Goal: Task Accomplishment & Management: Manage account settings

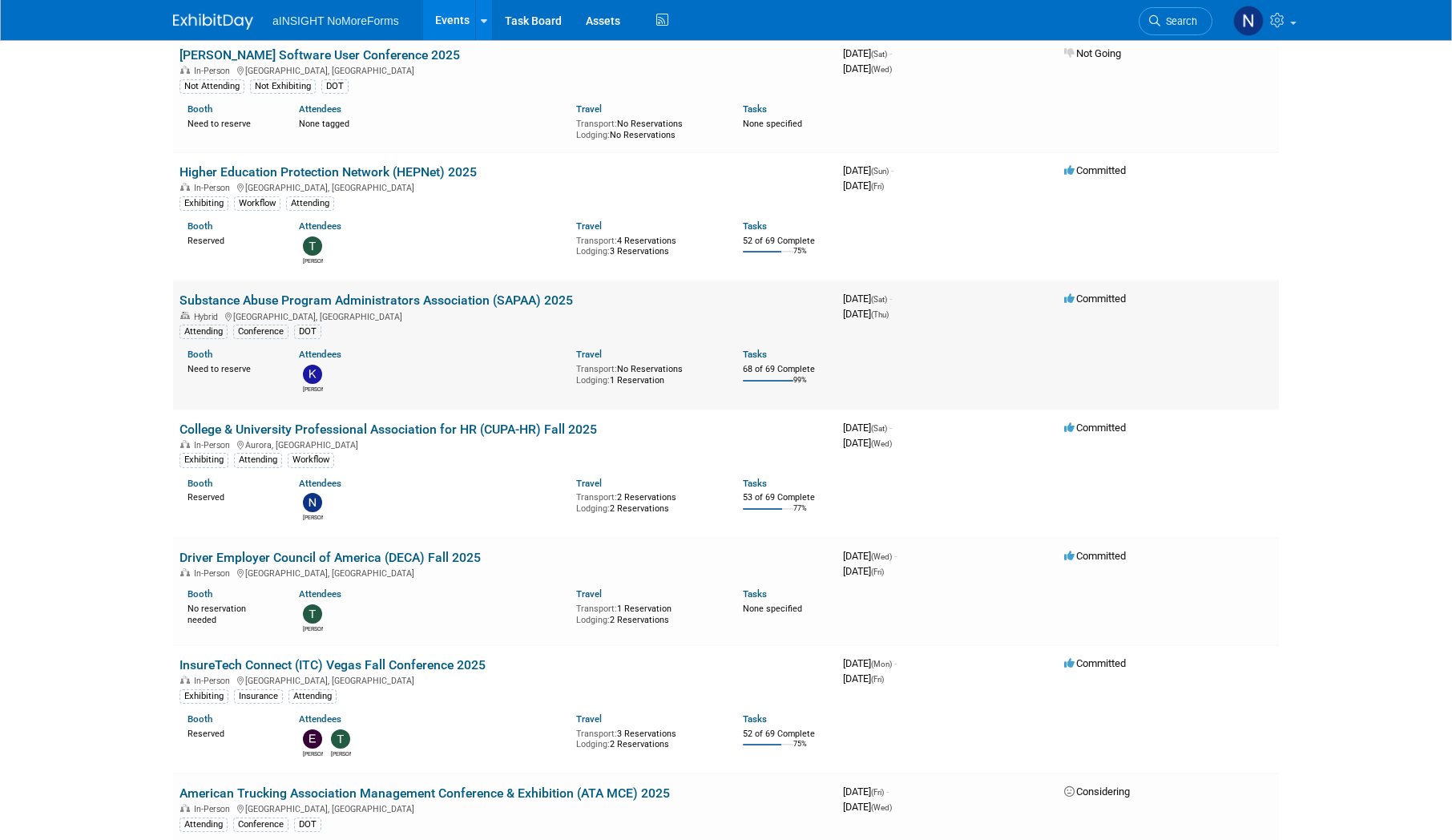
scroll to position [401, 0]
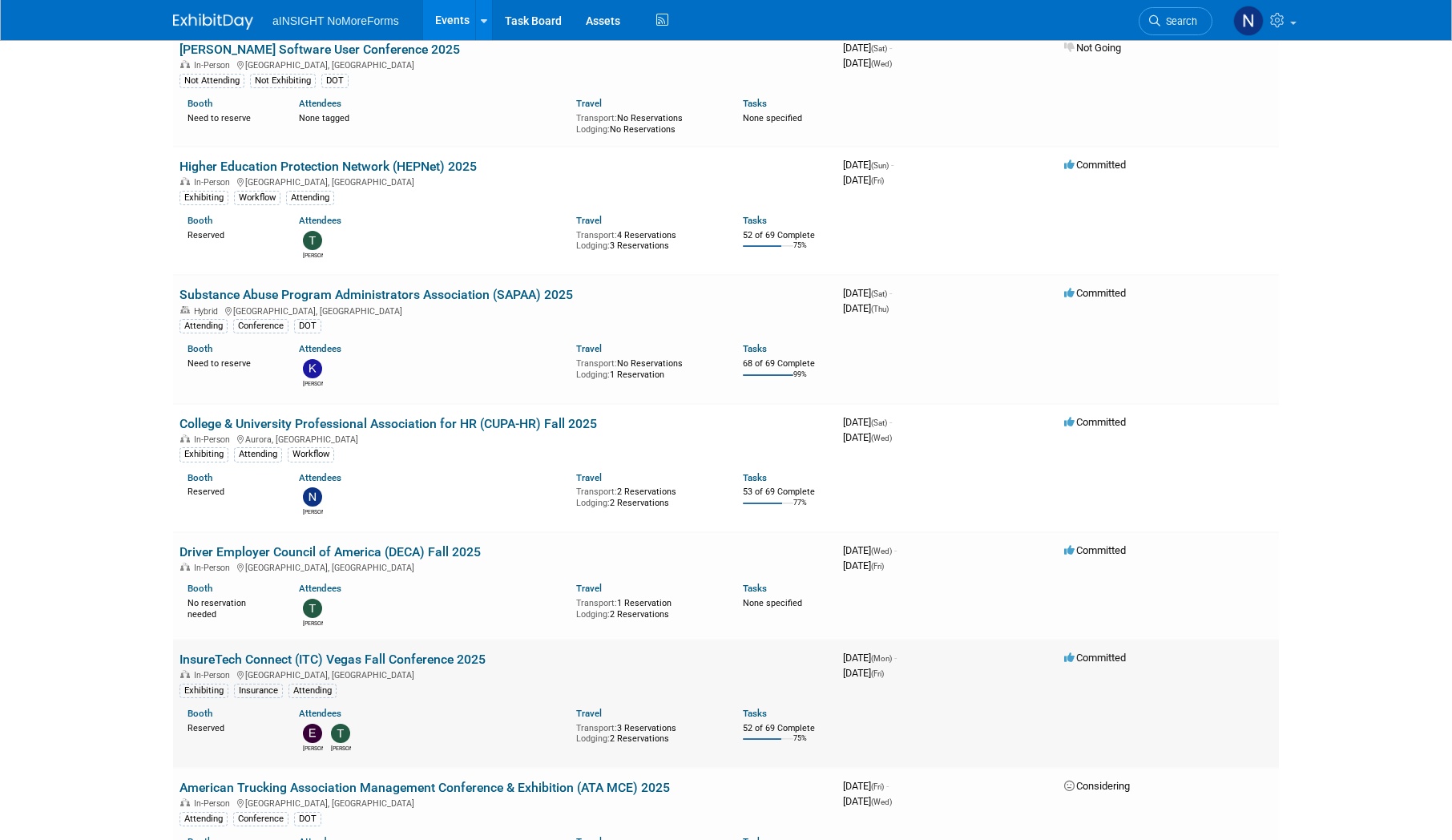
click at [381, 59] on link "InsureTech Connect (ITC) Vegas Fall Conference 2025" at bounding box center [333, 659] width 306 height 15
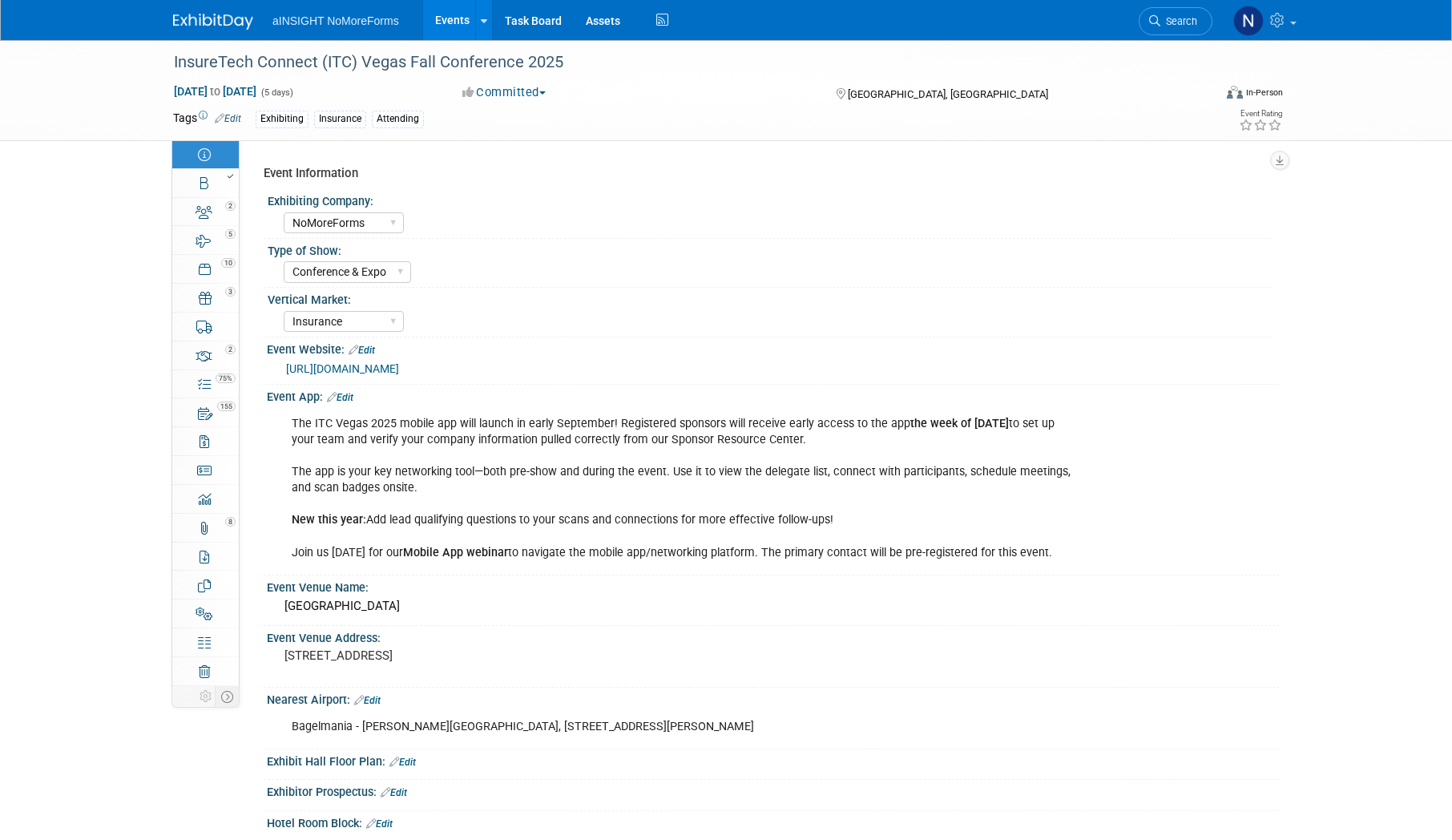
select select "NoMoreForms"
select select "Conference & Expo"
select select "Insurance"
select select "Full Access"
click at [232, 379] on span "75%" at bounding box center [225, 378] width 20 height 10
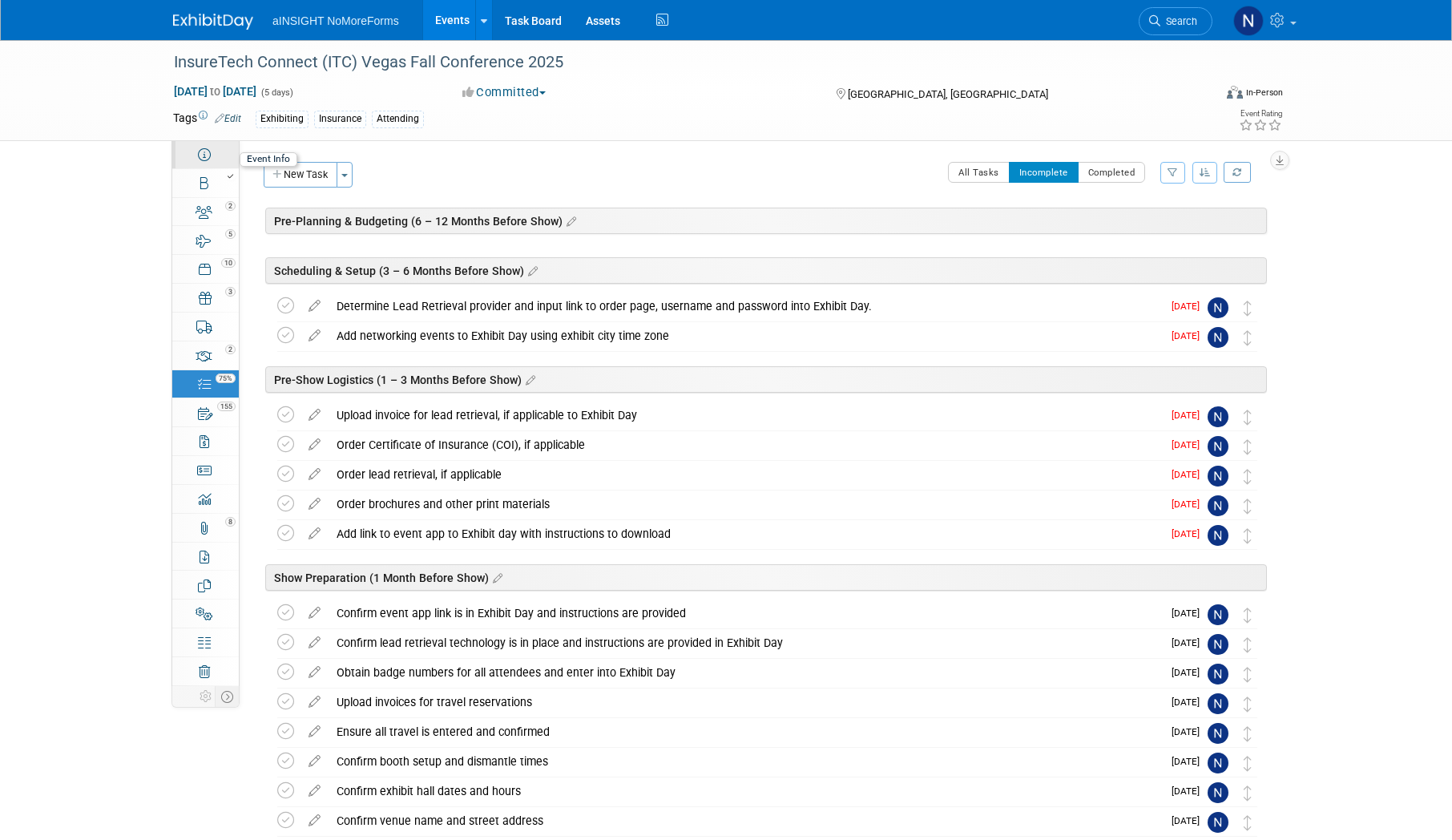
click at [223, 160] on link "Event Information" at bounding box center [205, 154] width 66 height 28
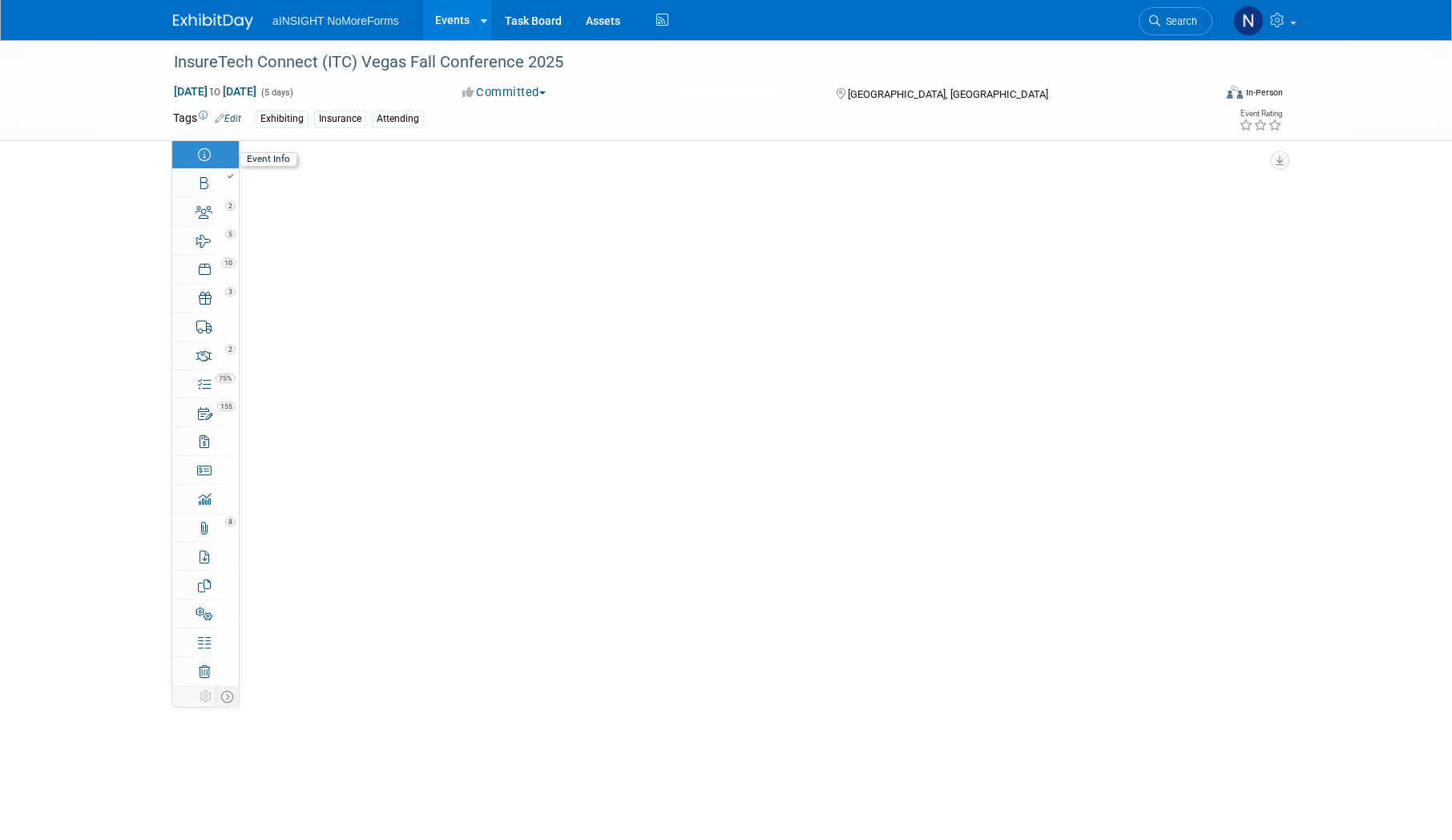
select select "NoMoreForms"
select select "Conference & Expo"
select select "Insurance"
select select "Full Access"
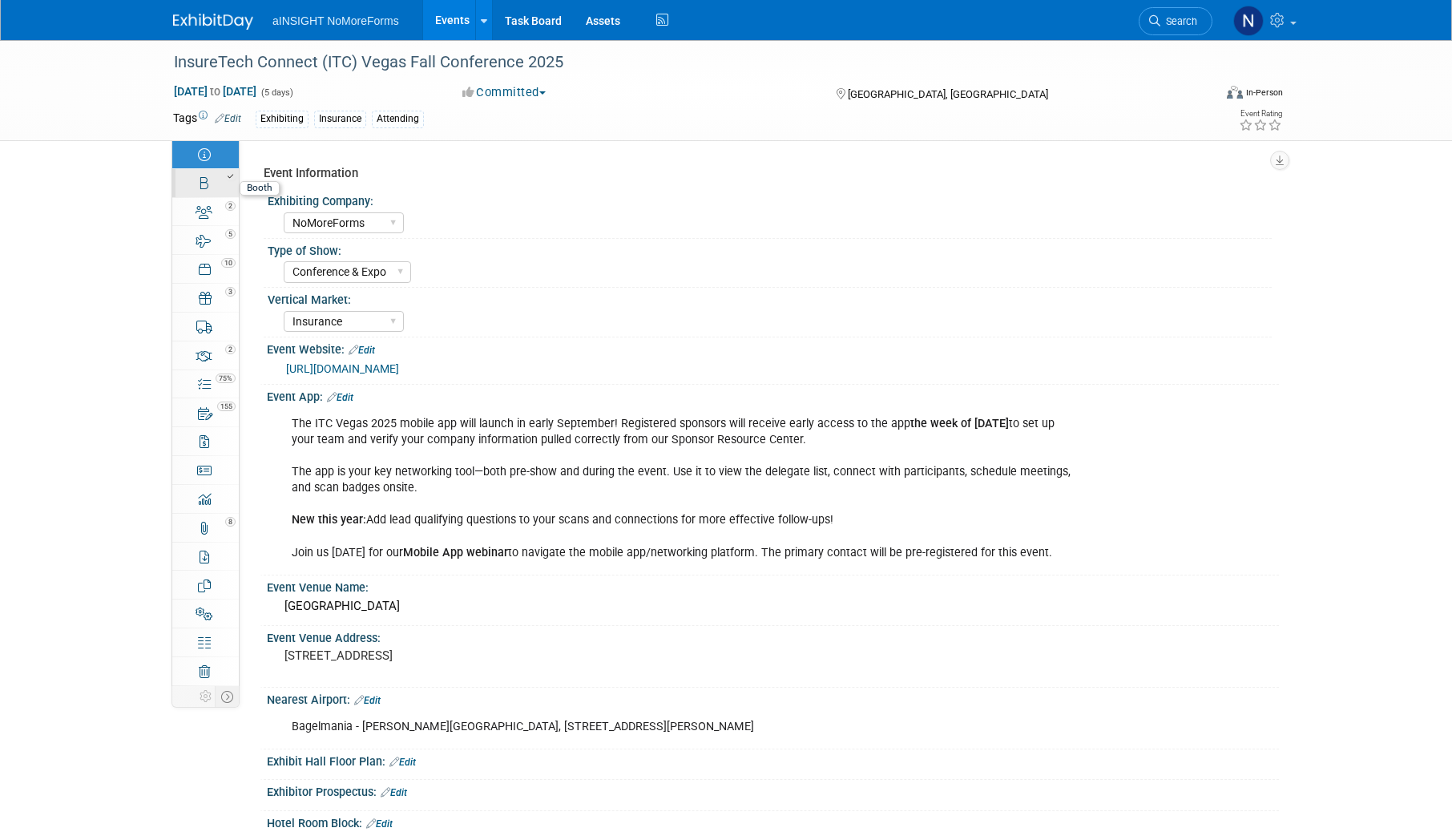
click at [189, 197] on link "Booth" at bounding box center [205, 183] width 66 height 28
select select "NoMoreForms"
select select "AE Enterprise Insurance"
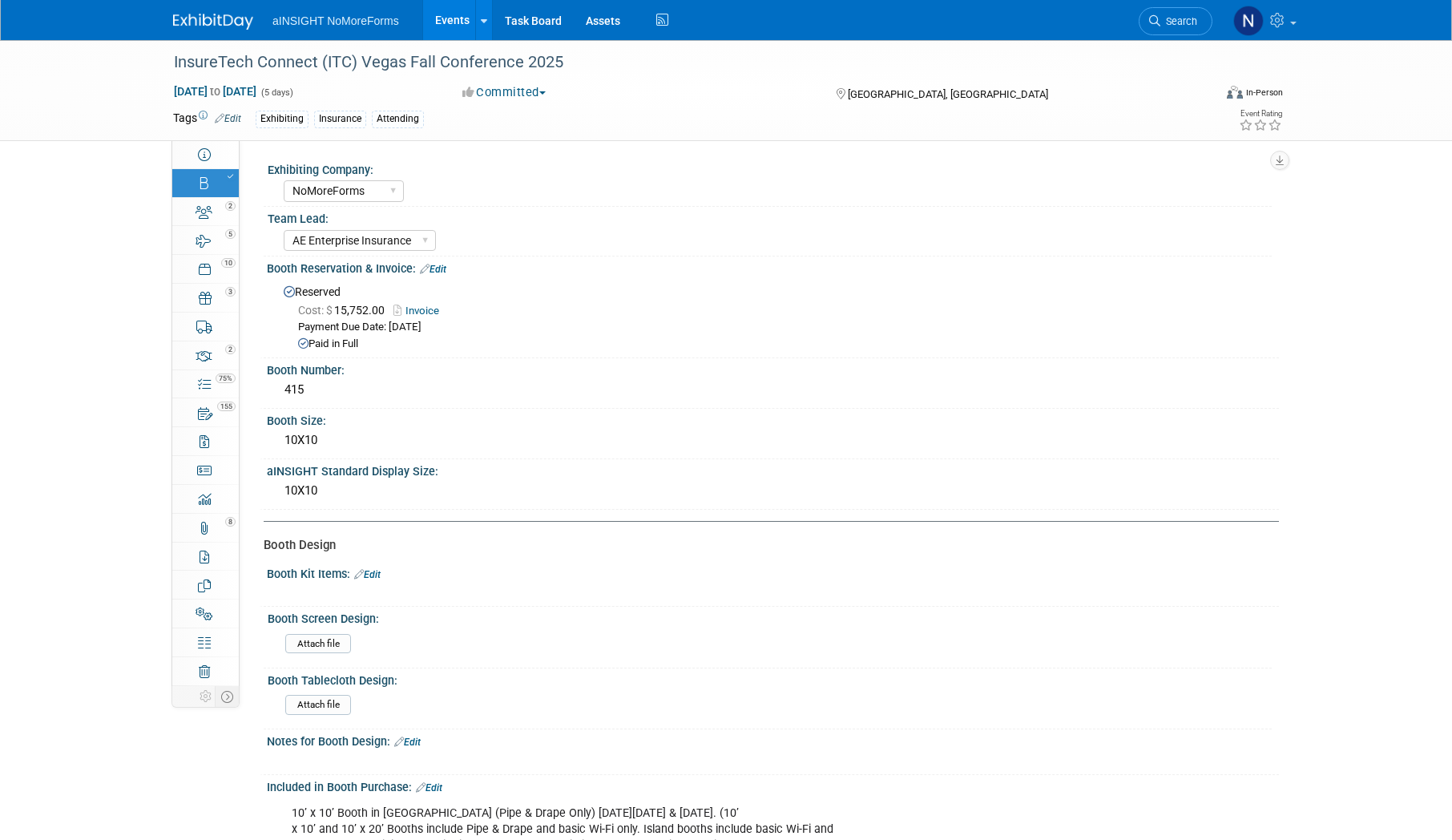
click at [207, 141] on div "InsureTech Connect (ITC) Vegas Fall Conference 2025 Oct 13, 2025 to Oct 17, 202…" at bounding box center [726, 90] width 1452 height 101
click at [204, 152] on icon at bounding box center [205, 154] width 12 height 12
select select "NoMoreForms"
select select "Conference & Expo"
select select "Insurance"
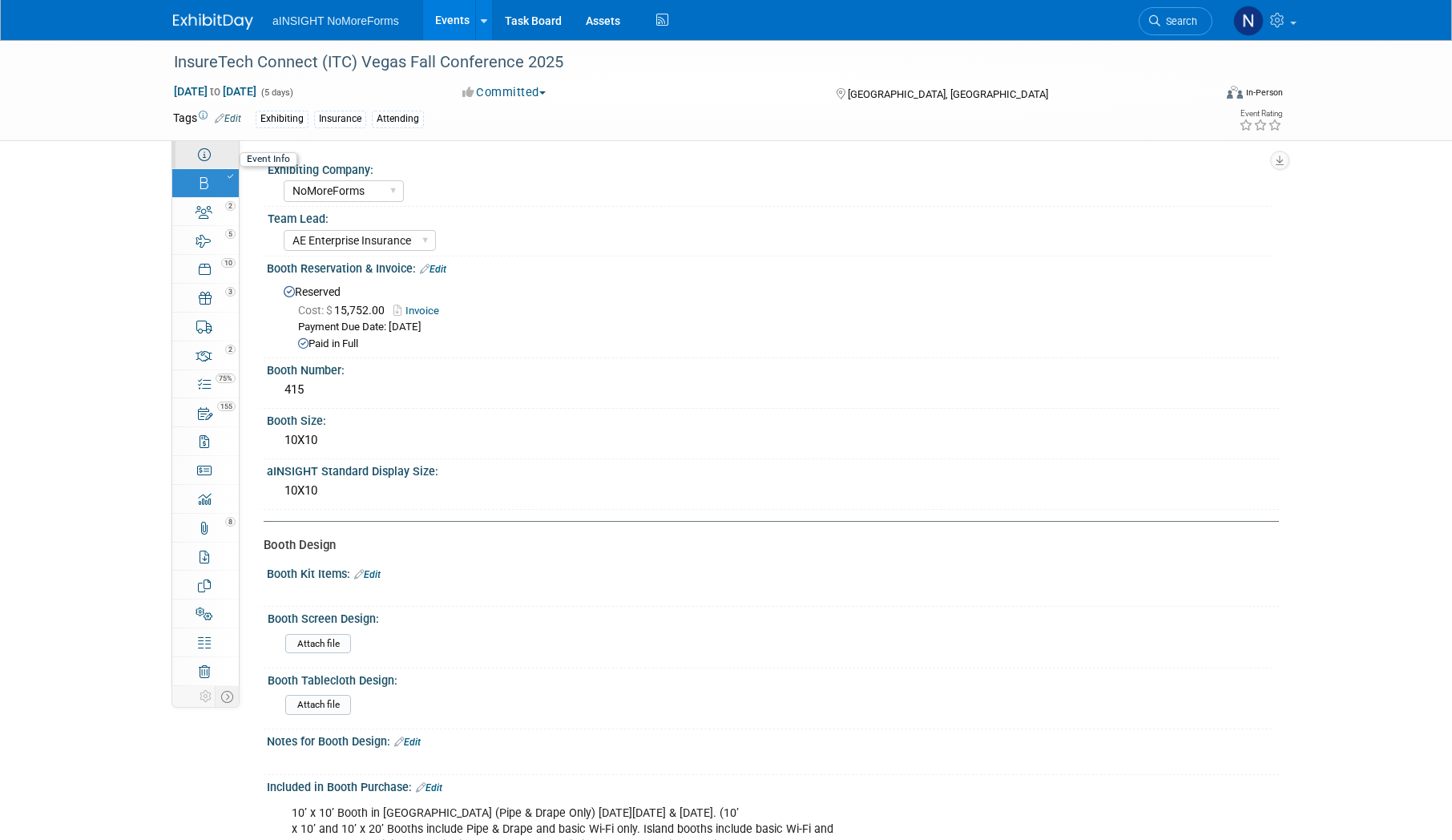
select select "Full Access"
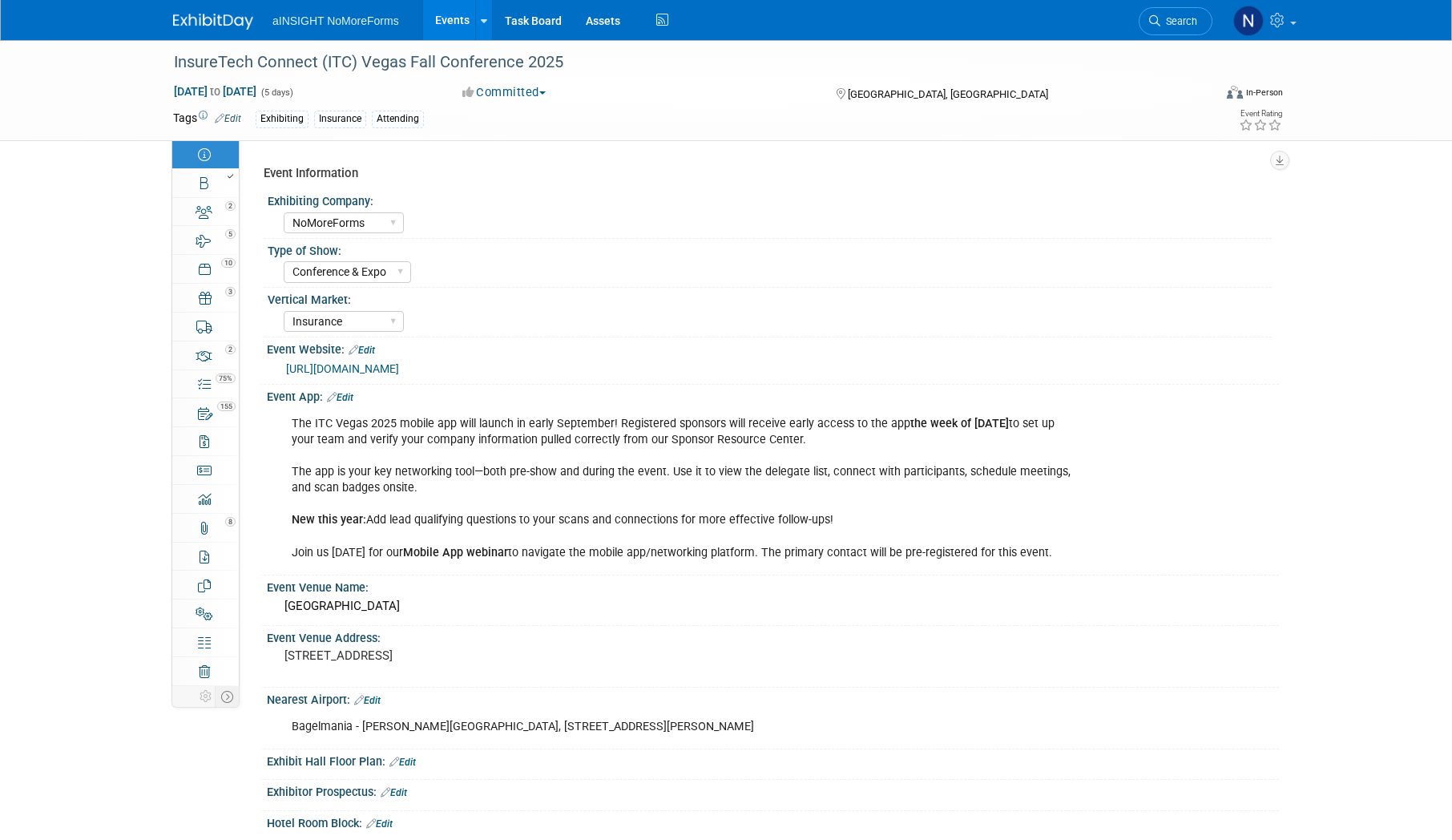
click at [930, 388] on div "Event App: Edit" at bounding box center [772, 395] width 1012 height 21
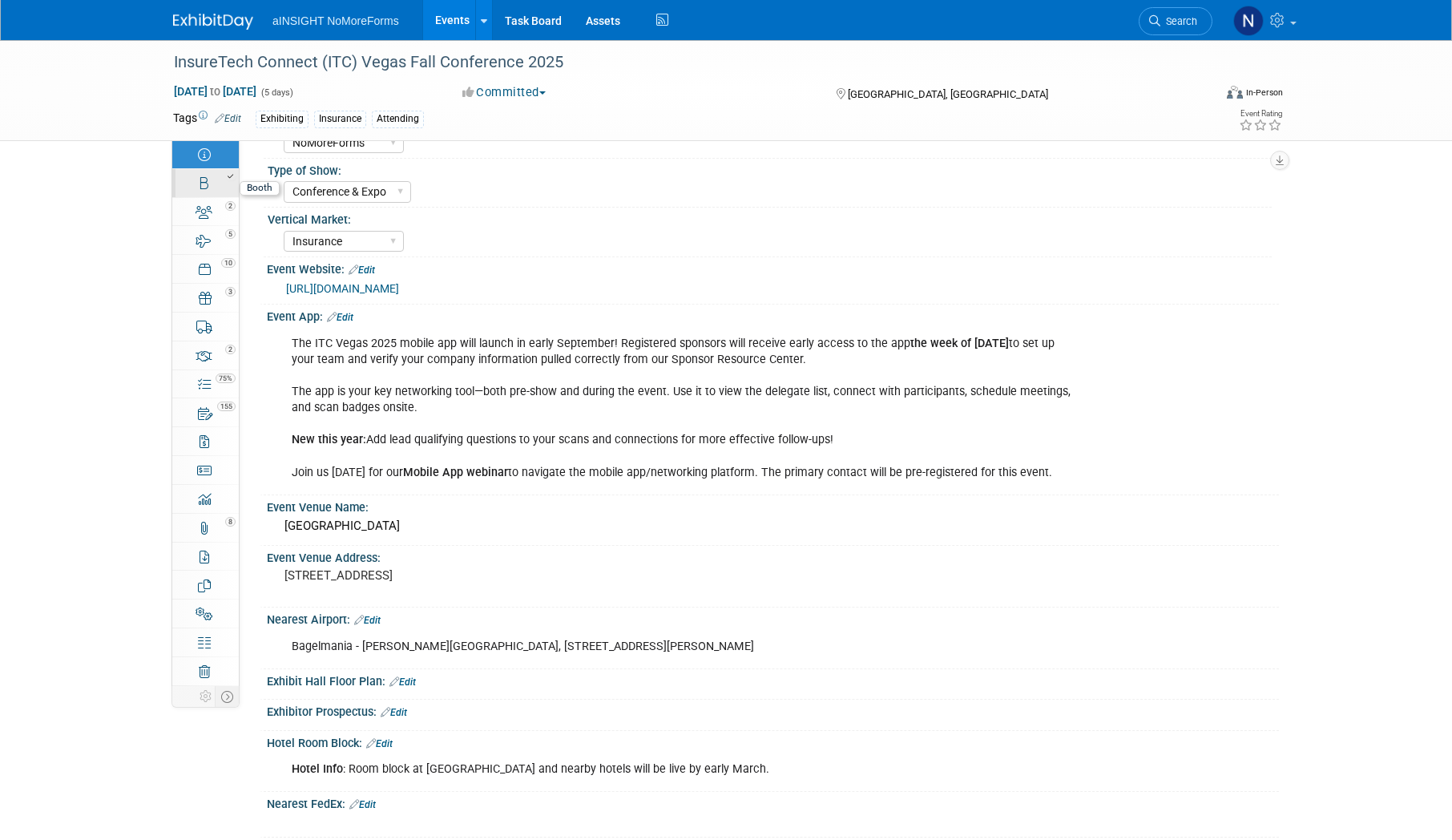
click at [209, 192] on link "Booth" at bounding box center [205, 183] width 66 height 28
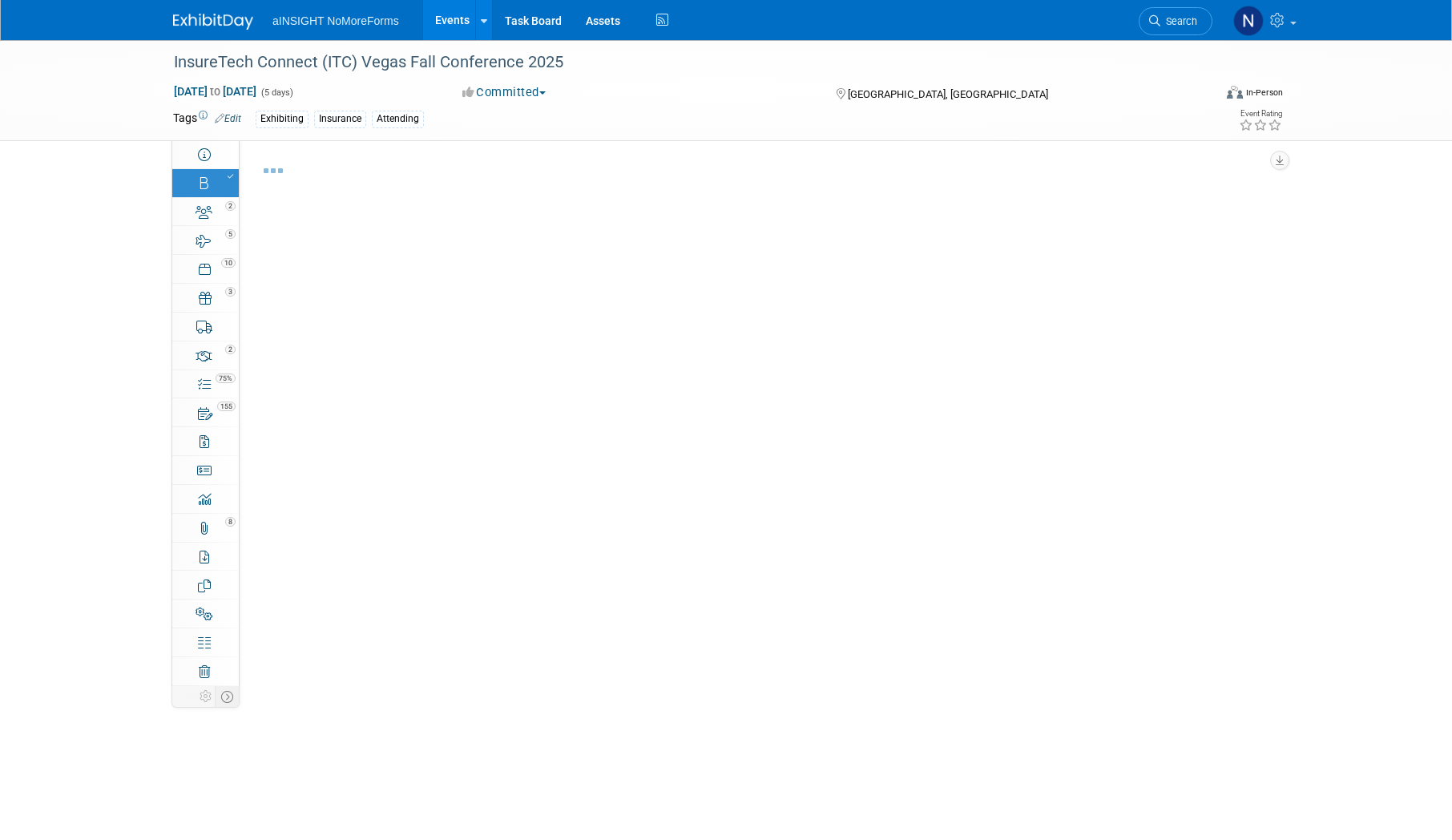
select select "NoMoreForms"
select select "AE Enterprise Insurance"
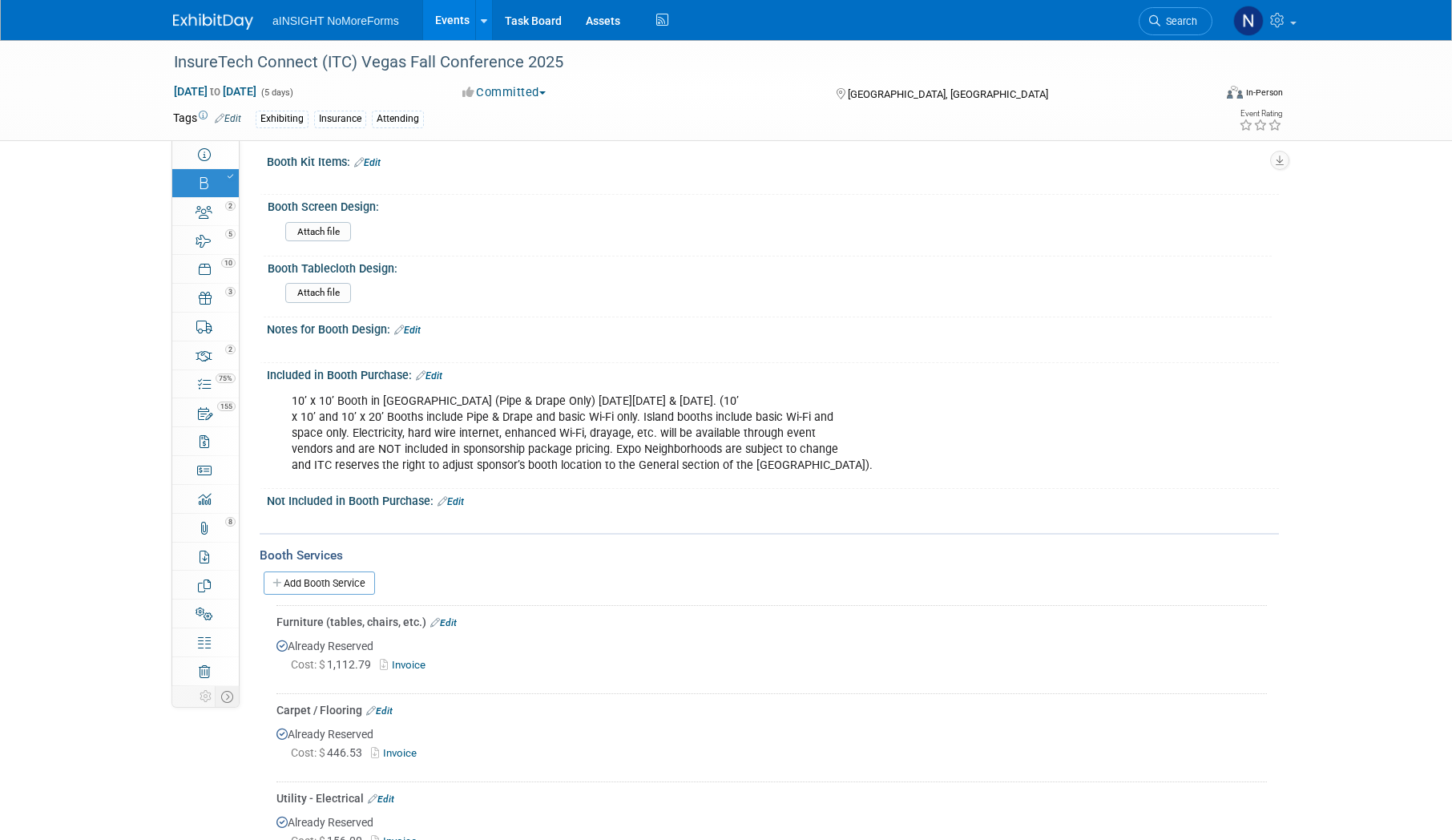
scroll to position [721, 0]
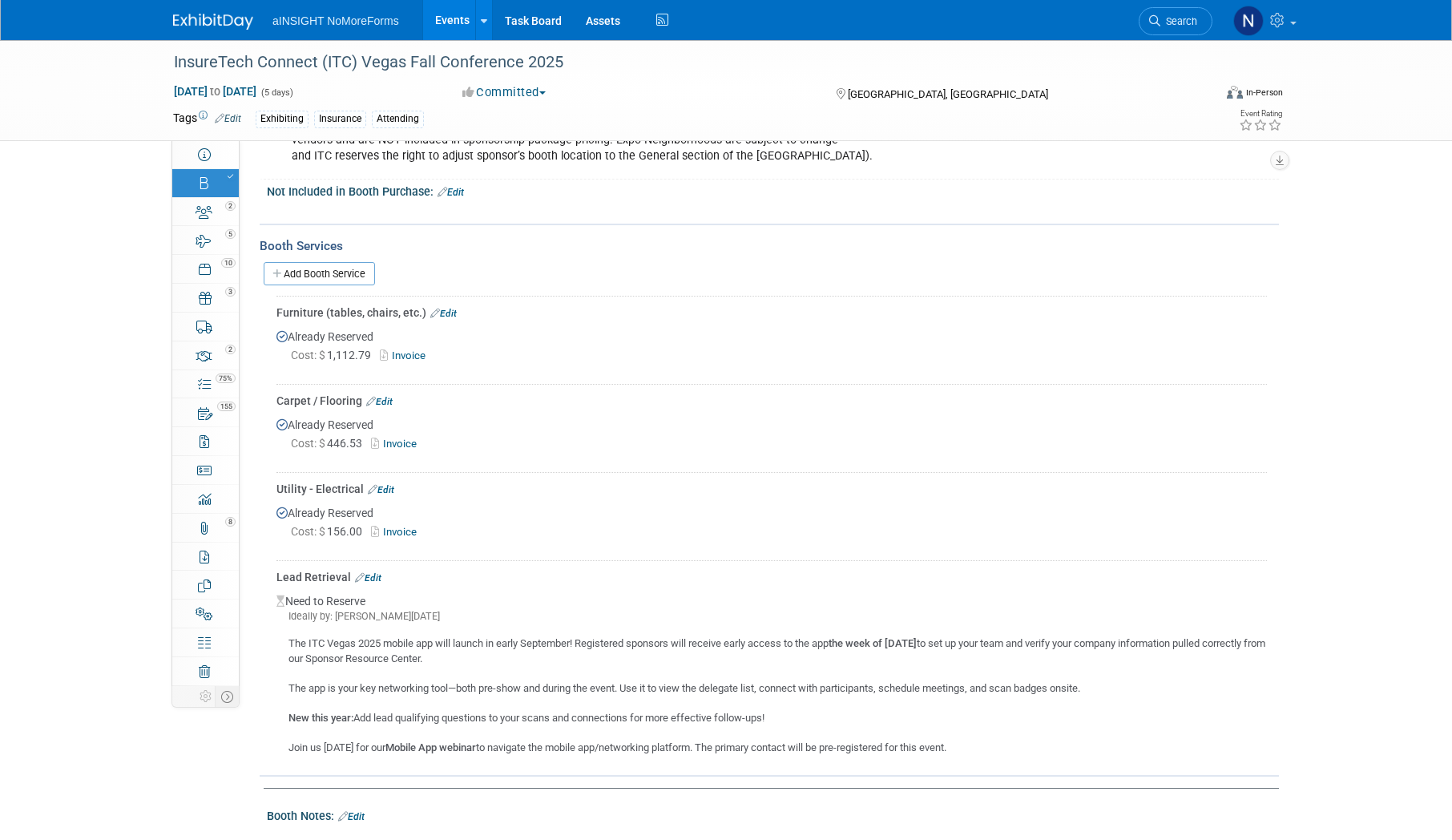
click at [418, 659] on div "The ITC Vegas 2025 mobile app will launch in early September! Registered sponso…" at bounding box center [771, 689] width 991 height 132
click at [410, 351] on link "Invoice" at bounding box center [405, 356] width 52 height 12
click at [376, 576] on link "Edit" at bounding box center [368, 577] width 27 height 12
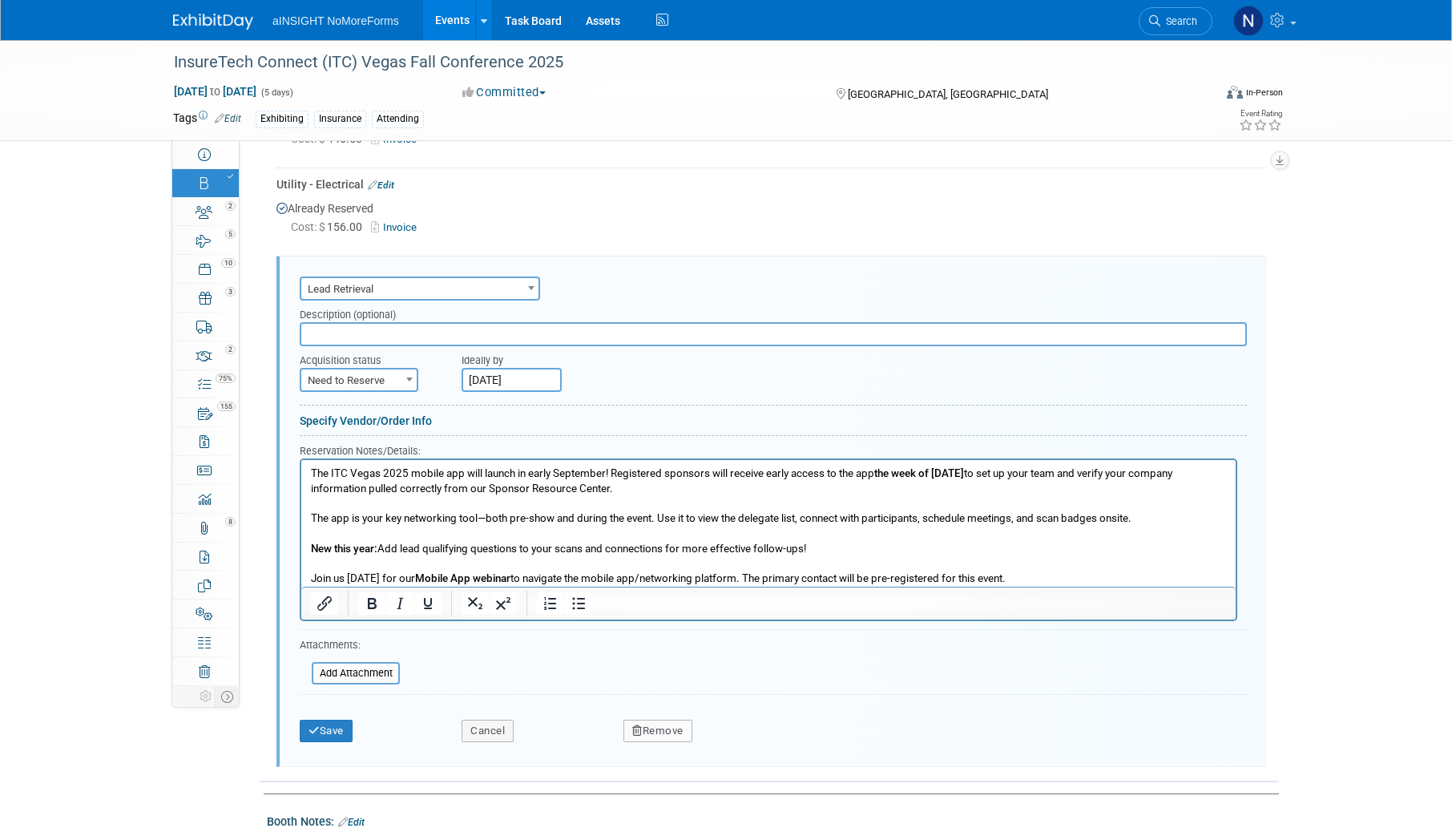
scroll to position [0, 0]
click at [397, 379] on span "Need to Reserve" at bounding box center [359, 380] width 115 height 22
select select "2"
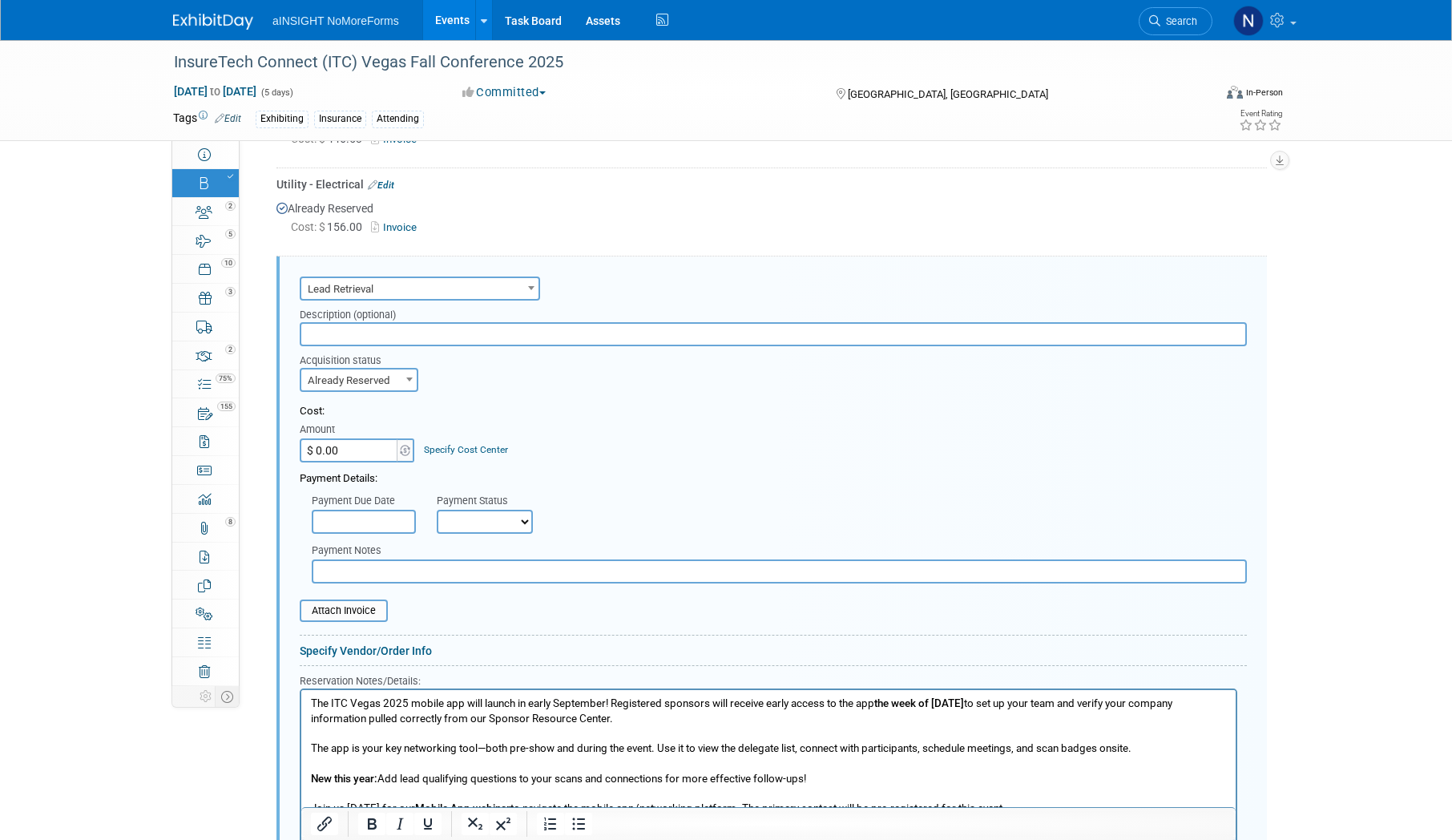
scroll to position [1266, 0]
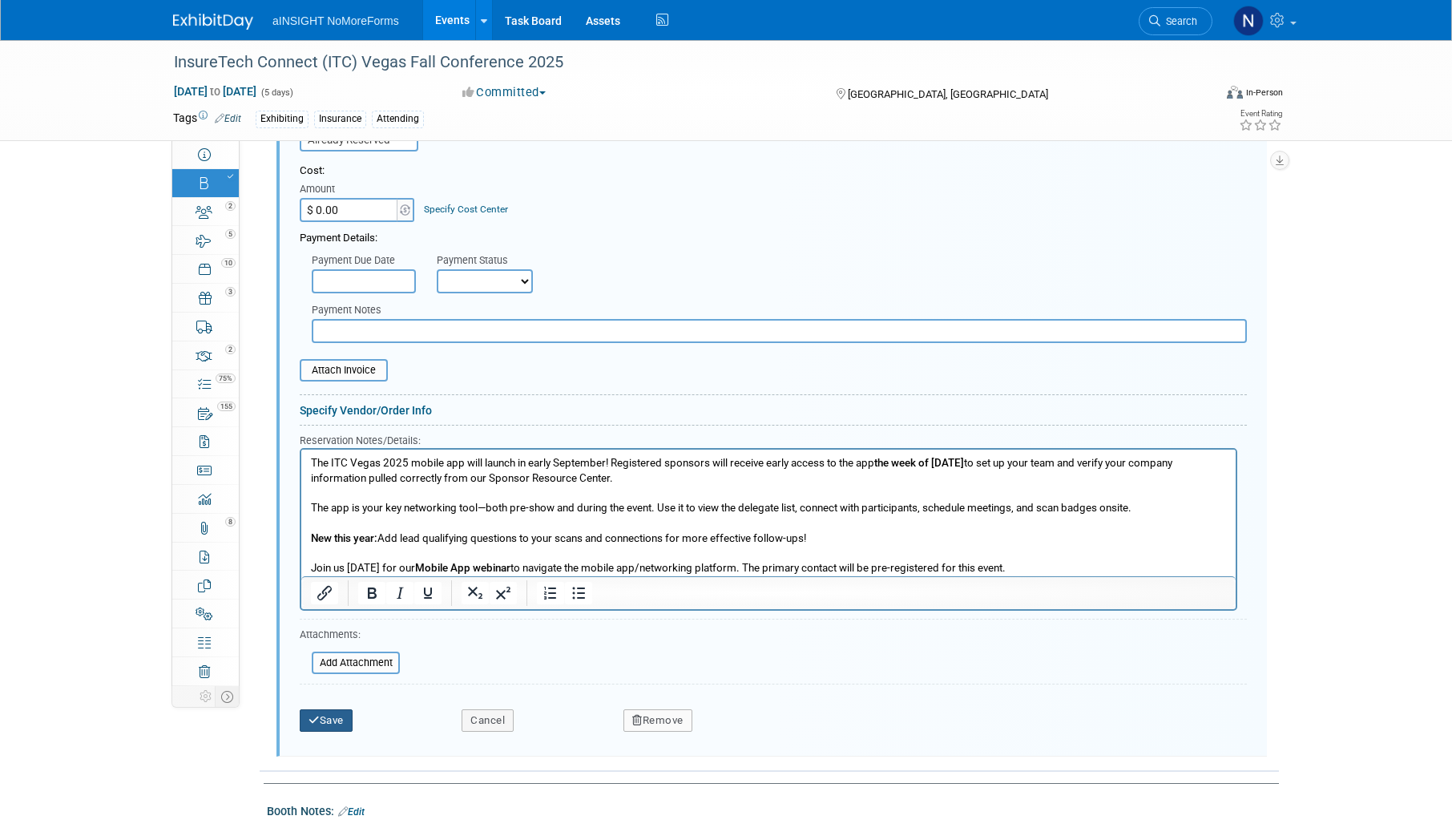
click at [334, 722] on button "Save" at bounding box center [327, 720] width 53 height 22
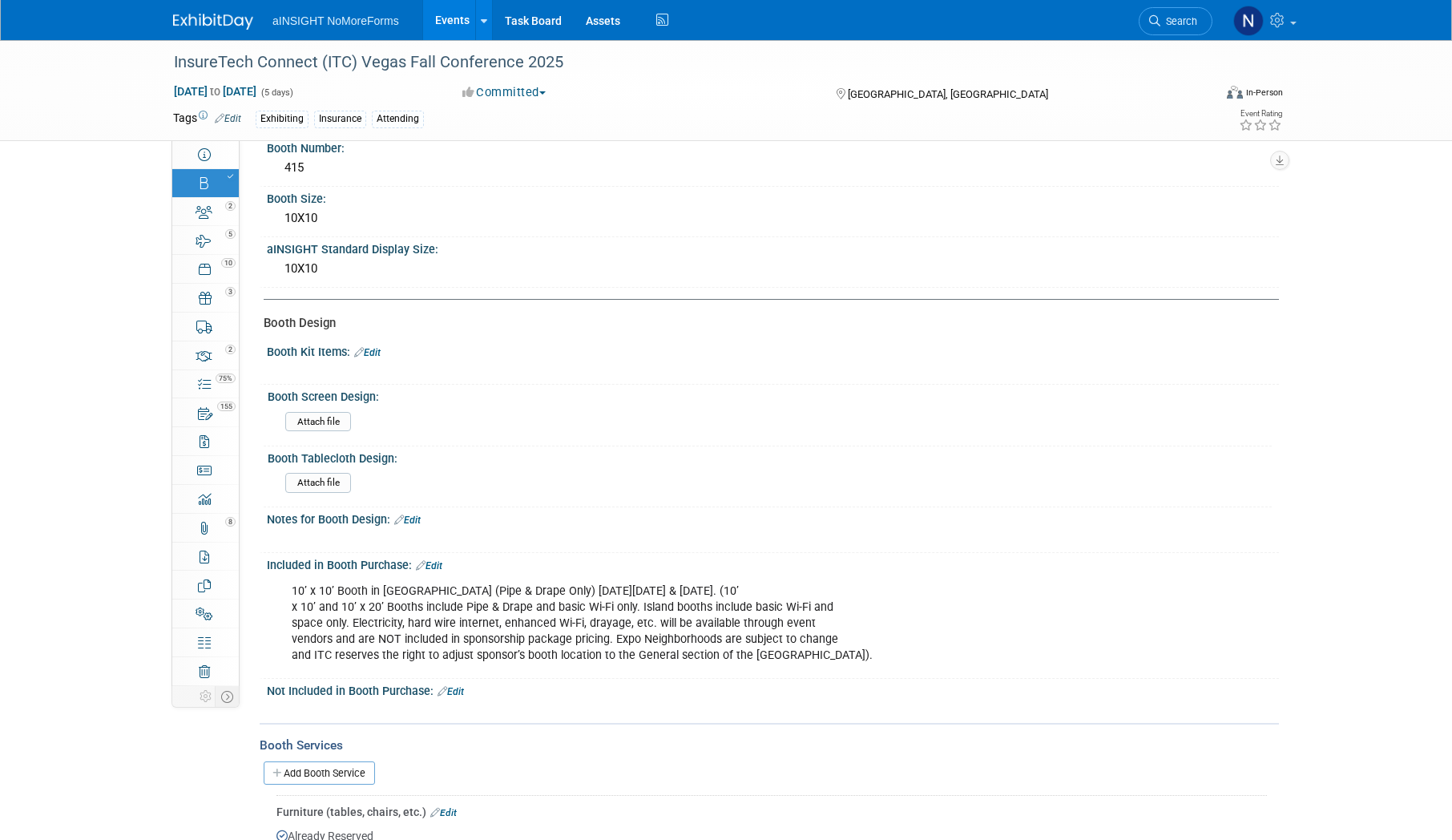
scroll to position [204, 0]
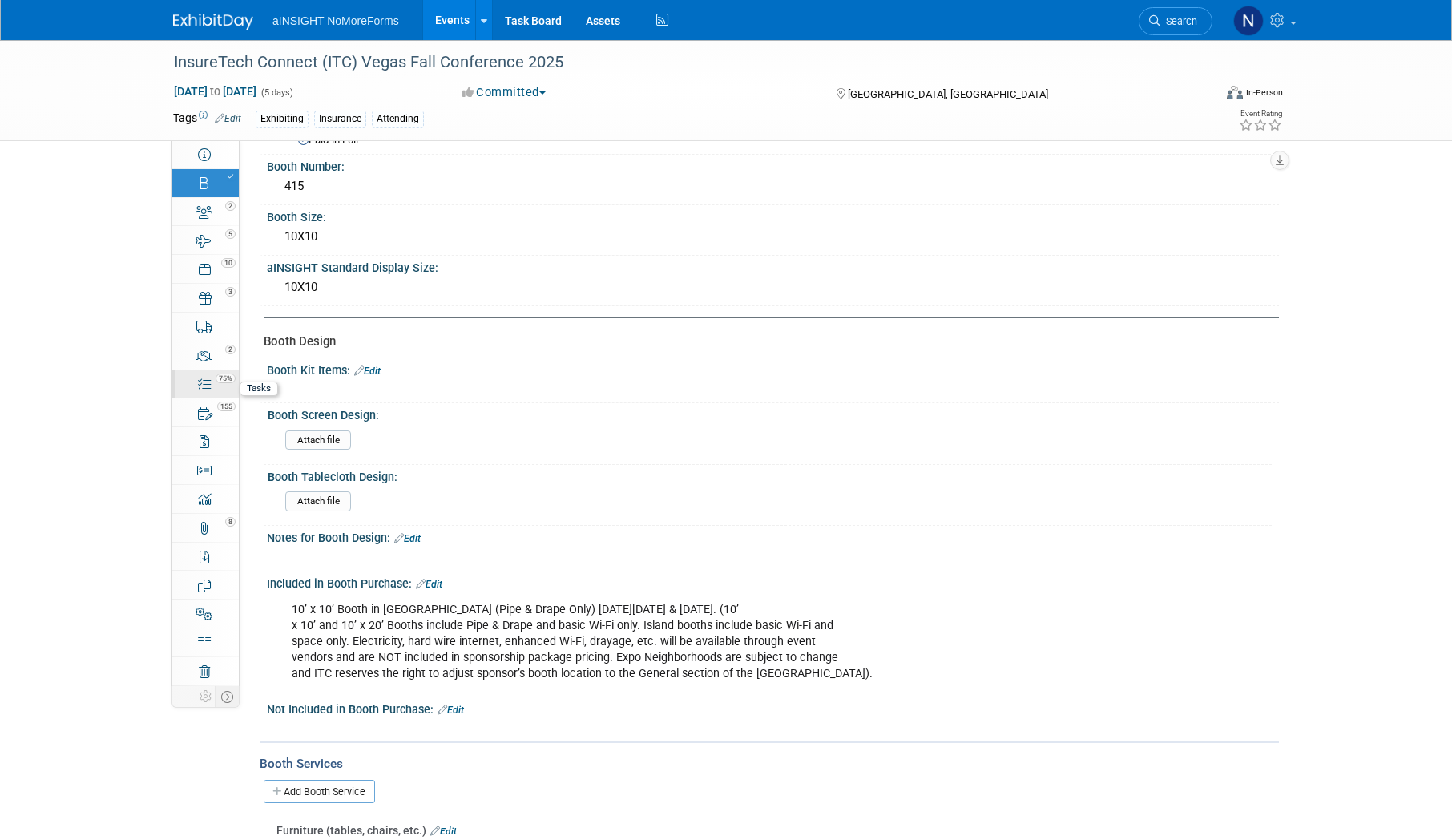
click at [192, 385] on link "75% Tasks 75%" at bounding box center [205, 384] width 66 height 28
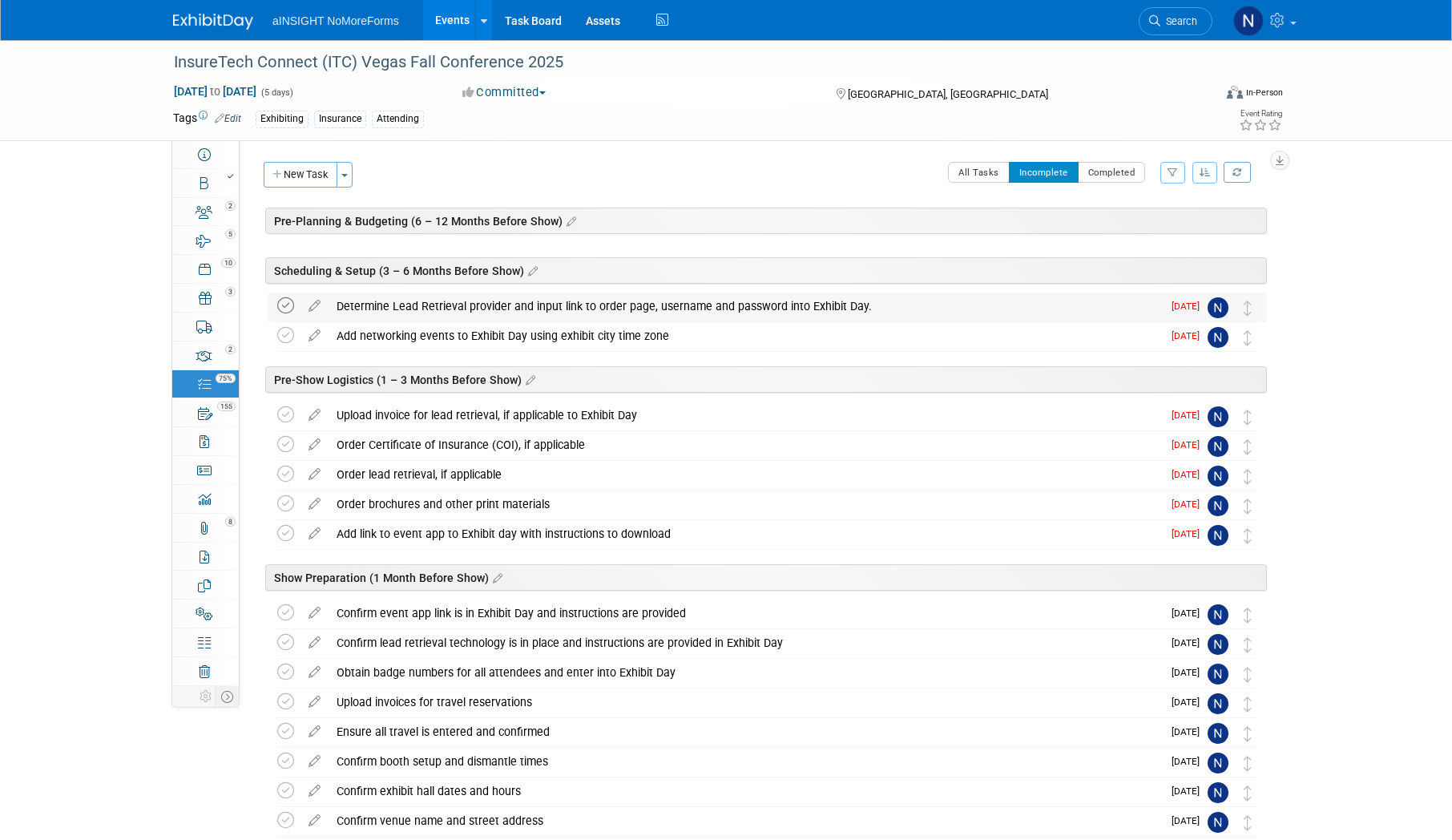
click at [293, 307] on icon at bounding box center [285, 305] width 17 height 17
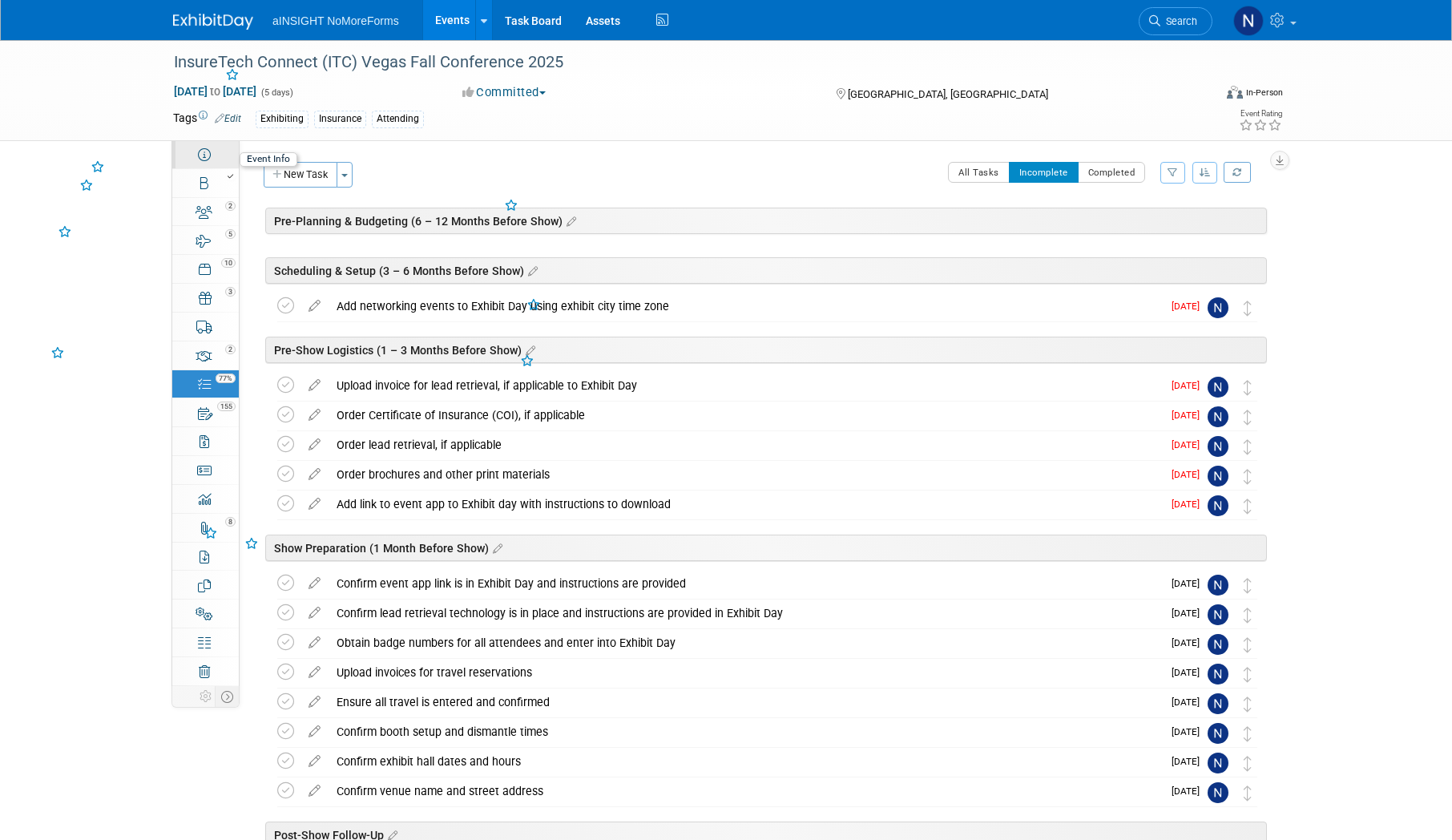
click at [228, 158] on link "Event Information" at bounding box center [205, 154] width 66 height 28
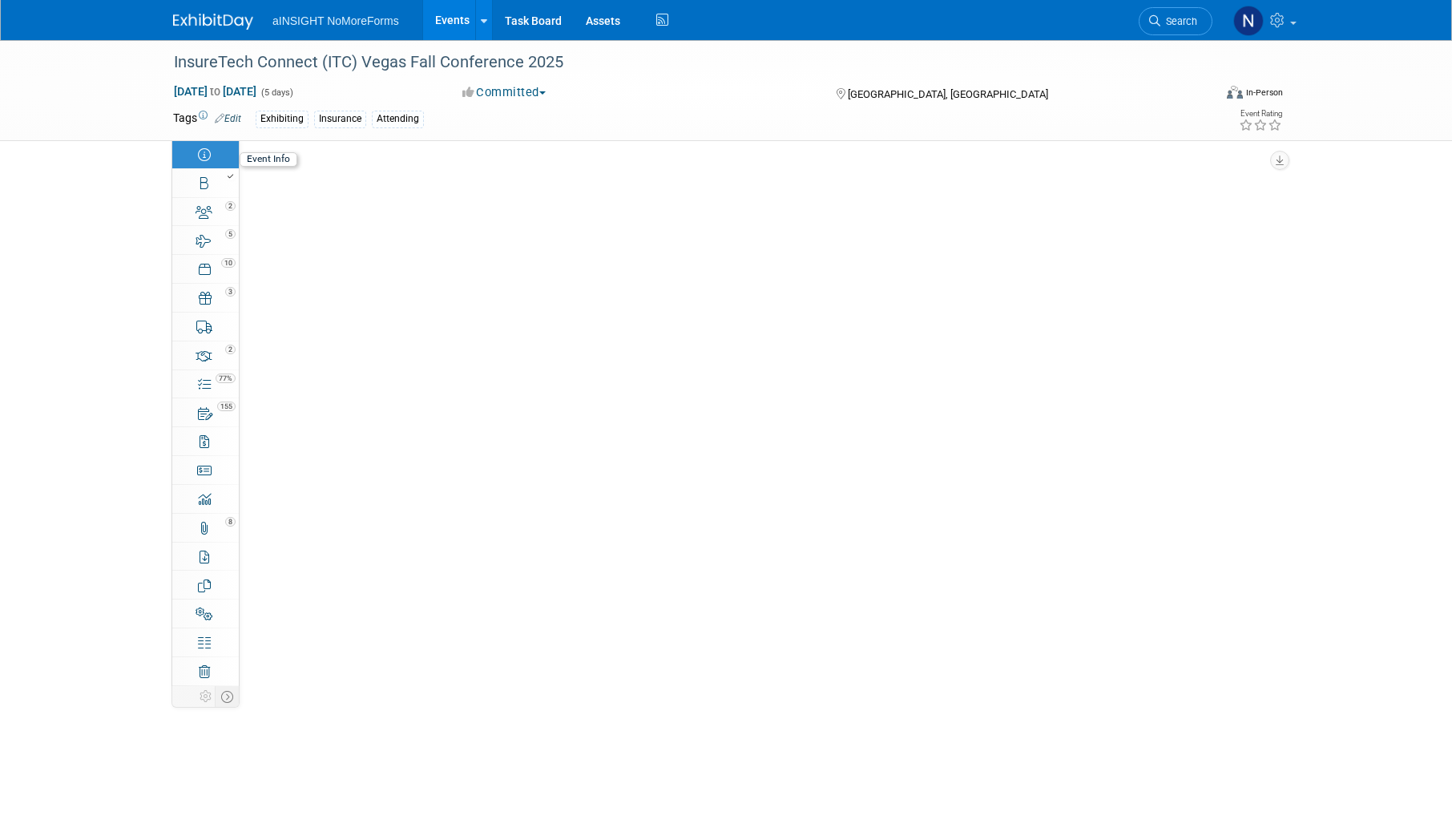
select select "NoMoreForms"
select select "Conference & Expo"
select select "Insurance"
select select "Full Access"
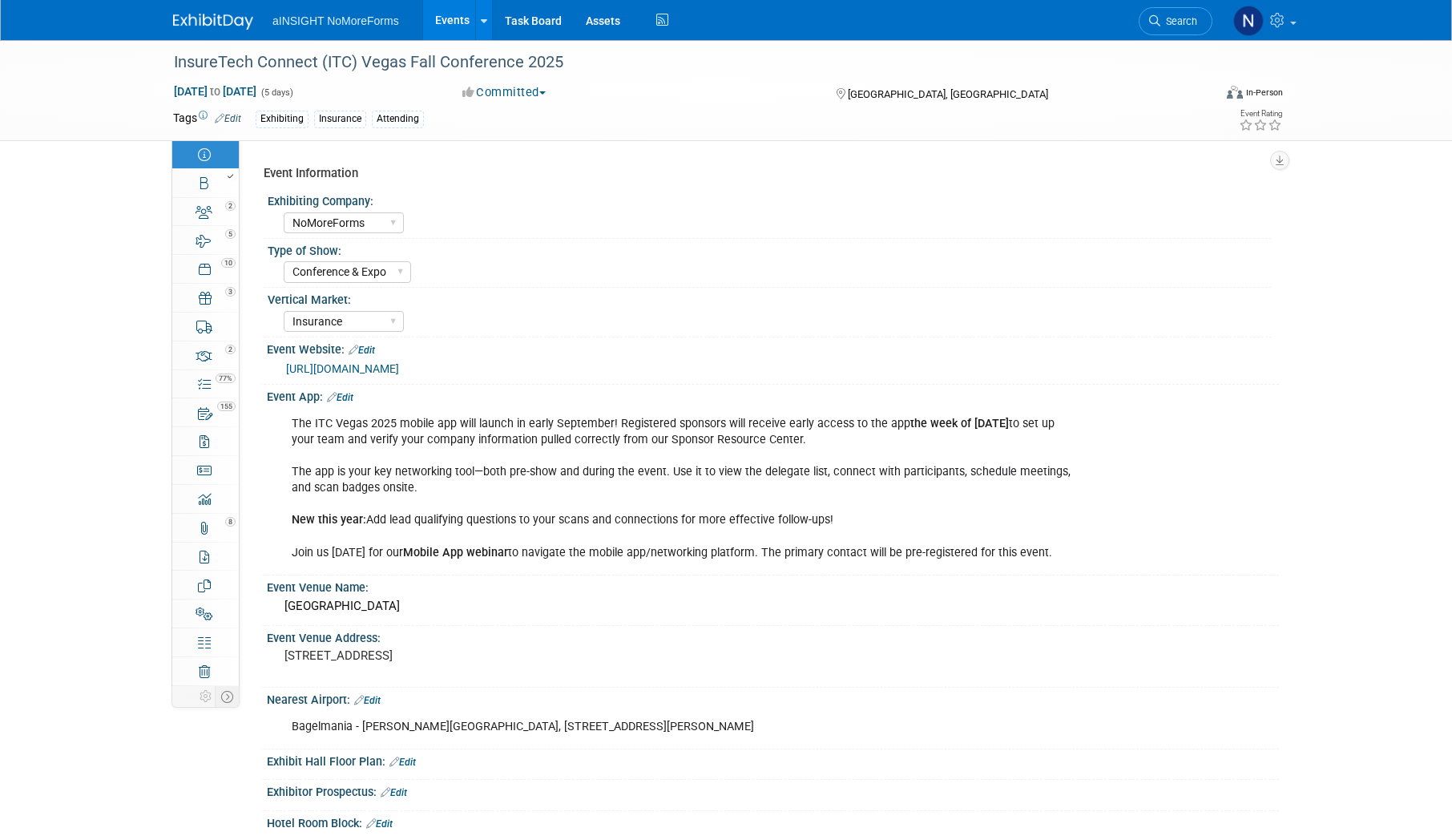
click at [442, 376] on div "https://vegas.insuretechconnect.com/" at bounding box center [776, 368] width 981 height 19
click at [399, 366] on link "https://vegas.insuretechconnect.com/" at bounding box center [343, 368] width 113 height 12
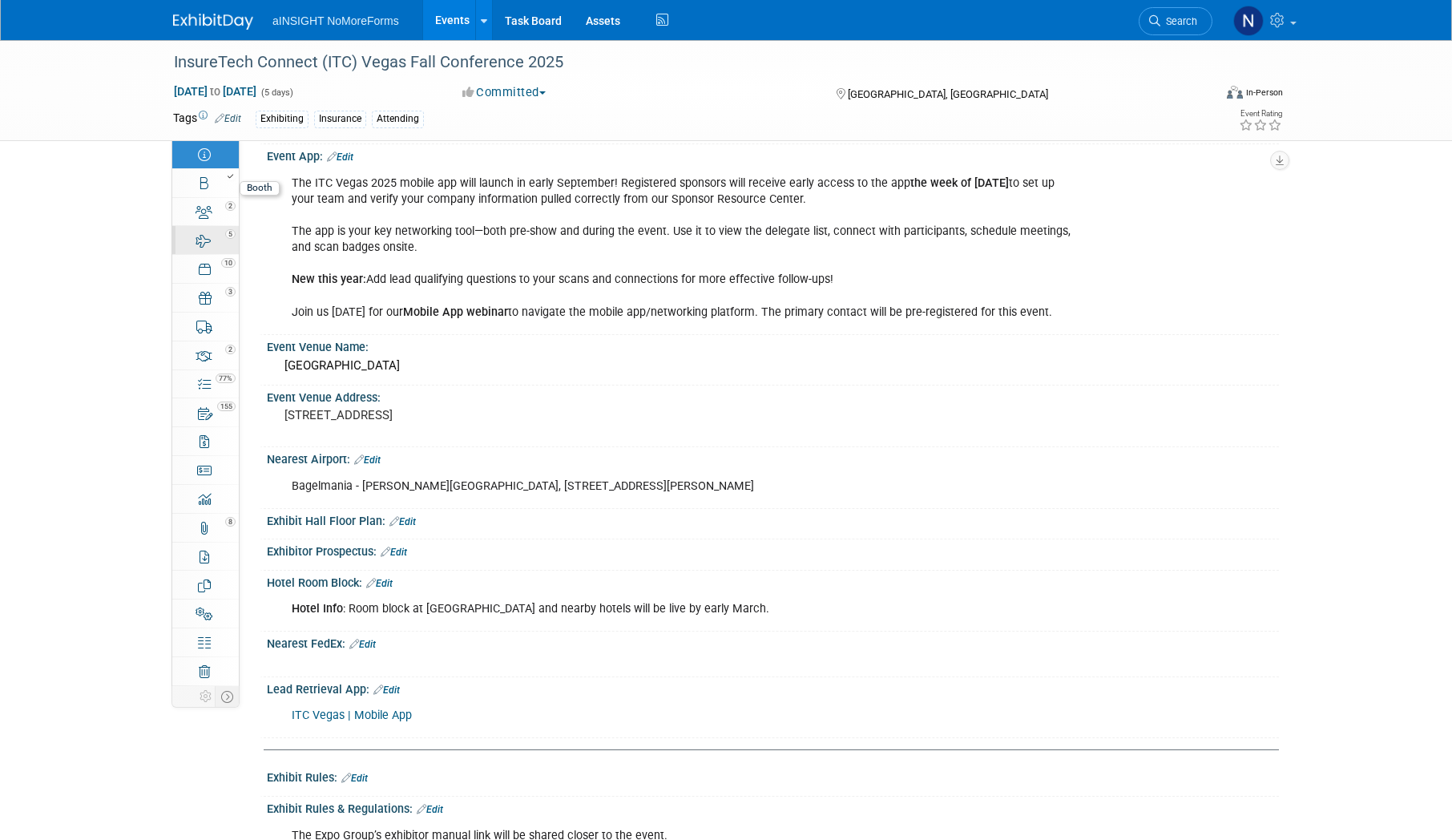
drag, startPoint x: 201, startPoint y: 187, endPoint x: 234, endPoint y: 235, distance: 58.2
click at [201, 187] on icon at bounding box center [204, 183] width 8 height 12
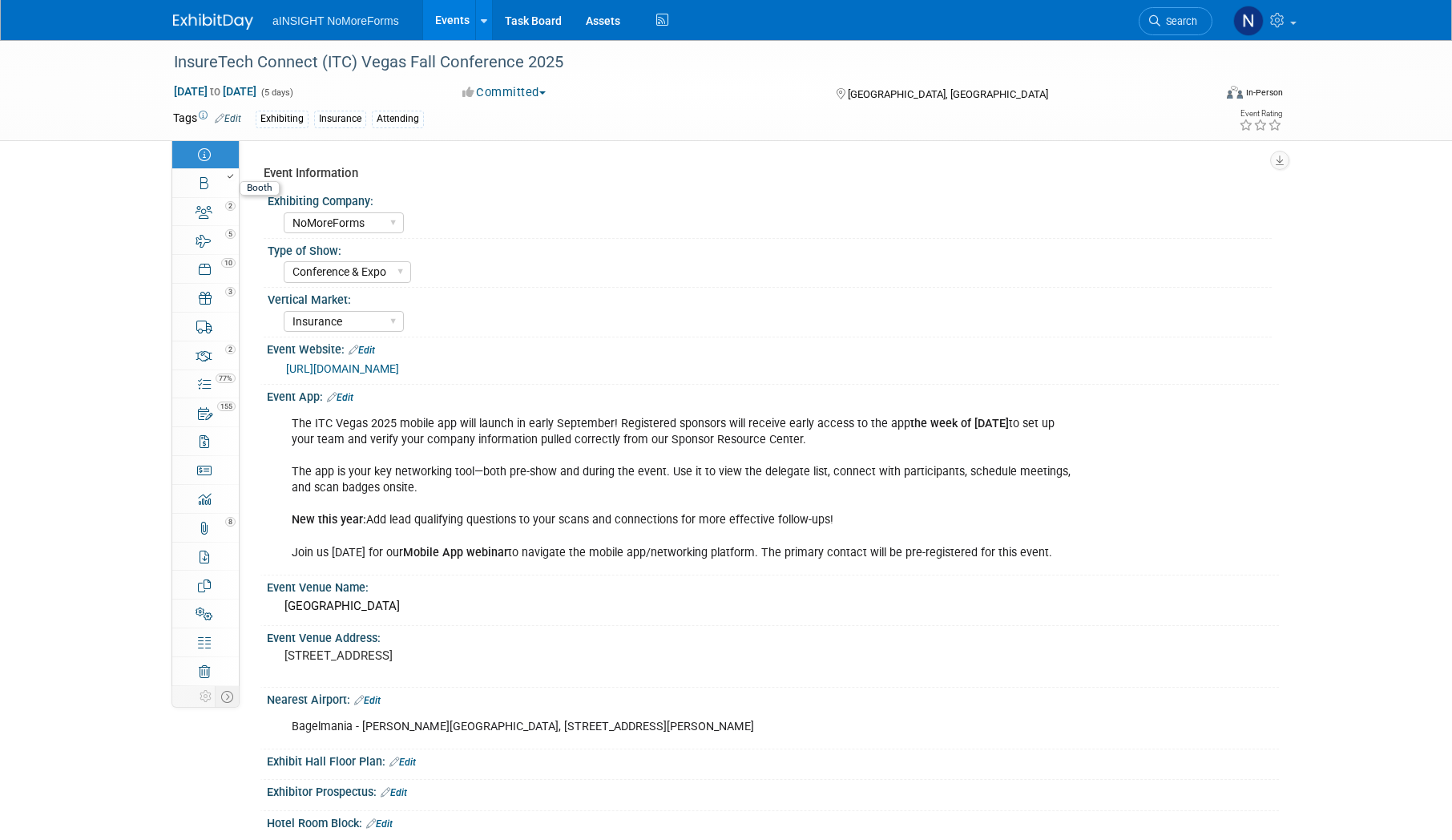
select select "NoMoreForms"
select select "AE Enterprise Insurance"
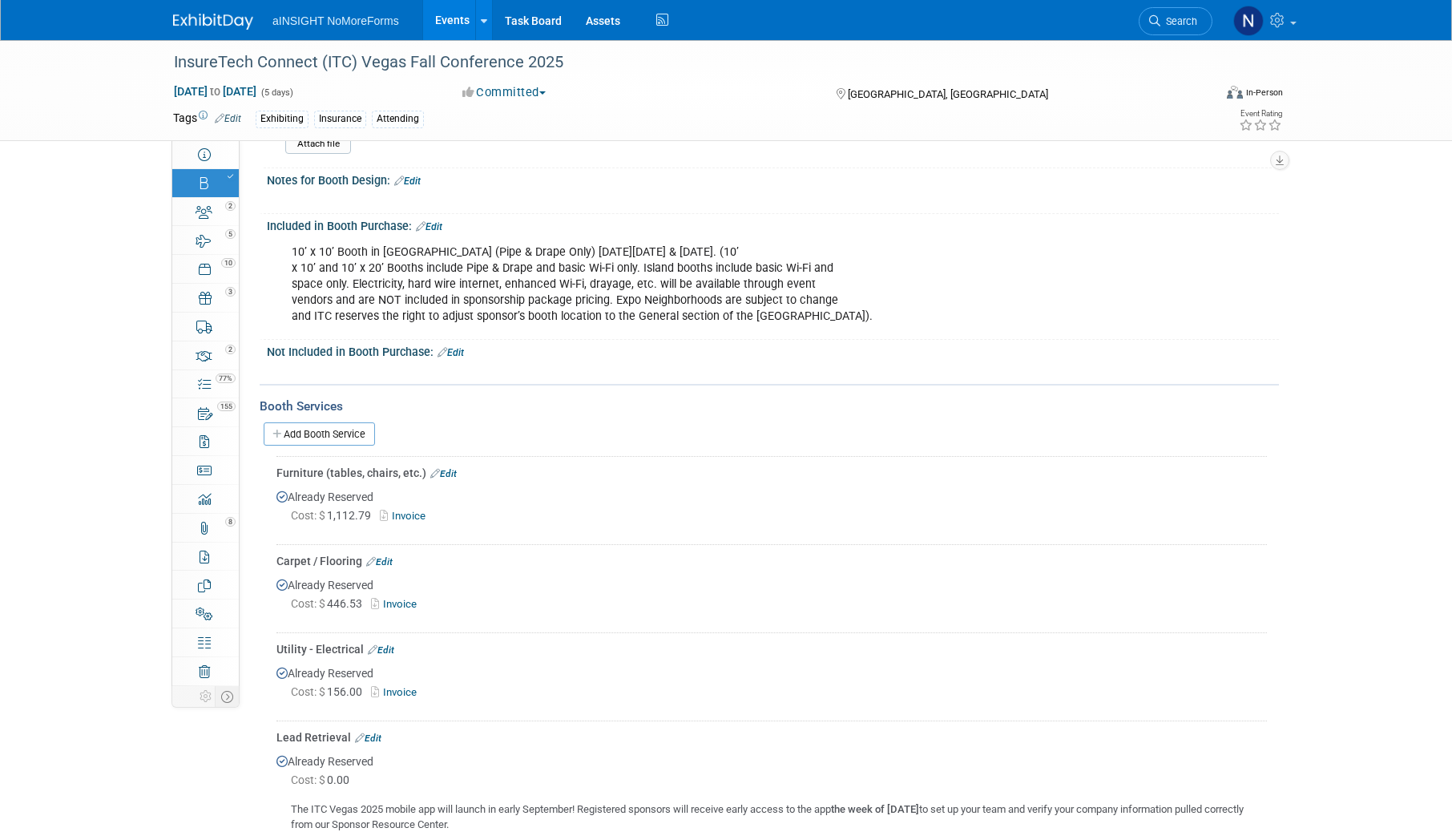
scroll to position [764, 0]
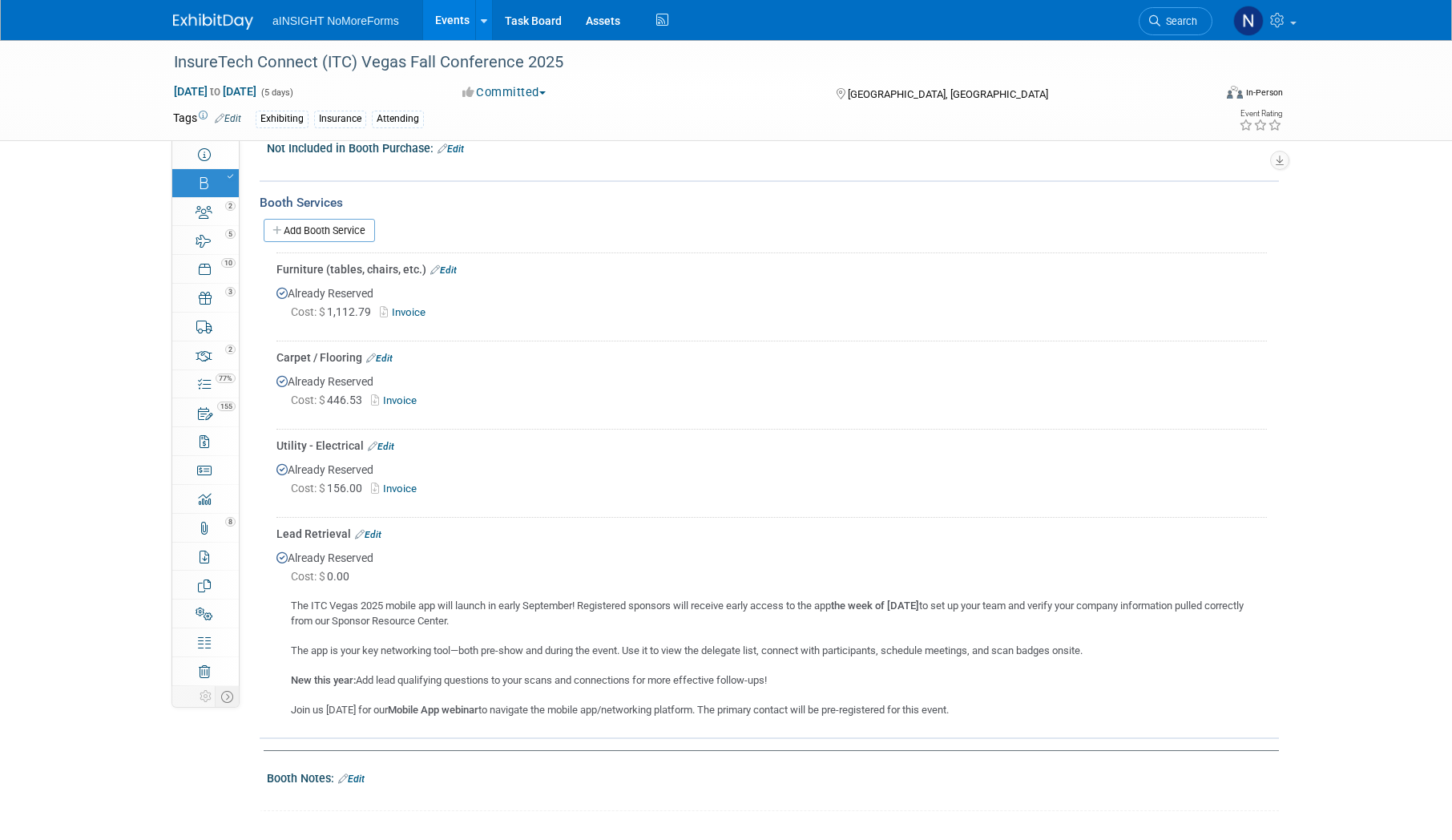
click at [372, 535] on link "Edit" at bounding box center [368, 534] width 27 height 12
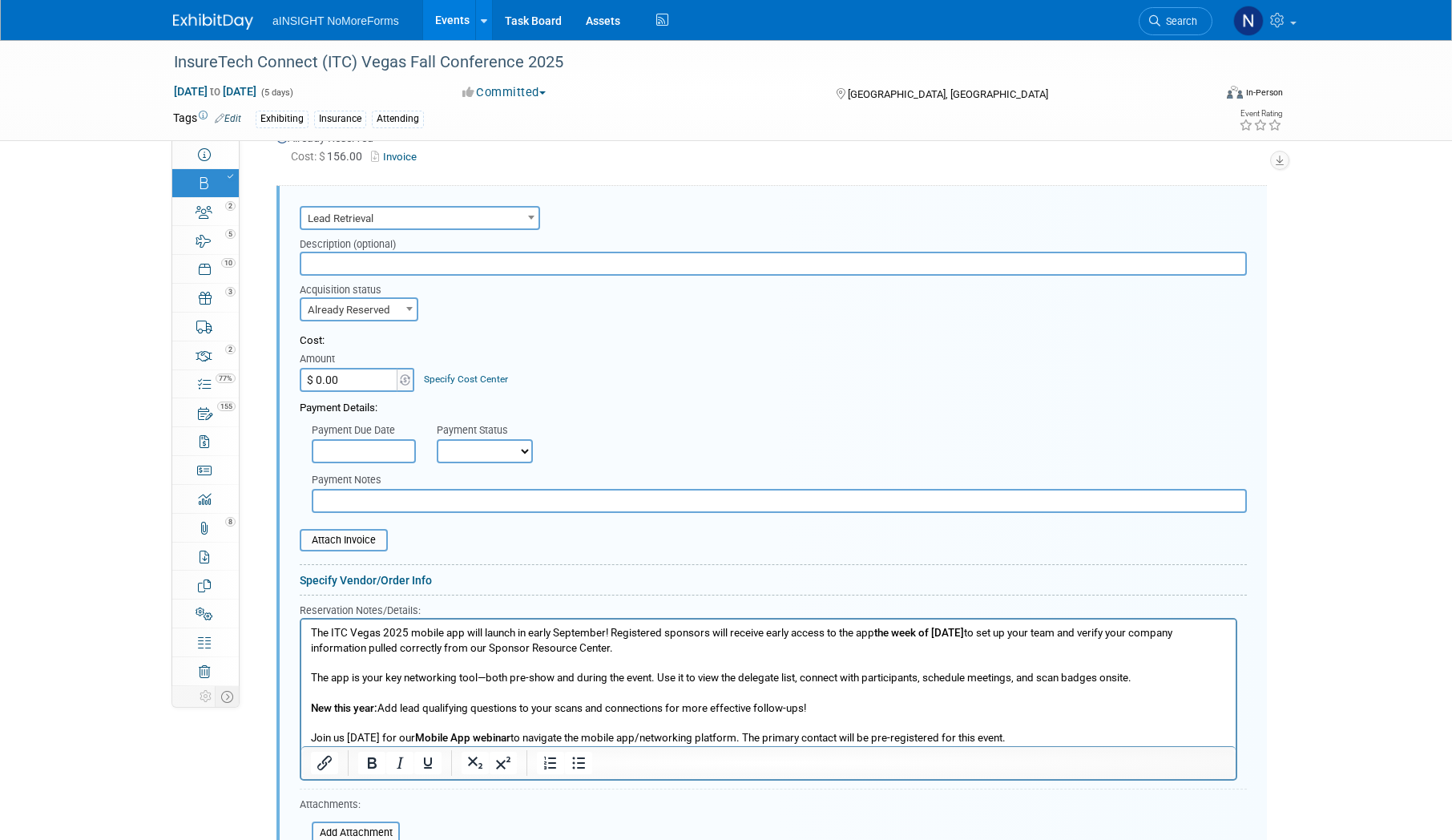
scroll to position [0, 0]
click at [309, 629] on html "The ITC Vegas 2025 mobile app will launch in early September! Registered sponso…" at bounding box center [768, 682] width 934 height 127
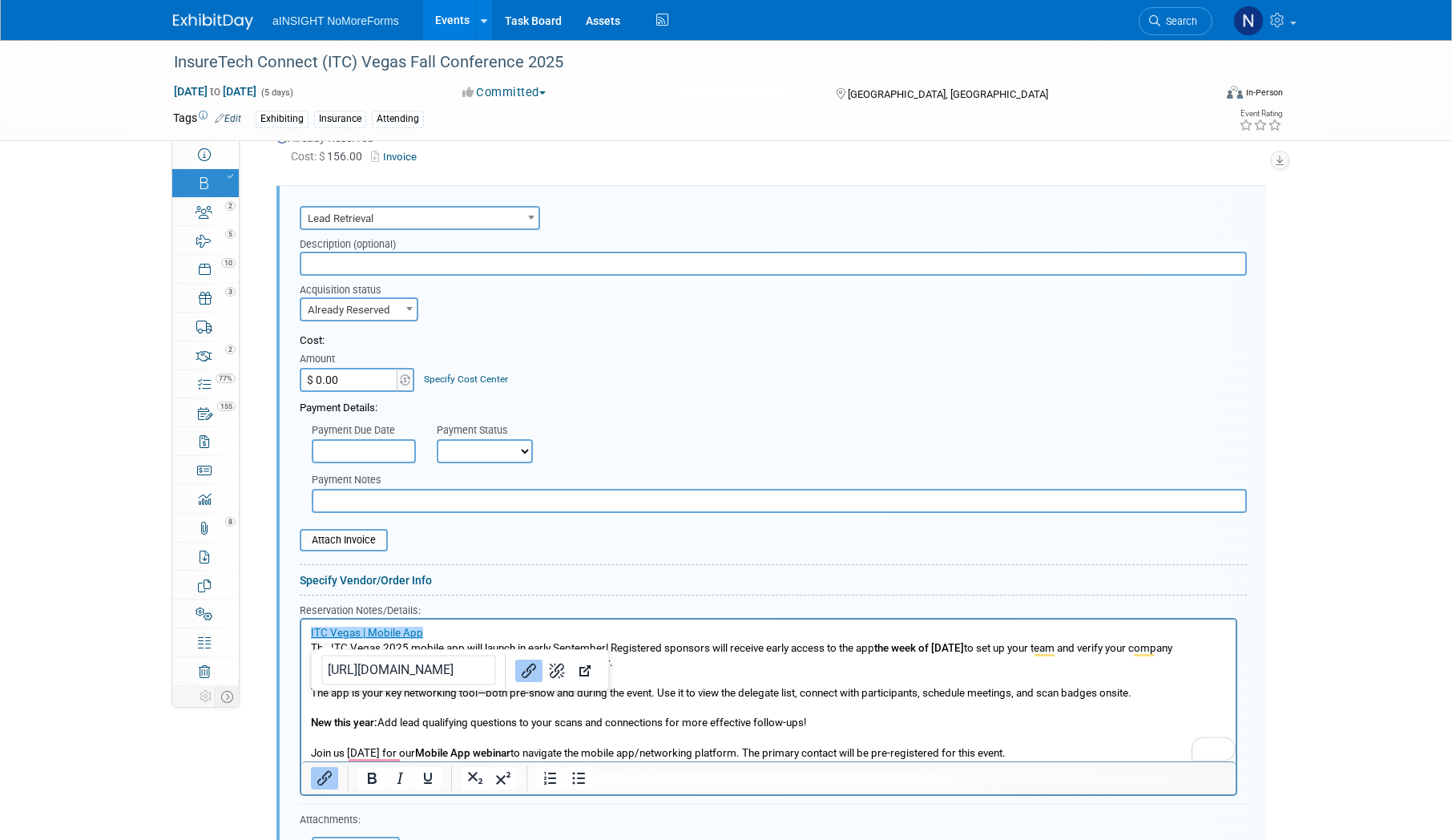
scroll to position [1256, 0]
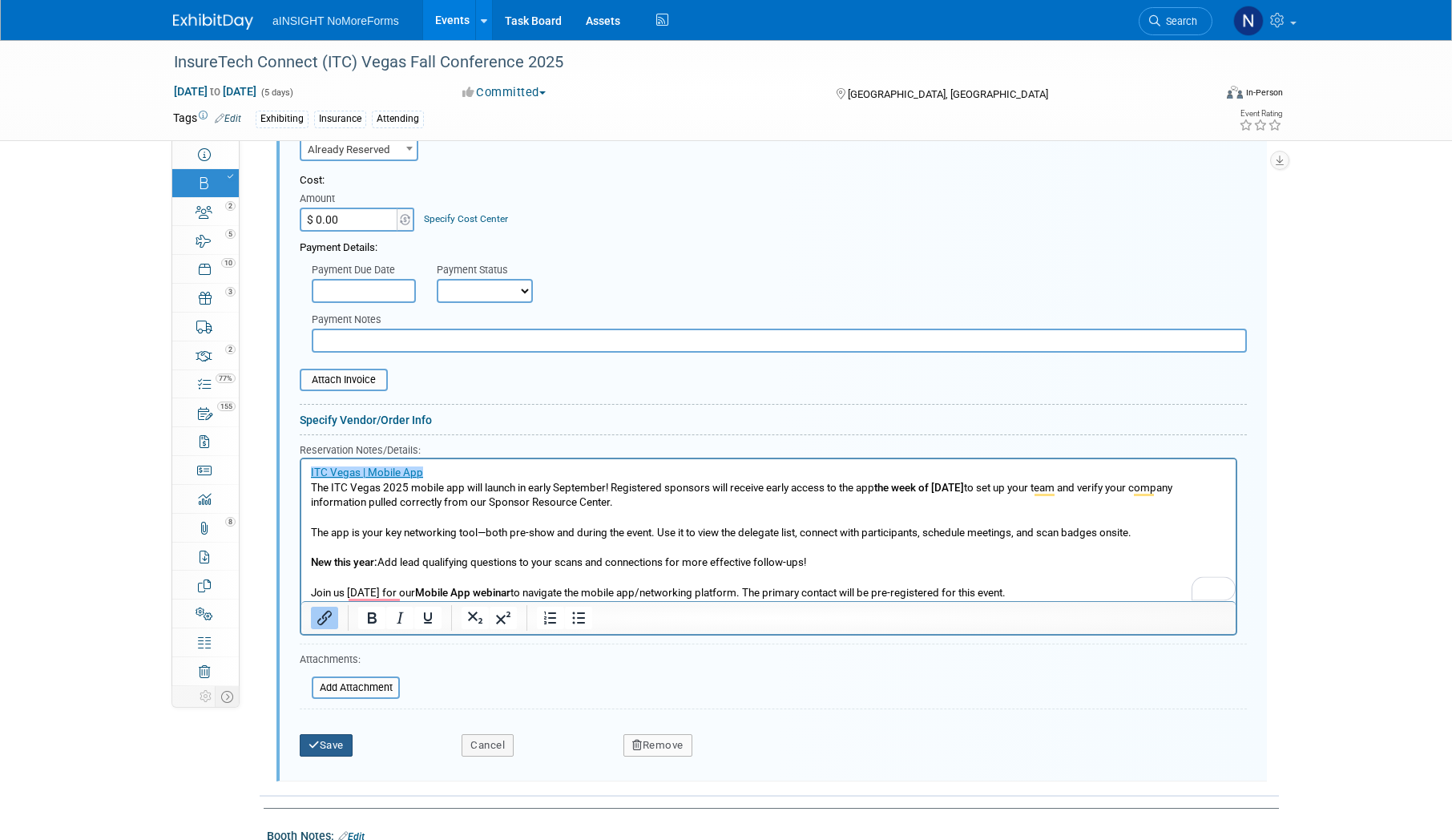
click at [314, 747] on button "Save" at bounding box center [327, 744] width 53 height 22
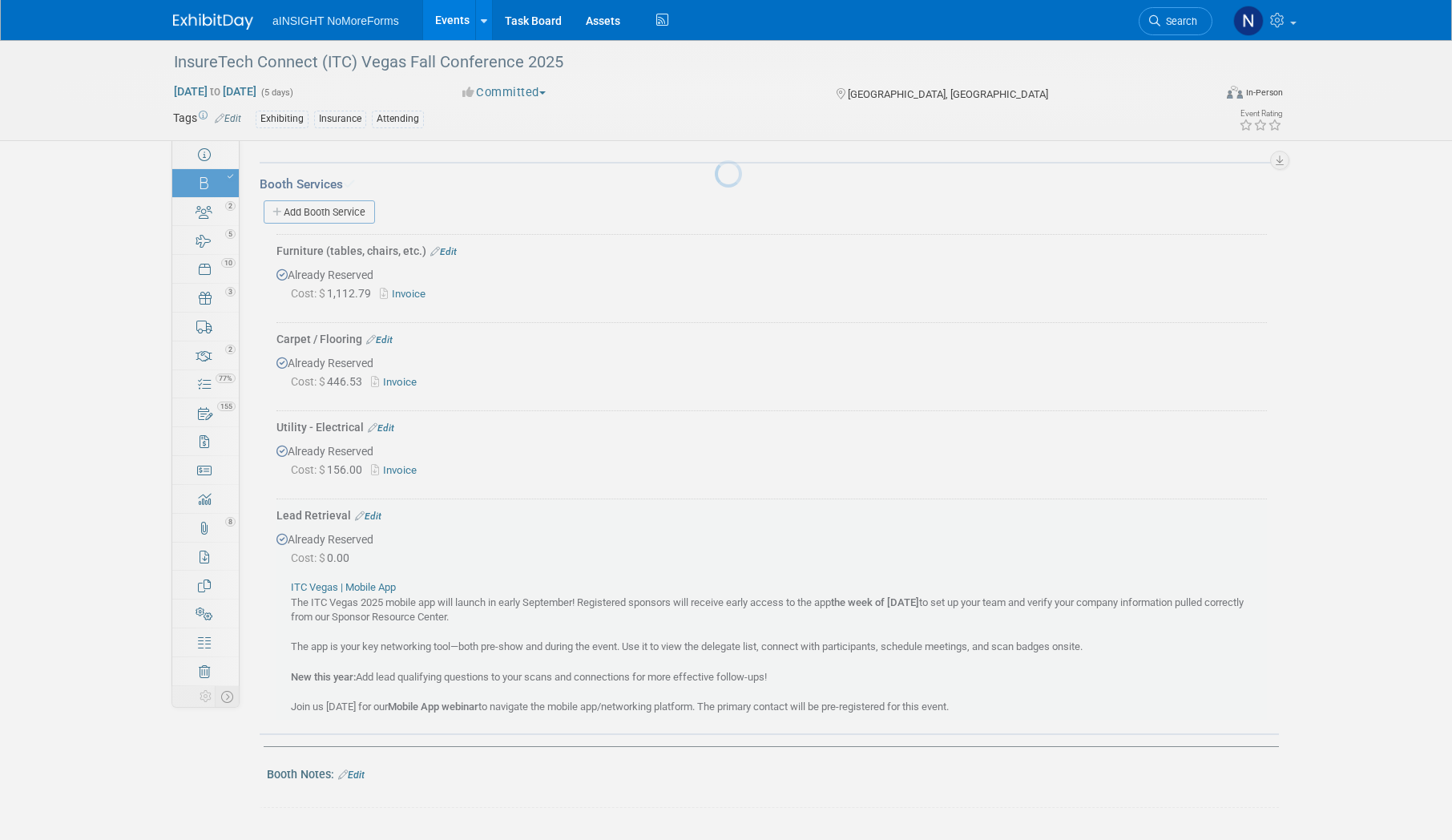
scroll to position [780, 0]
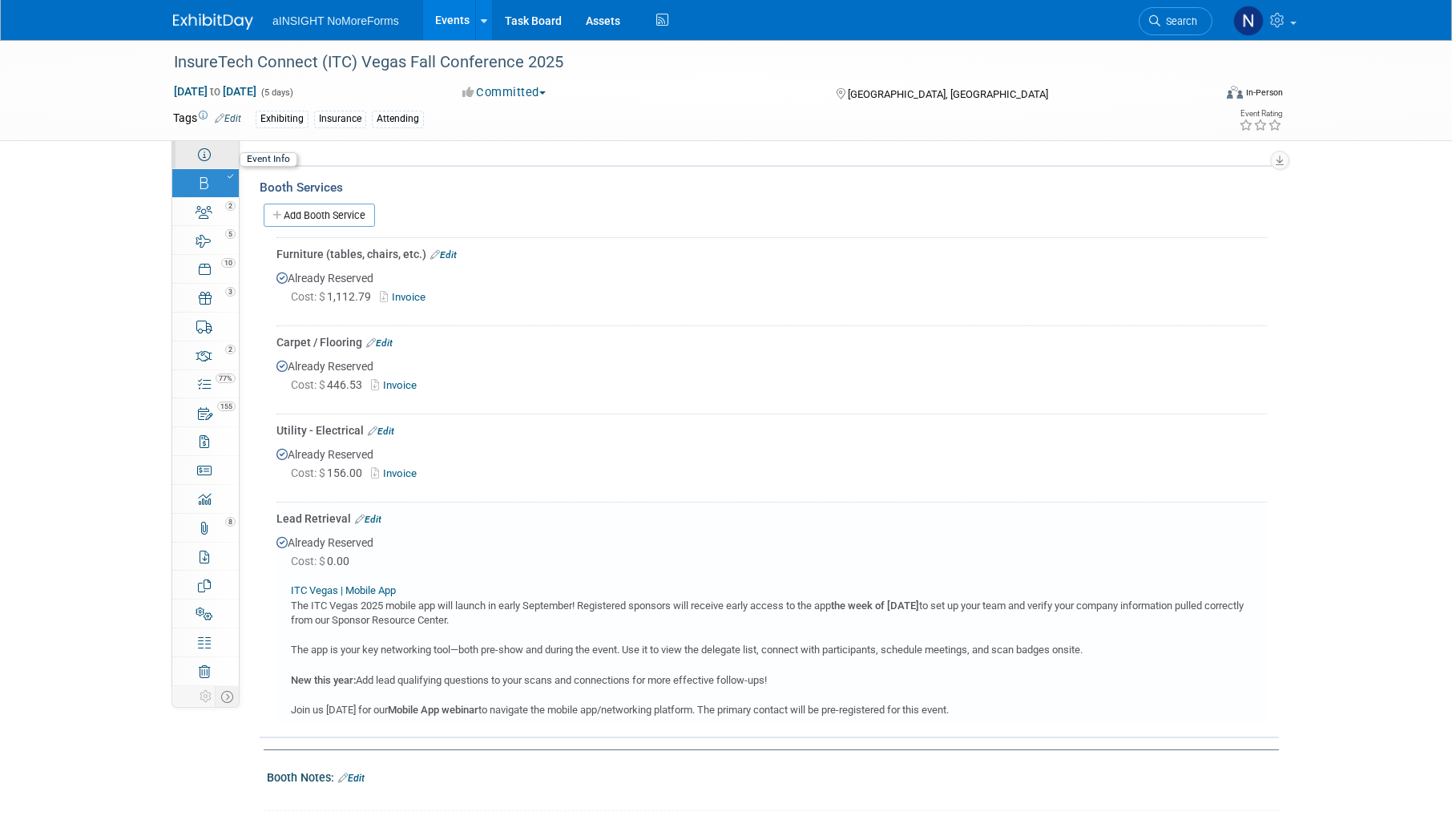
click at [223, 165] on link "Event Information" at bounding box center [205, 154] width 66 height 28
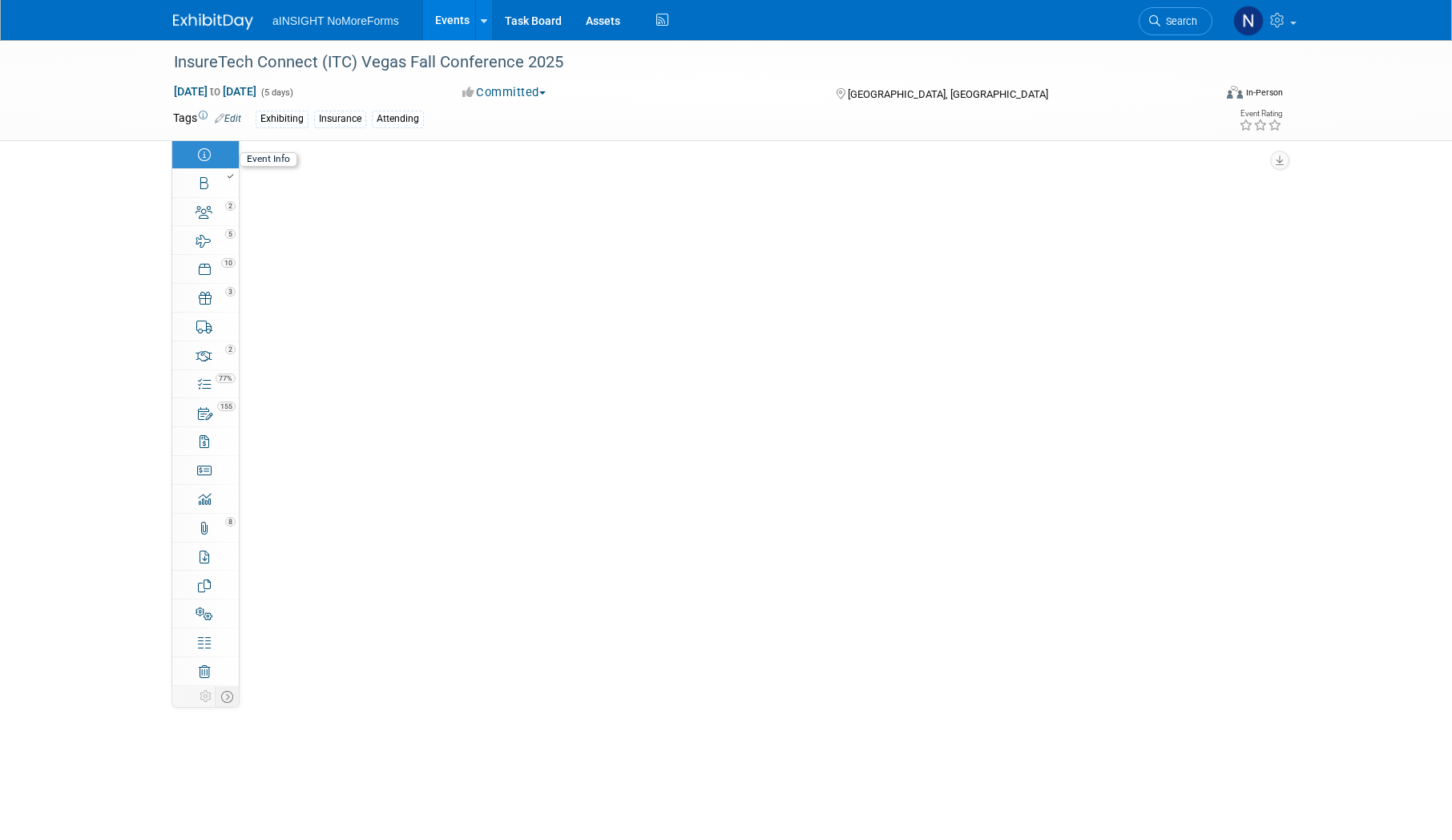
scroll to position [0, 0]
select select "NoMoreForms"
select select "Conference & Expo"
select select "Insurance"
select select "Full Access"
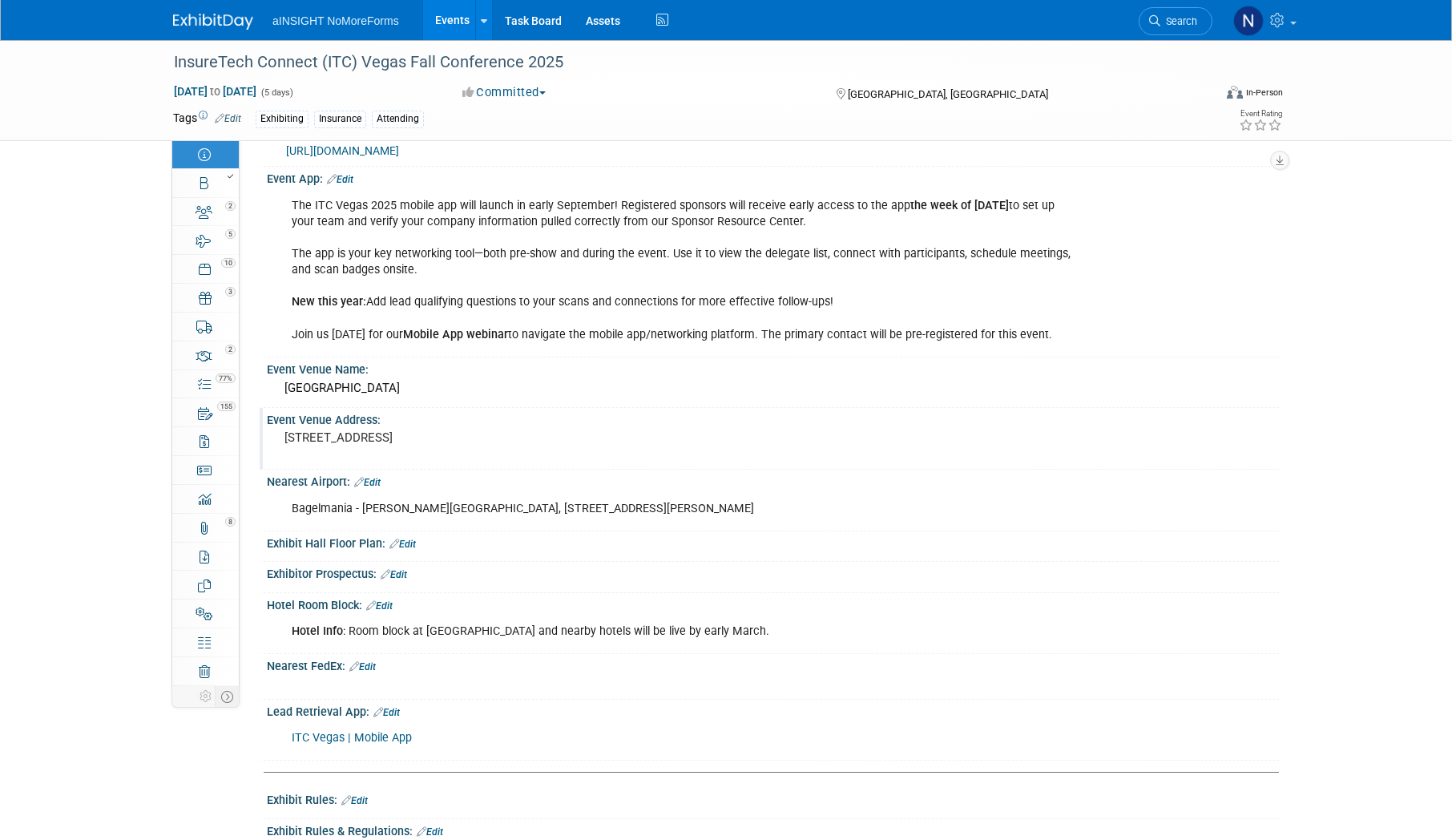
scroll to position [241, 0]
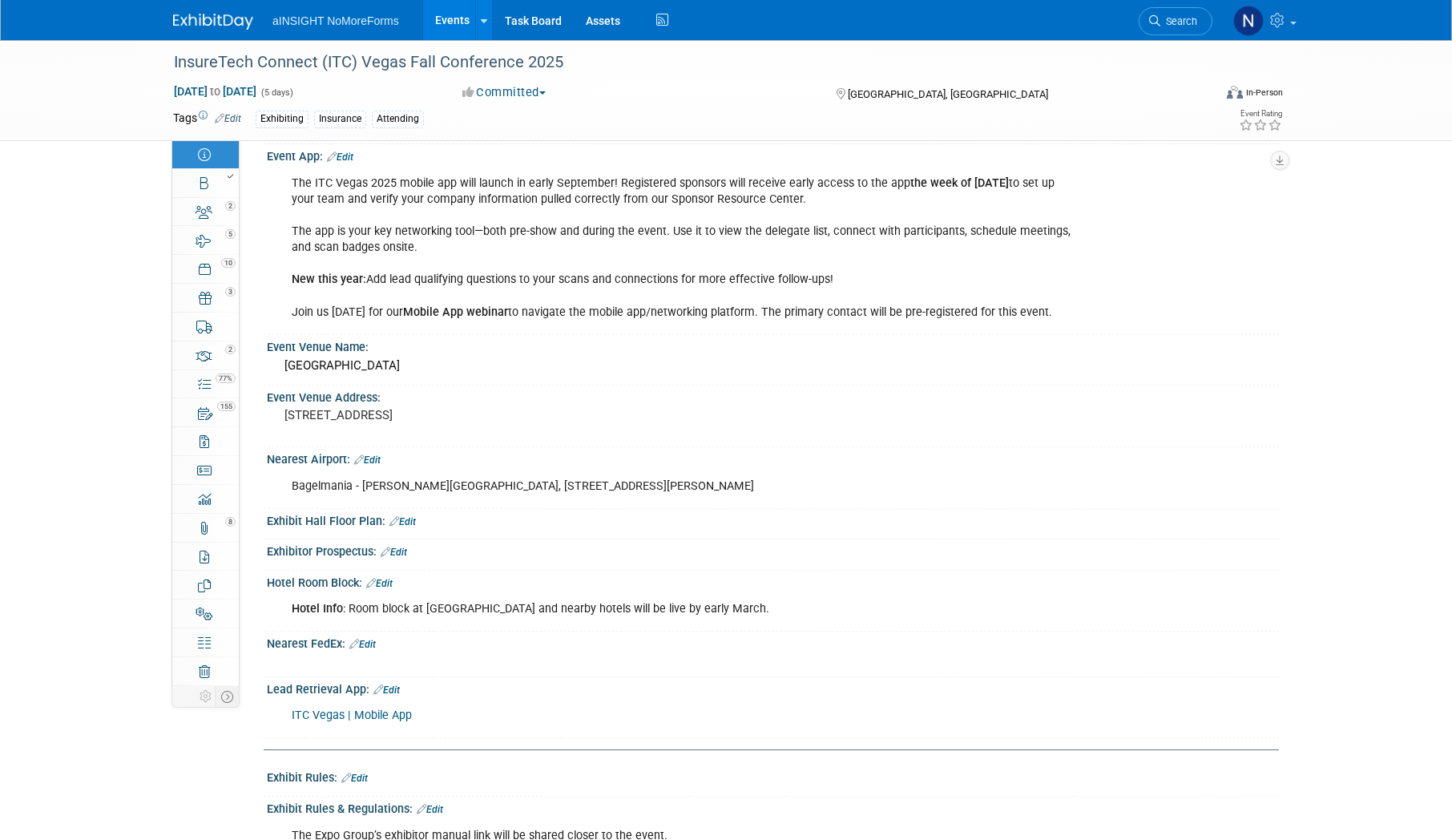
click at [415, 516] on link "Edit" at bounding box center [403, 521] width 27 height 12
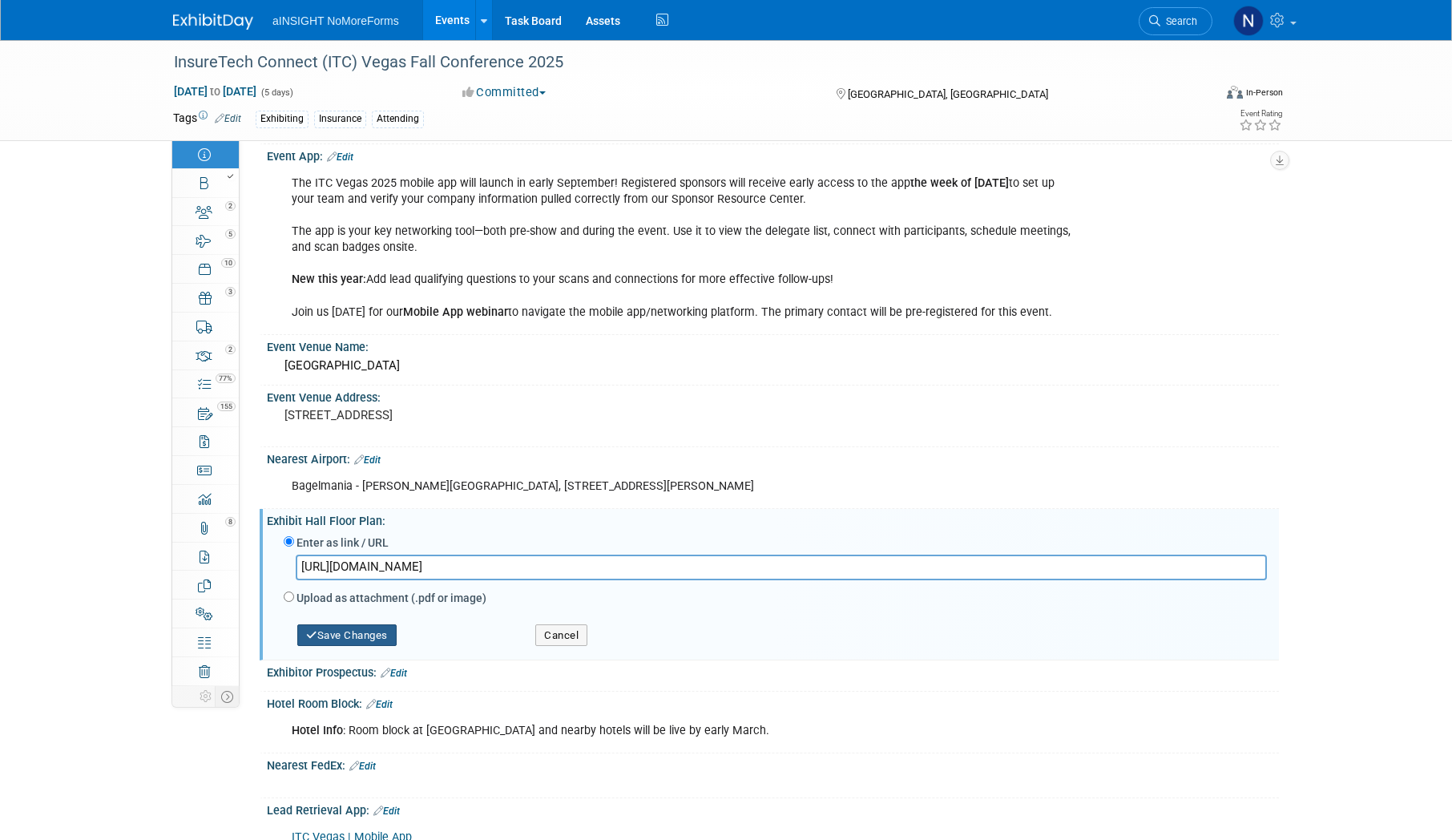
type input "https://itcv2025.mapyourshow.com/8_0/exhview/index.cfm"
click at [349, 637] on button "Save Changes" at bounding box center [347, 635] width 99 height 22
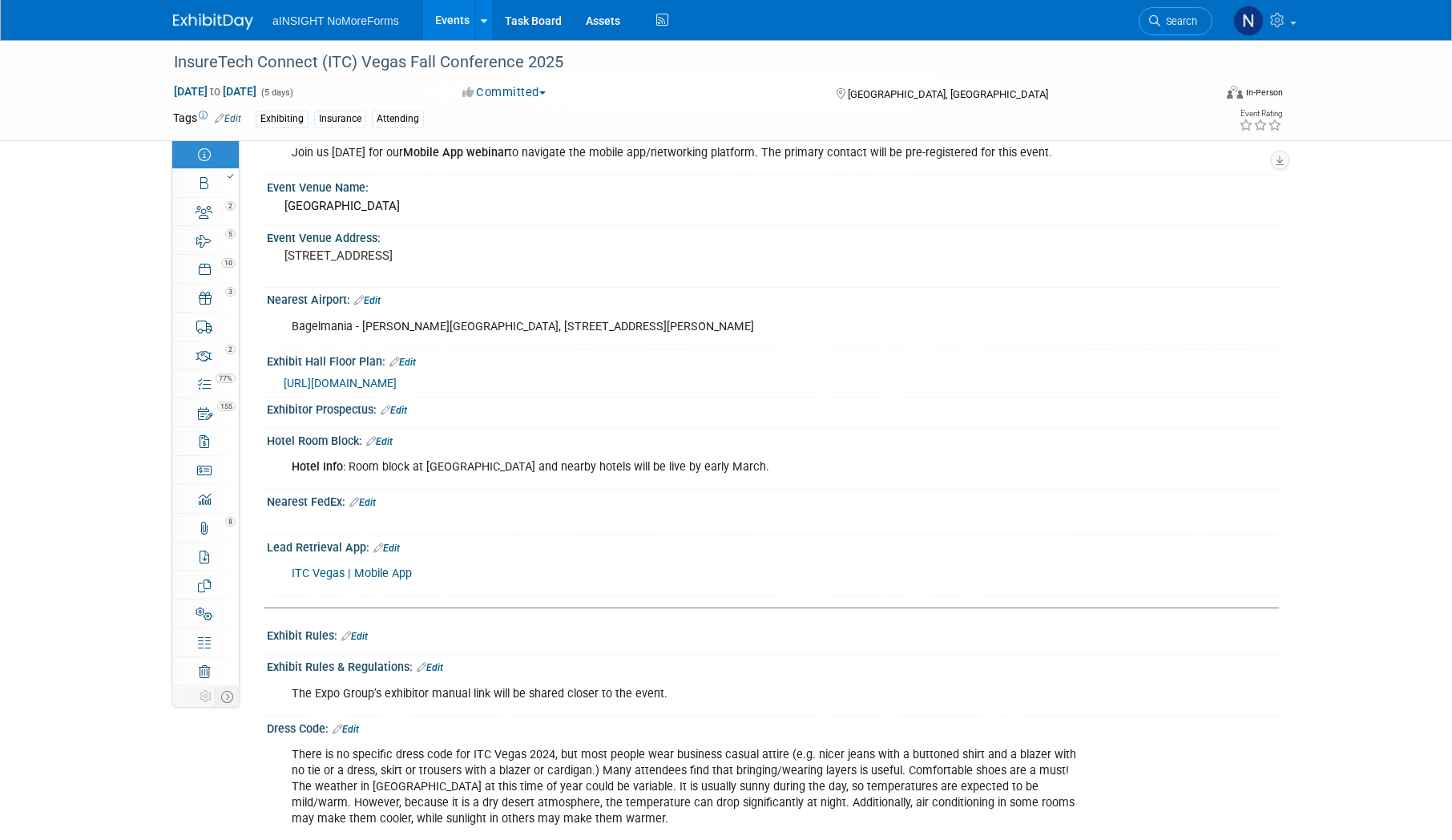
scroll to position [401, 0]
click at [373, 502] on link "Edit" at bounding box center [363, 501] width 27 height 12
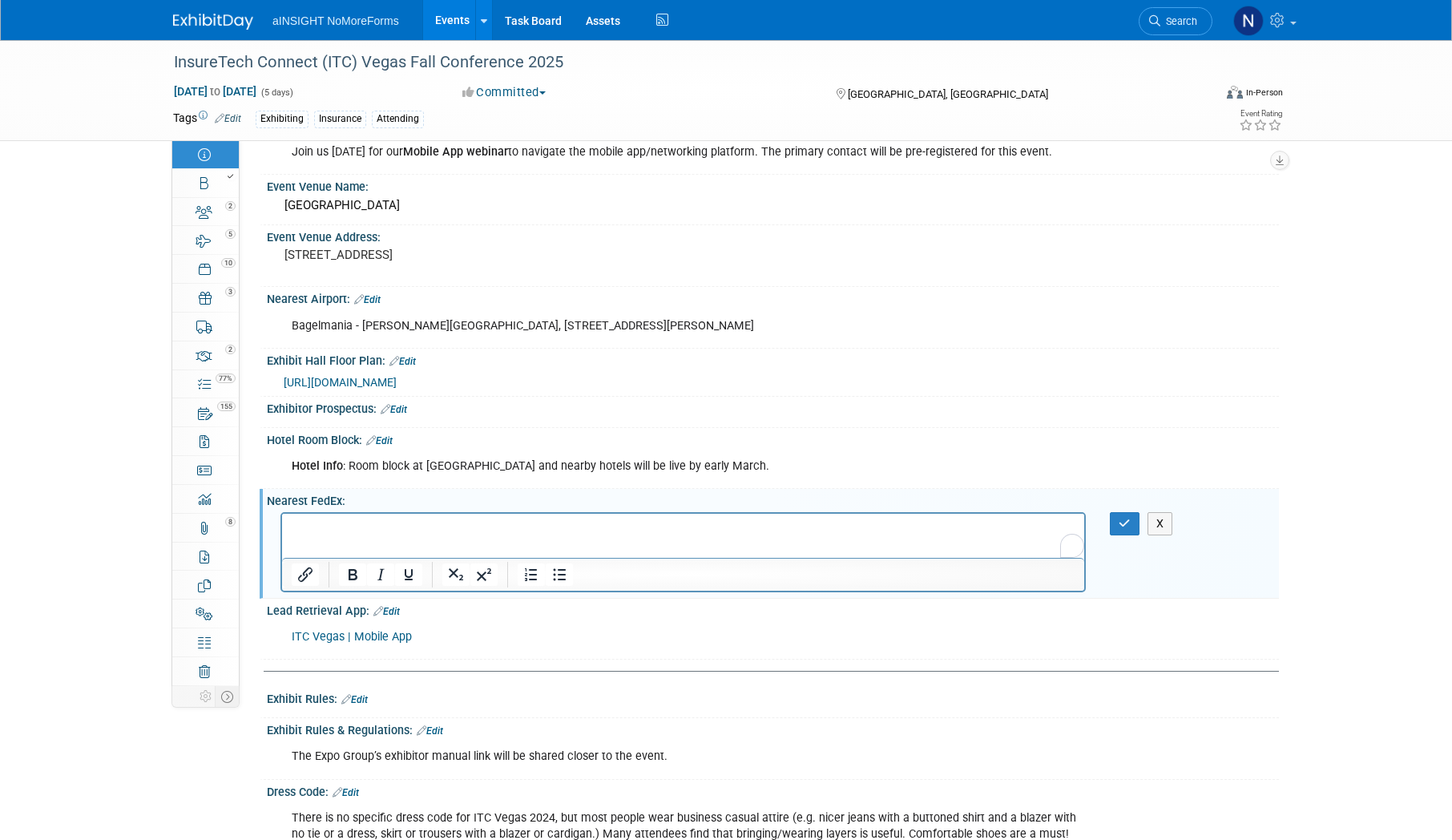
scroll to position [0, 0]
click at [1131, 528] on button "button" at bounding box center [1124, 523] width 29 height 23
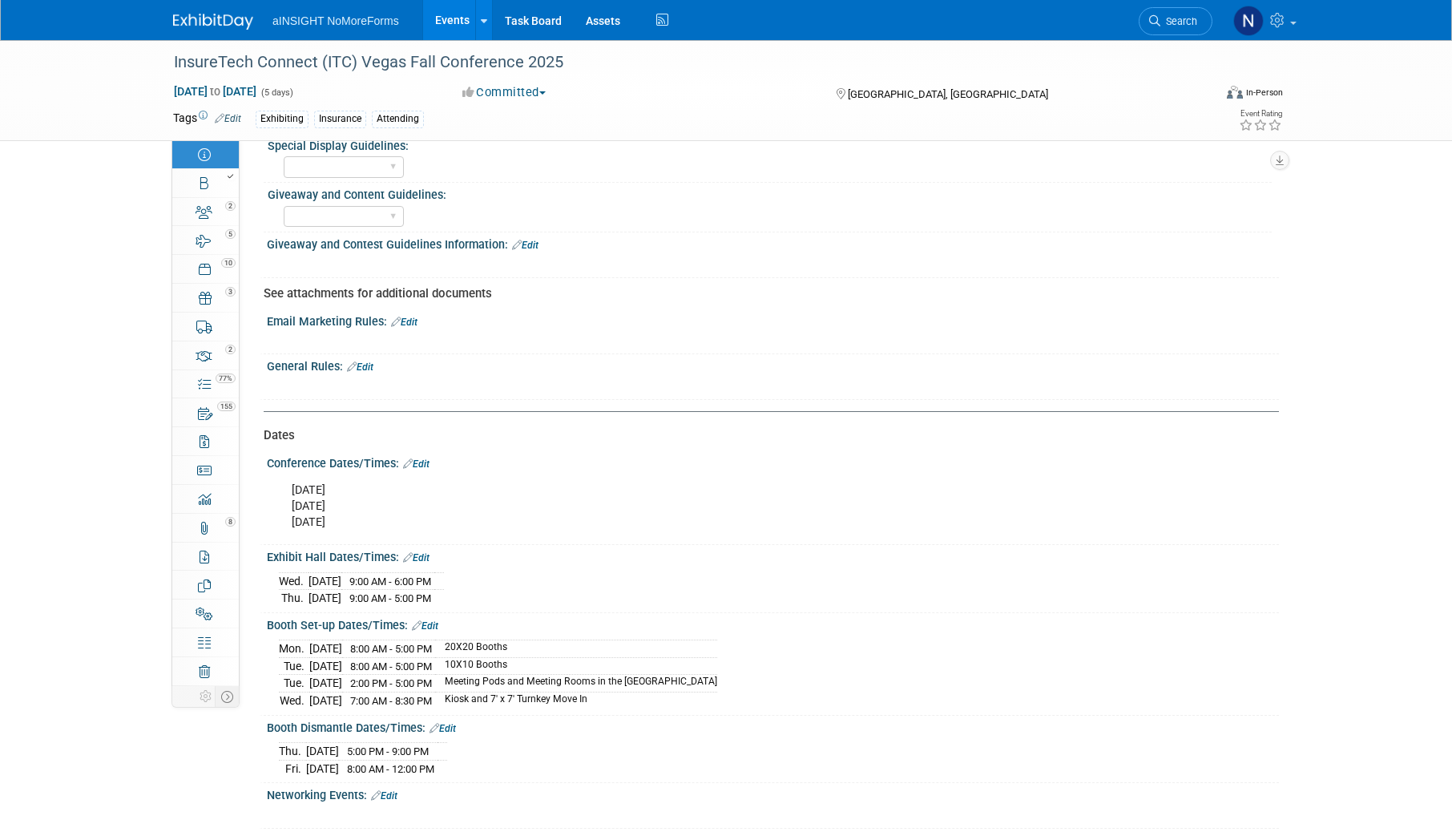
scroll to position [1602, 0]
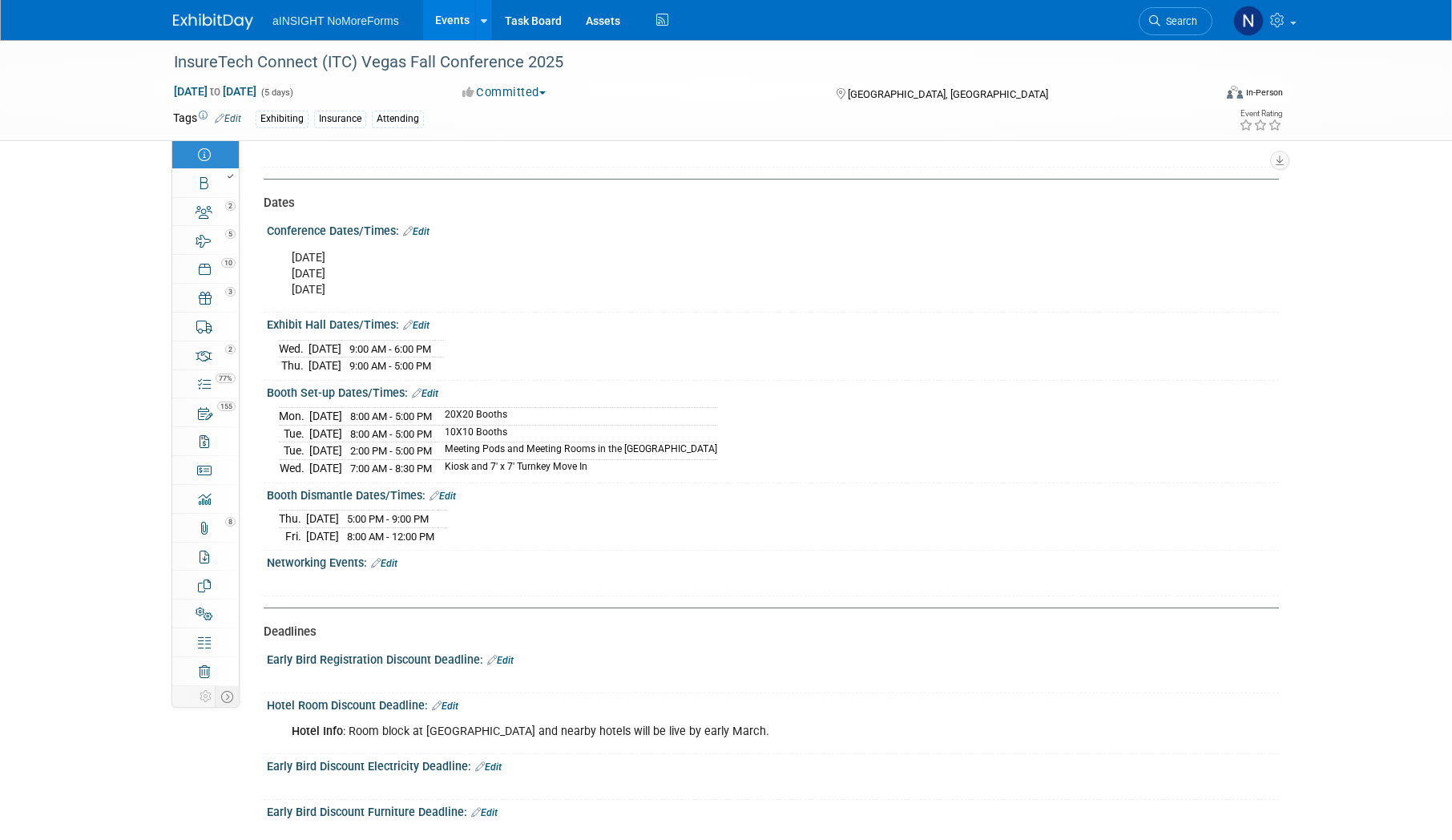
click at [452, 24] on link "Events" at bounding box center [452, 19] width 58 height 40
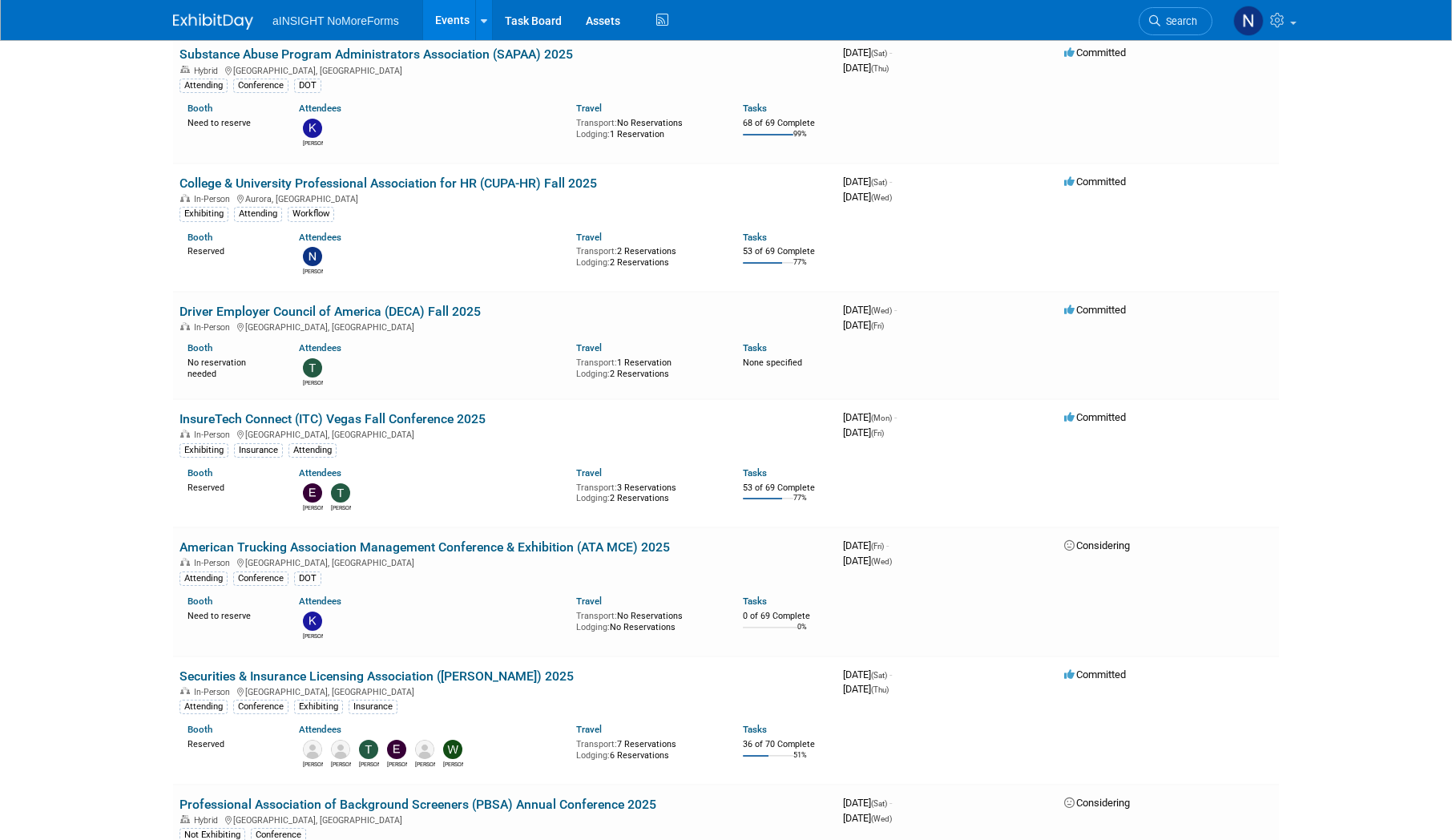
scroll to position [721, 0]
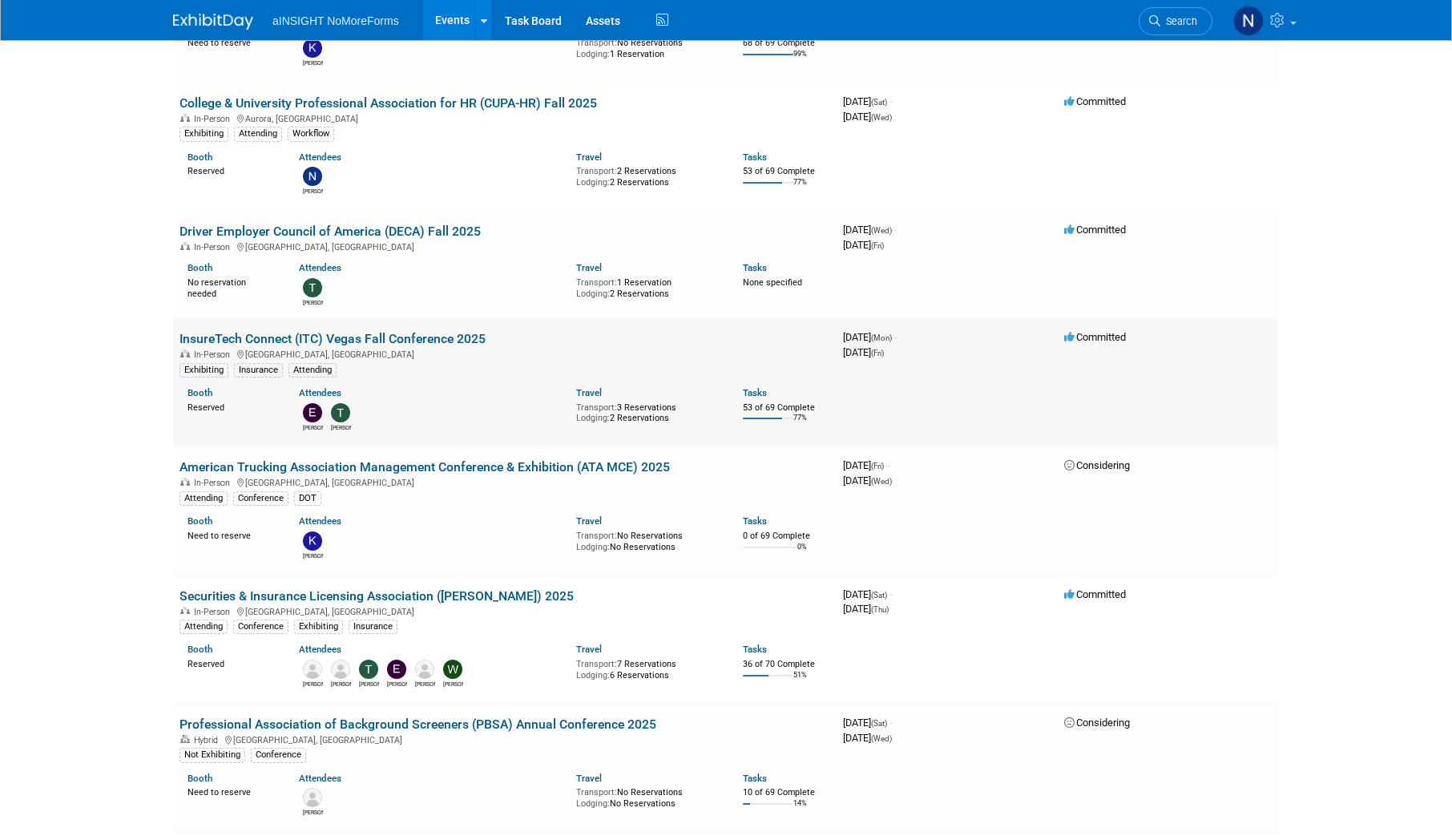
click at [434, 336] on link "InsureTech Connect (ITC) Vegas Fall Conference 2025" at bounding box center [333, 338] width 306 height 15
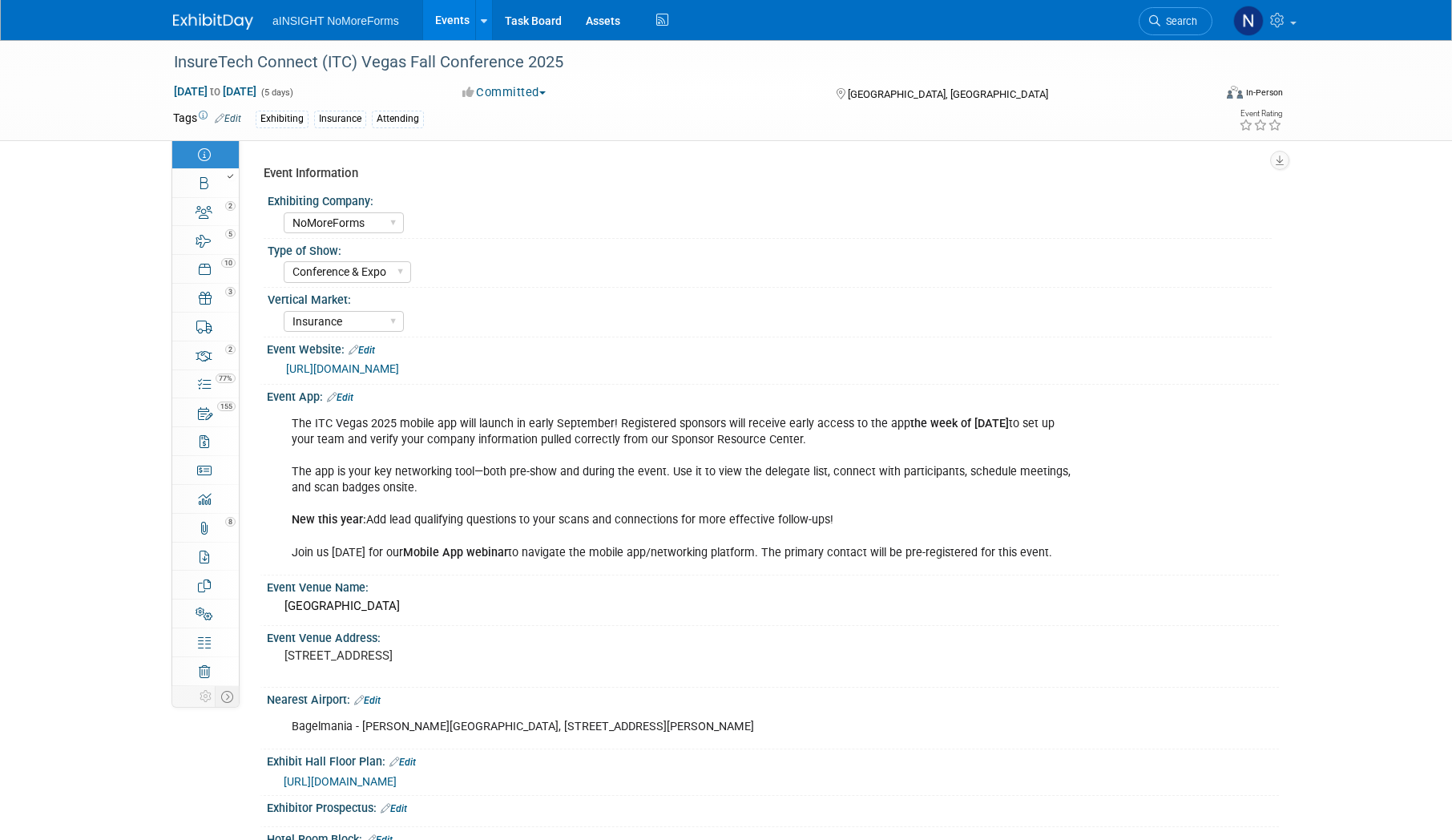
select select "NoMoreForms"
select select "Conference & Expo"
select select "Insurance"
select select "Full Access"
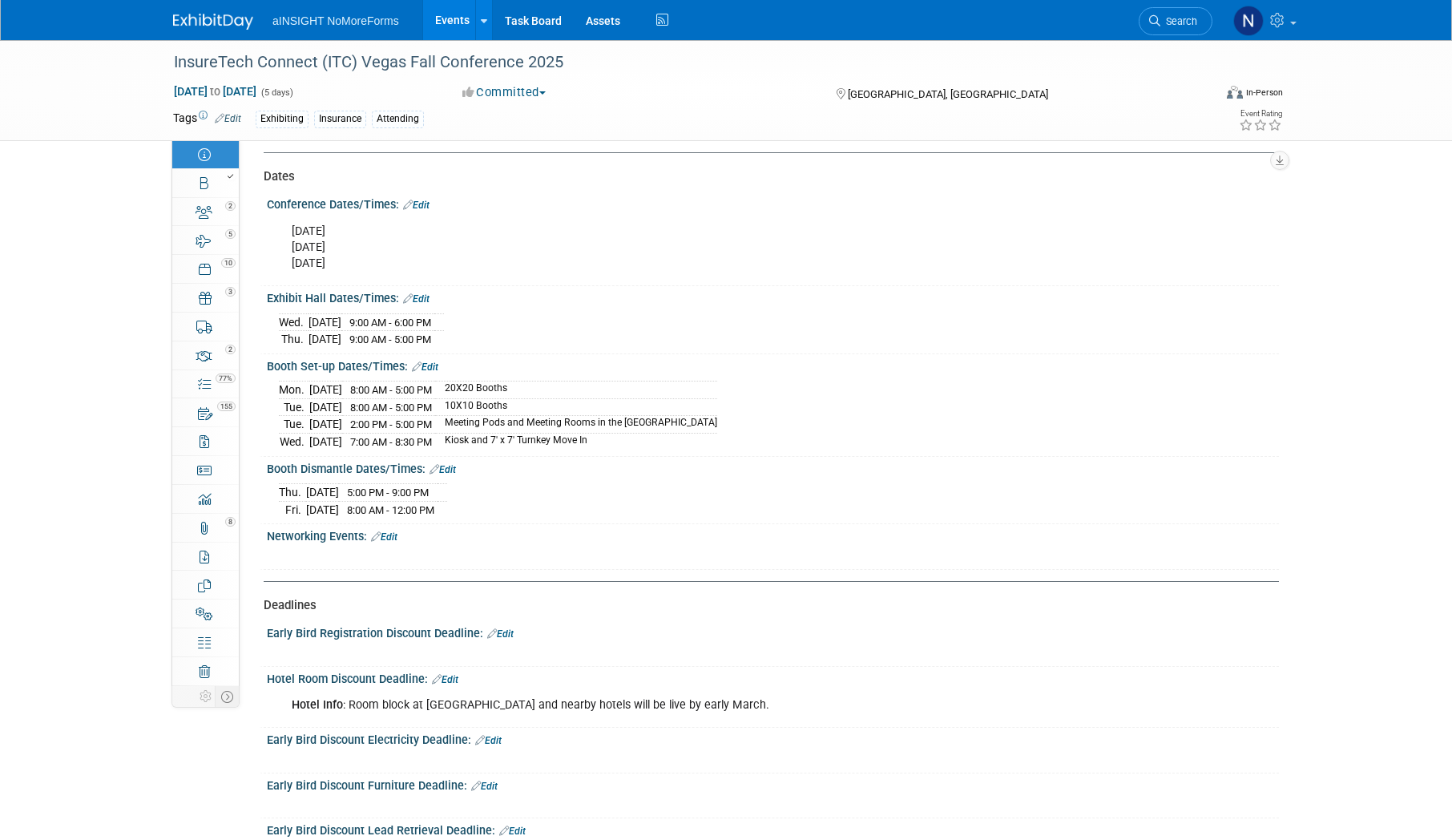
scroll to position [1683, 0]
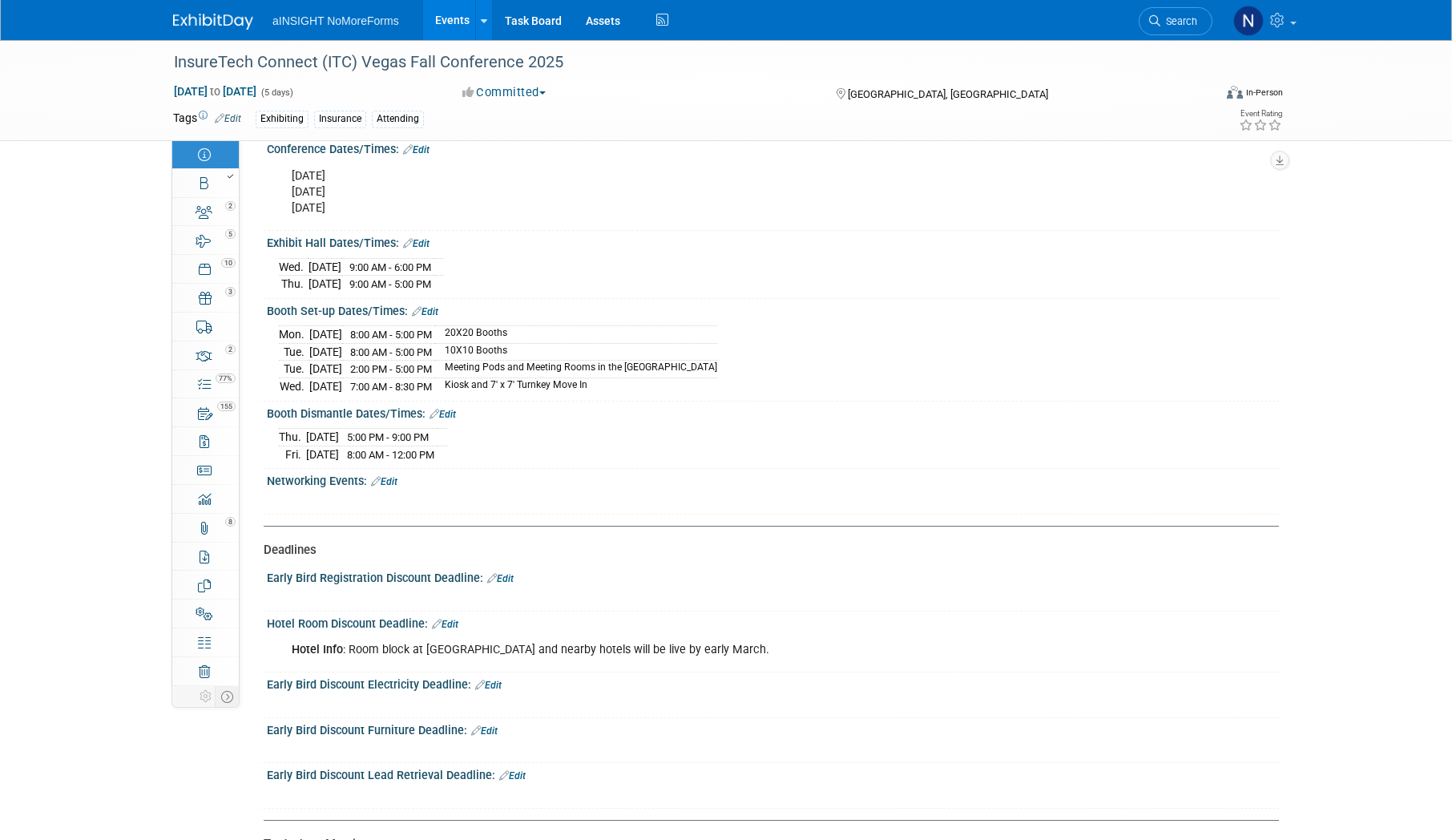
click at [393, 476] on link "Edit" at bounding box center [384, 482] width 27 height 12
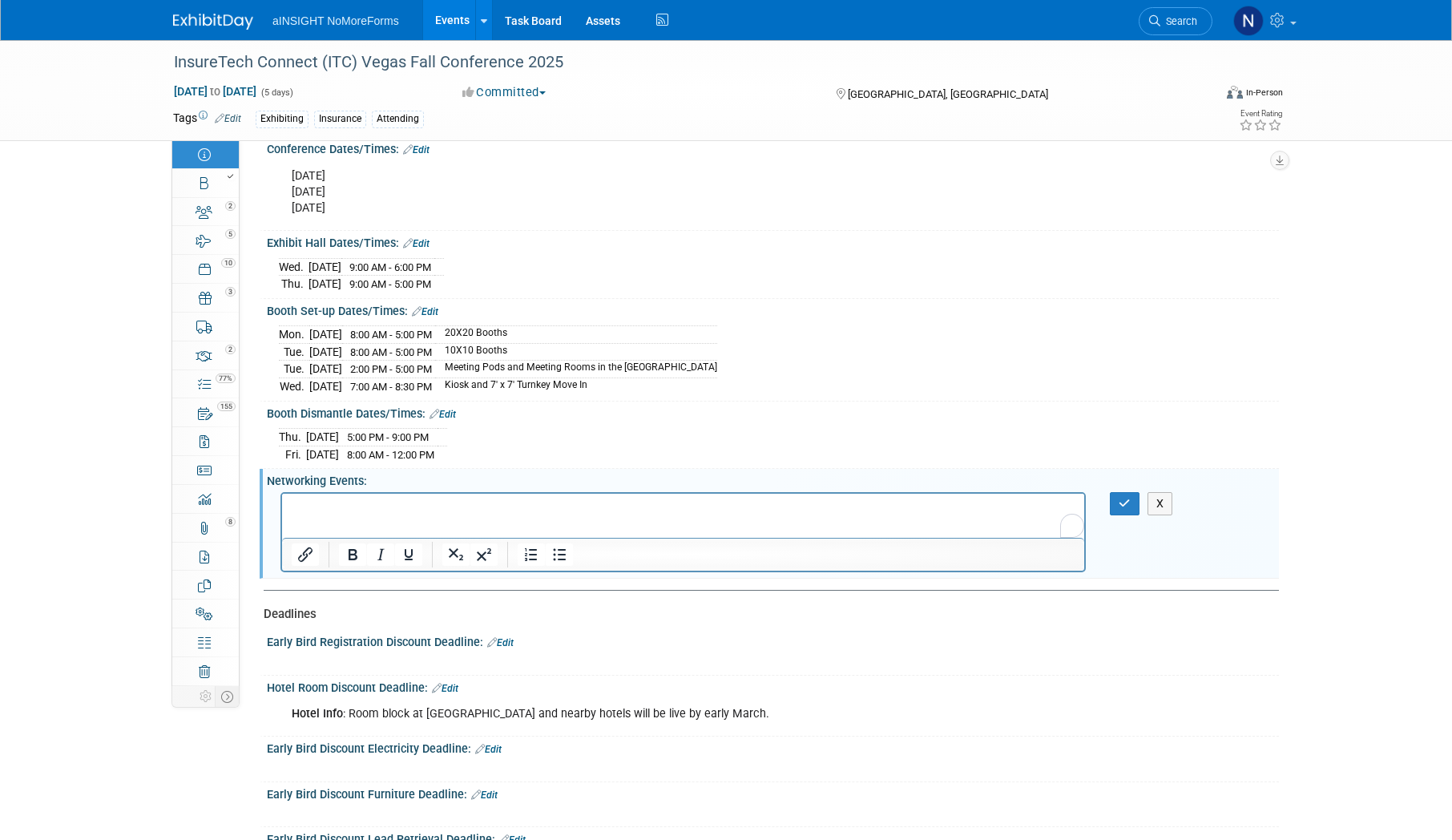
scroll to position [0, 0]
click at [340, 507] on div "ROI, Objectives & ROO" at bounding box center [292, 504] width 105 height 14
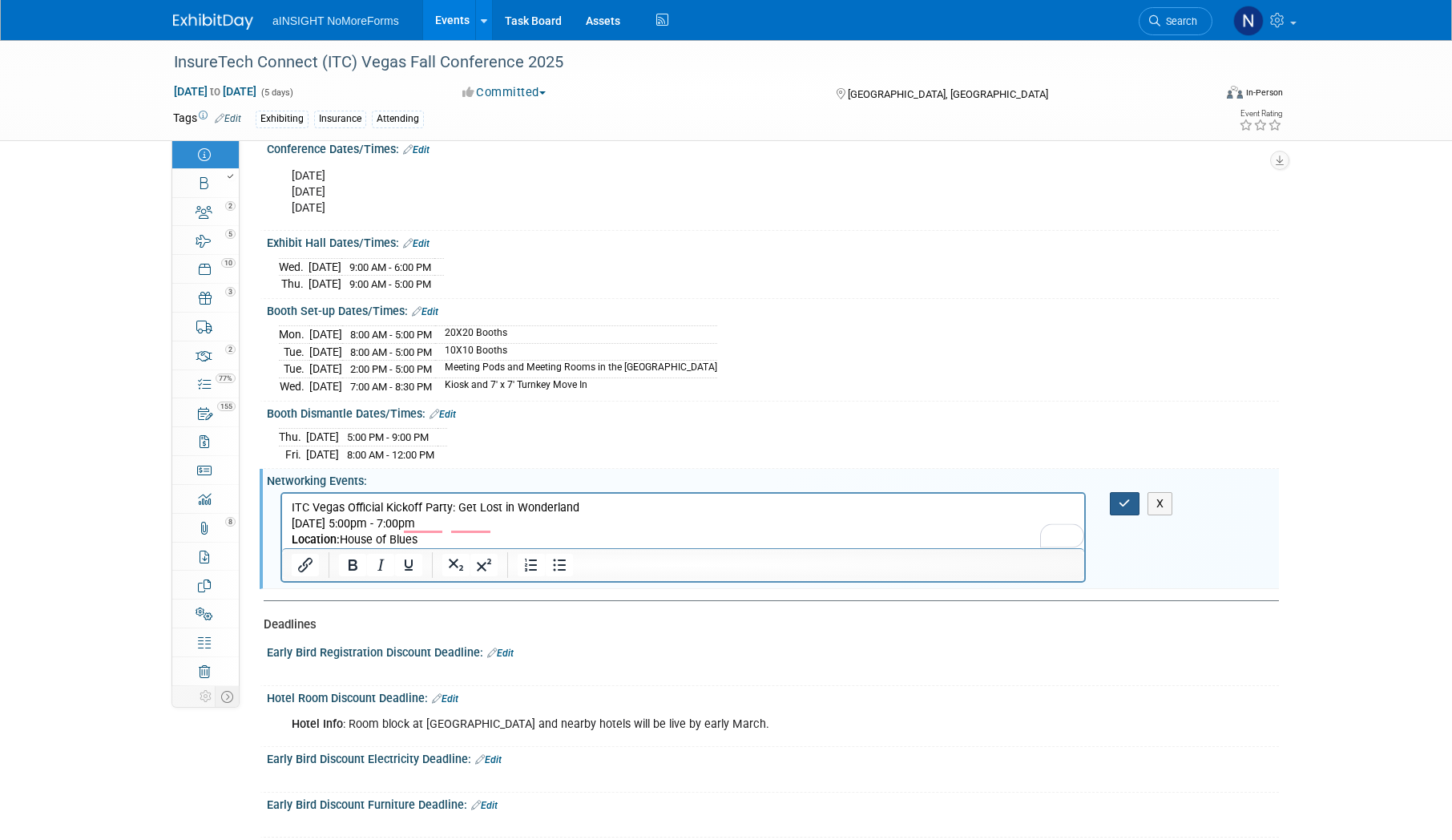
click at [1119, 492] on button "button" at bounding box center [1124, 504] width 29 height 23
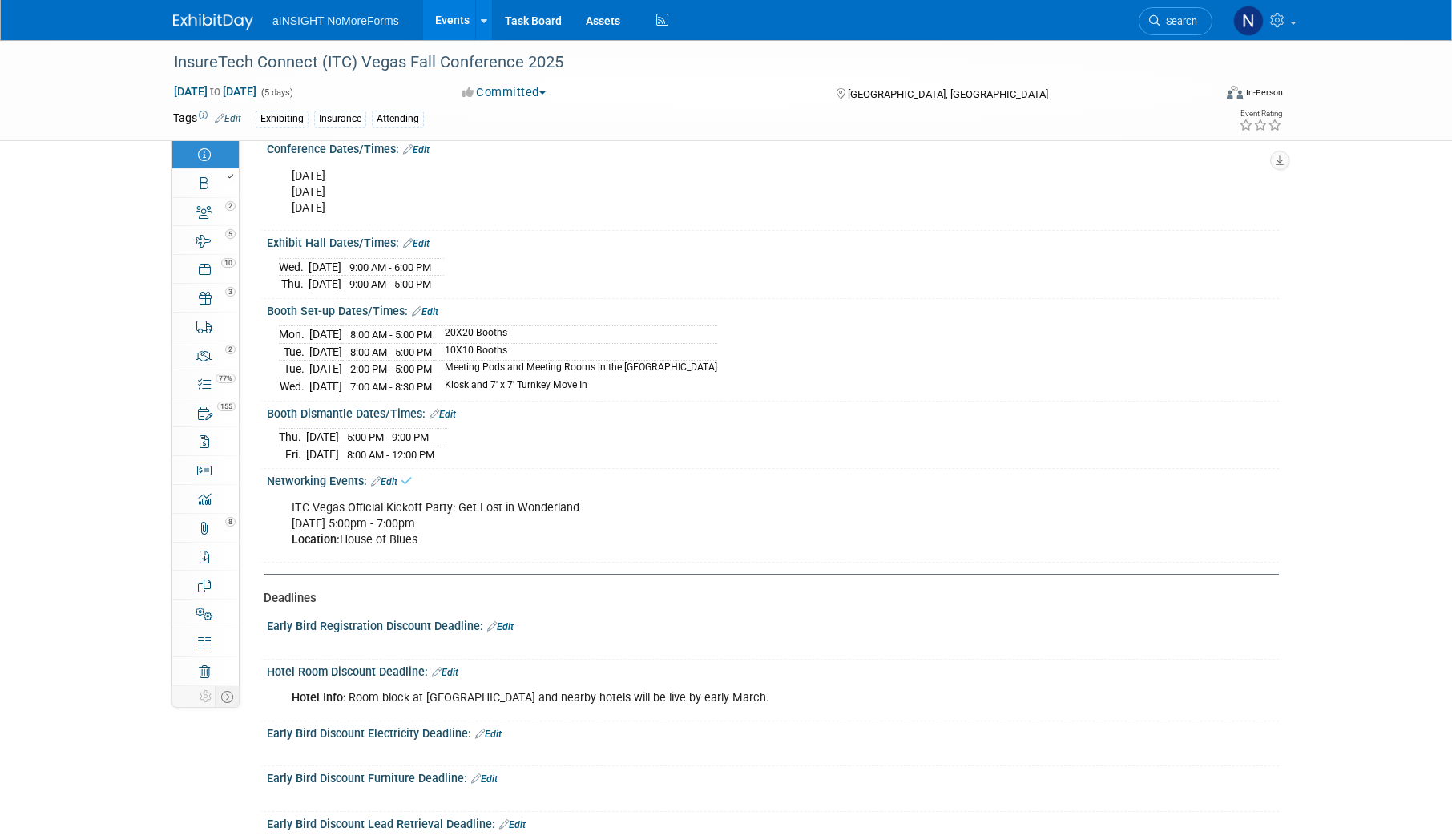
click at [435, 27] on link "Events" at bounding box center [452, 19] width 58 height 40
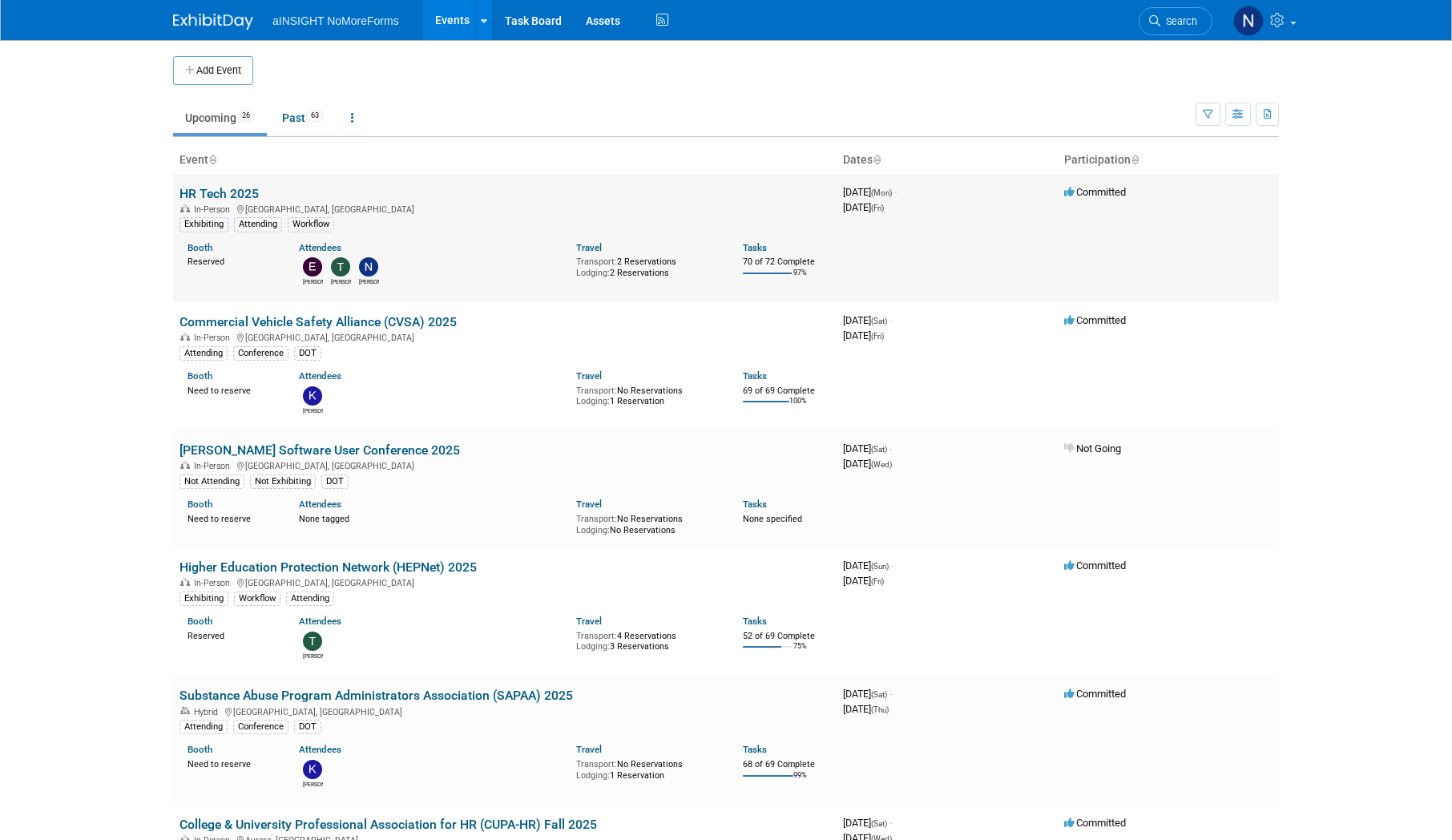
click at [198, 198] on link "HR Tech 2025" at bounding box center [220, 193] width 80 height 15
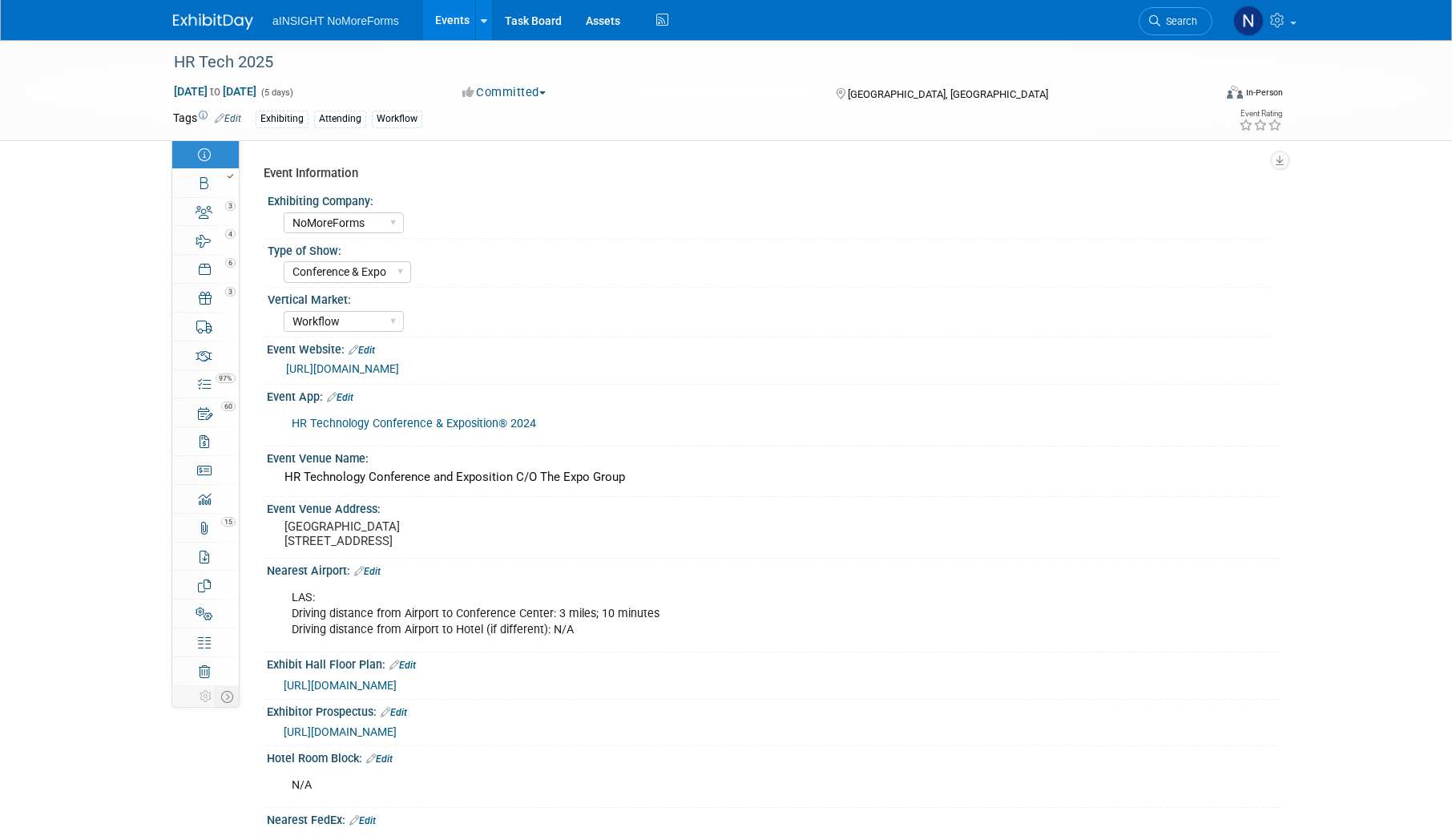
select select "NoMoreForms"
select select "Conference & Expo"
select select "Workflow"
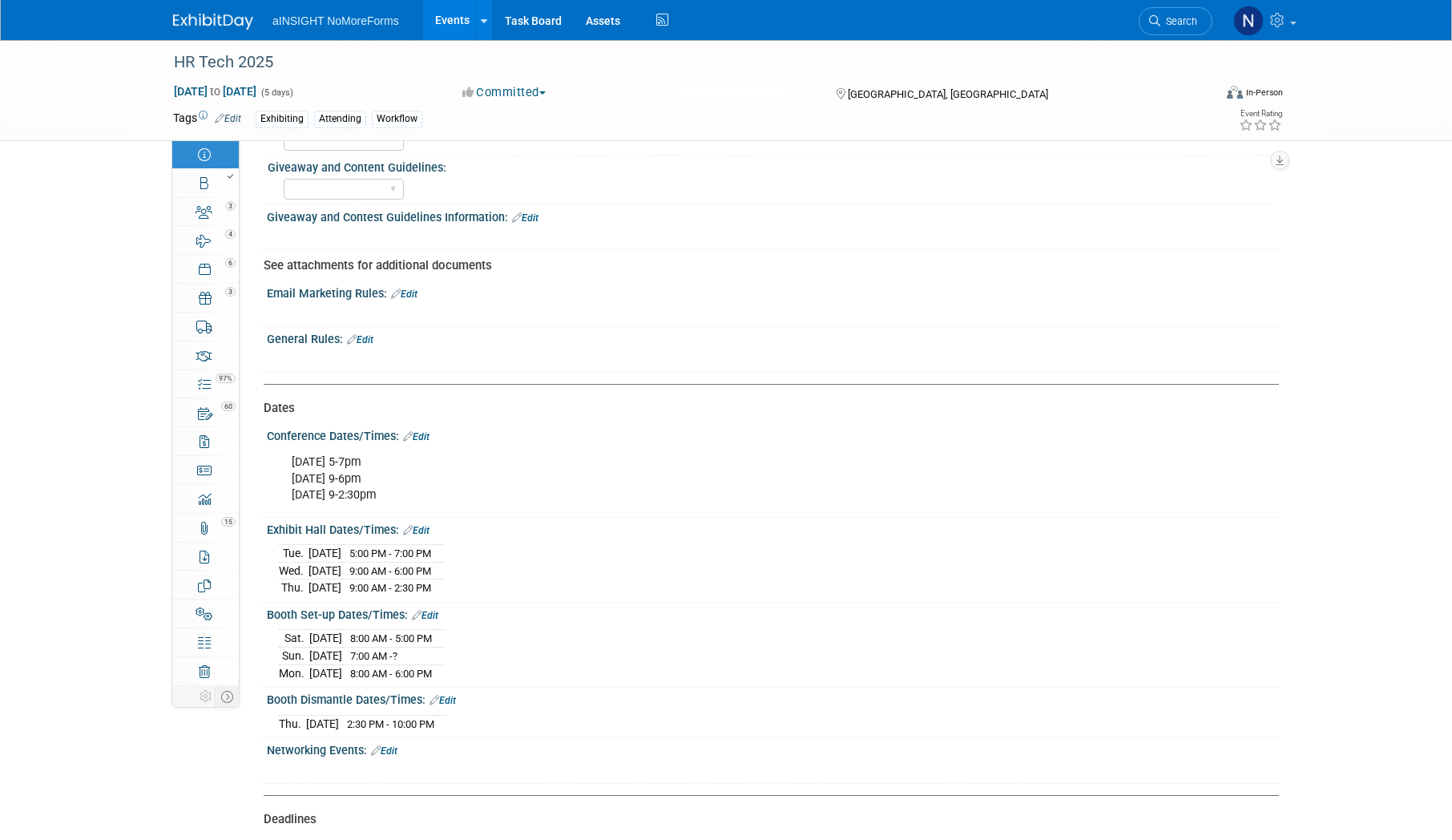
scroll to position [1522, 0]
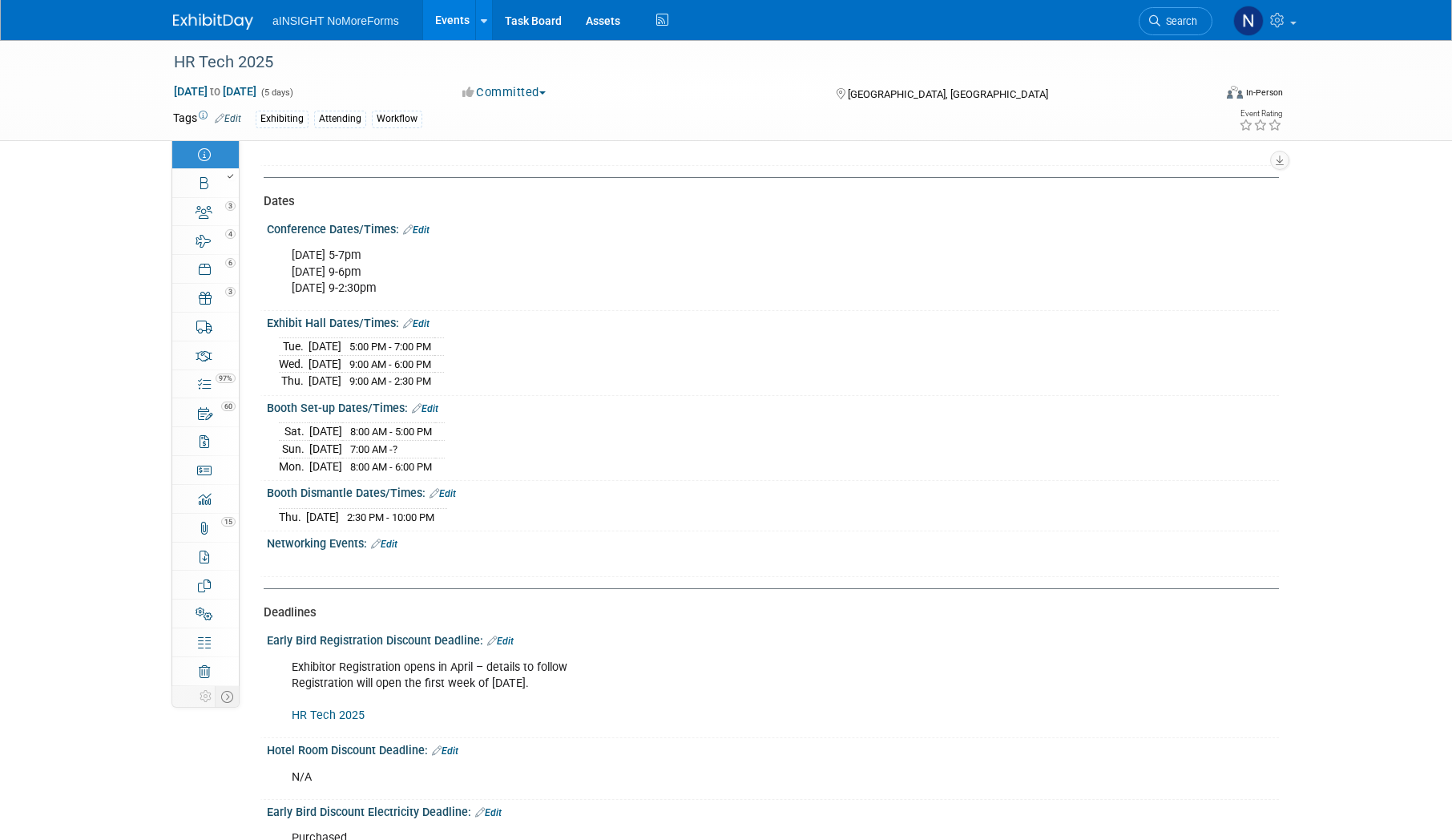
click at [390, 550] on link "Edit" at bounding box center [384, 543] width 27 height 12
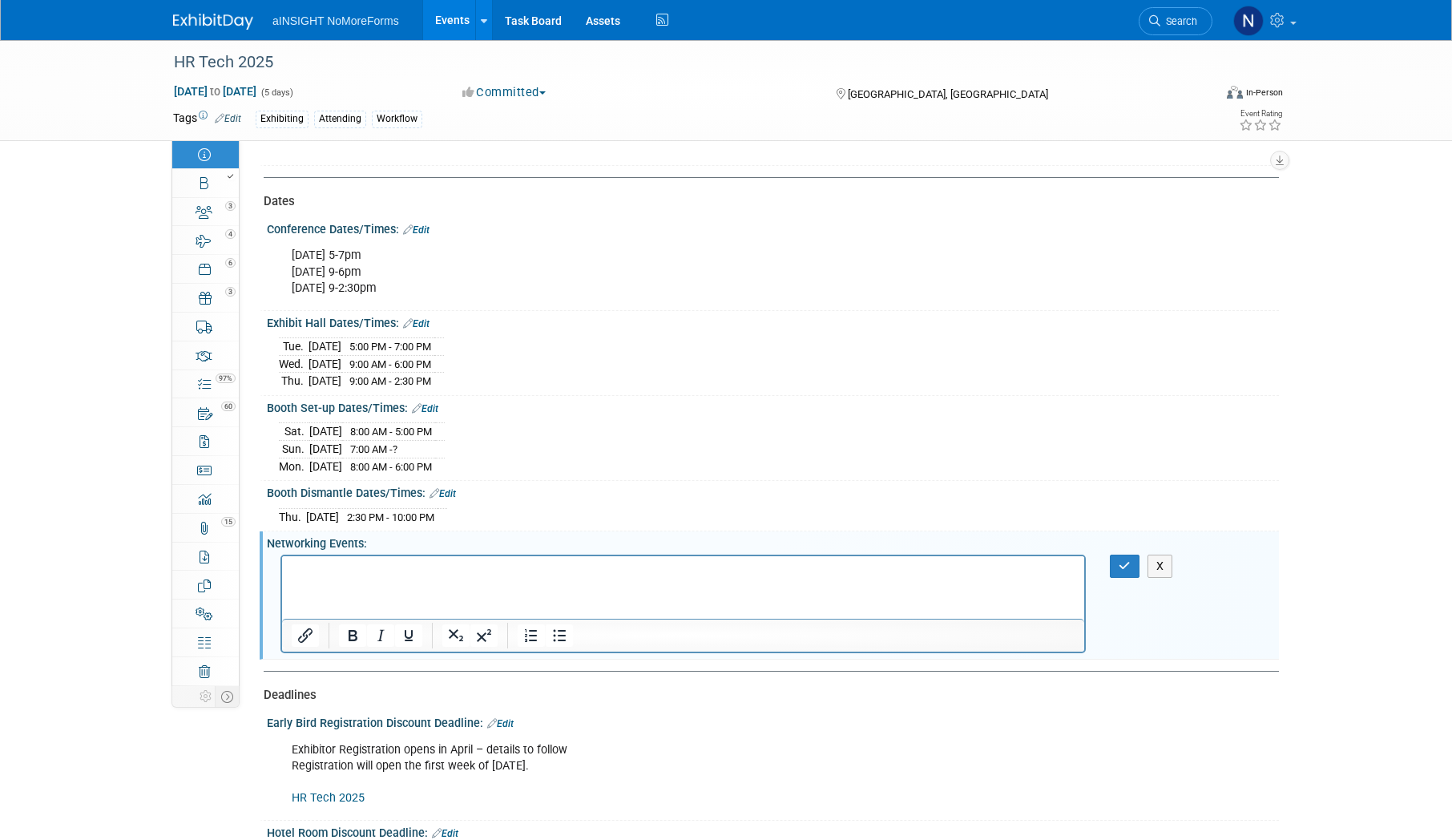
scroll to position [0, 0]
drag, startPoint x: 646, startPoint y: 1119, endPoint x: 306, endPoint y: 570, distance: 645.8
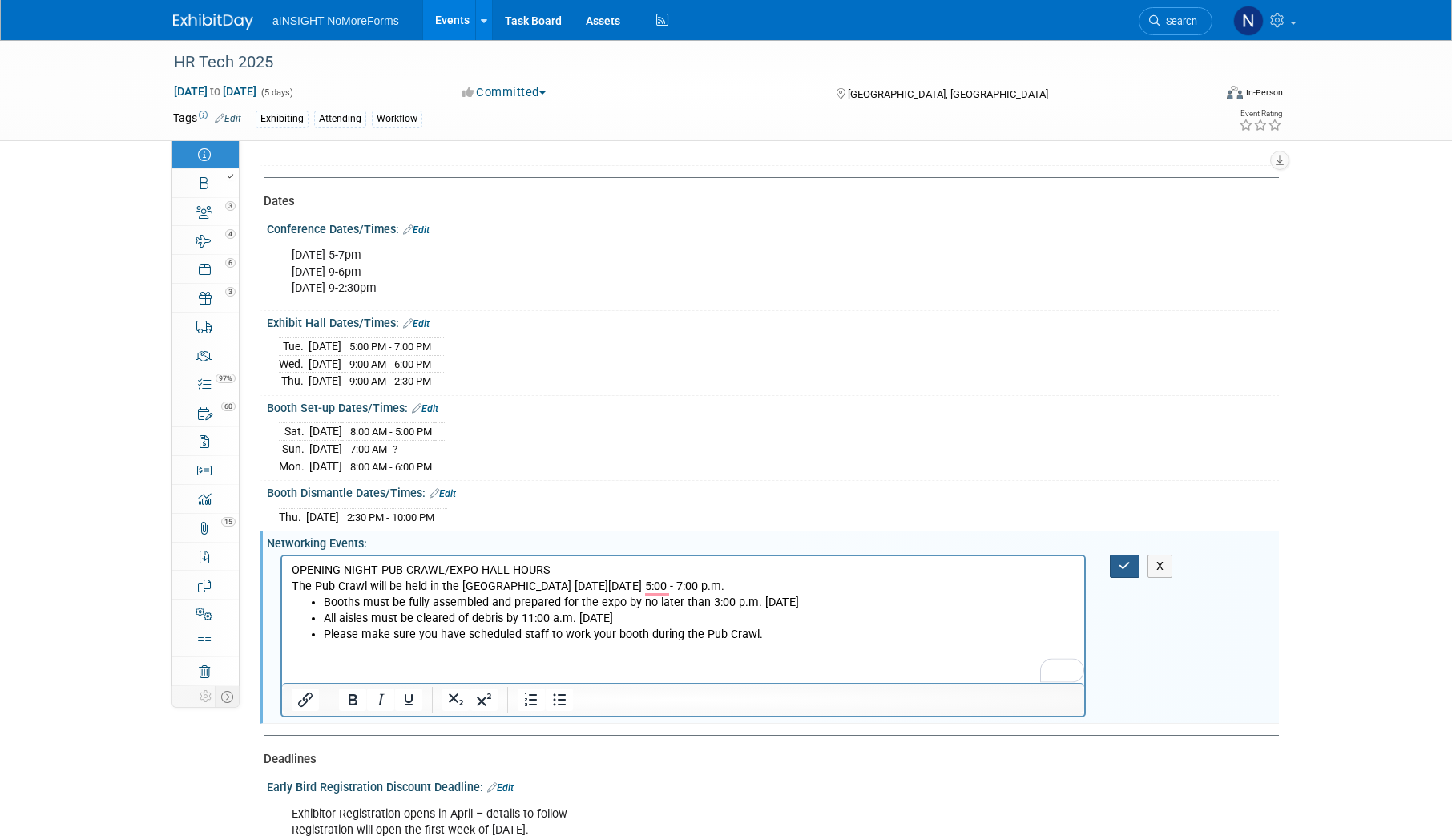
click at [1113, 574] on button "button" at bounding box center [1124, 566] width 29 height 23
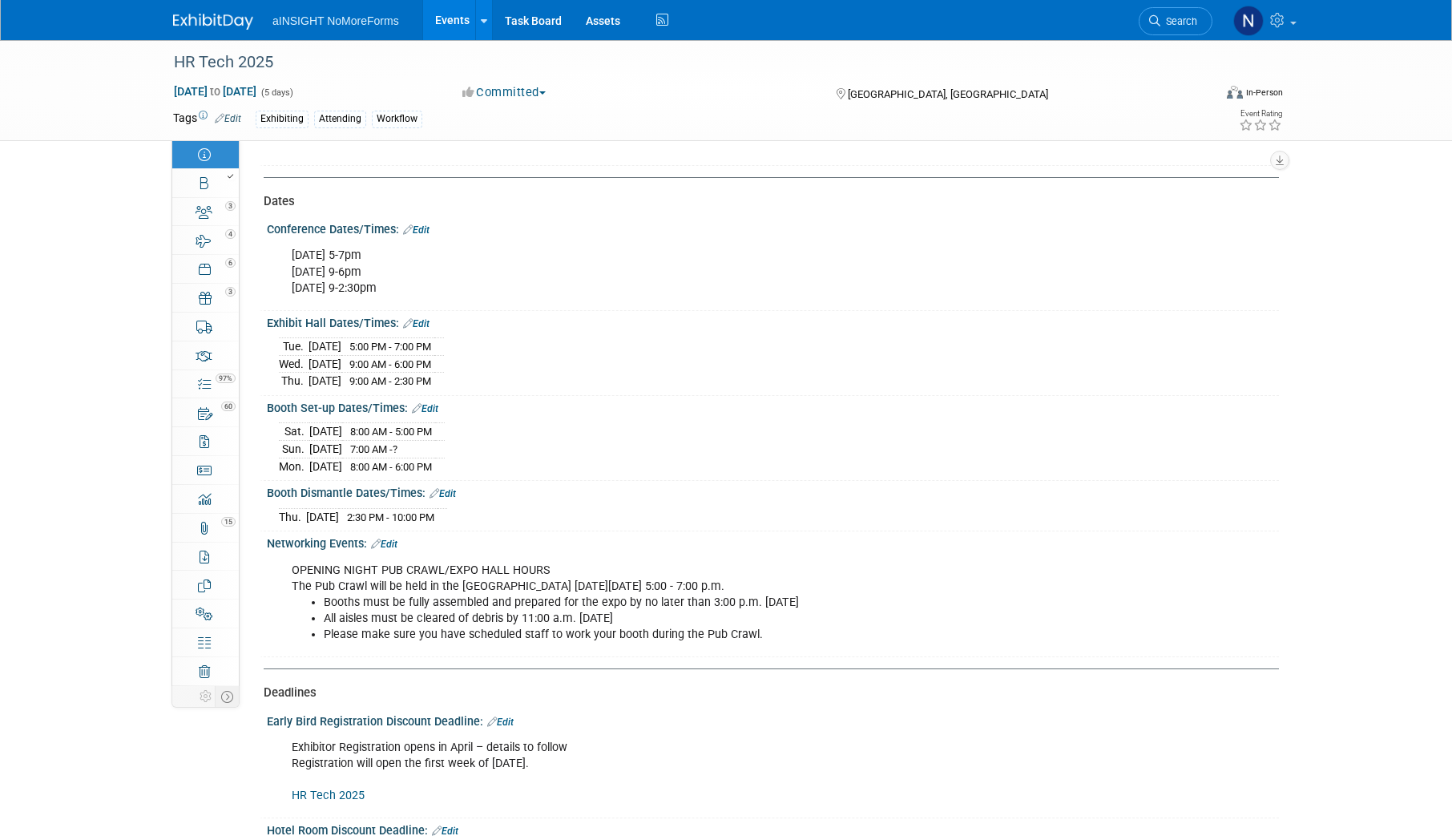
click at [438, 414] on link "Edit" at bounding box center [425, 408] width 27 height 12
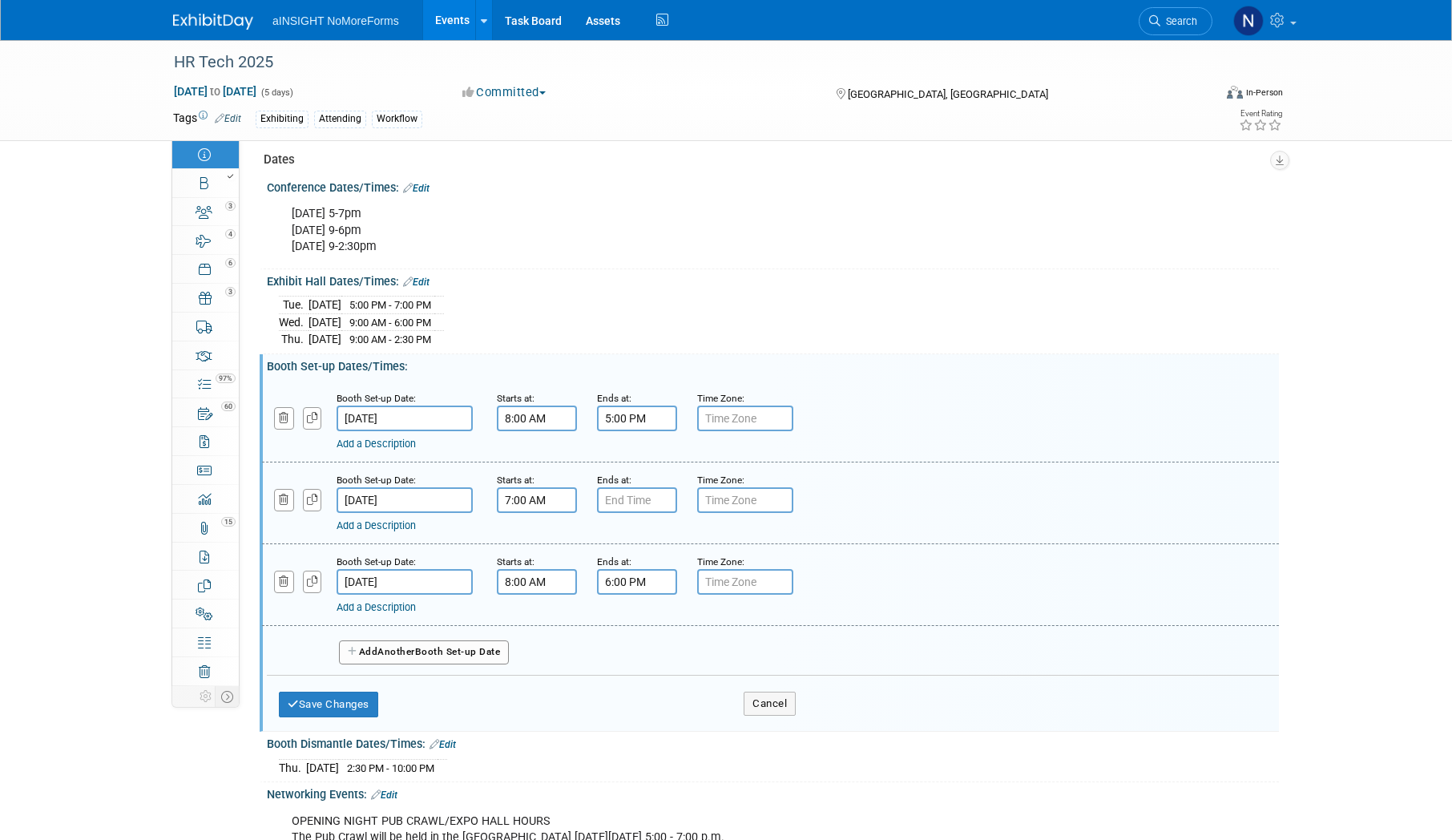
scroll to position [1602, 0]
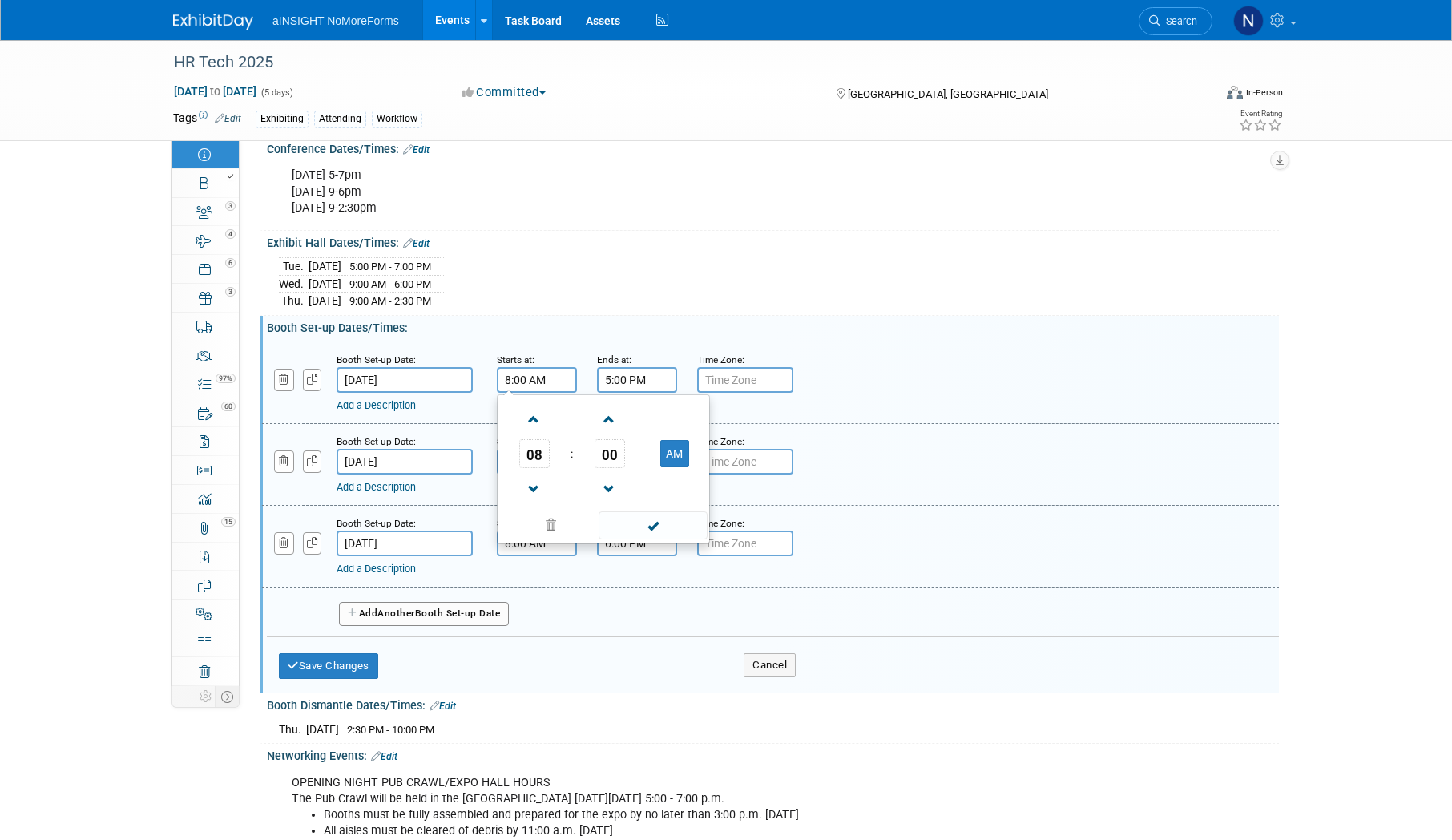
click at [553, 393] on input "8:00 AM" at bounding box center [537, 380] width 81 height 26
click at [534, 434] on span at bounding box center [534, 420] width 28 height 28
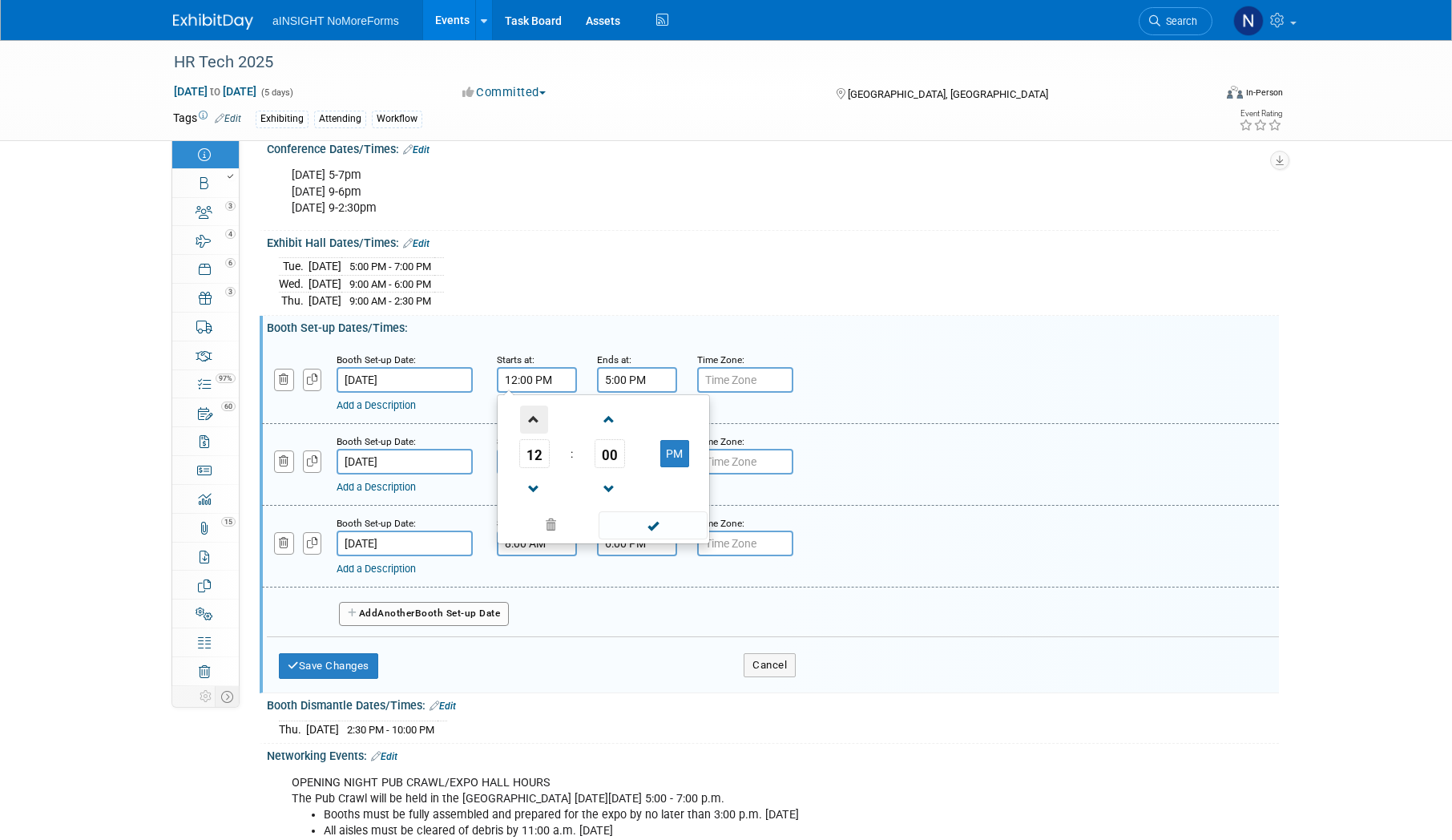
click at [534, 434] on span at bounding box center [534, 420] width 28 height 28
type input "1:00 PM"
click at [655, 532] on span at bounding box center [653, 525] width 108 height 28
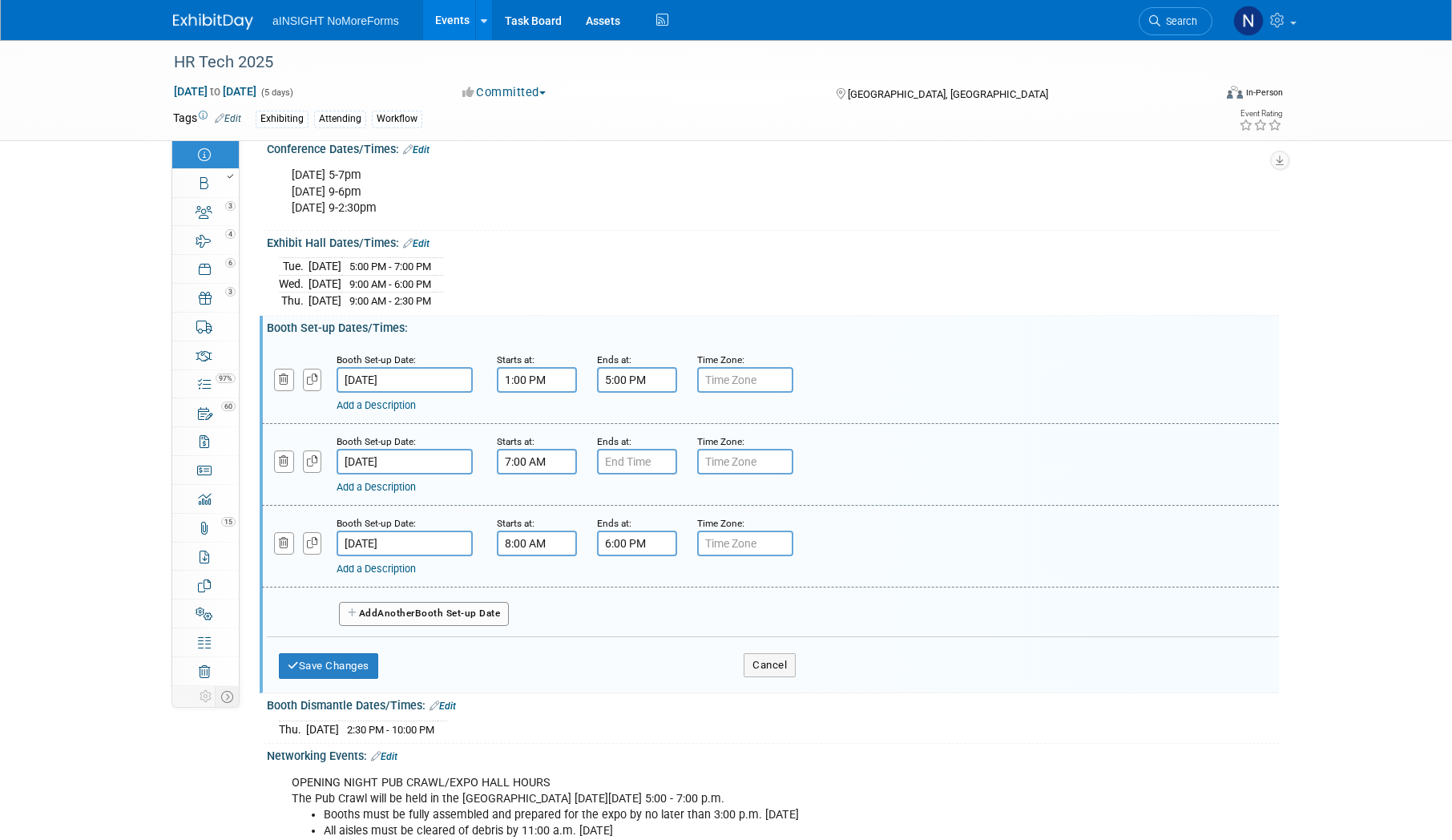
click at [400, 411] on link "Add a Description" at bounding box center [376, 405] width 80 height 12
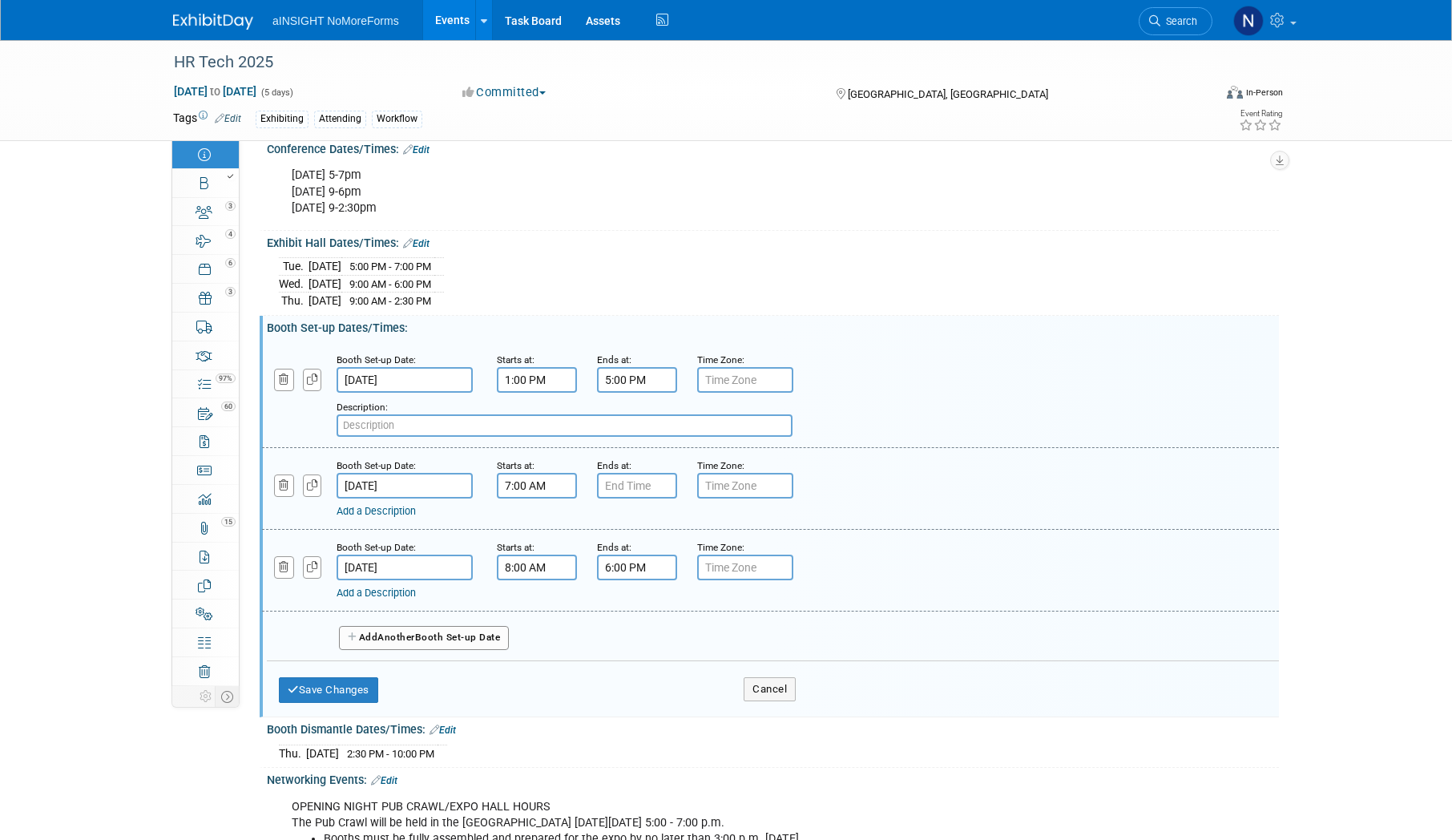
click at [399, 435] on input "text" at bounding box center [564, 425] width 456 height 22
paste input "Targeted Move-In (PINK"
type input "Targeted Move-In (PINK)"
click at [412, 517] on link "Add a Description" at bounding box center [376, 511] width 80 height 12
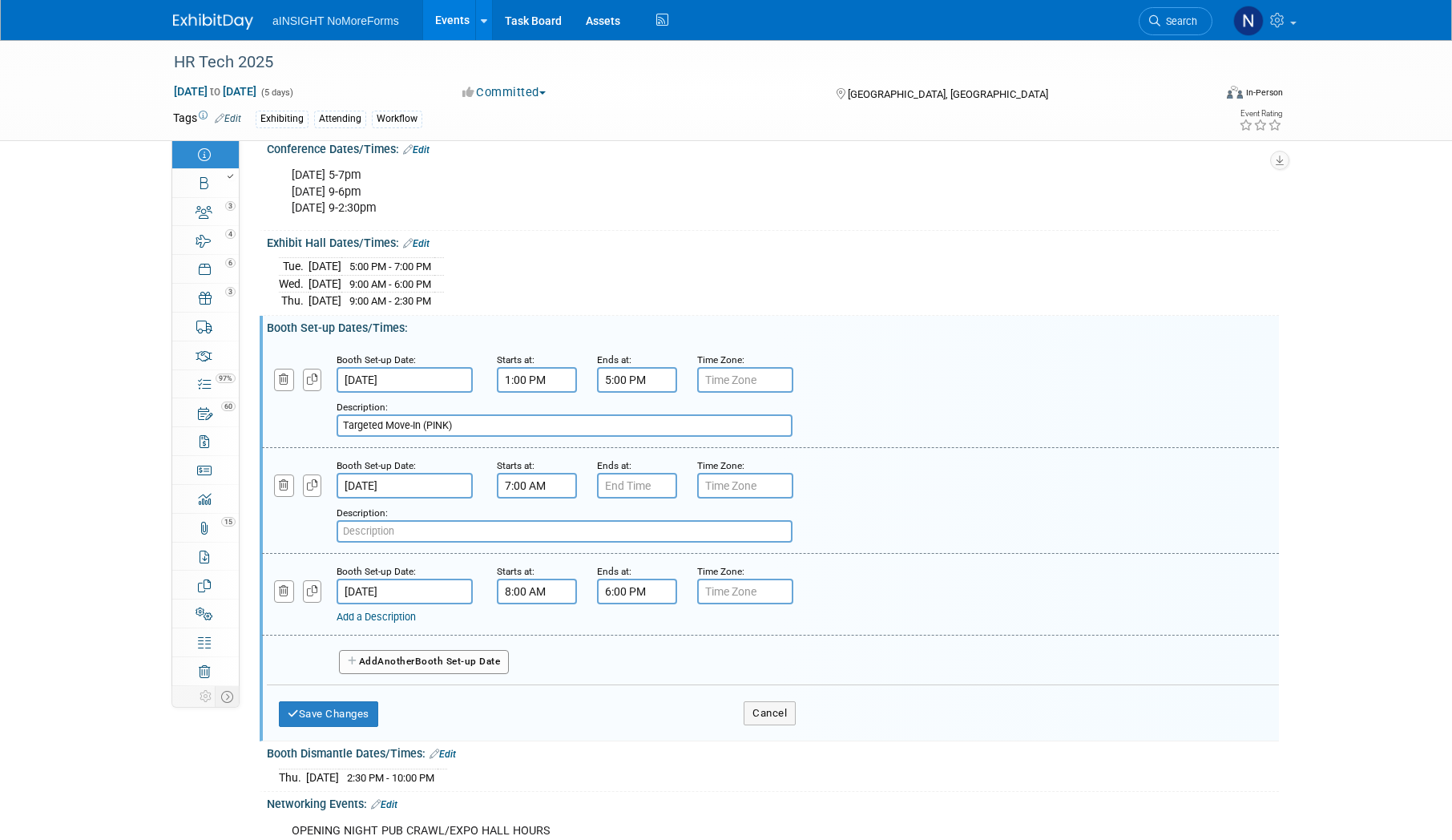
click at [514, 498] on input "7:00 AM" at bounding box center [537, 485] width 81 height 26
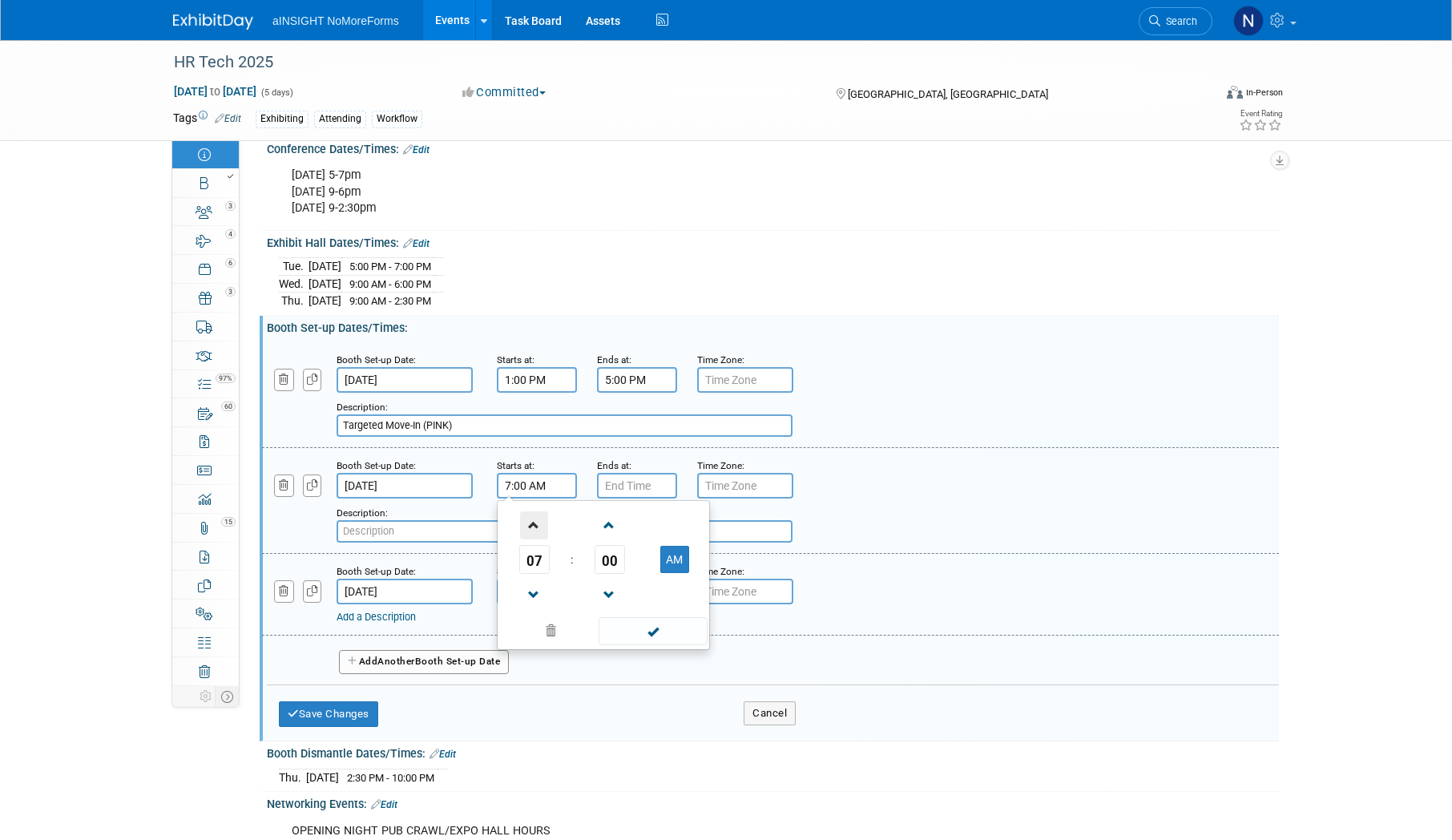
click at [525, 529] on span at bounding box center [534, 525] width 28 height 28
click at [538, 539] on span at bounding box center [534, 525] width 28 height 28
type input "10:00 AM"
click at [664, 645] on span at bounding box center [653, 631] width 108 height 28
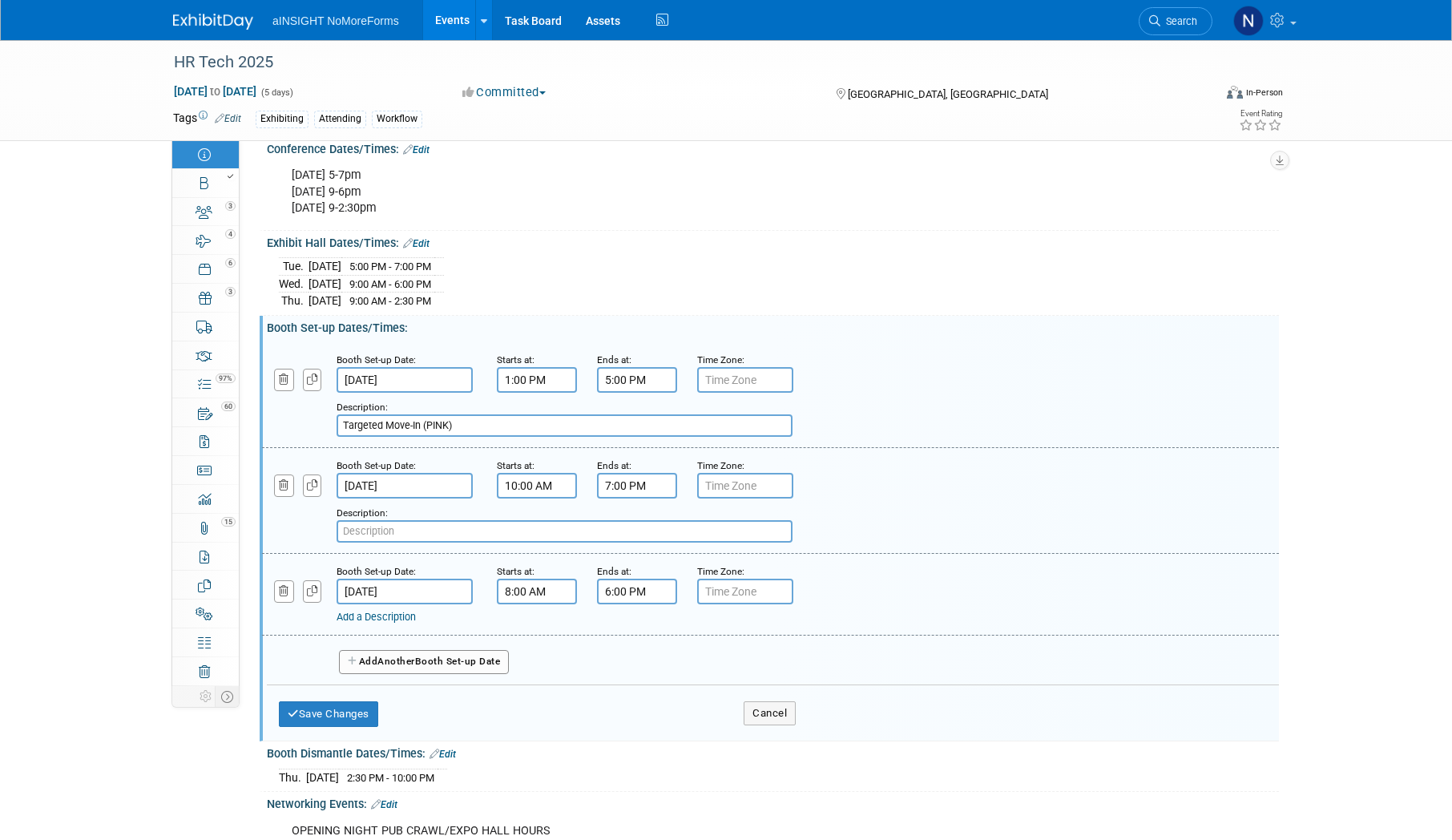
click at [618, 494] on input "7:00 PM" at bounding box center [637, 485] width 81 height 26
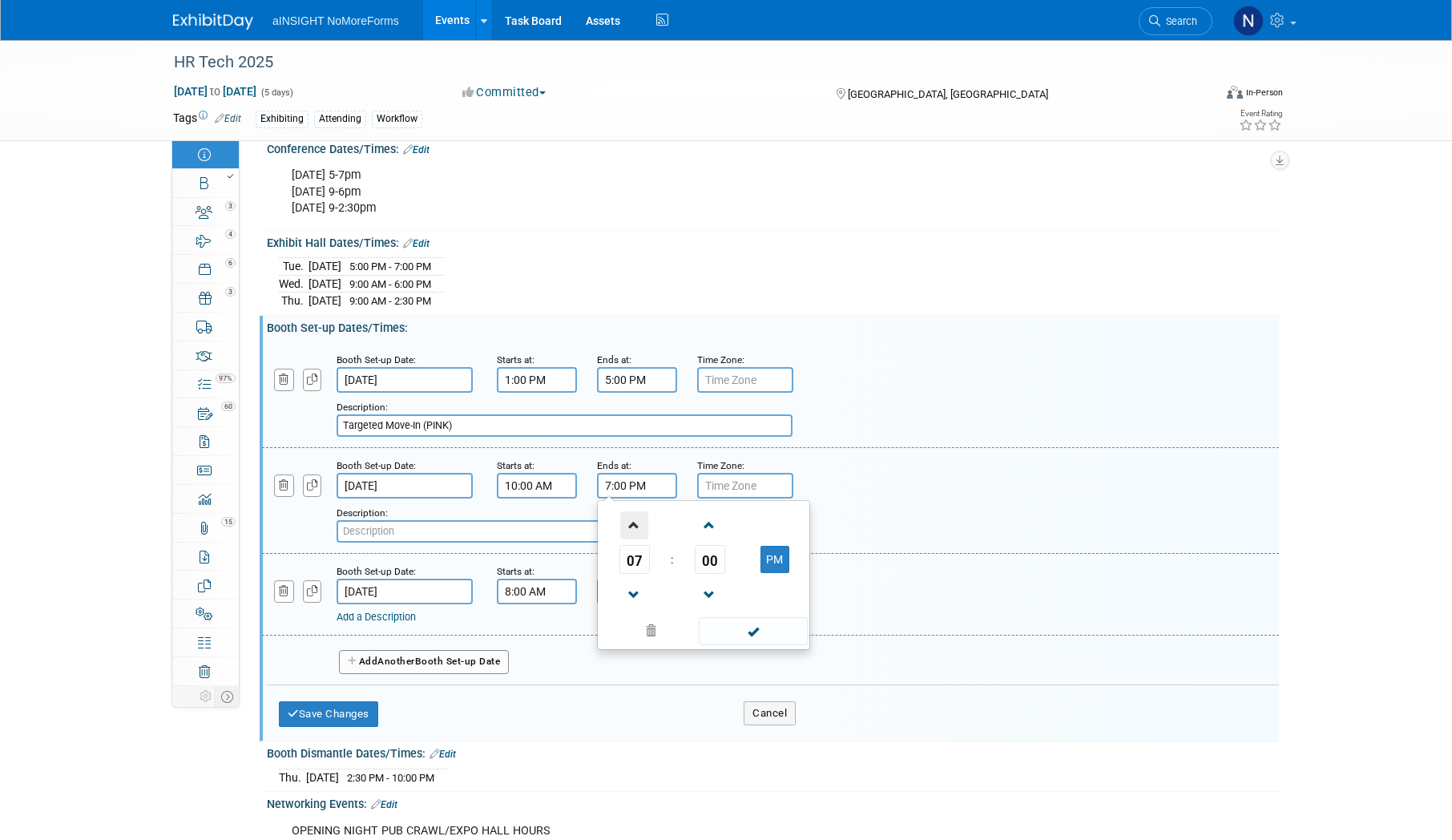
click at [635, 524] on span at bounding box center [635, 525] width 28 height 28
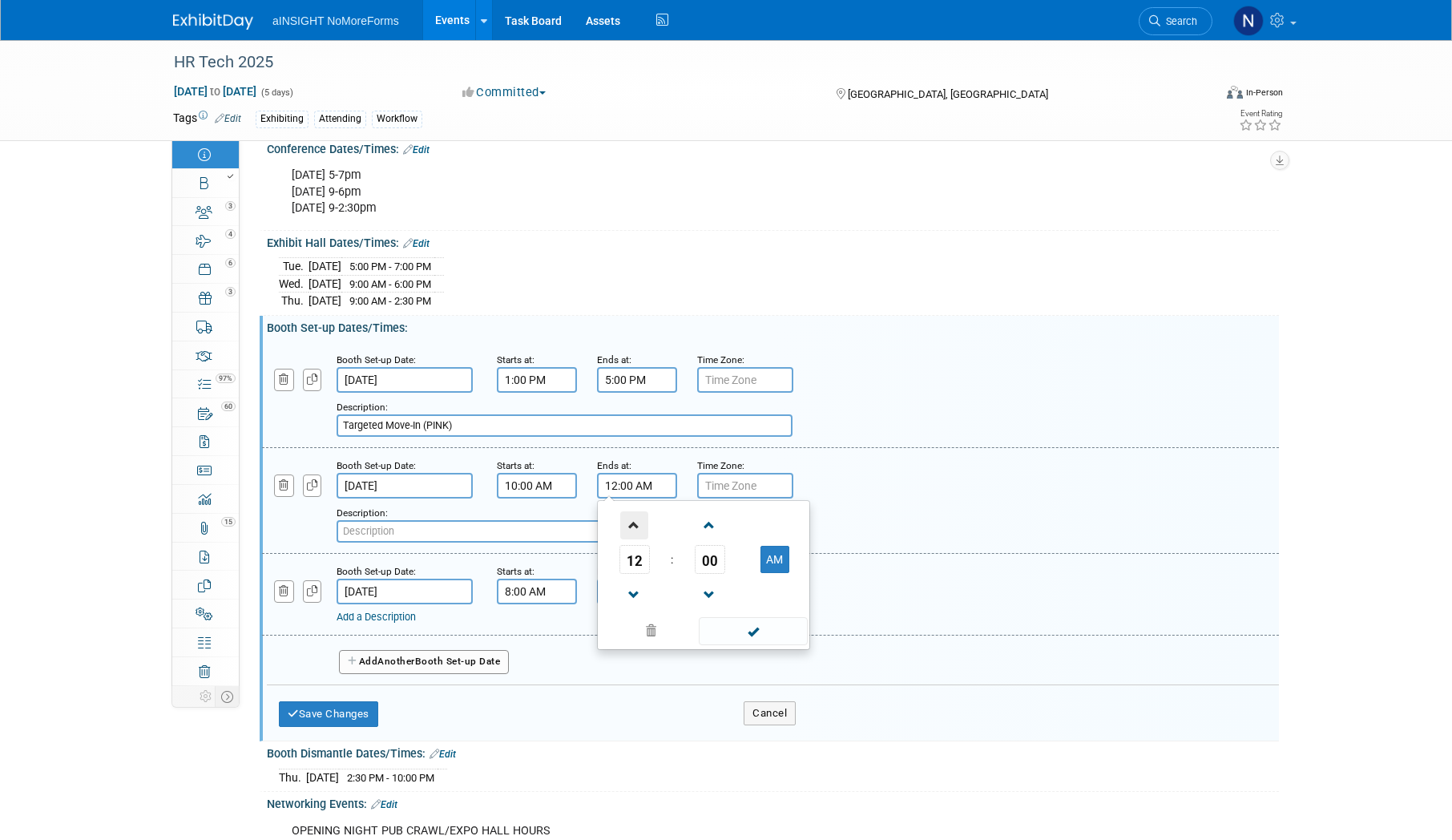
click at [635, 524] on span at bounding box center [635, 525] width 28 height 28
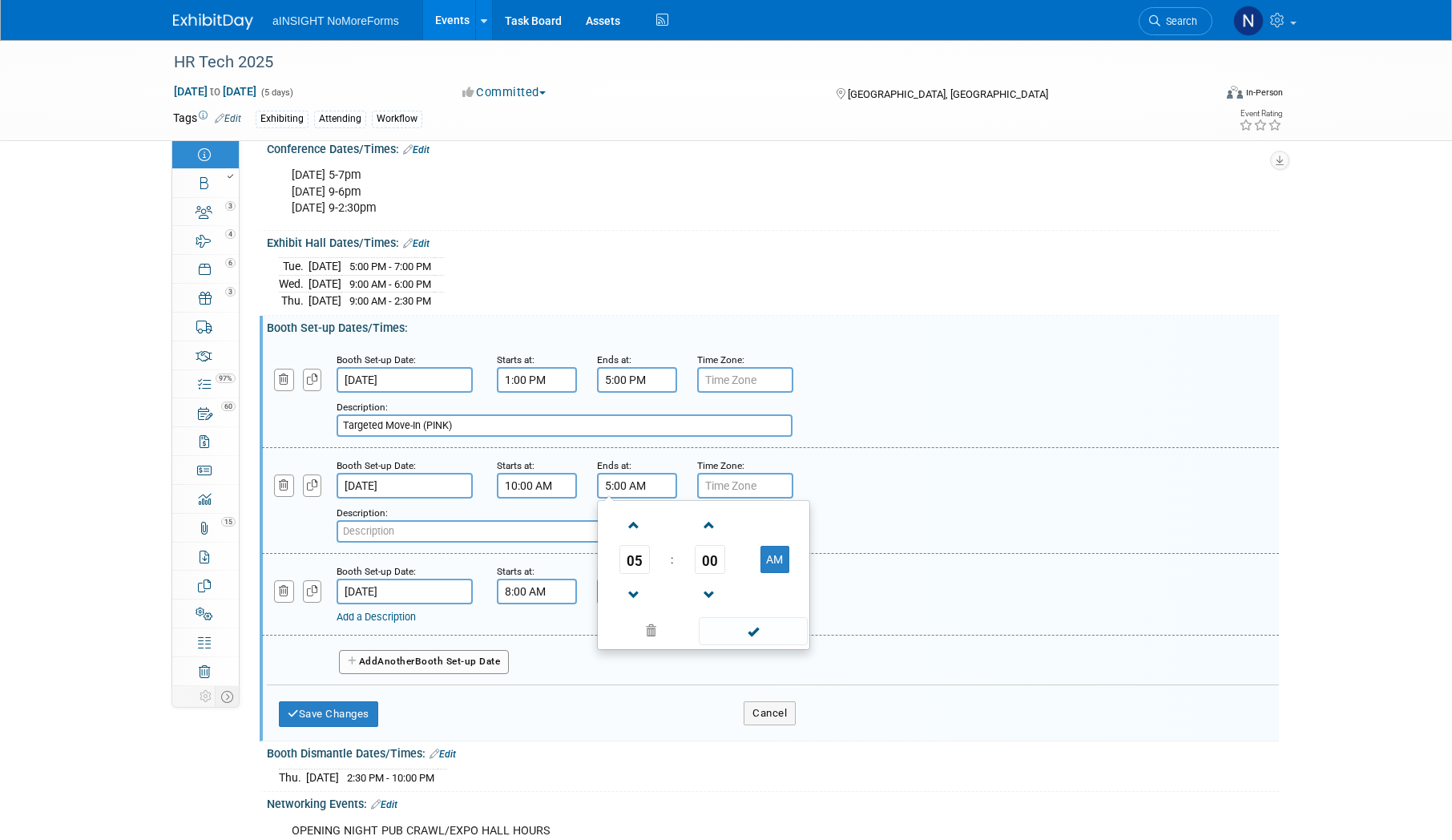
click at [804, 574] on td "AM" at bounding box center [775, 559] width 64 height 29
click at [783, 570] on button "AM" at bounding box center [775, 559] width 29 height 27
type input "5:00 PM"
click at [759, 640] on span at bounding box center [753, 631] width 108 height 28
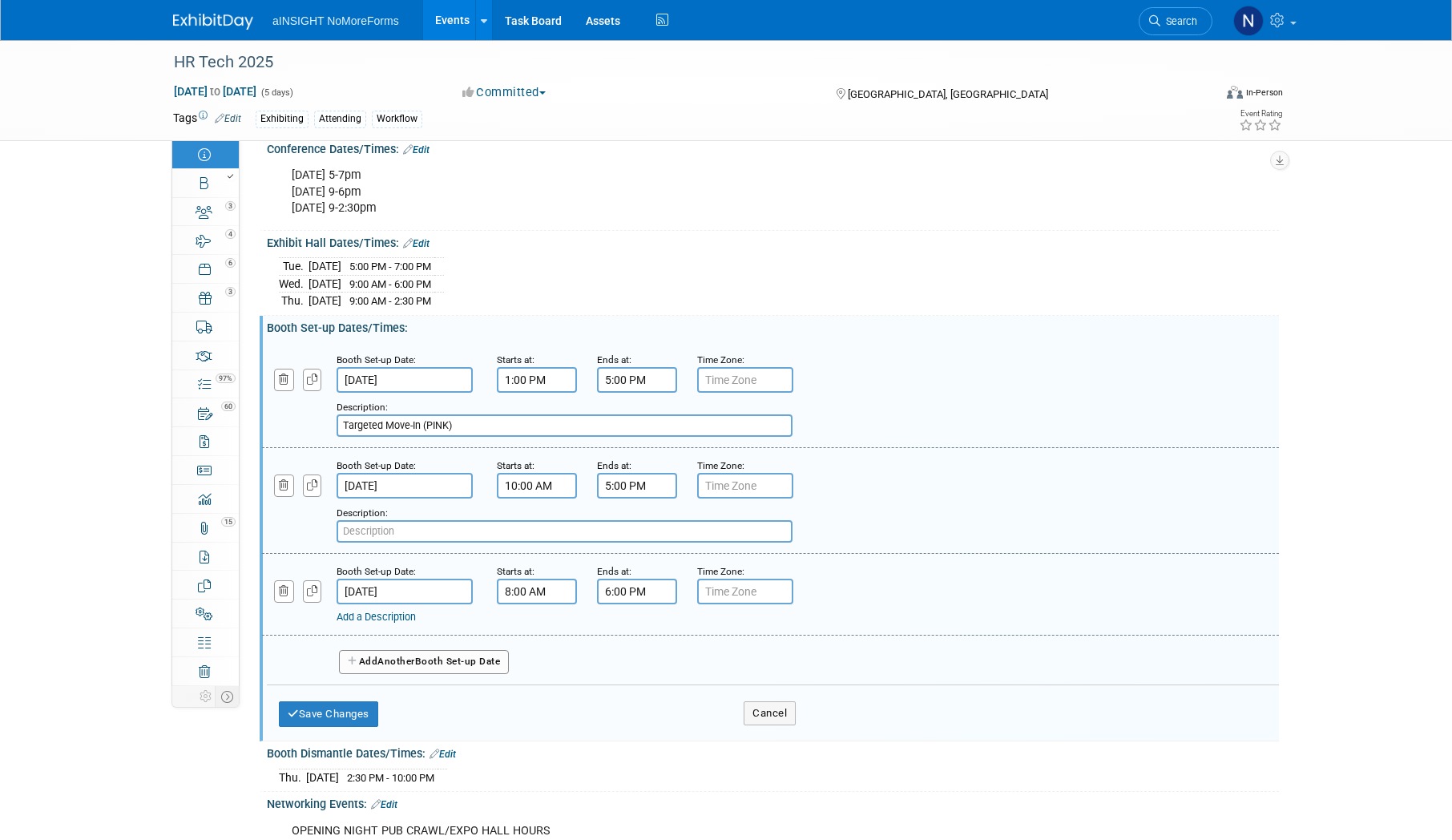
click at [454, 528] on div "Description:" at bounding box center [721, 522] width 769 height 38
click at [453, 543] on input "text" at bounding box center [564, 530] width 456 height 22
paste input "Target Move-In (BLUE, booths 400 sq+)"
type input "Target Move-In (BLUE, booths 400 sq+)"
click at [386, 622] on link "Add a Description" at bounding box center [376, 617] width 80 height 12
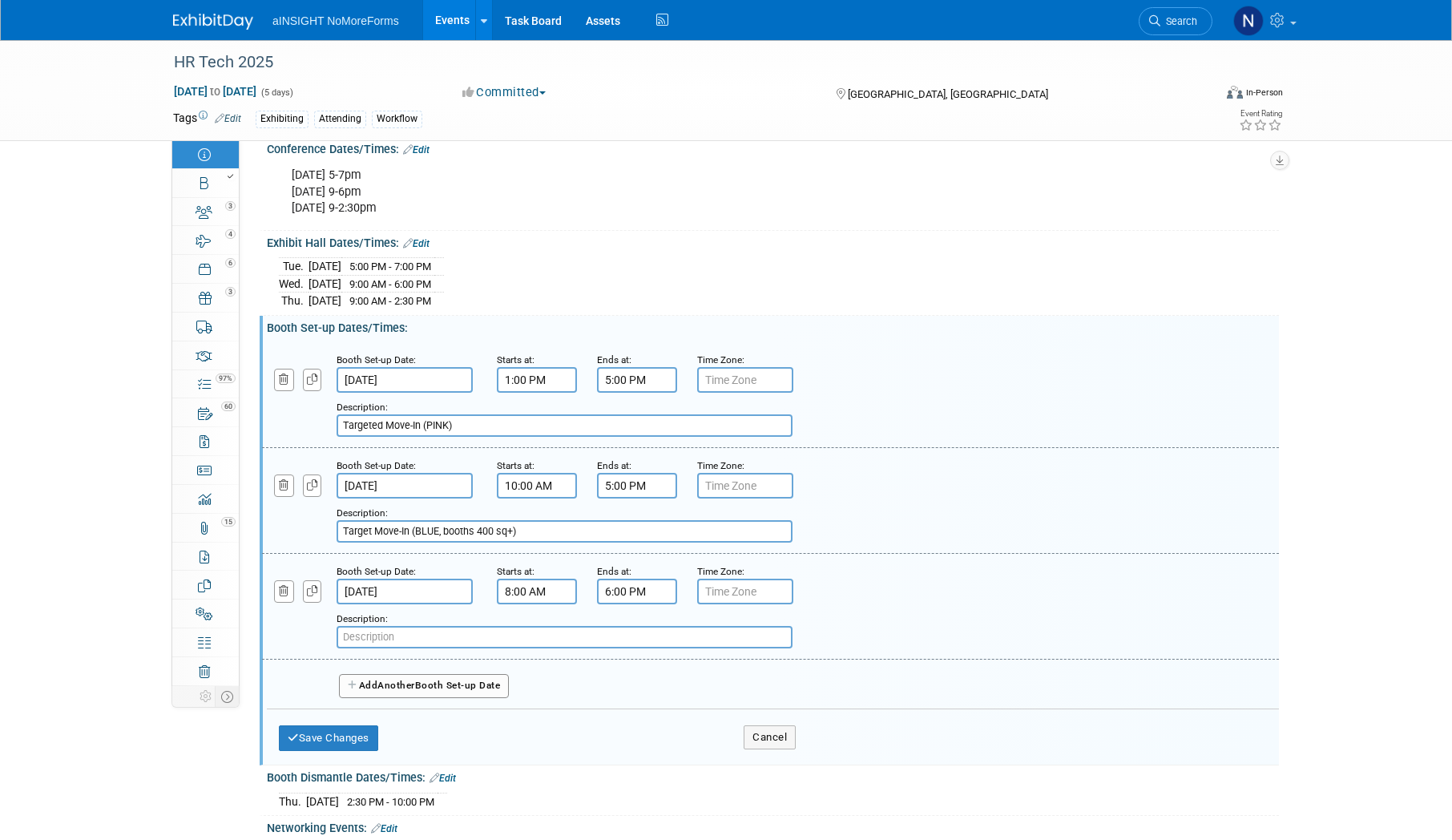
paste input "(WHITE)"
drag, startPoint x: 410, startPoint y: 544, endPoint x: 326, endPoint y: 545, distance: 84.0
click at [326, 543] on div "Add a Description Description: Target Move-In (BLUE, booths 400 sq+)" at bounding box center [684, 520] width 868 height 44
click at [340, 647] on input "(WHITE)" at bounding box center [564, 636] width 456 height 22
paste input "Target Move-In"
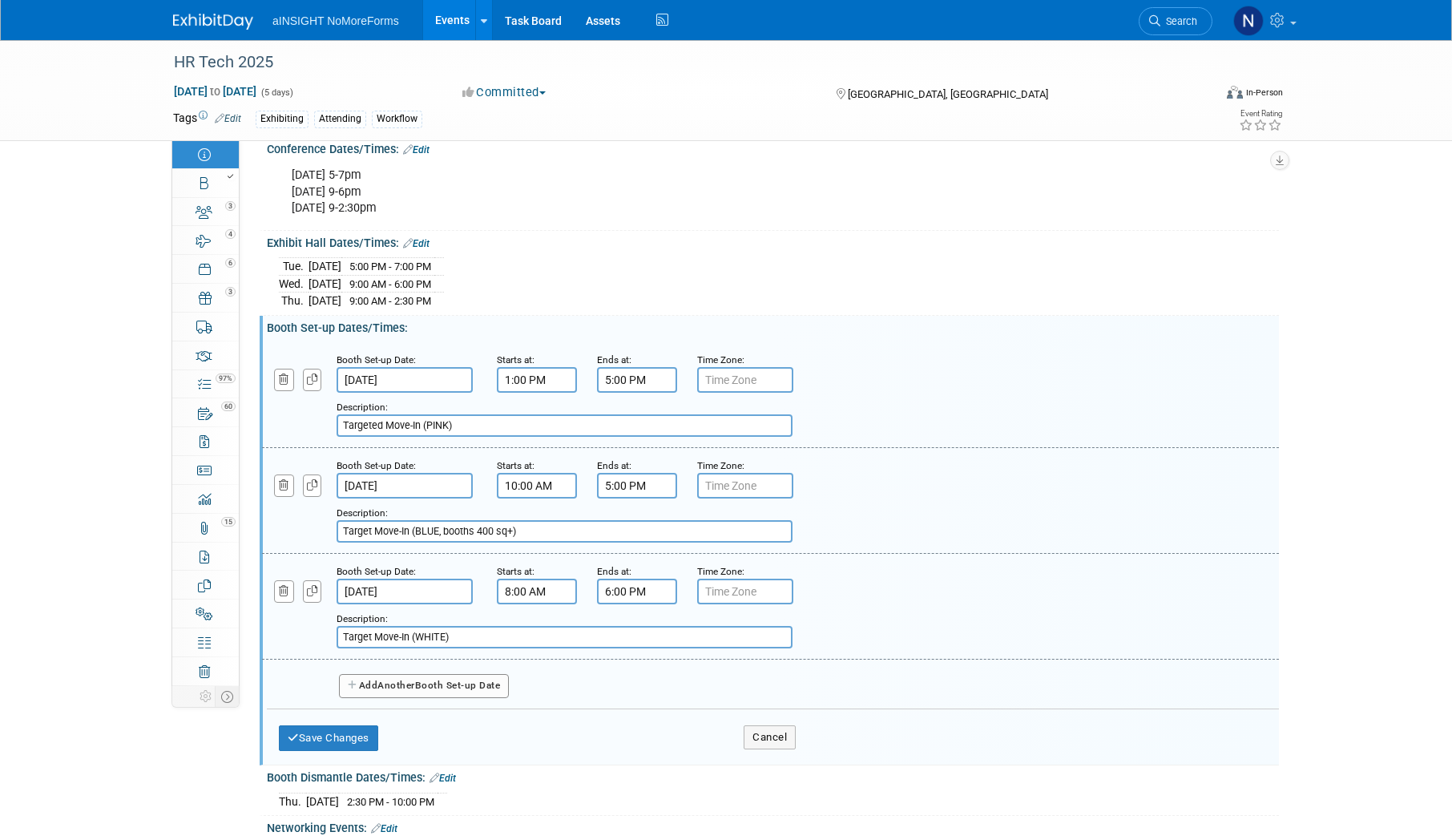
type input "Target Move-In (WHITE)"
click at [434, 694] on button "Add Another Booth Set-up Date" at bounding box center [424, 685] width 170 height 24
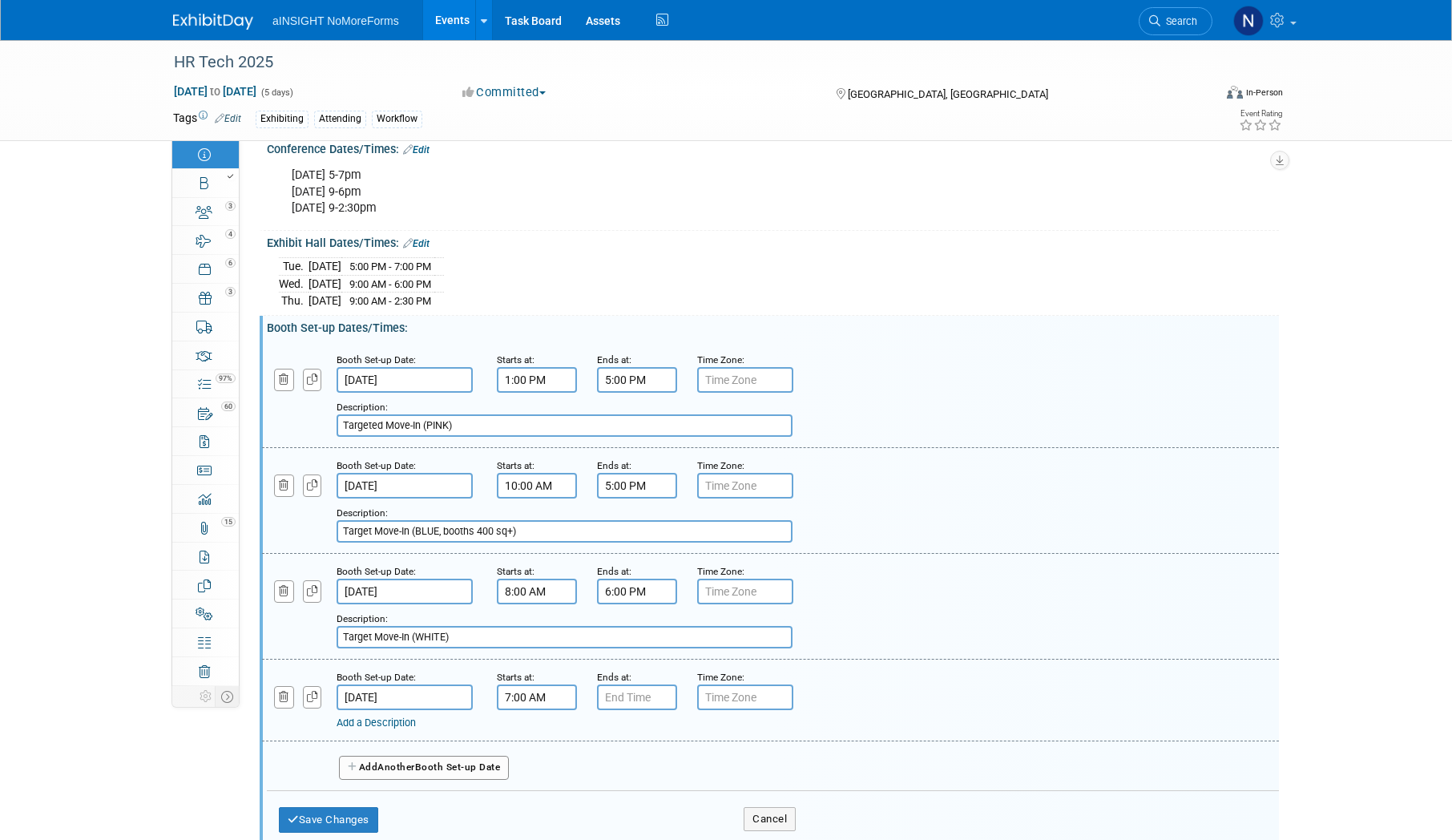
click at [528, 701] on input "7:00 AM" at bounding box center [537, 697] width 81 height 26
click at [623, 785] on span "00" at bounding box center [610, 770] width 30 height 29
click at [629, 791] on td "30" at bounding box center [629, 780] width 51 height 43
type input "7:30 AM"
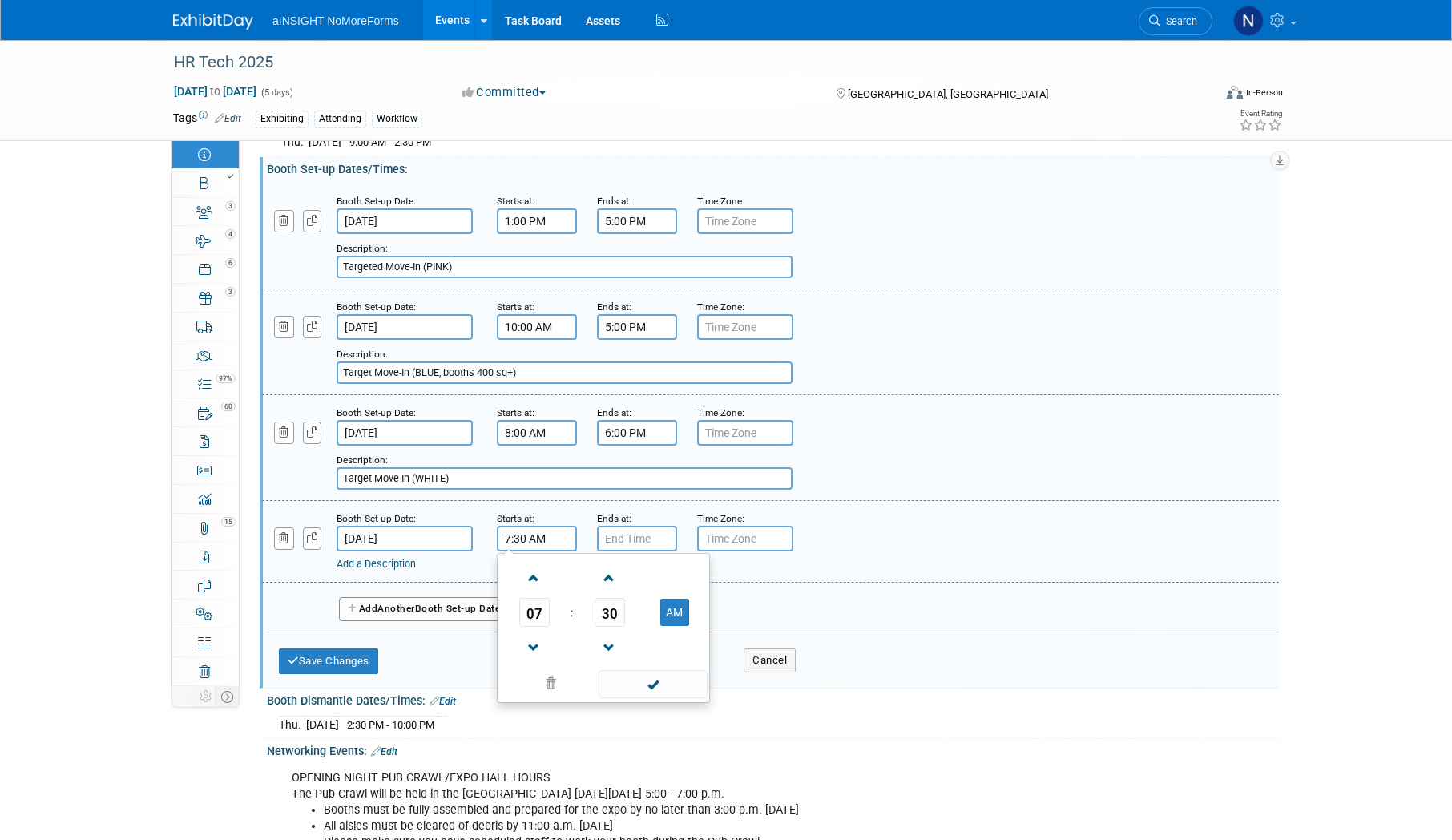
scroll to position [1762, 0]
drag, startPoint x: 637, startPoint y: 697, endPoint x: 637, endPoint y: 683, distance: 14.0
click at [637, 693] on span at bounding box center [653, 682] width 108 height 28
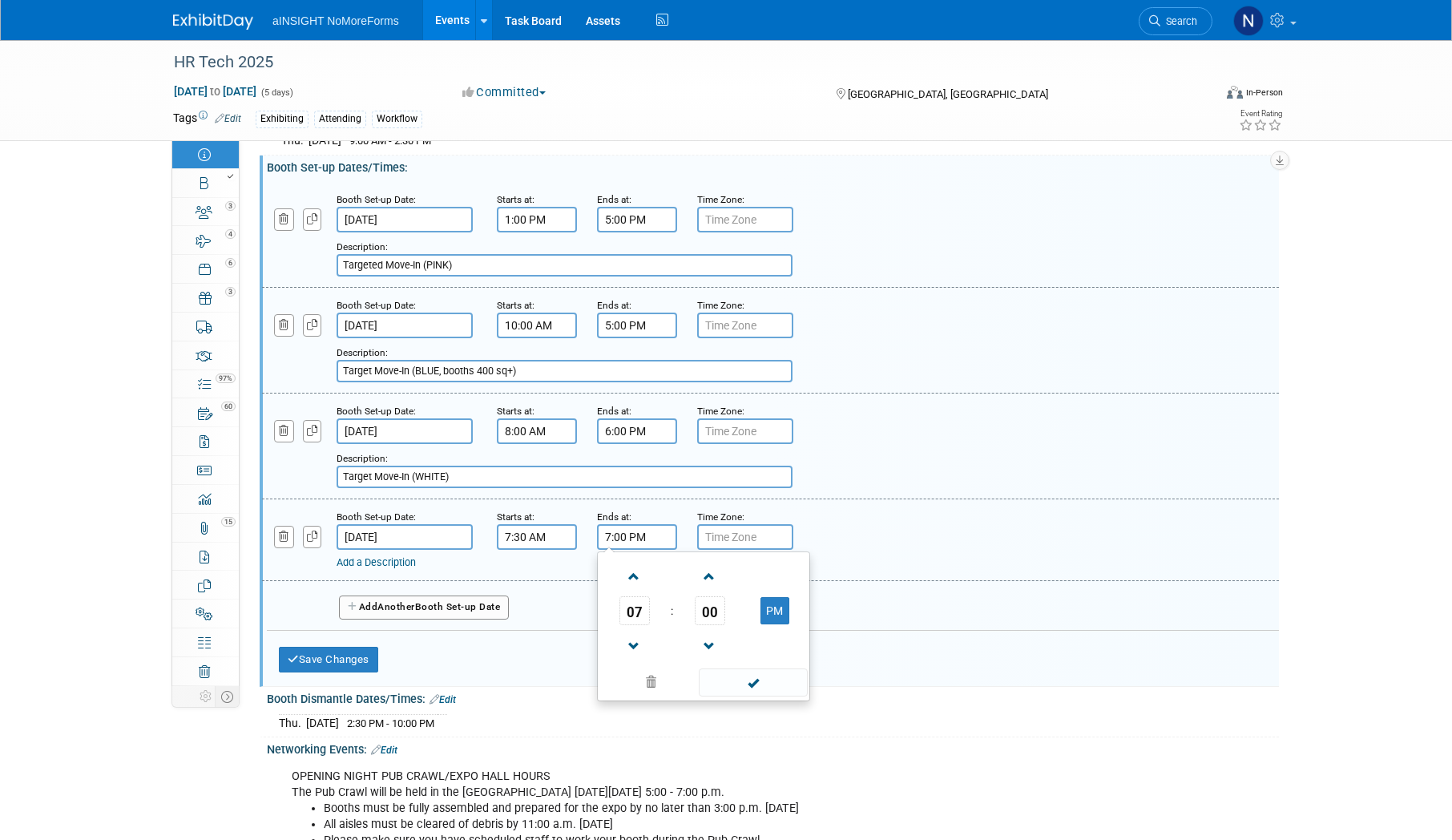
click at [630, 543] on input "7:00 PM" at bounding box center [637, 536] width 81 height 26
click at [637, 579] on span at bounding box center [635, 576] width 28 height 28
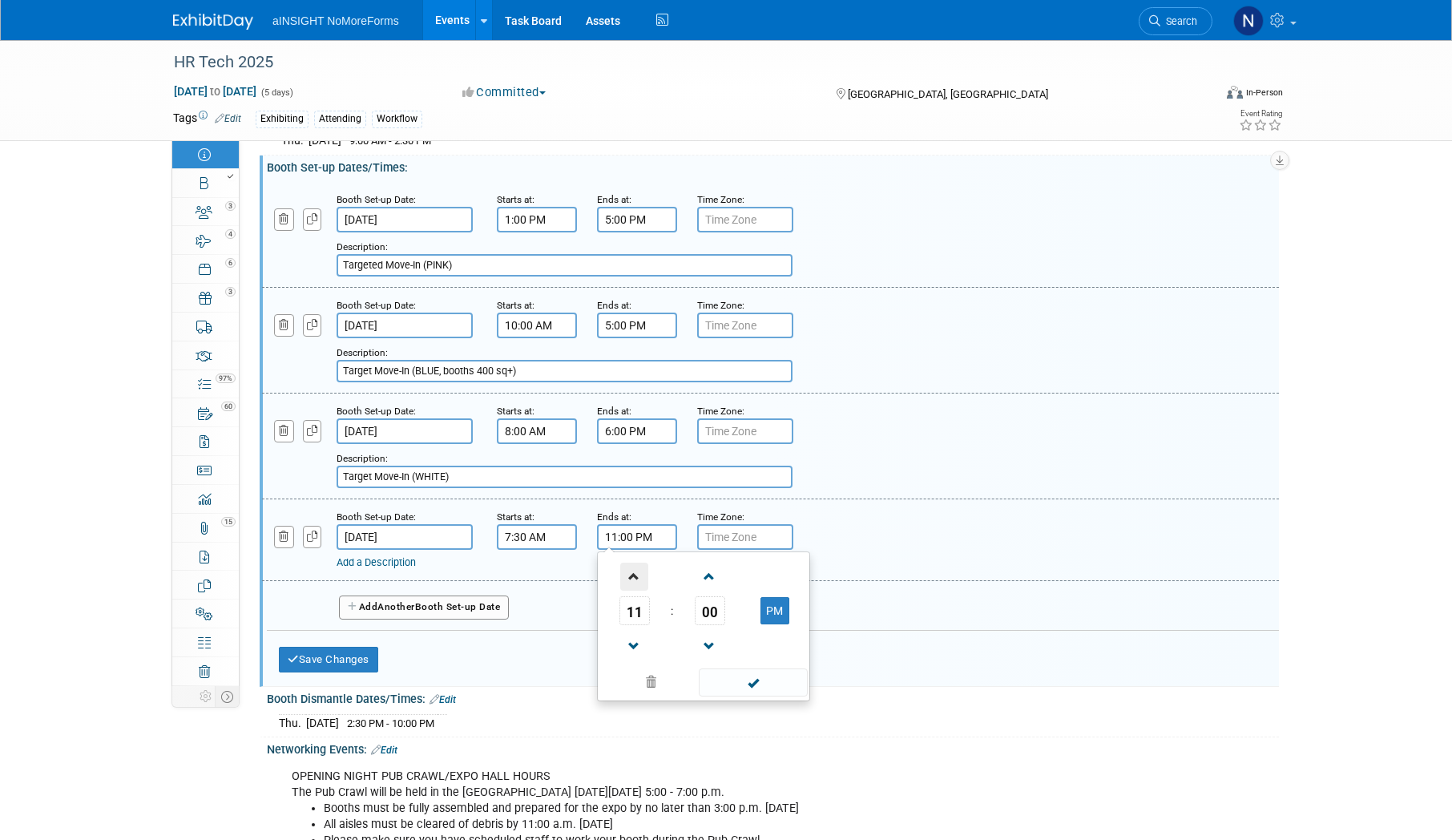
click at [637, 579] on span at bounding box center [635, 576] width 28 height 28
click at [770, 622] on button "AM" at bounding box center [775, 610] width 29 height 27
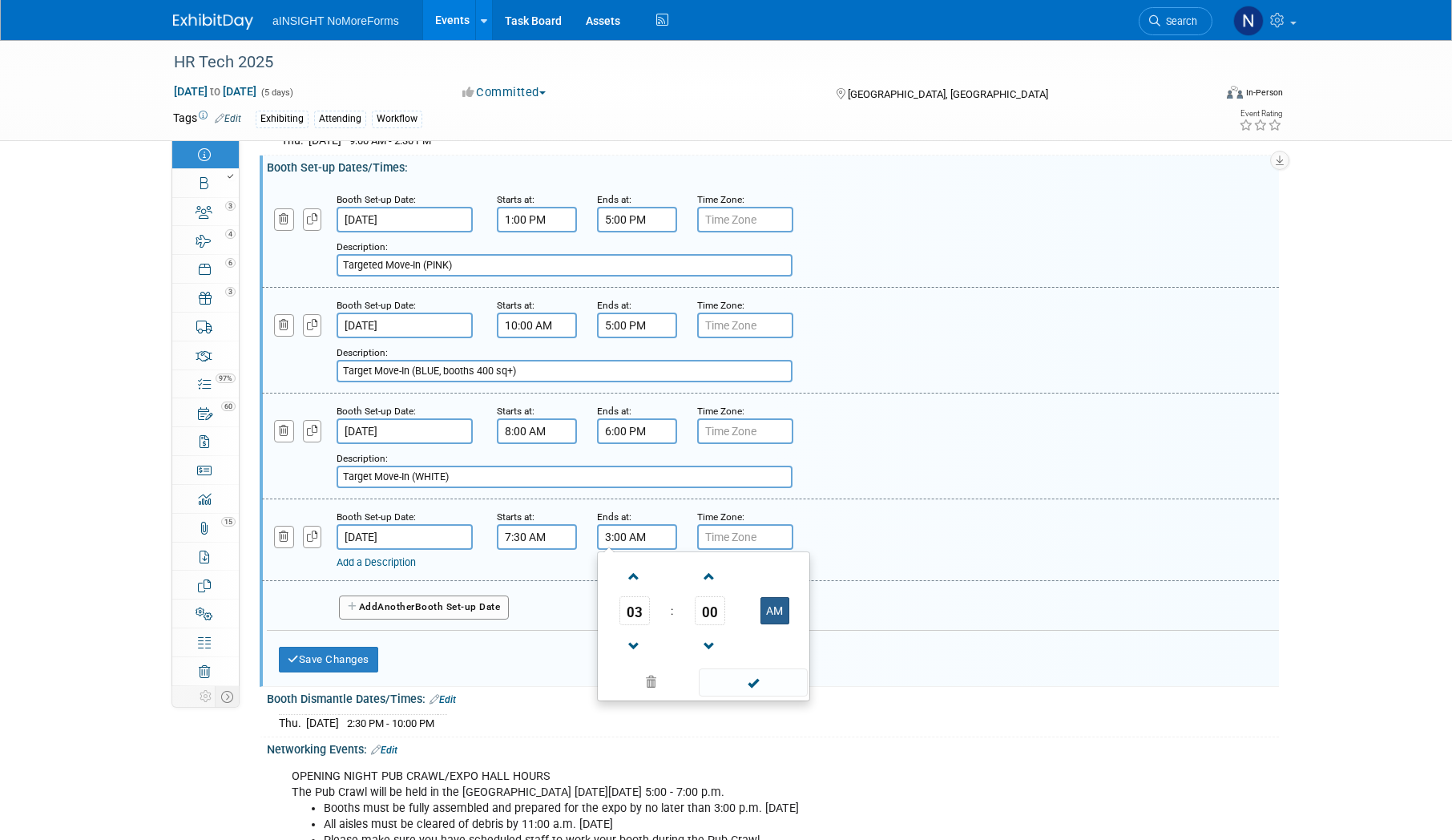
type input "3:00 PM"
click at [771, 691] on span at bounding box center [753, 682] width 108 height 28
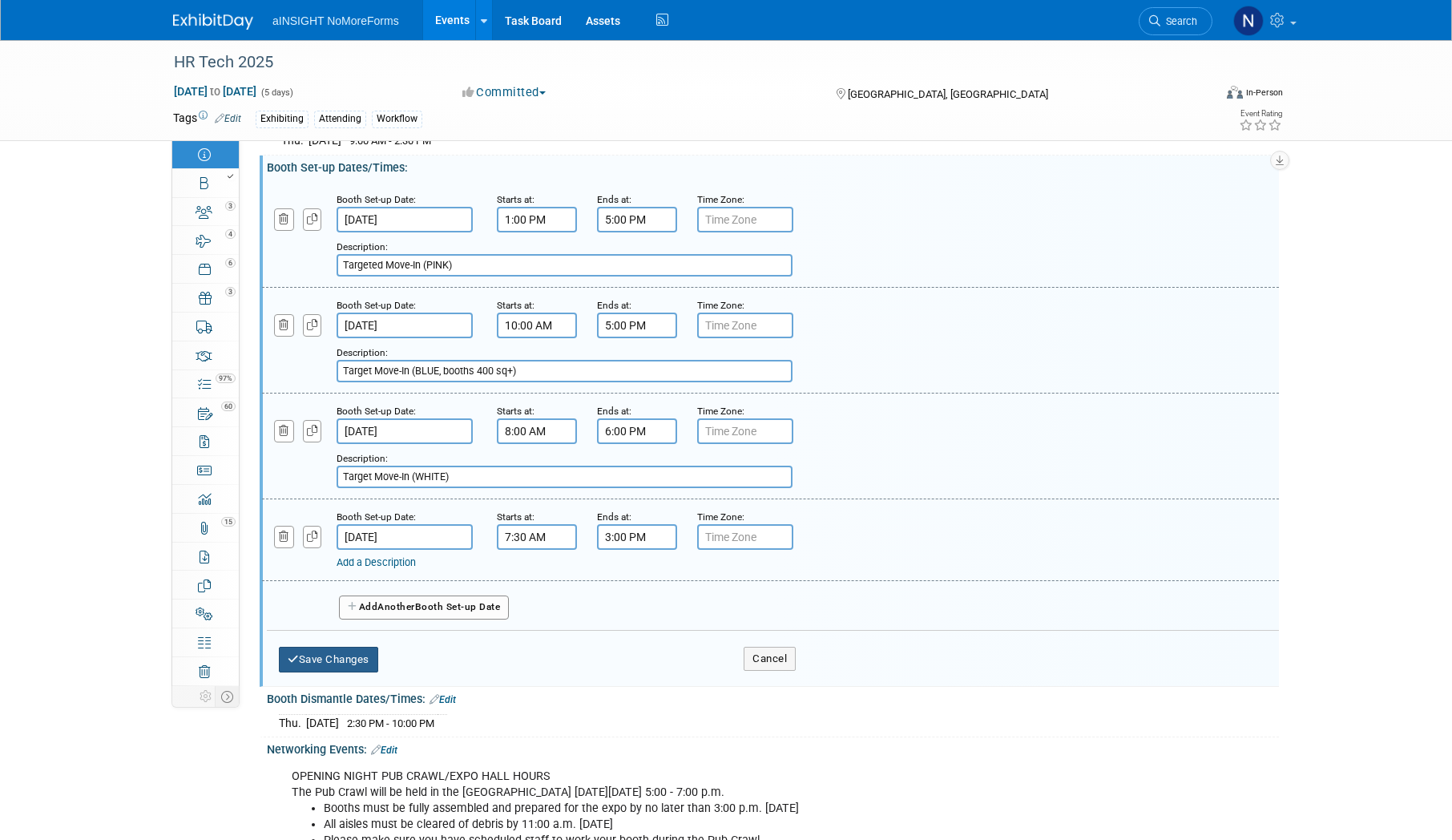
click at [342, 672] on button "Save Changes" at bounding box center [328, 659] width 99 height 26
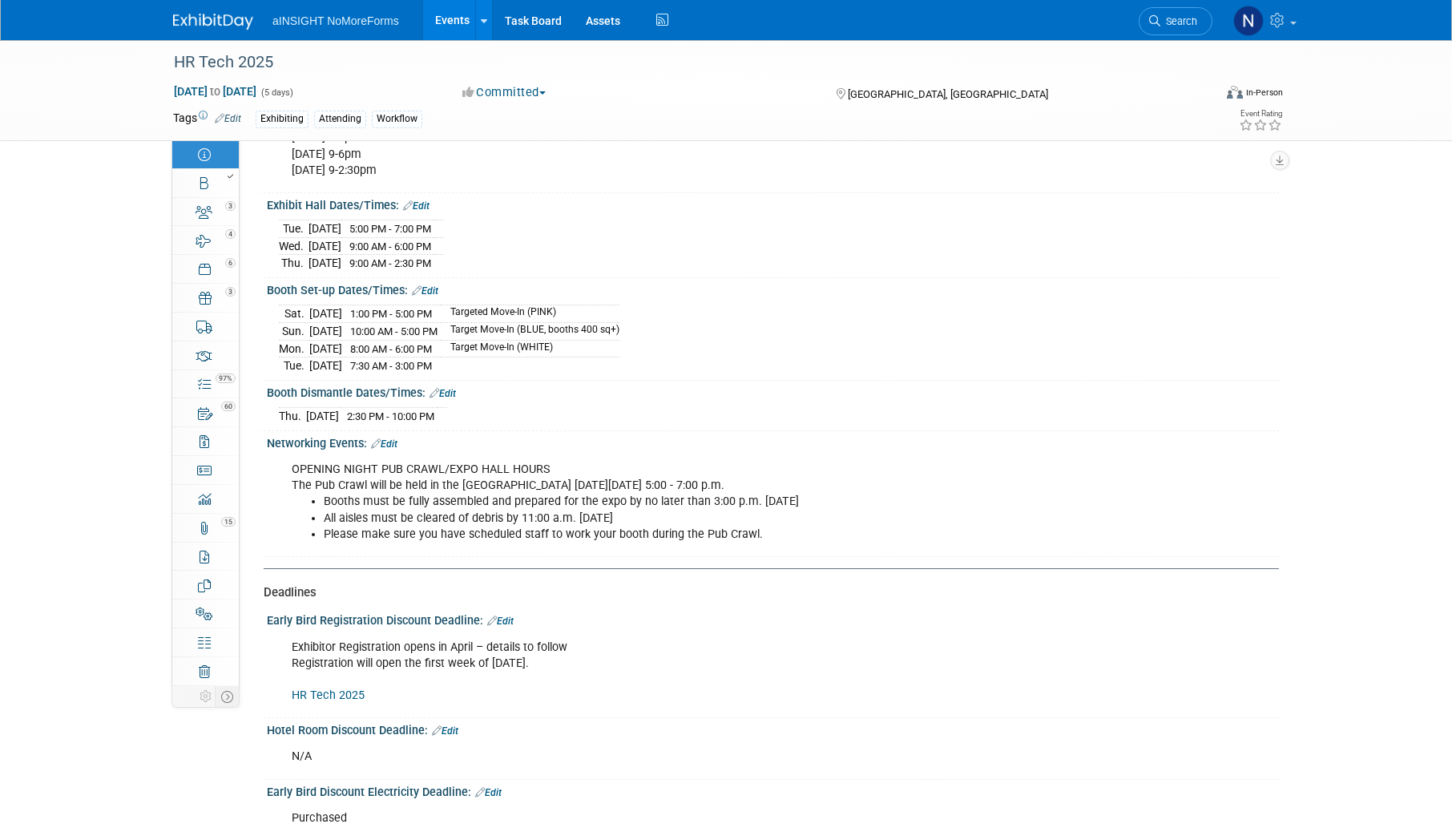
scroll to position [1602, 0]
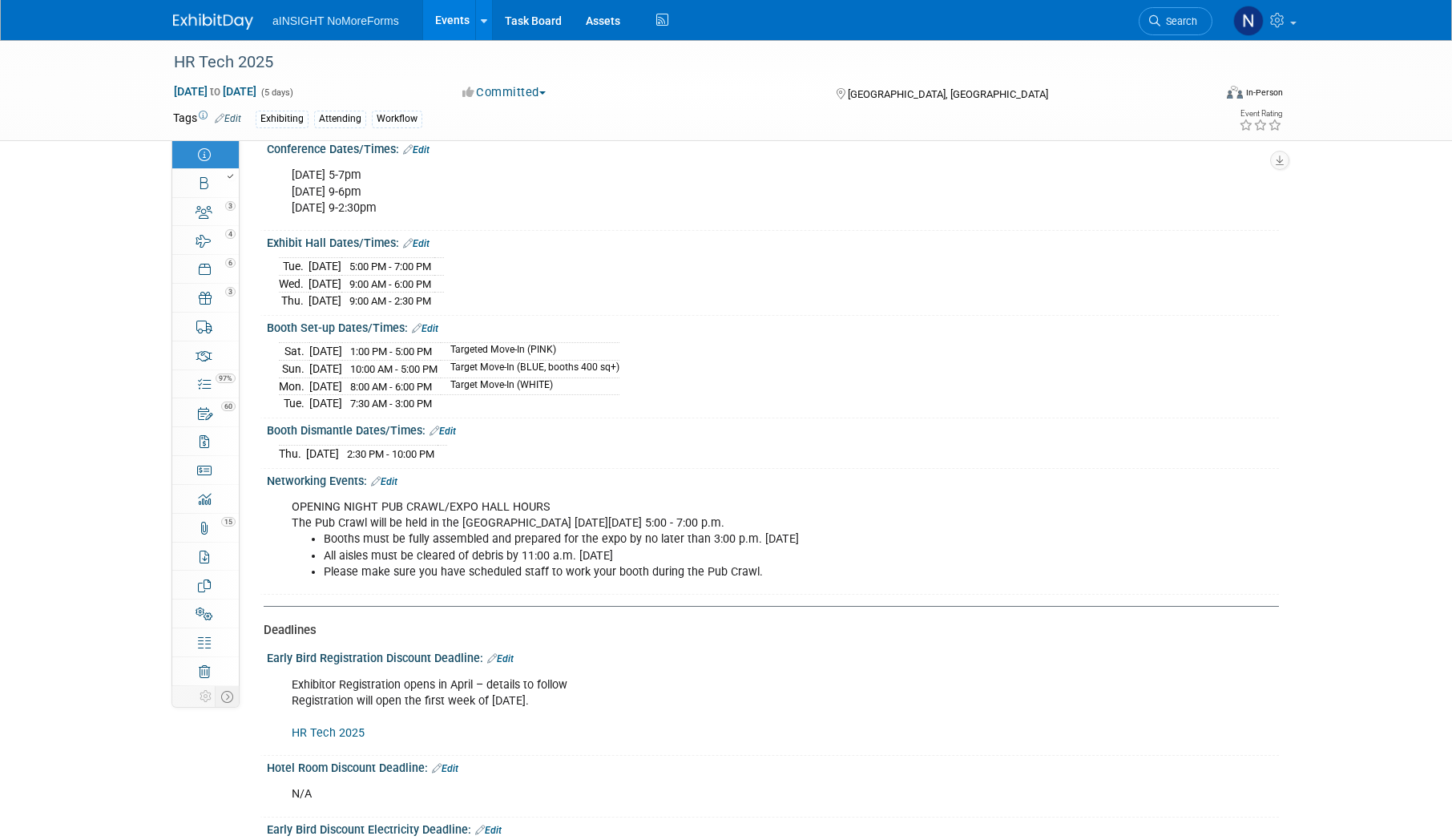
click at [423, 249] on link "Edit" at bounding box center [416, 243] width 27 height 12
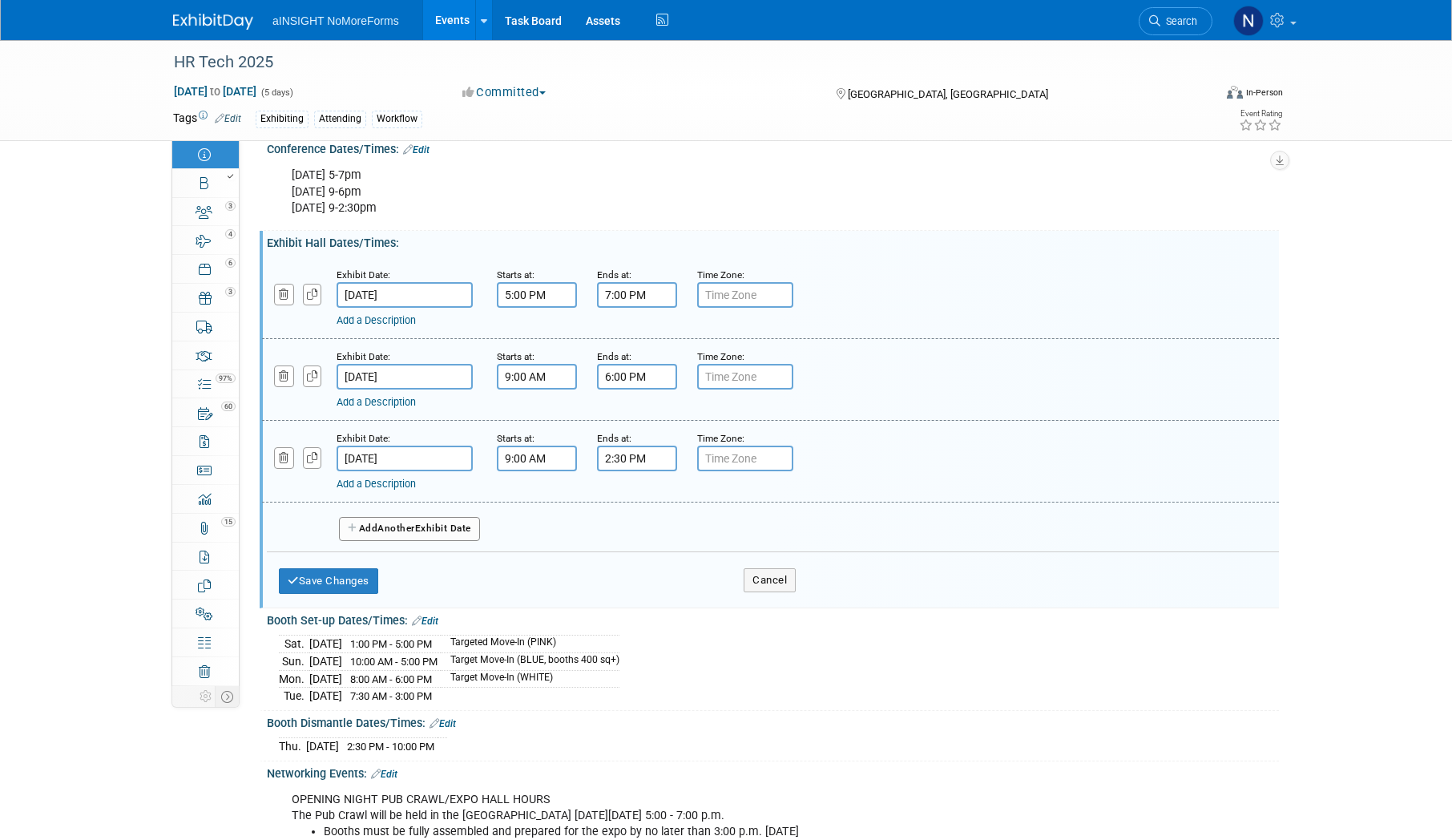
click at [373, 326] on link "Add a Description" at bounding box center [376, 320] width 80 height 12
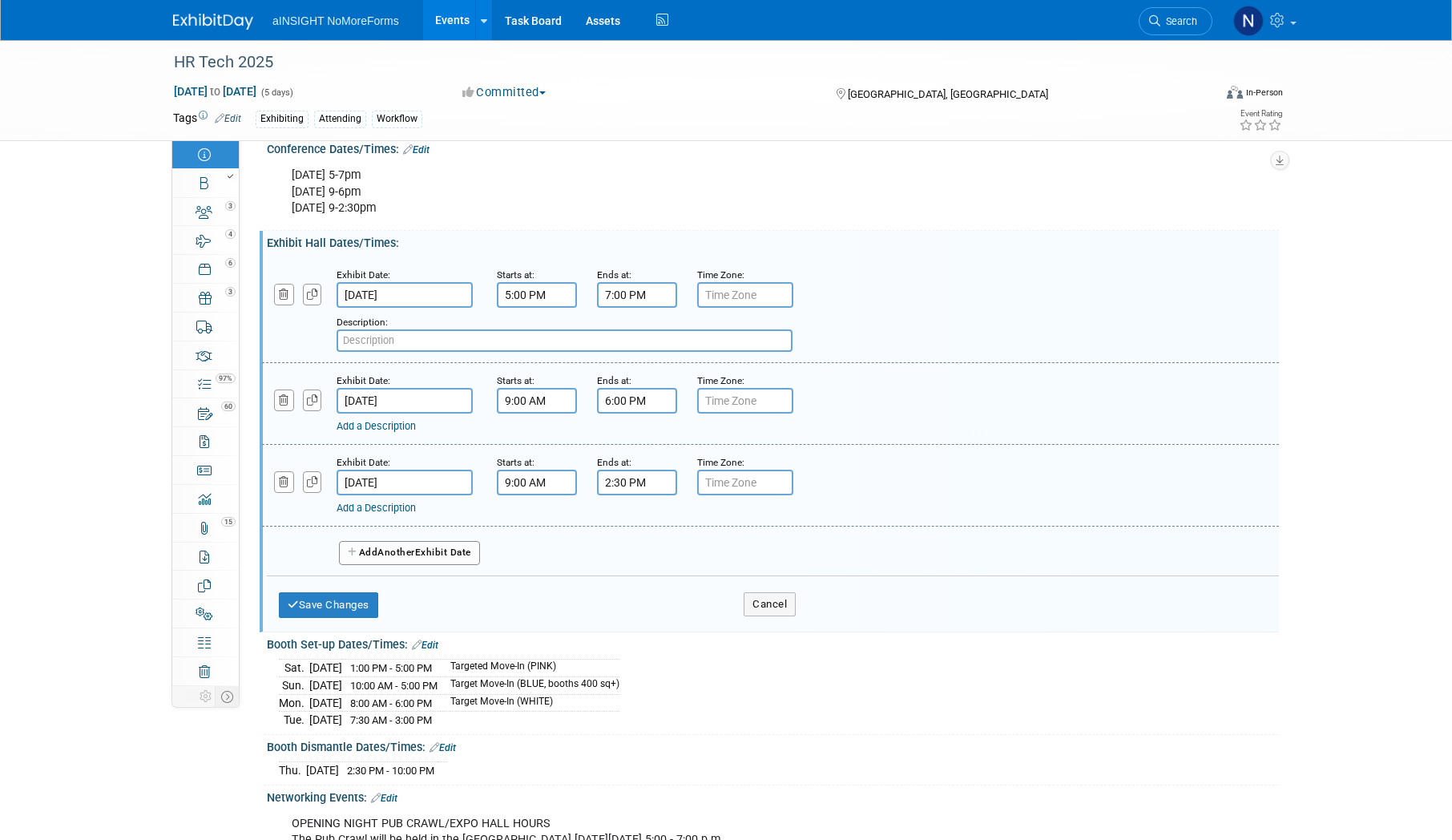
click at [369, 347] on input "text" at bounding box center [564, 340] width 456 height 22
paste input "(exhibitors only may enter the hall 2 hours prior to the posted expo hall"
type input "(exhibitors only may enter the hall 2 hours prior to the posted expo hall"
click at [367, 432] on link "Add a Description" at bounding box center [376, 426] width 80 height 12
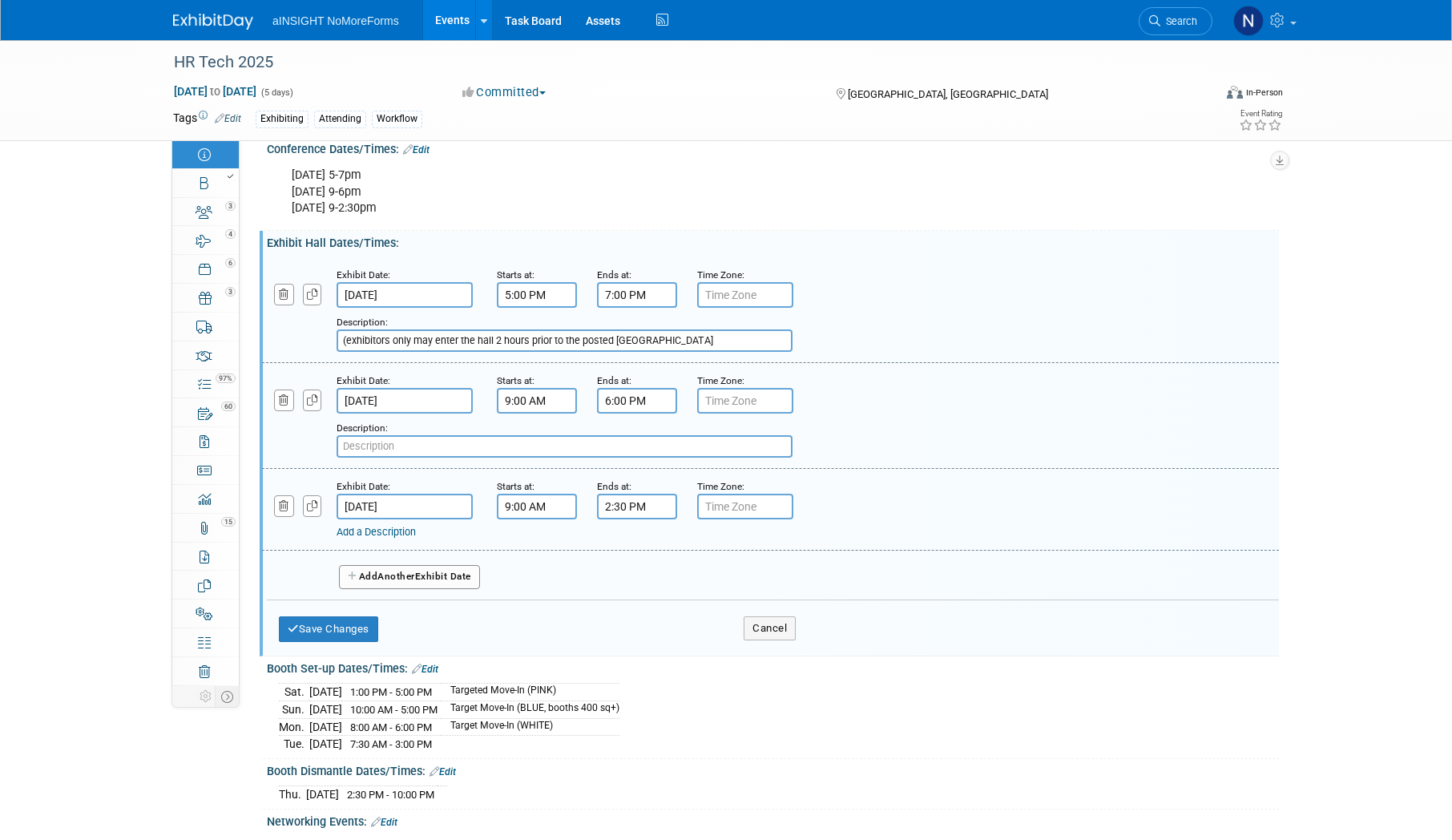
paste input "(exhibitors only may enter the hall 2 hours prior to the posted expo hall"
type input "(exhibitors only may enter the hall 2 hours prior to the posted expo hall"
click at [379, 537] on link "Add a Description" at bounding box center [376, 532] width 80 height 12
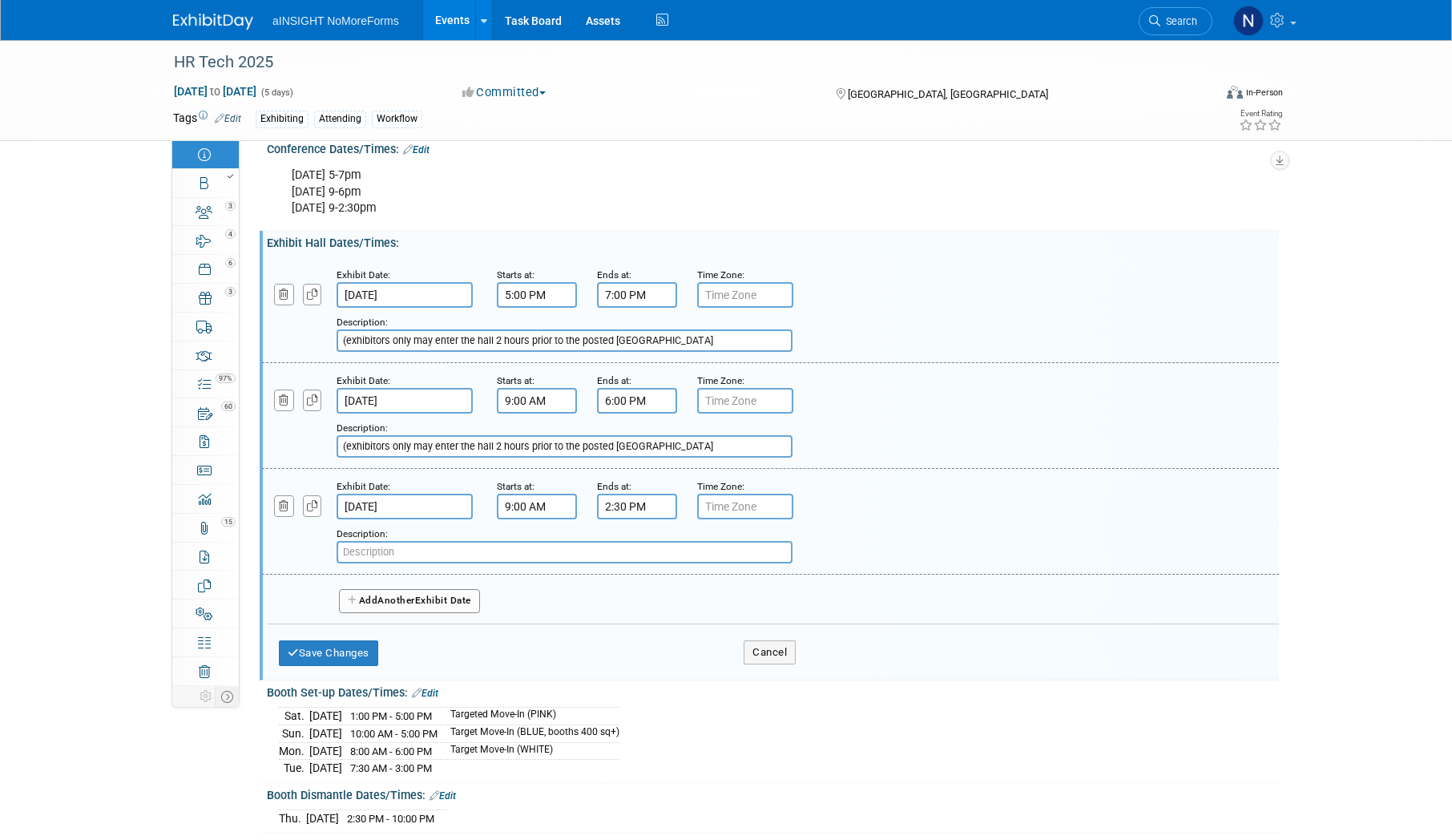
paste input "(exhibitors only may enter the hall 2 hours prior to the posted expo hall"
type input "(exhibitors only may enter the hall 2 hours prior to the posted expo hall"
click at [348, 666] on button "Save Changes" at bounding box center [328, 652] width 99 height 26
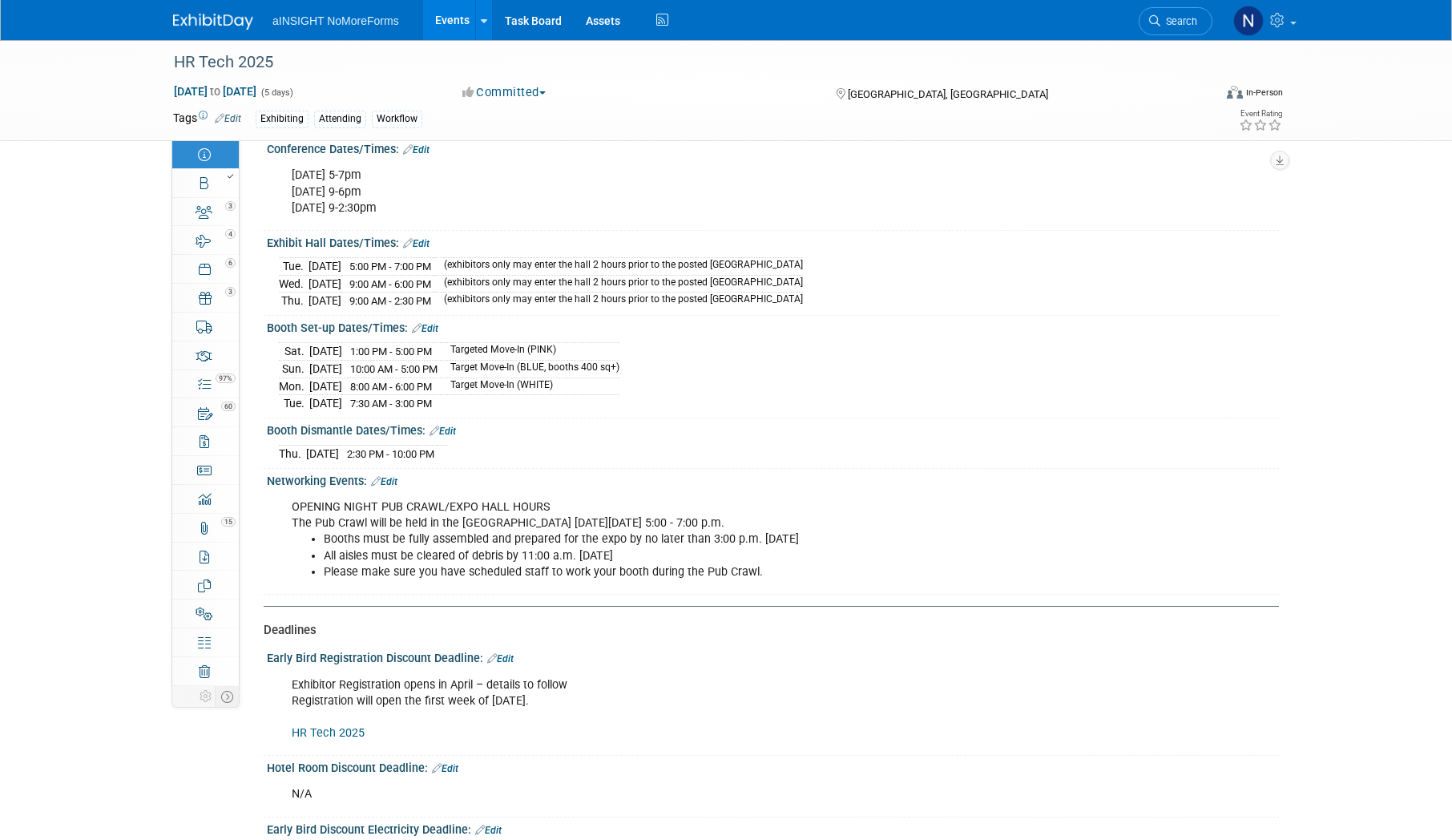
click at [609, 292] on td "(exhibitors only may enter the hall 2 hours prior to the posted expo hall" at bounding box center [619, 283] width 368 height 18
click at [418, 249] on link "Edit" at bounding box center [416, 243] width 27 height 12
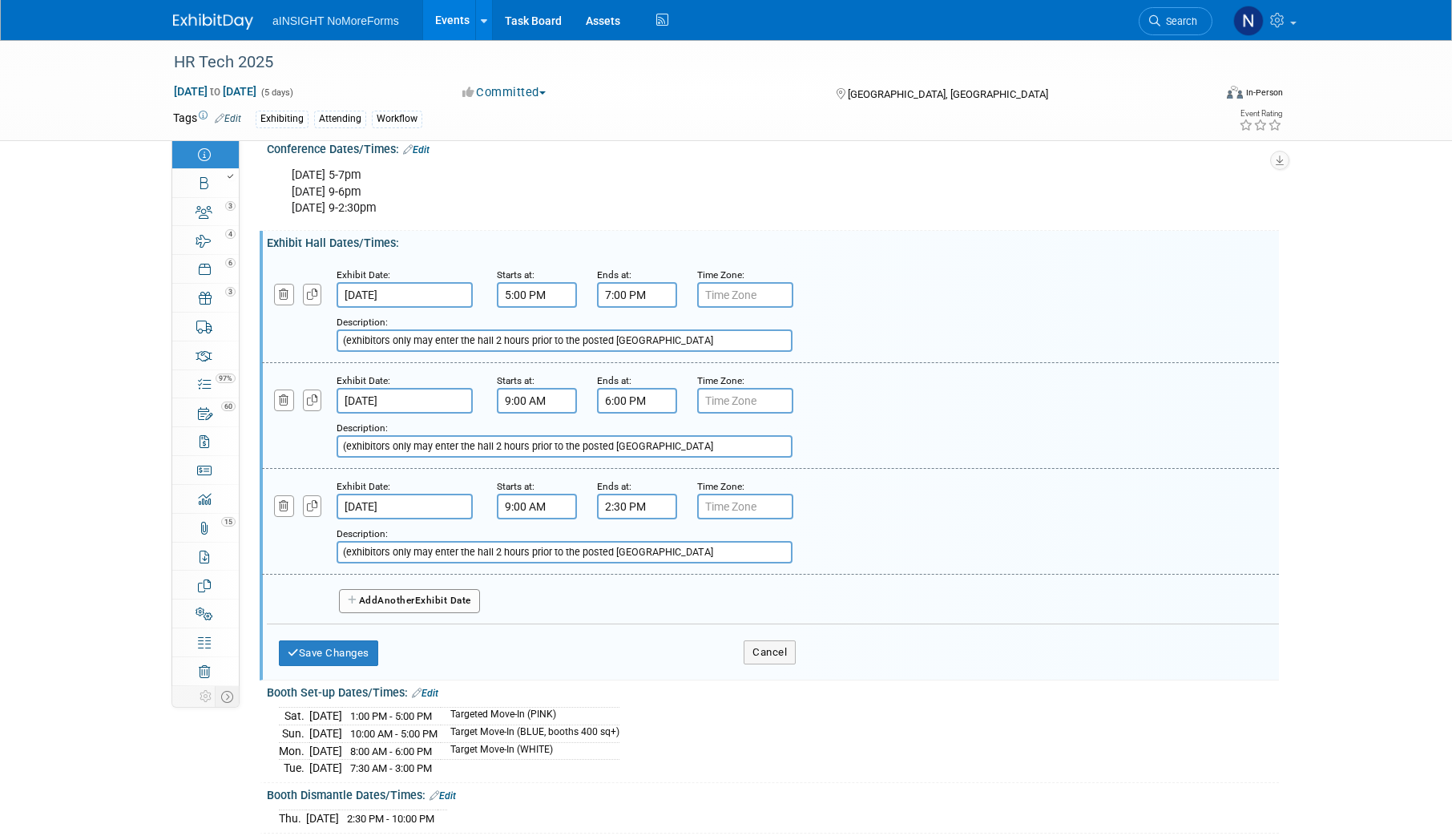
click at [676, 563] on input "(exhibitors only may enter the hall 2 hours prior to the posted expo hall" at bounding box center [564, 551] width 456 height 22
type input "(exhibitors only may enter the hall 2 hours prior to the posted expo hall"
click at [688, 351] on input "(exhibitors only may enter the hall 2 hours prior to the posted expo hall" at bounding box center [564, 340] width 456 height 22
drag, startPoint x: 693, startPoint y: 350, endPoint x: 612, endPoint y: 354, distance: 81.1
click at [612, 351] on input "exhibitors only may enter the hall 2 hours prior to the posted expo hall" at bounding box center [564, 340] width 456 height 22
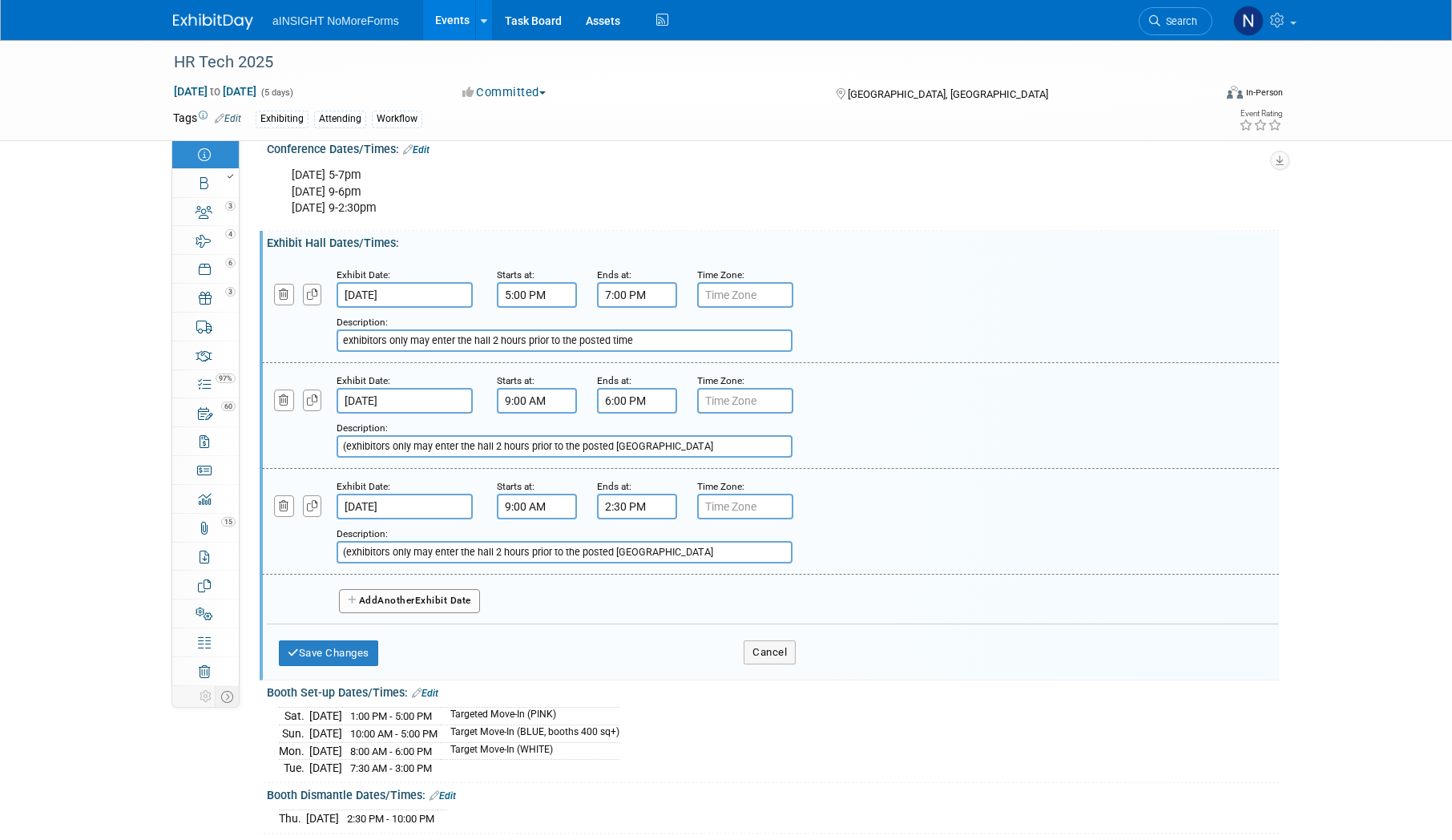
drag, startPoint x: 691, startPoint y: 358, endPoint x: 301, endPoint y: 353, distance: 390.0
click at [301, 351] on div "Add a Description Description: exhibitors only may enter the hall 2 hours prior…" at bounding box center [684, 330] width 868 height 44
type input "exhibitors only may enter the hall 2 hours prior to the posted time"
drag, startPoint x: 662, startPoint y: 458, endPoint x: 291, endPoint y: 451, distance: 371.1
click at [291, 451] on div "Add a Description Description: (exhibitors only may enter the hall 2 hours prio…" at bounding box center [684, 435] width 868 height 44
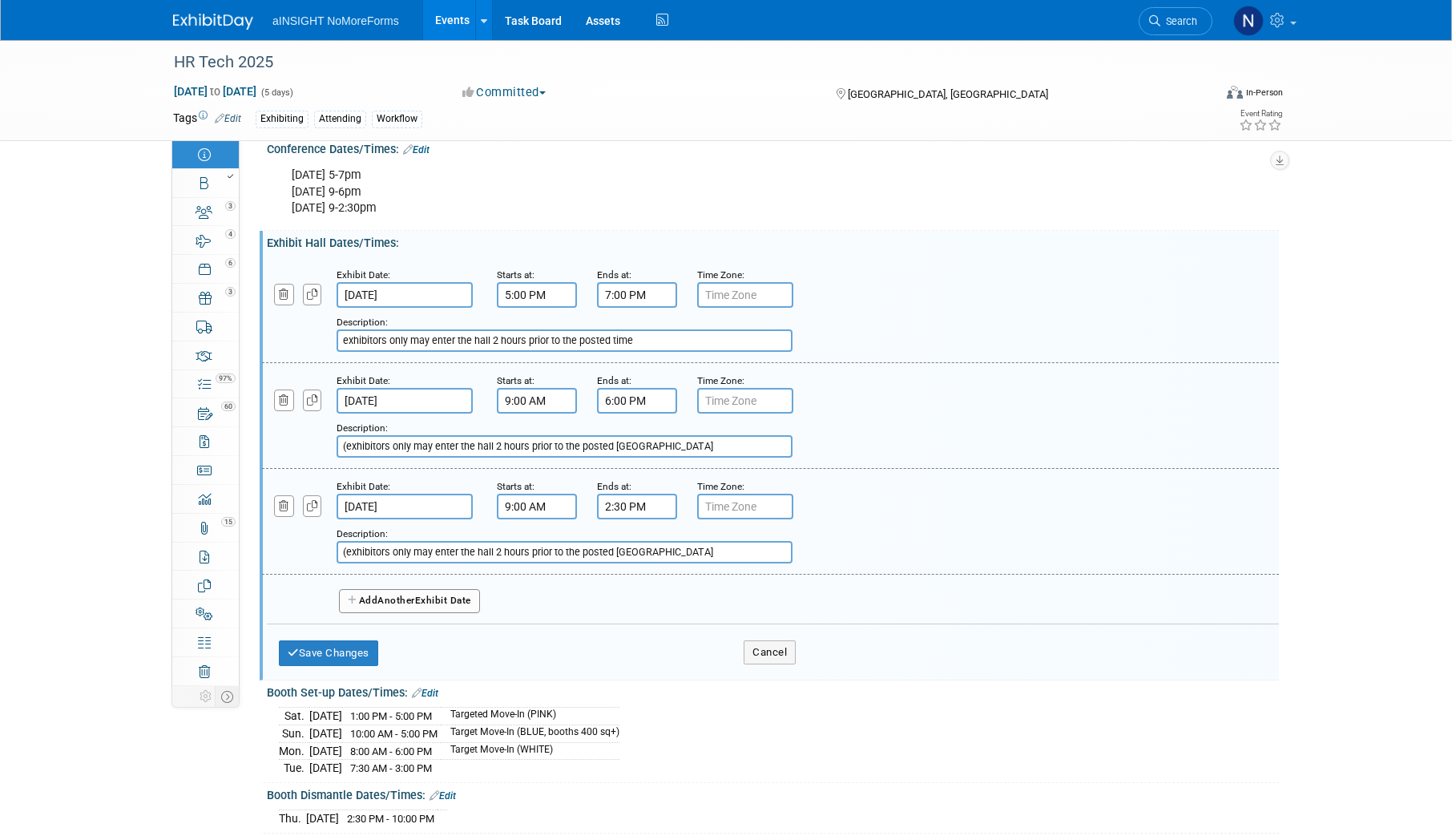
paste input "exhibitors only may enter the hall 2 hours prior to the posted time"
type input "exhibitors only may enter the hall 2 hours prior to the posted time"
drag, startPoint x: 674, startPoint y: 565, endPoint x: 321, endPoint y: 566, distance: 353.0
click at [321, 563] on div "Add a Description Description: (exhibitors only may enter the hall 2 hours prio…" at bounding box center [684, 542] width 868 height 44
paste input "exhibitors only may enter the hall 2 hours prior to the posted time"
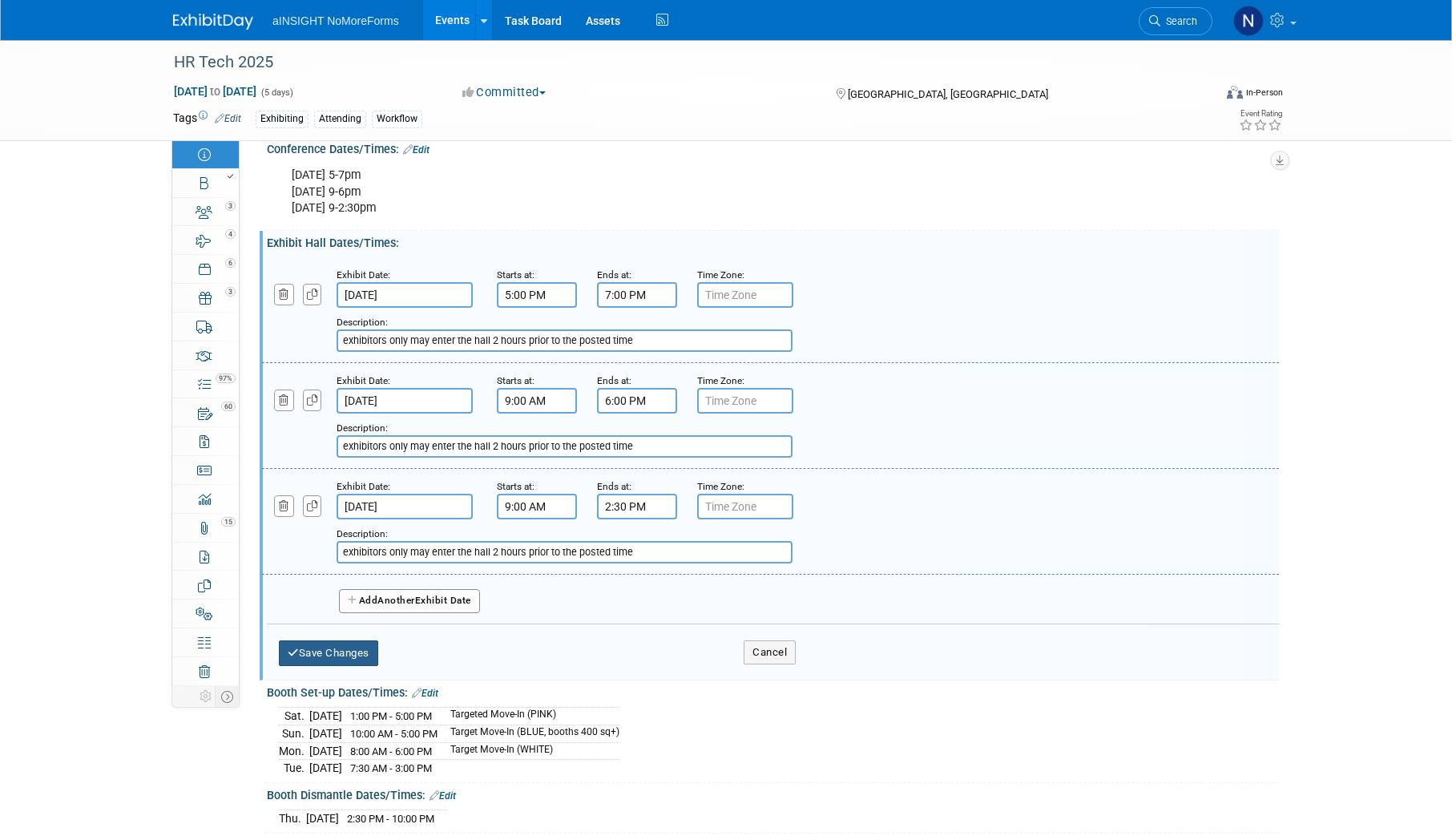
type input "exhibitors only may enter the hall 2 hours prior to the posted time"
click at [354, 666] on button "Save Changes" at bounding box center [328, 652] width 99 height 26
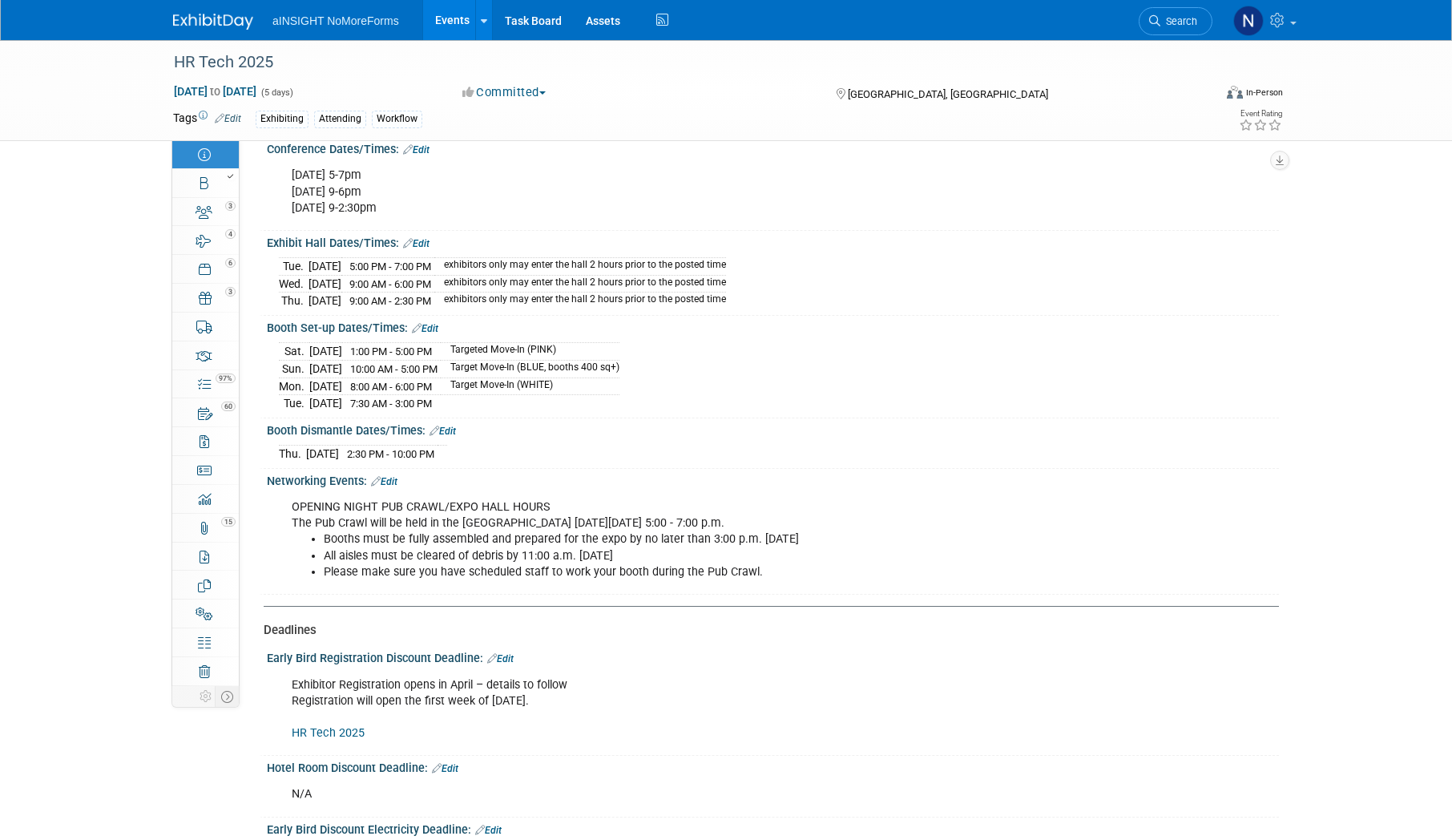
click at [454, 435] on link "Edit" at bounding box center [443, 431] width 27 height 12
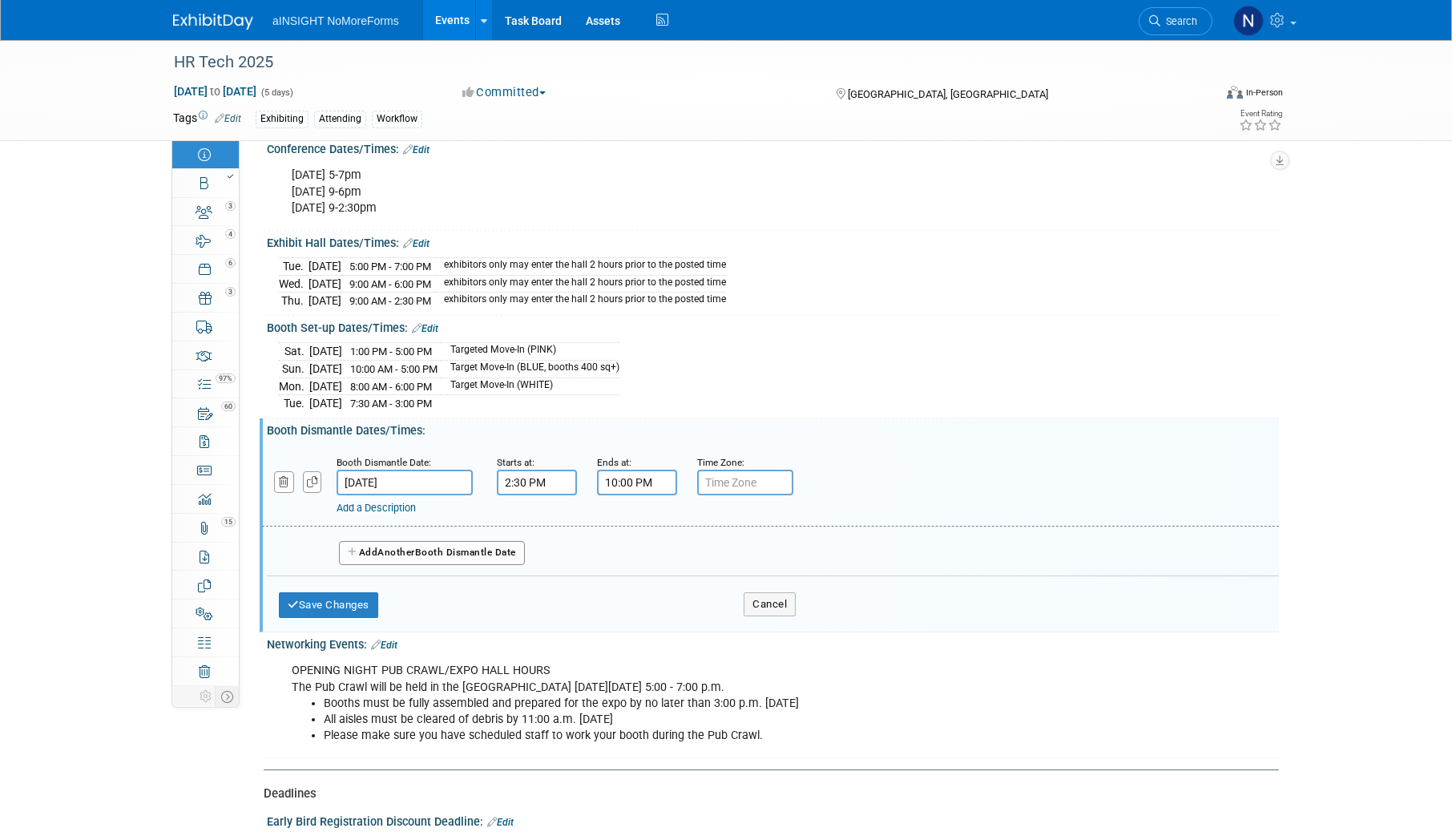
click at [405, 558] on span "Another" at bounding box center [396, 551] width 38 height 12
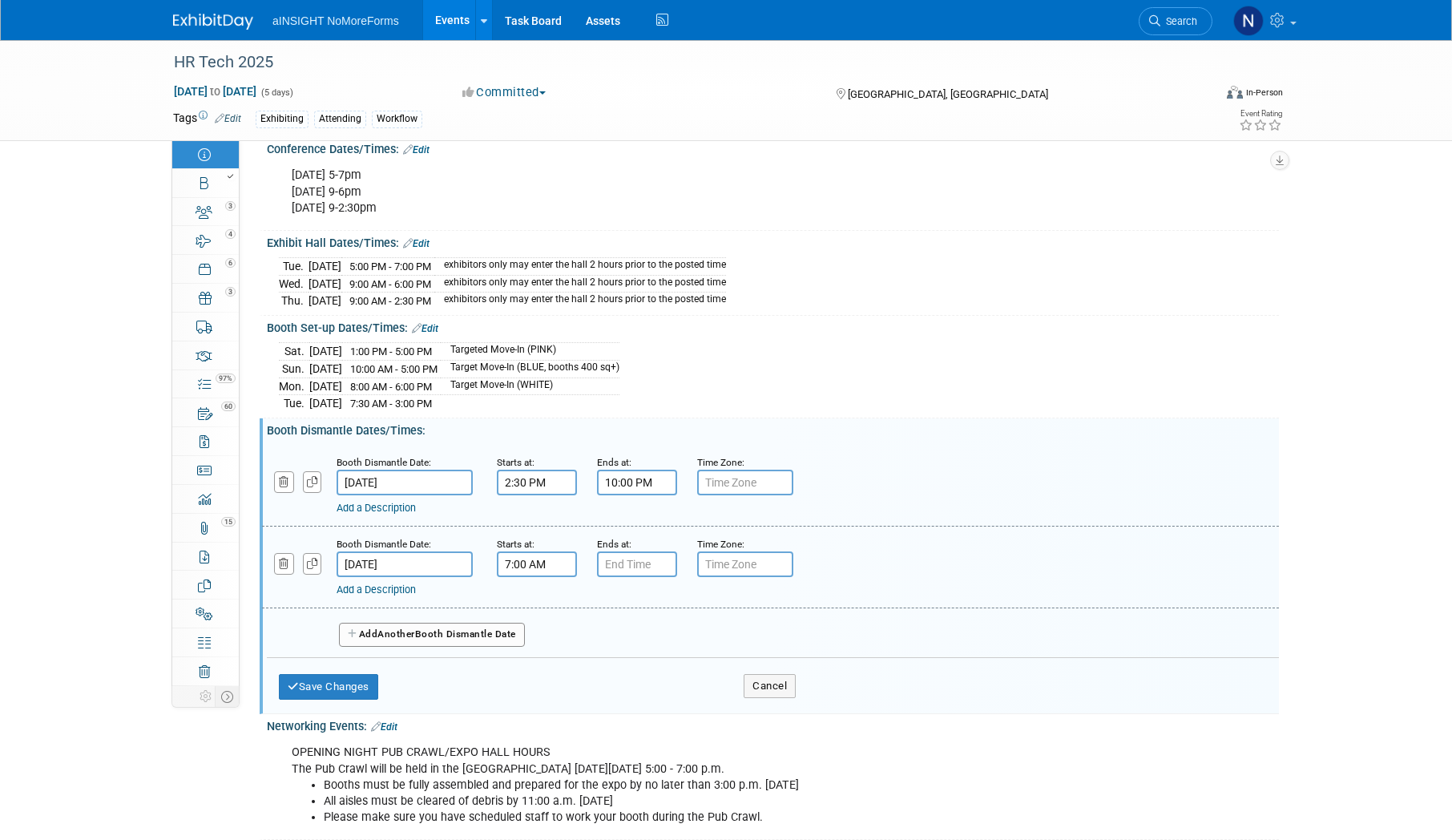
click at [533, 576] on input "7:00 AM" at bounding box center [537, 564] width 81 height 26
click at [540, 605] on span at bounding box center [534, 604] width 28 height 28
type input "8:00 AM"
drag, startPoint x: 660, startPoint y: 718, endPoint x: 624, endPoint y: 637, distance: 88.6
click at [659, 716] on span at bounding box center [653, 710] width 108 height 28
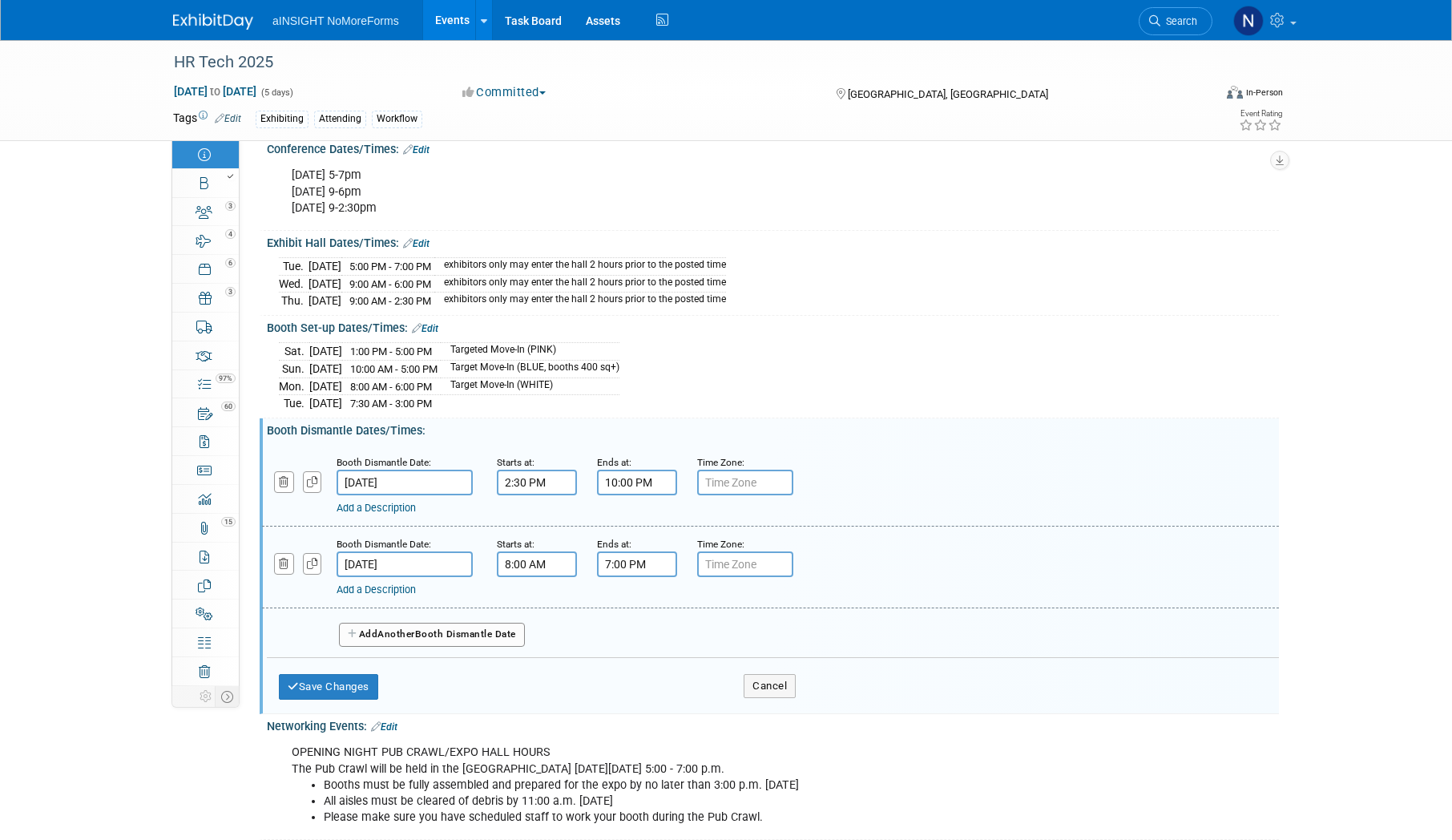
click at [622, 571] on input "7:00 PM" at bounding box center [637, 564] width 81 height 26
click at [629, 599] on link at bounding box center [635, 603] width 30 height 41
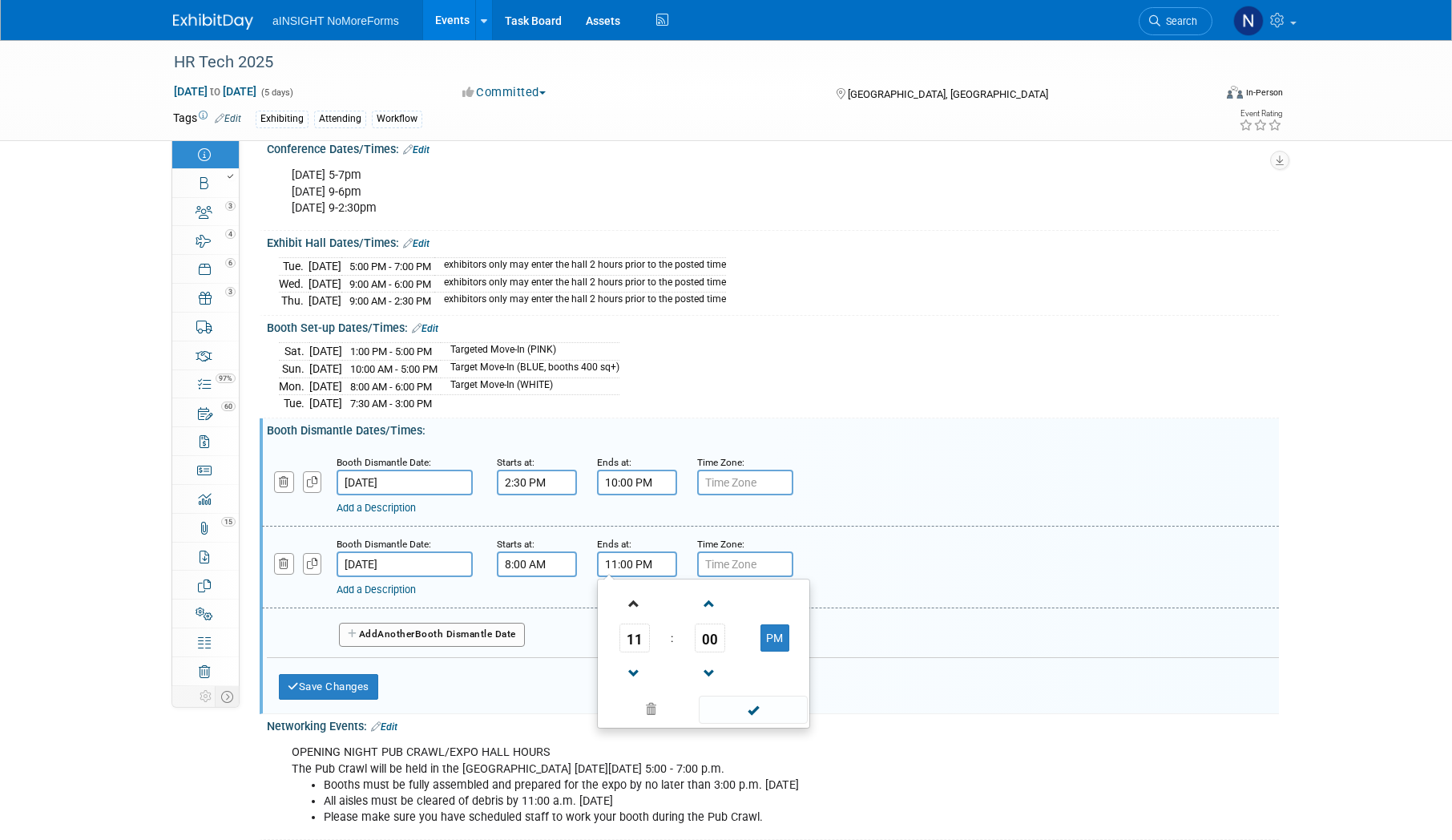
click at [629, 599] on link at bounding box center [635, 603] width 30 height 41
click at [768, 651] on button "AM" at bounding box center [775, 637] width 29 height 27
type input "12:00 PM"
click at [743, 723] on span at bounding box center [753, 710] width 108 height 28
click at [321, 699] on button "Save Changes" at bounding box center [328, 686] width 99 height 26
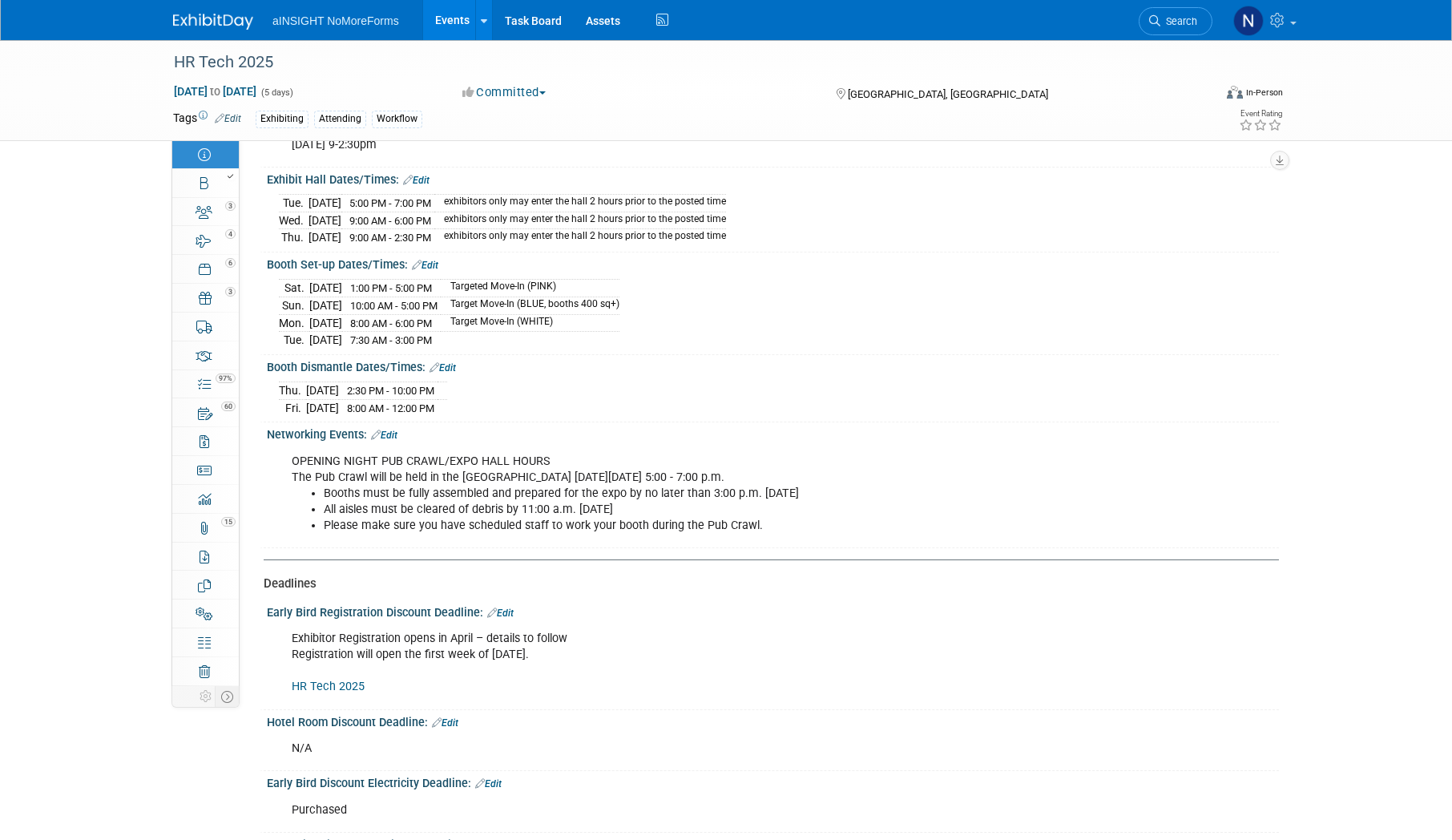
scroll to position [1522, 0]
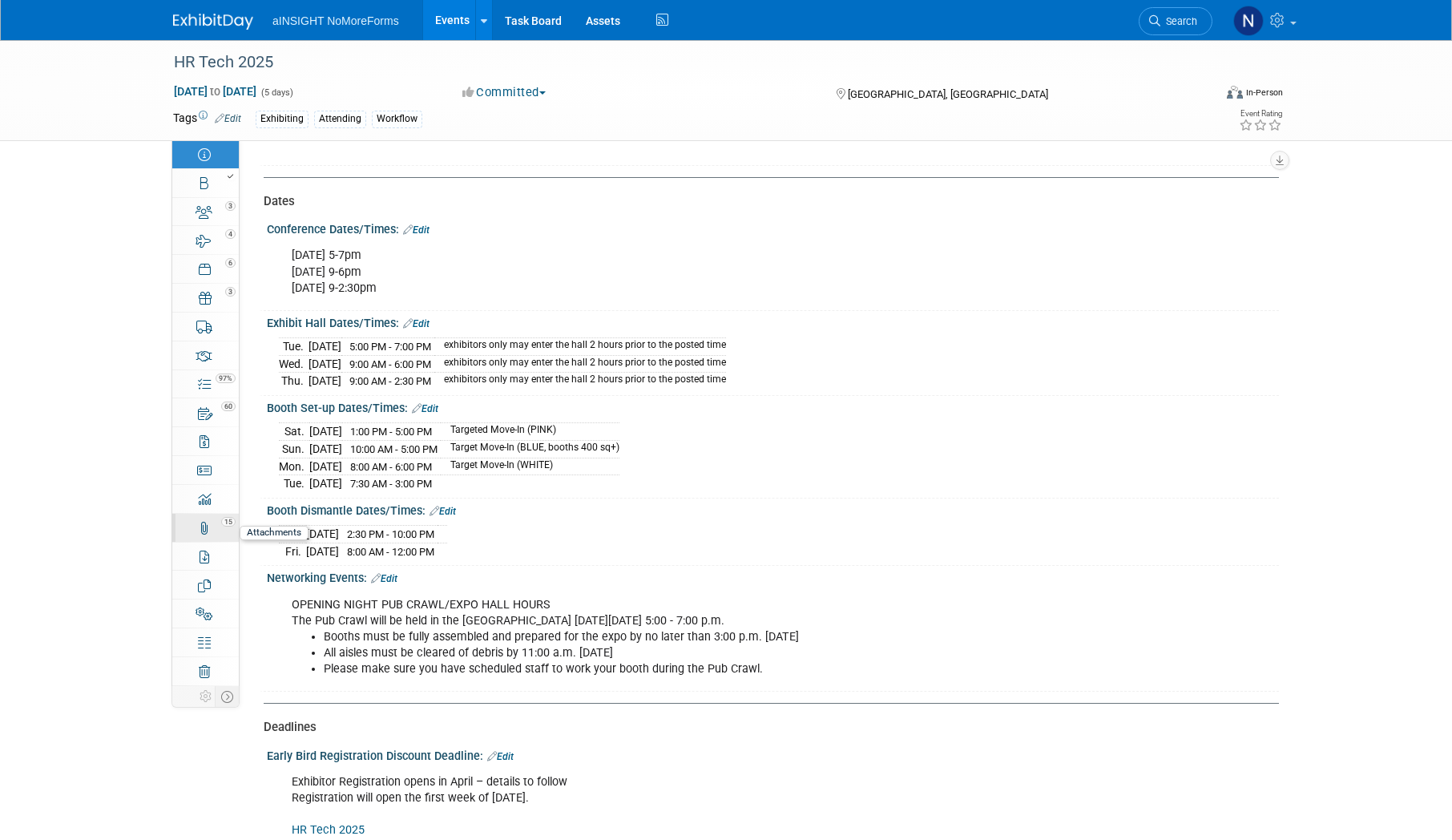
click at [214, 522] on div "15" at bounding box center [211, 520] width 55 height 12
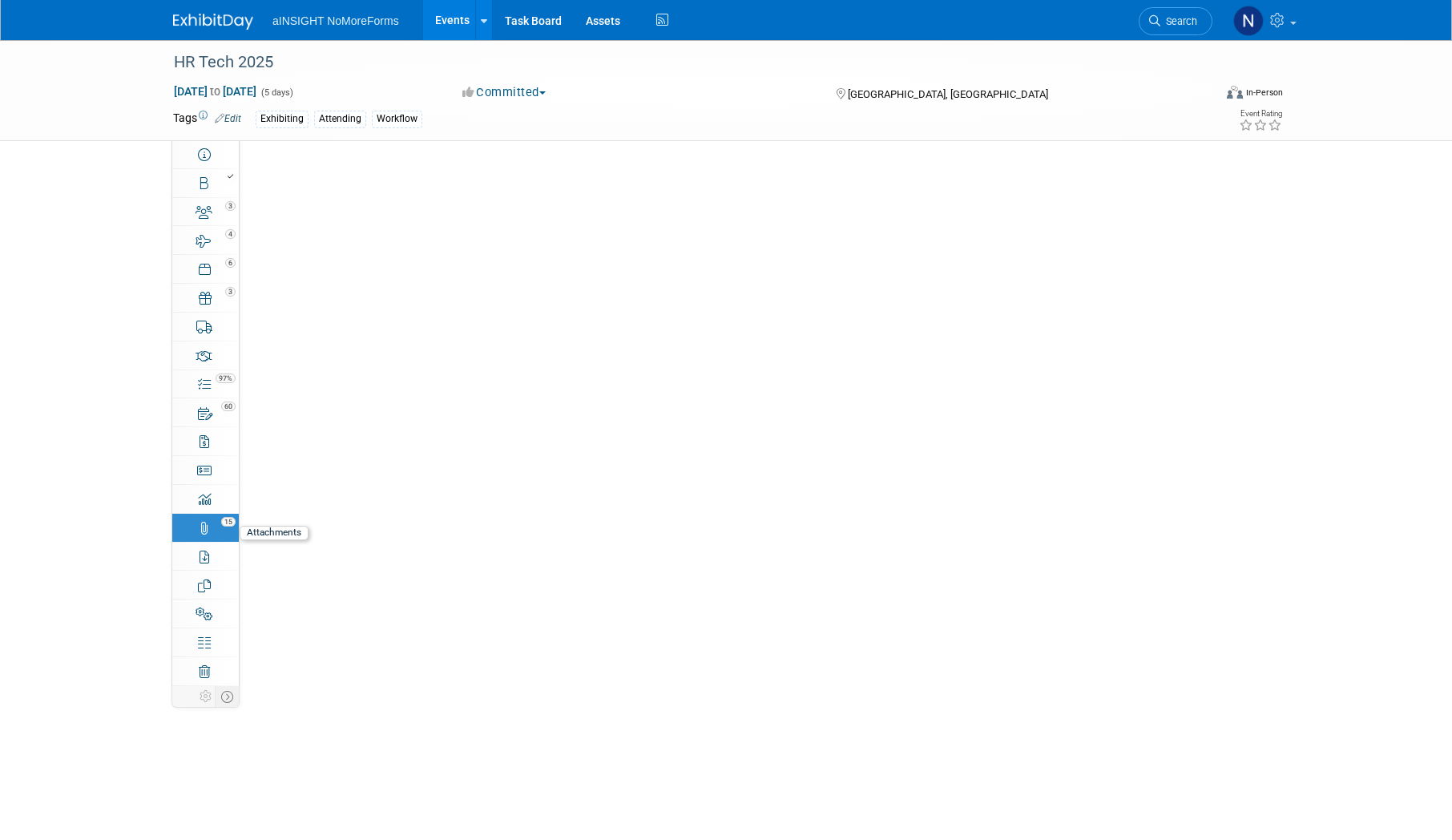
scroll to position [0, 0]
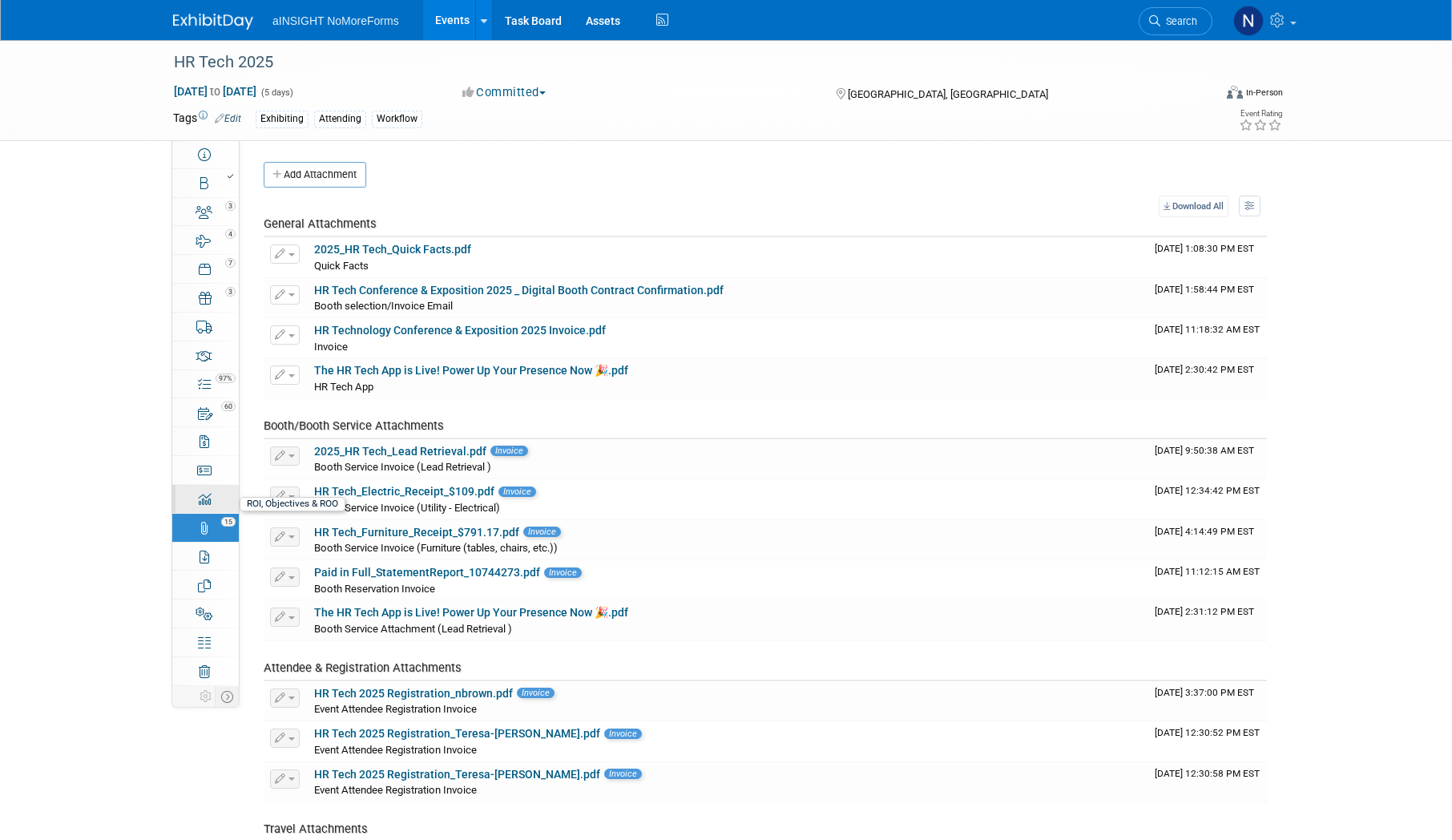
click at [207, 501] on icon at bounding box center [205, 499] width 12 height 12
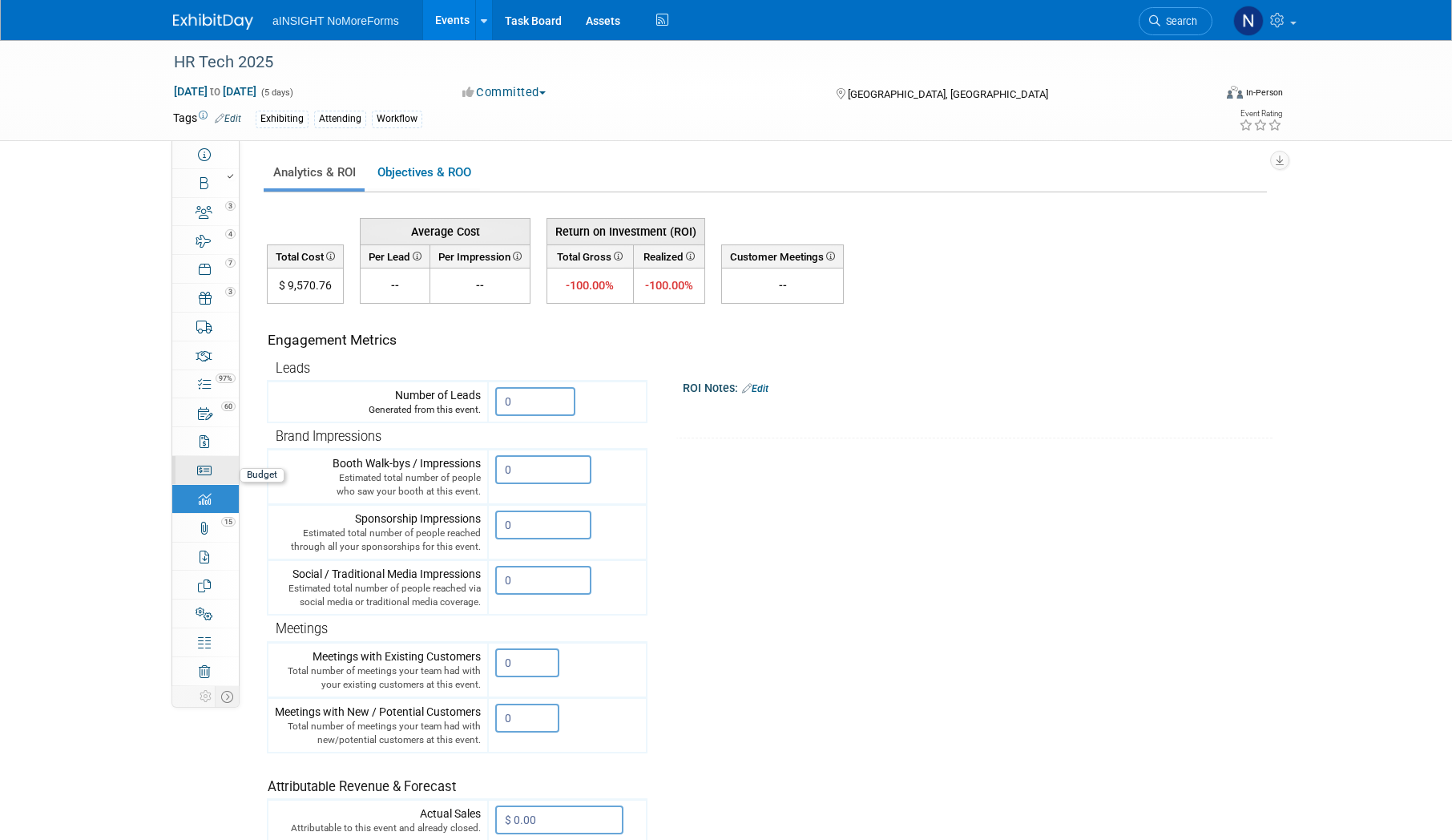
click at [204, 462] on link "Budget" at bounding box center [205, 470] width 66 height 28
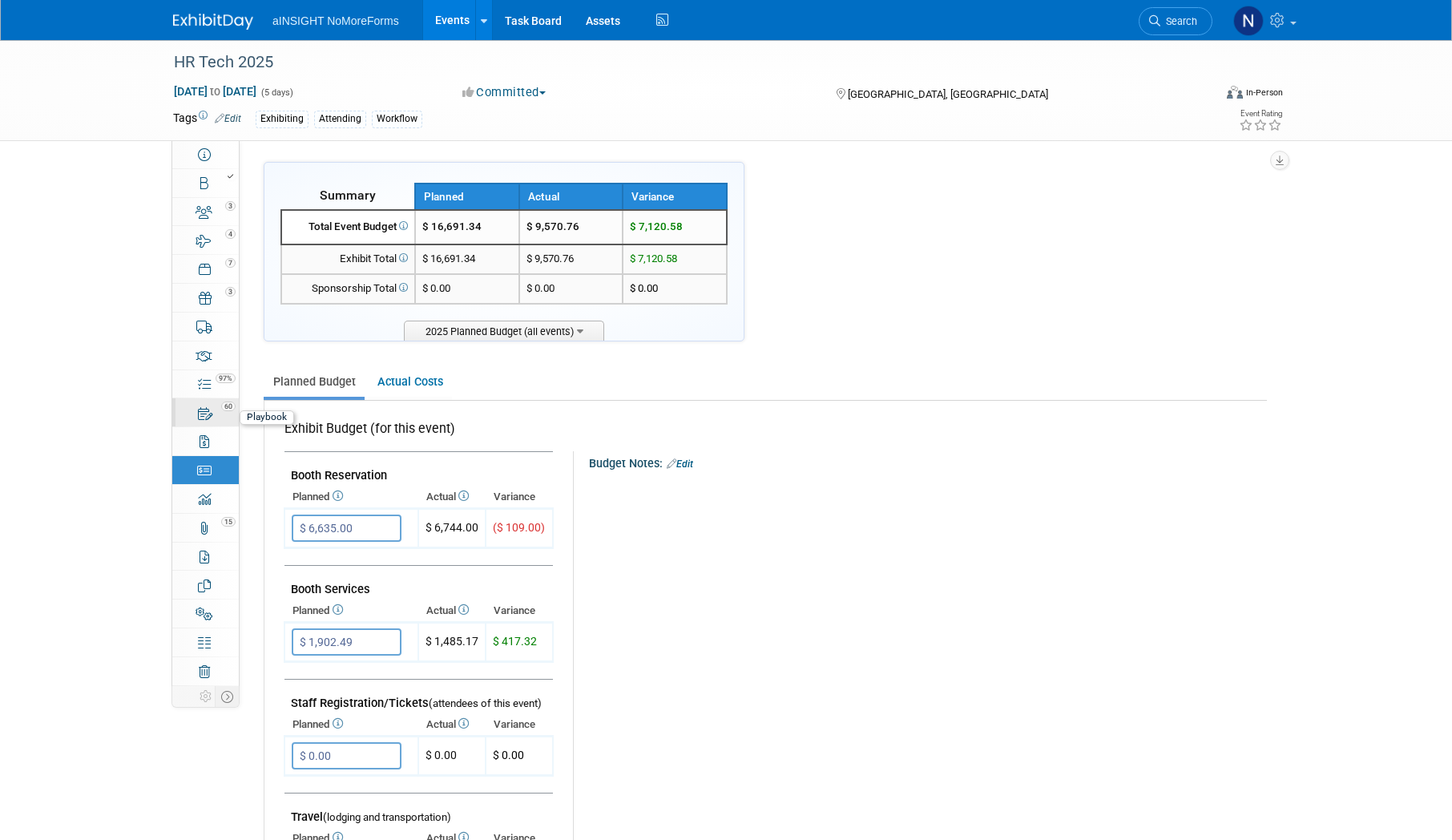
click at [208, 407] on div "60" at bounding box center [211, 405] width 55 height 12
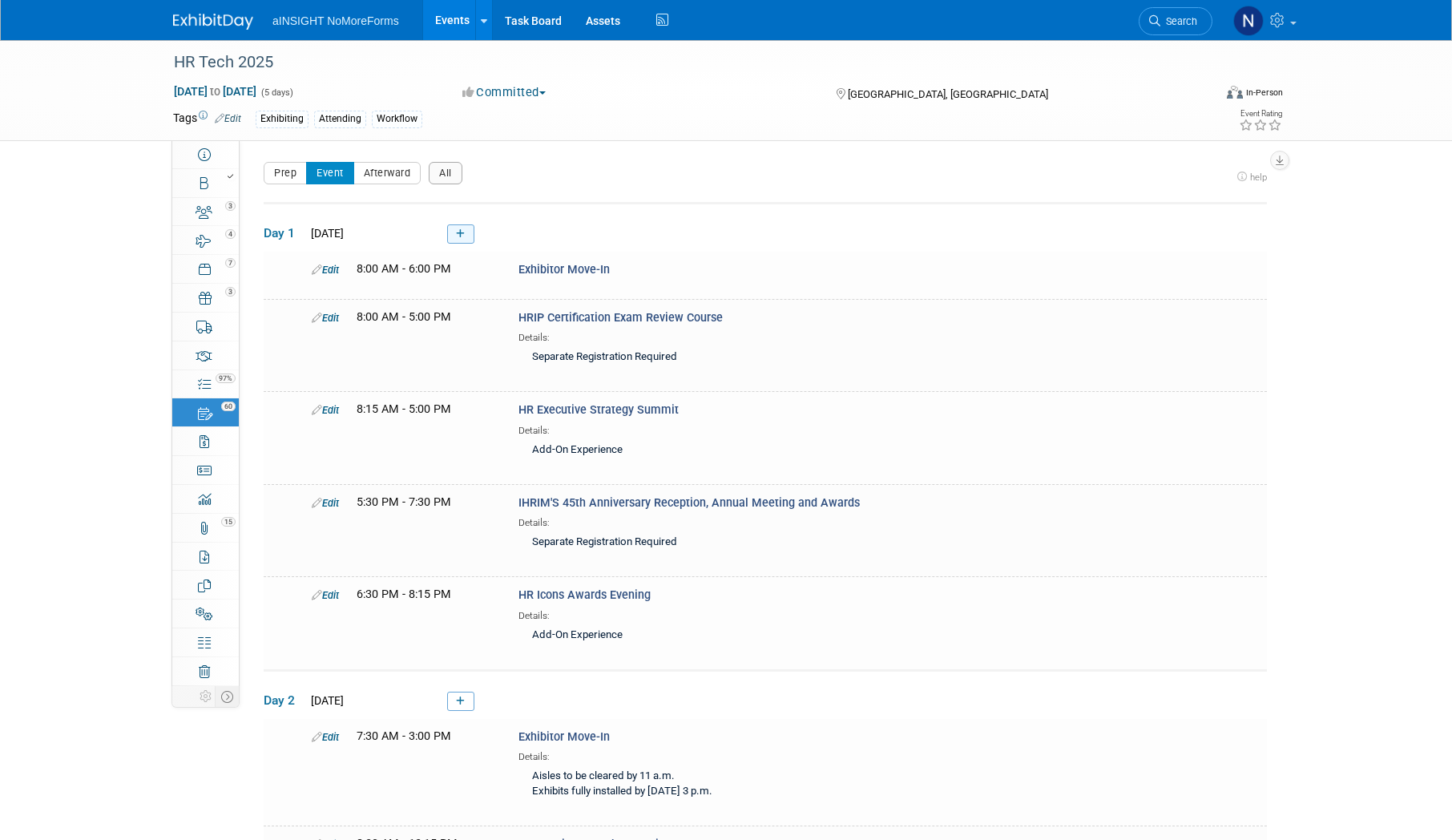
click at [463, 233] on icon at bounding box center [460, 234] width 9 height 10
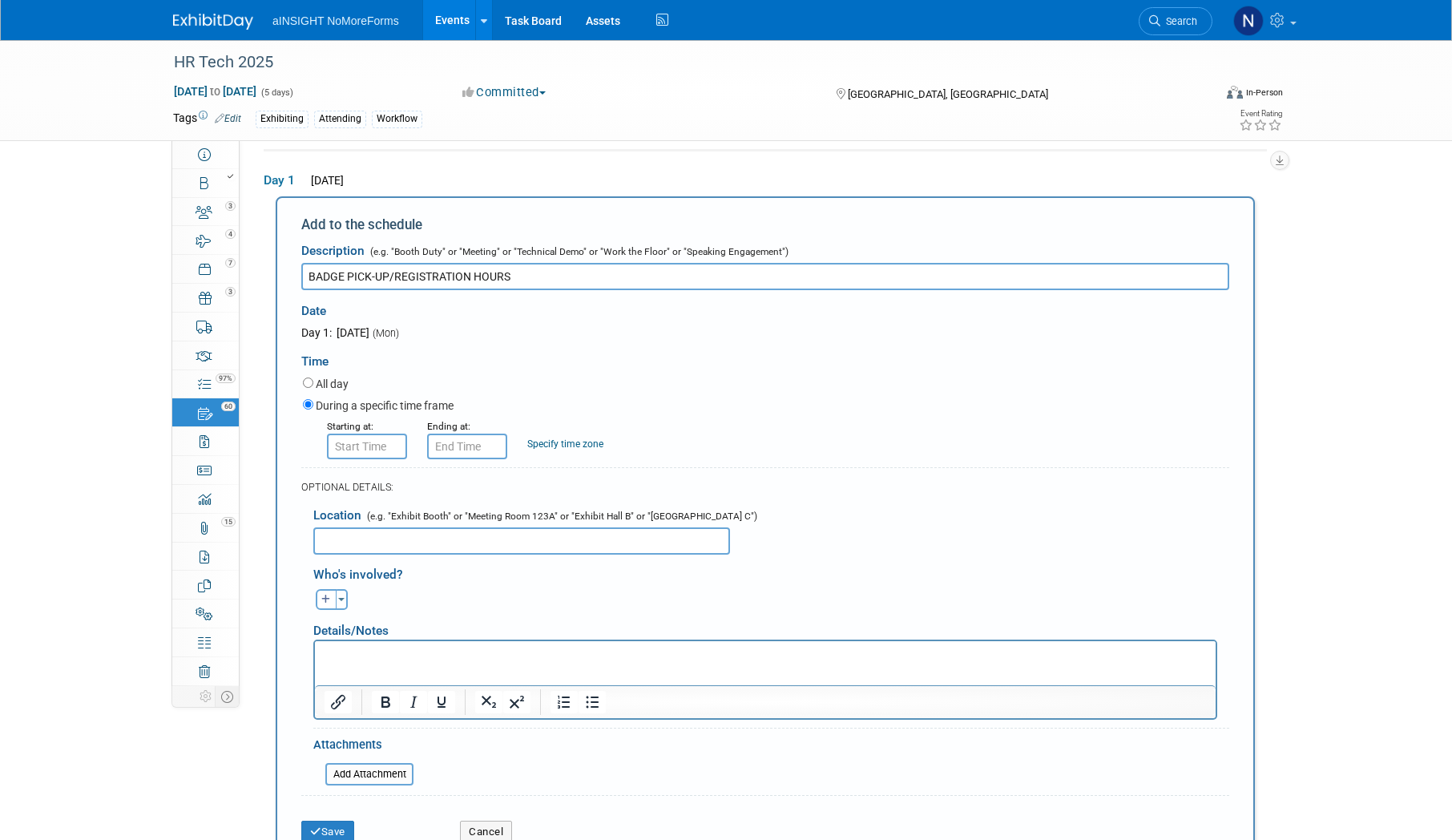
type input "BADGE PICK-UP/REGISTRATION HOURS"
click at [366, 447] on input "8:00 AM" at bounding box center [367, 446] width 81 height 26
click at [366, 551] on span at bounding box center [365, 556] width 28 height 28
type input "7:00 AM"
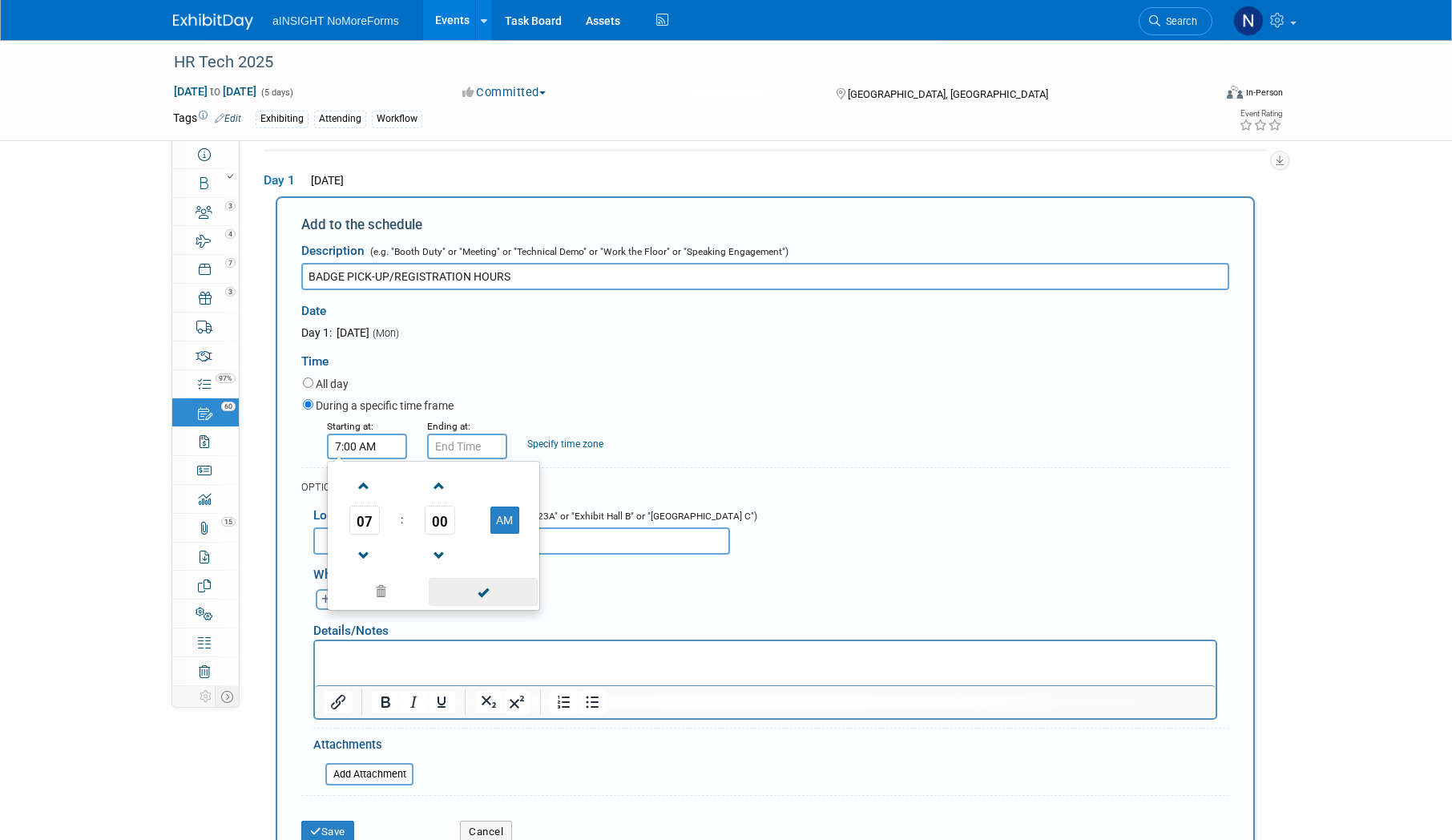
click at [483, 590] on span at bounding box center [483, 592] width 108 height 28
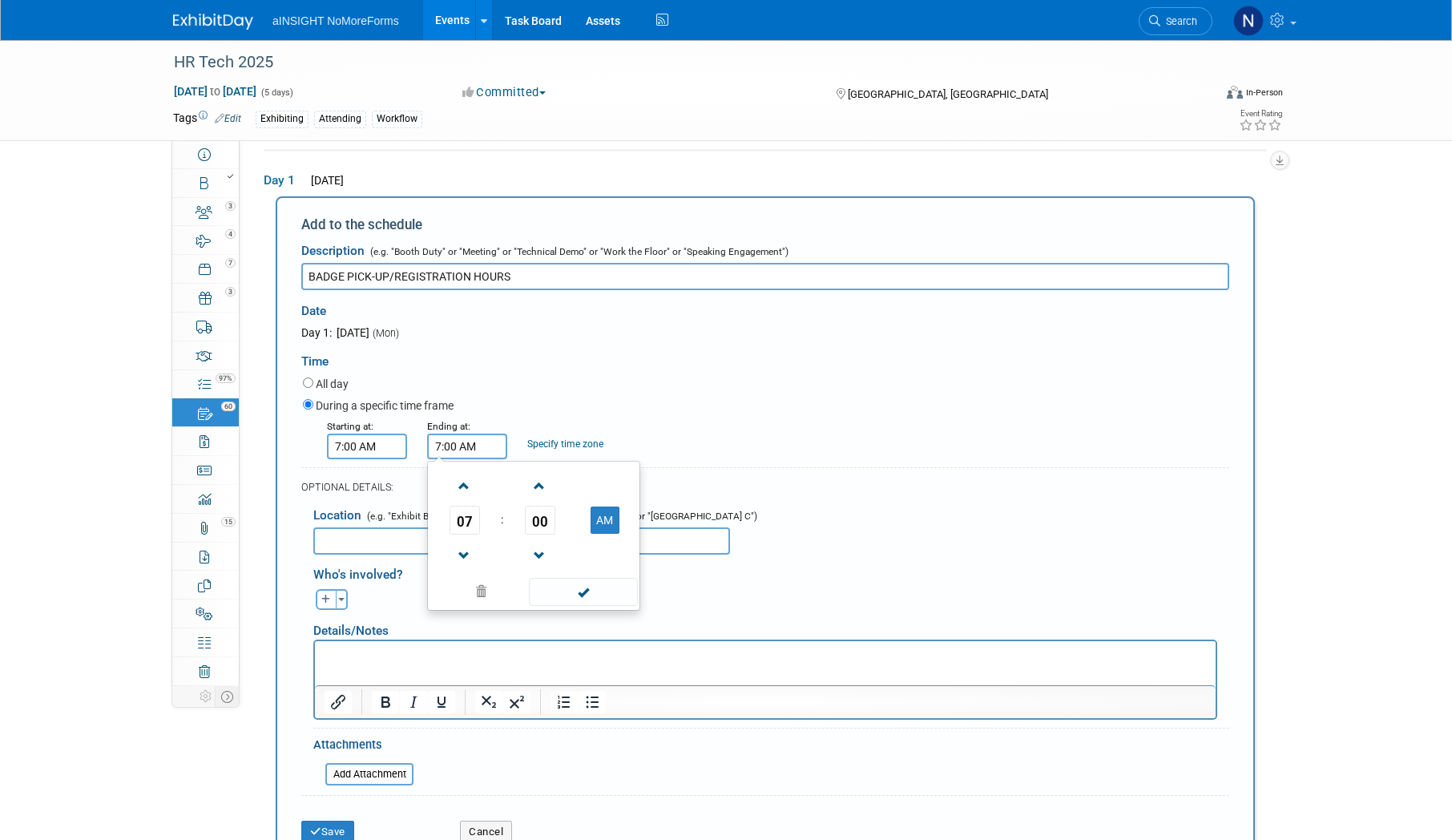
click at [468, 447] on input "7:00 AM" at bounding box center [467, 446] width 81 height 26
click at [610, 528] on button "AM" at bounding box center [605, 520] width 29 height 27
type input "7:00 PM"
click at [595, 593] on span at bounding box center [583, 592] width 108 height 28
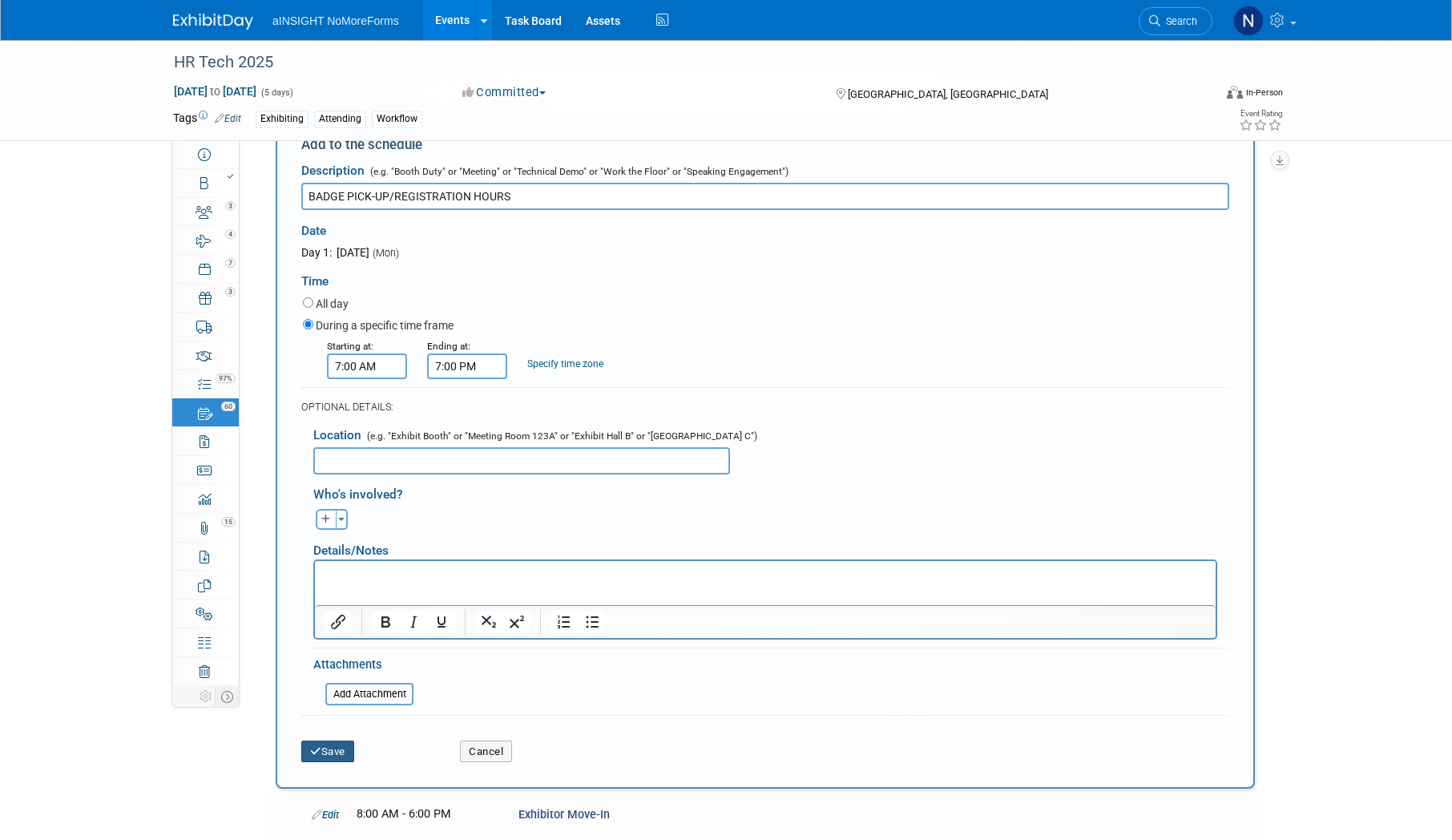
click at [331, 745] on button "Save" at bounding box center [328, 751] width 53 height 22
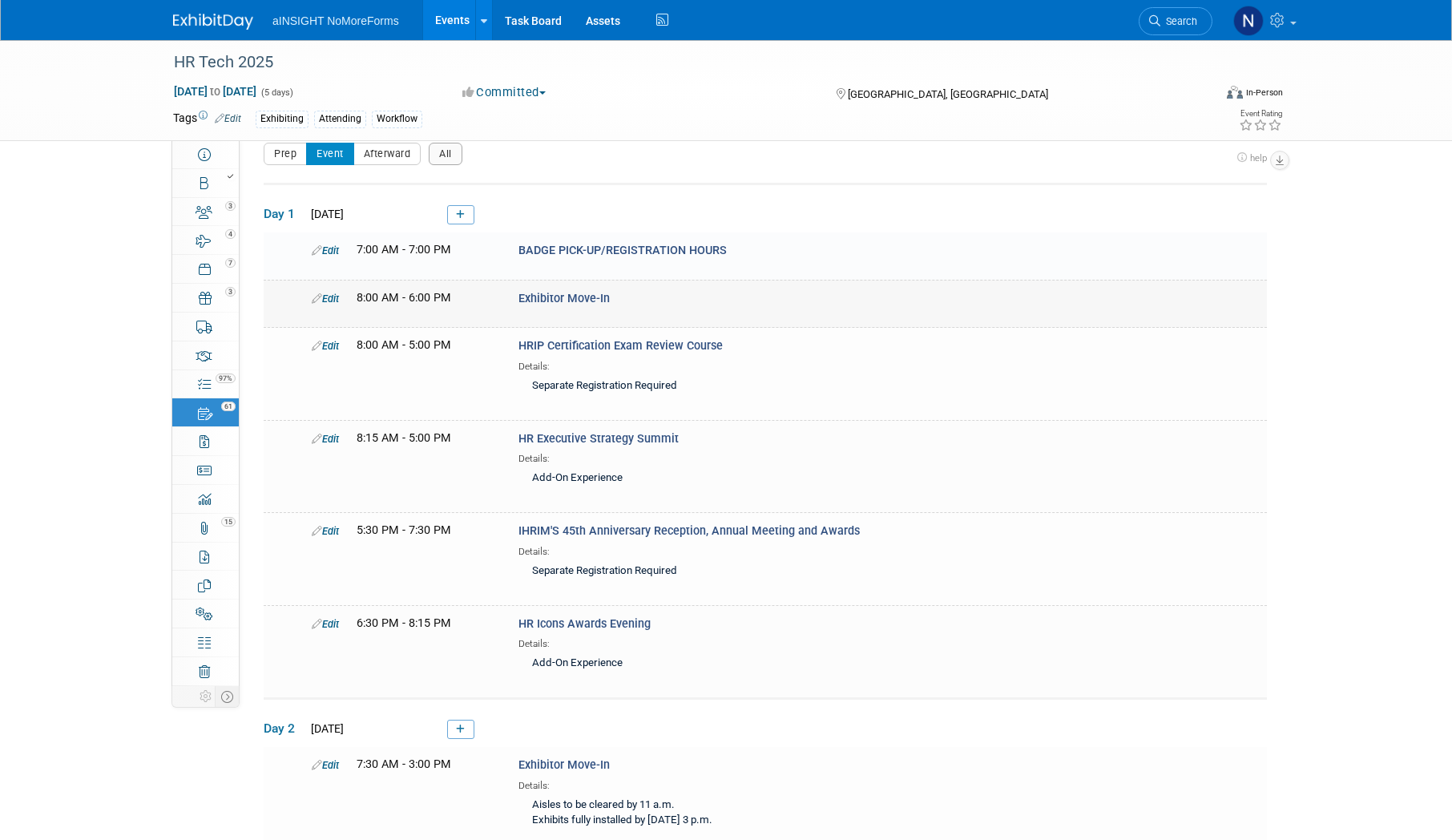
scroll to position [51, 0]
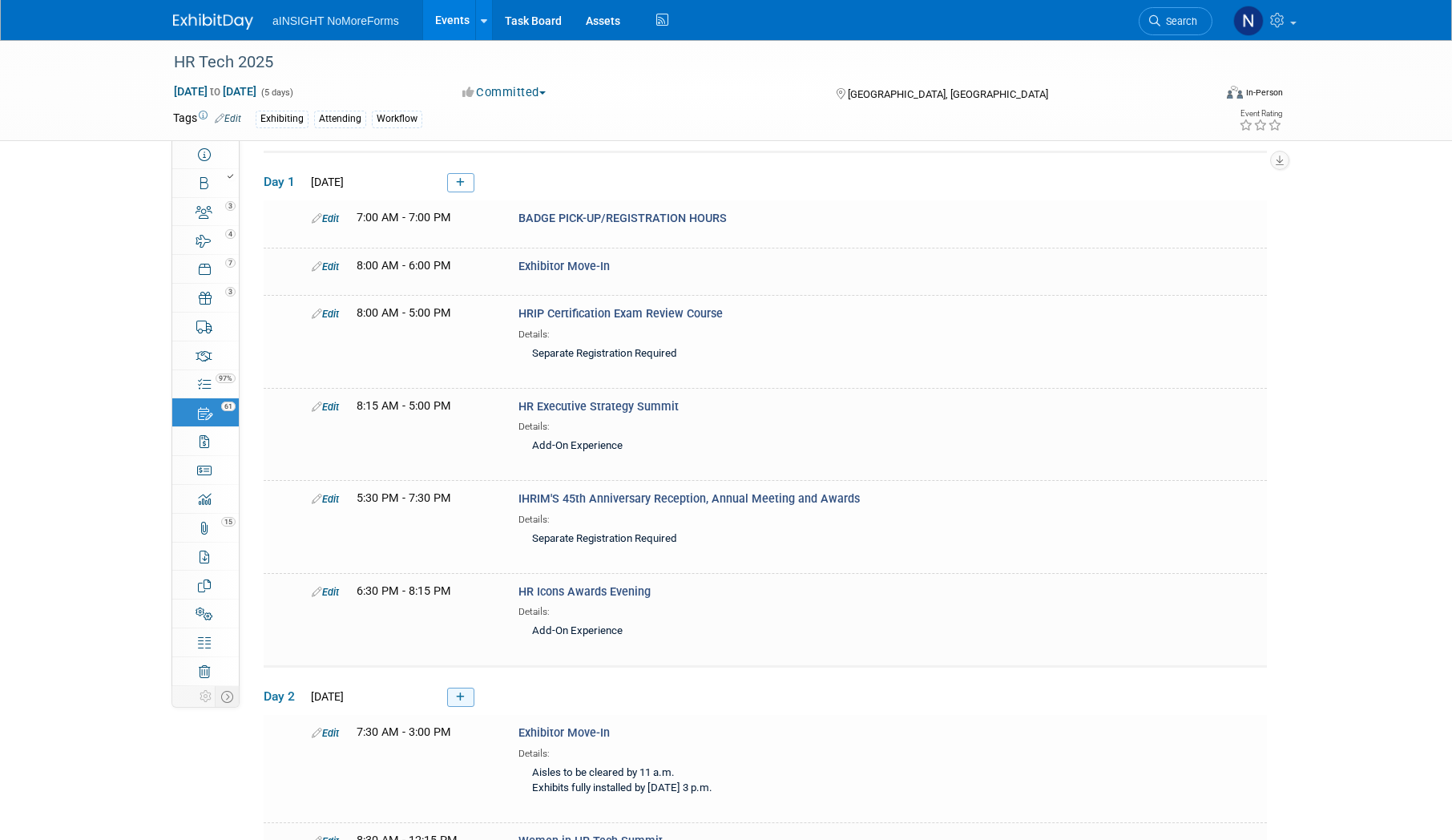
click at [460, 696] on icon at bounding box center [460, 697] width 9 height 10
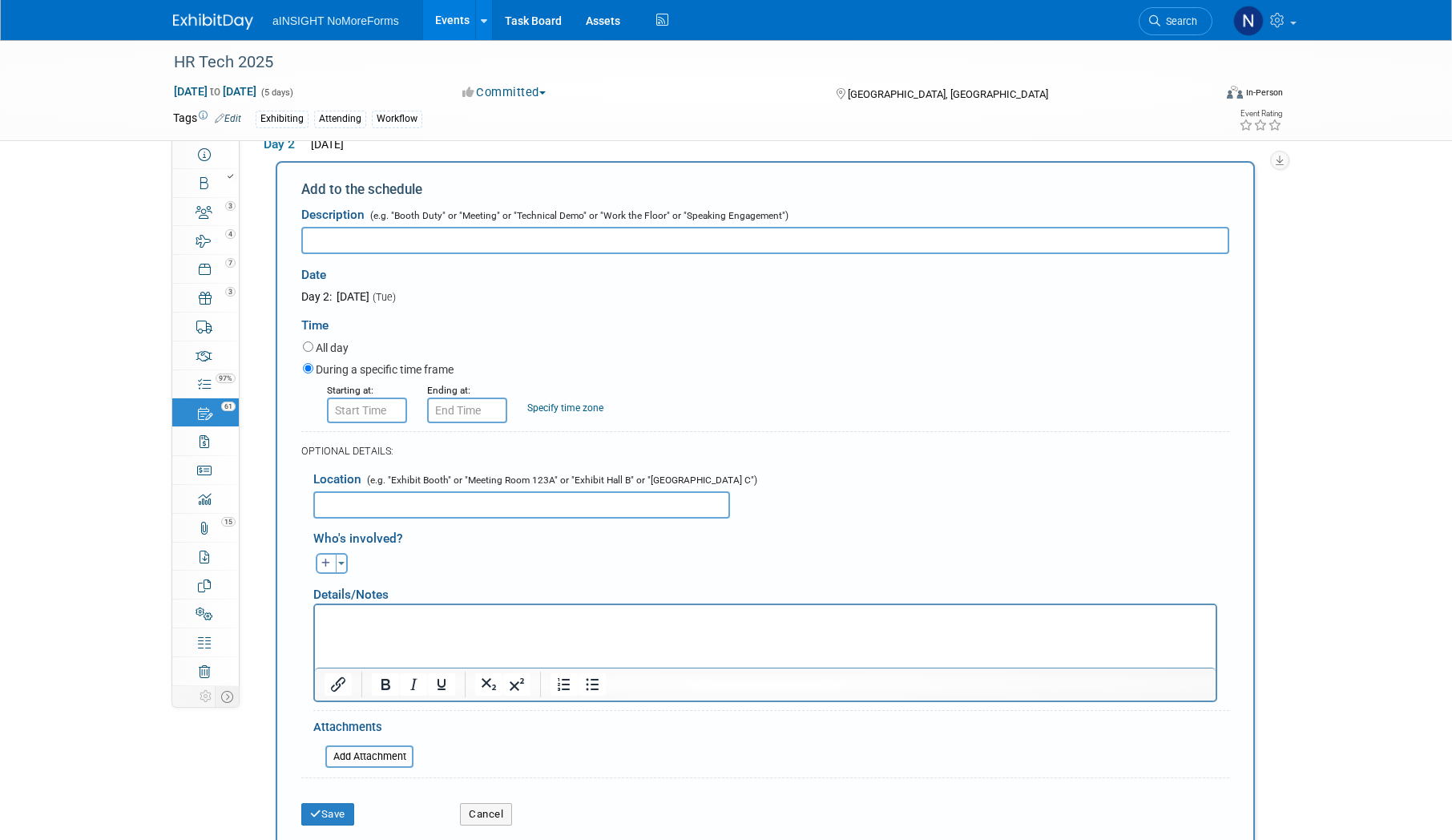
scroll to position [566, 0]
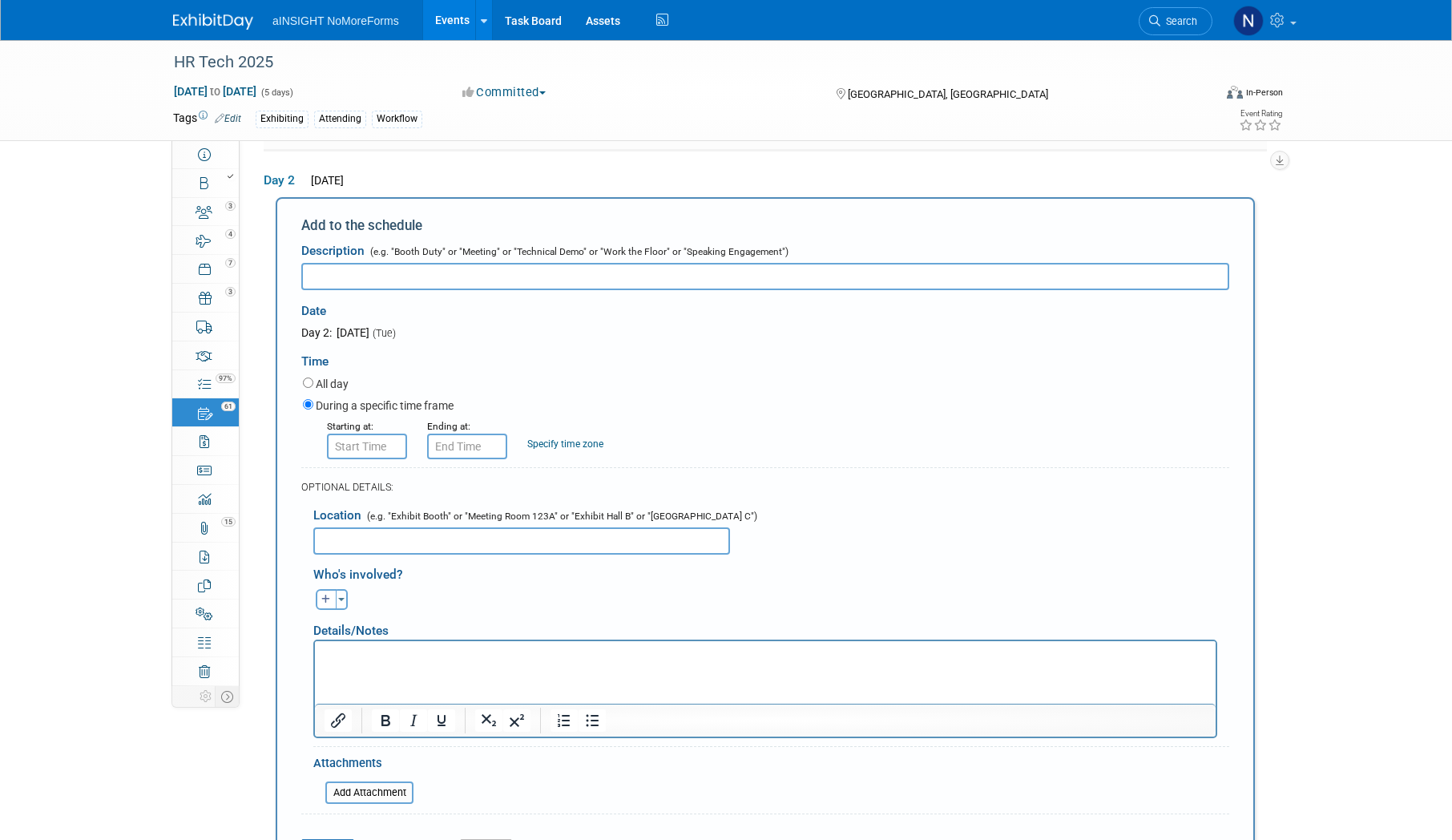
paste input "BADGE PICK-UP/REGISTRATION HOURS"
type input "BADGE PICK-UP/REGISTRATION HOURS"
click at [367, 448] on input "8:00 AM" at bounding box center [367, 446] width 81 height 26
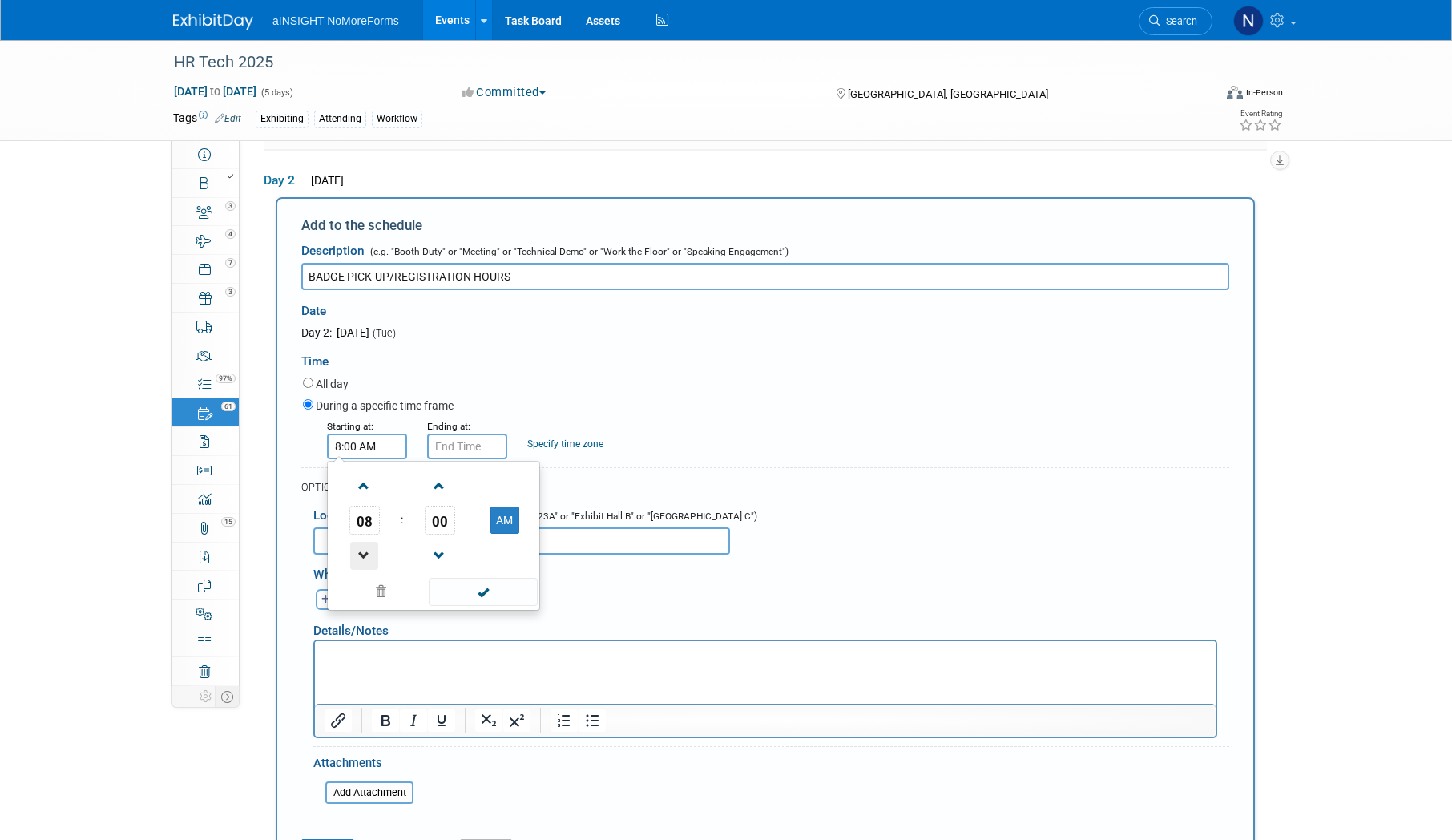
click at [365, 562] on span at bounding box center [365, 556] width 28 height 28
drag, startPoint x: 444, startPoint y: 525, endPoint x: 448, endPoint y: 533, distance: 8.9
click at [444, 523] on span "00" at bounding box center [440, 520] width 30 height 29
click at [462, 538] on td "30" at bounding box center [460, 529] width 51 height 43
type input "7:30 AM"
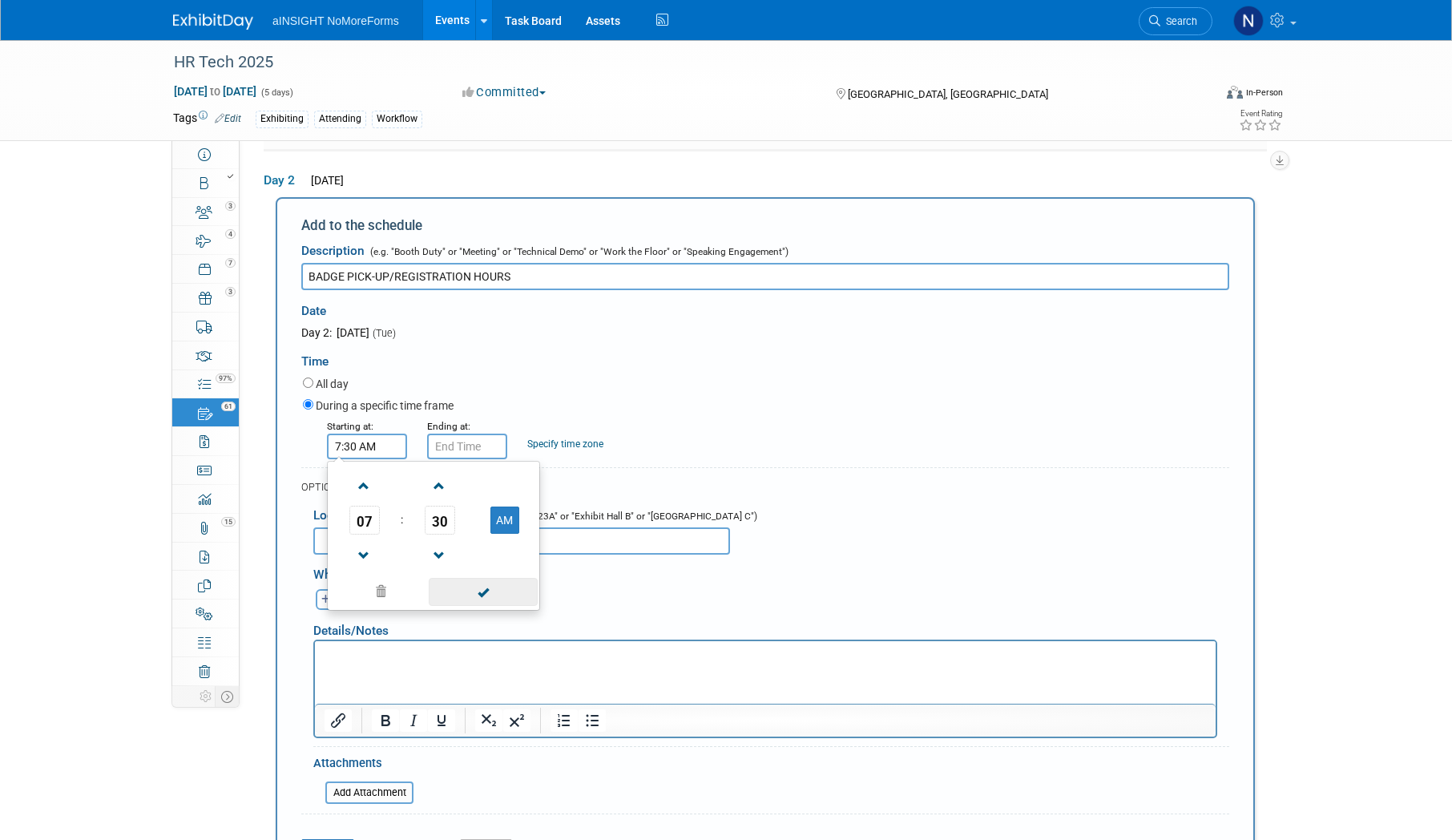
click at [485, 594] on span at bounding box center [483, 592] width 108 height 28
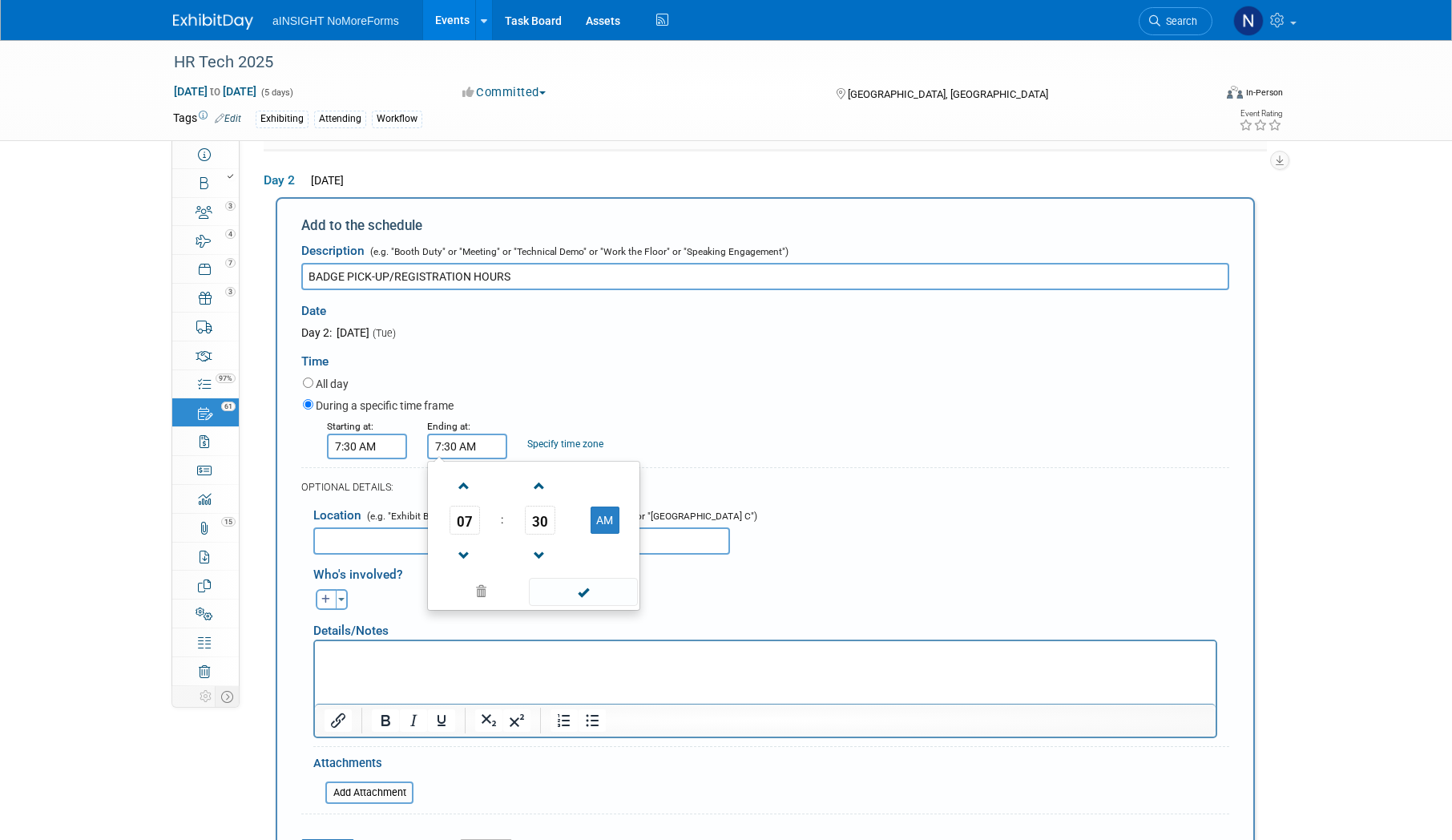
click at [440, 451] on input "7:30 AM" at bounding box center [467, 446] width 81 height 26
click at [461, 550] on span at bounding box center [465, 556] width 28 height 28
click at [570, 601] on span at bounding box center [583, 592] width 108 height 28
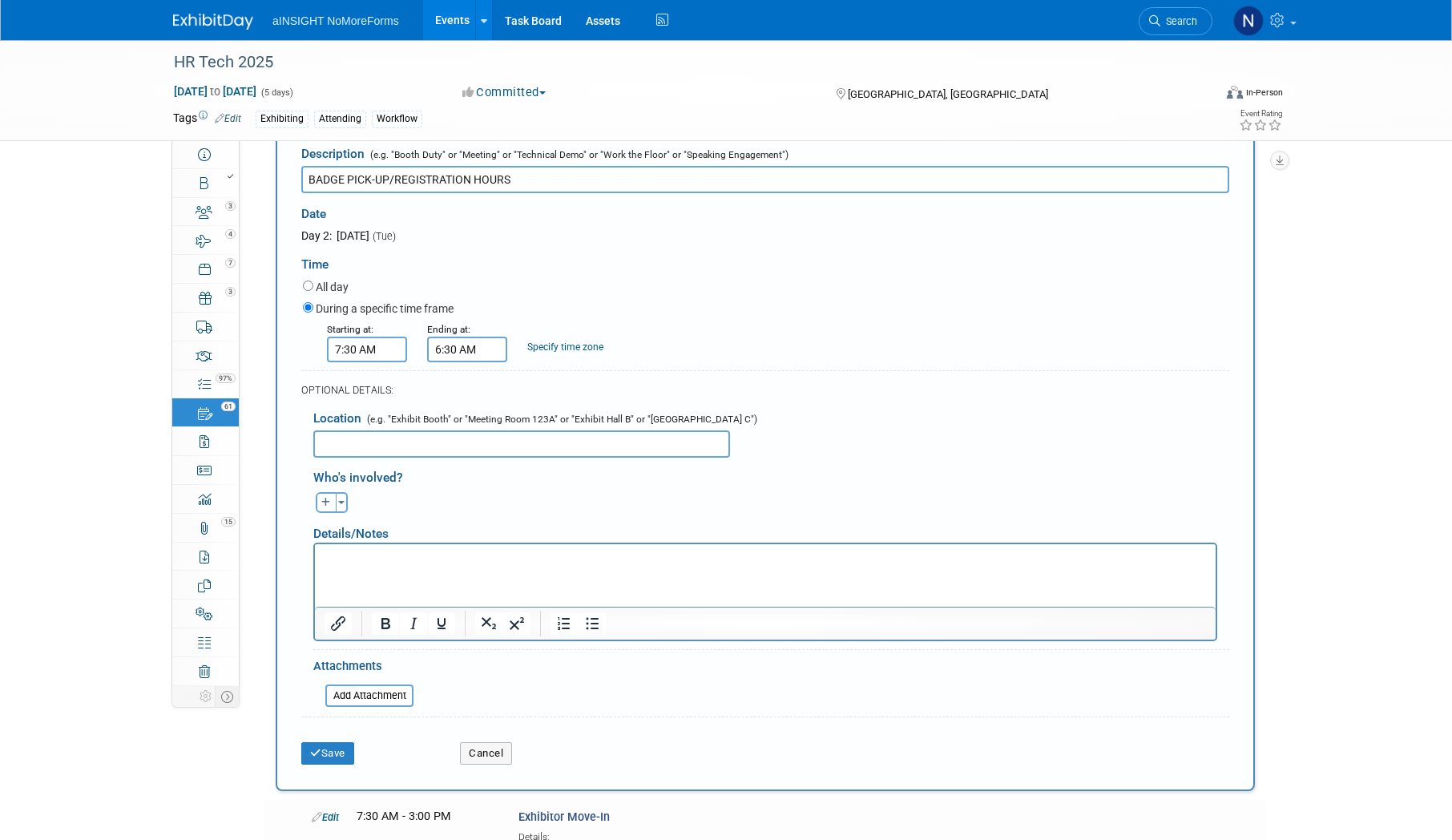
scroll to position [806, 0]
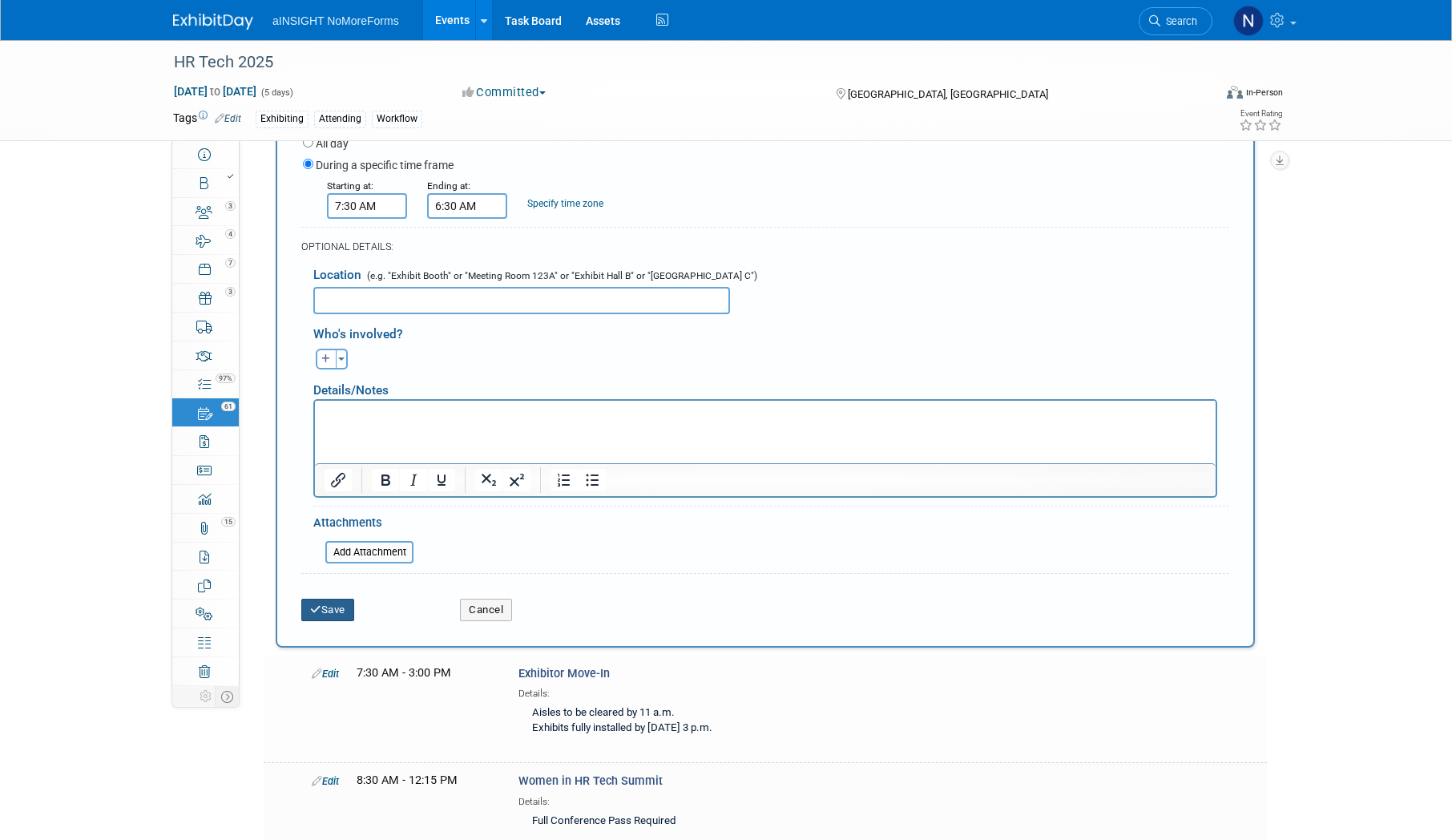
drag, startPoint x: 336, startPoint y: 611, endPoint x: 722, endPoint y: 354, distance: 463.7
click at [839, 556] on form "Description (e.g. "Booth Duty" or "Meeting" or "Technical Demo" or "Work the Fl…" at bounding box center [765, 312] width 928 height 635
click at [484, 177] on div "Ending at:" at bounding box center [465, 185] width 76 height 16
click at [490, 207] on input "6:30 AM" at bounding box center [467, 205] width 81 height 26
drag, startPoint x: 599, startPoint y: 272, endPoint x: 189, endPoint y: 6, distance: 488.7
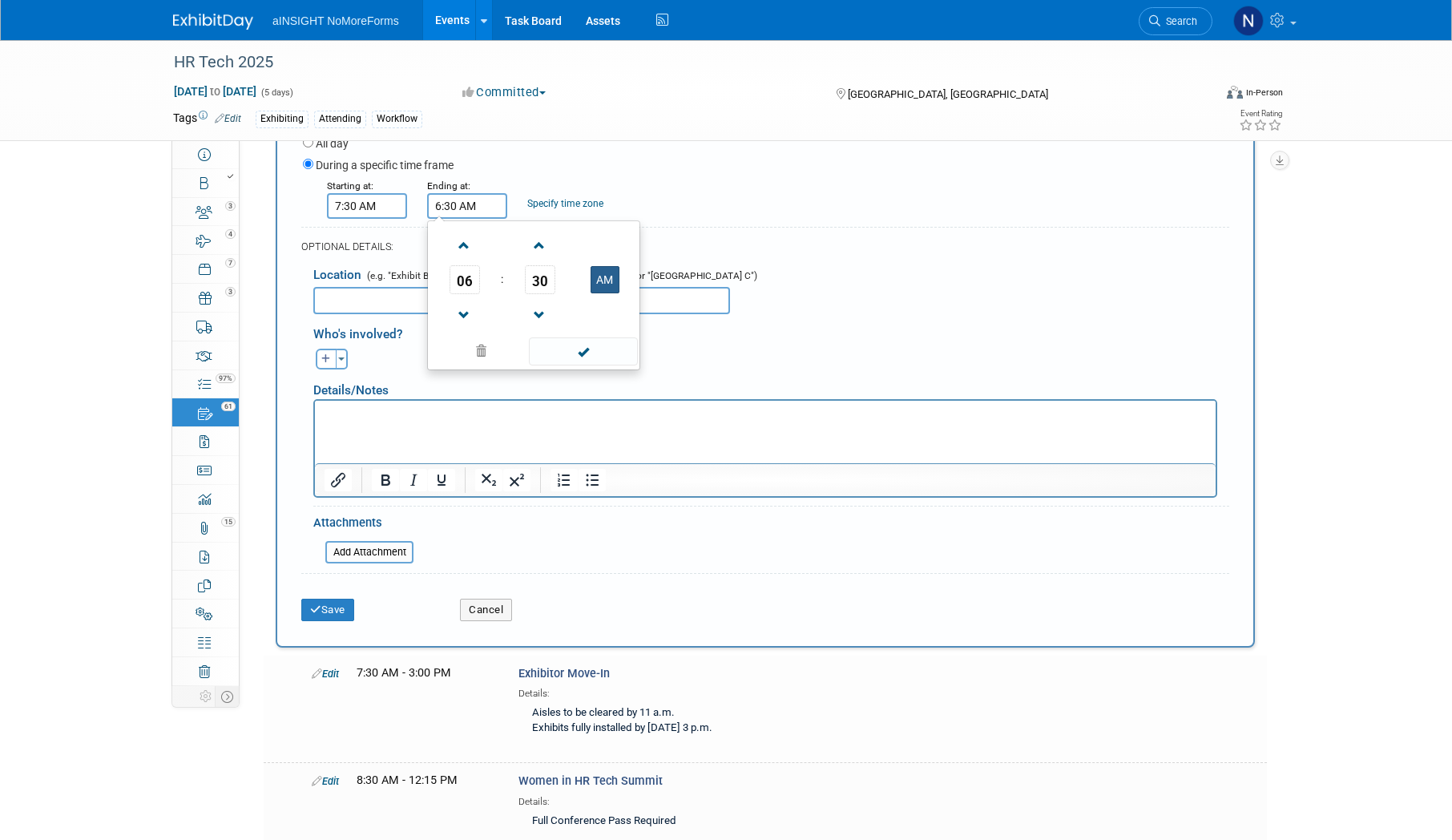
click at [599, 272] on button "AM" at bounding box center [605, 279] width 29 height 27
type input "6:30 PM"
click at [334, 604] on button "Save" at bounding box center [328, 609] width 53 height 22
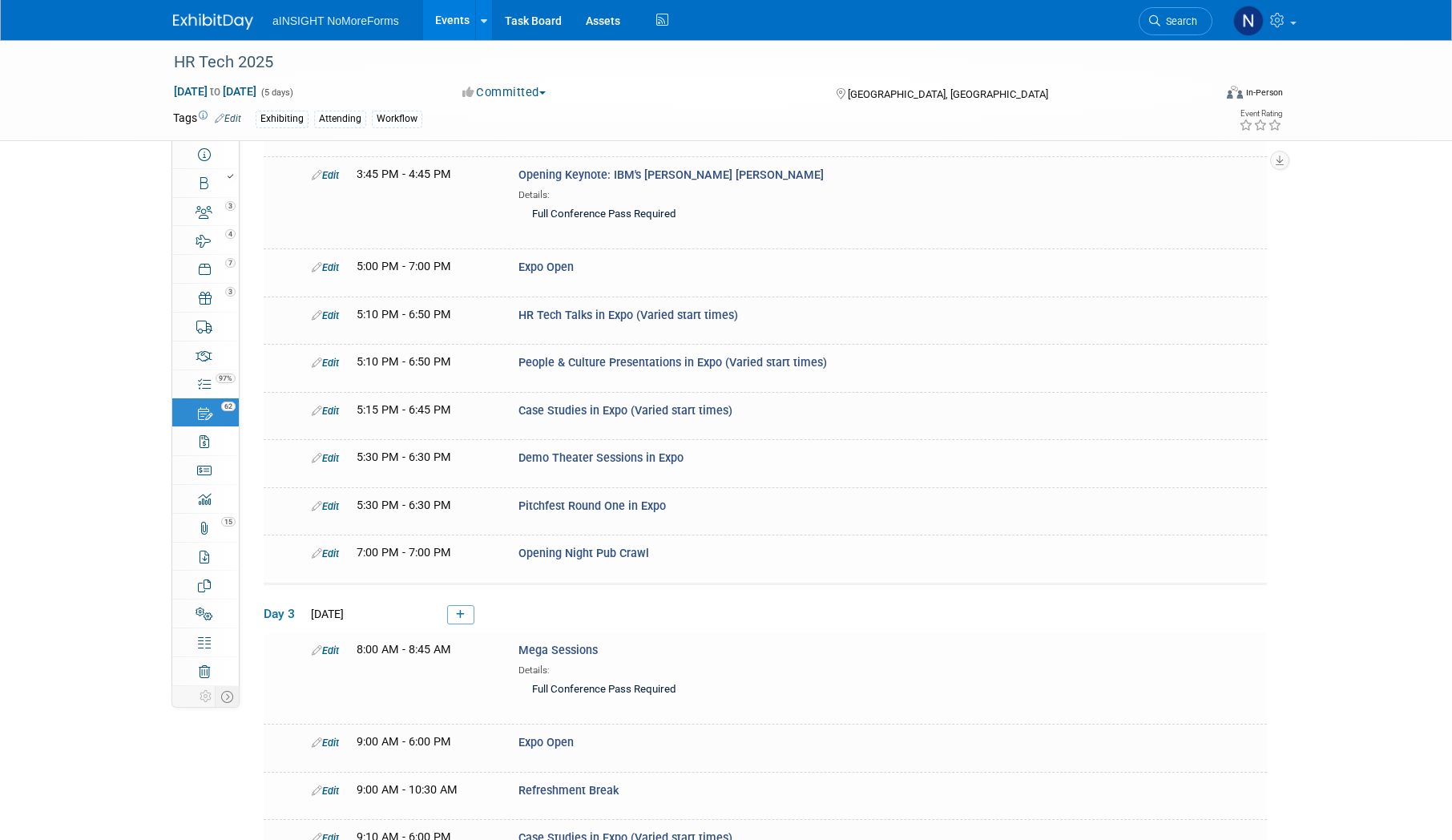
scroll to position [1071, 0]
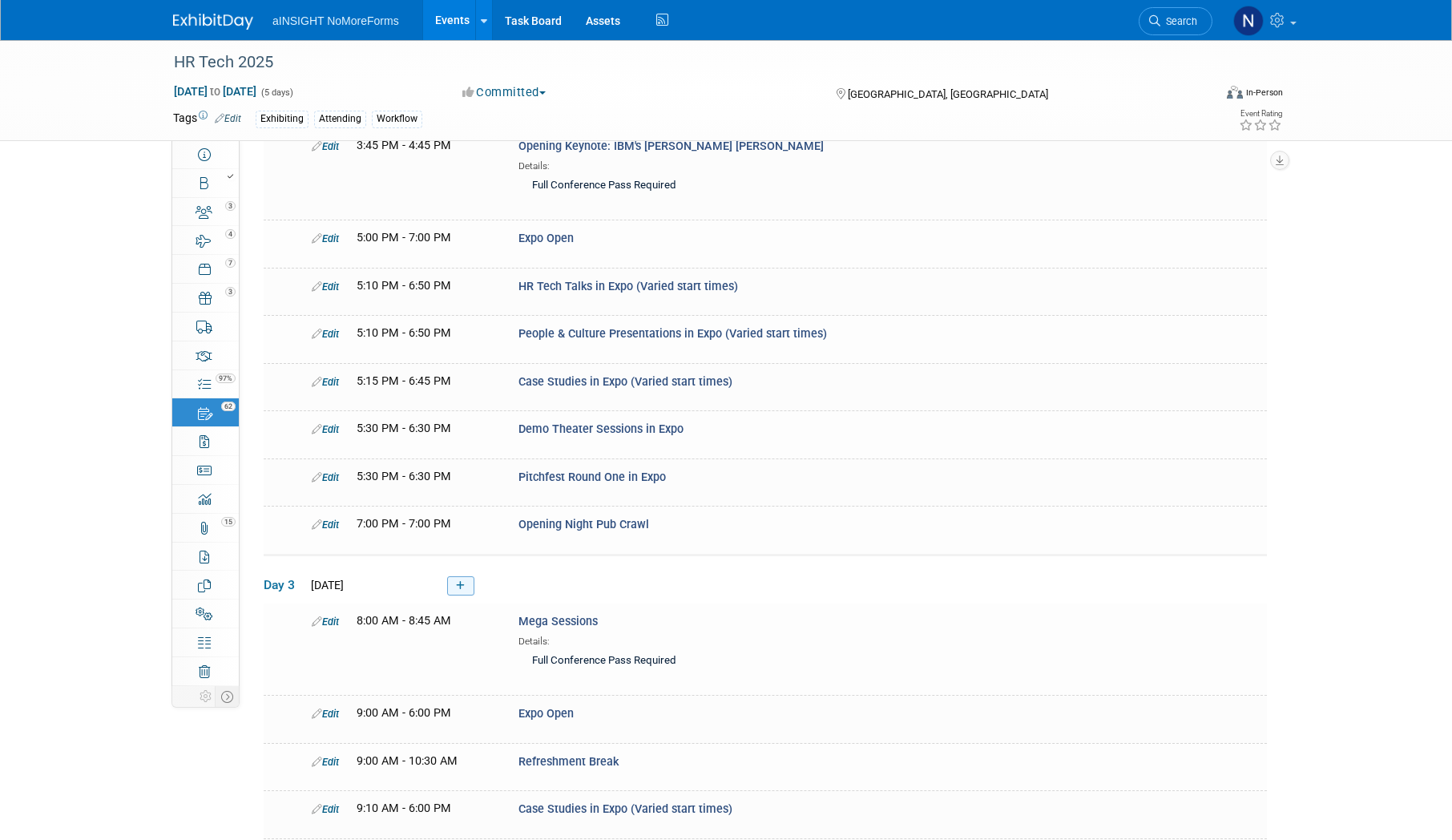
click at [470, 578] on link at bounding box center [460, 586] width 27 height 19
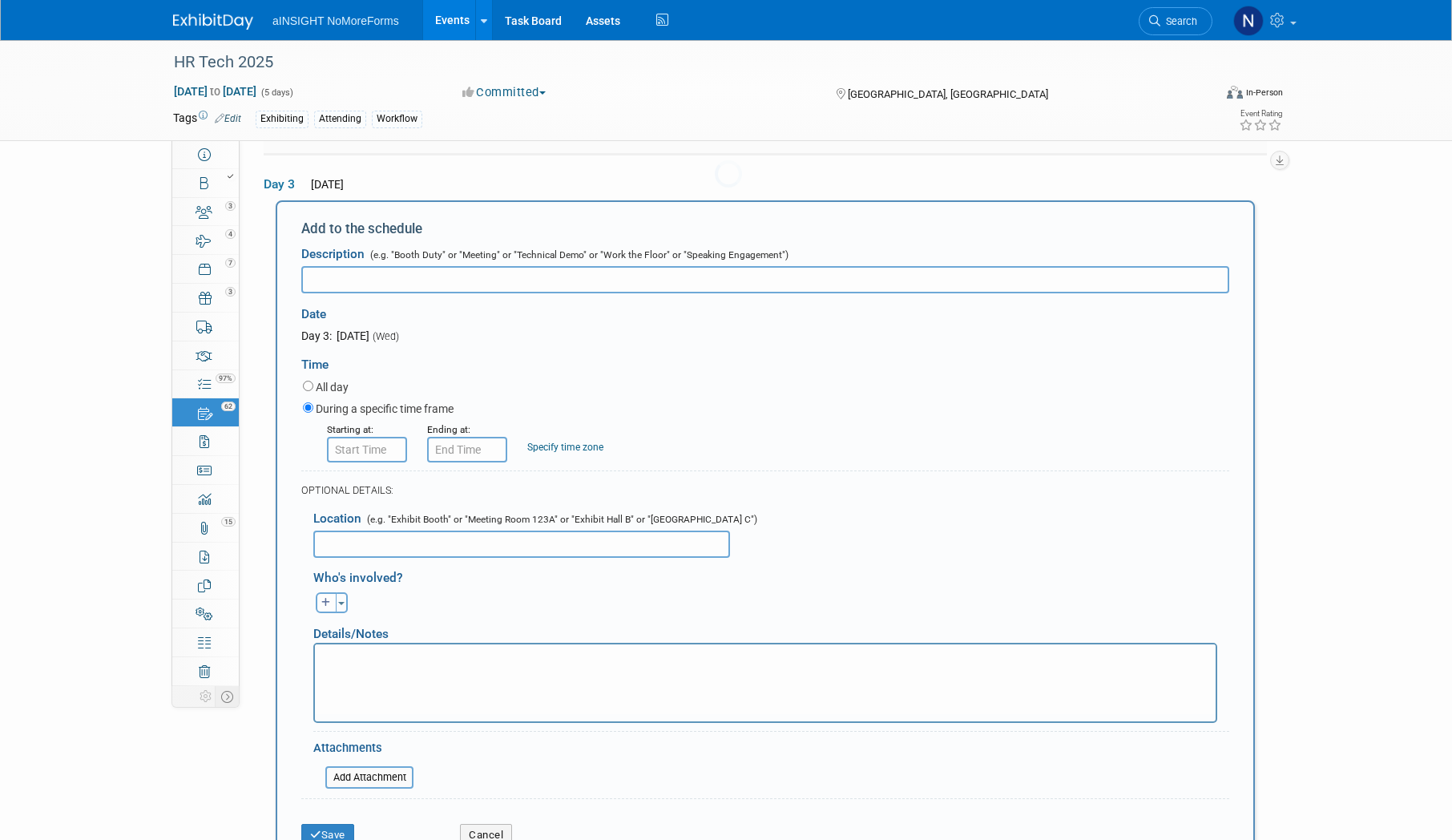
scroll to position [0, 0]
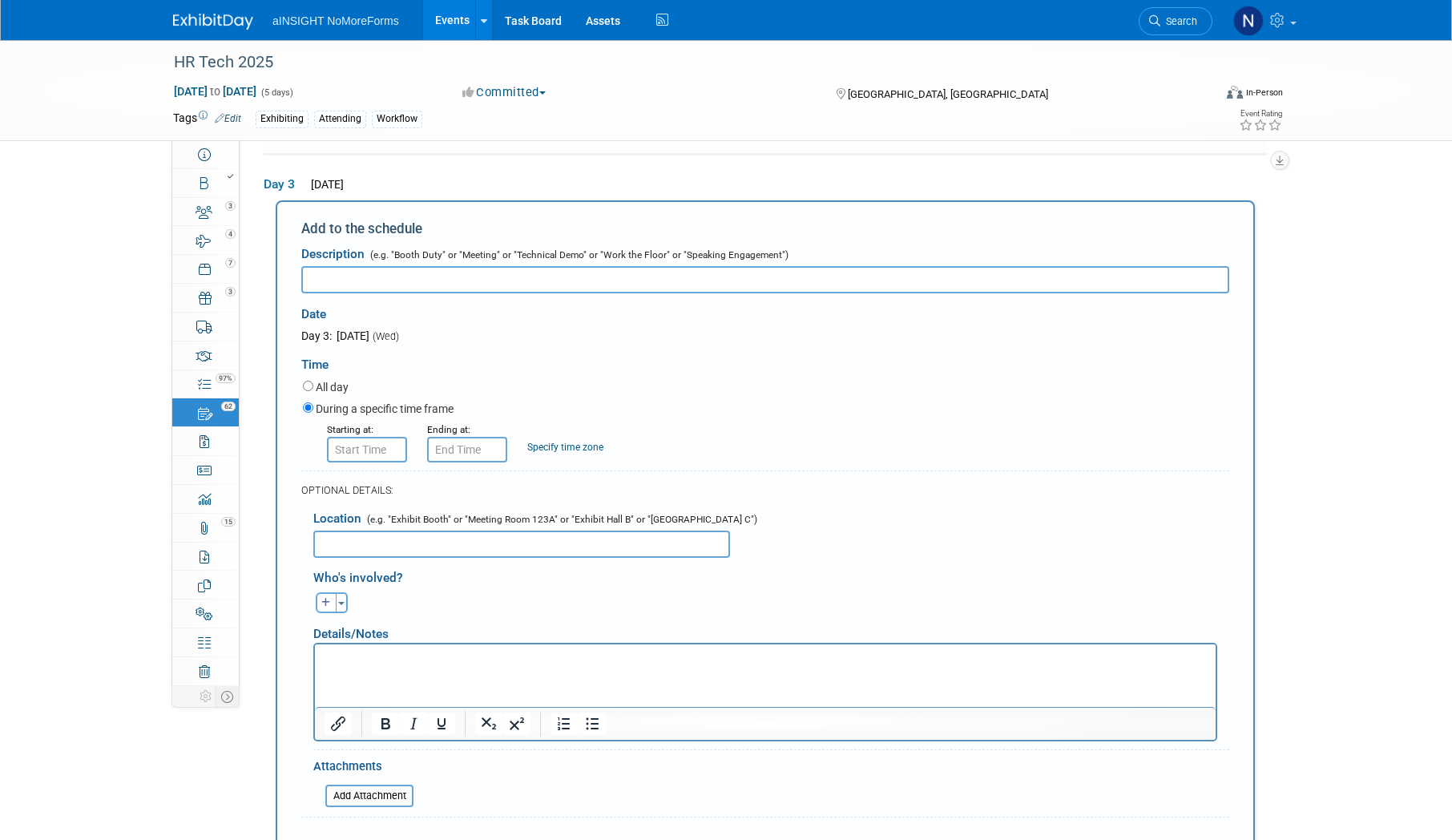
paste input "BADGE PICK-UP/REGISTRATION HOURS"
type input "BADGE PICK-UP/REGISTRATION HOURS"
click at [367, 444] on input "8:00 AM" at bounding box center [367, 449] width 81 height 26
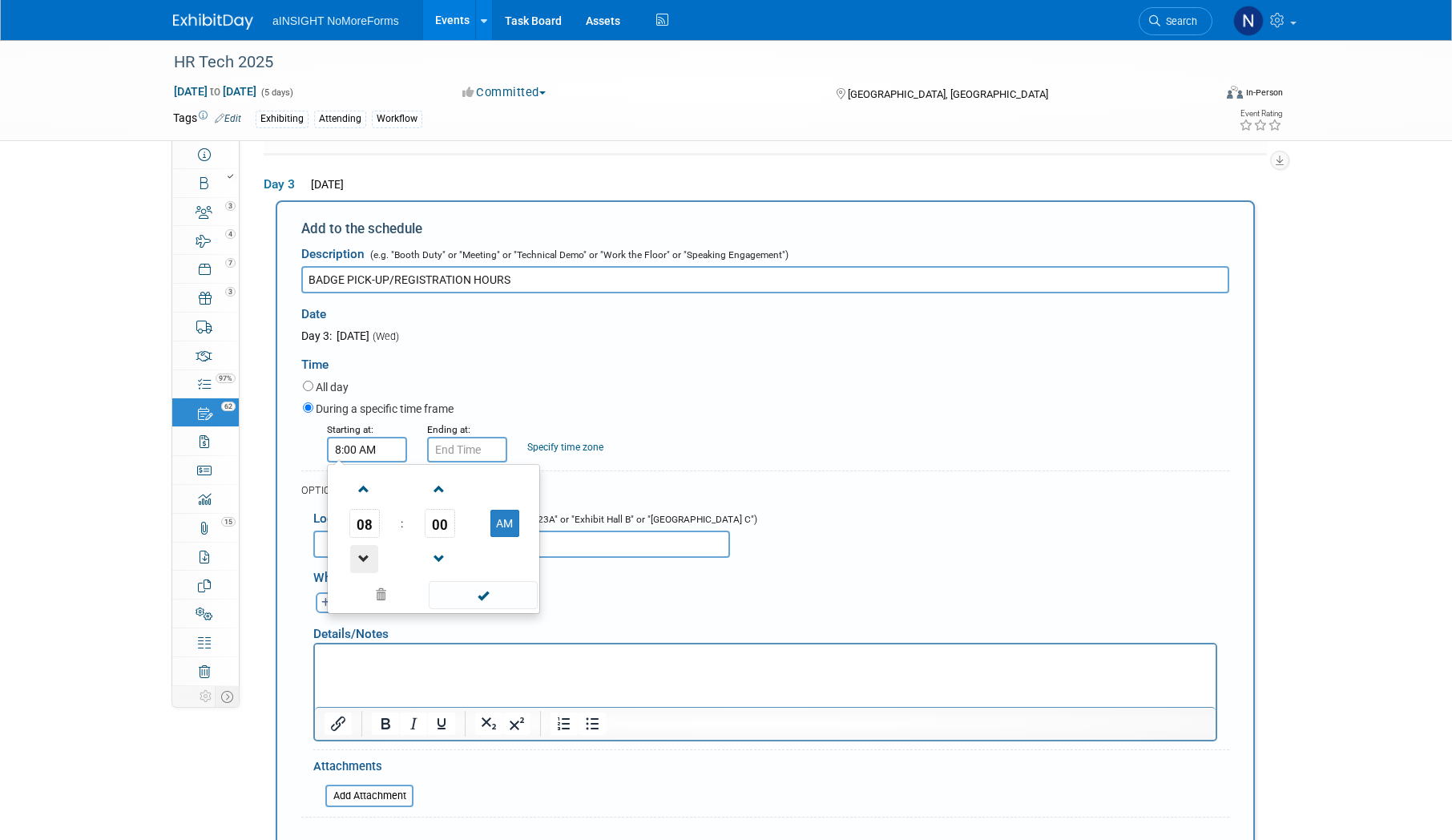
click at [365, 553] on span at bounding box center [365, 559] width 28 height 28
type input "7:00 AM"
drag, startPoint x: 498, startPoint y: 584, endPoint x: 486, endPoint y: 566, distance: 21.6
click at [498, 584] on span at bounding box center [483, 595] width 108 height 28
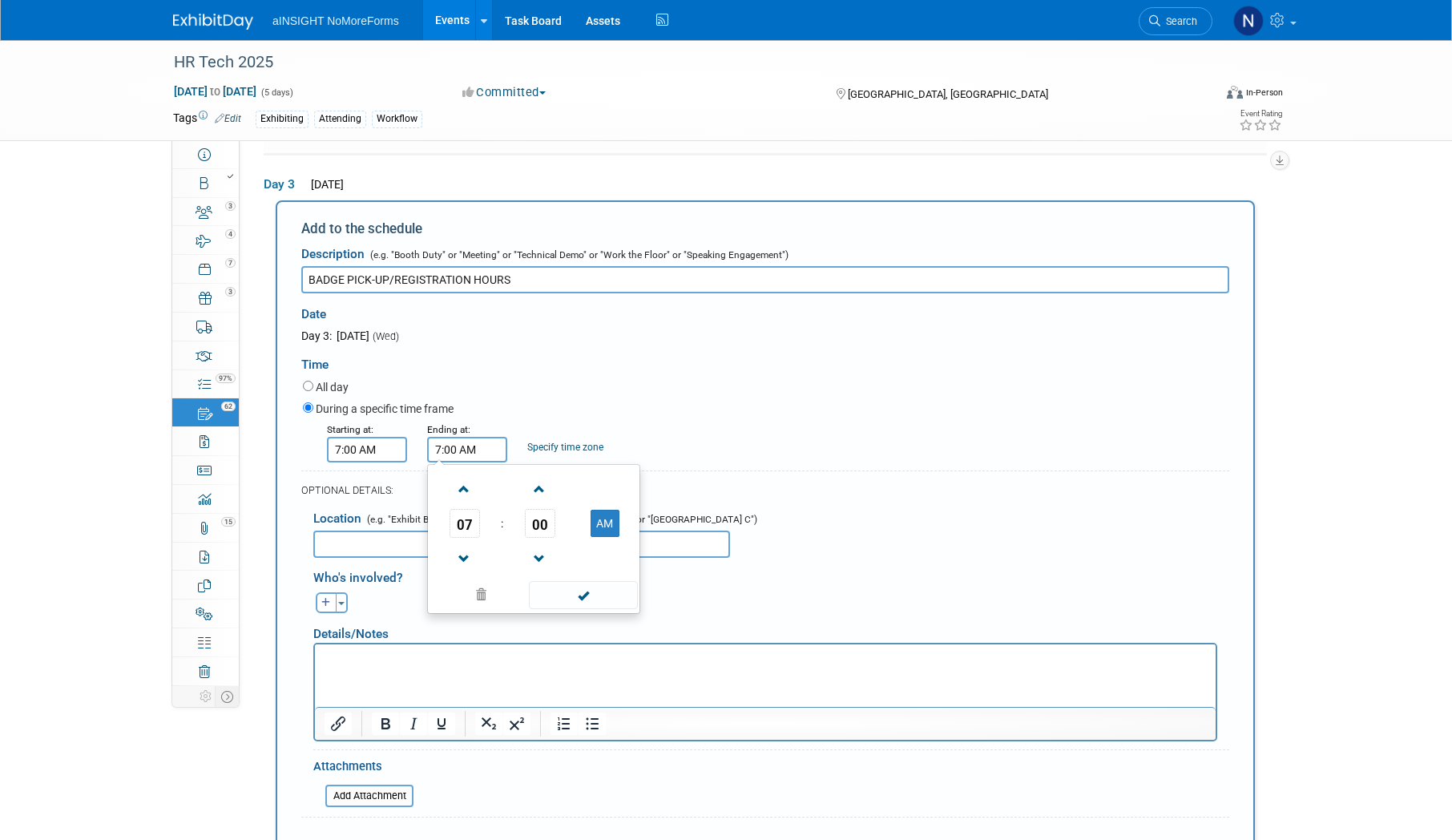
click at [469, 442] on input "7:00 AM" at bounding box center [467, 449] width 81 height 26
click at [471, 555] on span at bounding box center [465, 559] width 28 height 28
click at [602, 502] on td at bounding box center [605, 489] width 64 height 41
click at [601, 514] on button "AM" at bounding box center [605, 523] width 29 height 27
type input "6:00 PM"
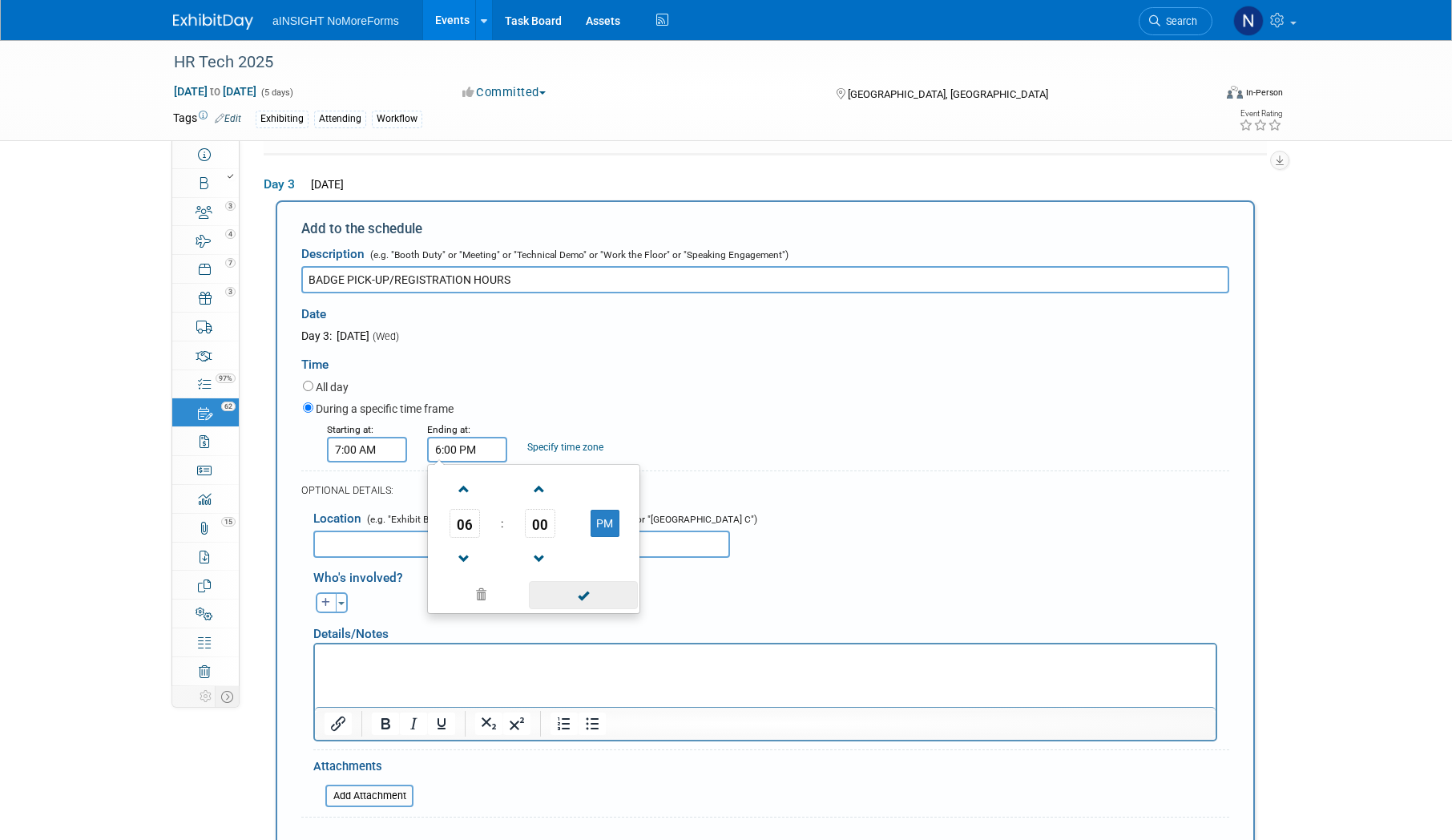
click at [591, 585] on span at bounding box center [583, 595] width 108 height 28
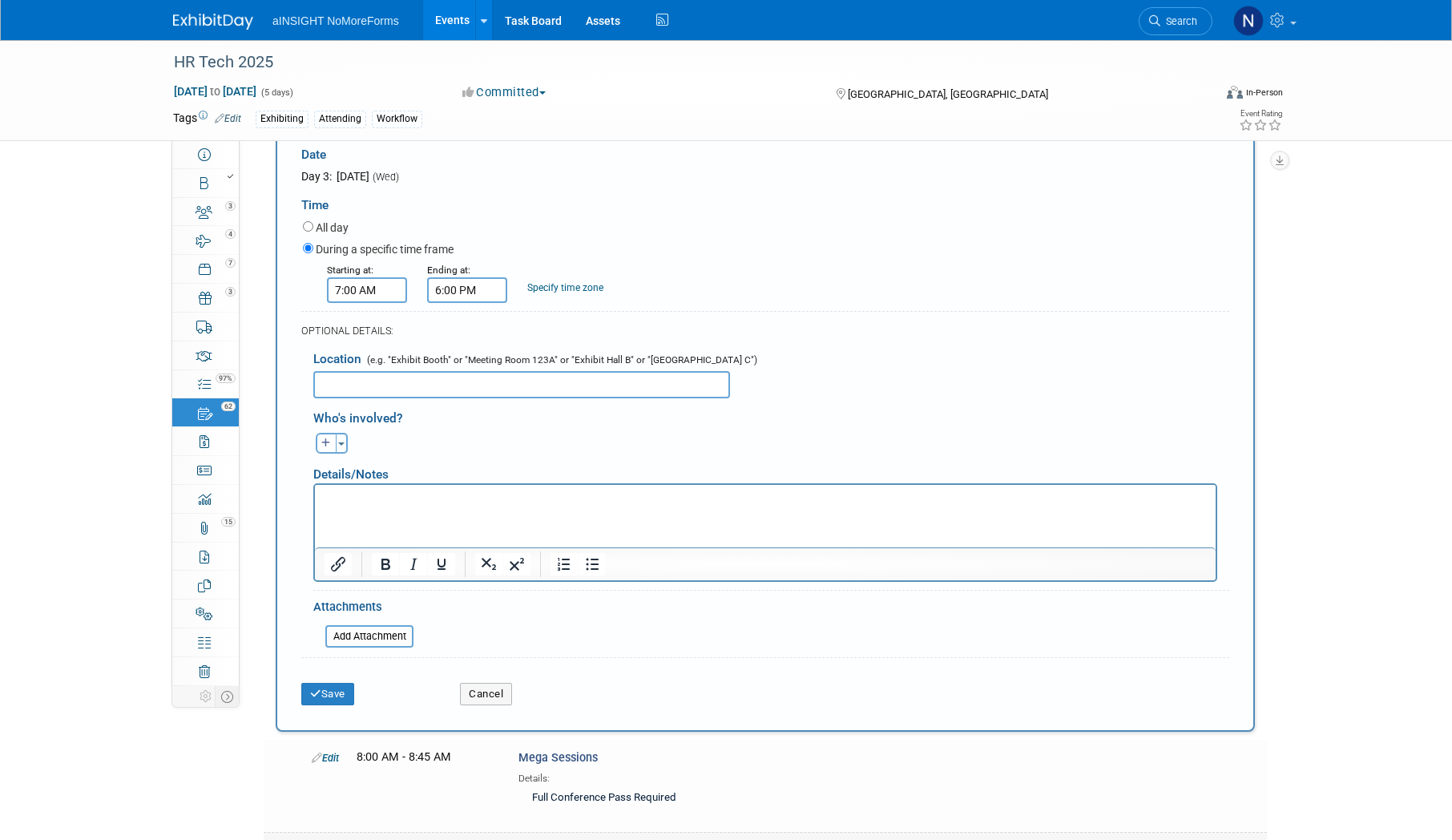
scroll to position [1789, 0]
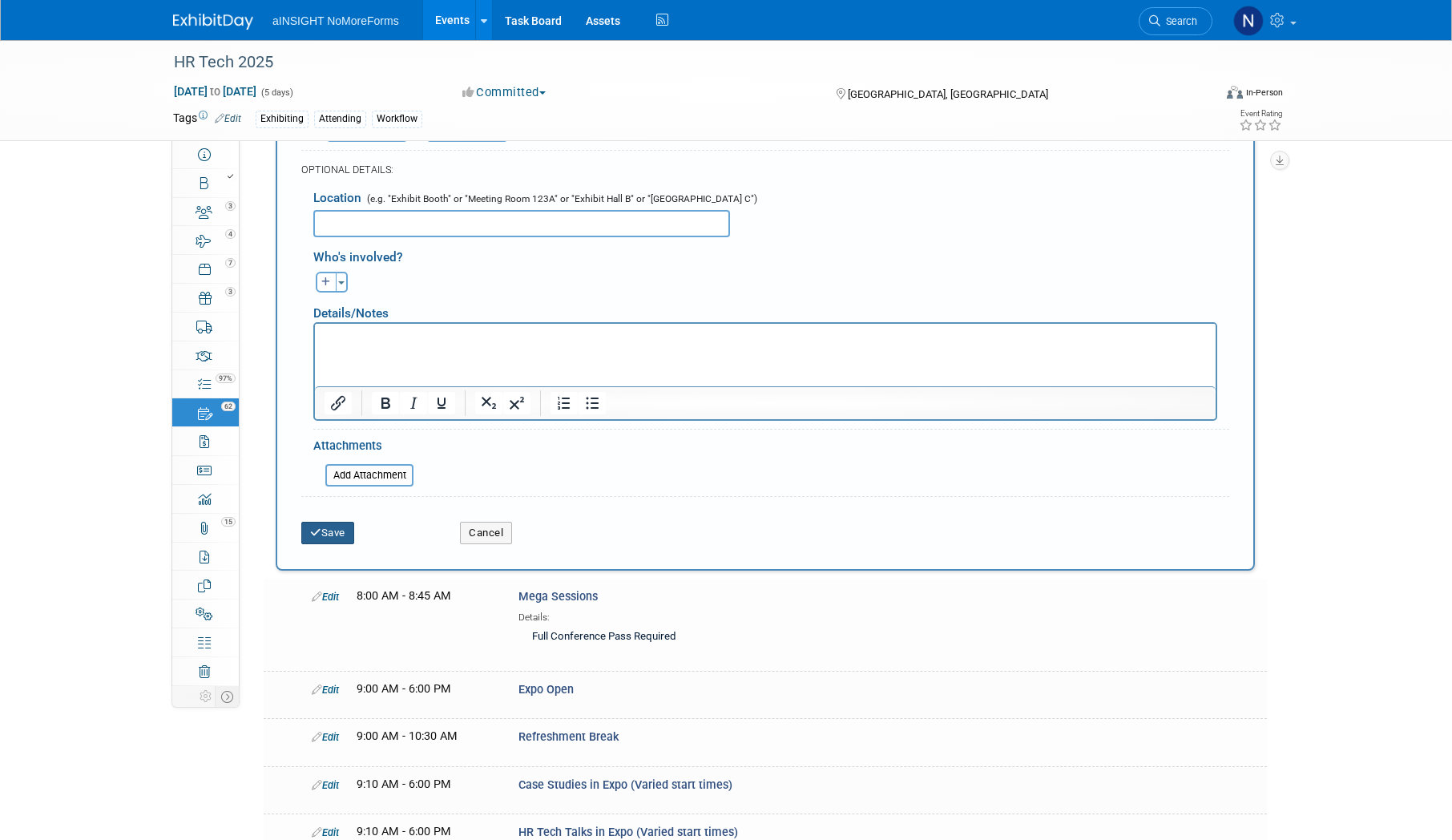
click at [342, 535] on button "Save" at bounding box center [328, 532] width 53 height 22
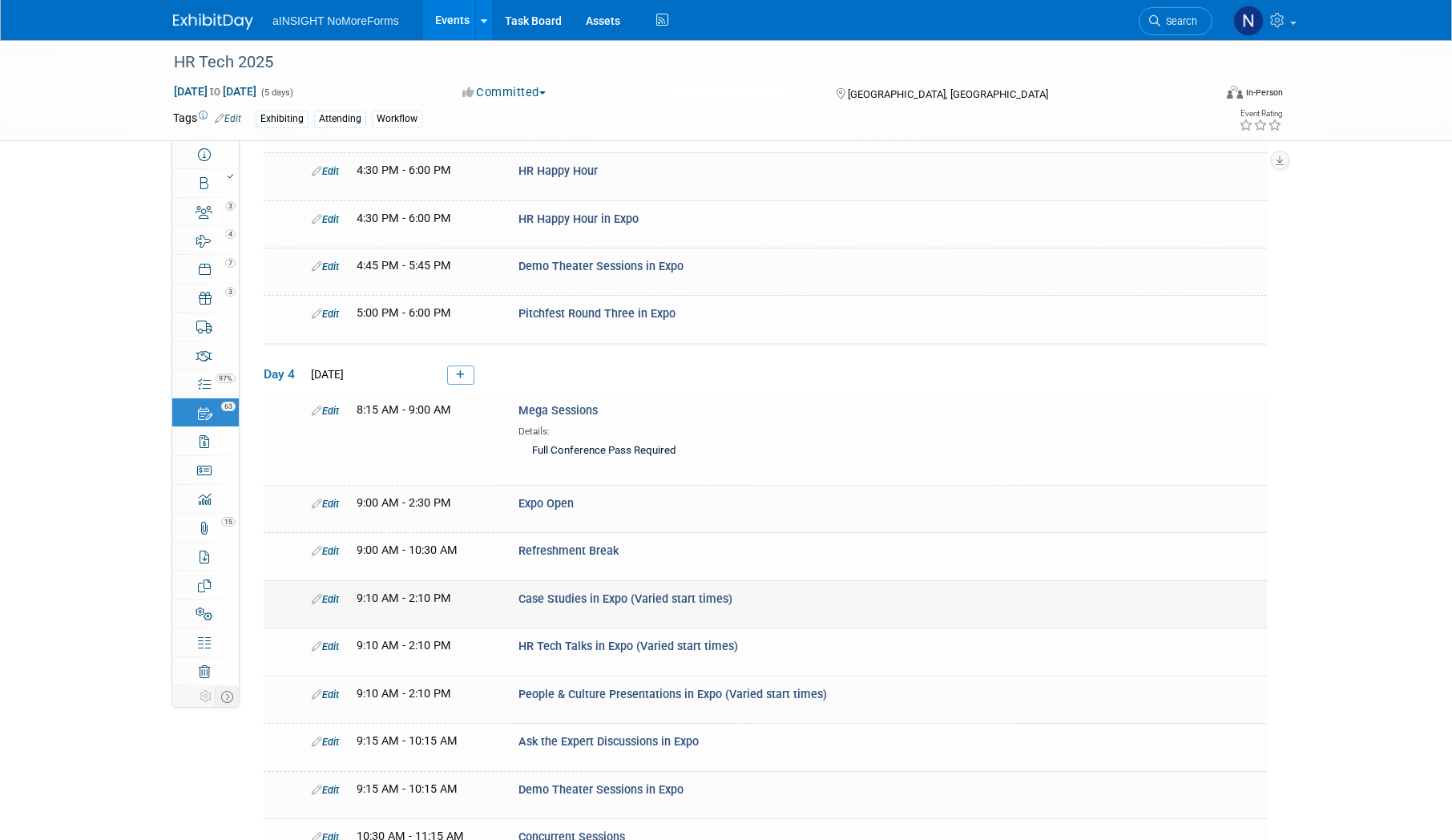
scroll to position [2748, 0]
click at [468, 363] on link at bounding box center [460, 373] width 27 height 19
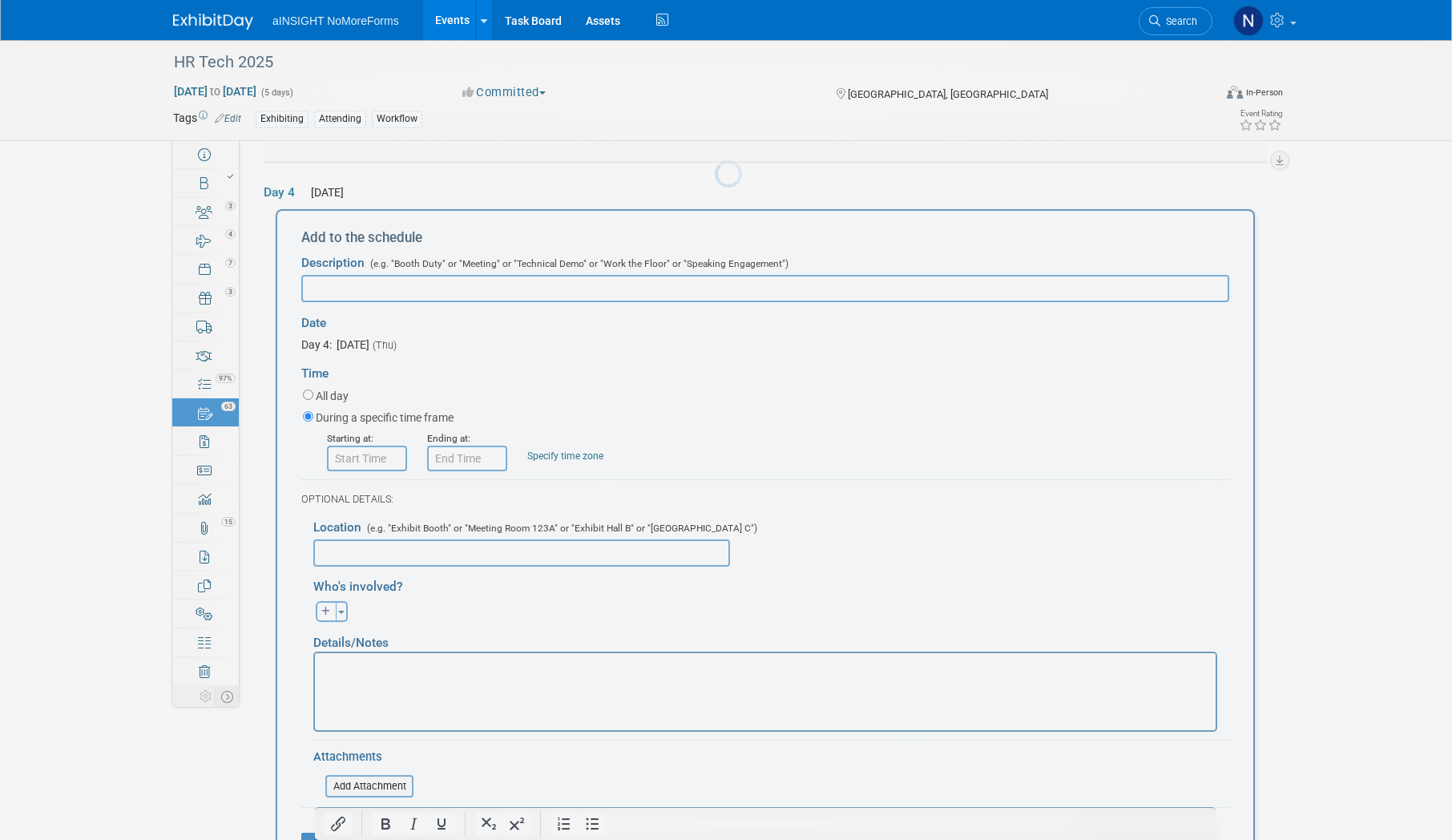
scroll to position [0, 0]
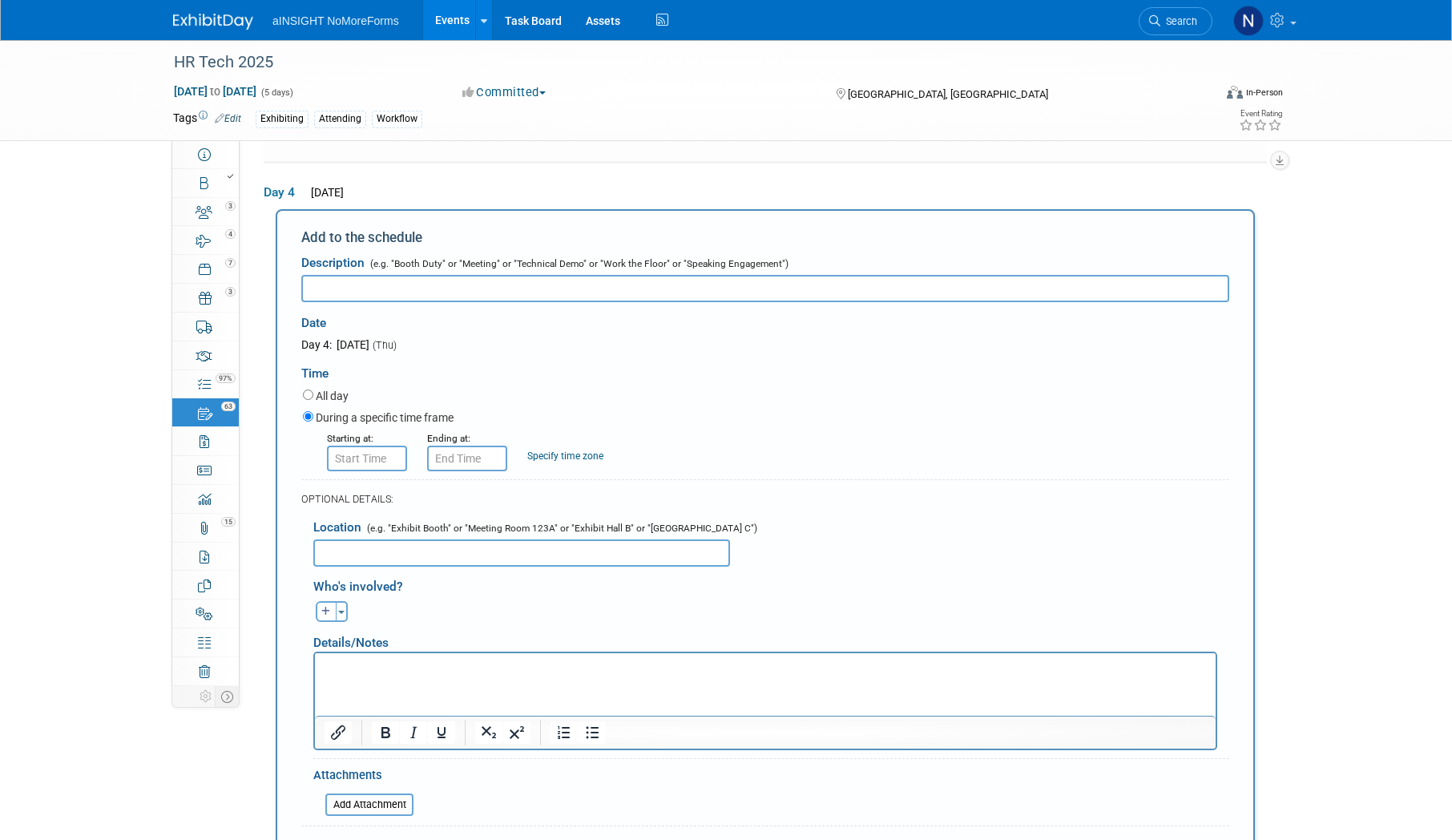
paste input "BADGE PICK-UP/REGISTRATION HOURS"
type input "BADGE PICK-UP/REGISTRATION HOURS"
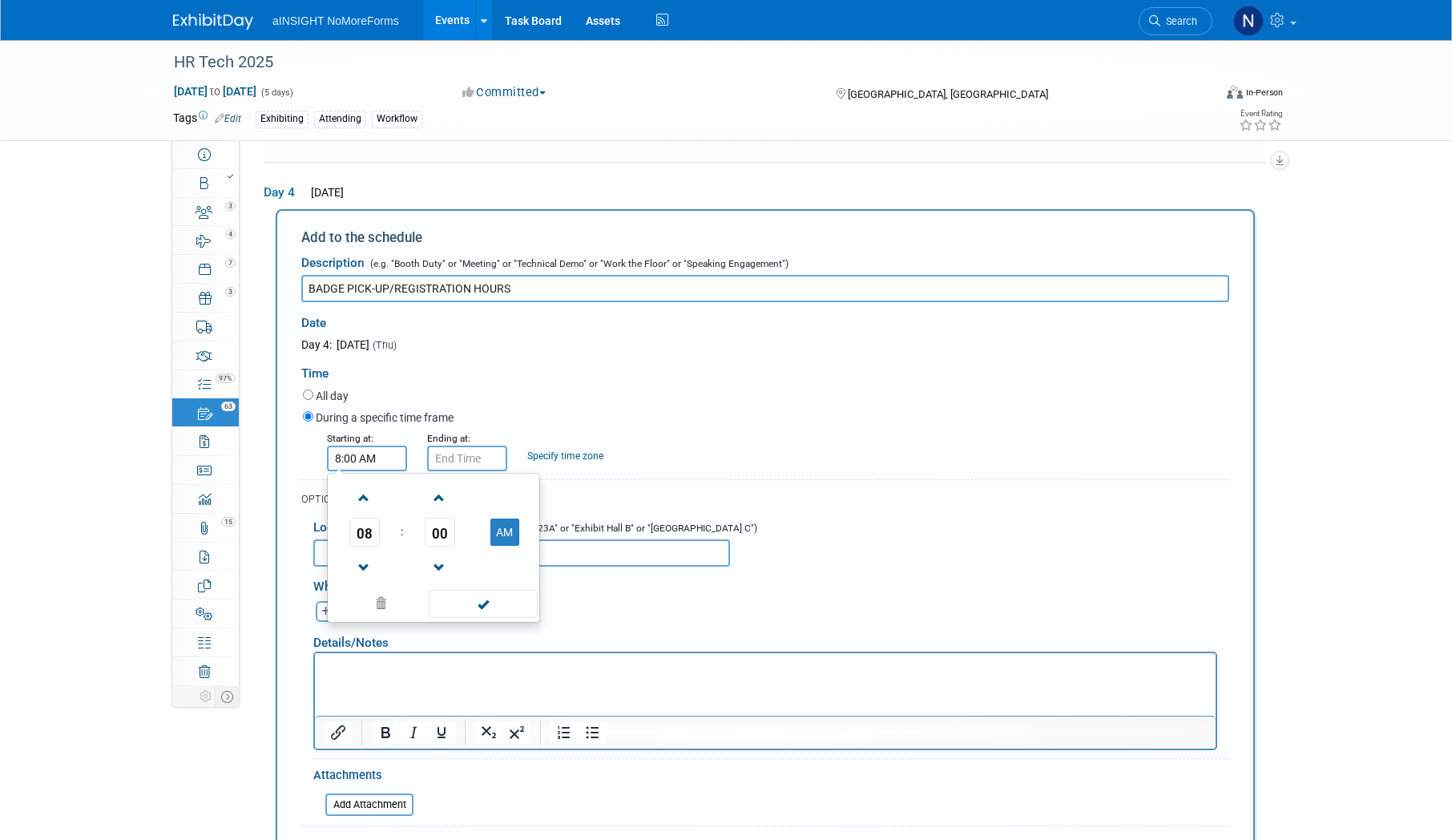
drag, startPoint x: 336, startPoint y: 432, endPoint x: 338, endPoint y: 442, distance: 10.2
click at [336, 445] on input "8:00 AM" at bounding box center [367, 458] width 81 height 26
click at [372, 553] on span at bounding box center [365, 567] width 28 height 28
click at [434, 518] on span "00" at bounding box center [440, 532] width 30 height 29
click at [460, 525] on td "30" at bounding box center [460, 541] width 51 height 43
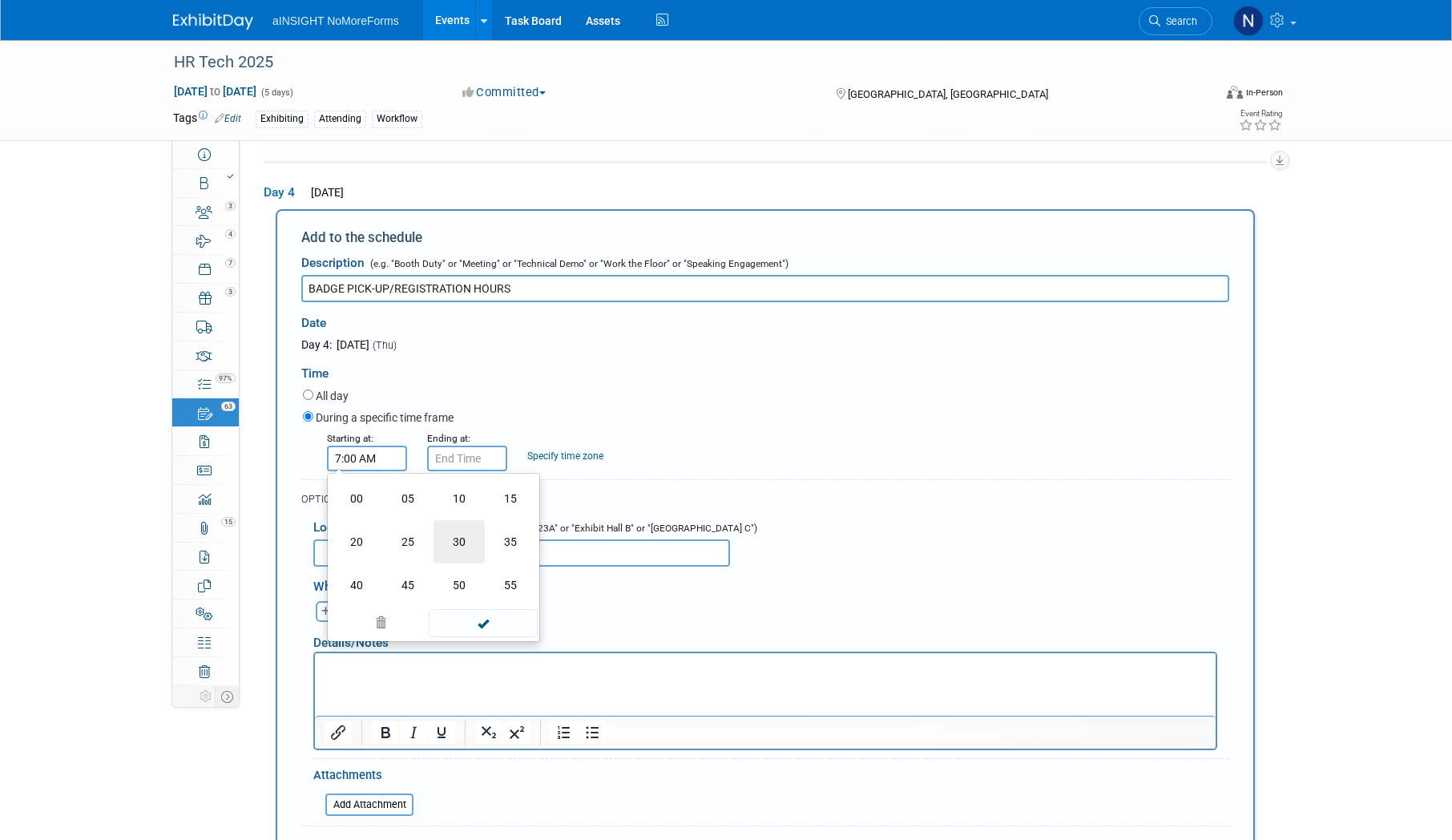
type input "7:30 AM"
click at [496, 590] on span at bounding box center [483, 604] width 108 height 28
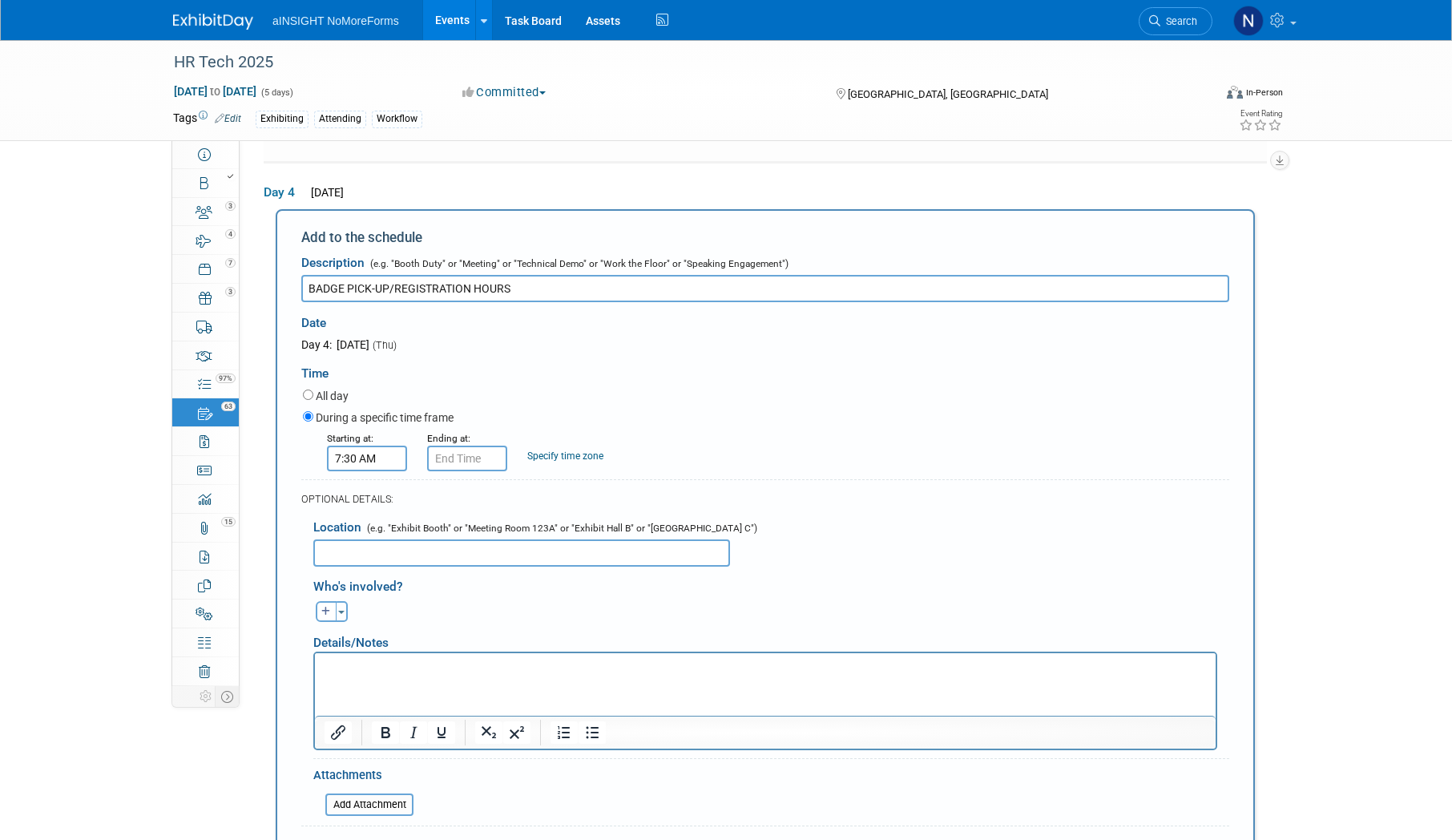
click at [444, 479] on div "OPTIONAL DETAILS:" at bounding box center [765, 493] width 928 height 29
click at [445, 445] on input "7:30 AM" at bounding box center [467, 458] width 81 height 26
click at [460, 546] on link at bounding box center [465, 566] width 30 height 41
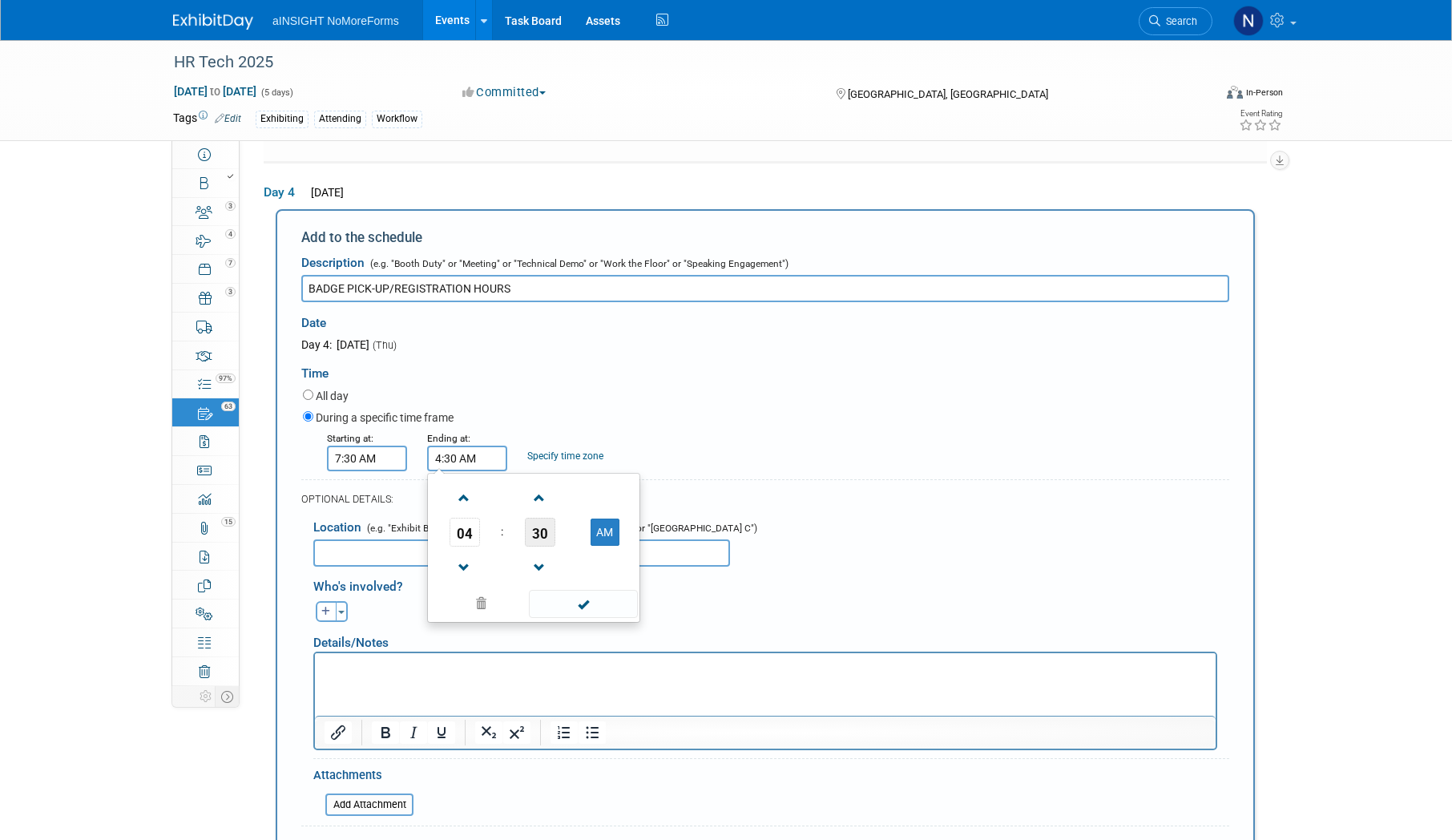
click at [534, 519] on span "30" at bounding box center [540, 532] width 30 height 29
click at [463, 489] on td "00" at bounding box center [457, 498] width 51 height 43
click at [606, 524] on button "AM" at bounding box center [605, 532] width 29 height 27
type input "4:00 PM"
click at [594, 590] on span at bounding box center [583, 604] width 108 height 28
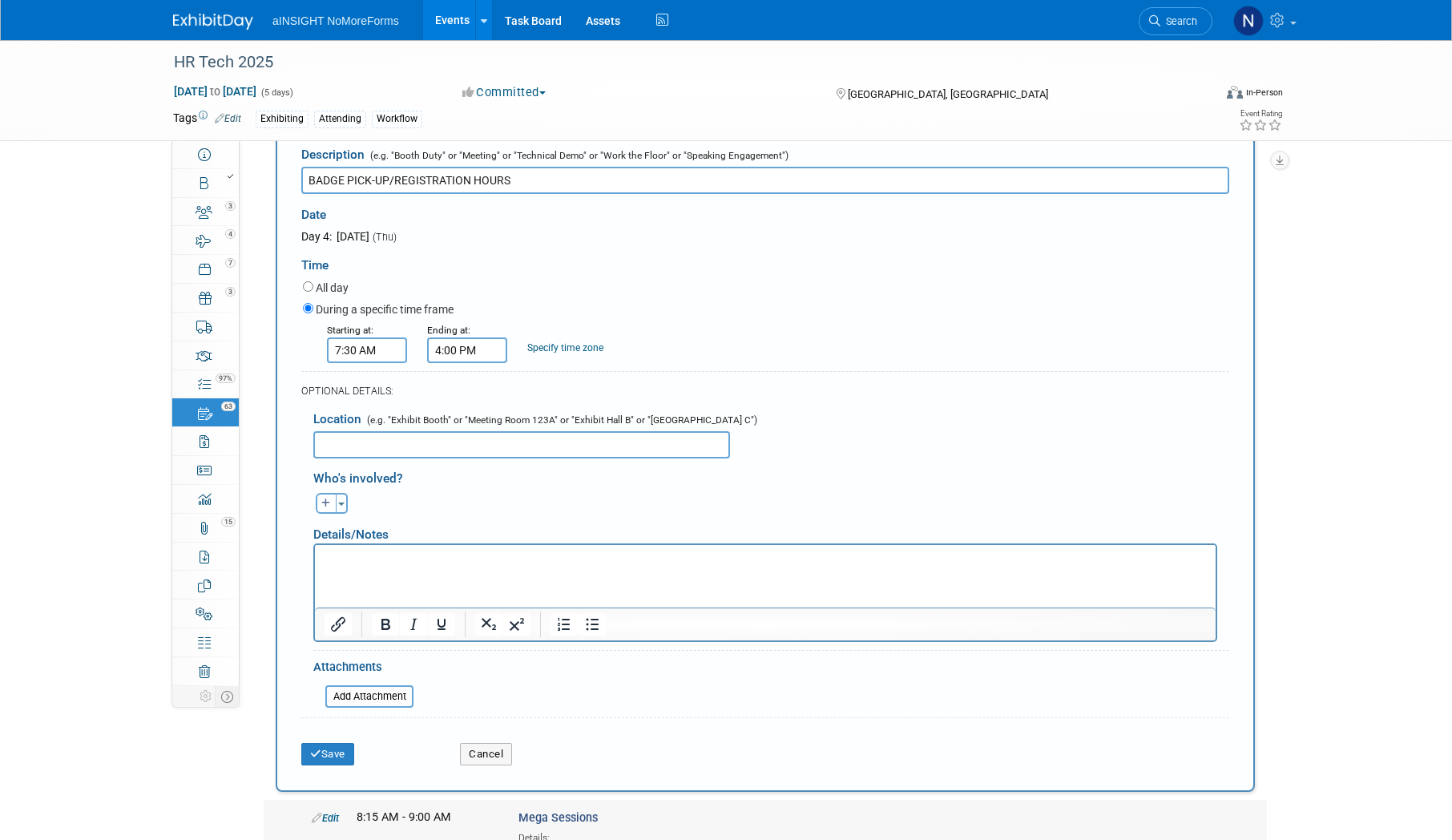
scroll to position [3163, 0]
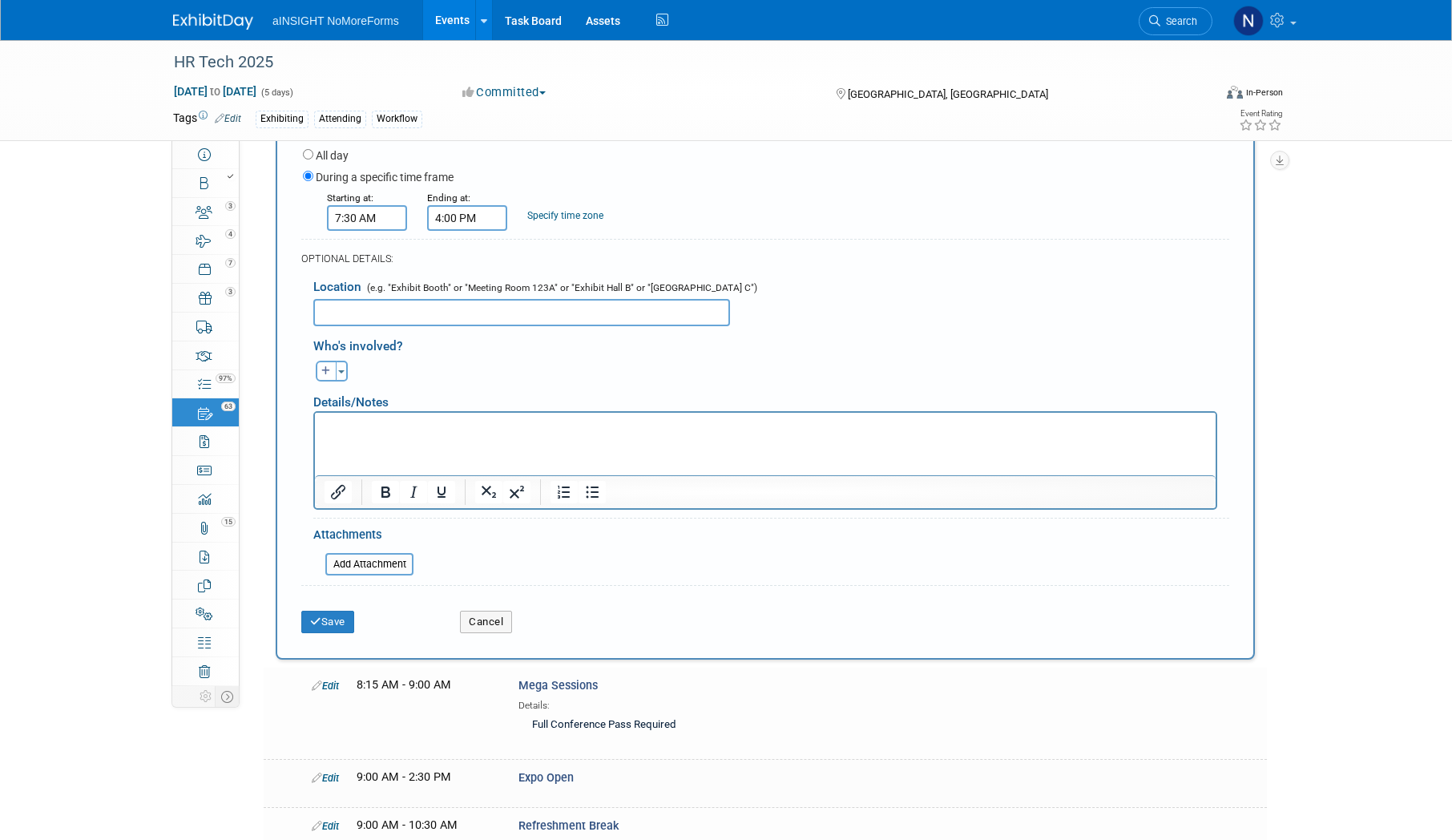
click at [359, 620] on div "Save Cancel" at bounding box center [765, 616] width 928 height 49
click at [354, 612] on button "Save" at bounding box center [328, 621] width 53 height 22
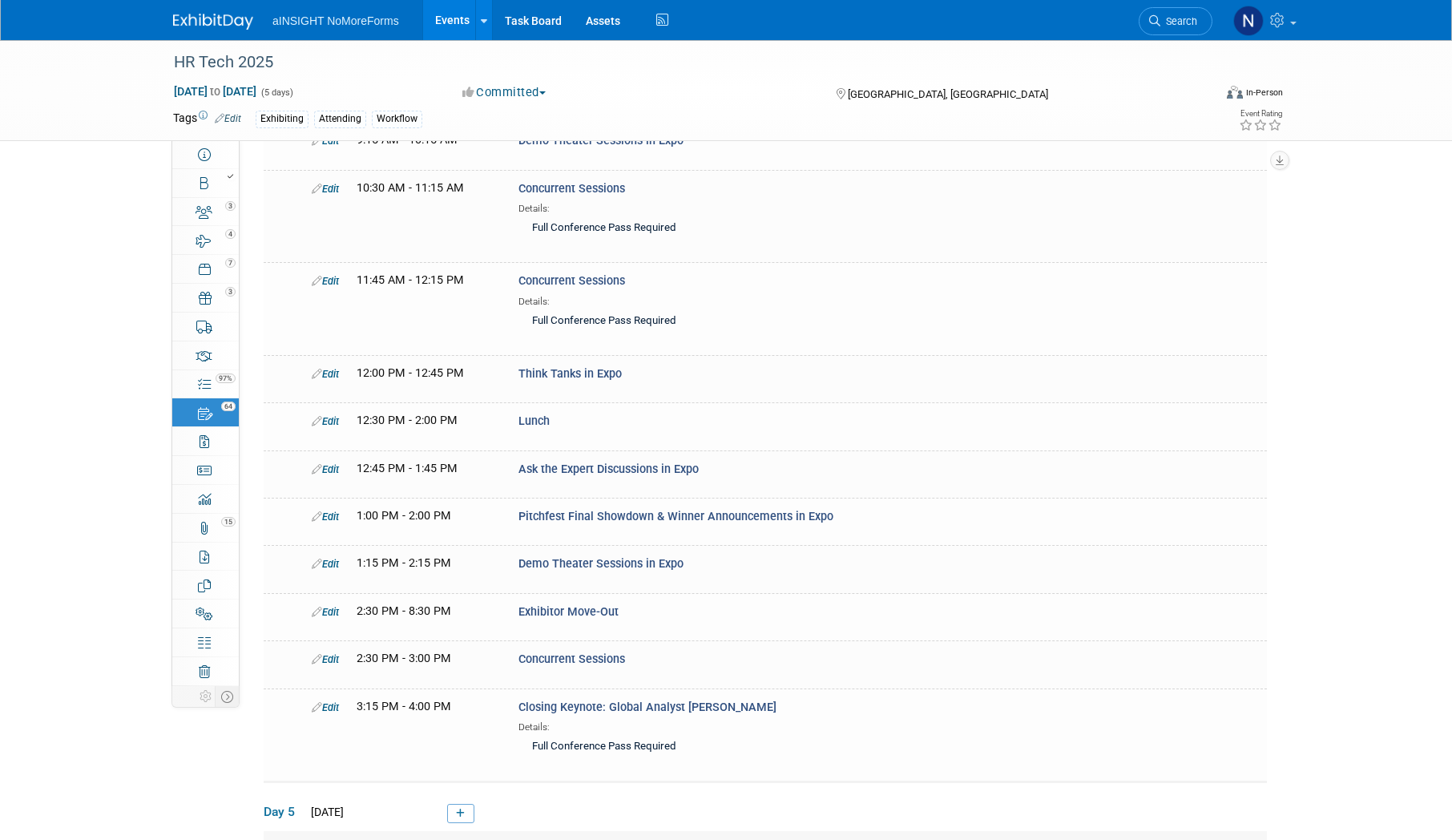
scroll to position [3631, 0]
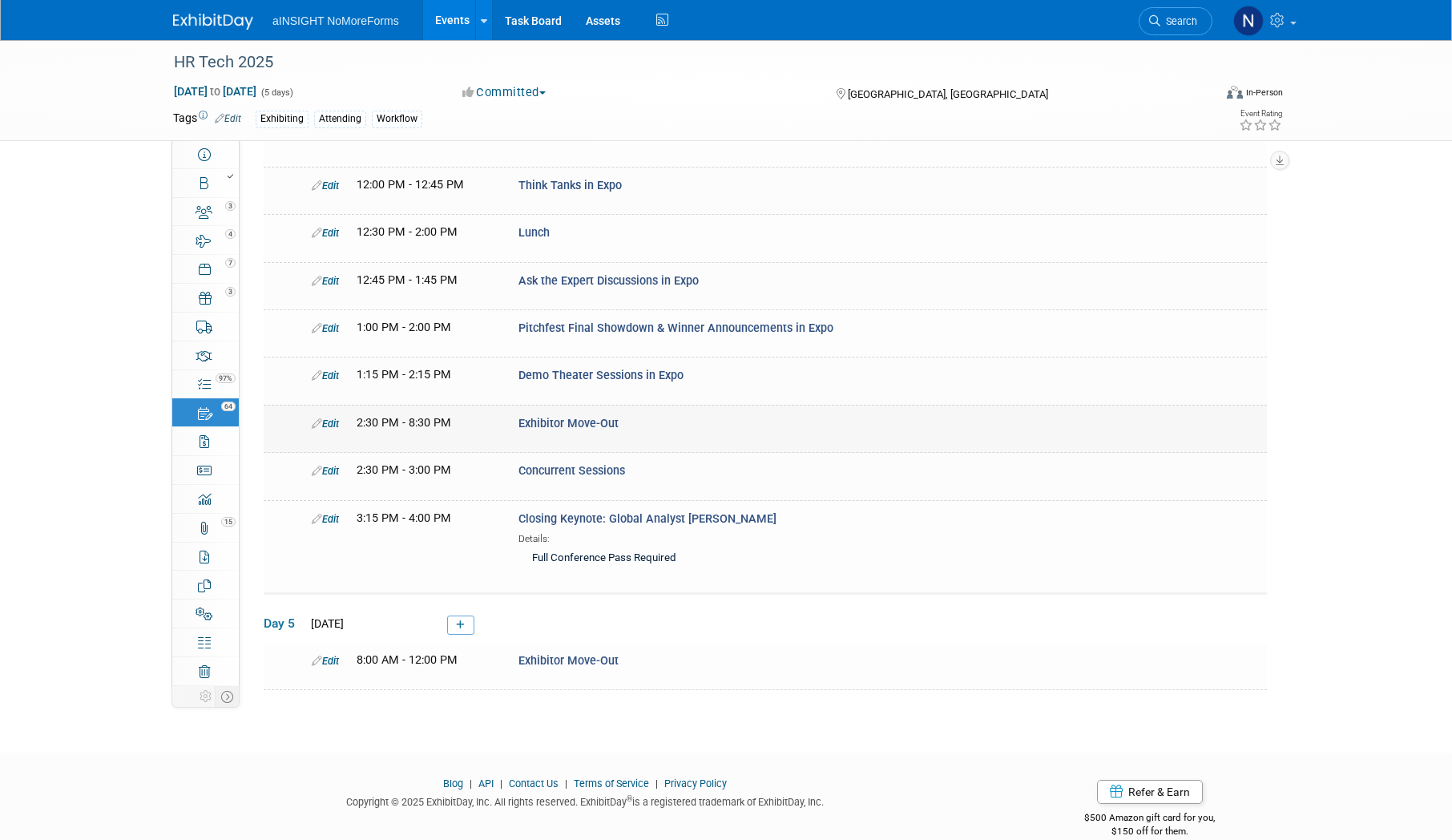
click at [336, 418] on link "Edit" at bounding box center [325, 424] width 27 height 12
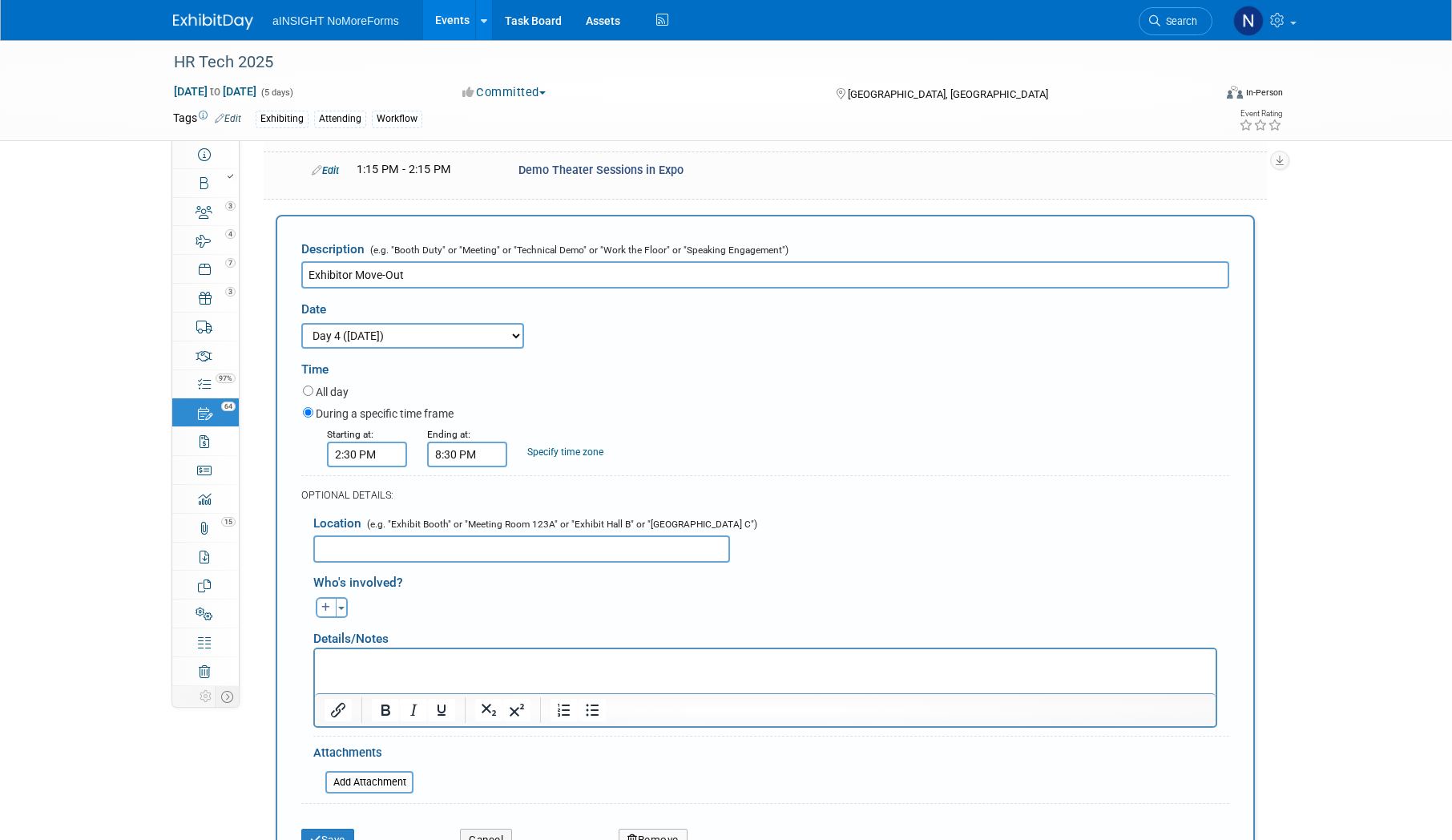
scroll to position [0, 0]
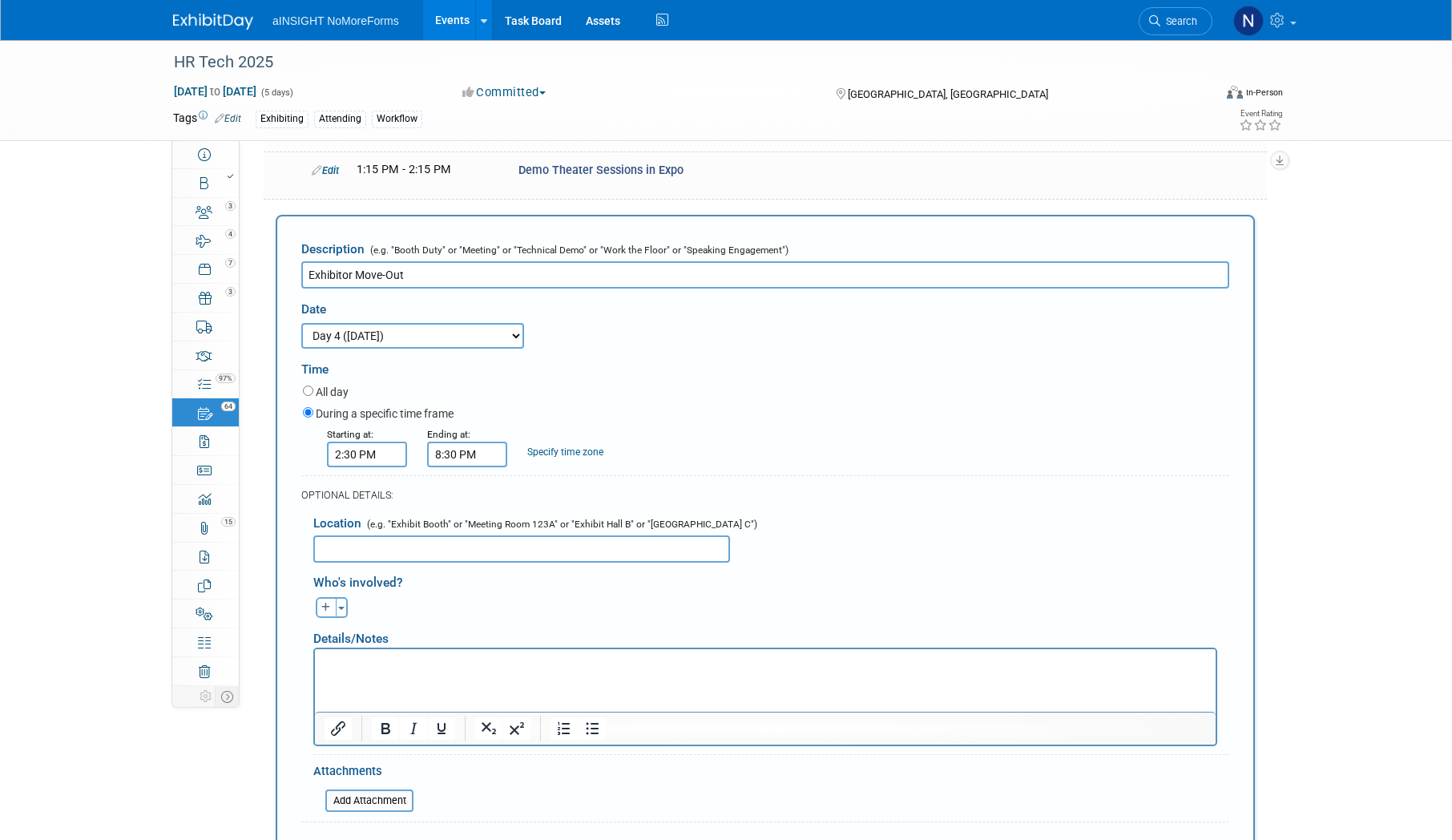
click at [465, 448] on form "Description (e.g. "Booth Duty" or "Meeting" or "Technical Demo" or "Work the Fl…" at bounding box center [765, 555] width 928 height 644
click at [461, 442] on input "8:30 PM" at bounding box center [467, 454] width 81 height 26
click at [468, 480] on span at bounding box center [465, 494] width 28 height 28
click at [553, 513] on span "30" at bounding box center [540, 528] width 30 height 29
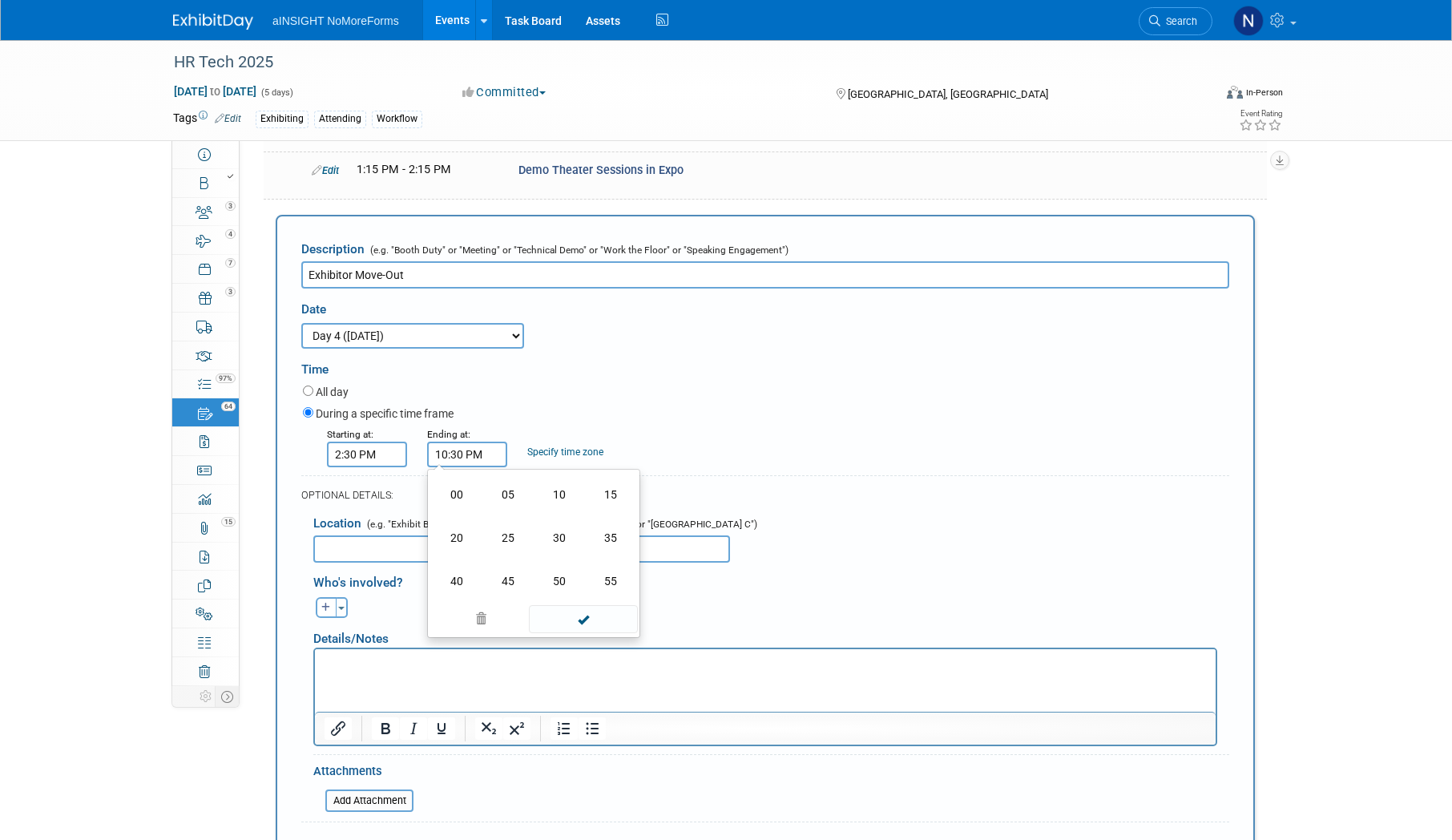
click at [467, 473] on td "00" at bounding box center [457, 494] width 51 height 43
type input "10:00 PM"
click at [612, 586] on span at bounding box center [583, 600] width 108 height 28
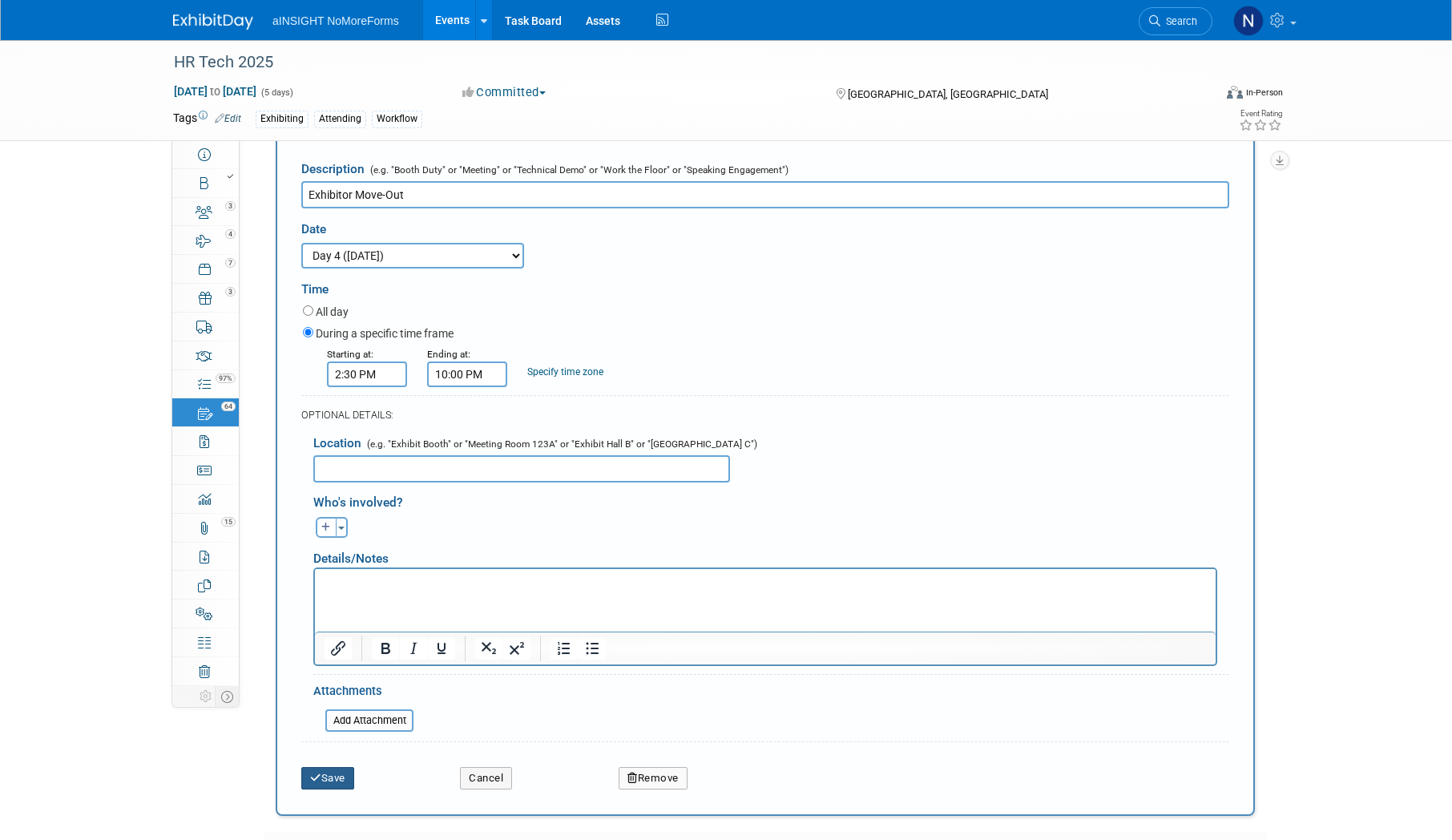
click at [350, 767] on button "Save" at bounding box center [328, 777] width 53 height 22
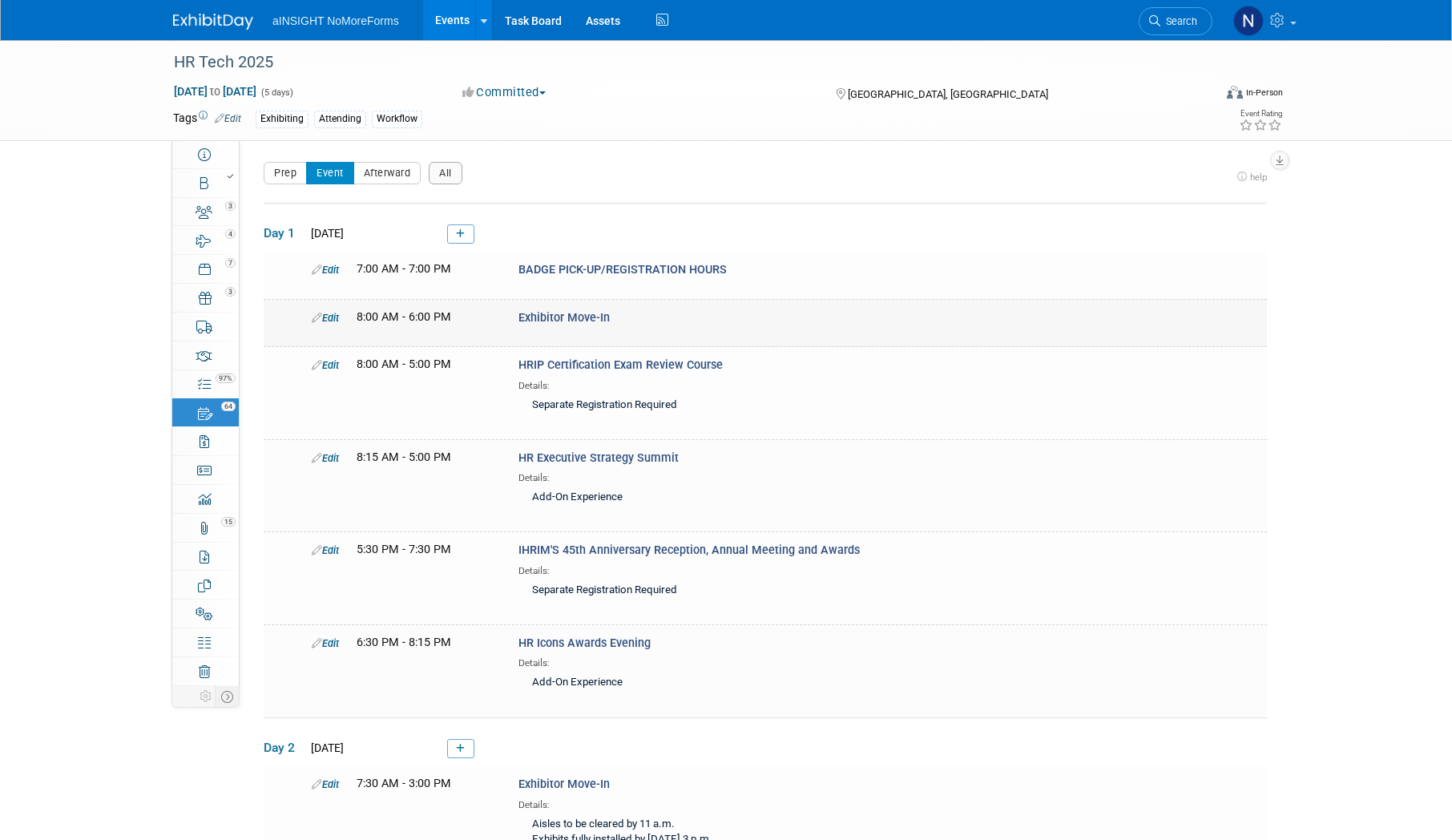
click at [335, 312] on link "Edit" at bounding box center [325, 318] width 27 height 12
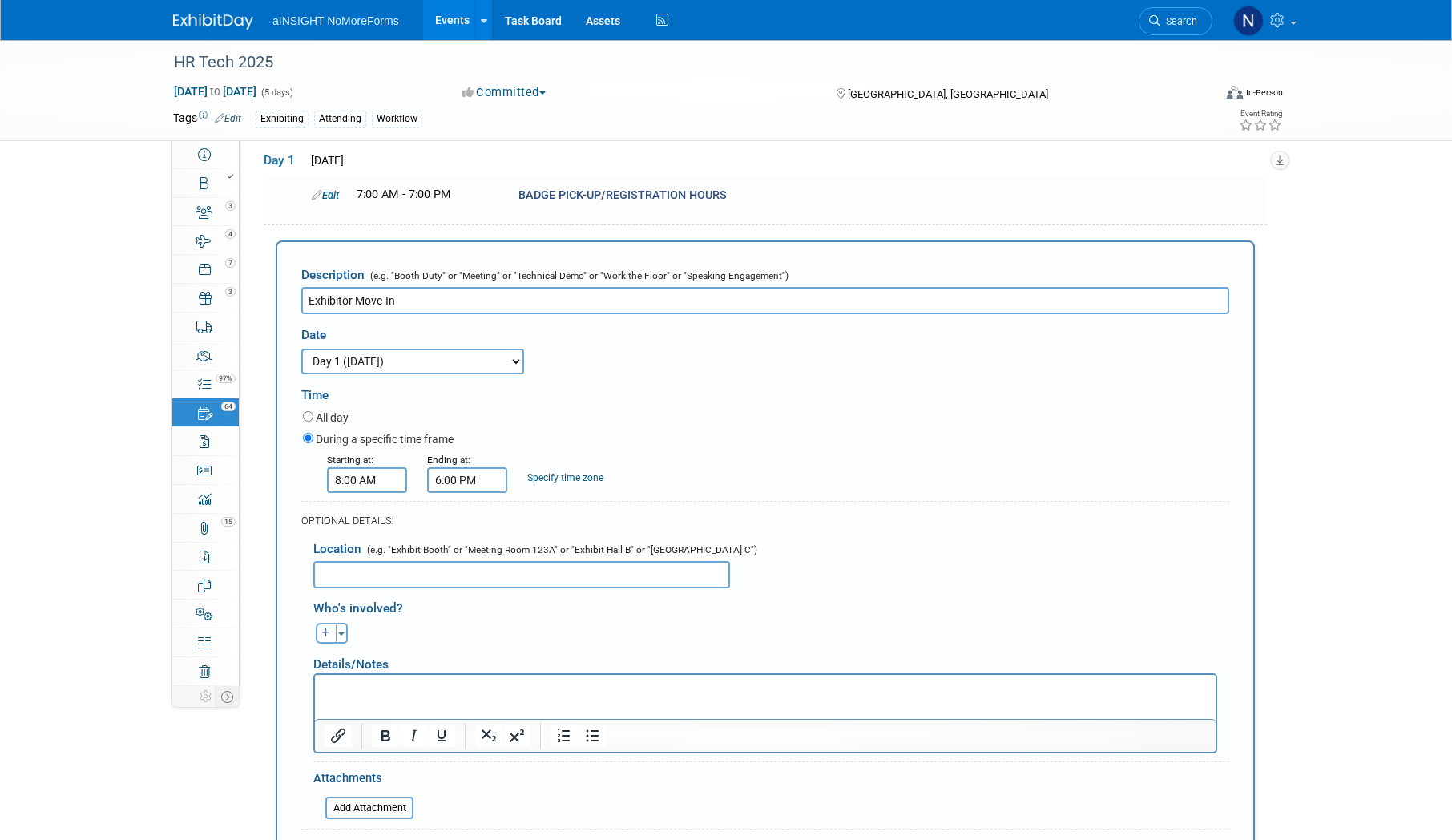
scroll to position [37, 0]
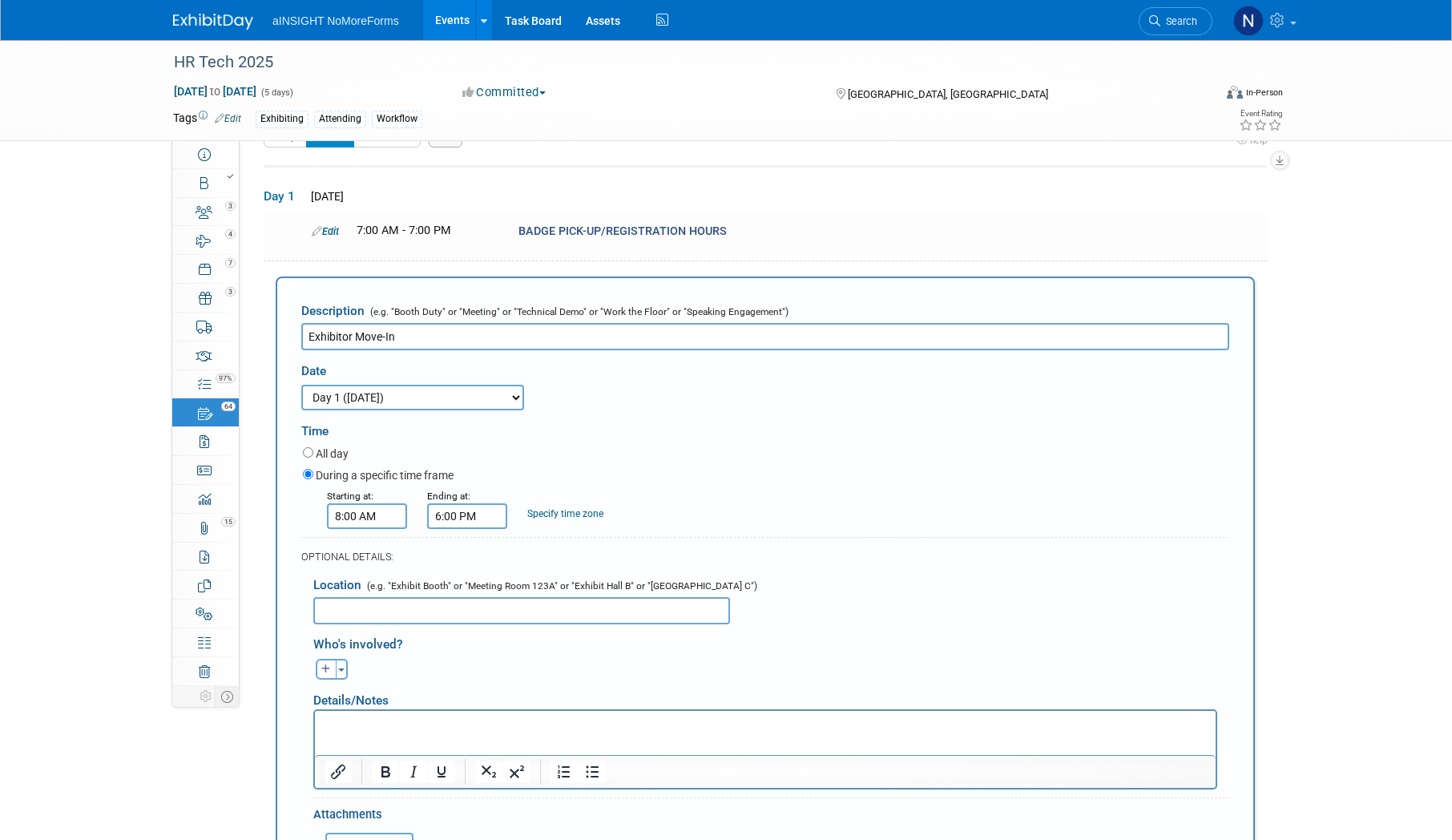
click at [351, 728] on p "Rich Text Area. Press ALT-0 for help." at bounding box center [766, 724] width 883 height 16
paste body "To enrich screen reader interactions, please activate Accessibility in Grammarl…"
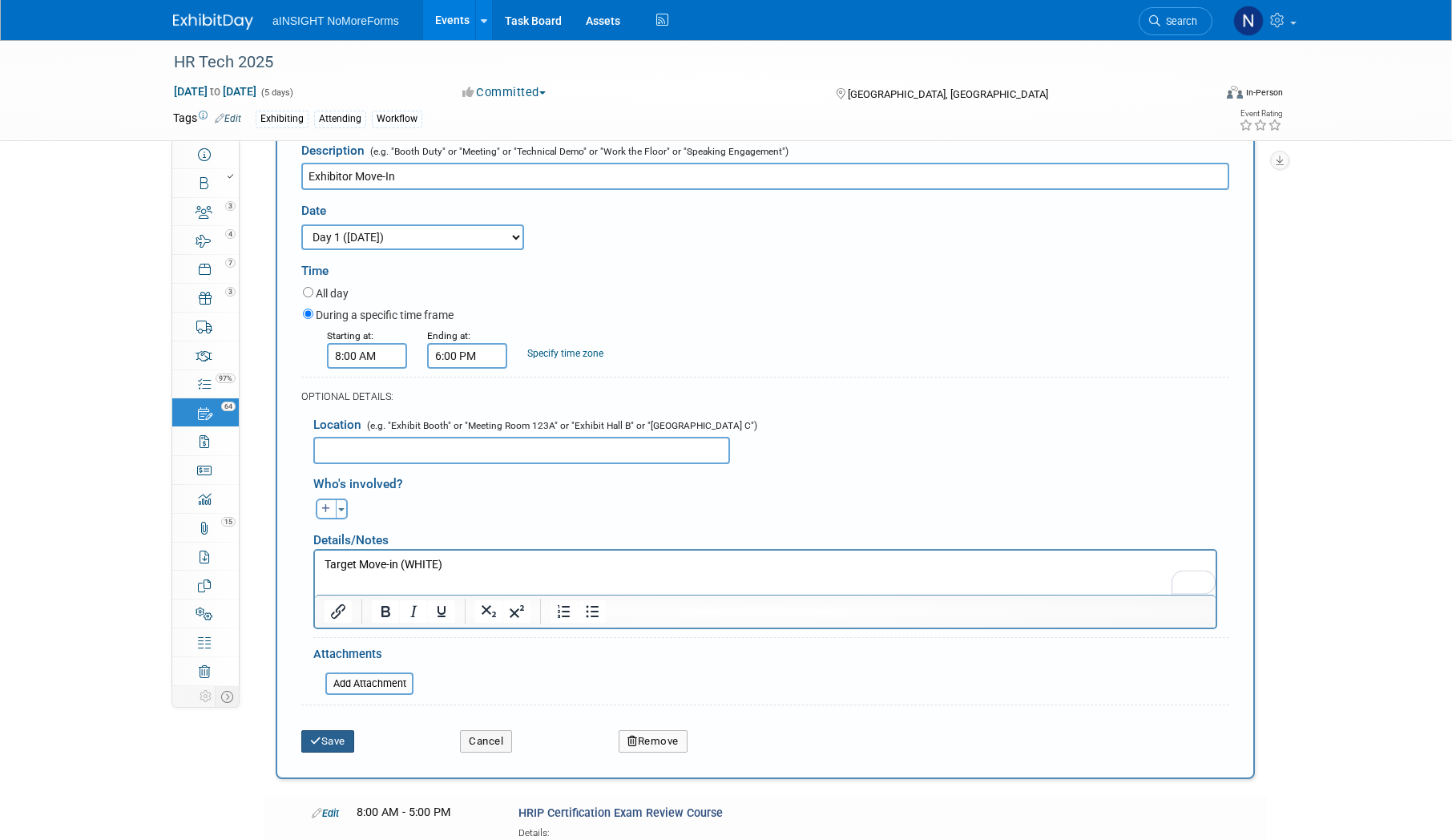
click at [348, 738] on button "Save" at bounding box center [328, 741] width 53 height 22
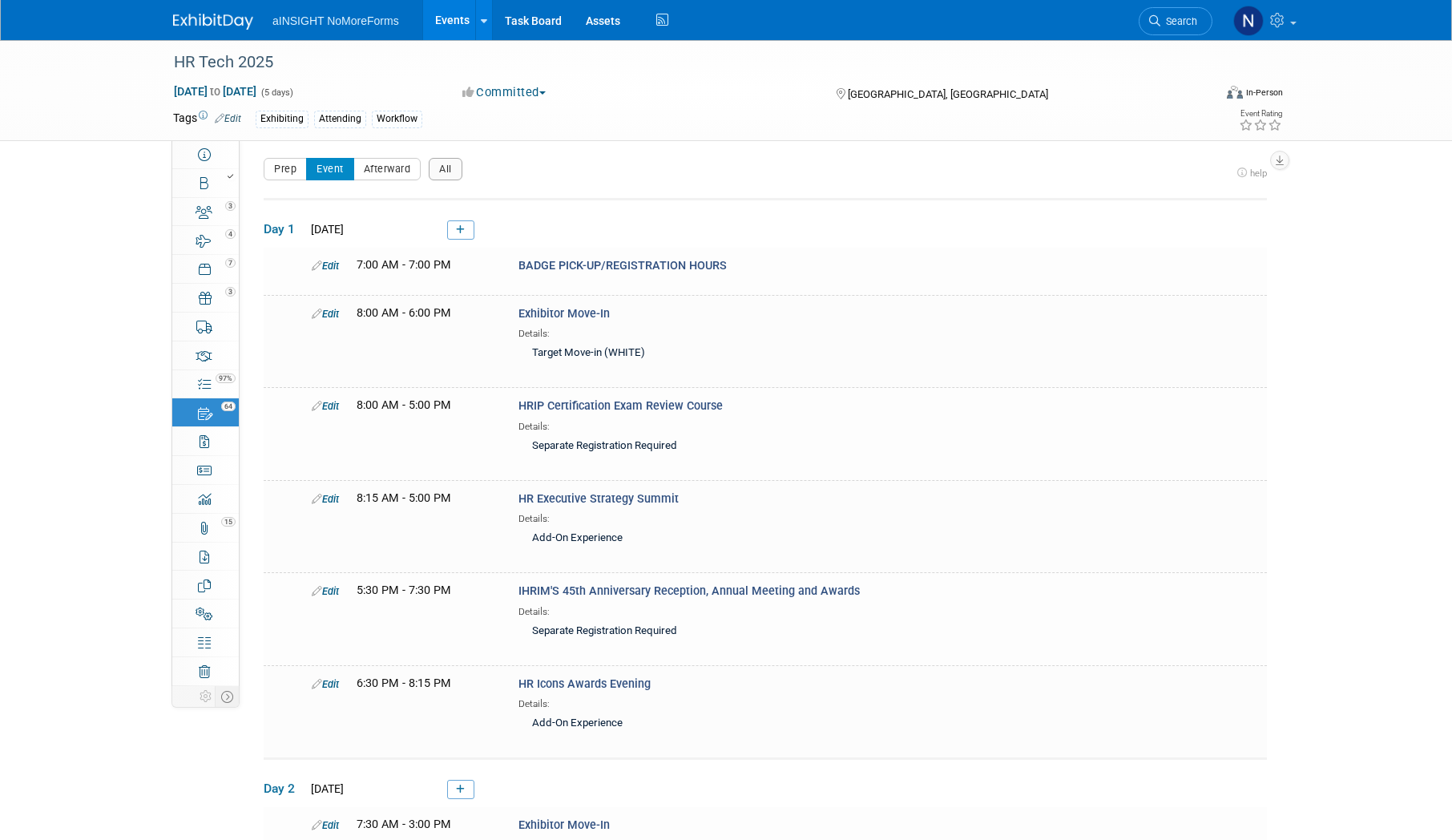
scroll to position [0, 0]
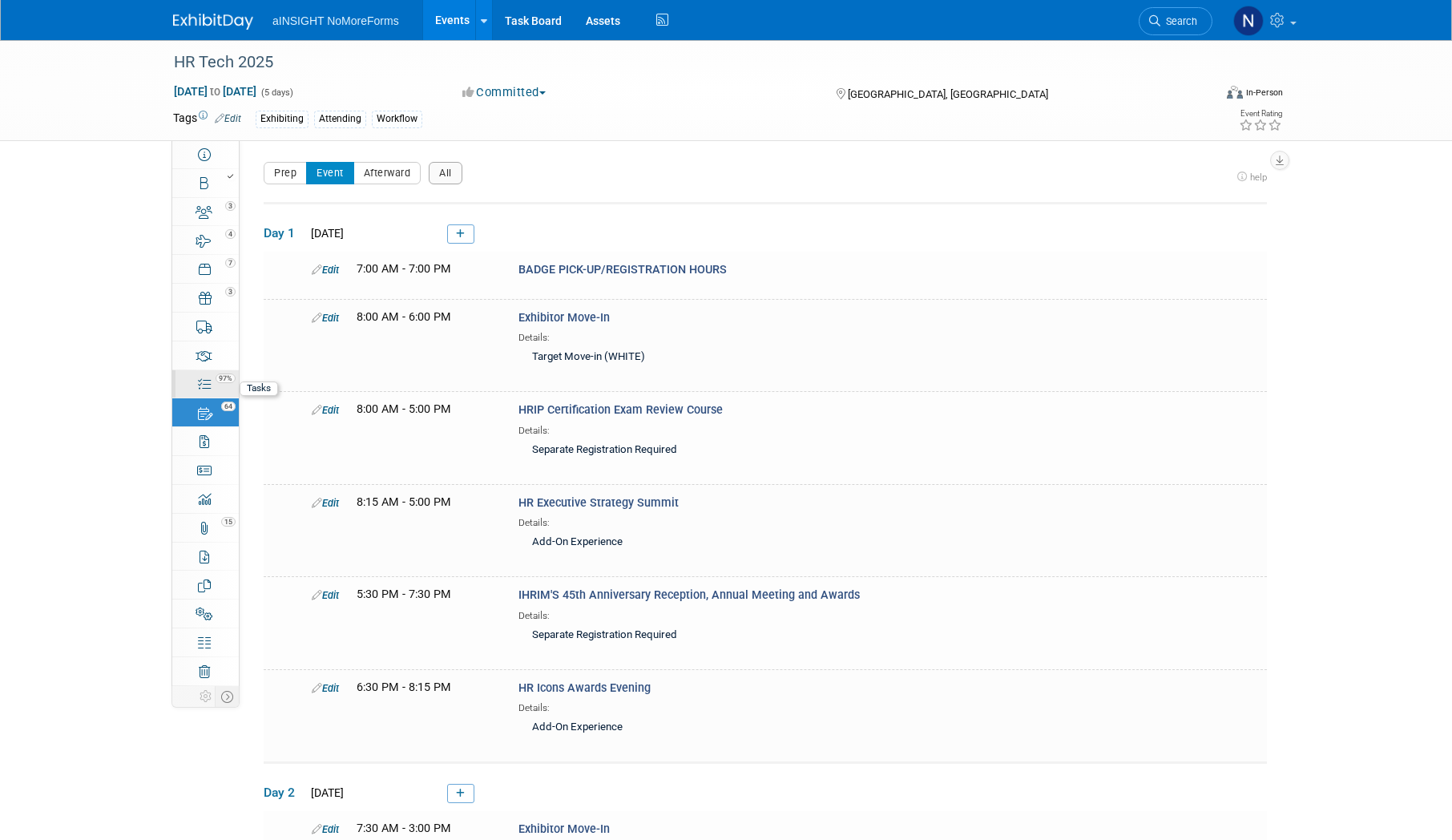
click at [224, 384] on link "97% Tasks 97%" at bounding box center [205, 384] width 66 height 28
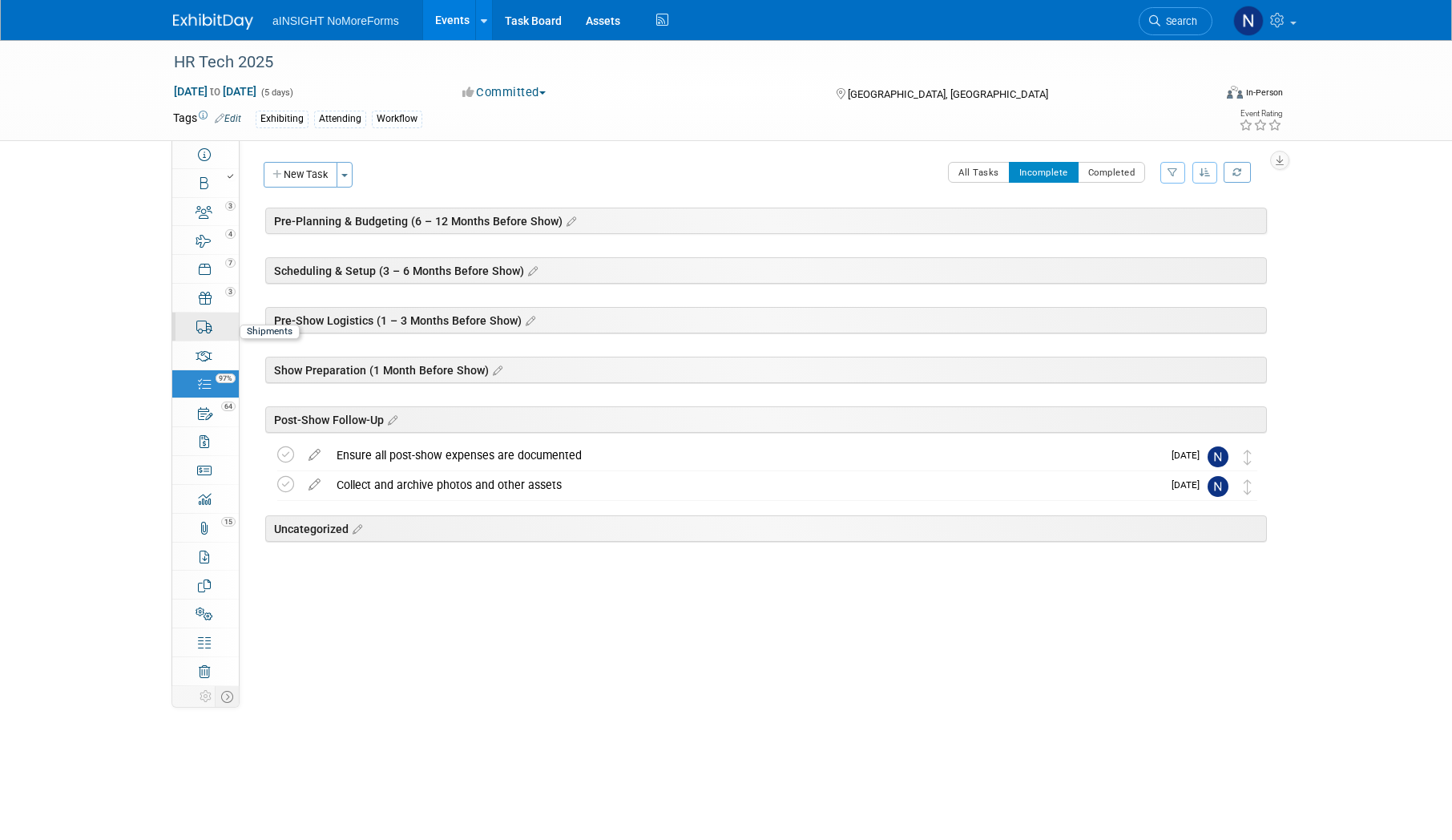
click at [210, 335] on link "0 Shipments 0" at bounding box center [205, 327] width 66 height 28
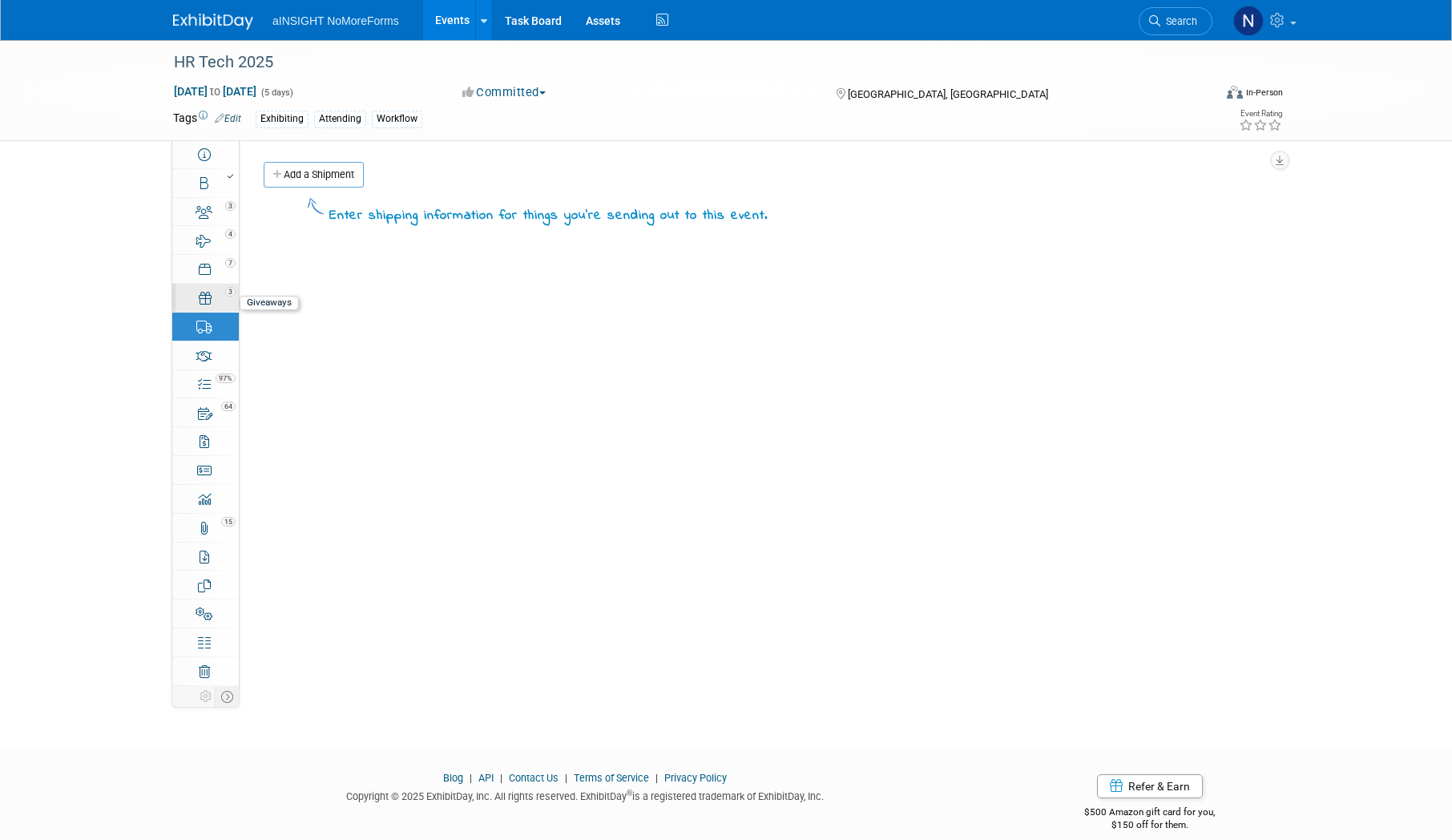
click at [215, 291] on div "3" at bounding box center [211, 290] width 55 height 12
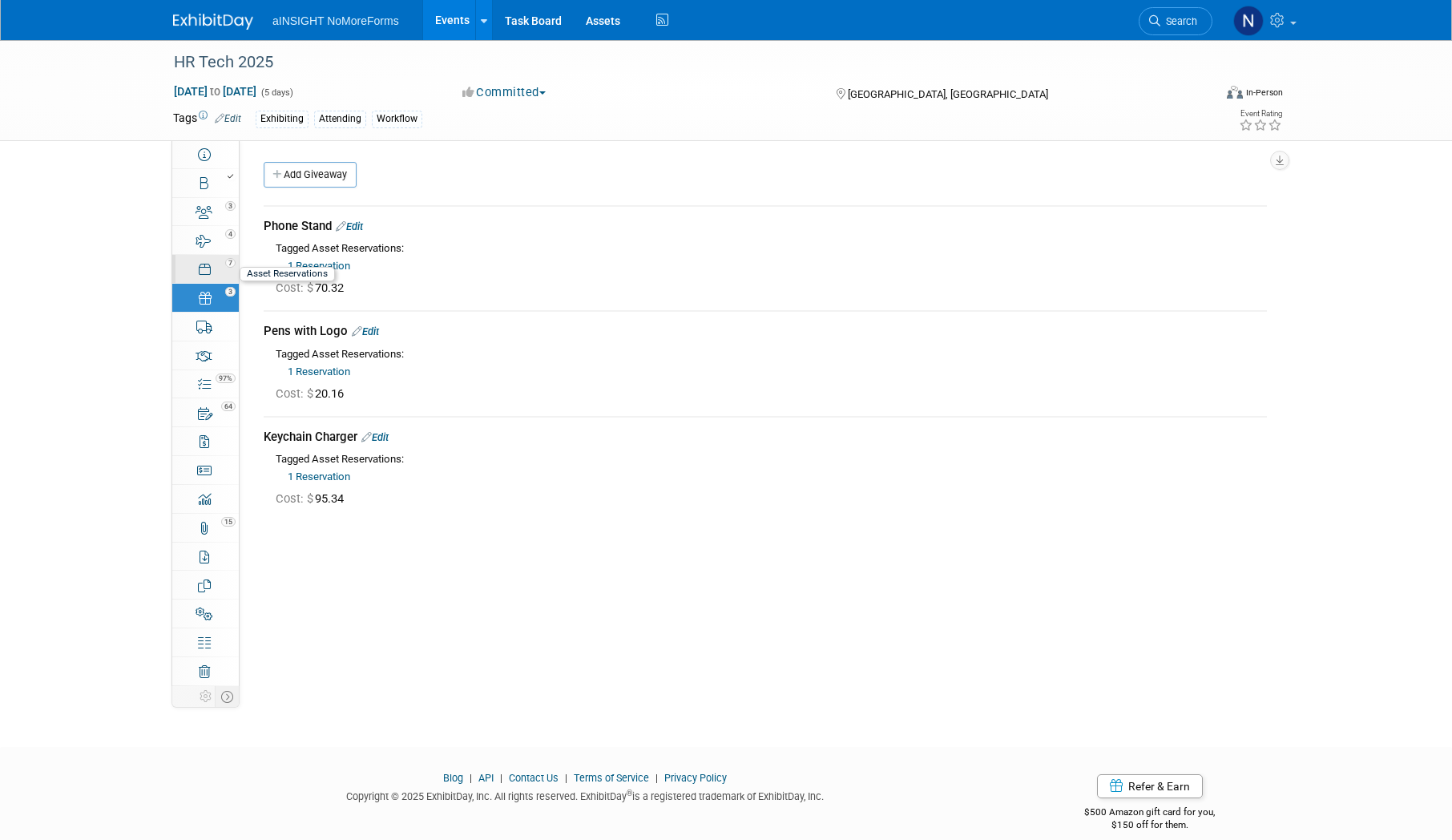
click at [184, 266] on div "7" at bounding box center [211, 262] width 55 height 12
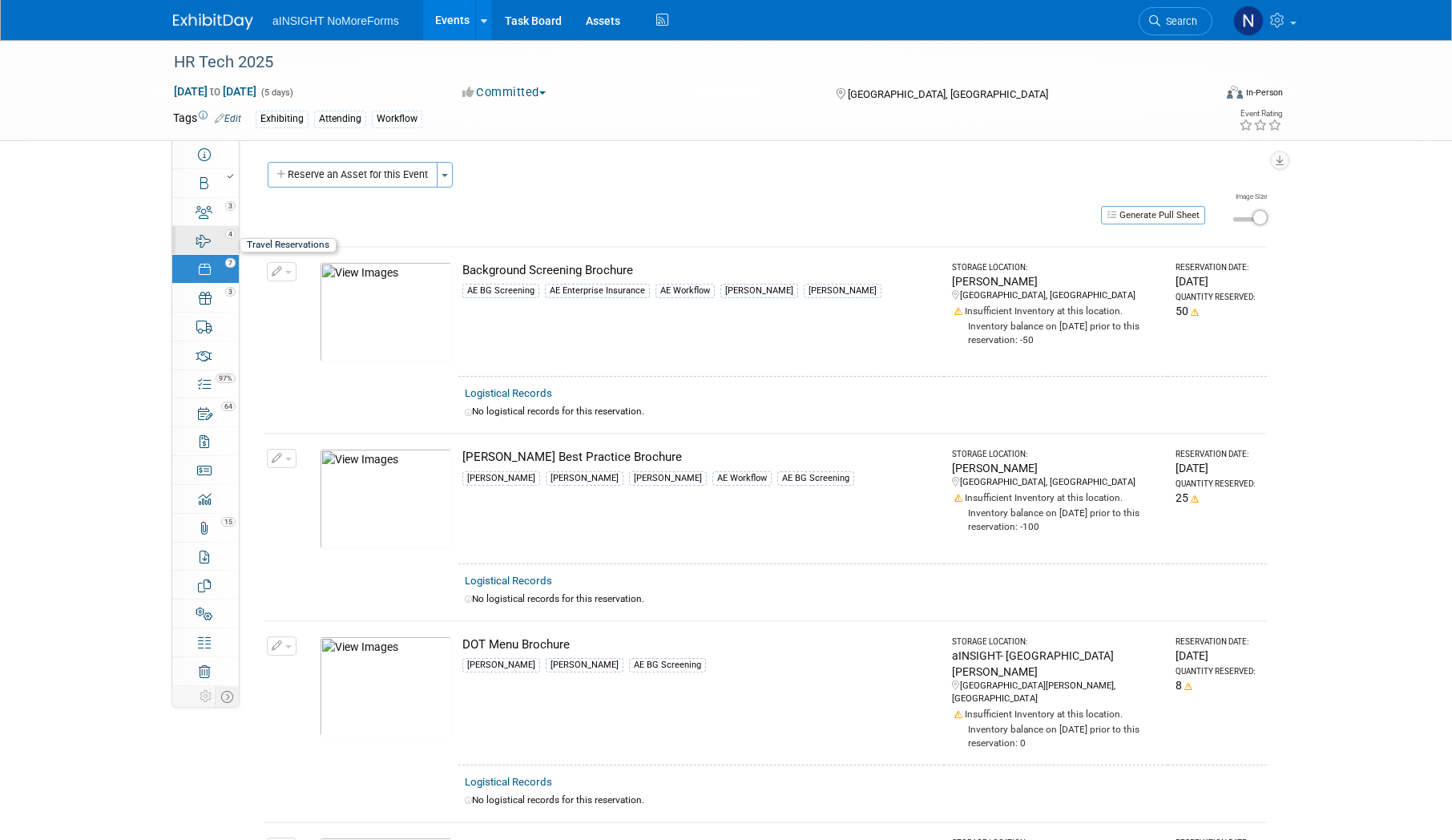
click at [200, 241] on icon at bounding box center [204, 241] width 15 height 12
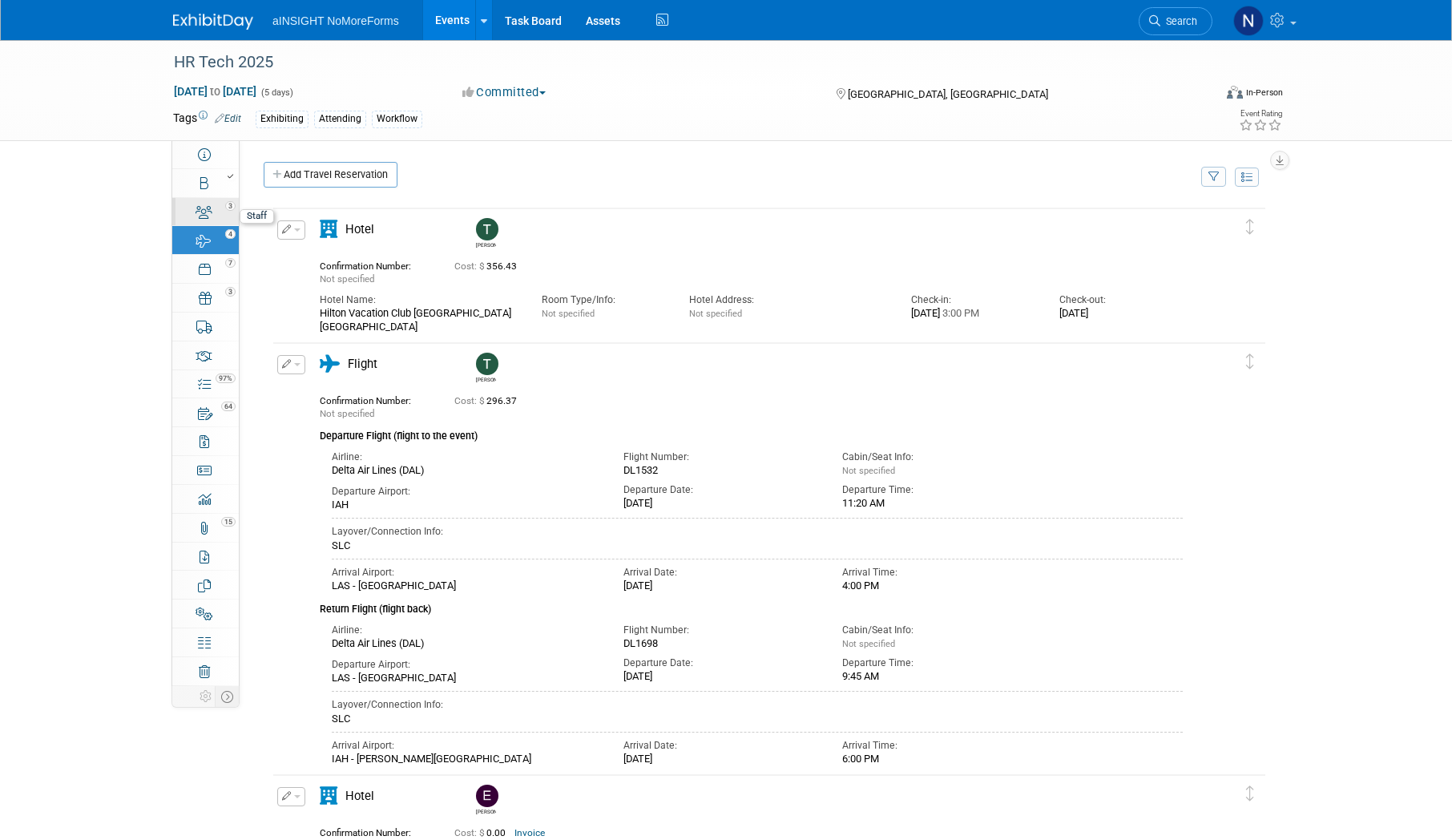
click at [206, 211] on icon at bounding box center [204, 212] width 17 height 12
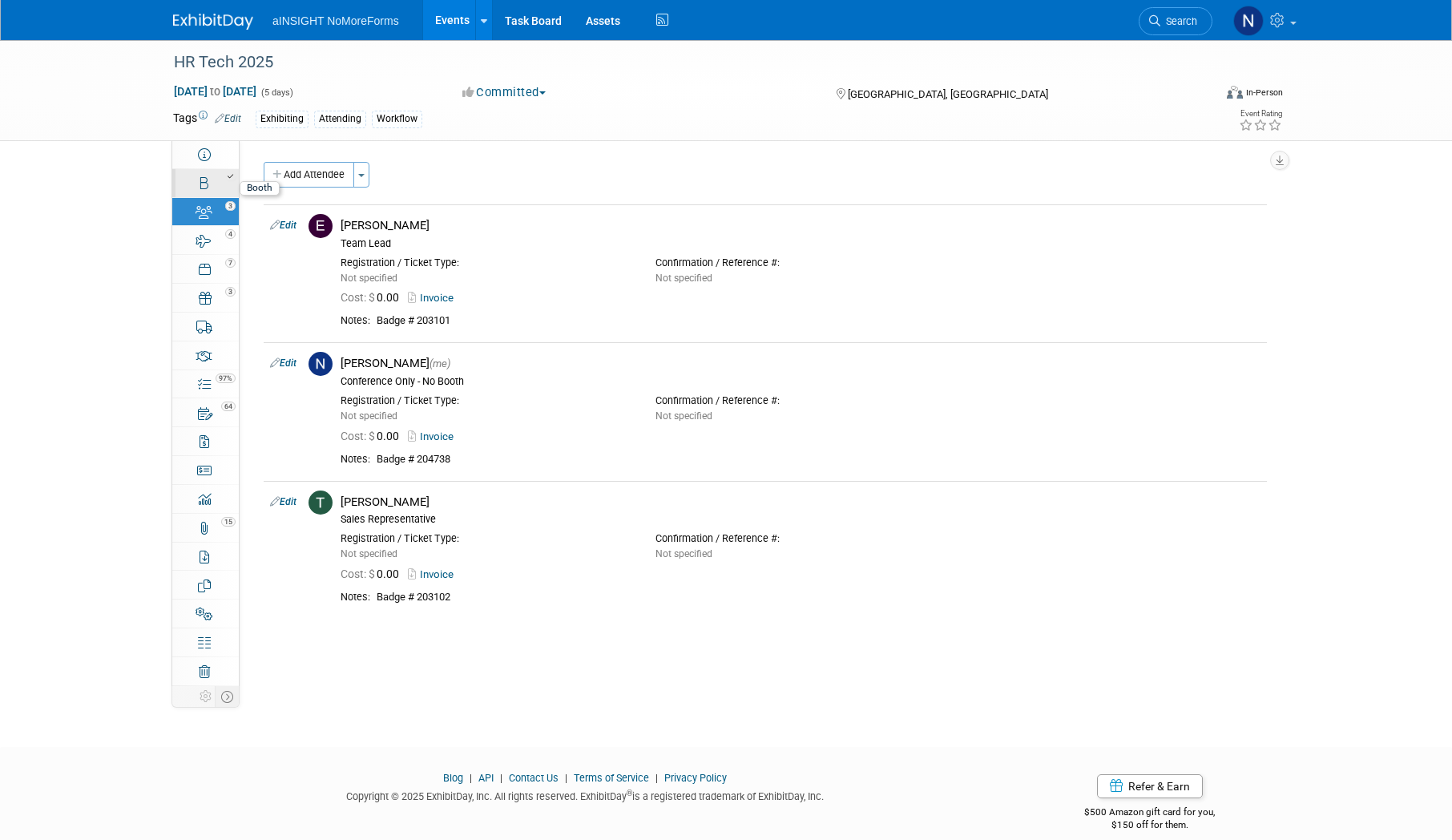
click at [208, 169] on link "Booth" at bounding box center [205, 183] width 66 height 28
select select "NoMoreForms"
select select "AE Enterprise Workflow"
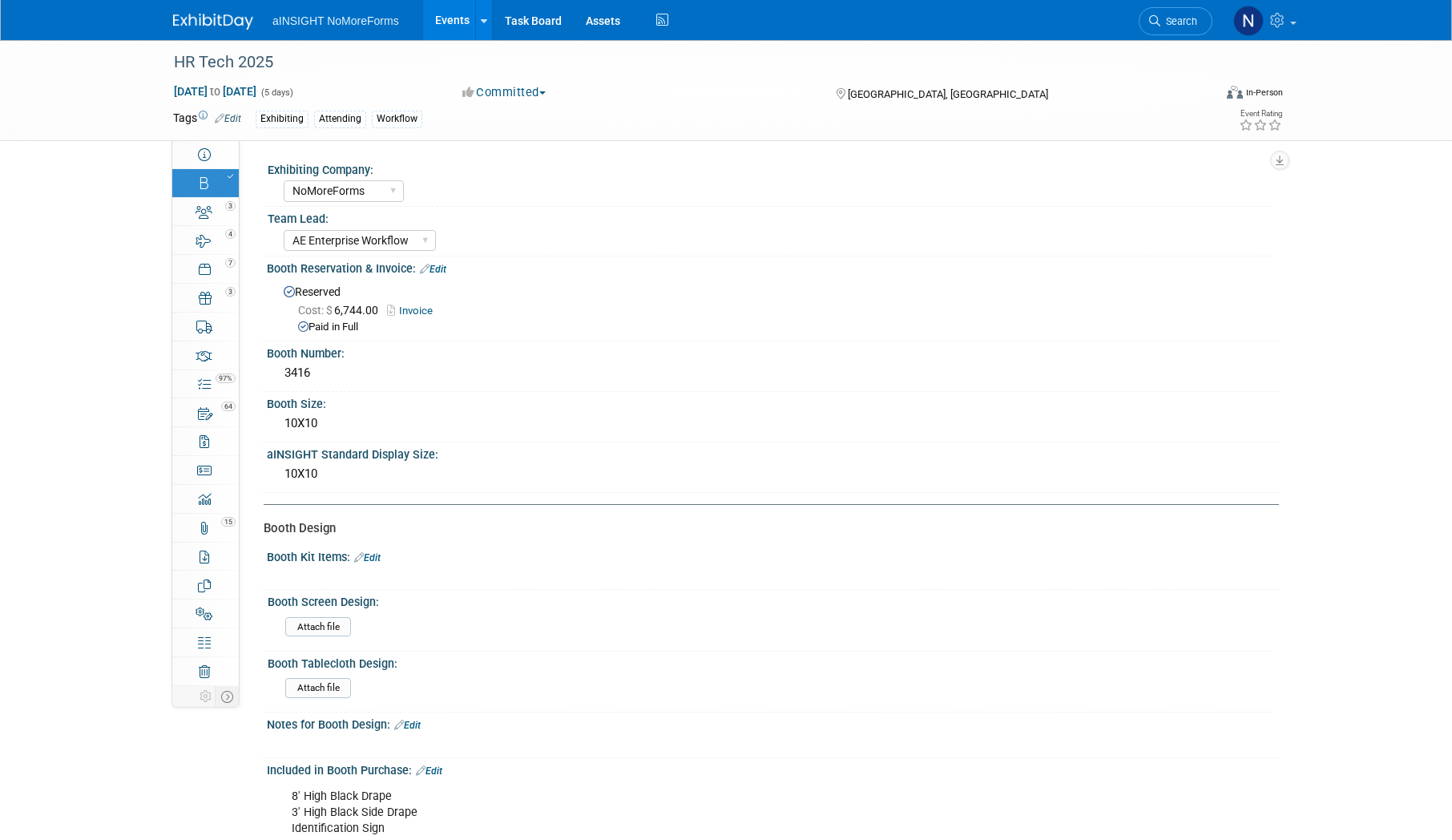
click at [450, 12] on link "Events" at bounding box center [452, 19] width 58 height 40
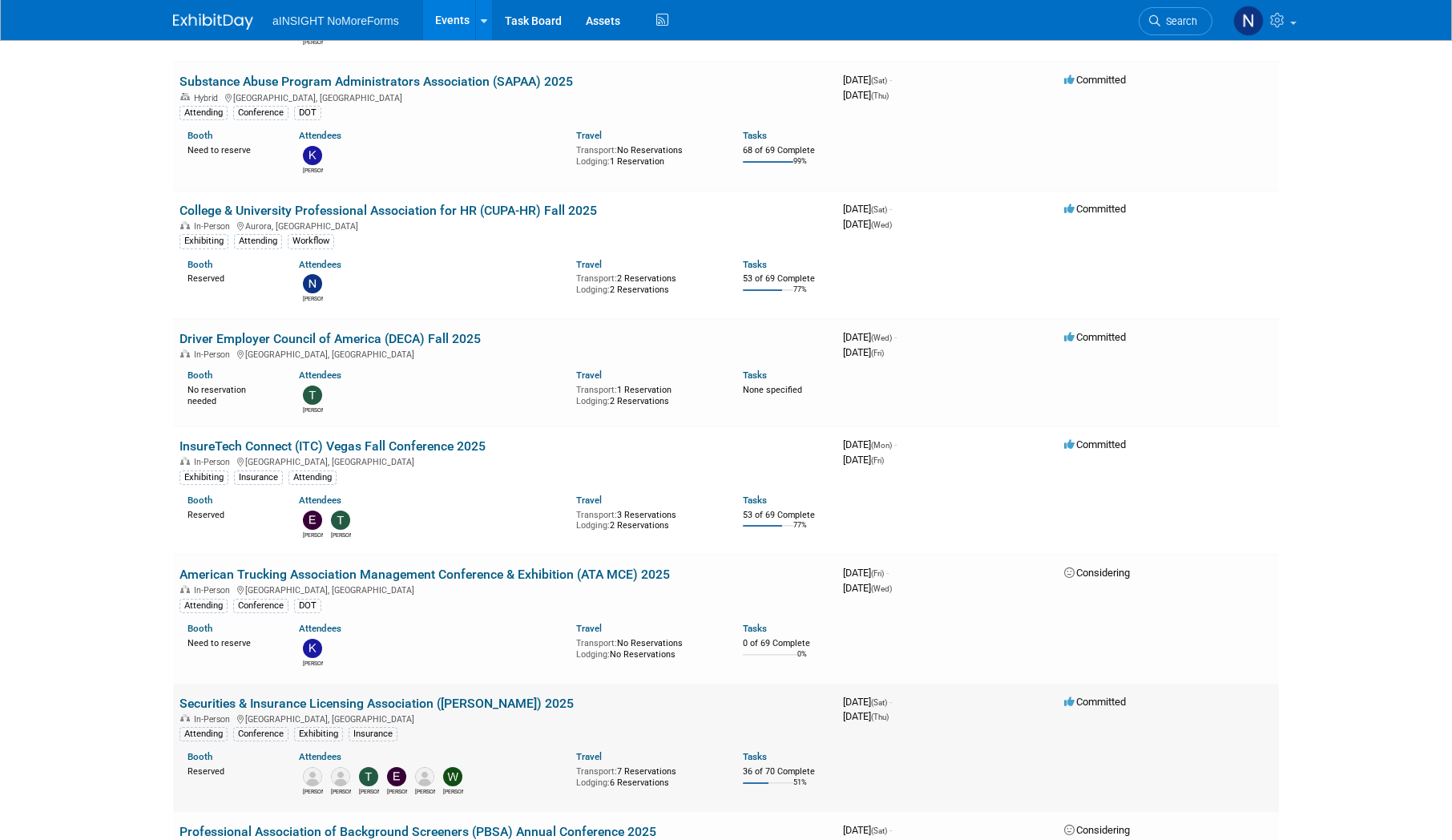
scroll to position [641, 0]
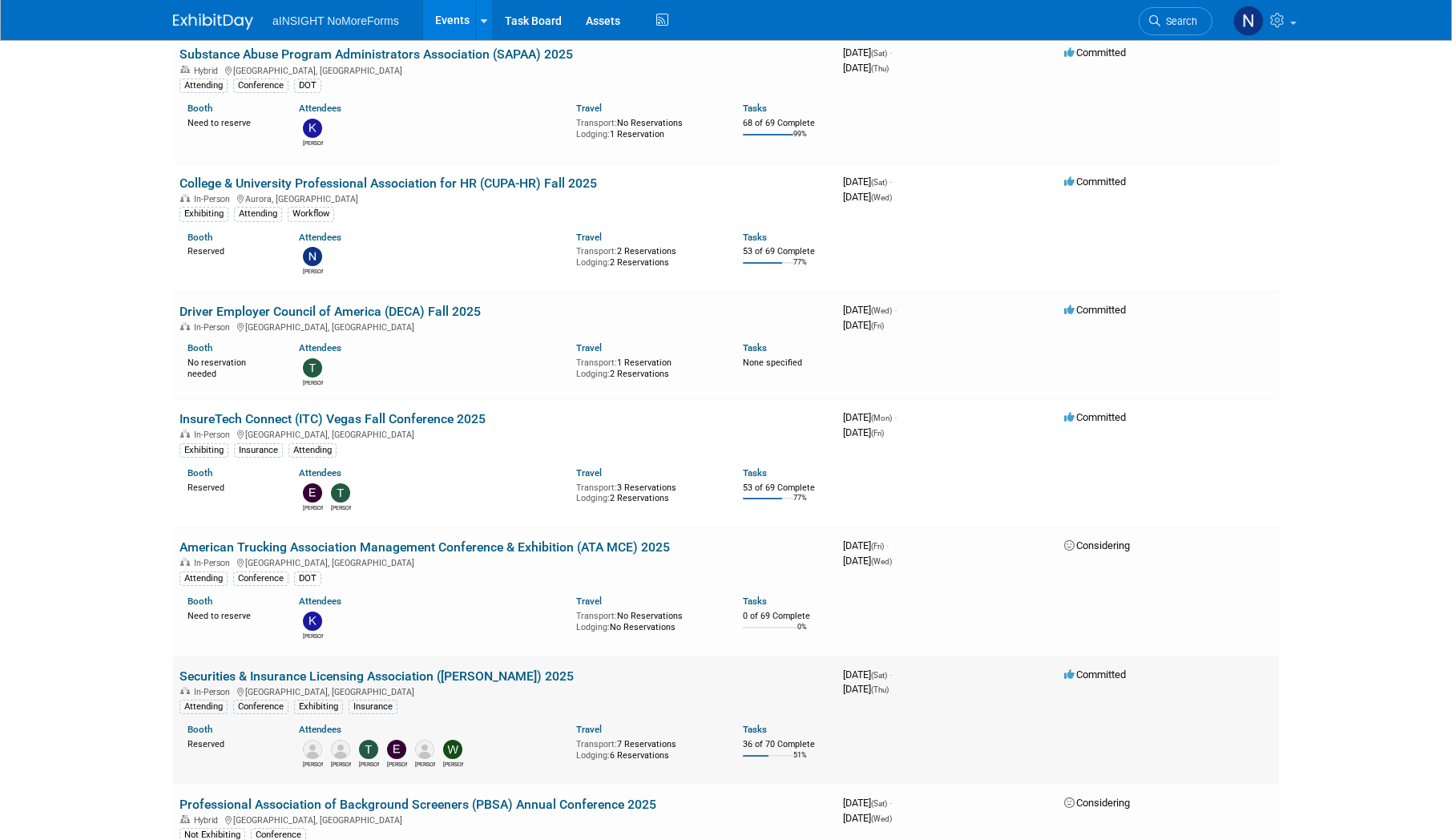
click at [435, 675] on link "Securities & Insurance Licensing Association ([PERSON_NAME]) 2025" at bounding box center [376, 675] width 394 height 15
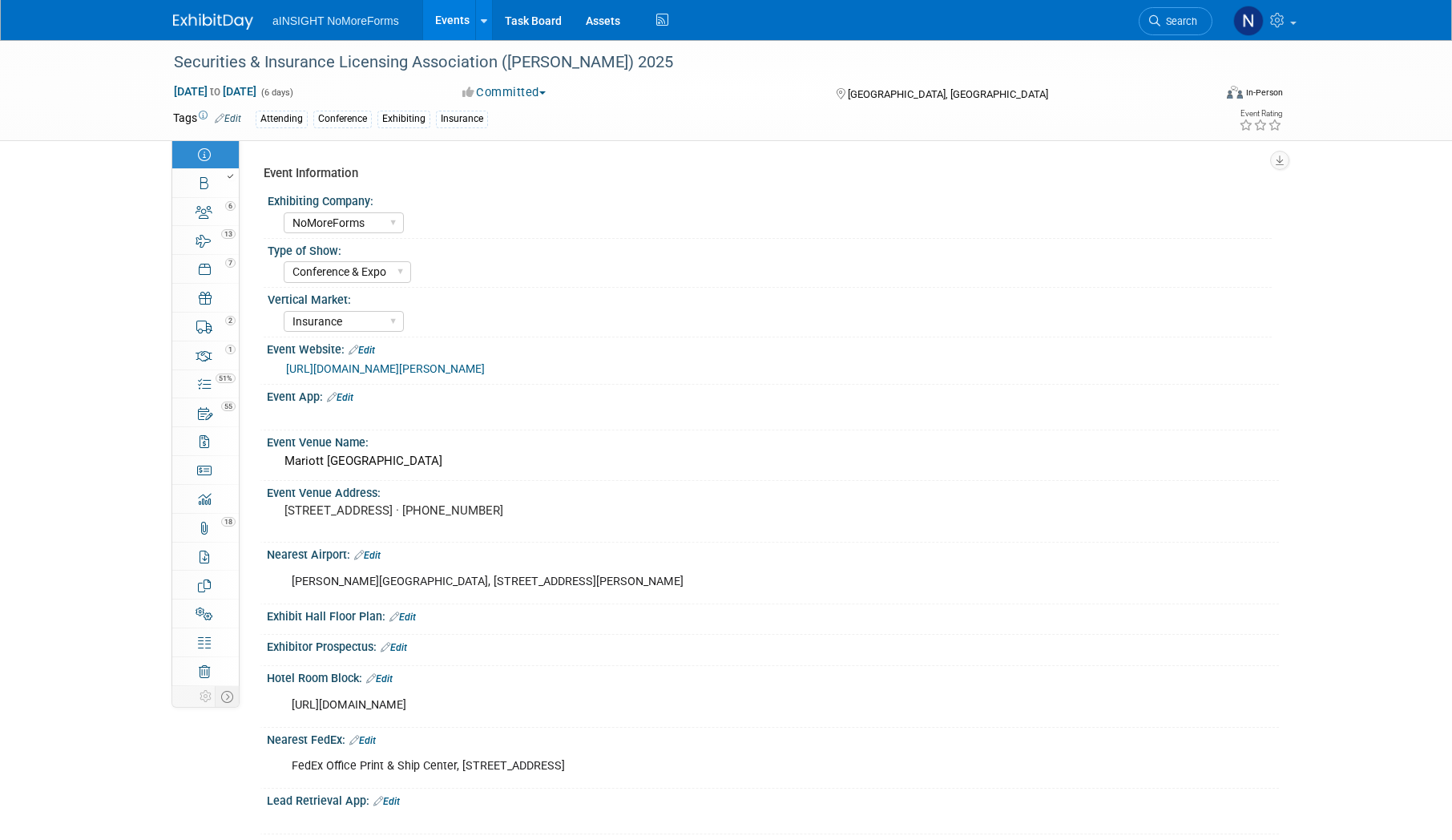
select select "NoMoreForms"
select select "Conference & Expo"
select select "Insurance"
select select "Yes"
select select "No"
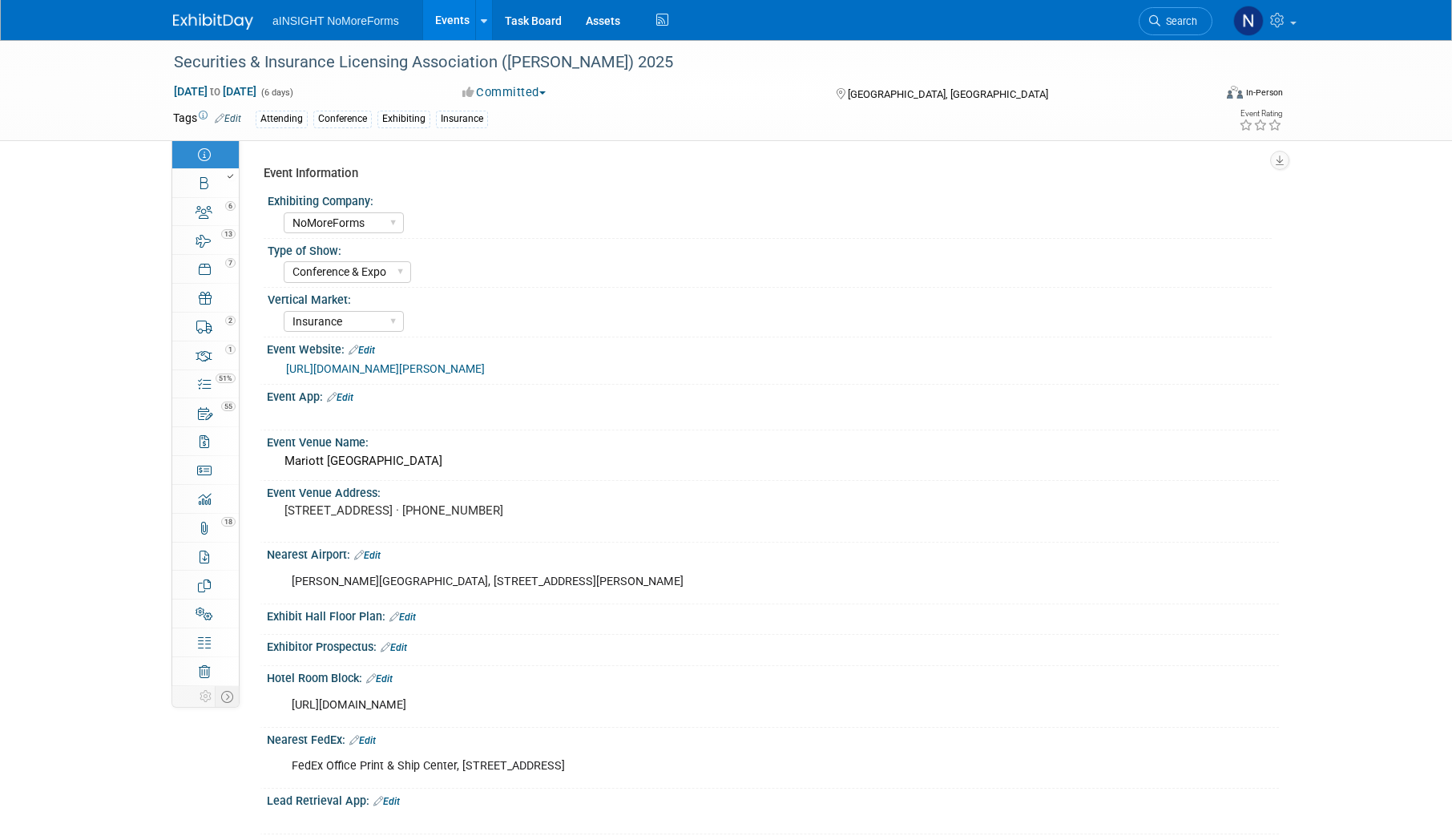
select select "Yes"
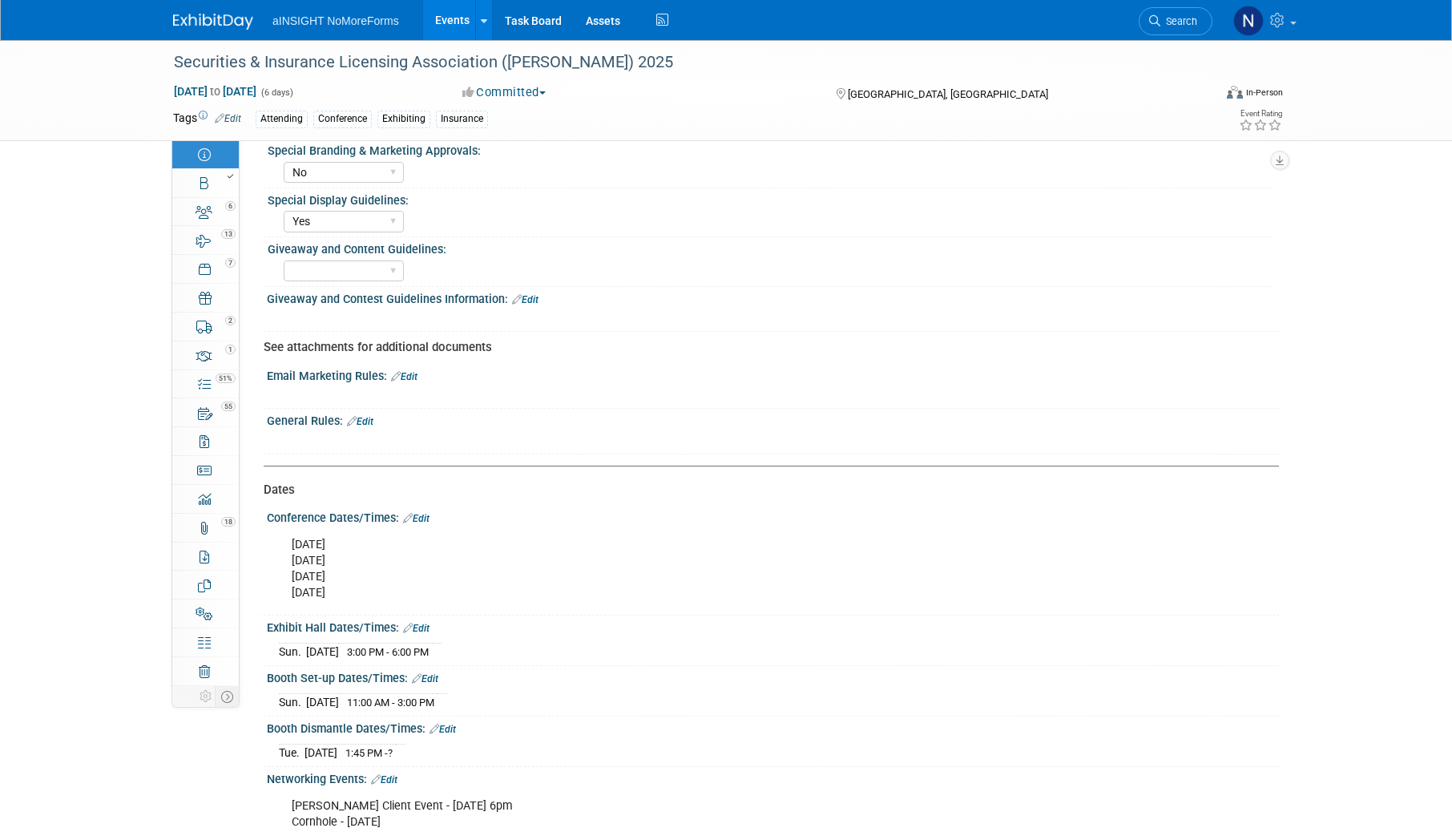
scroll to position [1202, 0]
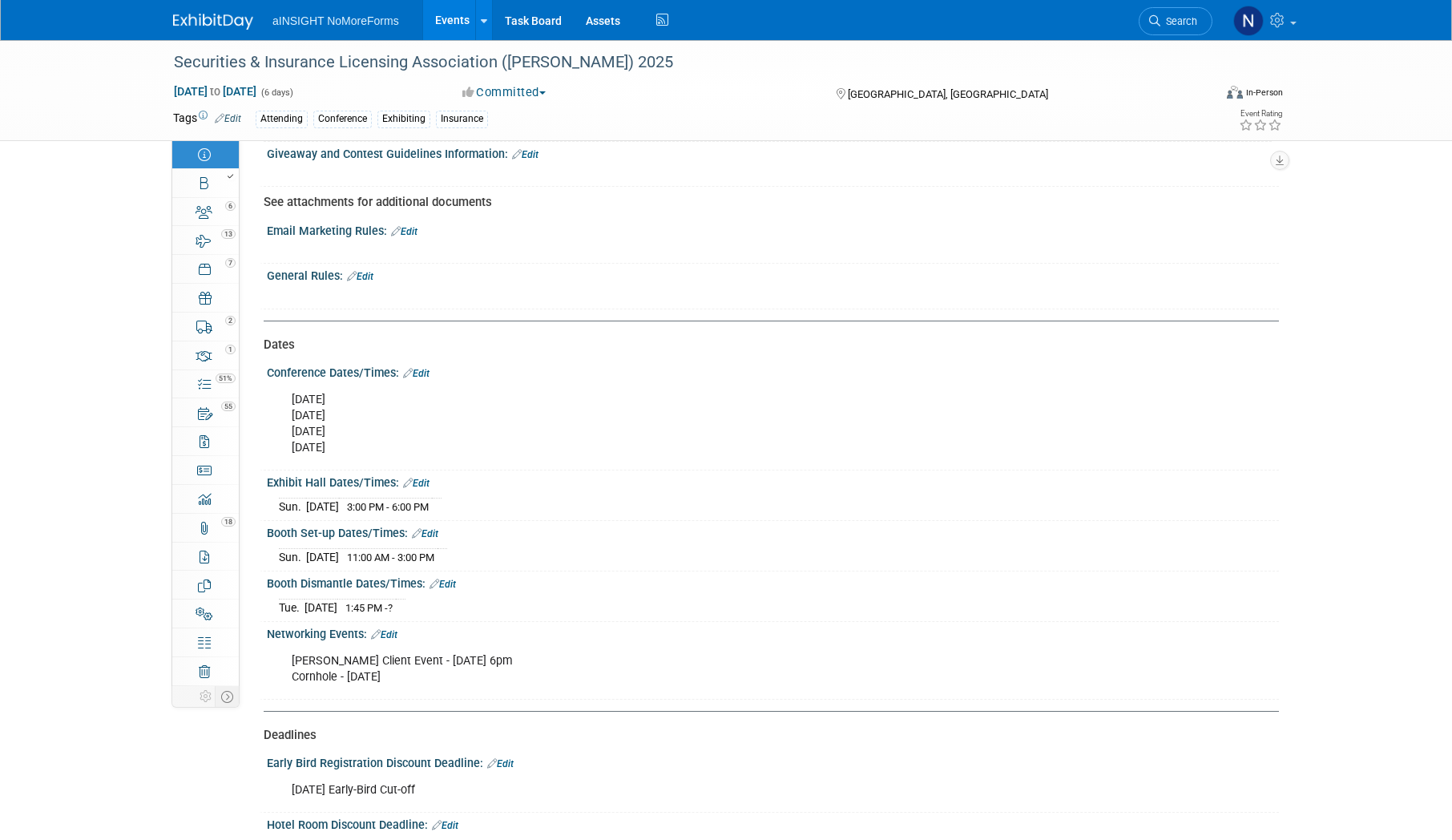
click at [436, 535] on link "Edit" at bounding box center [425, 533] width 27 height 12
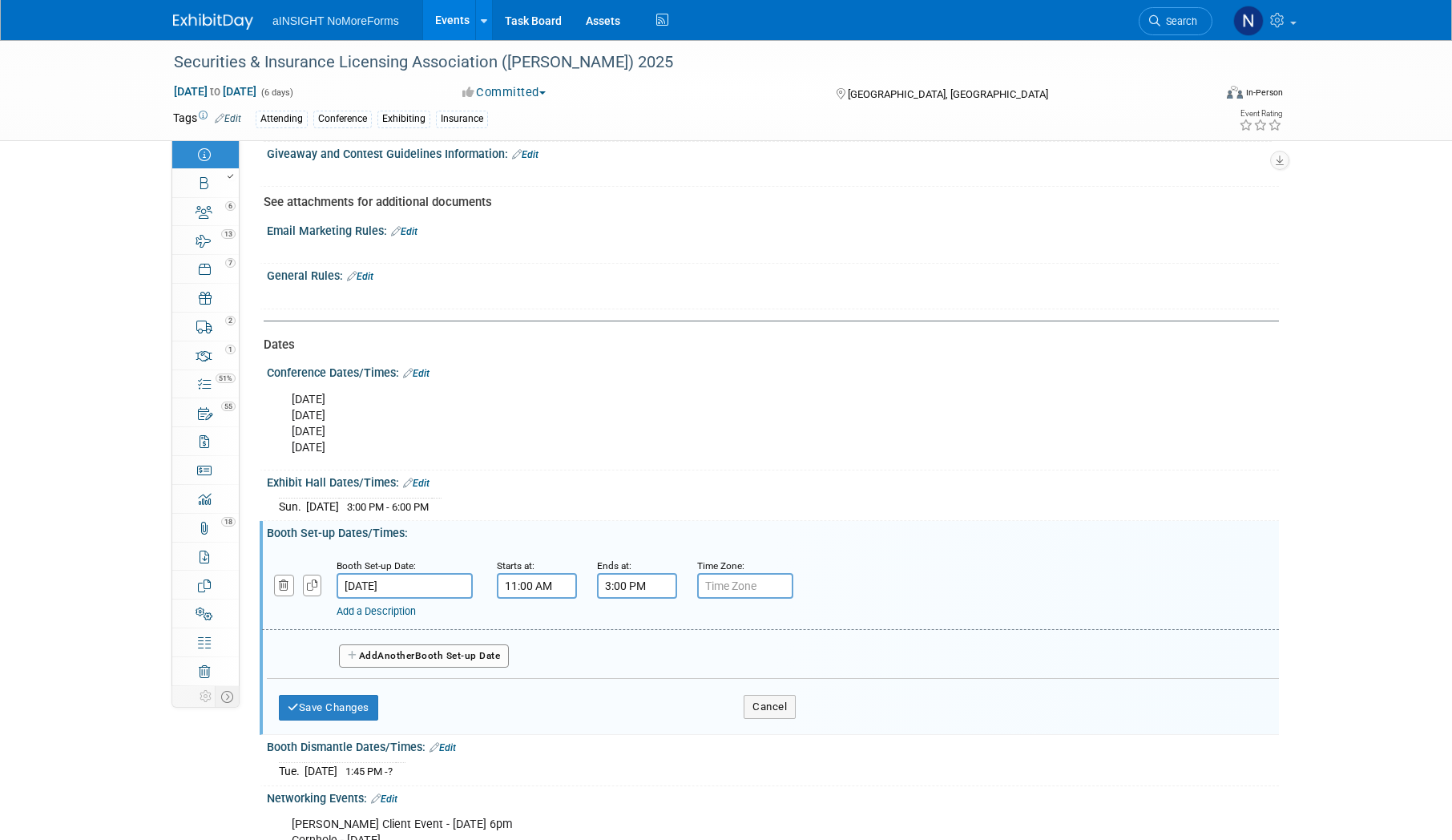
click at [543, 601] on div "Add a Description Description:" at bounding box center [721, 608] width 769 height 20
click at [540, 590] on input "11:00 AM" at bounding box center [537, 585] width 81 height 26
click at [537, 629] on span at bounding box center [534, 626] width 28 height 28
type input "12:00 PM"
click at [656, 721] on span at bounding box center [653, 731] width 108 height 28
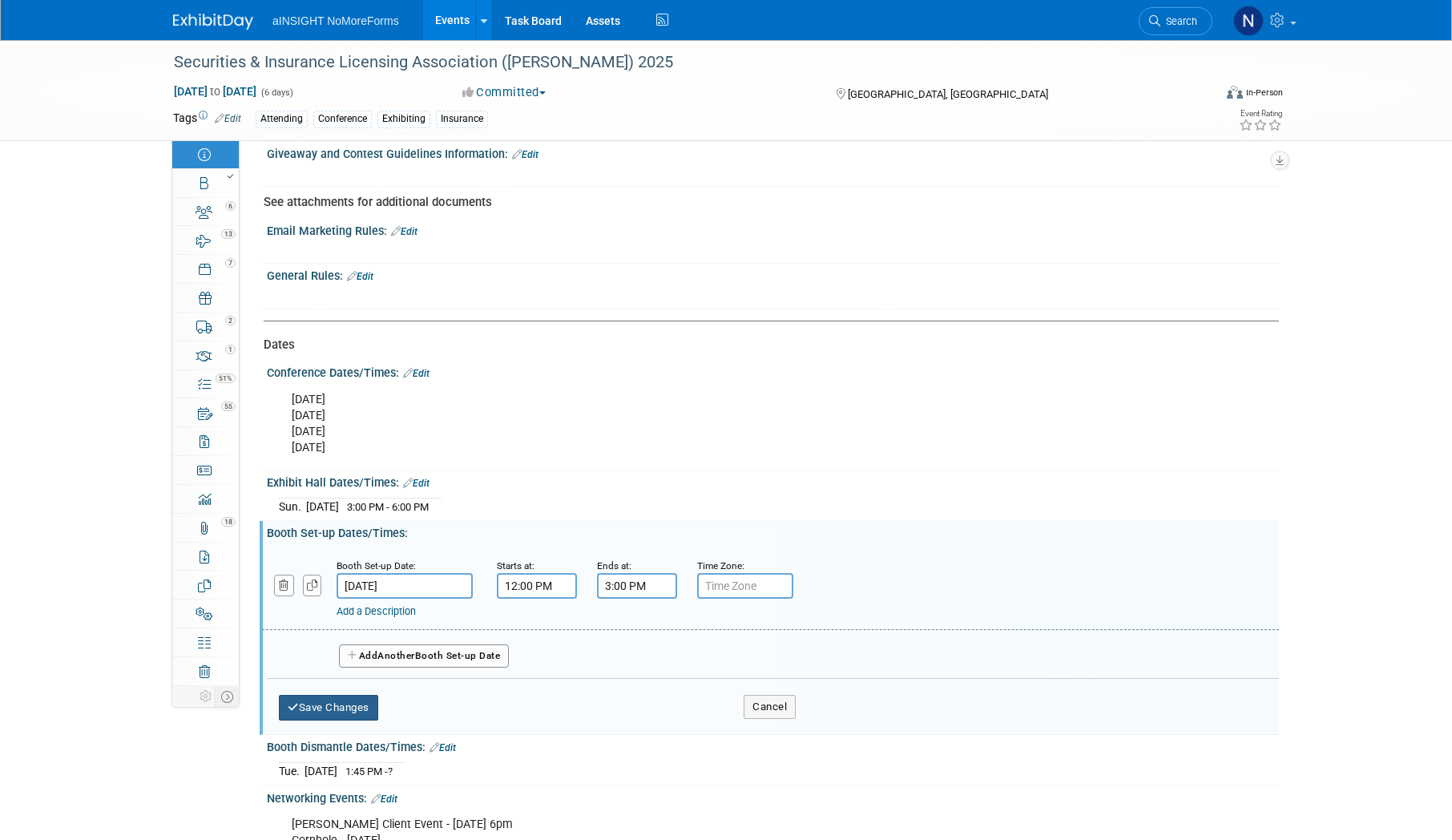
click at [343, 709] on button "Save Changes" at bounding box center [328, 707] width 99 height 26
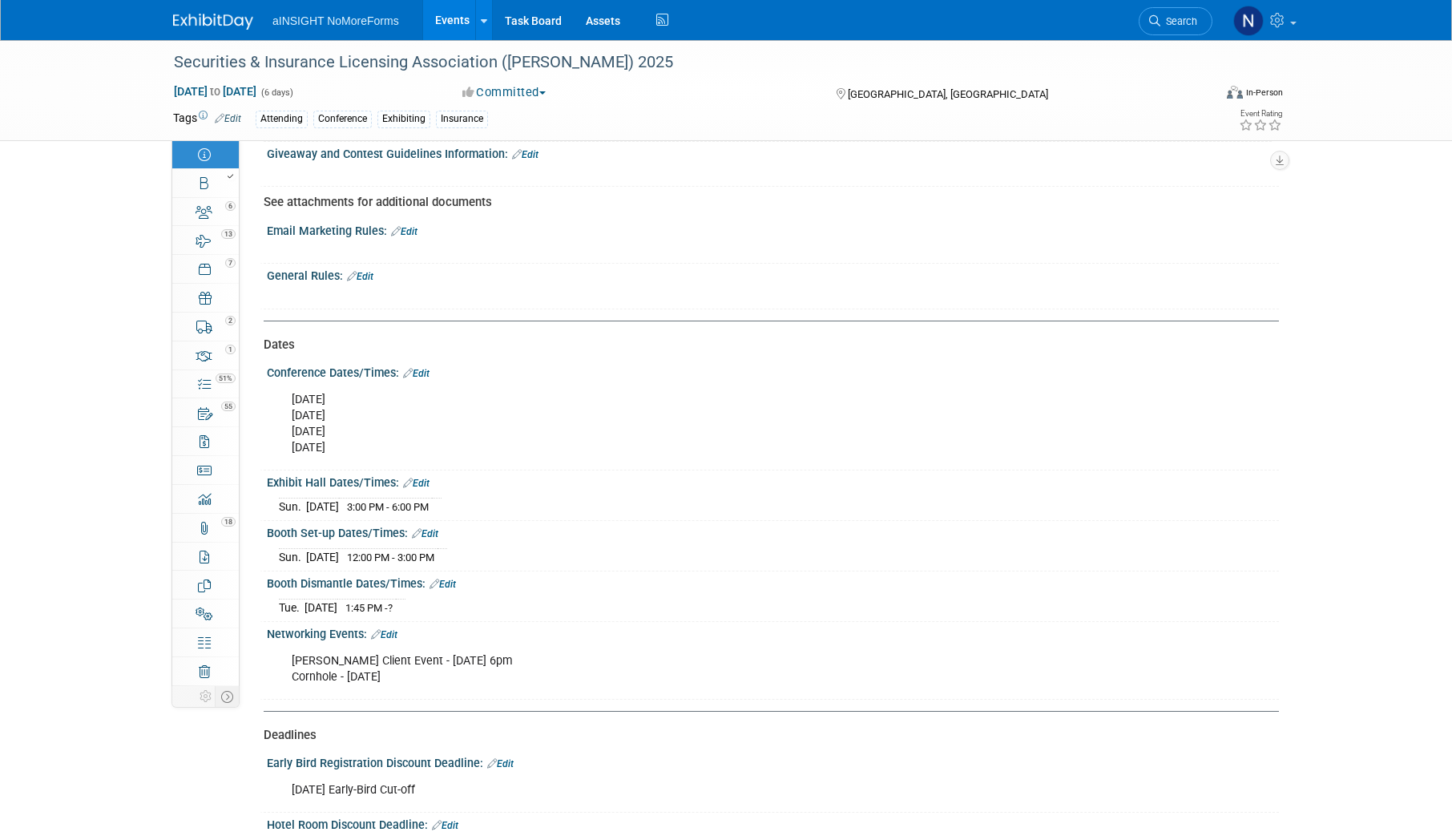
click at [452, 578] on link "Edit" at bounding box center [443, 583] width 27 height 12
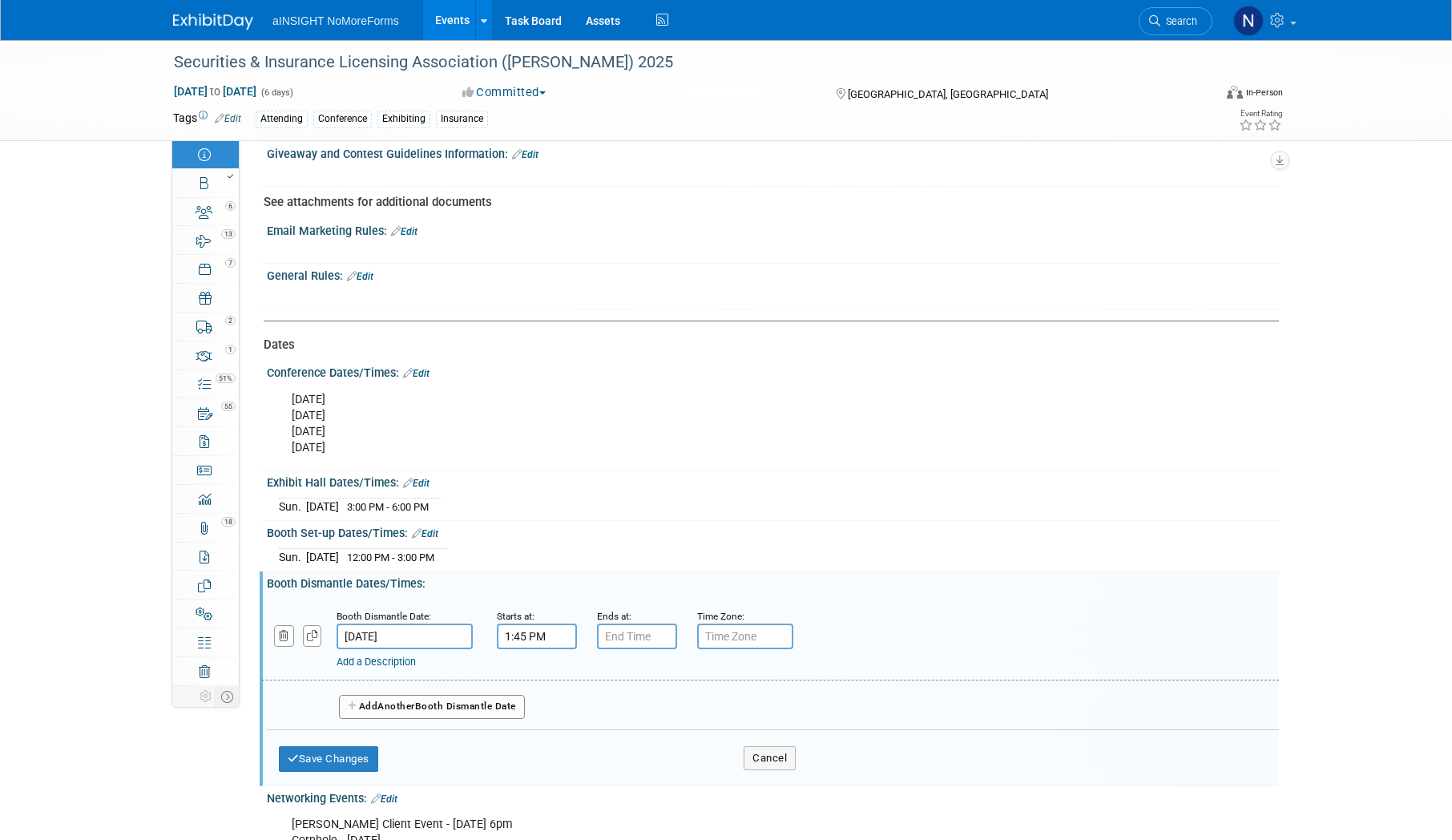
click at [531, 643] on input "1:45 PM" at bounding box center [537, 636] width 81 height 26
click at [599, 705] on span "45" at bounding box center [610, 710] width 30 height 29
click at [525, 718] on td "20" at bounding box center [527, 719] width 51 height 43
type input "1:20 PM"
click at [653, 778] on span at bounding box center [653, 782] width 108 height 28
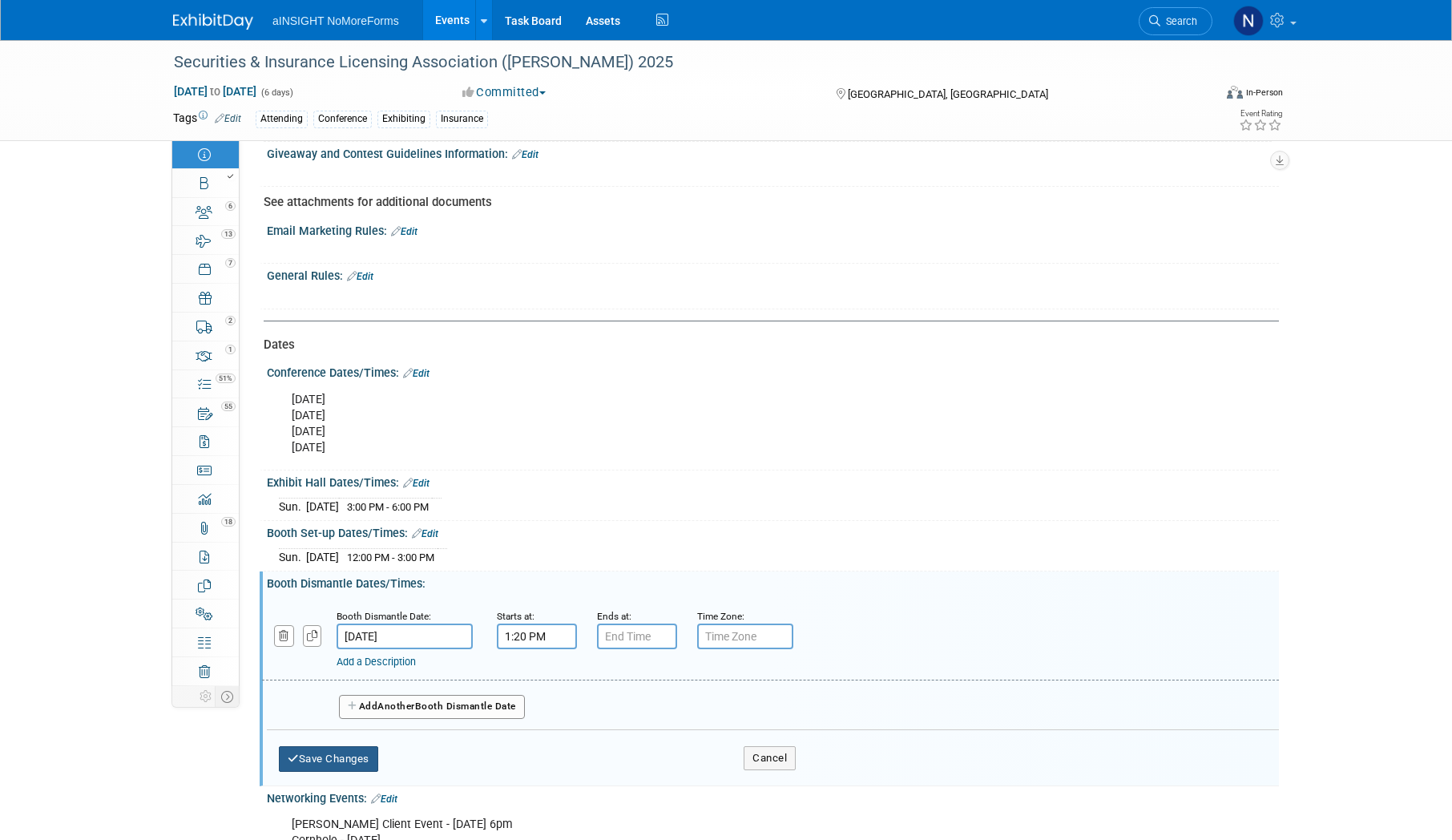
click at [351, 760] on button "Save Changes" at bounding box center [328, 759] width 99 height 26
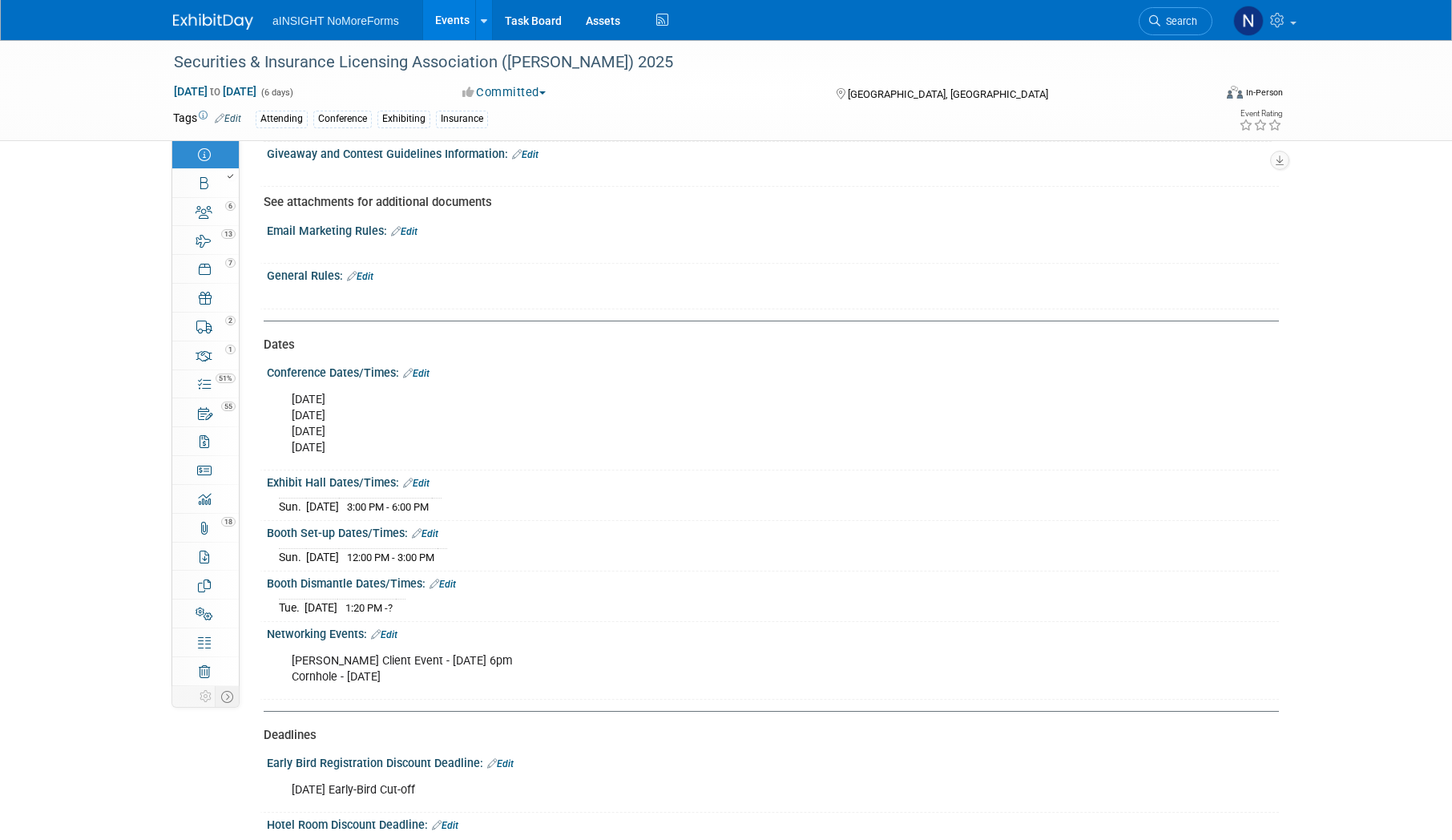
click at [422, 483] on link "Edit" at bounding box center [416, 482] width 27 height 12
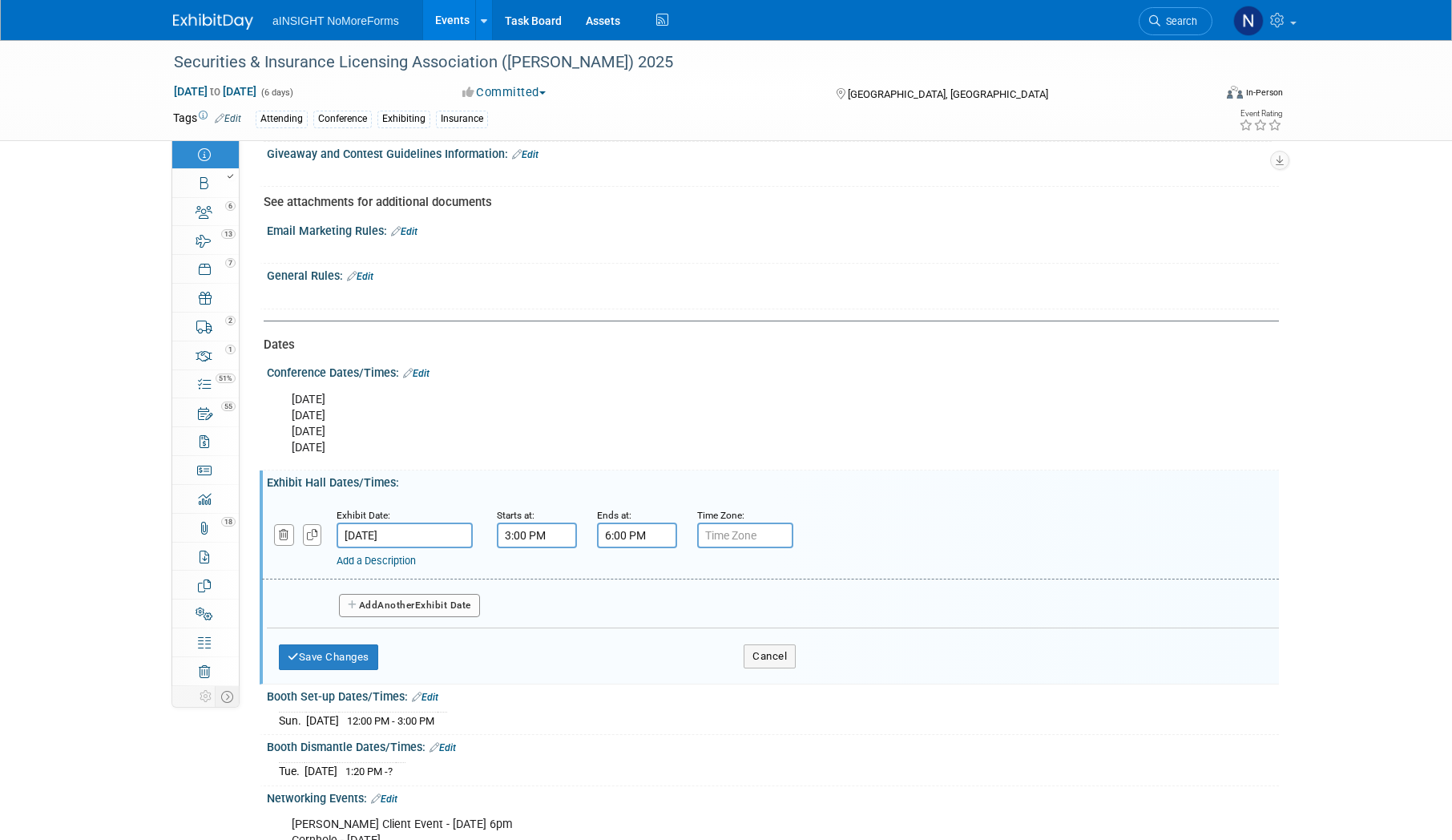
click at [396, 593] on div "Add Another Exhibit Date" at bounding box center [772, 600] width 1012 height 42
click at [398, 605] on span "Another" at bounding box center [396, 605] width 38 height 12
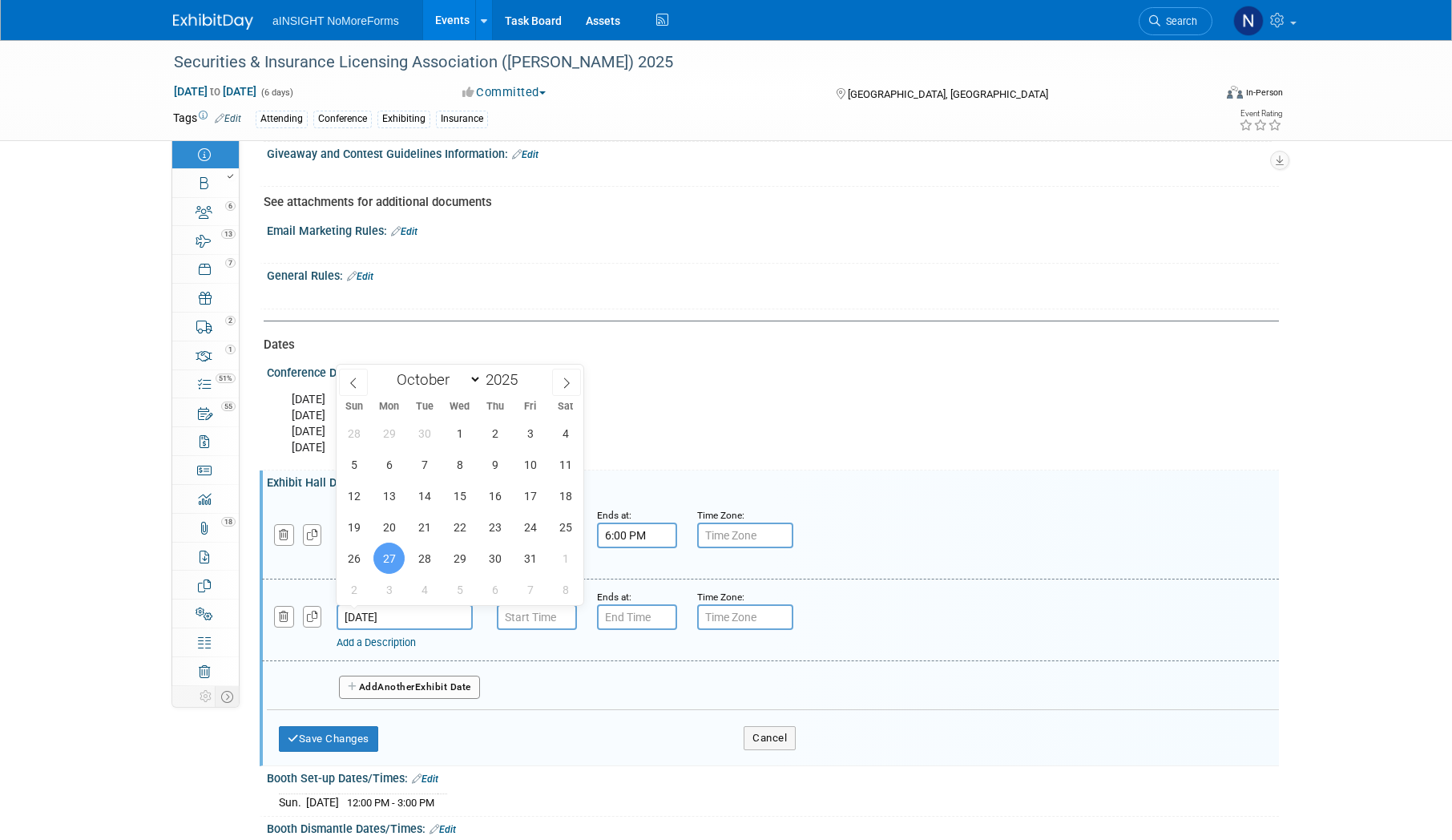
drag, startPoint x: 398, startPoint y: 622, endPoint x: 507, endPoint y: 640, distance: 110.5
click at [507, 640] on div "Exhibit Date: Oct 27, 2025 Starts at: Ends at: Time Zone: Apply to all Add a De…" at bounding box center [770, 620] width 1017 height 81
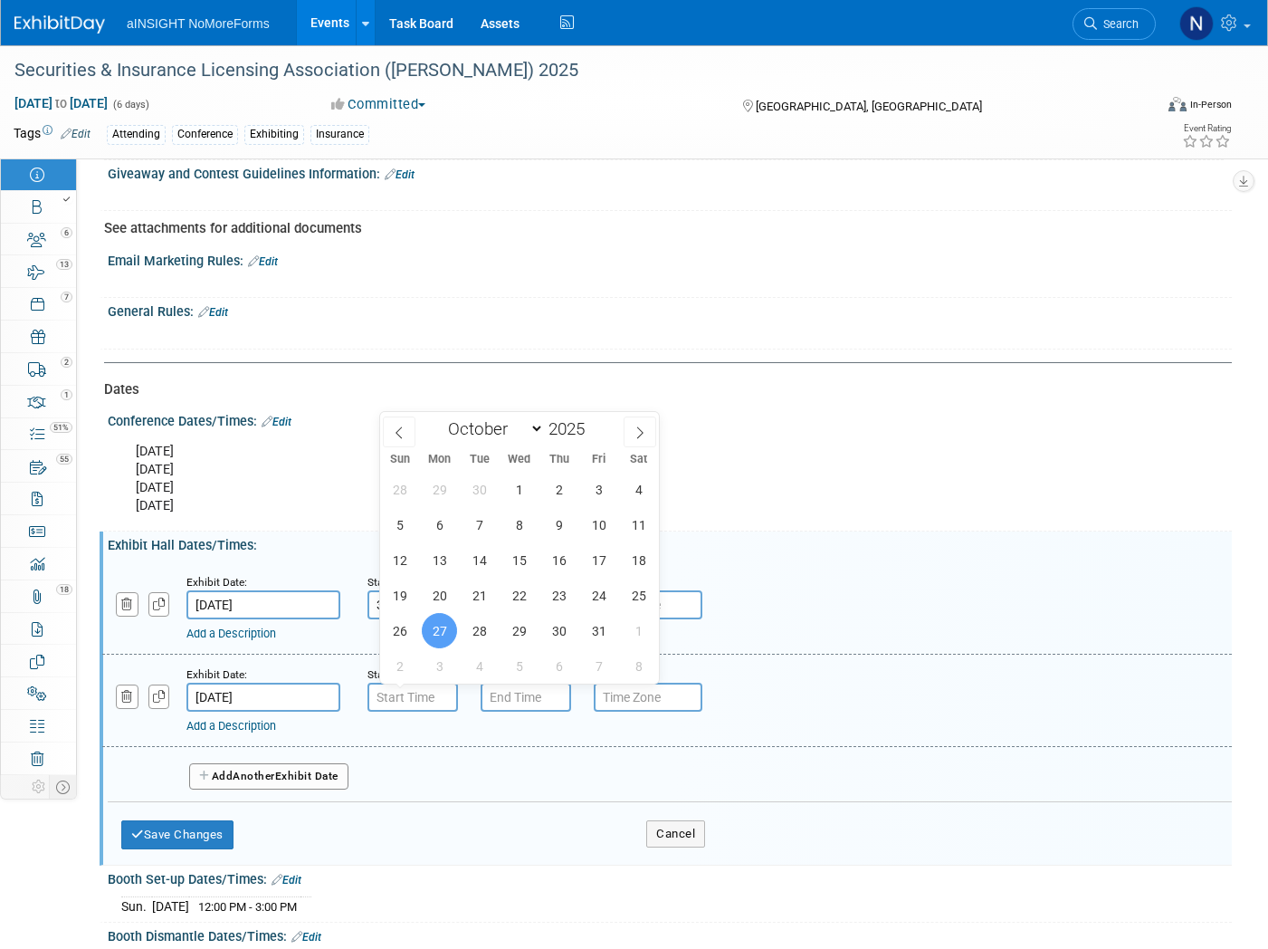
click at [596, 701] on input "text" at bounding box center [648, 696] width 109 height 29
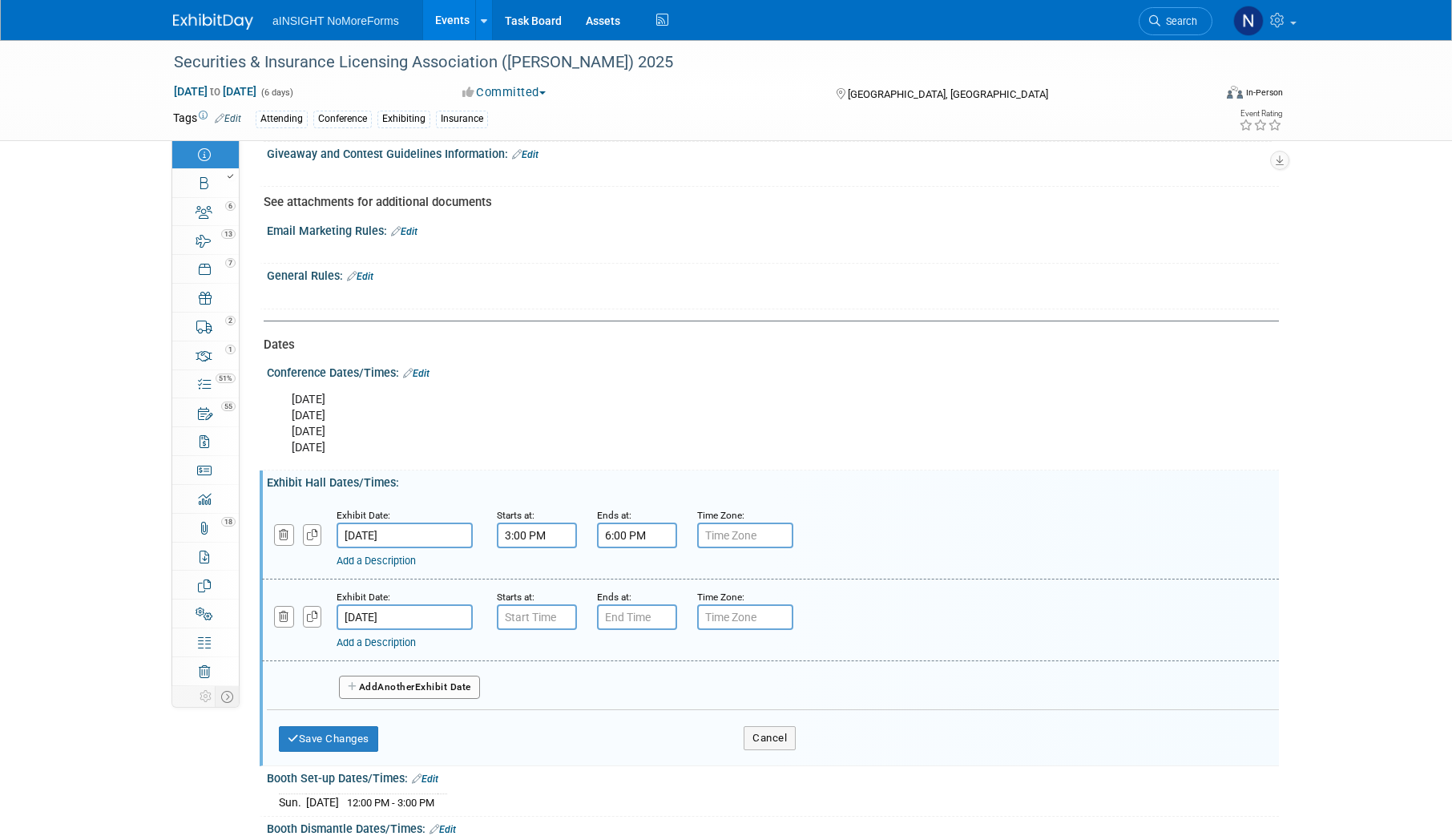
type input "7:00 AM"
click at [561, 619] on input "7:00 AM" at bounding box center [537, 616] width 81 height 26
click at [675, 754] on span at bounding box center [653, 762] width 108 height 28
click at [637, 631] on div "Add a Description Description:" at bounding box center [721, 639] width 769 height 20
click at [636, 617] on input "7:00 PM" at bounding box center [637, 616] width 81 height 26
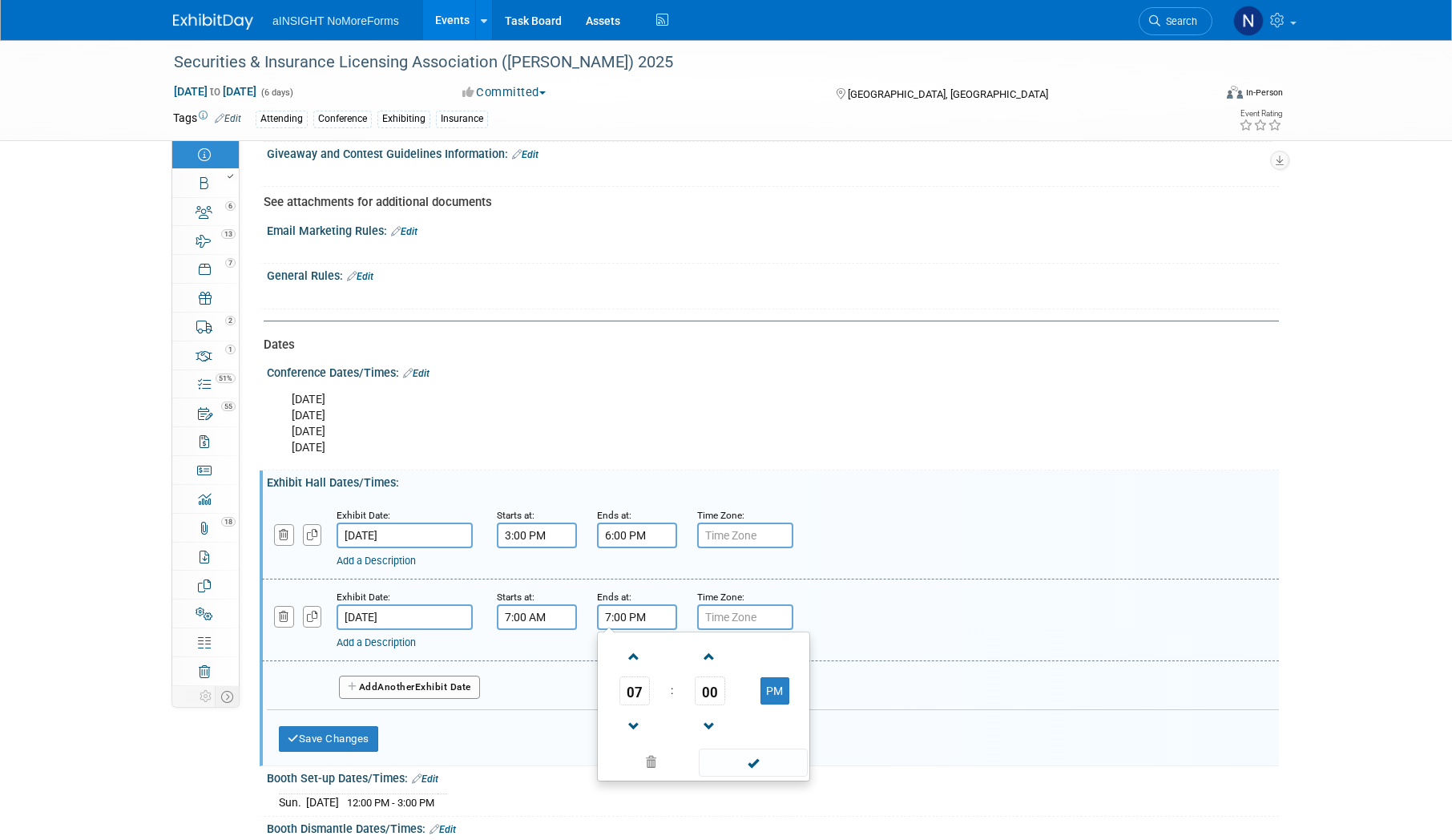
click at [628, 676] on span "07" at bounding box center [635, 690] width 30 height 29
click at [754, 778] on span at bounding box center [753, 782] width 108 height 28
click at [641, 604] on input "7:00 PM" at bounding box center [637, 616] width 81 height 26
click at [633, 651] on span at bounding box center [635, 657] width 28 height 28
type input "8:00 PM"
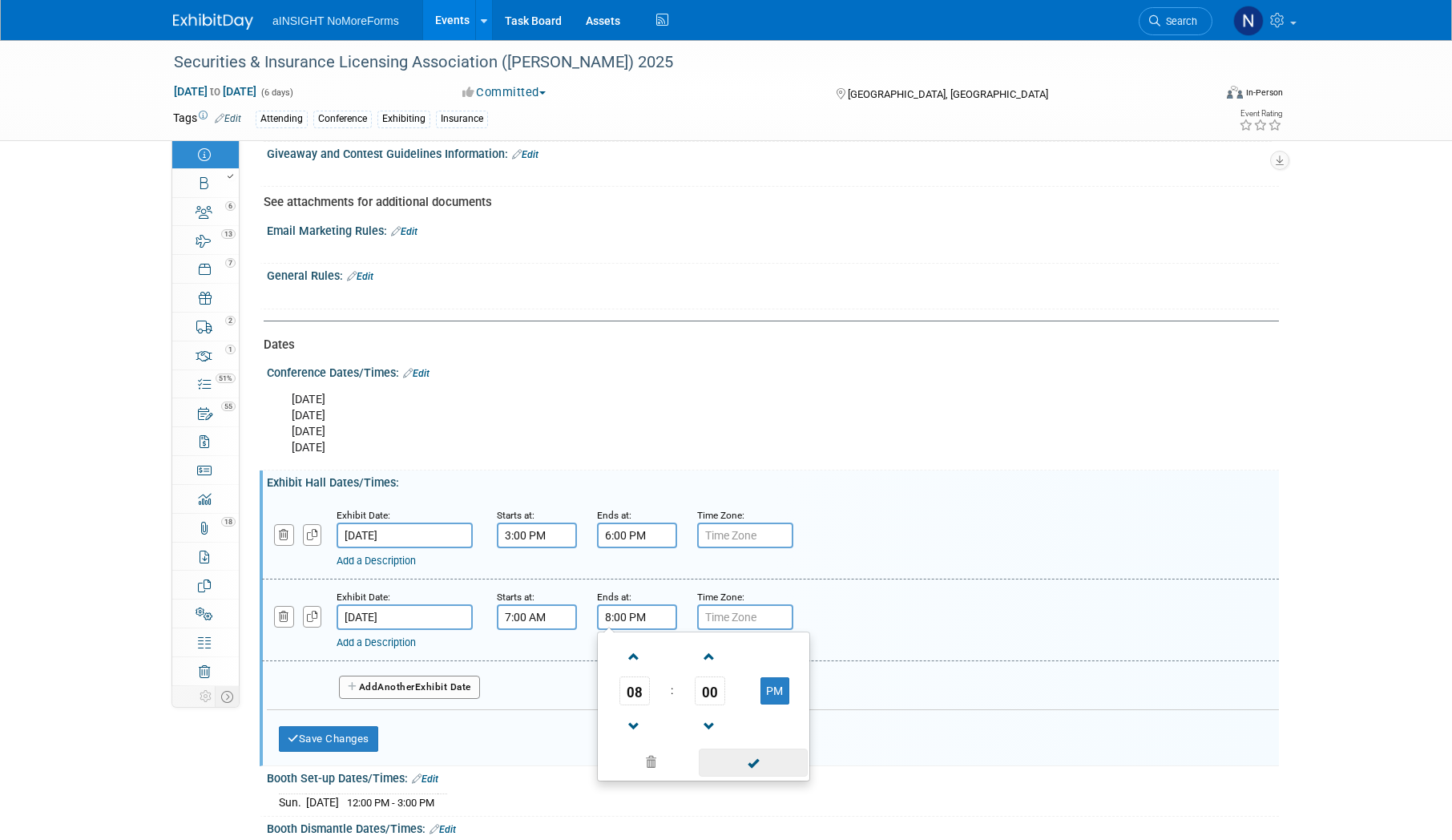
click at [753, 767] on span at bounding box center [753, 762] width 108 height 28
click at [398, 642] on link "Add a Description" at bounding box center [376, 643] width 80 height 12
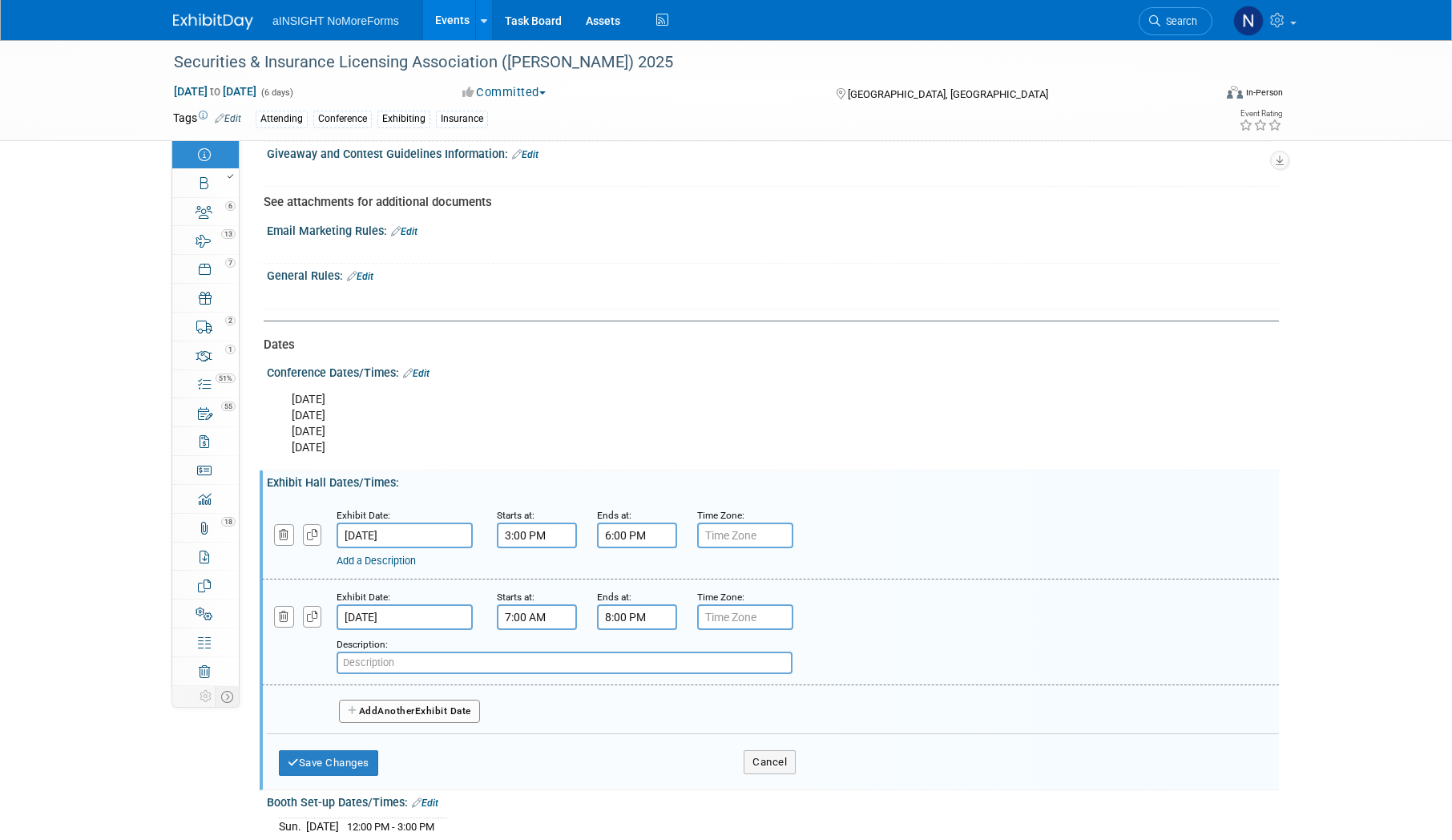
paste input "(Breakfast)"
type input "(Breakfast)"
click at [415, 707] on span "Another" at bounding box center [396, 711] width 38 height 12
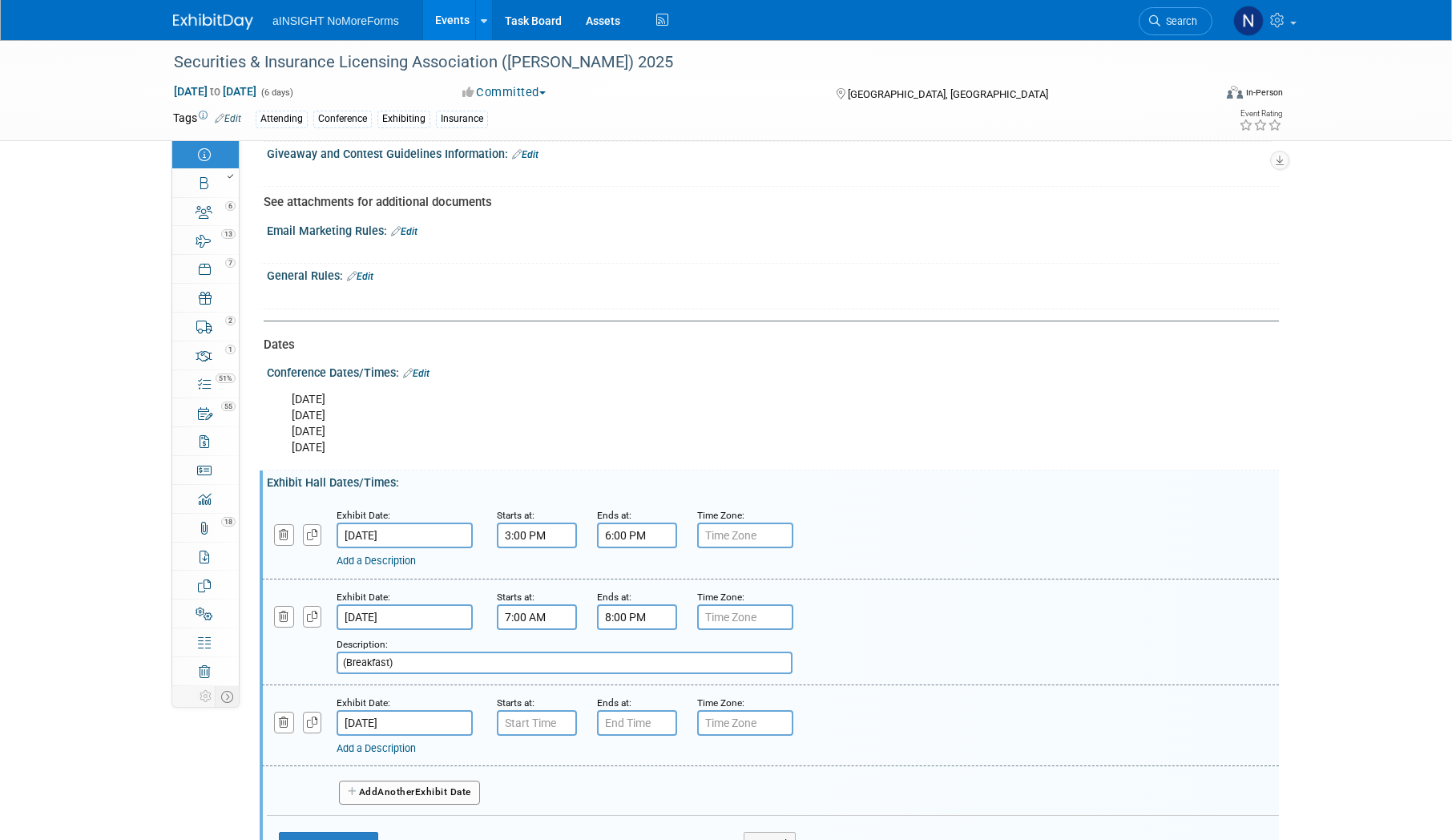
click at [564, 736] on div "Add a Description Description:" at bounding box center [721, 745] width 769 height 20
click at [551, 728] on input "7:00 AM" at bounding box center [537, 722] width 81 height 26
click at [535, 767] on span at bounding box center [534, 762] width 28 height 28
click at [535, 766] on span at bounding box center [534, 762] width 28 height 28
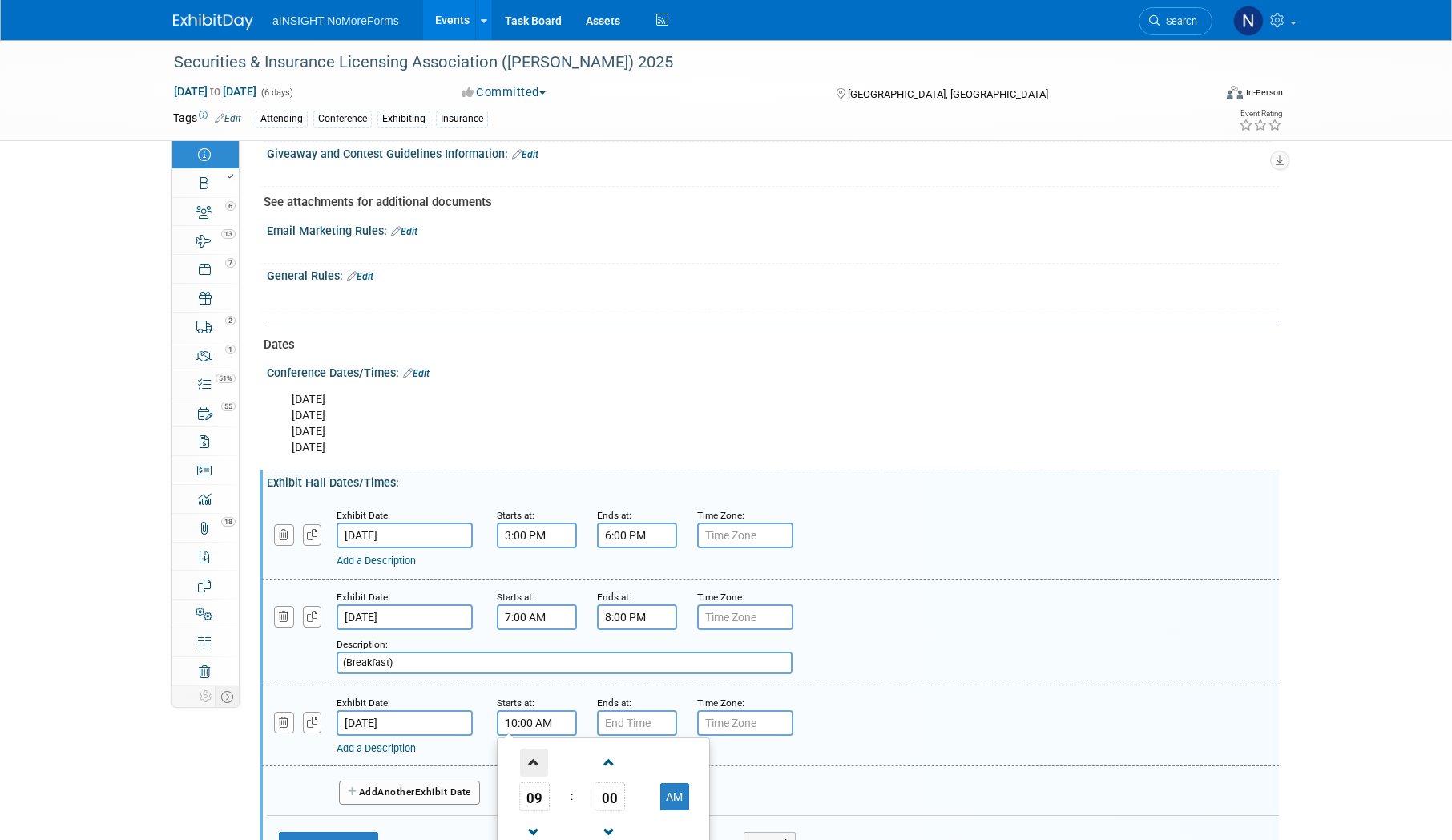
click at [535, 766] on span at bounding box center [534, 762] width 28 height 28
type input "12:00 PM"
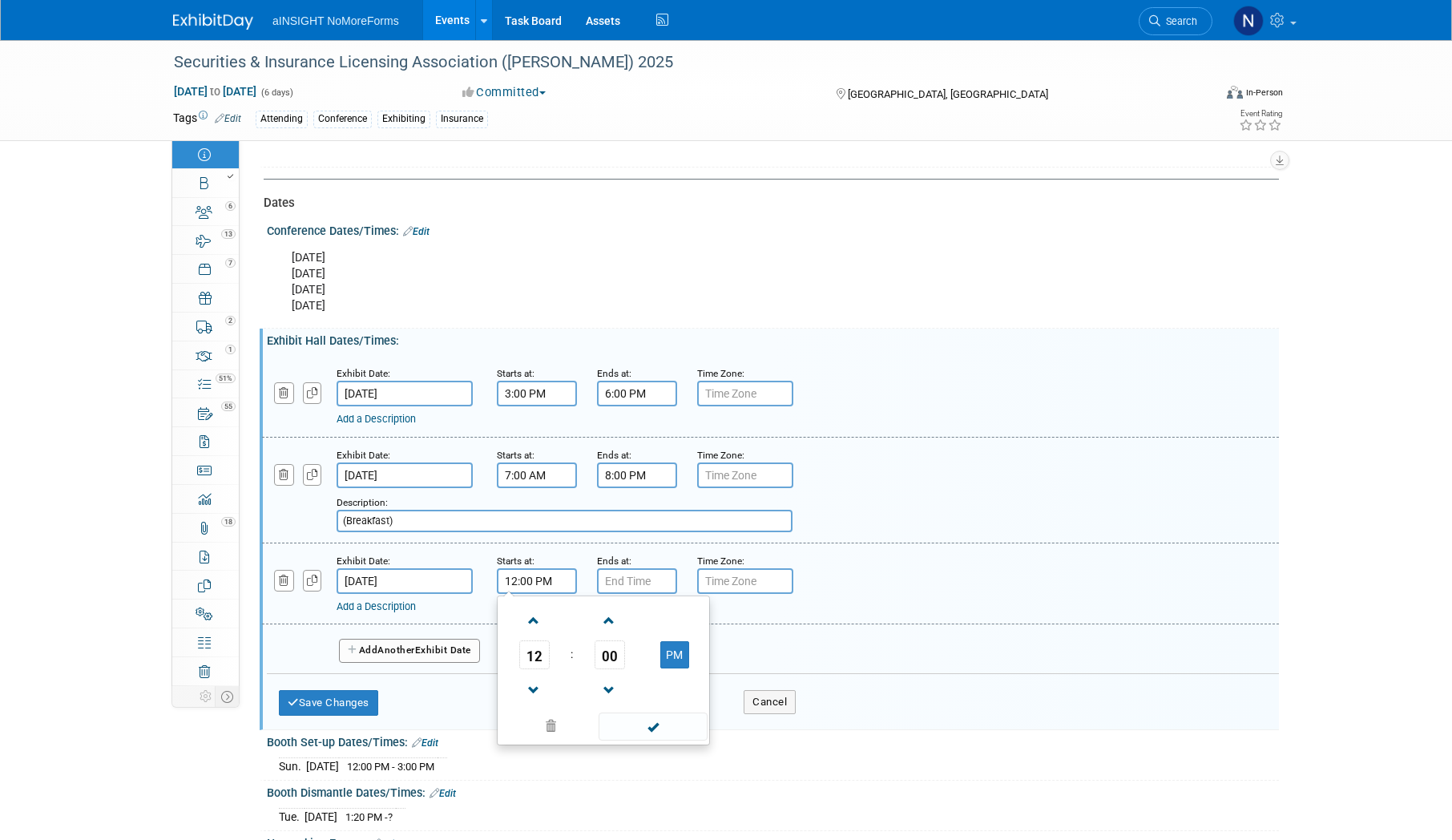
scroll to position [1362, 0]
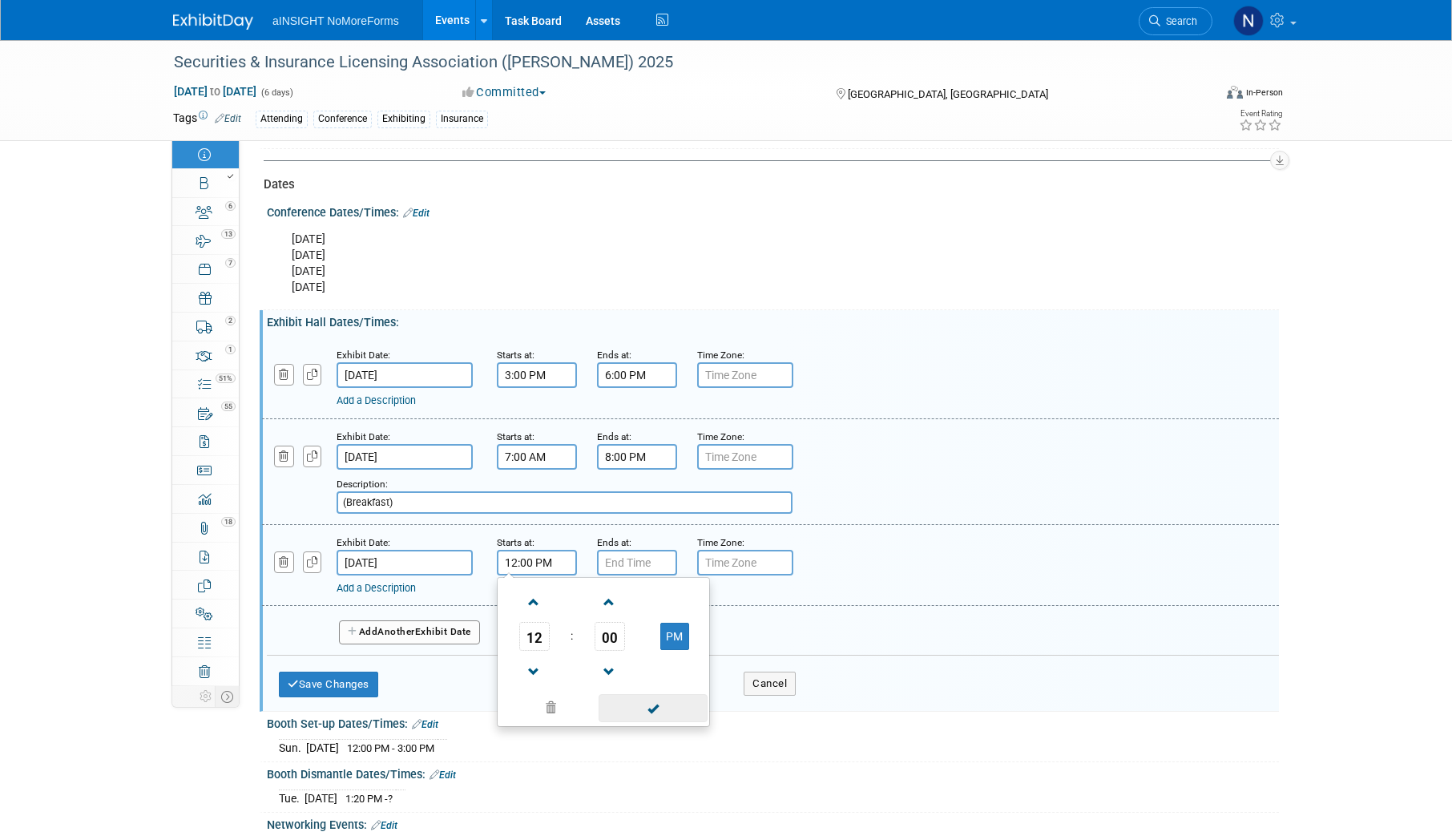
drag, startPoint x: 661, startPoint y: 713, endPoint x: 653, endPoint y: 609, distance: 104.3
click at [661, 712] on span at bounding box center [653, 708] width 108 height 28
click at [641, 562] on input "7:00 PM" at bounding box center [637, 562] width 81 height 26
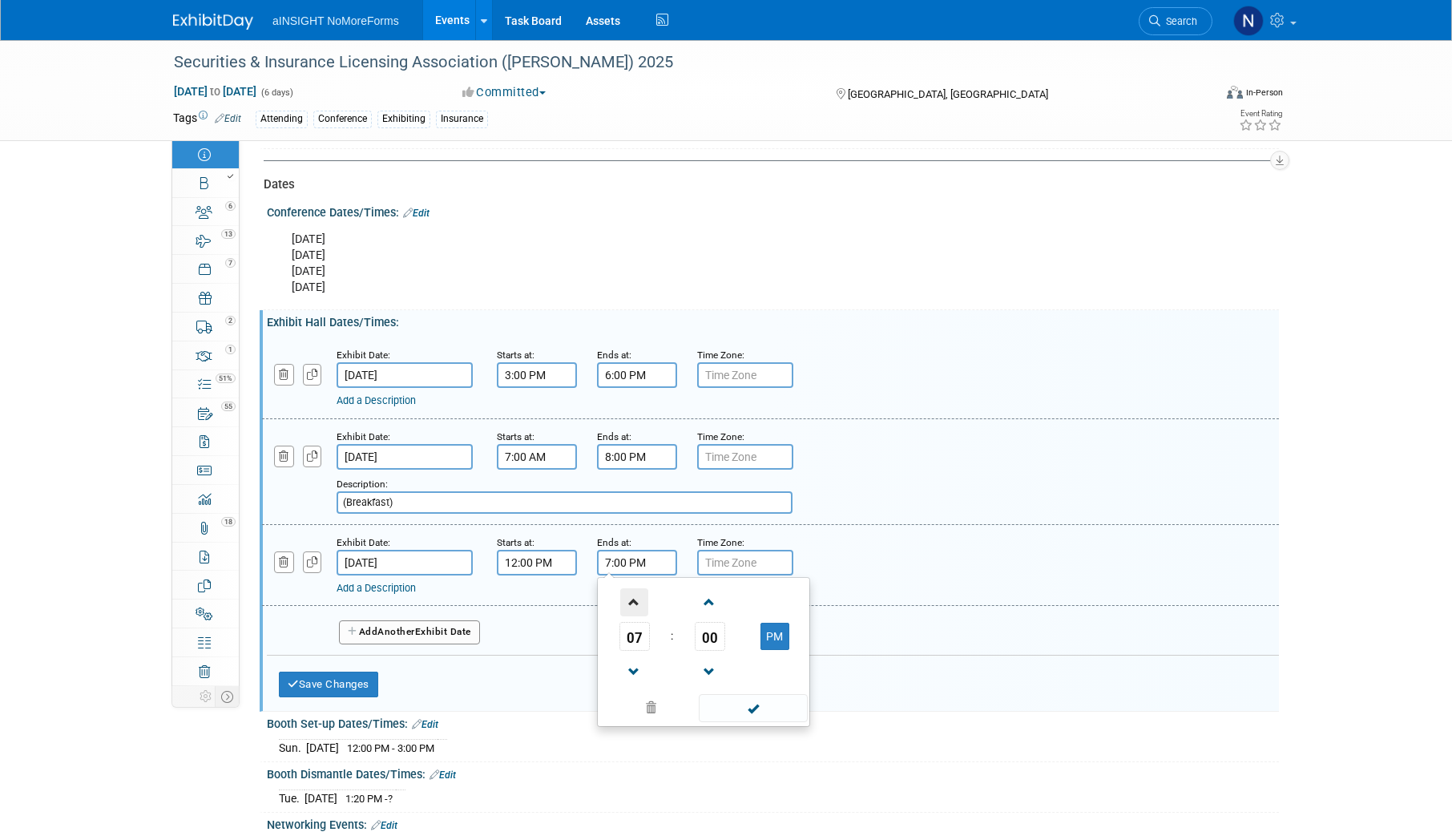
click at [629, 591] on span at bounding box center [635, 602] width 28 height 28
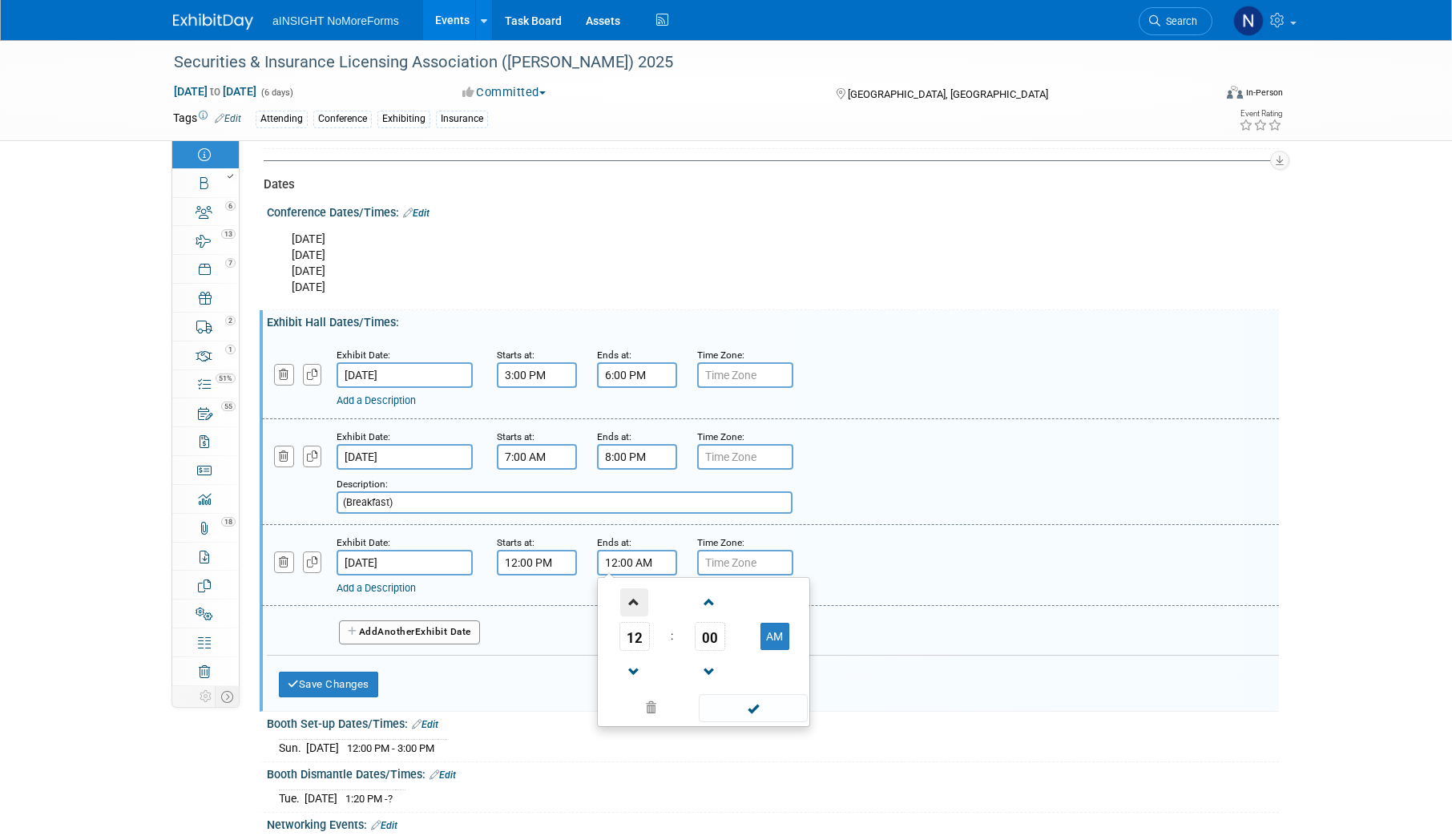
click at [629, 591] on span at bounding box center [635, 602] width 28 height 28
click at [781, 631] on button "AM" at bounding box center [775, 636] width 29 height 27
type input "1:00 PM"
click at [746, 704] on span at bounding box center [753, 708] width 108 height 28
click at [374, 587] on link "Add a Description" at bounding box center [376, 588] width 80 height 12
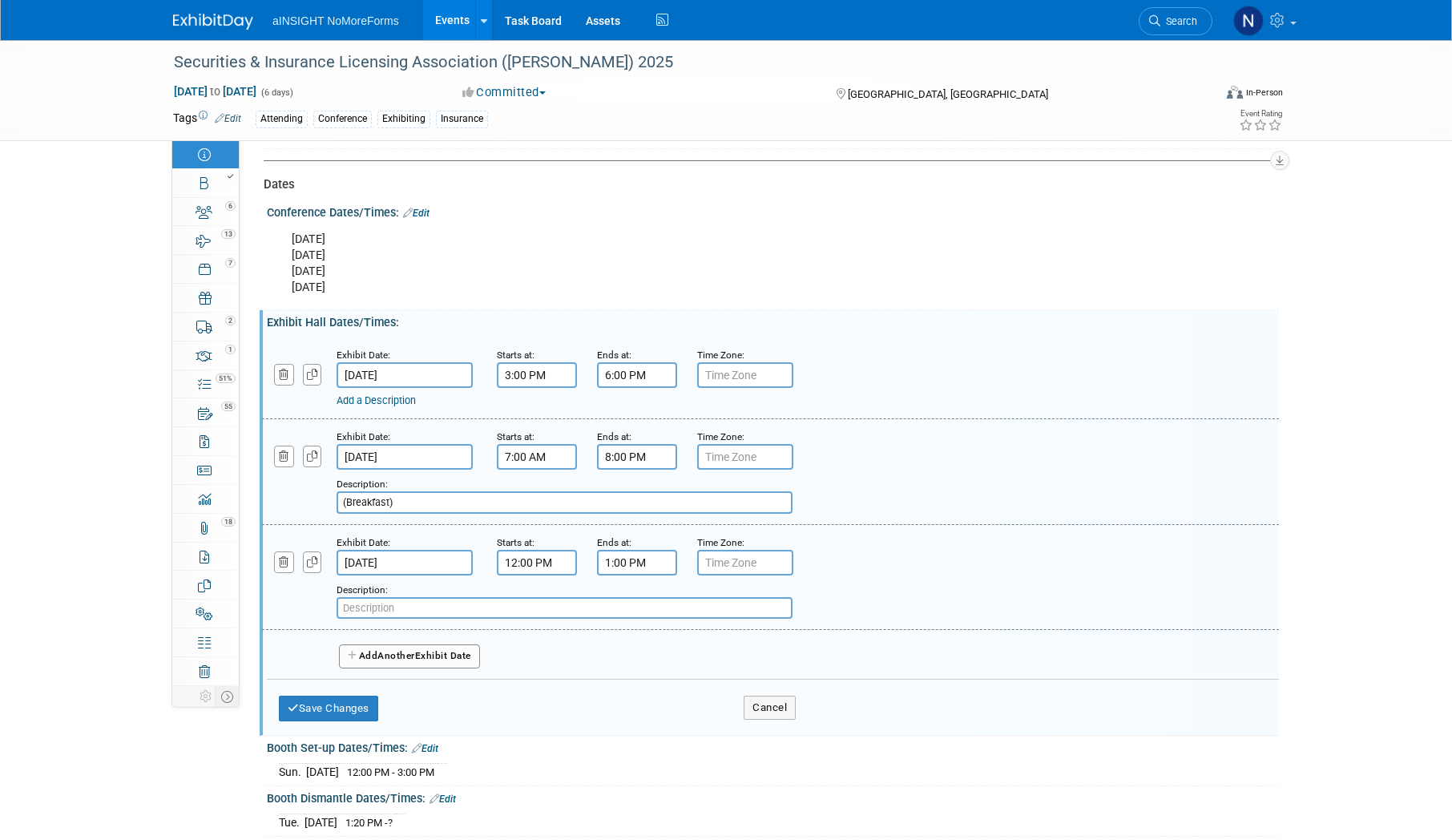
click at [413, 607] on input "text" at bounding box center [564, 607] width 456 height 22
paste input "(Lunch)"
type input "(Lunch)"
click at [410, 651] on span "Another" at bounding box center [396, 655] width 38 height 12
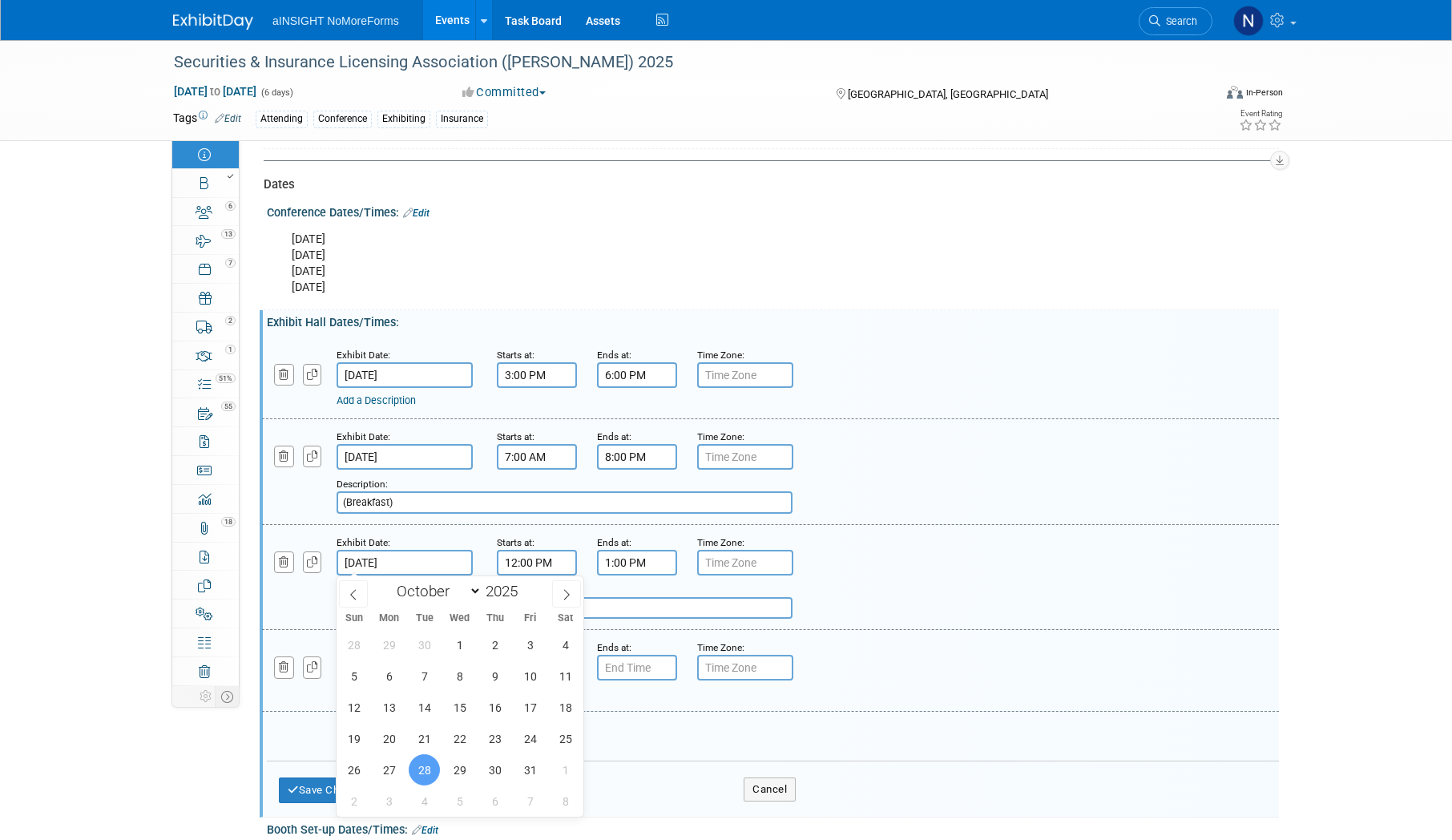
click at [384, 565] on input "Oct 28, 2025" at bounding box center [405, 562] width 136 height 26
click at [394, 770] on span "27" at bounding box center [389, 769] width 31 height 31
type input "Oct 27, 2025"
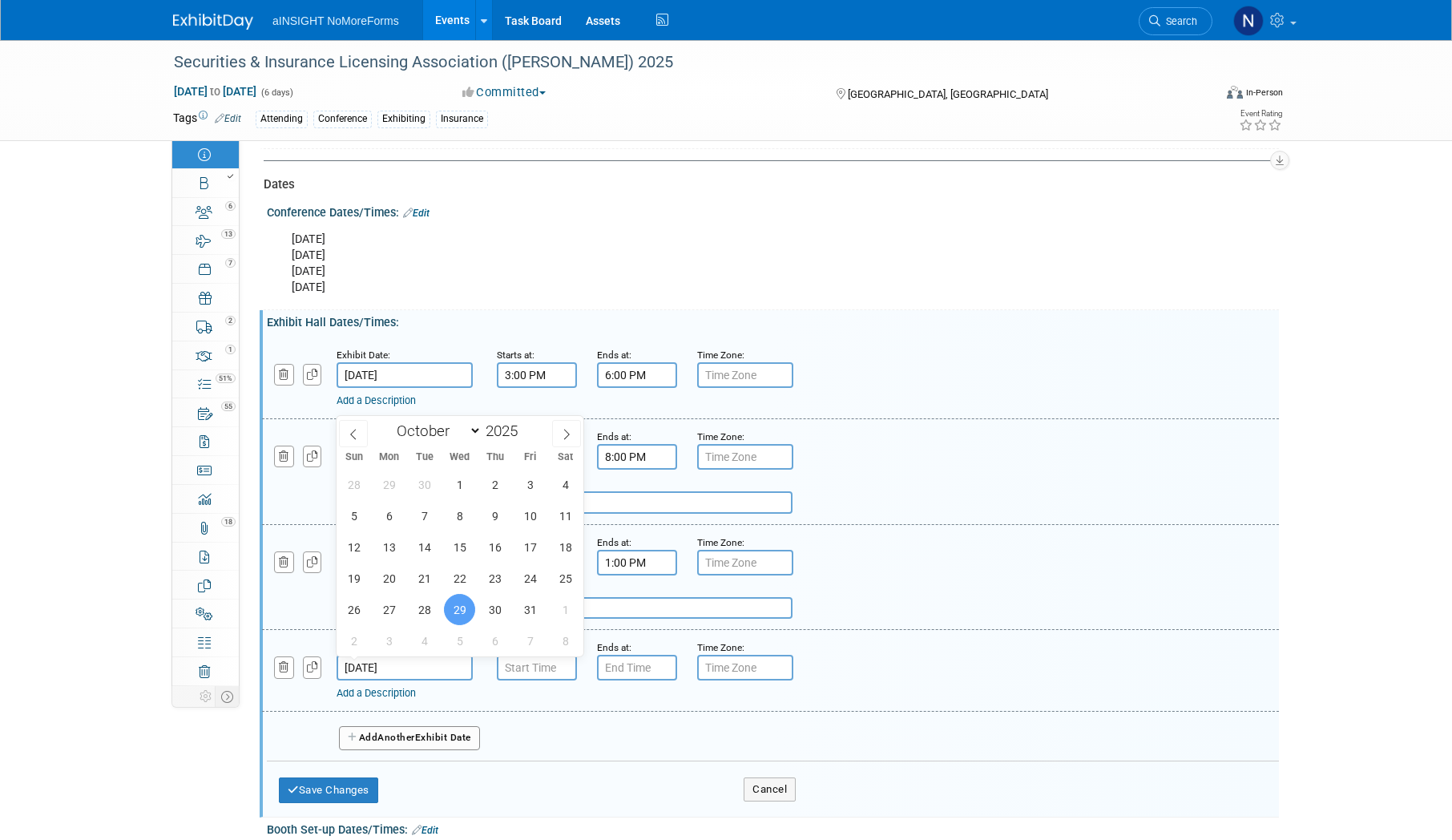
click at [402, 667] on input "Oct 29, 2025" at bounding box center [405, 667] width 136 height 26
click at [392, 605] on span "27" at bounding box center [389, 609] width 31 height 31
type input "Oct 27, 2025"
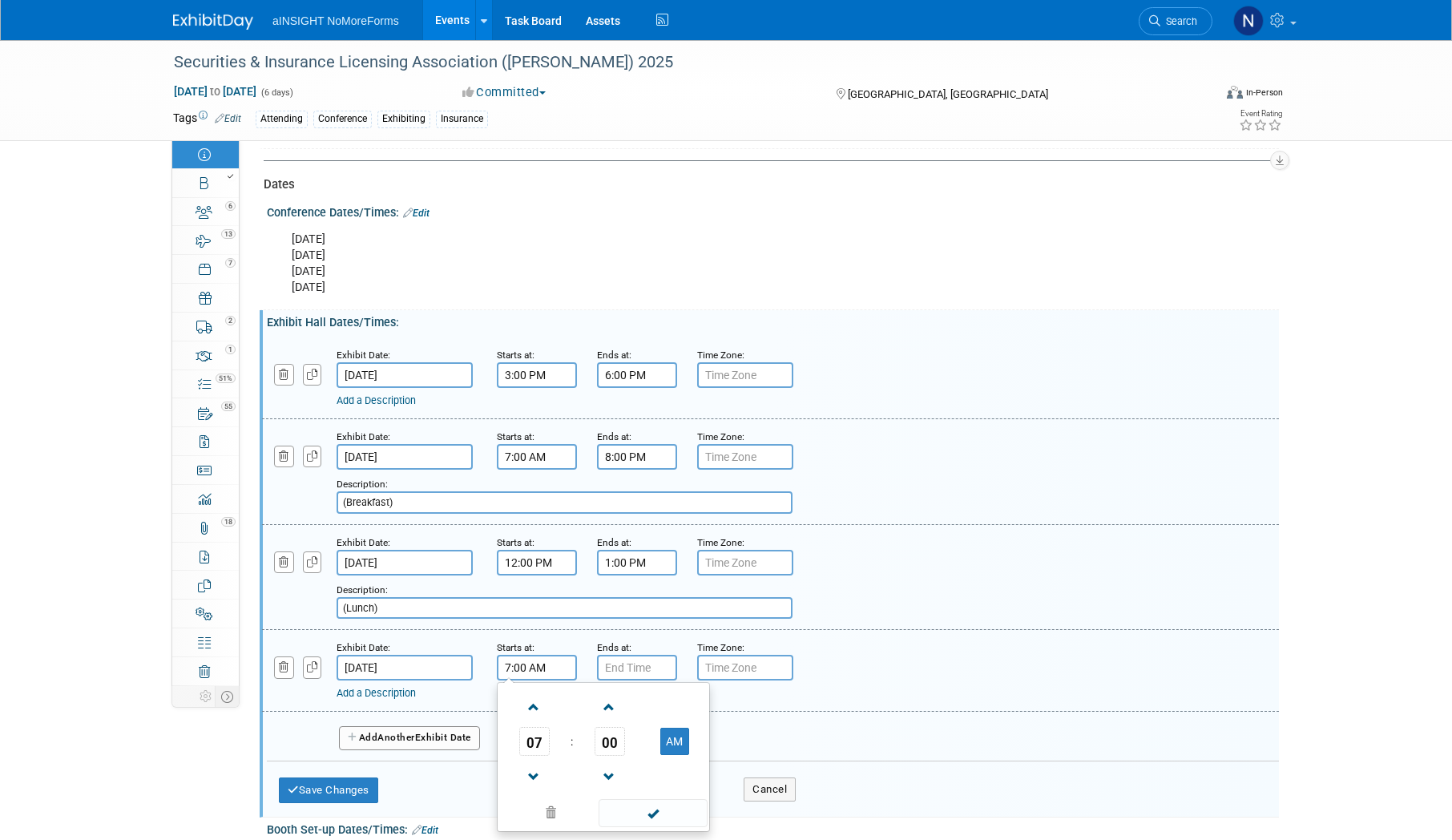
click at [516, 671] on input "7:00 AM" at bounding box center [537, 667] width 81 height 26
click at [544, 705] on span at bounding box center [534, 707] width 28 height 28
click at [529, 713] on span at bounding box center [534, 707] width 28 height 28
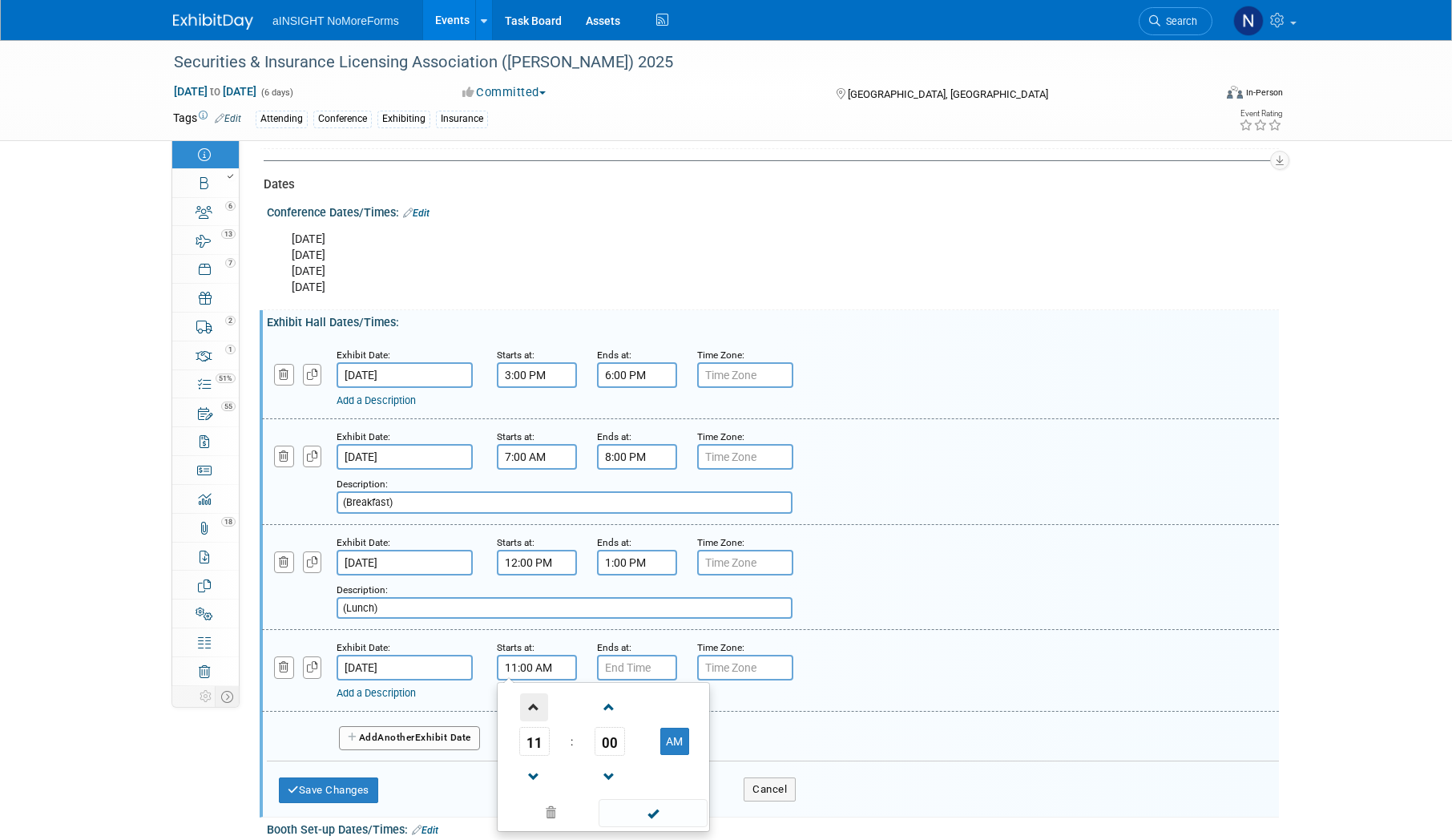
click at [529, 713] on span at bounding box center [534, 707] width 28 height 28
click at [618, 736] on span "00" at bounding box center [610, 741] width 30 height 29
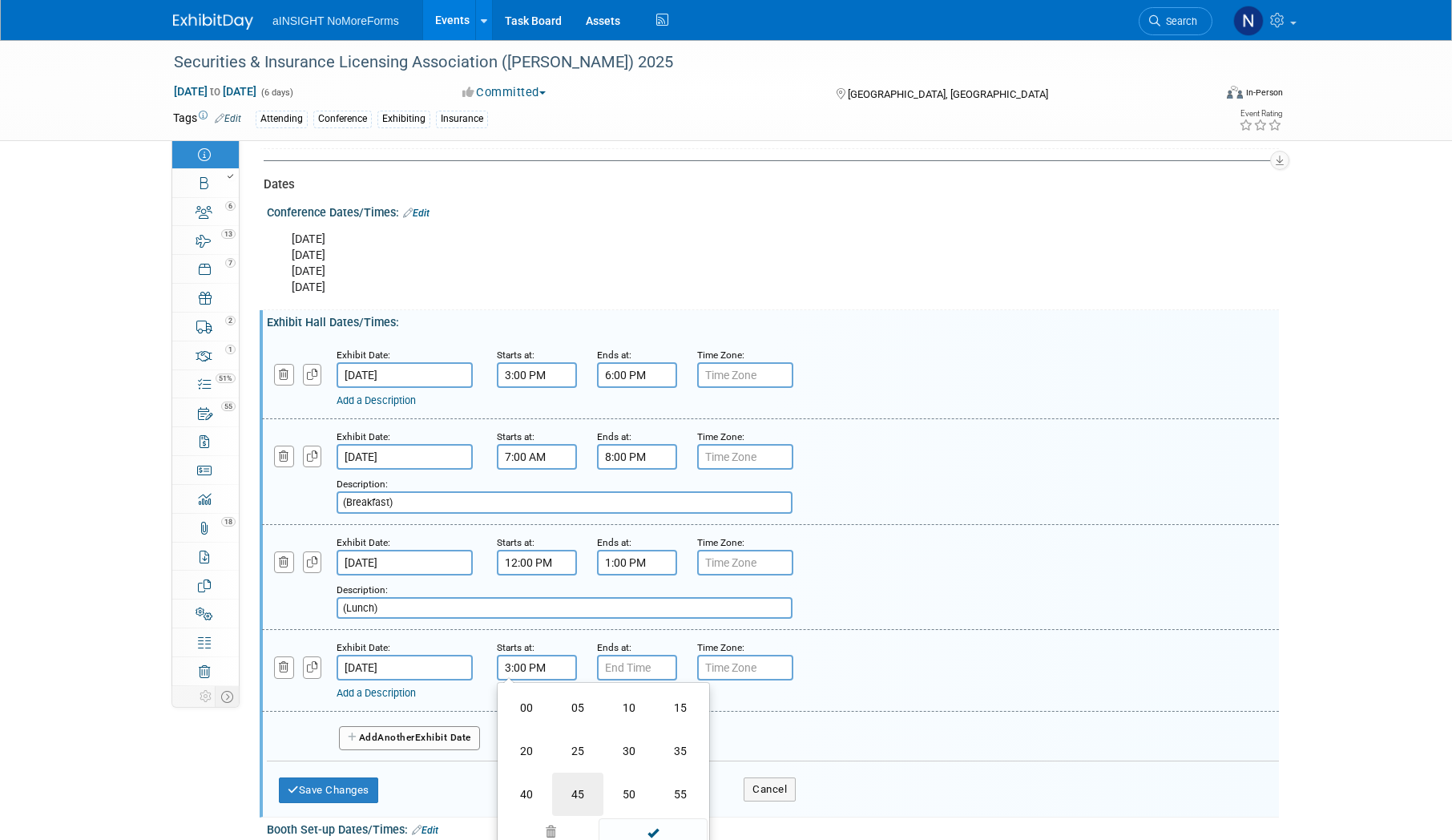
click at [583, 783] on td "45" at bounding box center [578, 794] width 51 height 43
type input "3:45 PM"
click at [657, 818] on span at bounding box center [653, 813] width 108 height 28
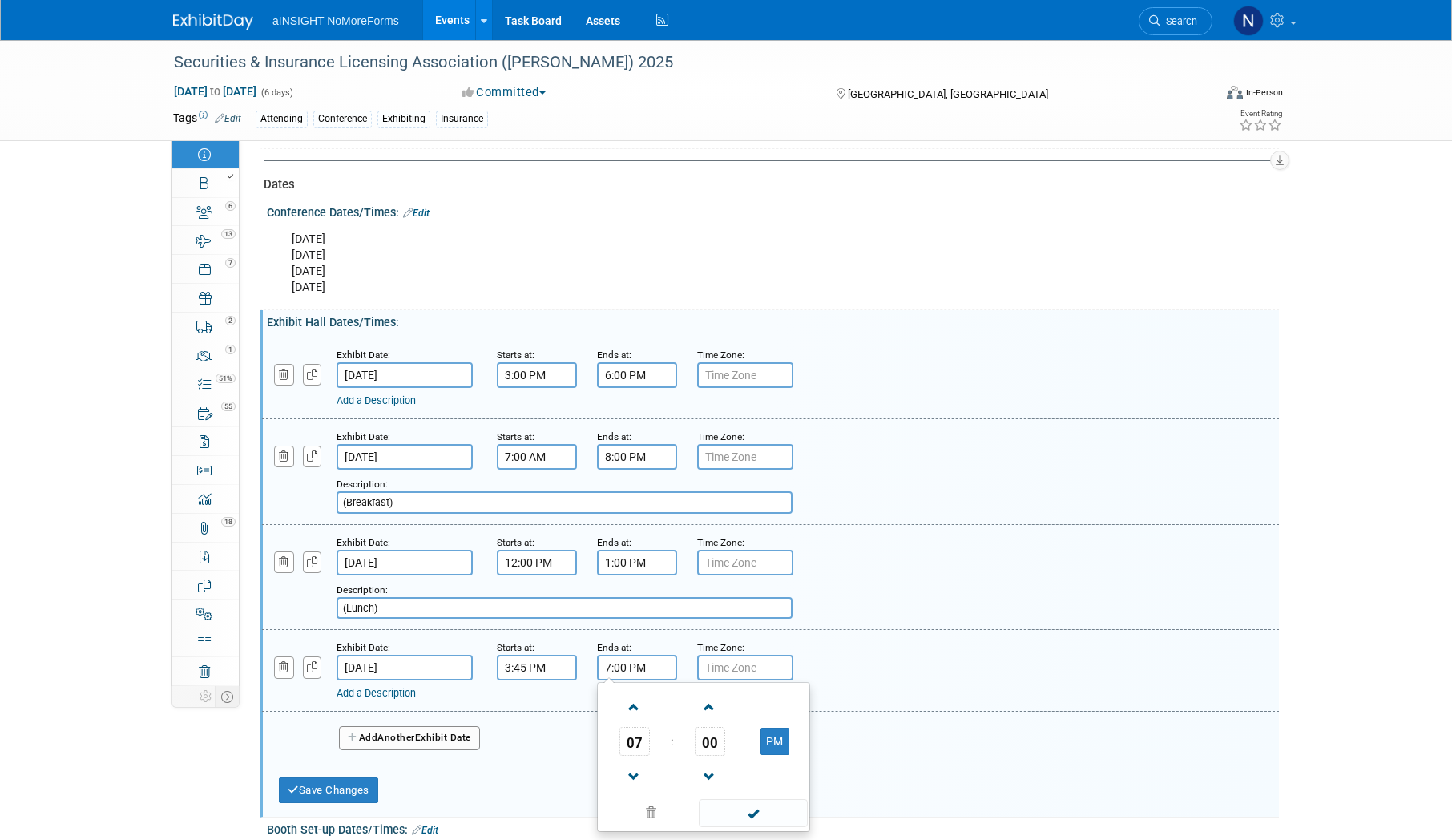
click at [628, 674] on input "7:00 PM" at bounding box center [637, 667] width 81 height 26
click at [629, 705] on span at bounding box center [635, 707] width 28 height 28
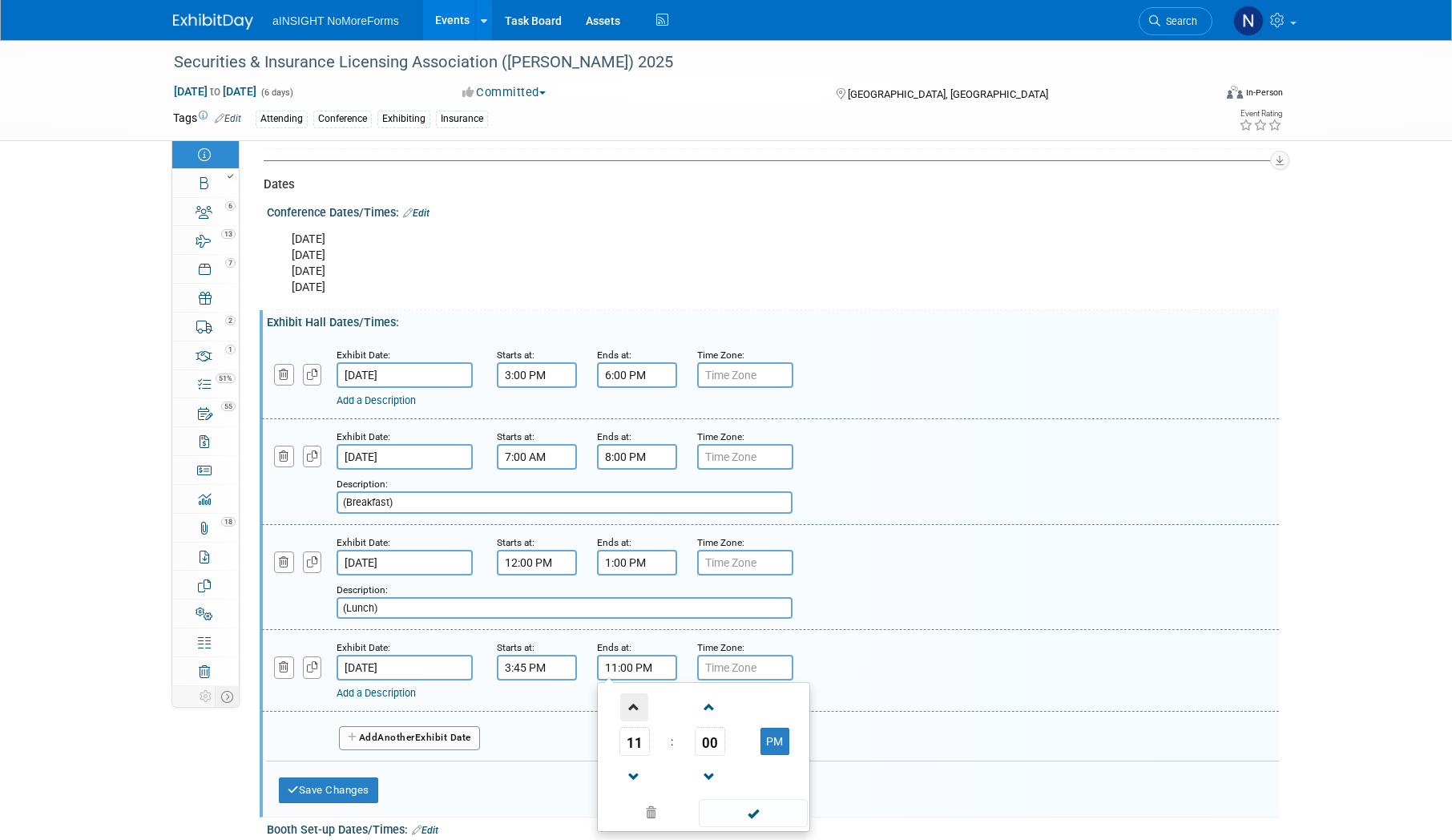
click at [629, 705] on span at bounding box center [635, 707] width 28 height 28
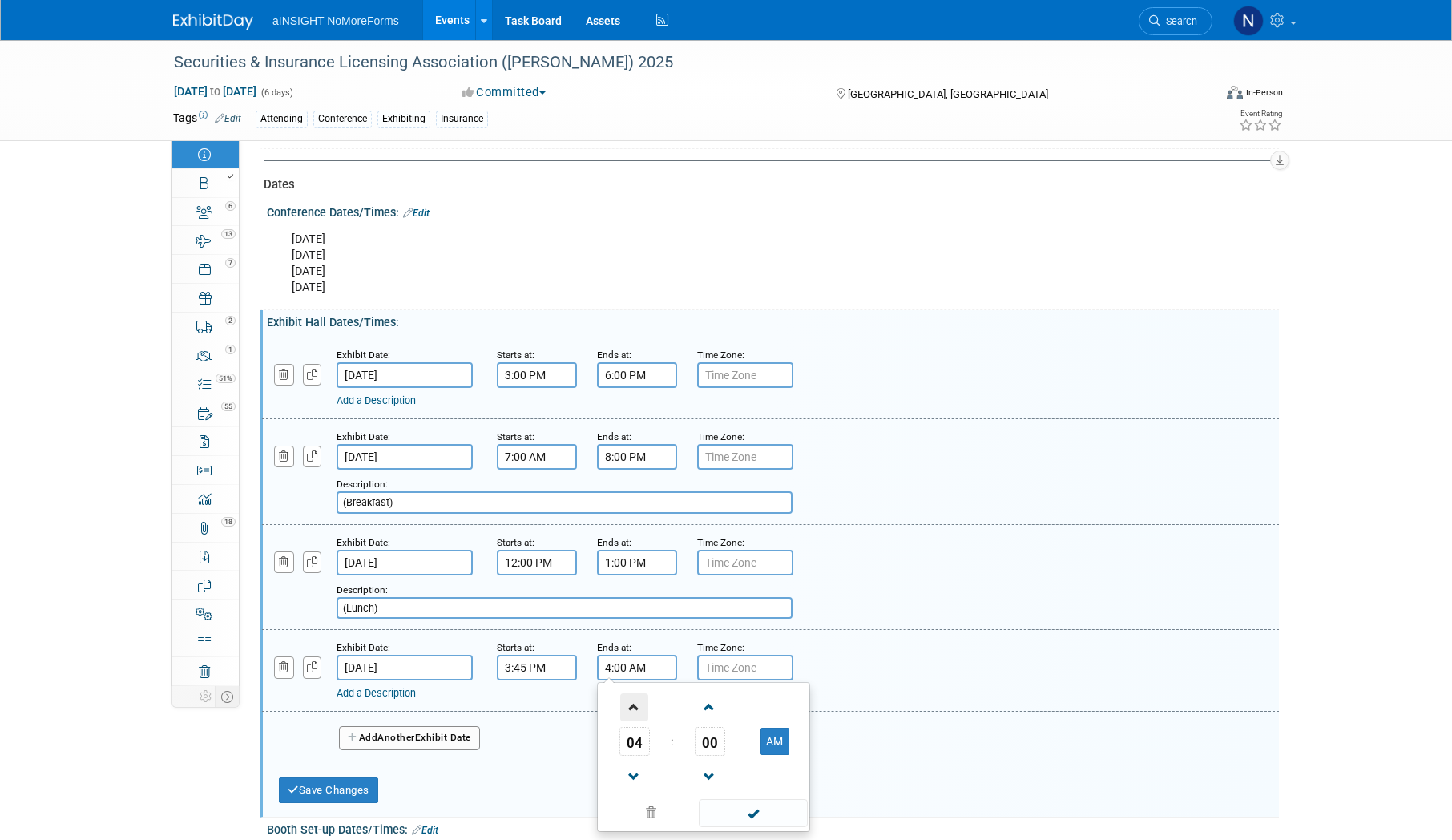
click at [629, 705] on span at bounding box center [635, 707] width 28 height 28
click at [744, 813] on span at bounding box center [753, 813] width 108 height 28
drag, startPoint x: 663, startPoint y: 685, endPoint x: 656, endPoint y: 673, distance: 13.9
click at [661, 684] on div "Add a Description Description:" at bounding box center [721, 690] width 769 height 20
click at [656, 673] on input "5:00 AM" at bounding box center [637, 667] width 81 height 26
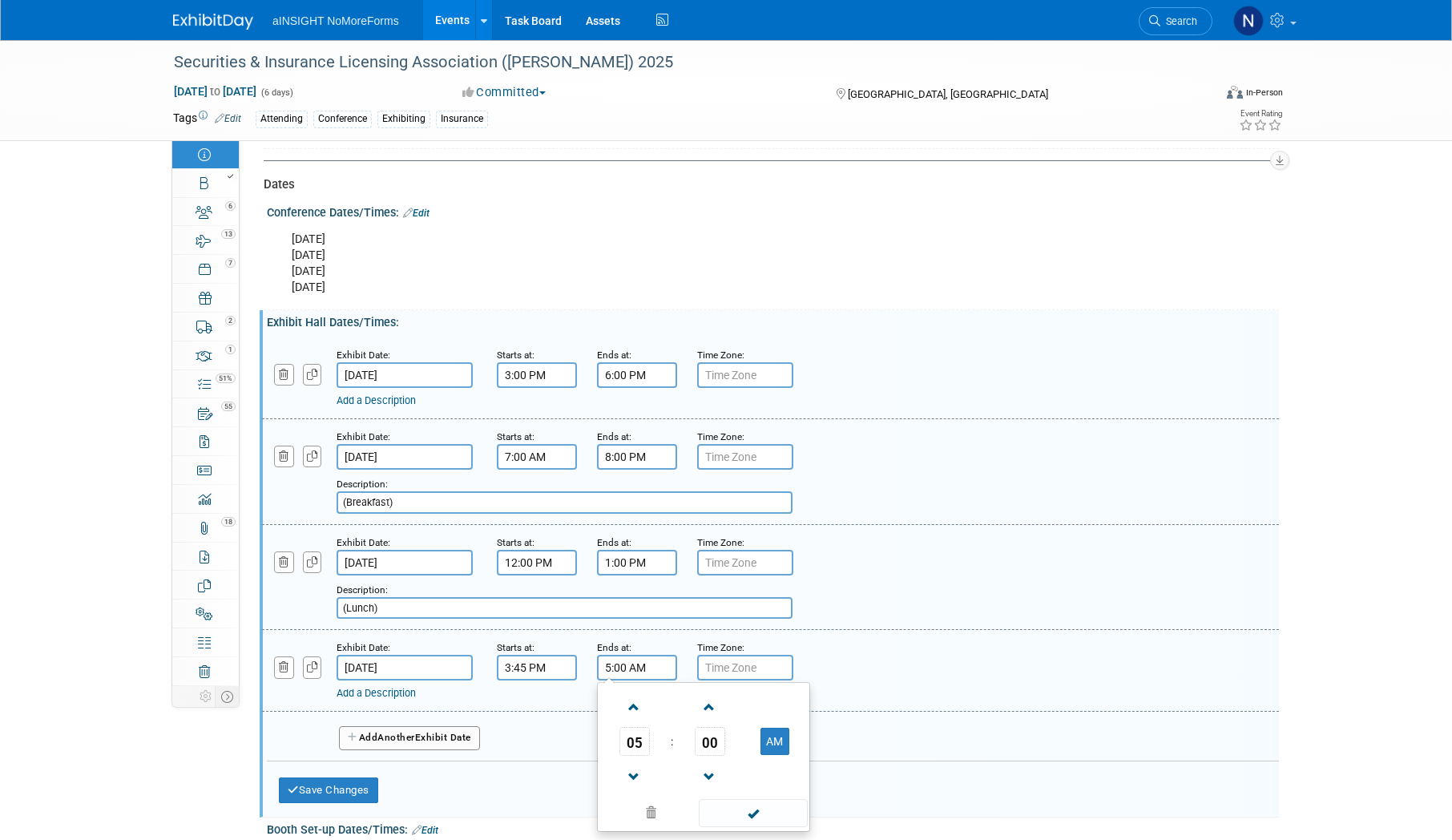
click at [791, 740] on td "AM" at bounding box center [775, 741] width 64 height 29
click at [767, 749] on button "AM" at bounding box center [775, 741] width 29 height 27
type input "5:00 PM"
click at [751, 816] on span at bounding box center [753, 813] width 108 height 28
click at [411, 692] on link "Add a Description" at bounding box center [376, 693] width 80 height 12
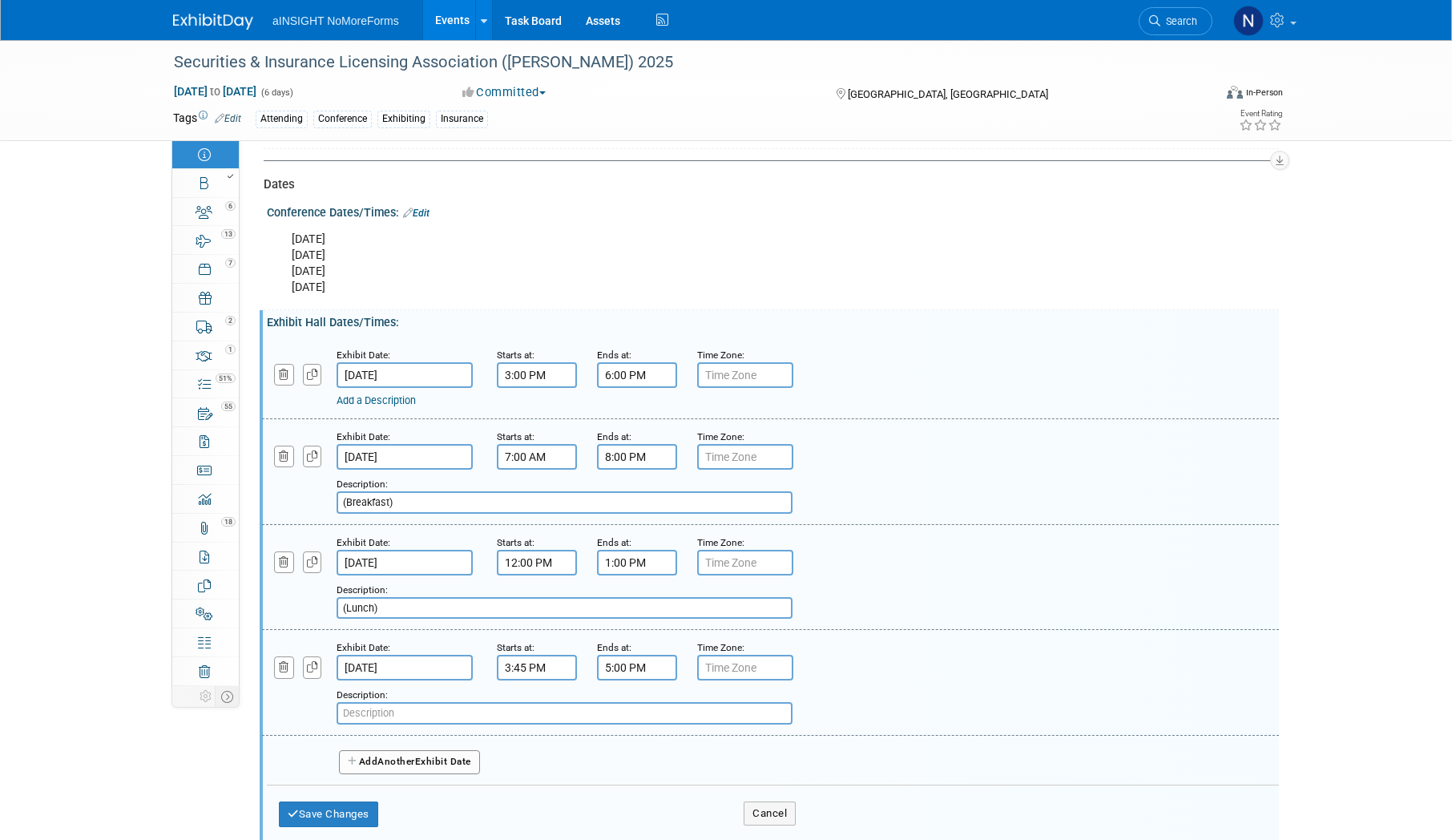
paste input "(Around the Country)"
type input "(Around the Country)"
click at [433, 764] on button "Add Another Exhibit Date" at bounding box center [409, 761] width 141 height 24
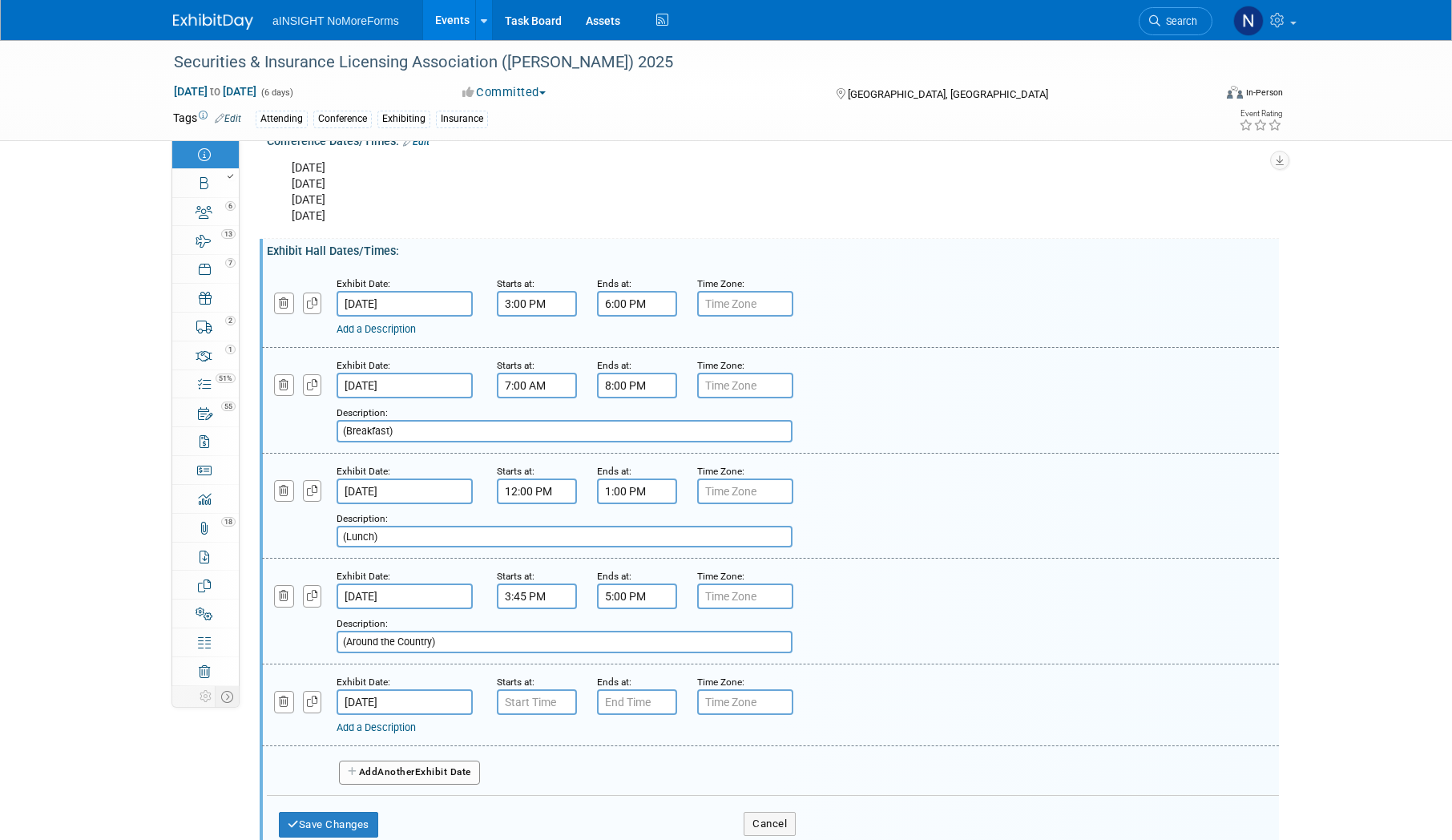
scroll to position [1522, 0]
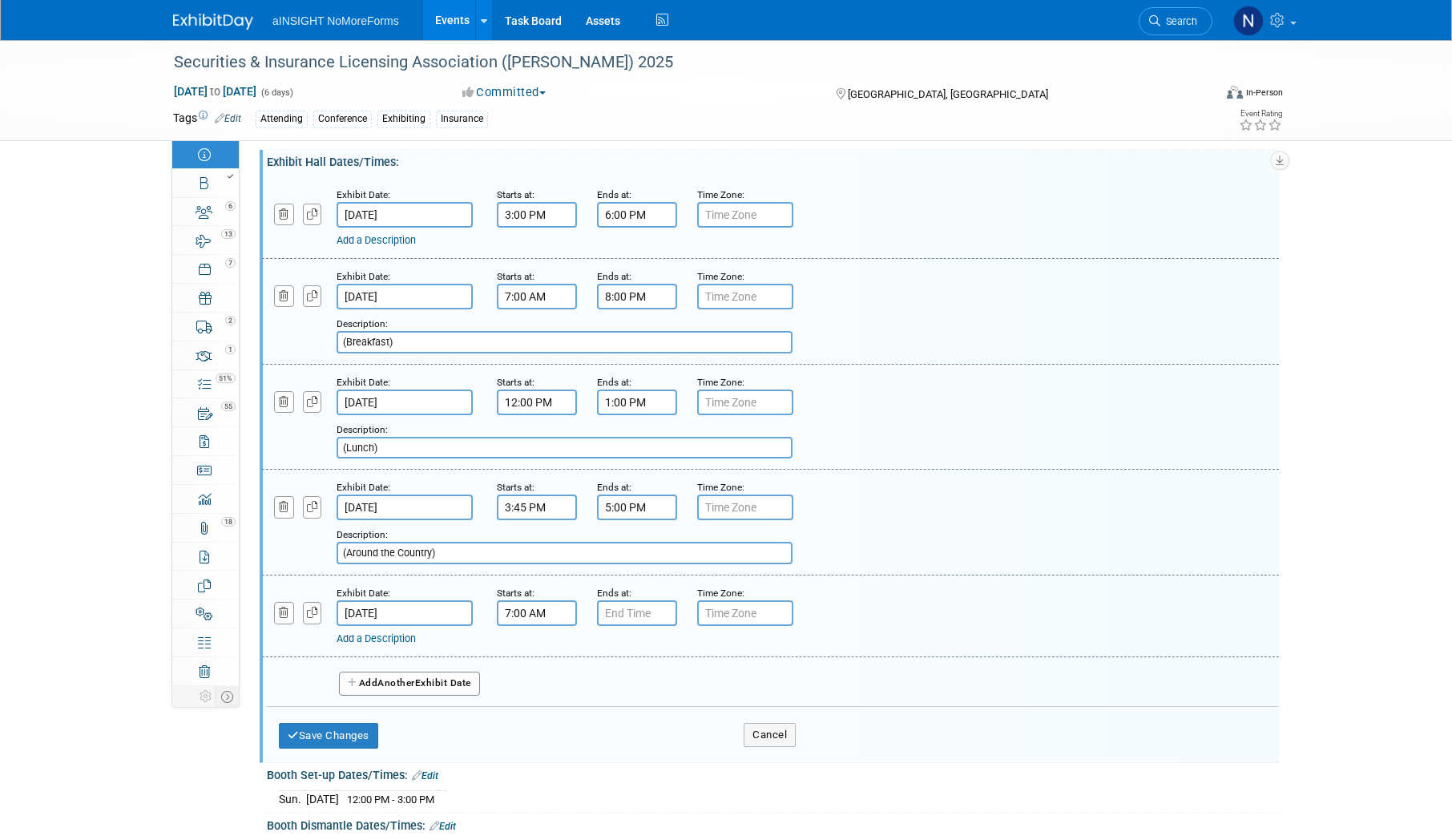
click at [532, 620] on input "7:00 AM" at bounding box center [537, 613] width 81 height 26
click at [592, 696] on td "00" at bounding box center [609, 686] width 66 height 29
click at [601, 687] on span "00" at bounding box center [610, 686] width 30 height 29
click at [674, 654] on td "15" at bounding box center [680, 652] width 51 height 43
type input "7:15 AM"
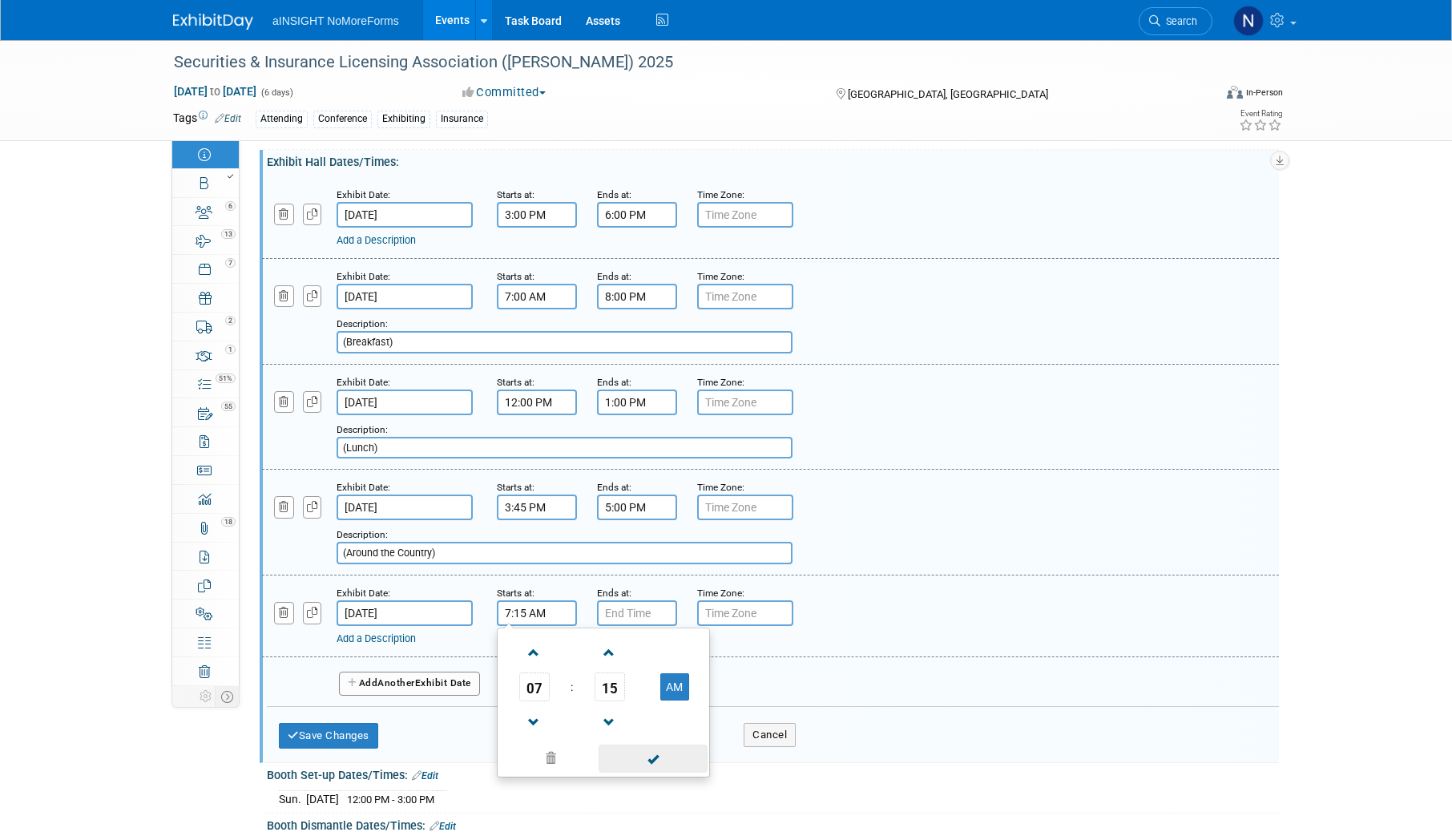
click at [652, 755] on span at bounding box center [653, 759] width 108 height 28
click at [629, 617] on input "7:00 PM" at bounding box center [637, 613] width 81 height 26
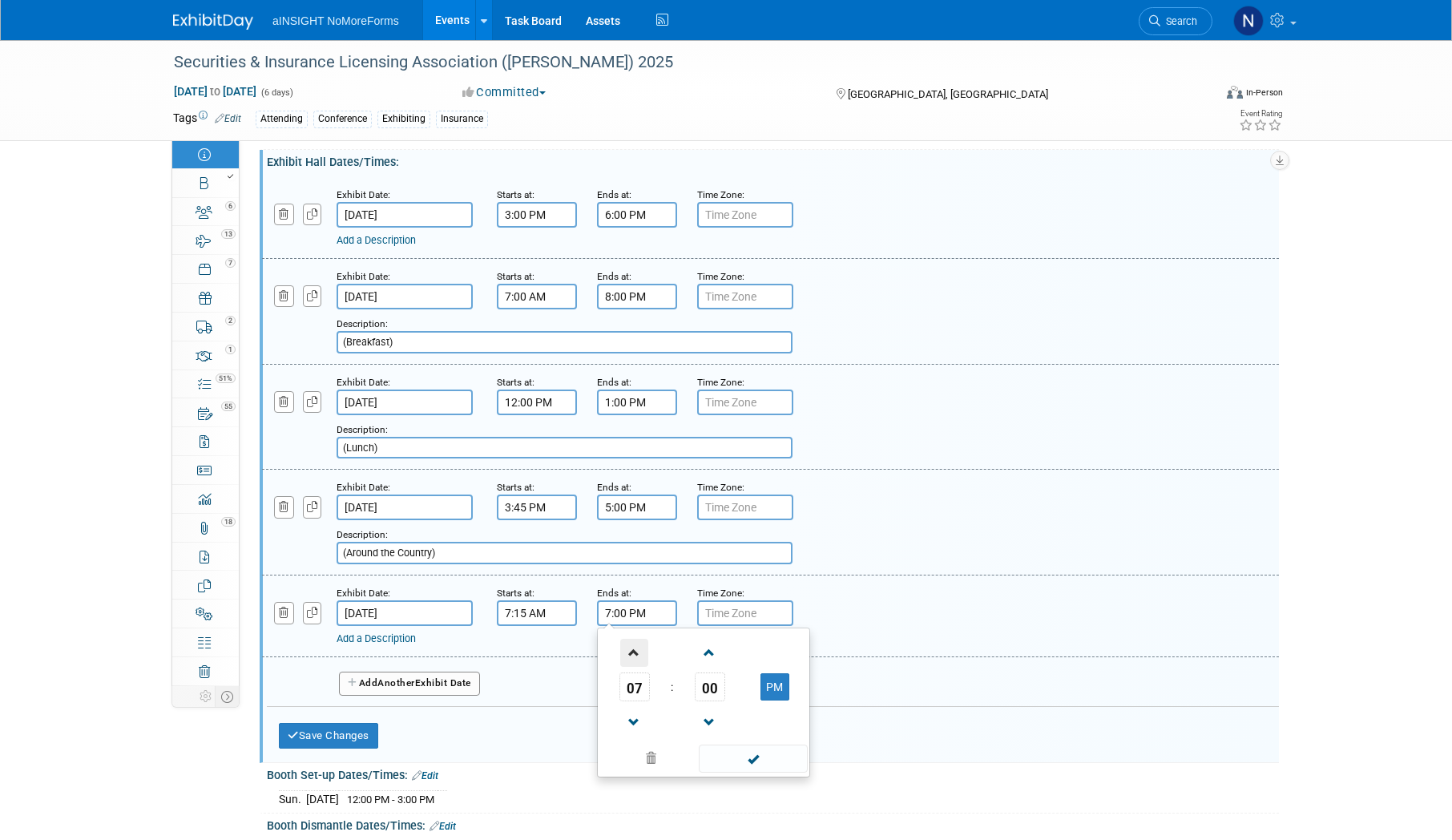
click at [637, 659] on span at bounding box center [635, 652] width 28 height 28
click at [710, 687] on span "00" at bounding box center [710, 686] width 30 height 29
click at [790, 647] on td "15" at bounding box center [781, 652] width 51 height 43
type input "8:15 PM"
click at [756, 755] on span at bounding box center [753, 759] width 108 height 28
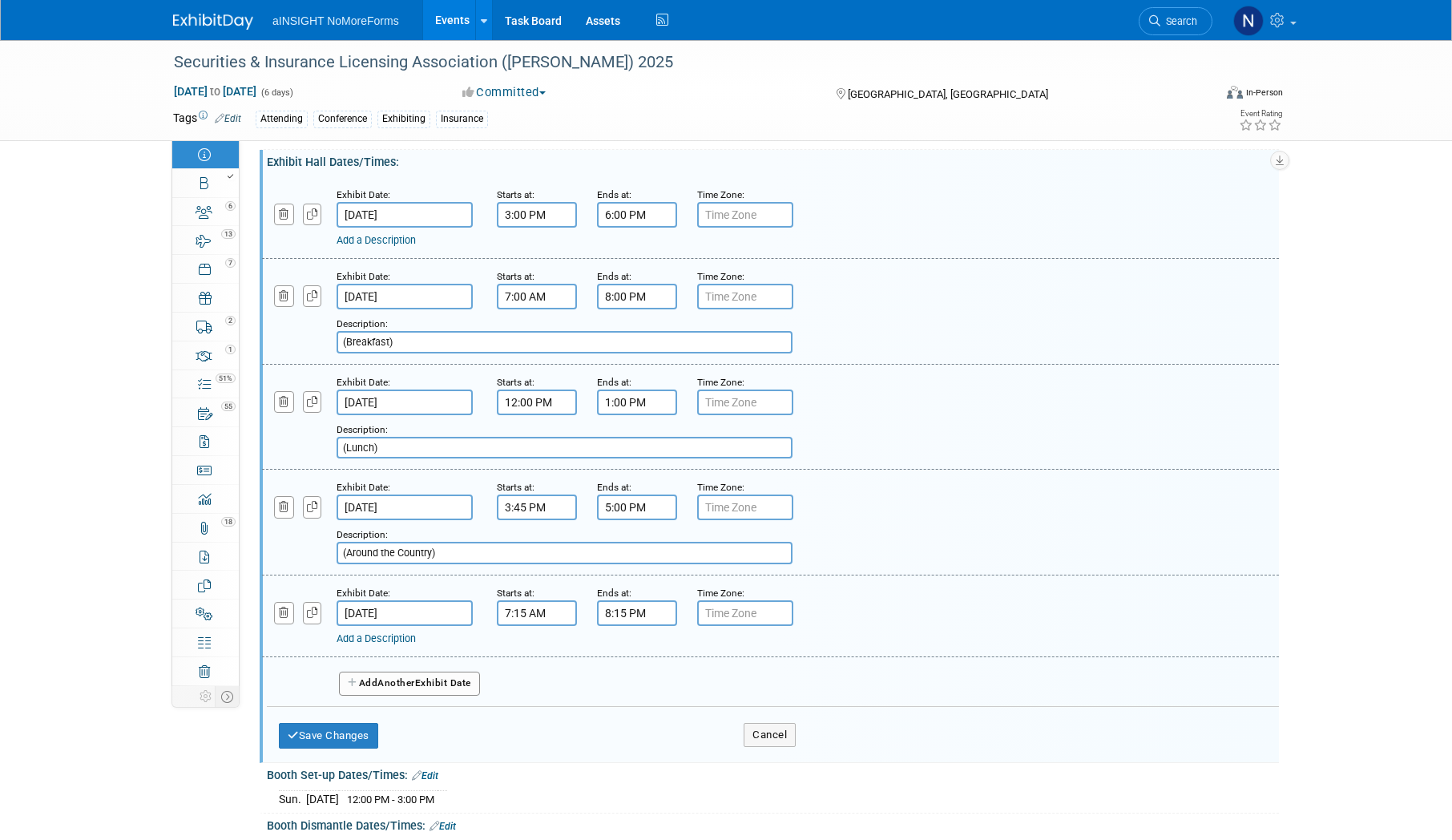
click at [397, 640] on link "Add a Description" at bounding box center [376, 638] width 80 height 12
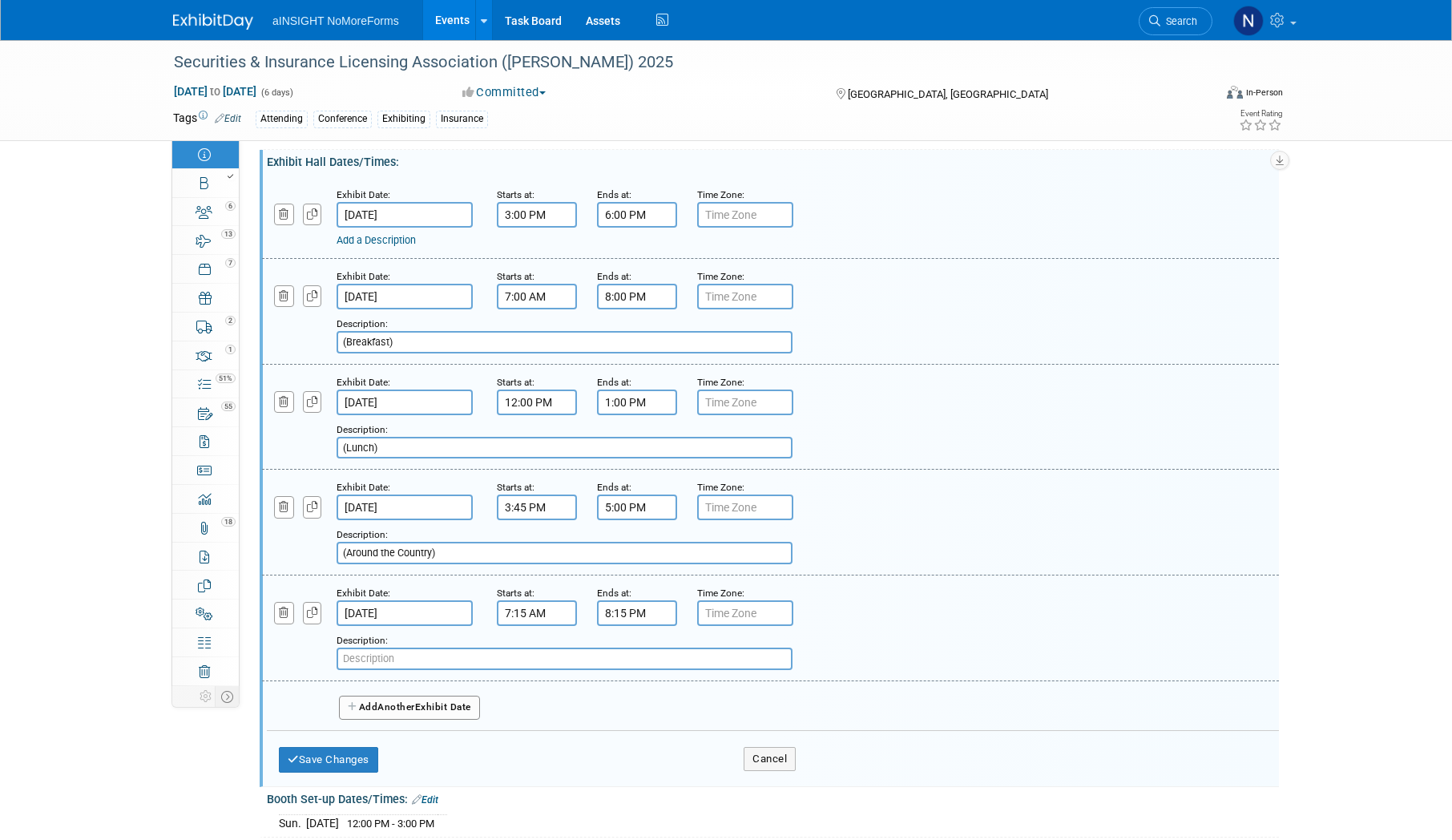
click at [451, 659] on input "text" at bounding box center [564, 658] width 456 height 22
paste input "(Breakfast)"
type input "(Breakfast)"
click at [420, 715] on button "Add Another Exhibit Date" at bounding box center [409, 707] width 141 height 24
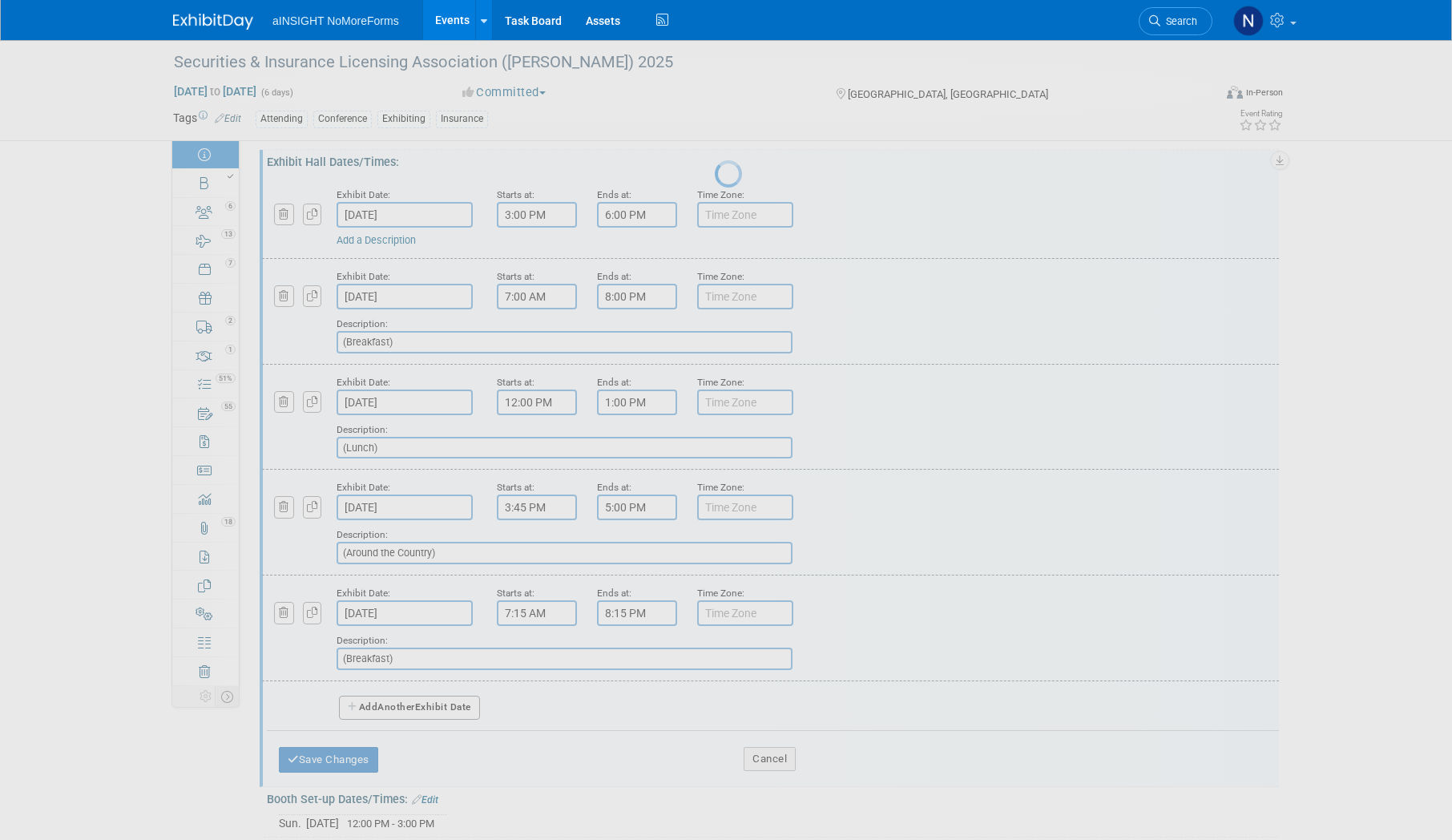
select select "9"
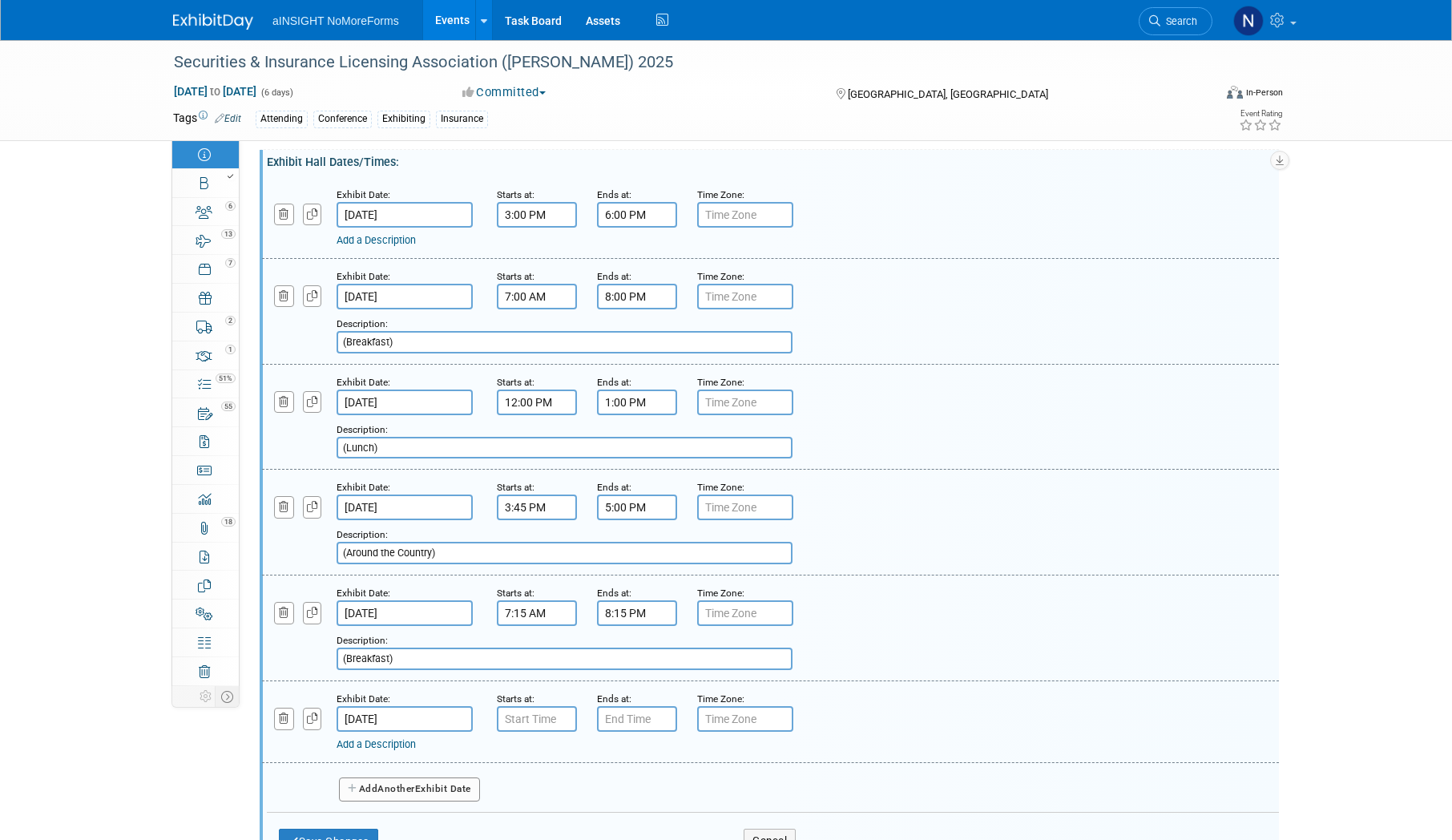
click at [420, 715] on input "Oct 29, 2025" at bounding box center [405, 718] width 136 height 26
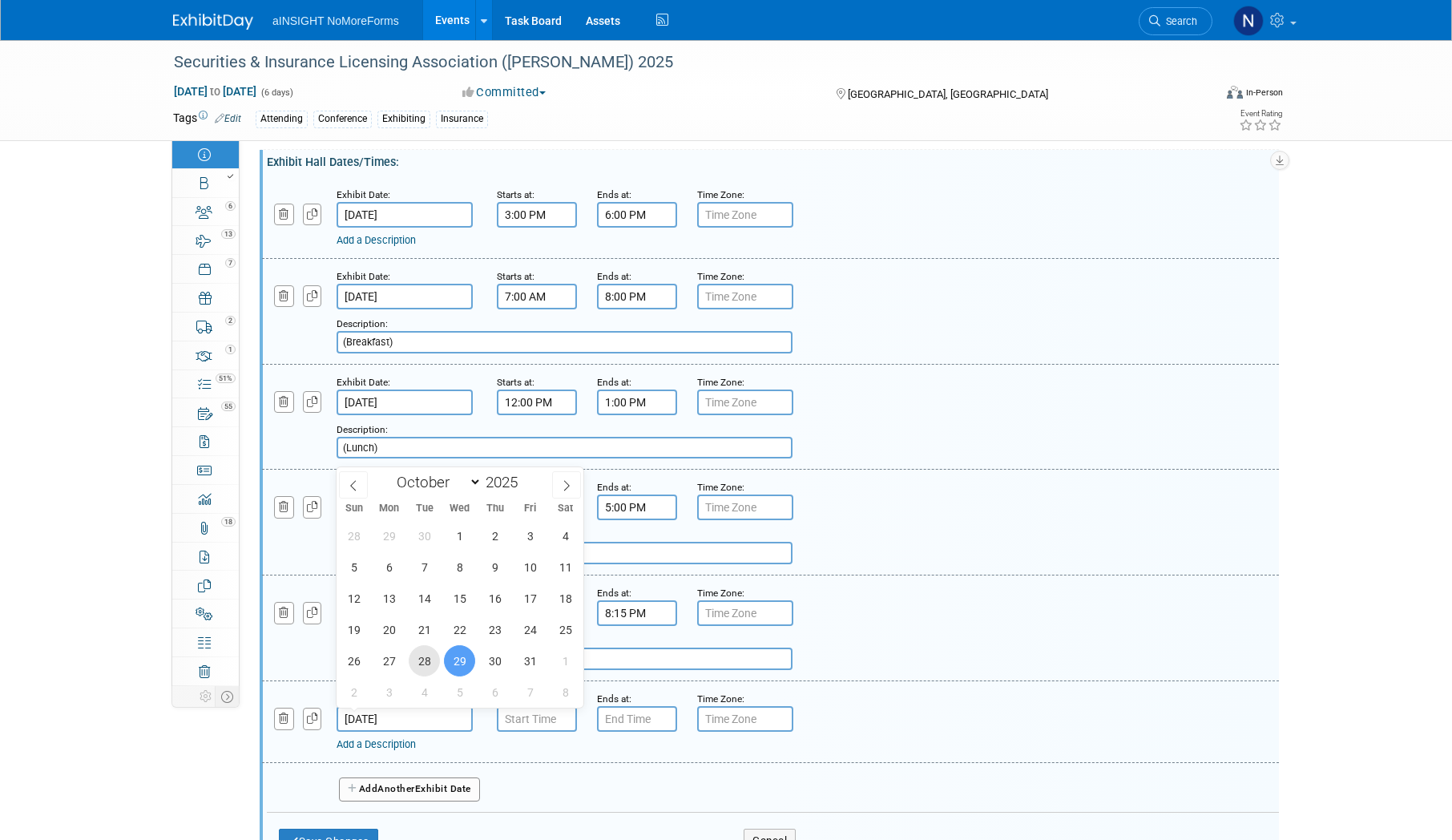
click at [419, 663] on span "28" at bounding box center [424, 660] width 31 height 31
type input "Oct 28, 2025"
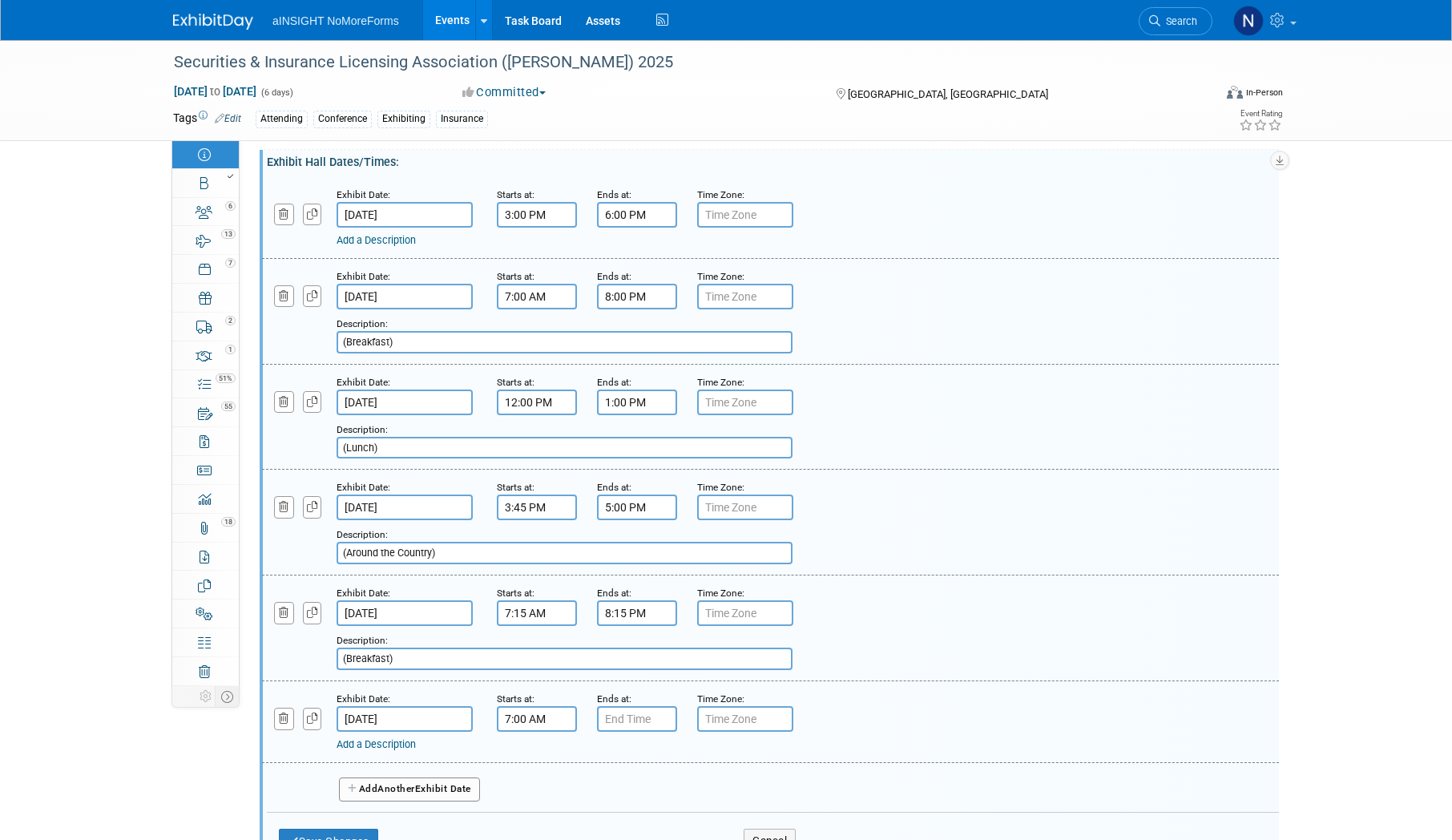
click at [536, 719] on input "7:00 AM" at bounding box center [537, 718] width 81 height 26
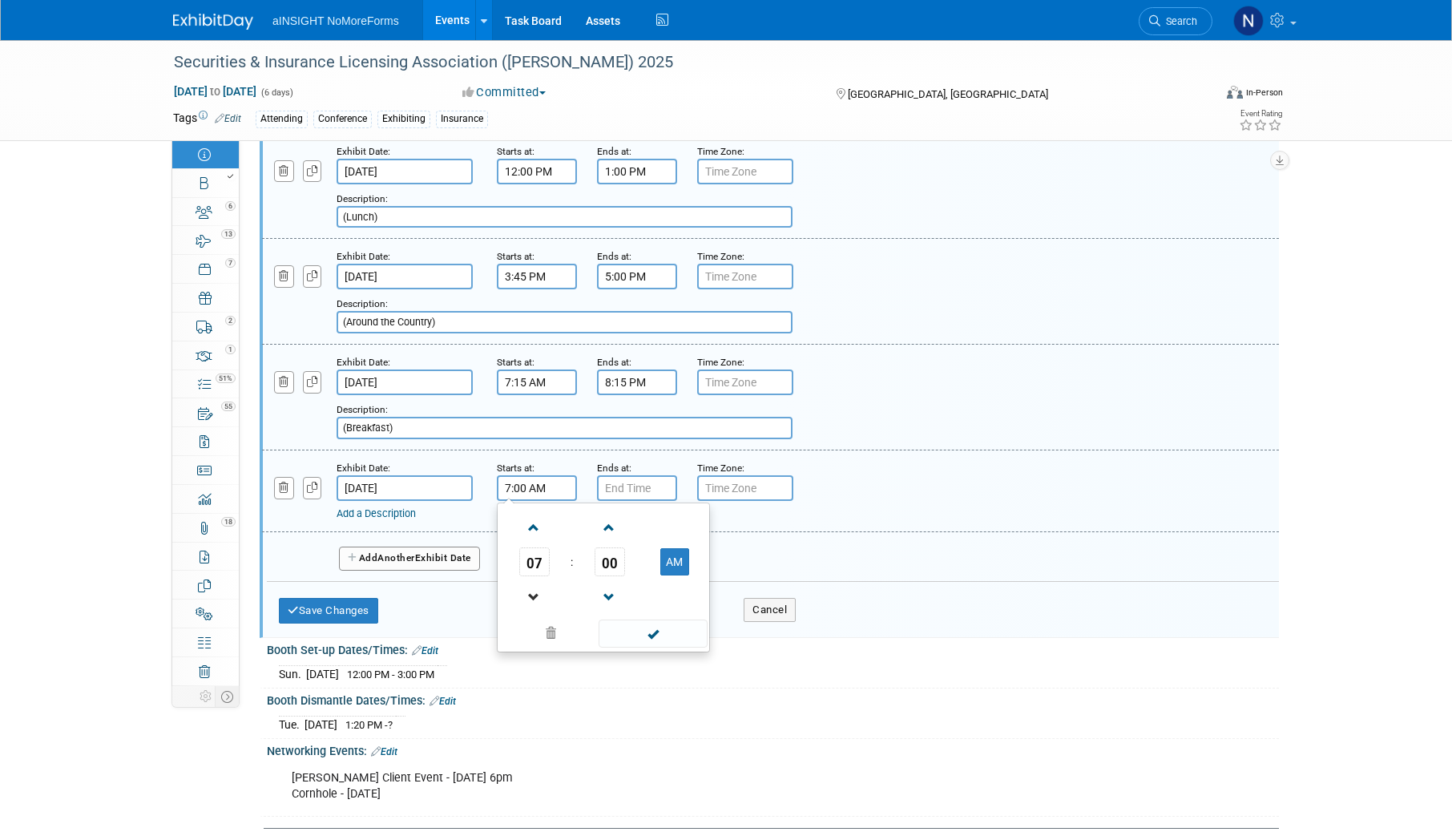
scroll to position [1762, 0]
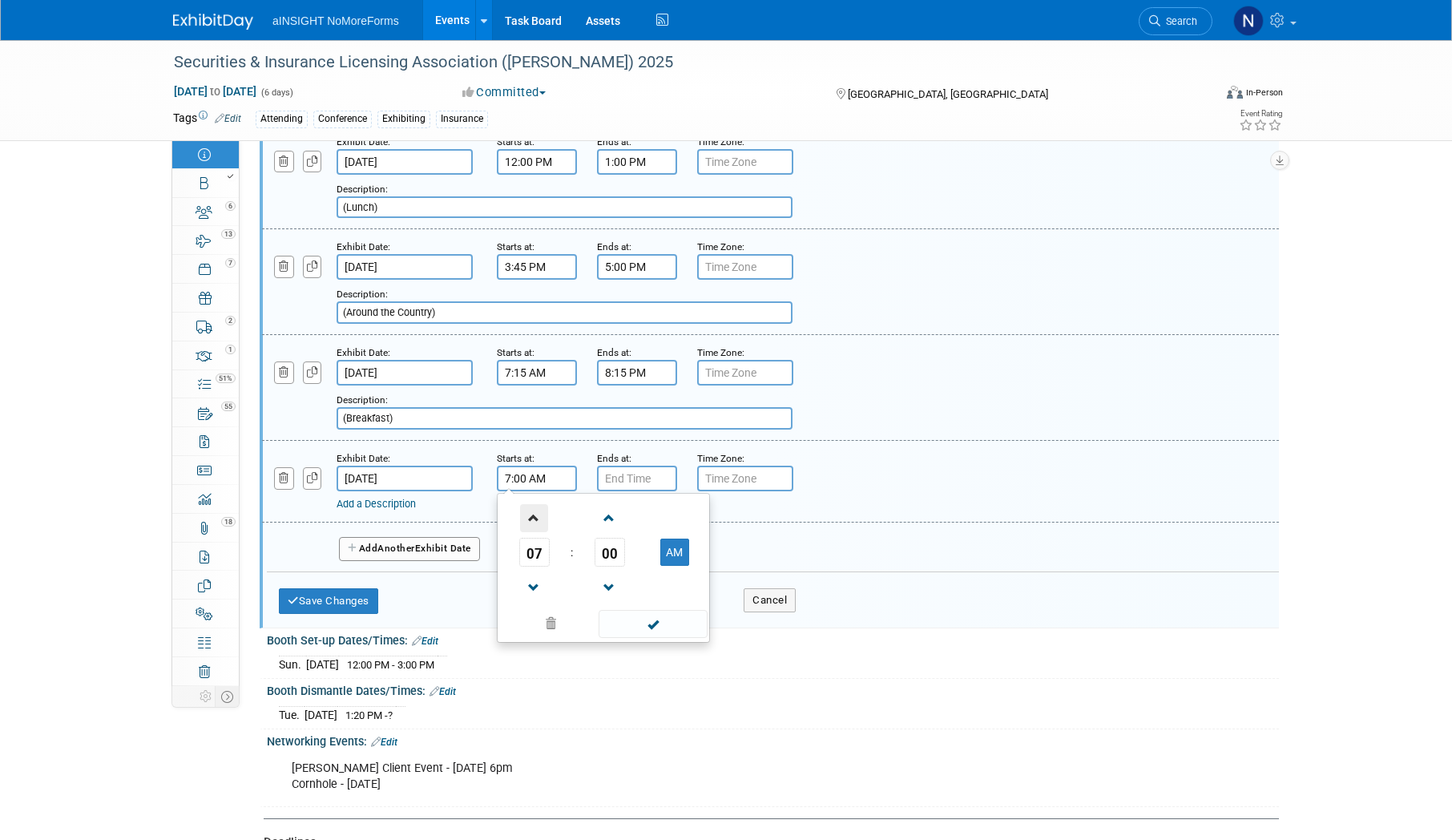
click at [538, 520] on span at bounding box center [534, 518] width 28 height 28
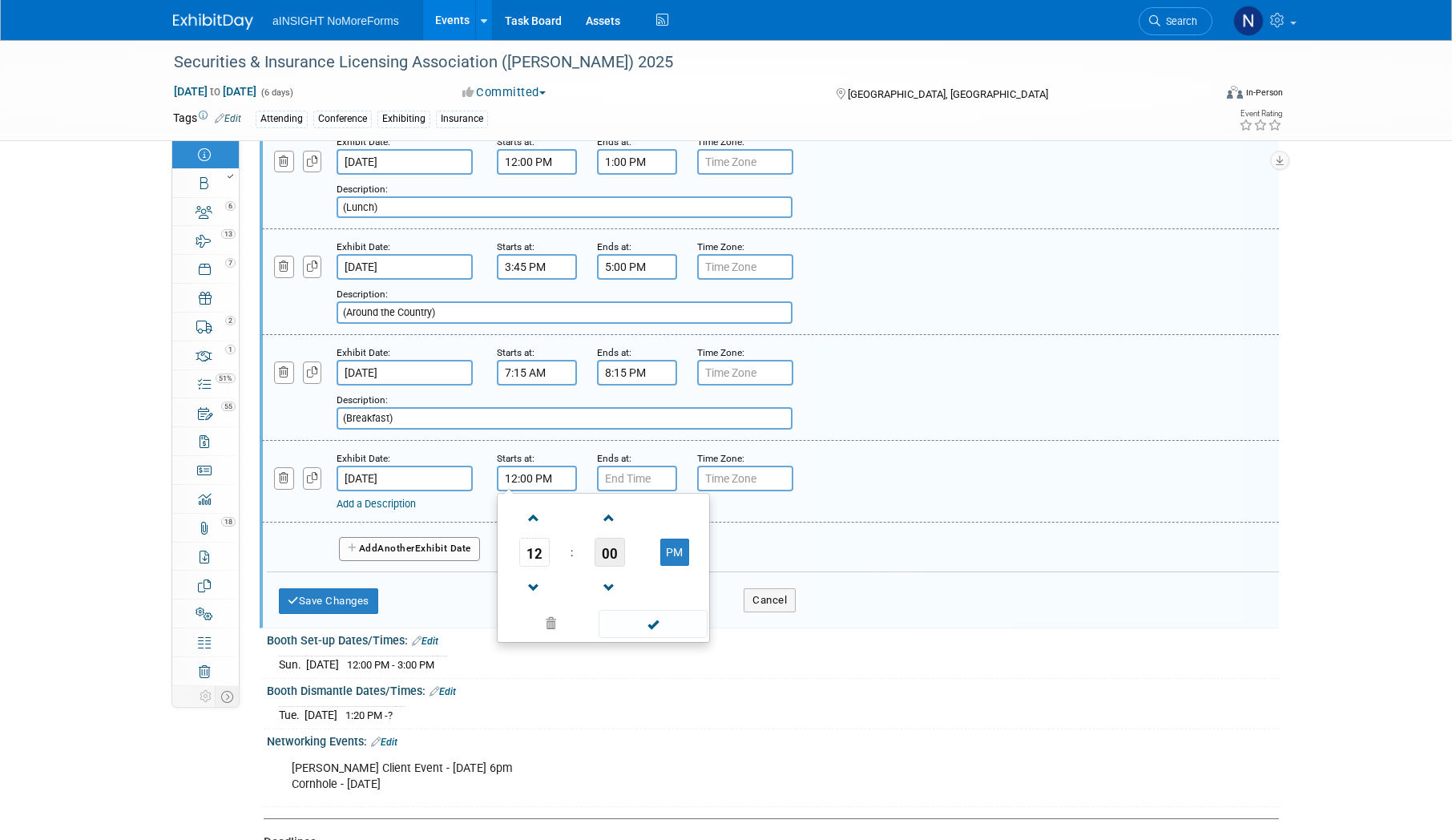
click at [604, 549] on span "00" at bounding box center [610, 551] width 30 height 29
click at [633, 561] on td "30" at bounding box center [629, 561] width 51 height 43
type input "12:30 PM"
click at [661, 620] on span at bounding box center [653, 624] width 108 height 28
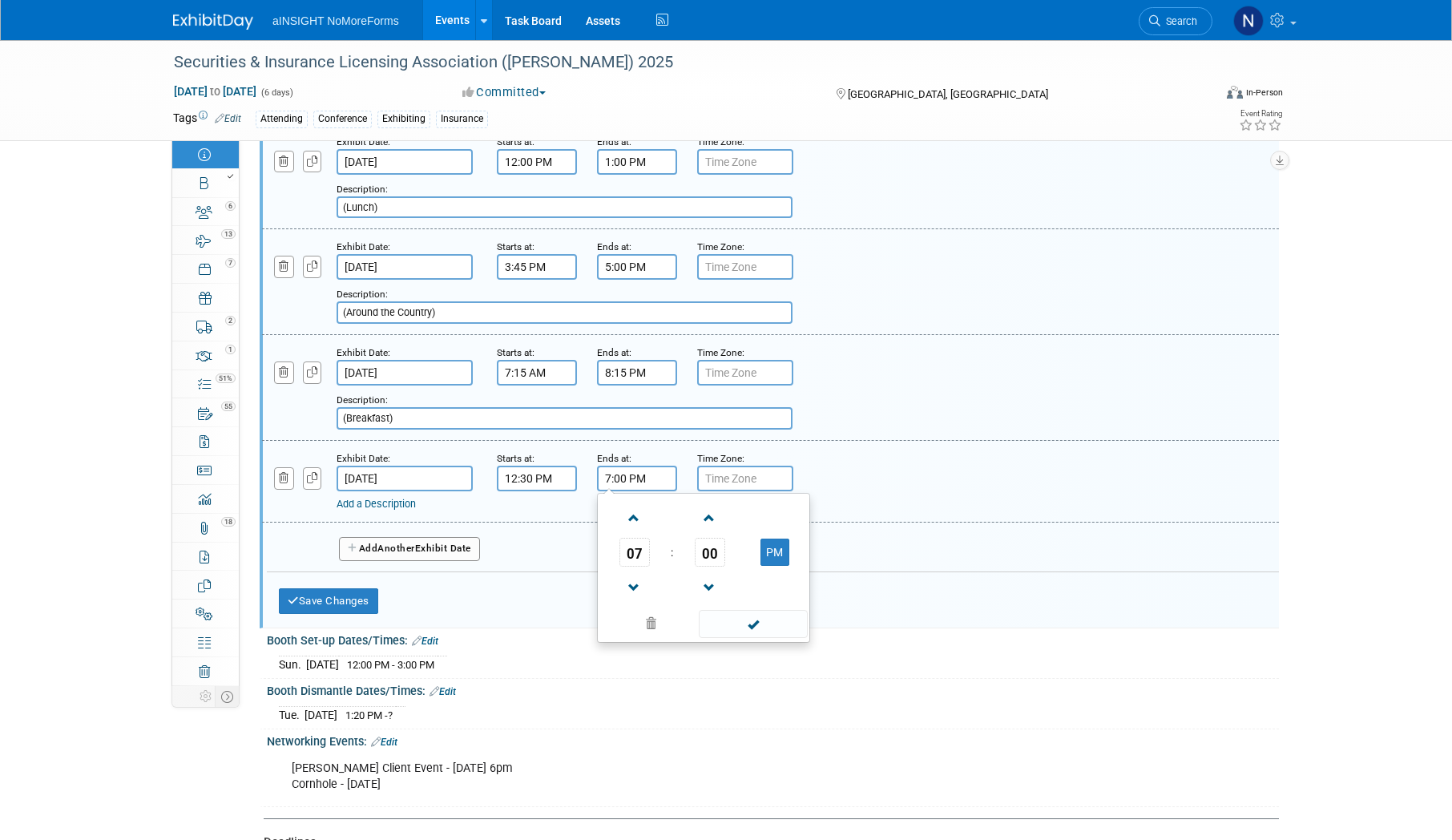
click at [646, 472] on input "7:00 PM" at bounding box center [637, 478] width 81 height 26
click at [641, 516] on span at bounding box center [635, 518] width 28 height 28
click at [643, 517] on span at bounding box center [635, 518] width 28 height 28
click at [644, 517] on span at bounding box center [635, 518] width 28 height 28
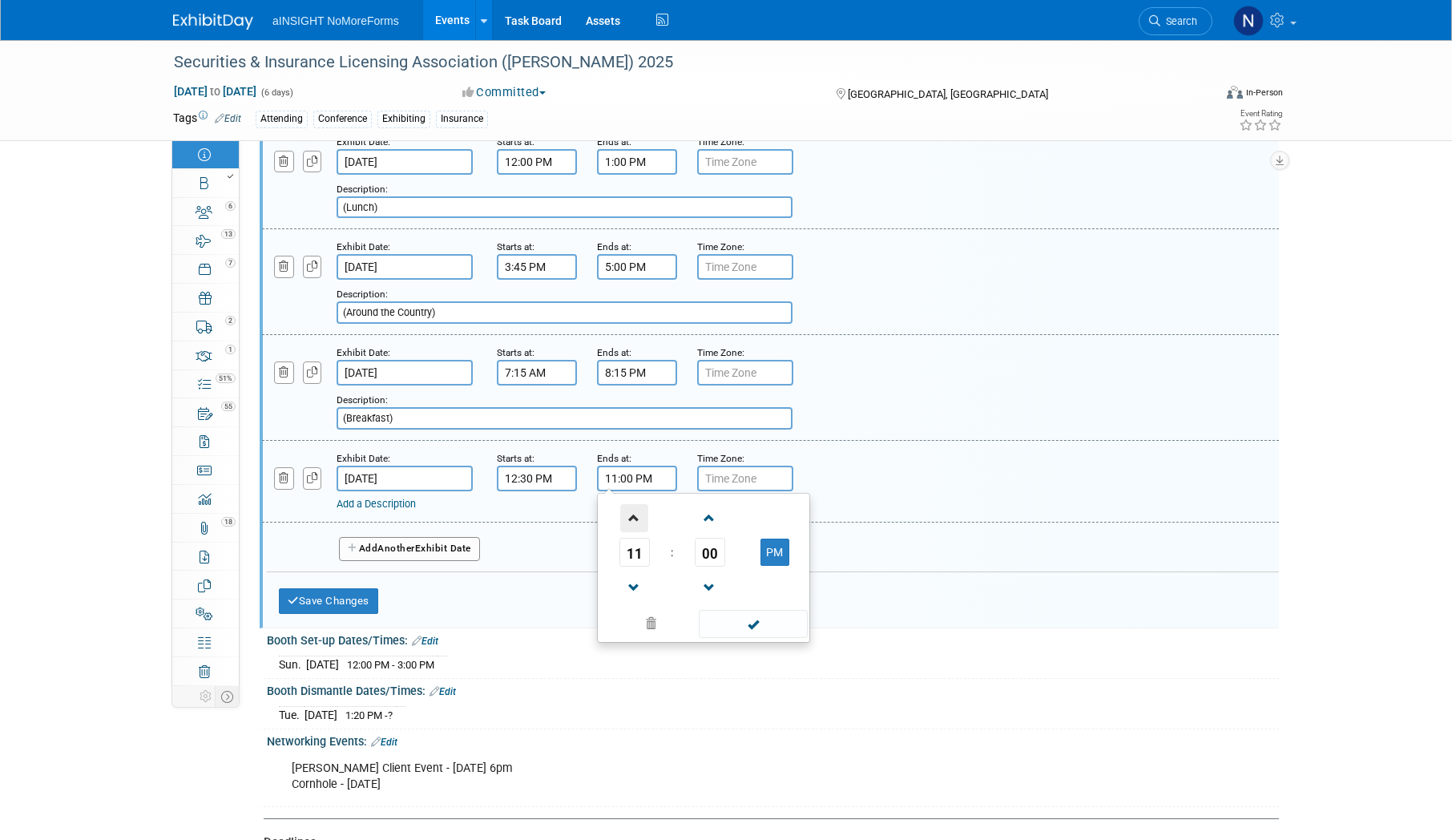
click at [644, 517] on span at bounding box center [635, 518] width 28 height 28
click at [701, 550] on span "00" at bounding box center [710, 551] width 30 height 29
click at [629, 564] on td "20" at bounding box center [627, 561] width 51 height 43
click at [778, 552] on button "AM" at bounding box center [775, 551] width 29 height 27
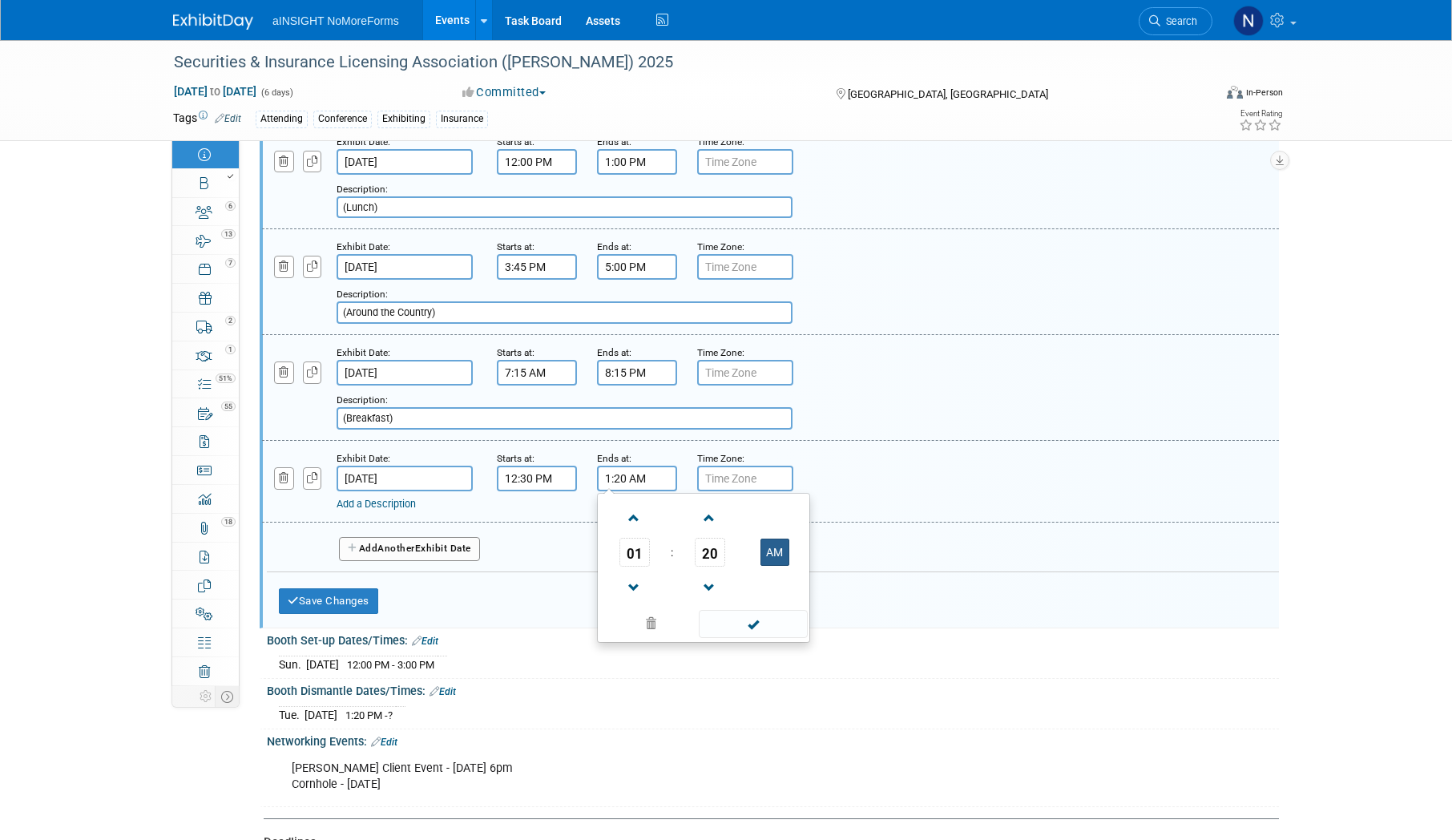
type input "1:20 PM"
click at [758, 623] on span at bounding box center [753, 624] width 108 height 28
click at [399, 497] on link "Add a Description" at bounding box center [376, 504] width 80 height 12
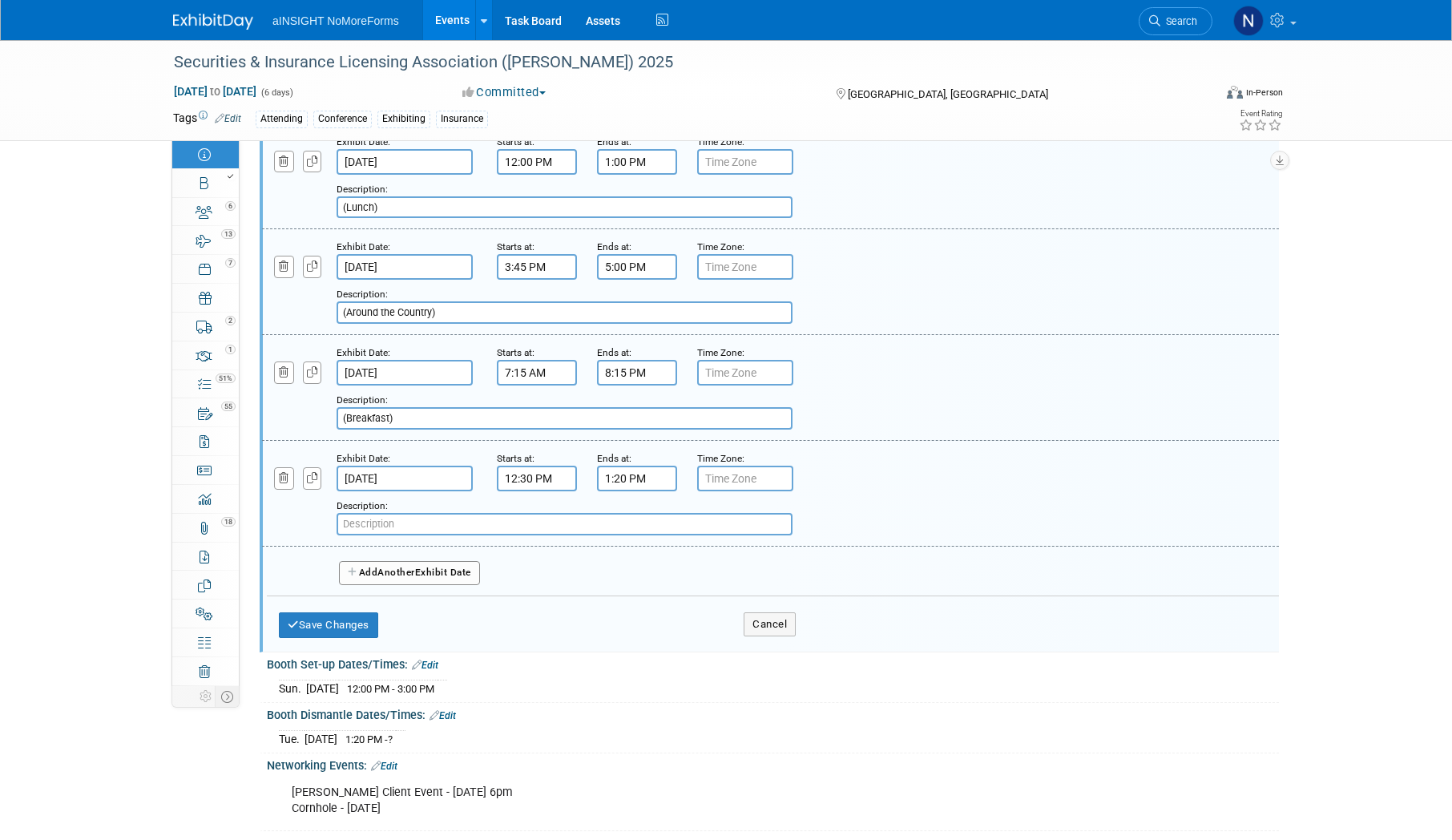
click at [412, 514] on input "text" at bounding box center [564, 523] width 456 height 22
type input "(Lunch)"
click at [288, 632] on button "Save Changes" at bounding box center [328, 625] width 99 height 26
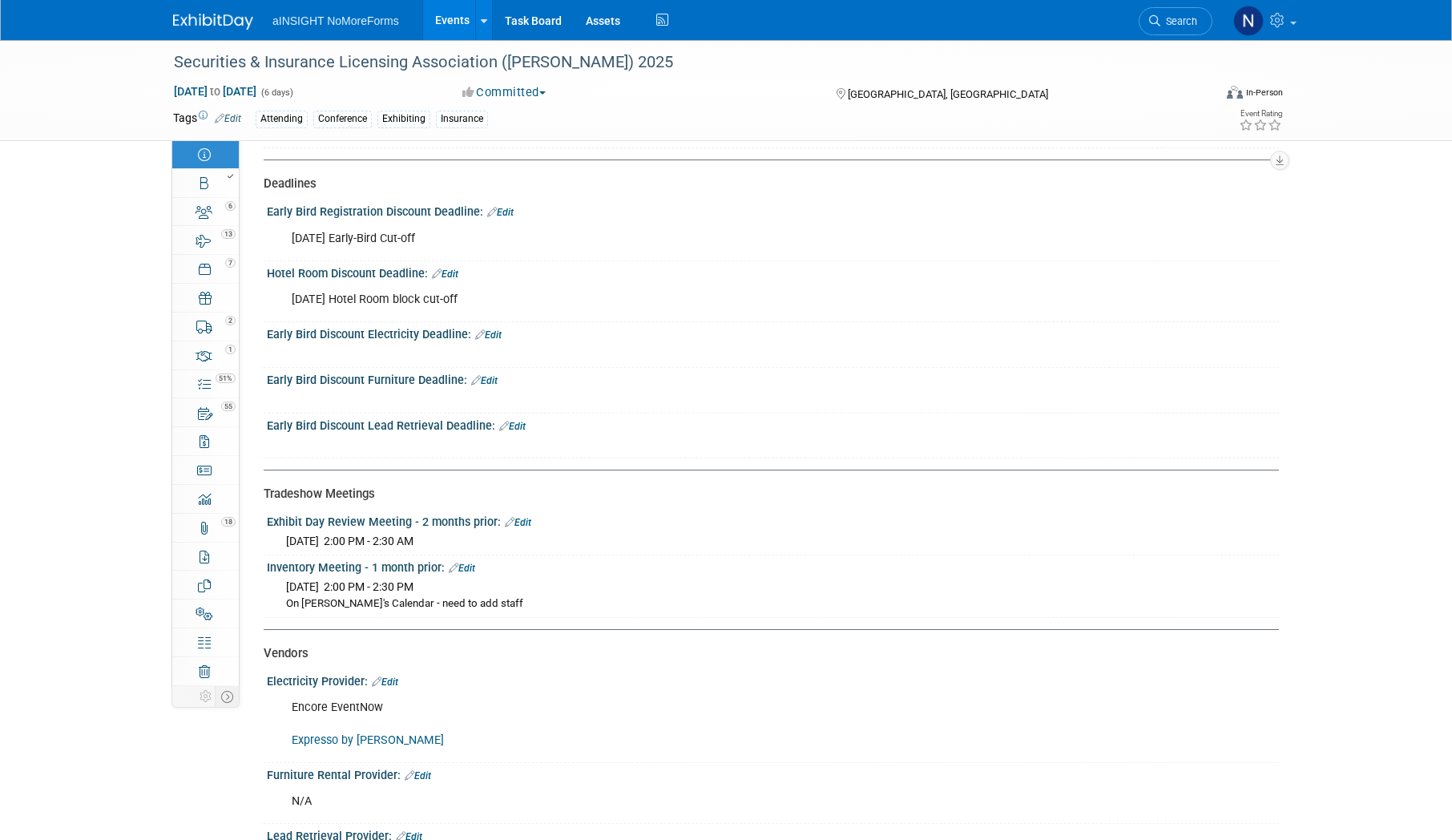
scroll to position [1867, 0]
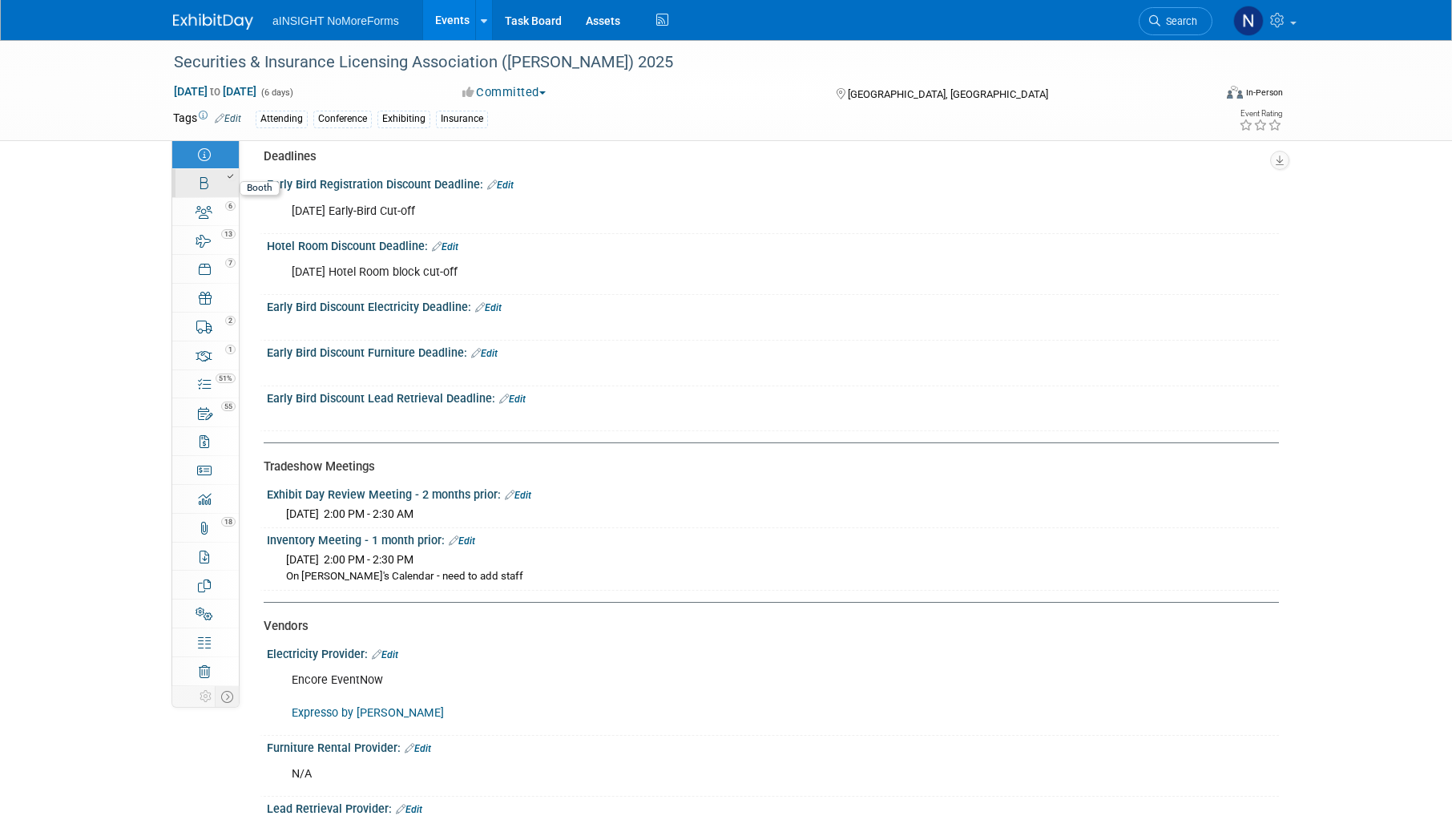
click at [198, 188] on link "Booth" at bounding box center [205, 183] width 66 height 28
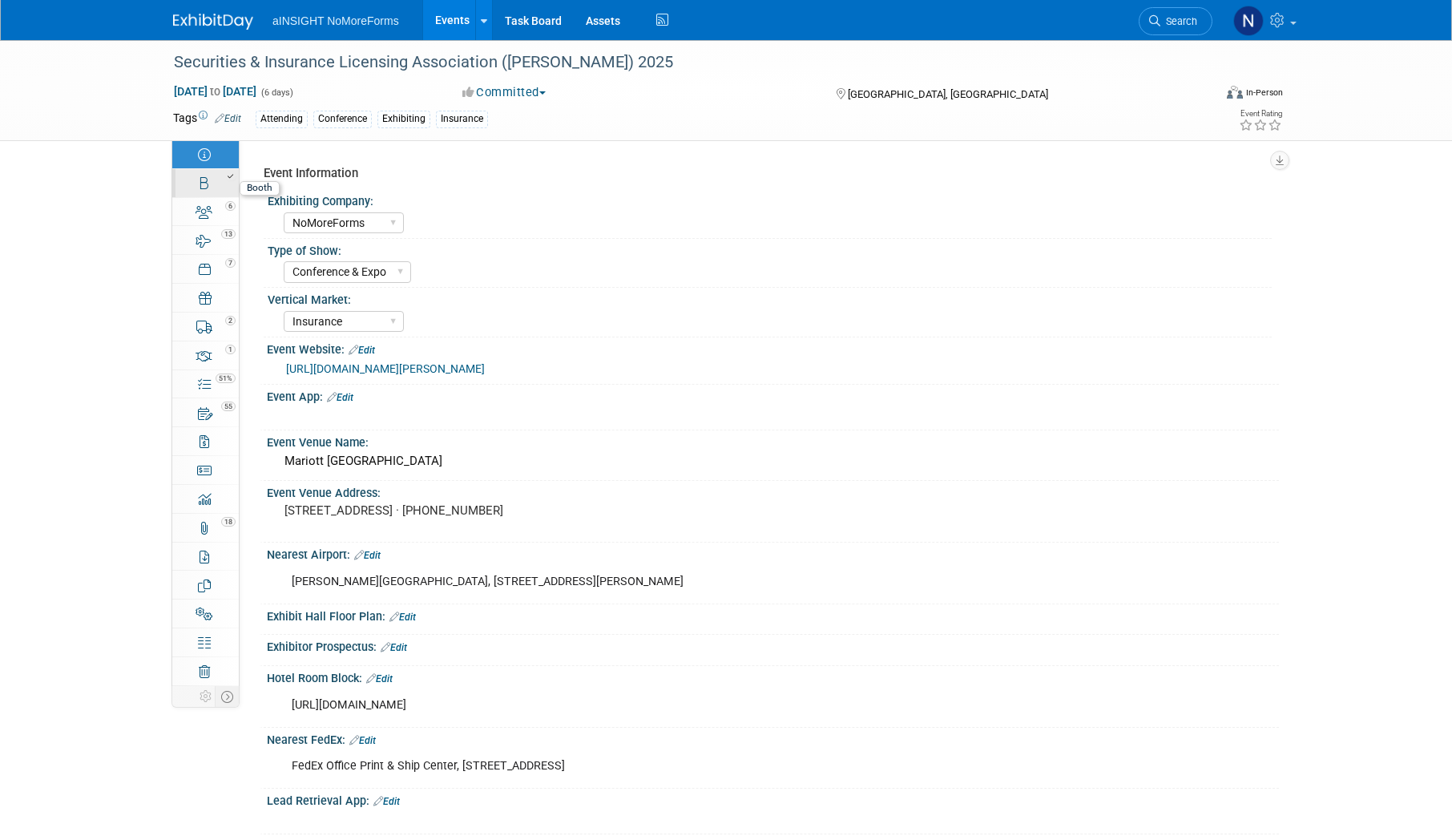
select select "NoMoreForms"
select select "Head of Sales"
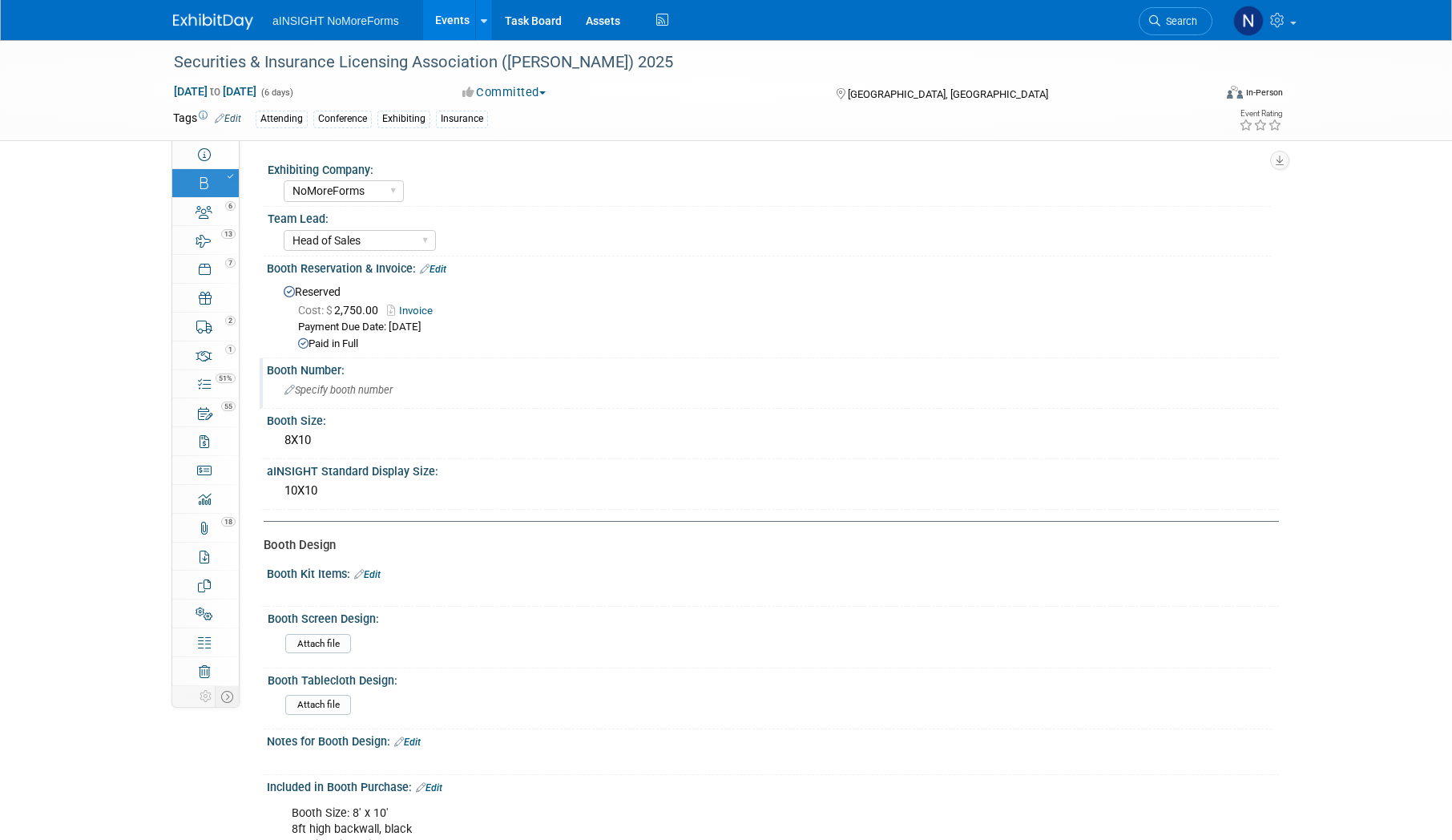
click at [340, 396] on div "Specify booth number" at bounding box center [773, 389] width 988 height 25
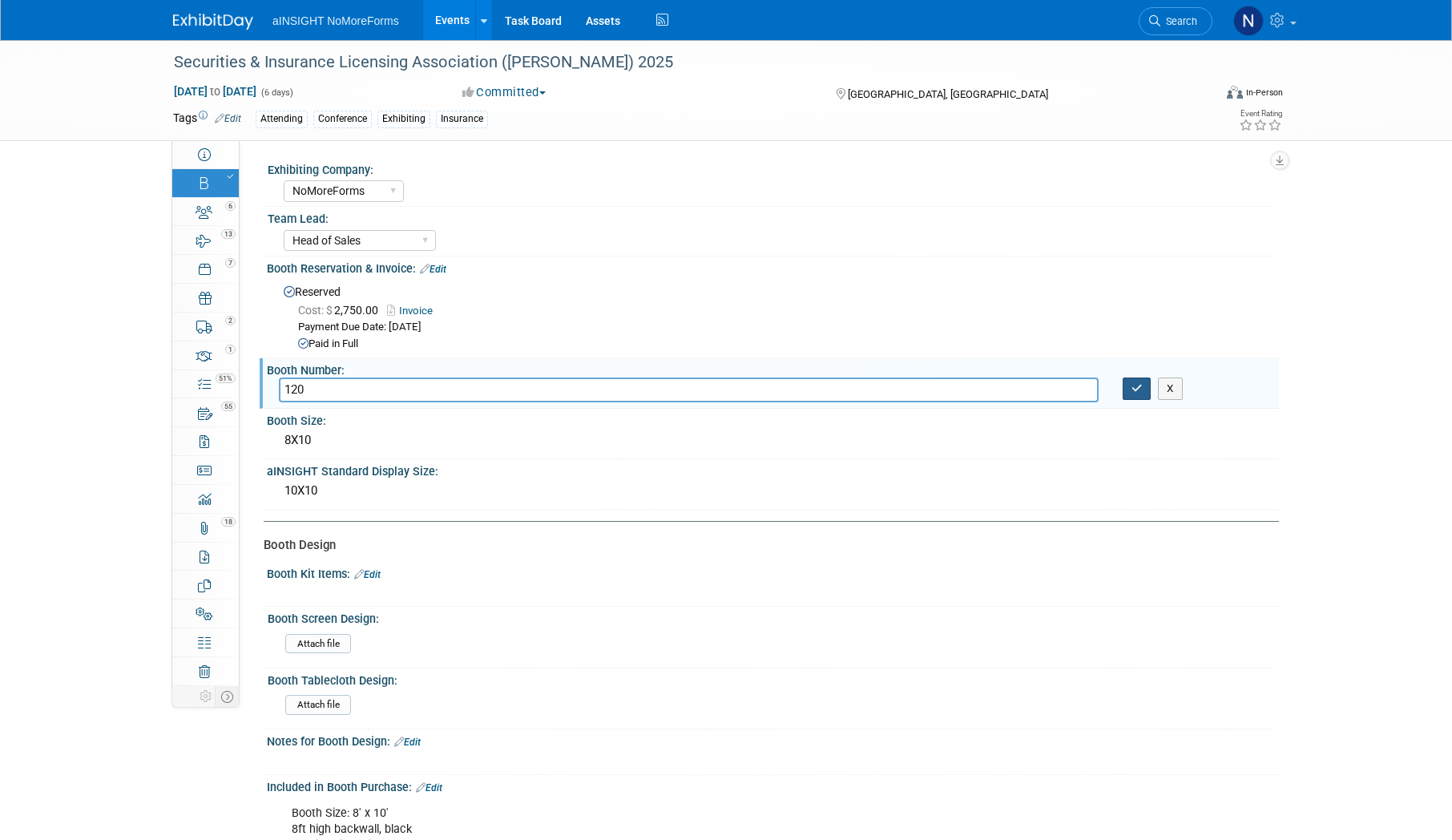
type input "120"
click at [1138, 384] on icon "button" at bounding box center [1137, 389] width 12 height 11
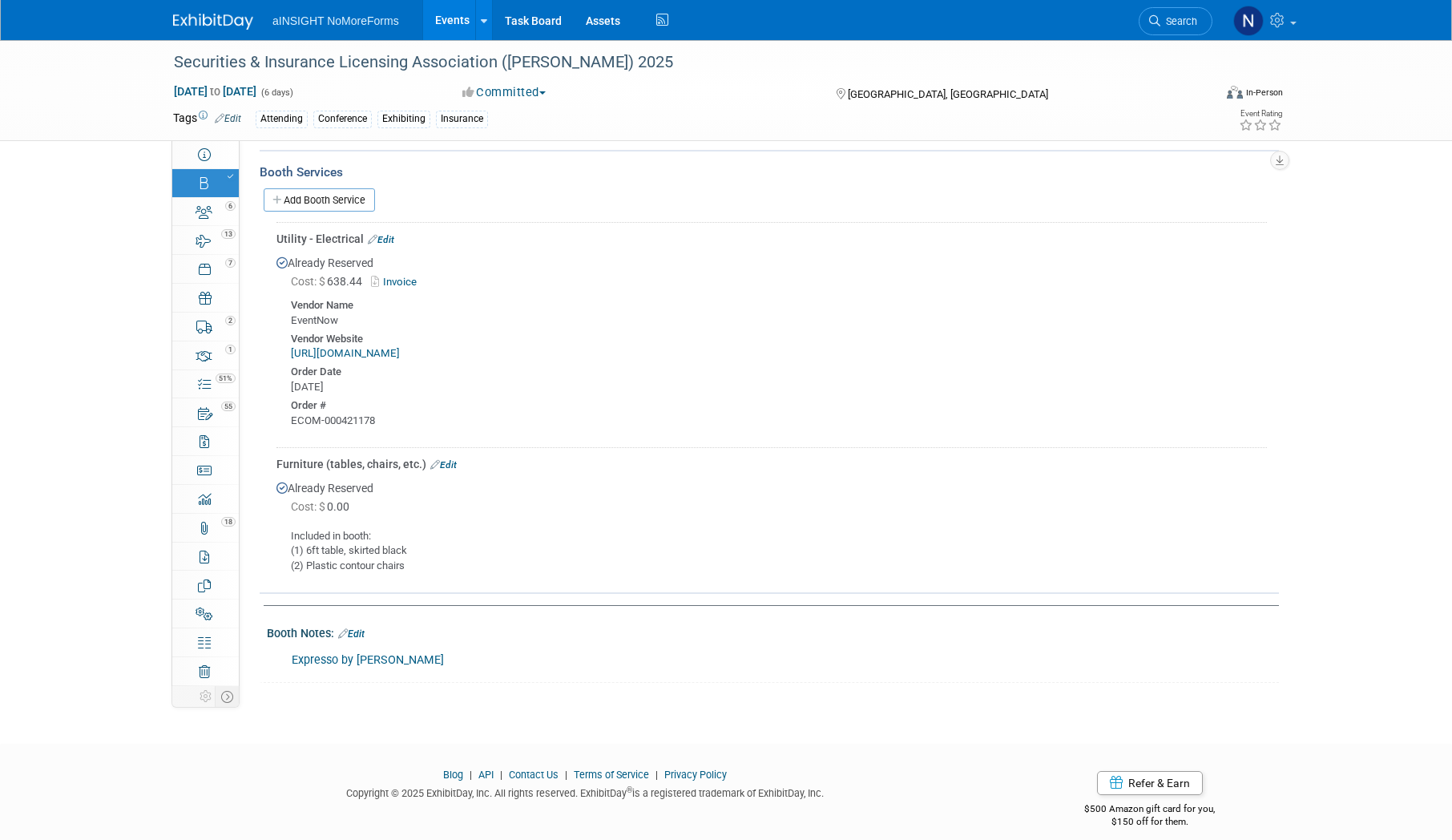
scroll to position [841, 0]
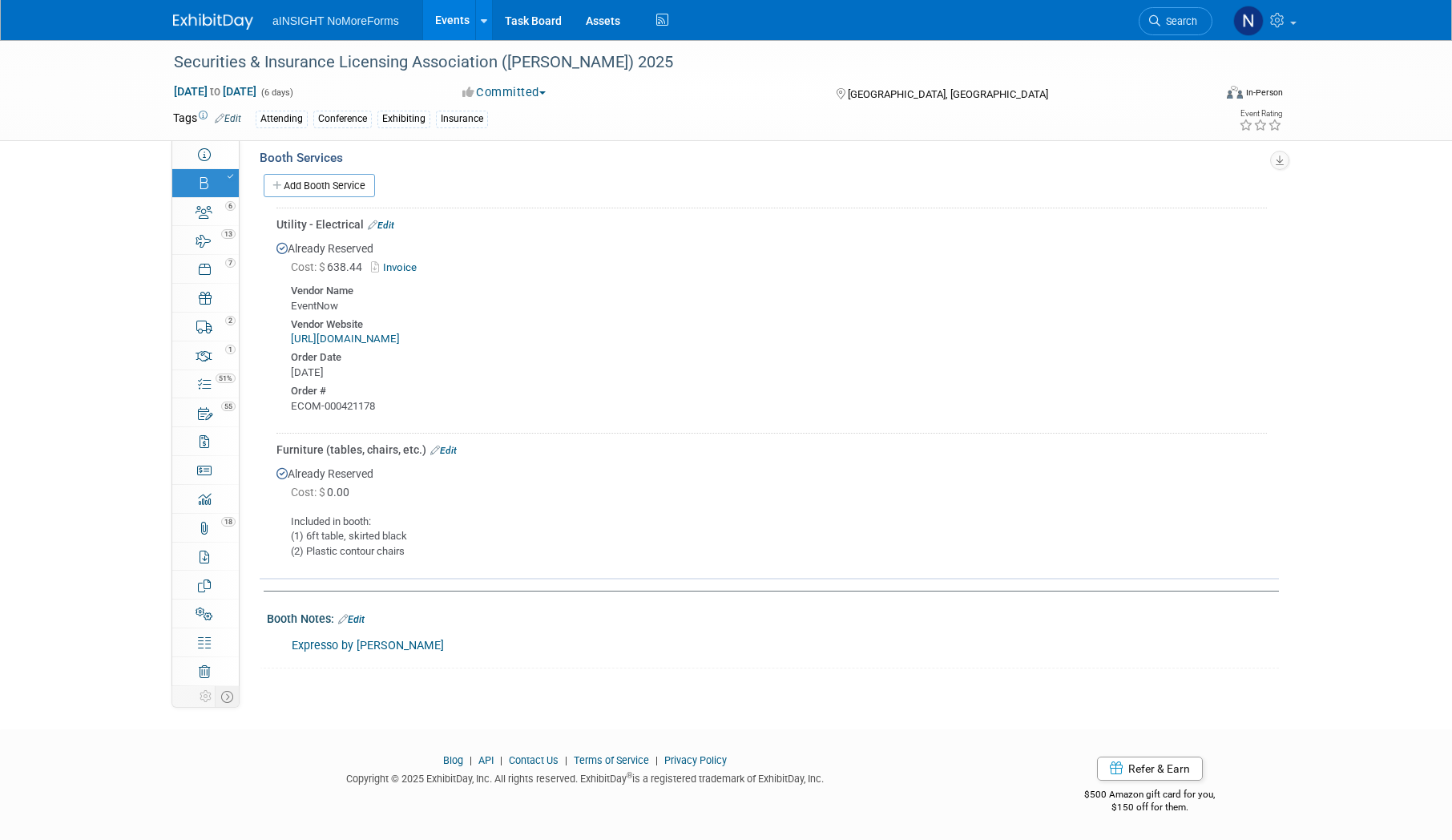
click at [312, 172] on div "Add Booth Service" at bounding box center [768, 185] width 1019 height 37
click at [313, 180] on link "Add Booth Service" at bounding box center [320, 185] width 112 height 23
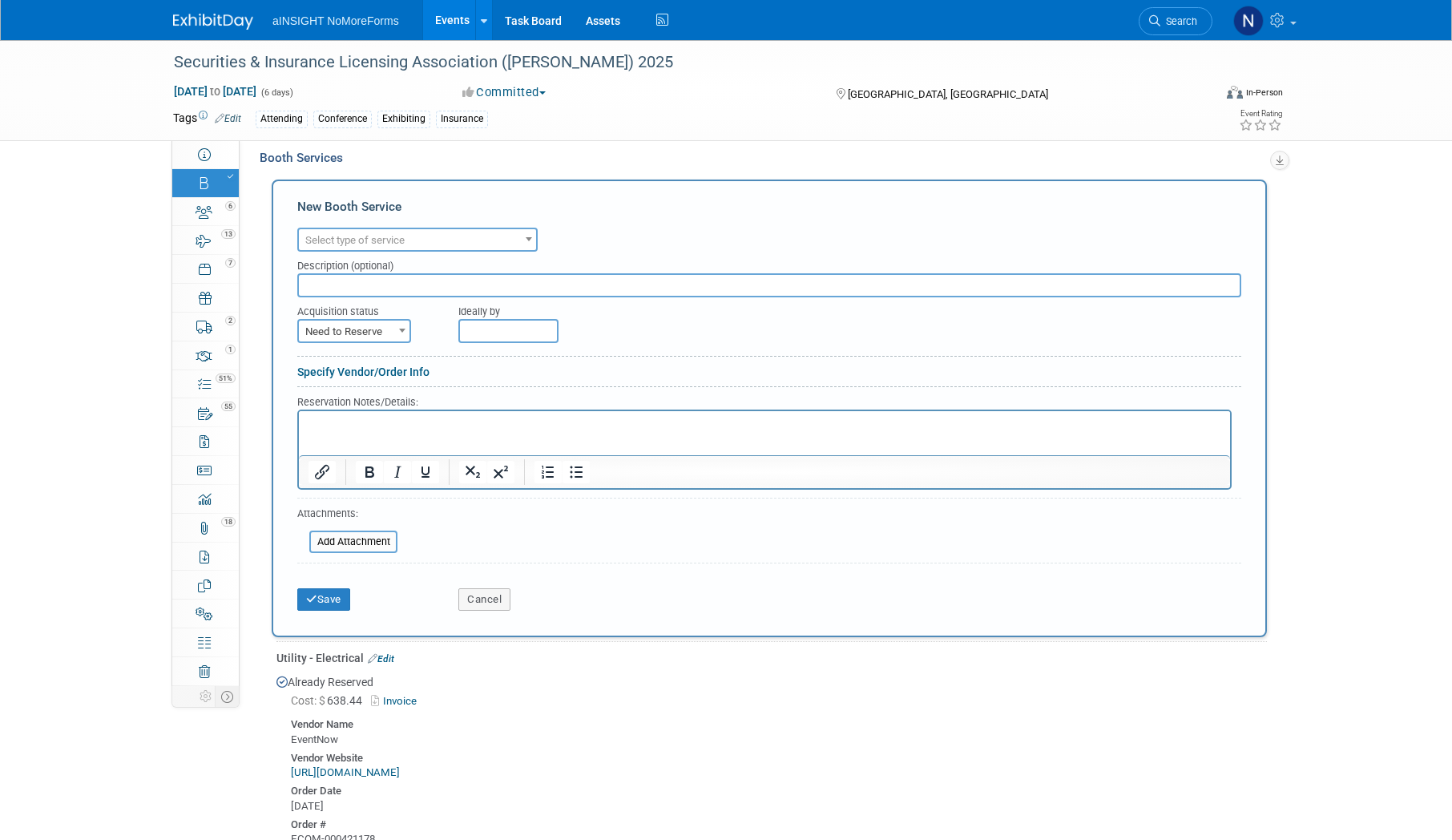
scroll to position [0, 0]
click at [330, 239] on span "Select type of service" at bounding box center [355, 240] width 99 height 12
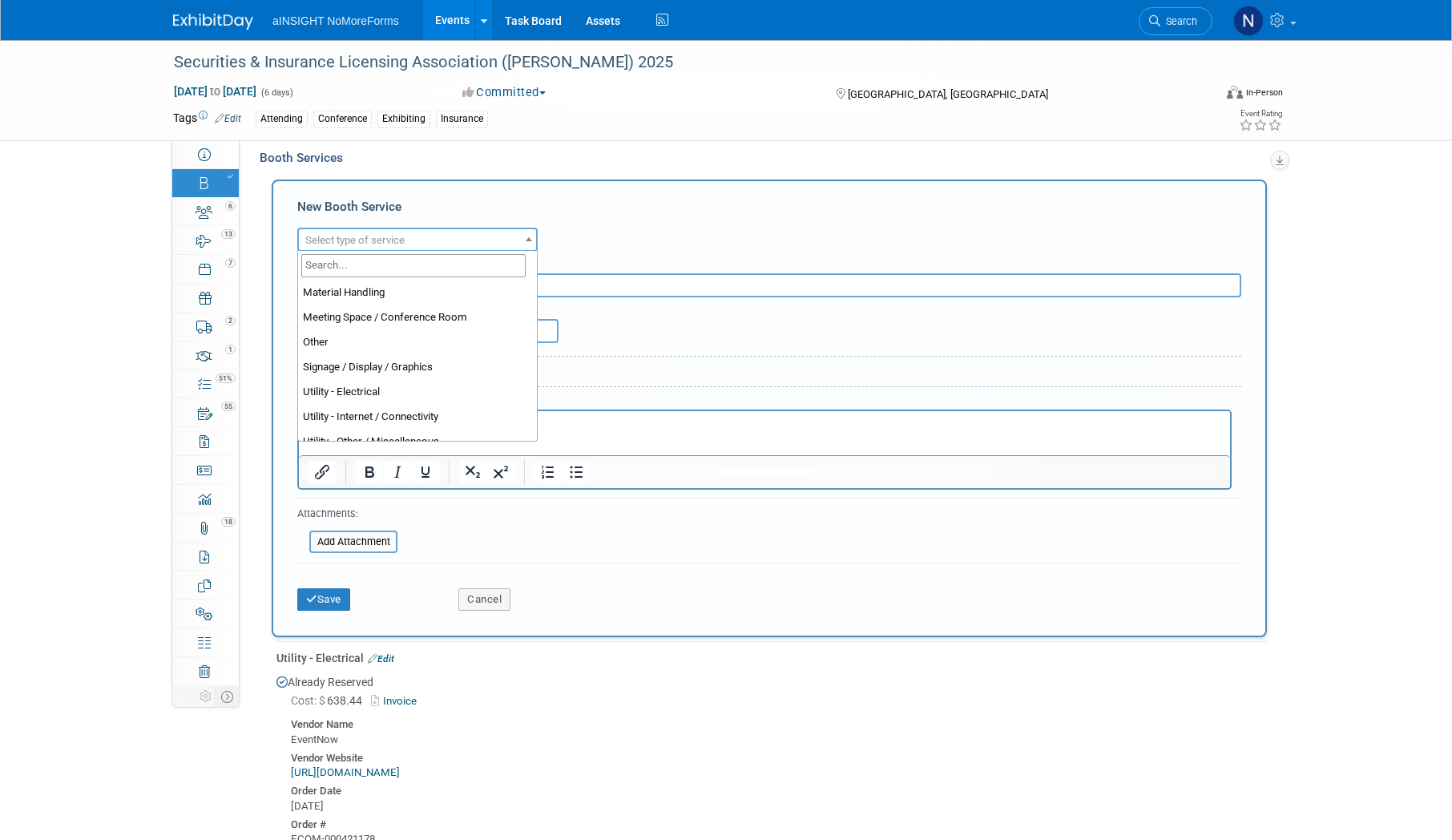
scroll to position [401, 0]
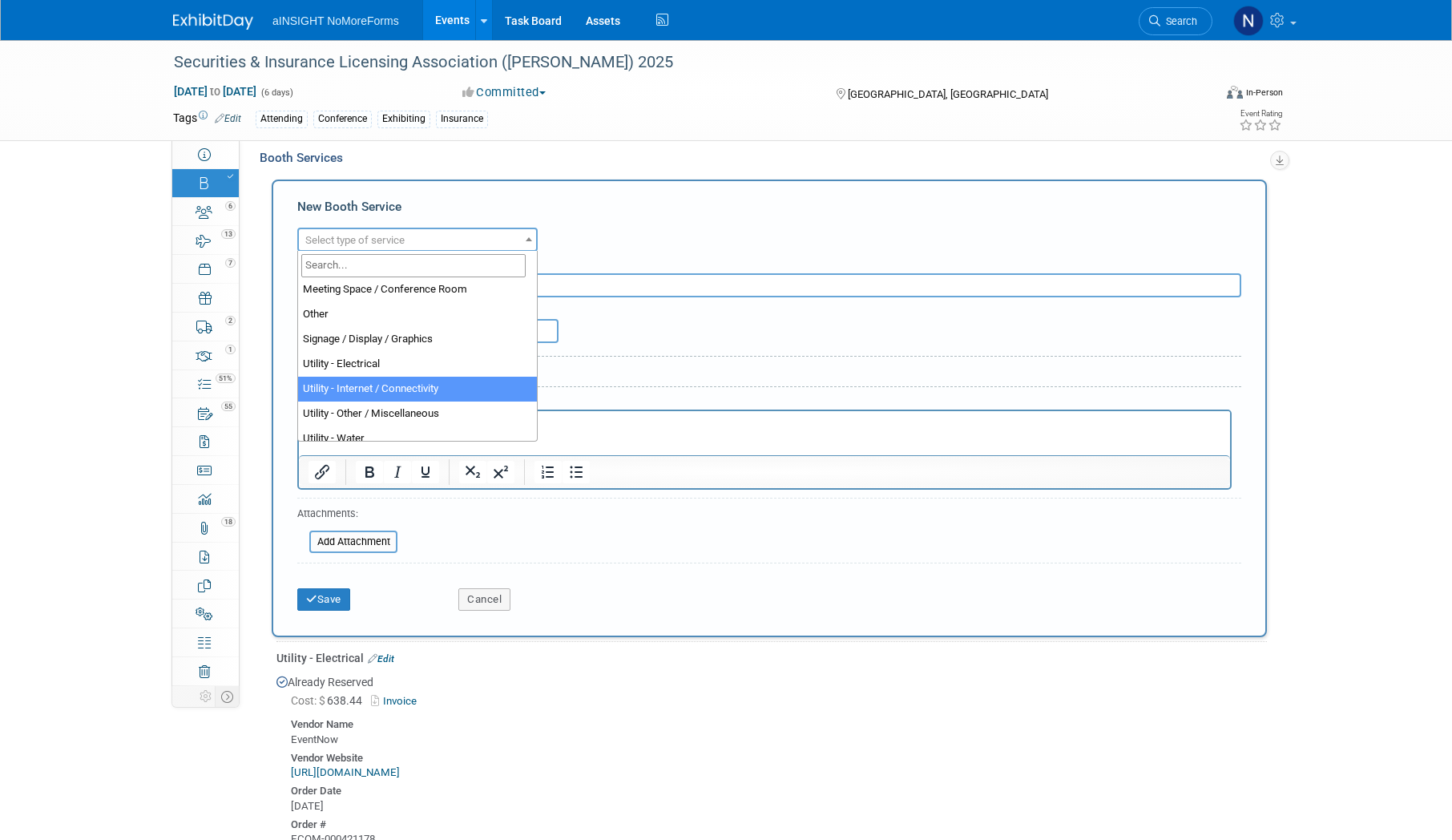
select select "18"
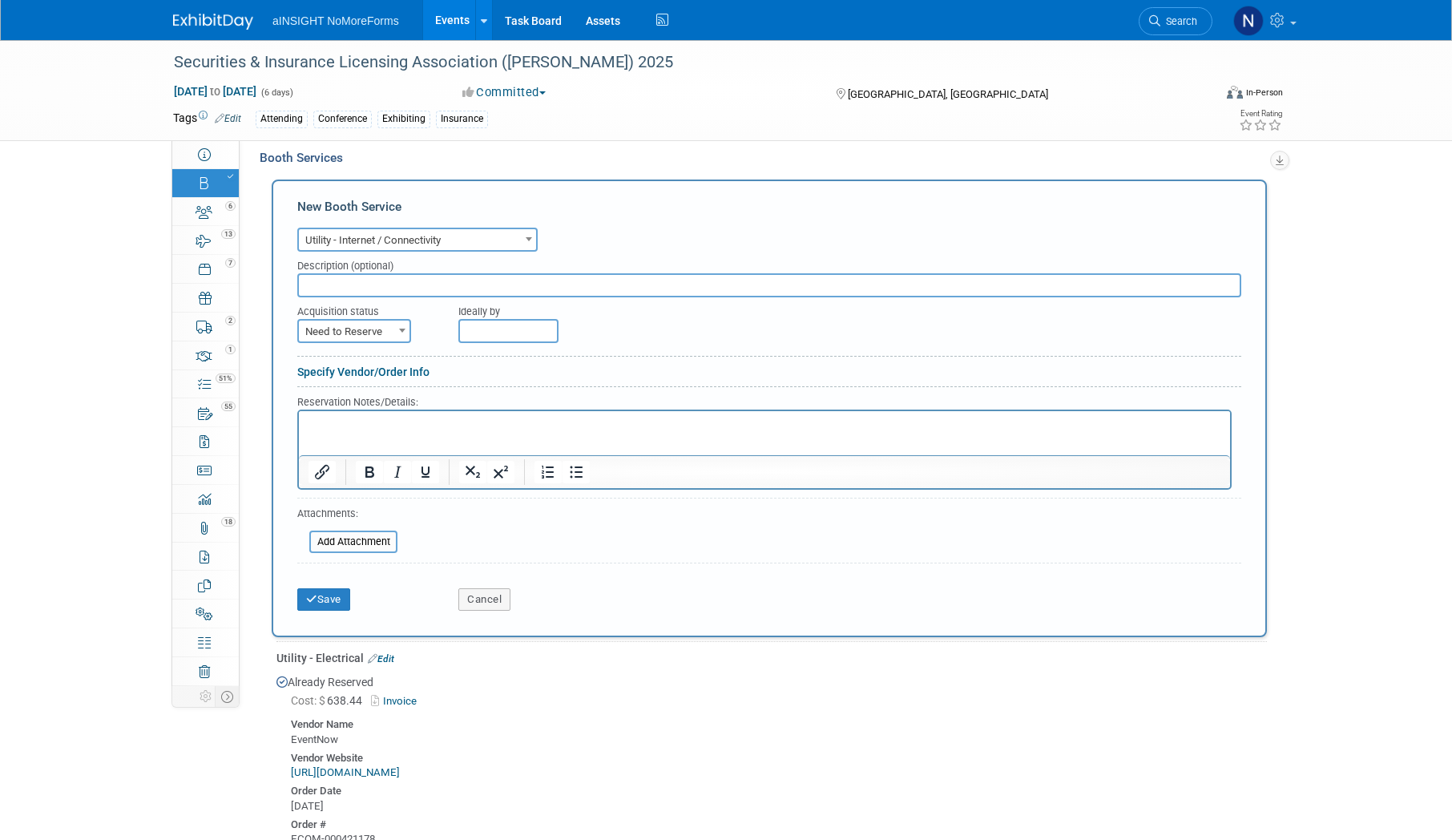
click at [363, 284] on input "text" at bounding box center [769, 285] width 944 height 24
type input "Included in meeting space"
click at [369, 328] on span "Need to Reserve" at bounding box center [354, 331] width 111 height 22
select select "2"
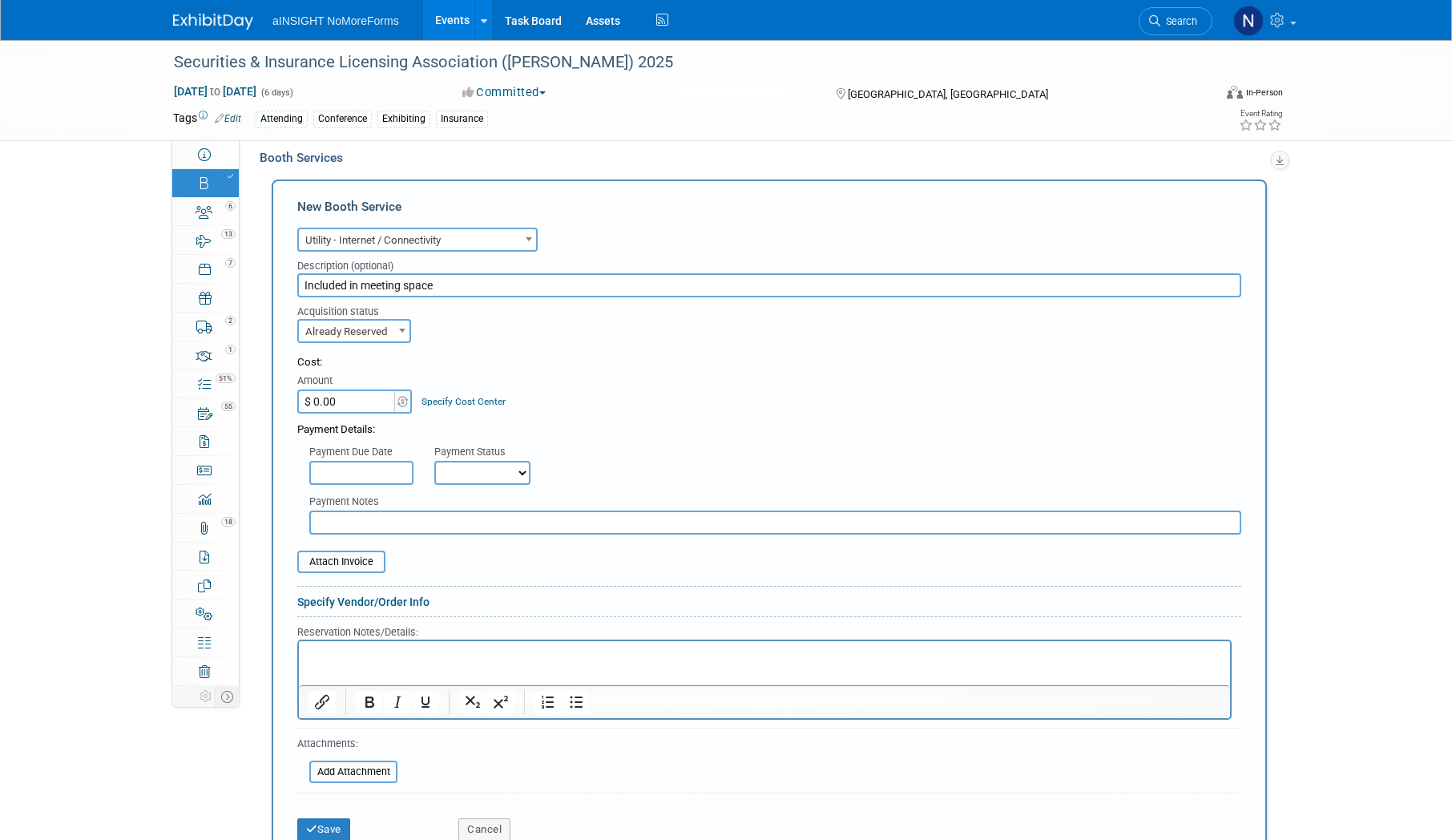
scroll to position [1001, 0]
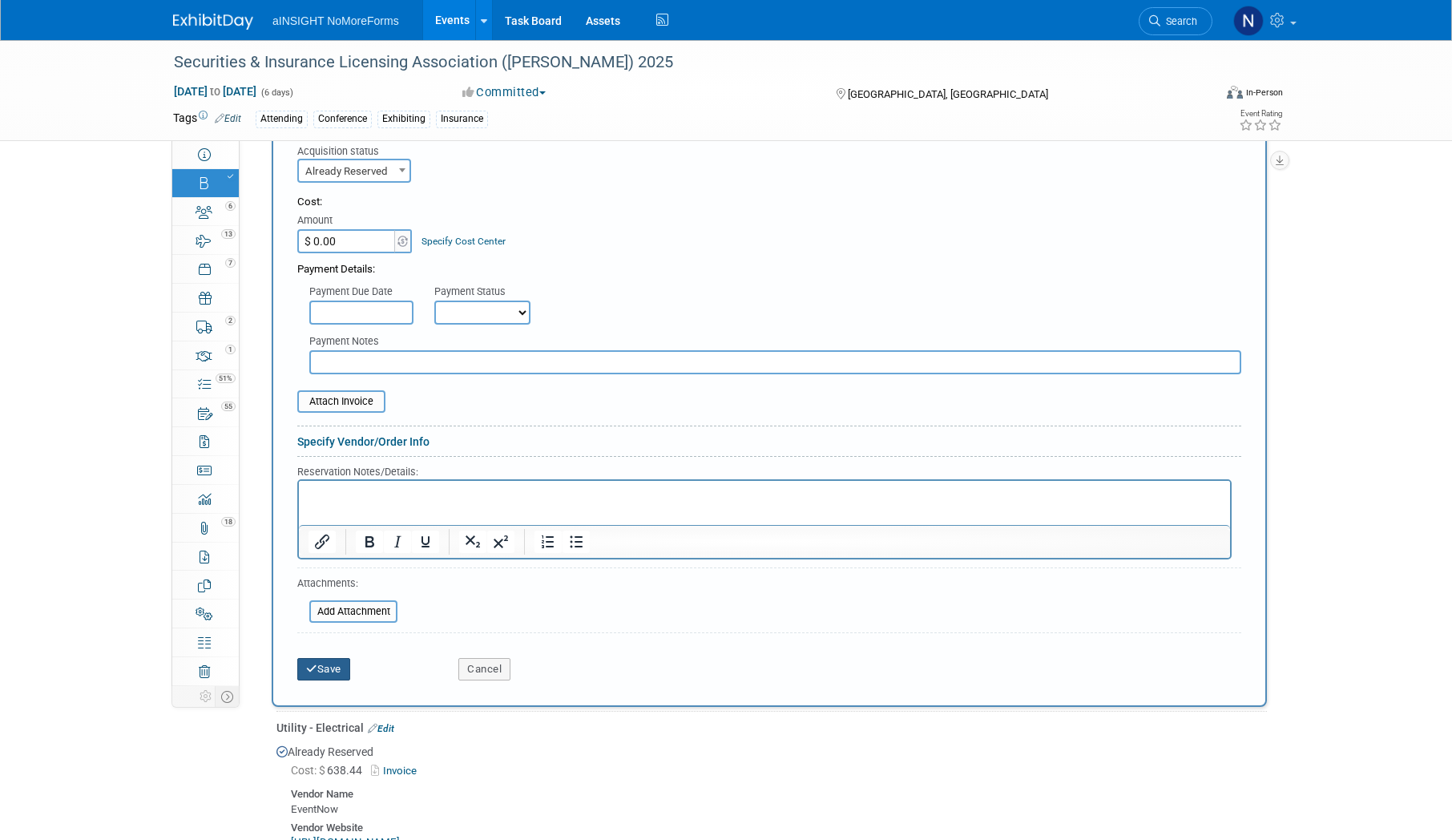
click at [327, 670] on button "Save" at bounding box center [324, 668] width 53 height 22
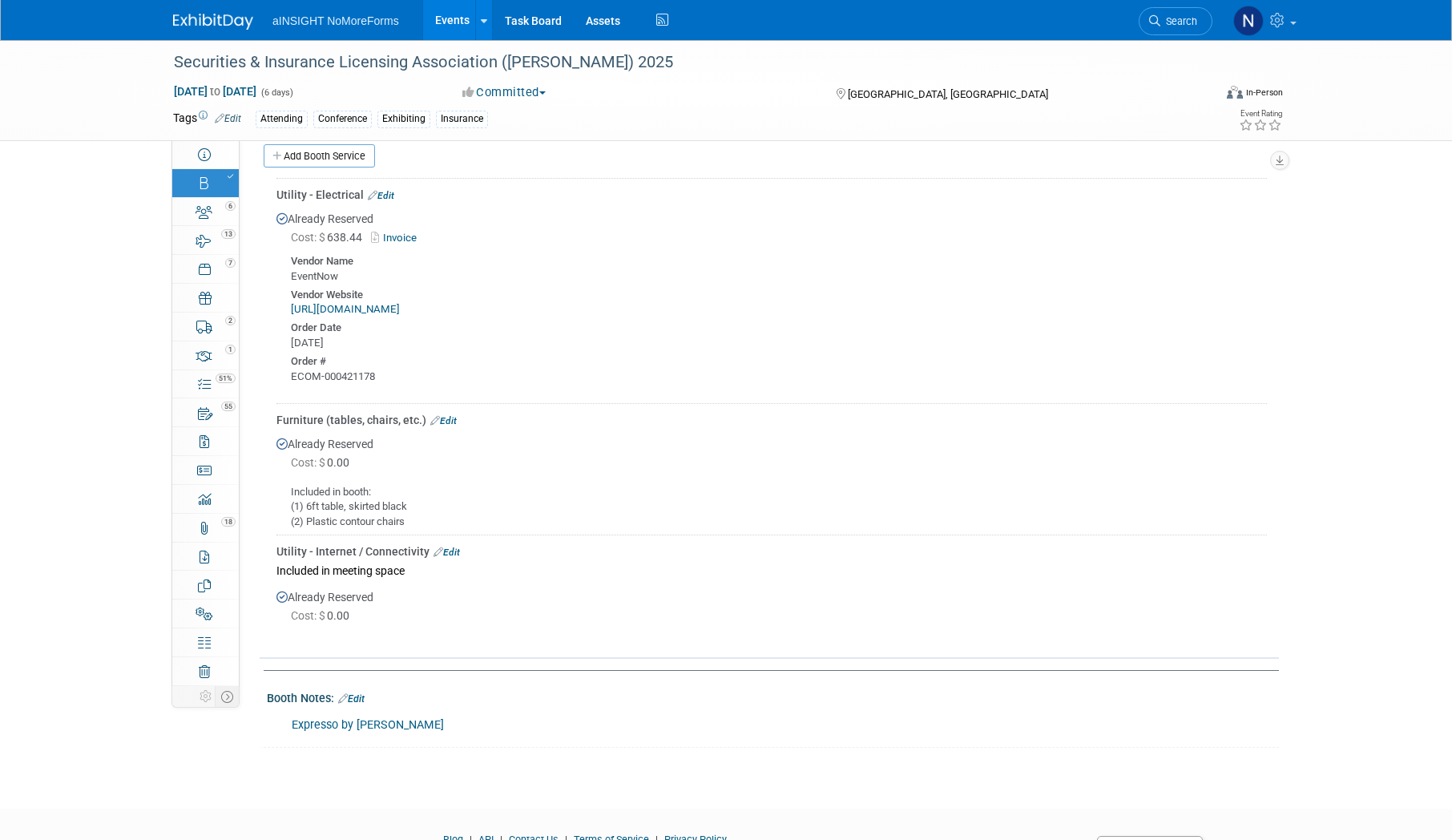
scroll to position [870, 0]
click at [322, 160] on link "Add Booth Service" at bounding box center [320, 157] width 112 height 23
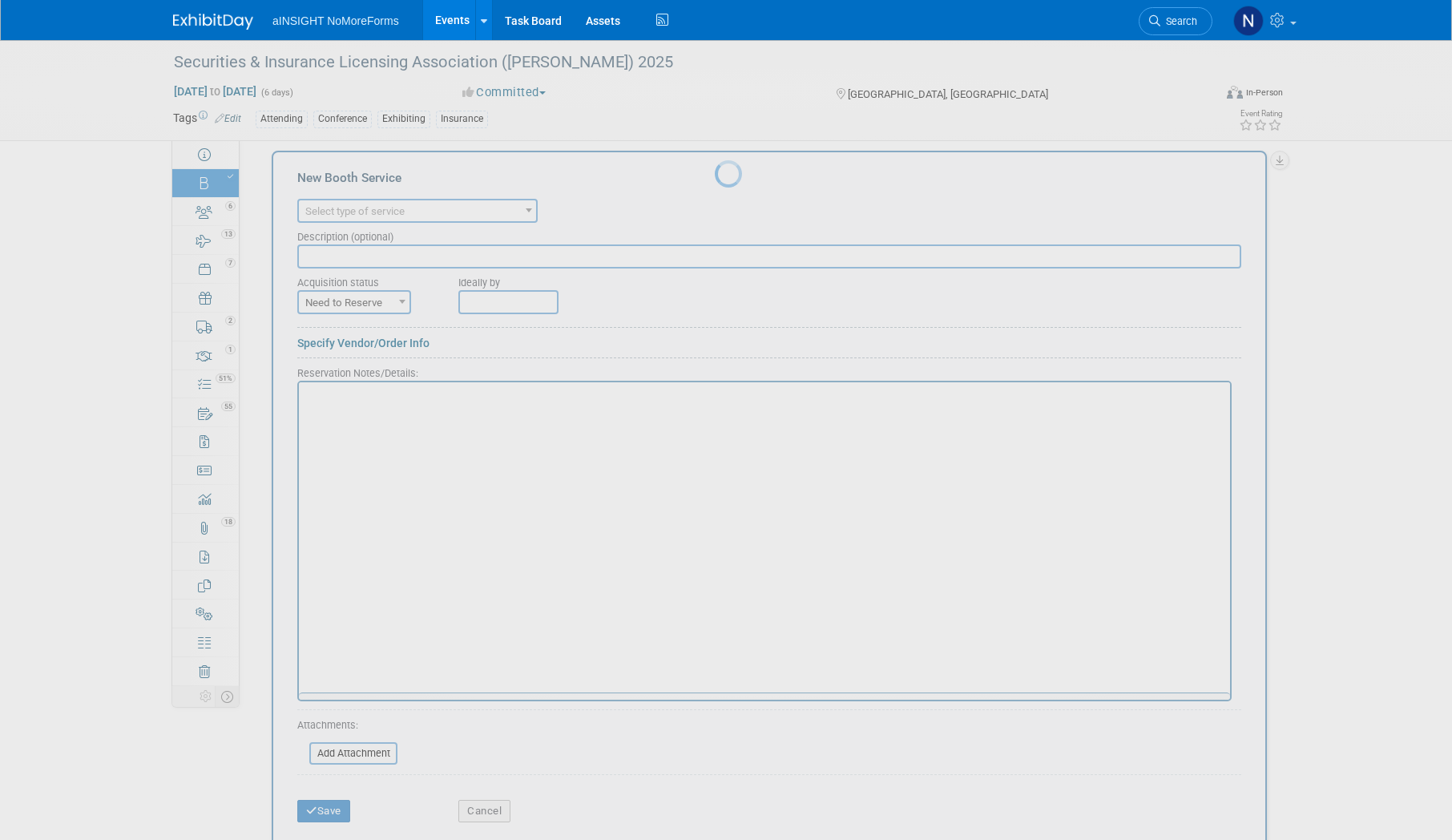
scroll to position [0, 0]
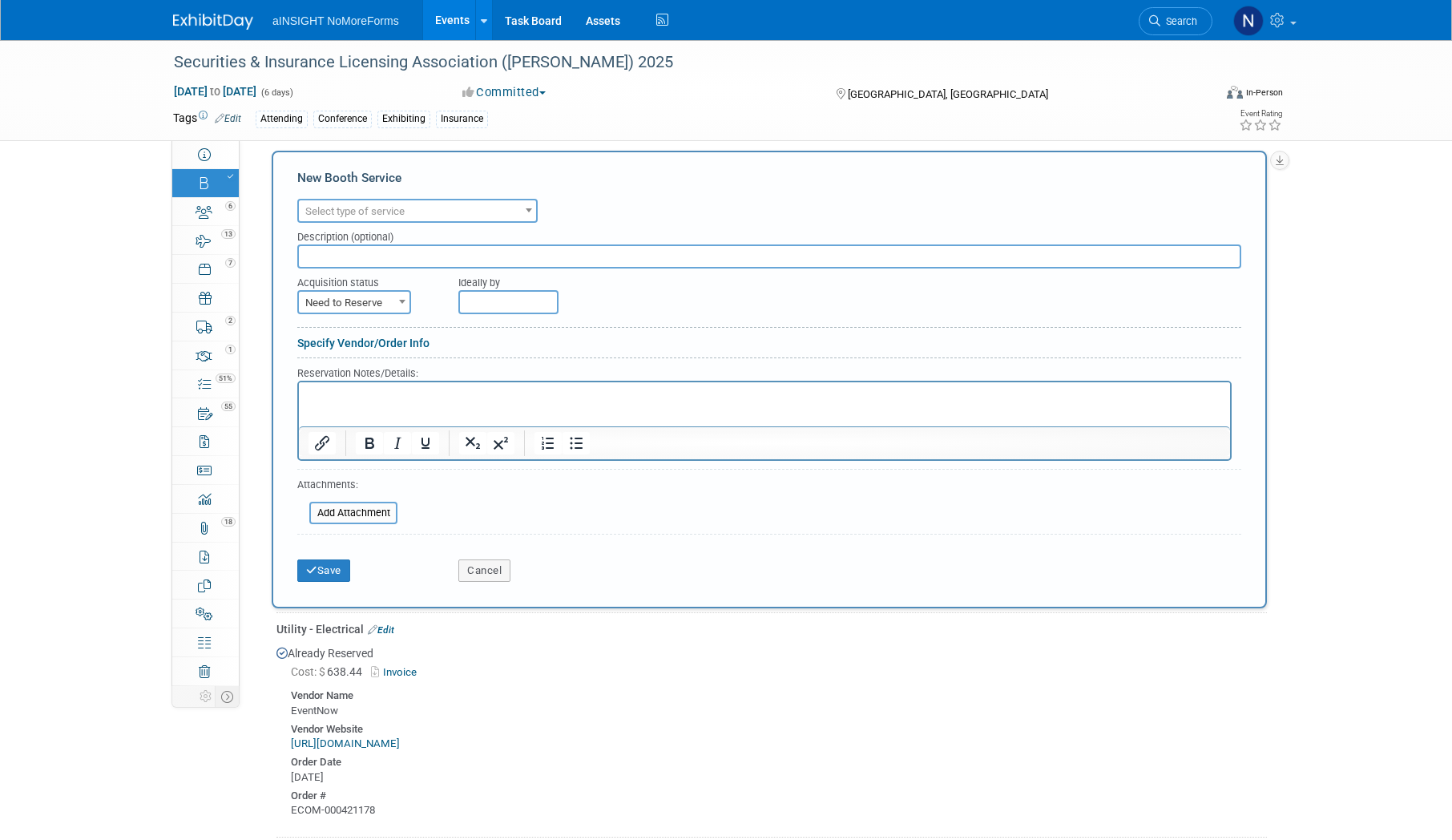
click at [372, 399] on p "Rich Text Area. Press ALT-0 for help." at bounding box center [764, 396] width 913 height 15
paste body "To enrich screen reader interactions, please activate Accessibility in Grammarl…"
drag, startPoint x: 336, startPoint y: 398, endPoint x: 230, endPoint y: 390, distance: 106.3
click at [299, 390] on html "· The conference mobile app will allow you to scan QR codes on attendees’ badge…" at bounding box center [765, 393] width 931 height 21
click at [336, 303] on span "Need to Reserve" at bounding box center [354, 302] width 111 height 22
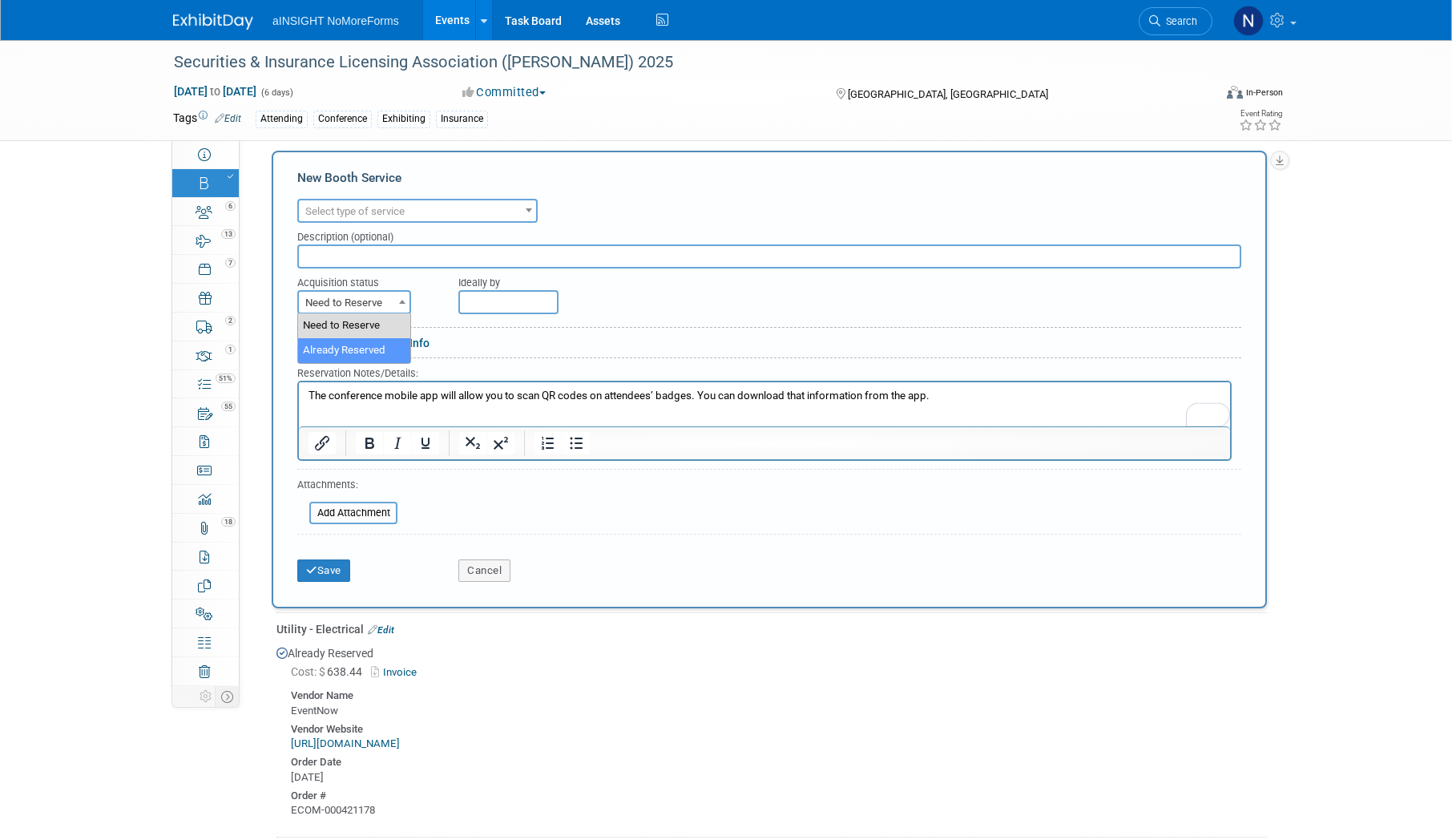
select select "2"
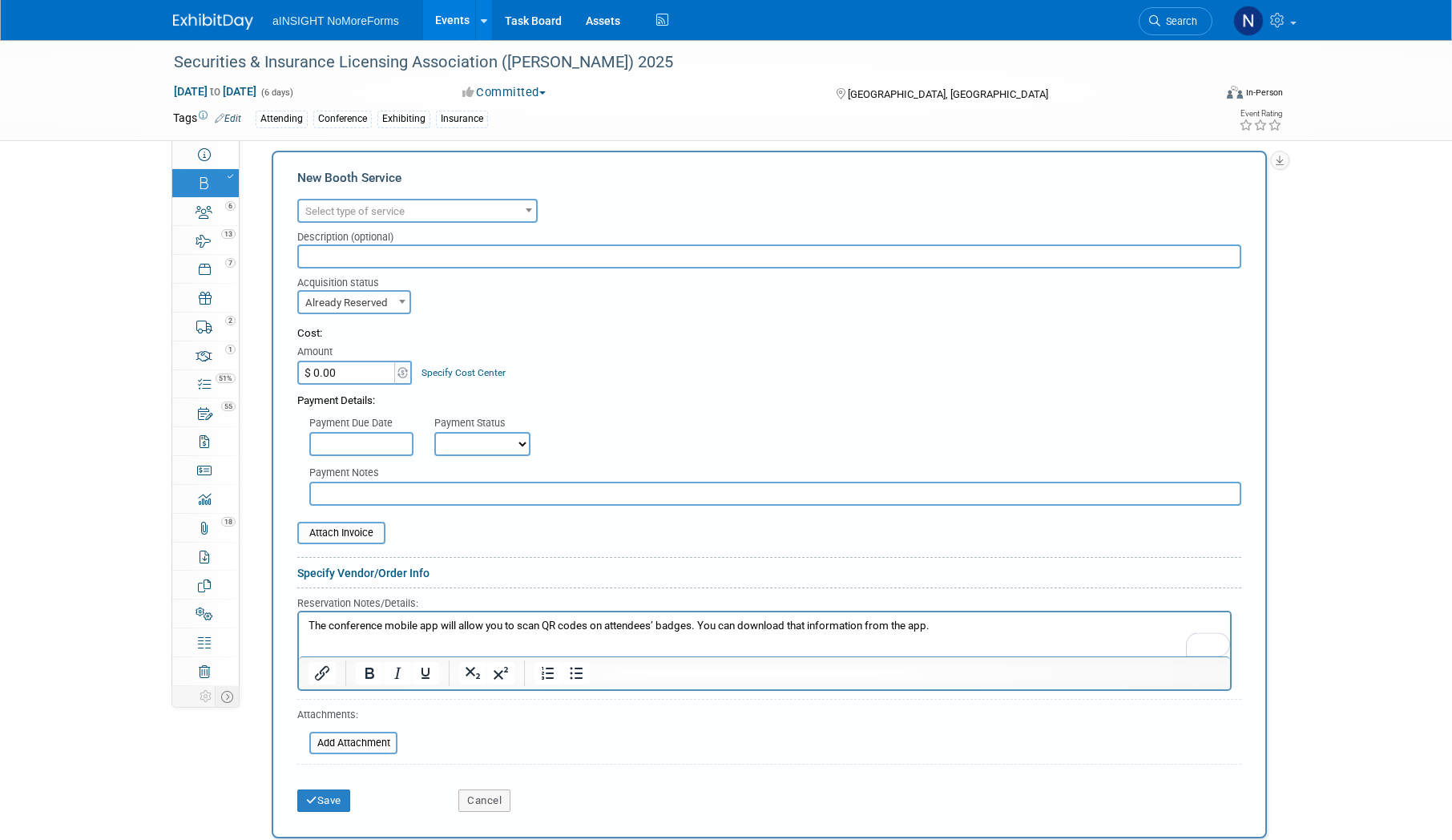
click at [391, 201] on span "Select type of service" at bounding box center [418, 211] width 237 height 22
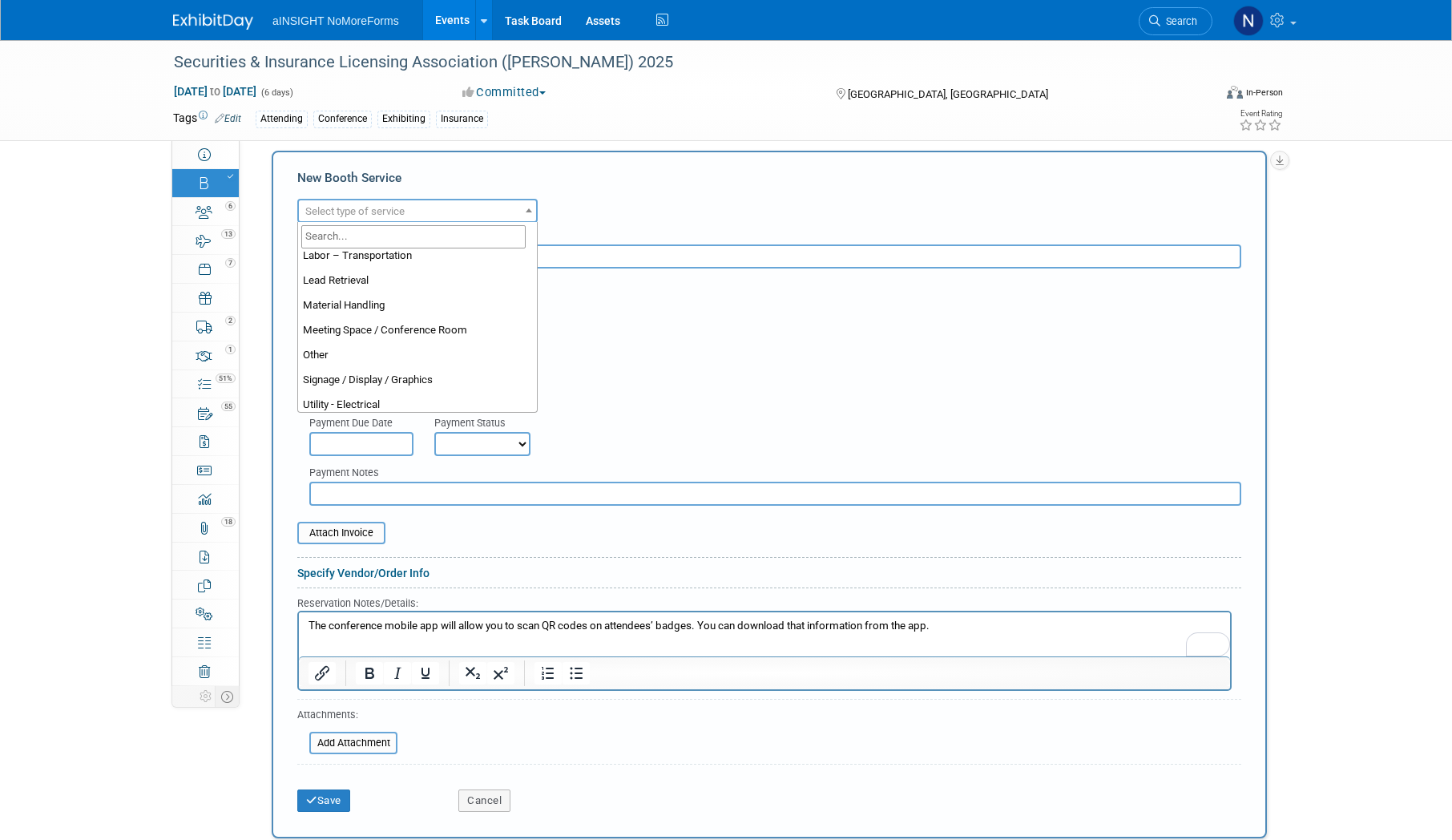
scroll to position [250, 0]
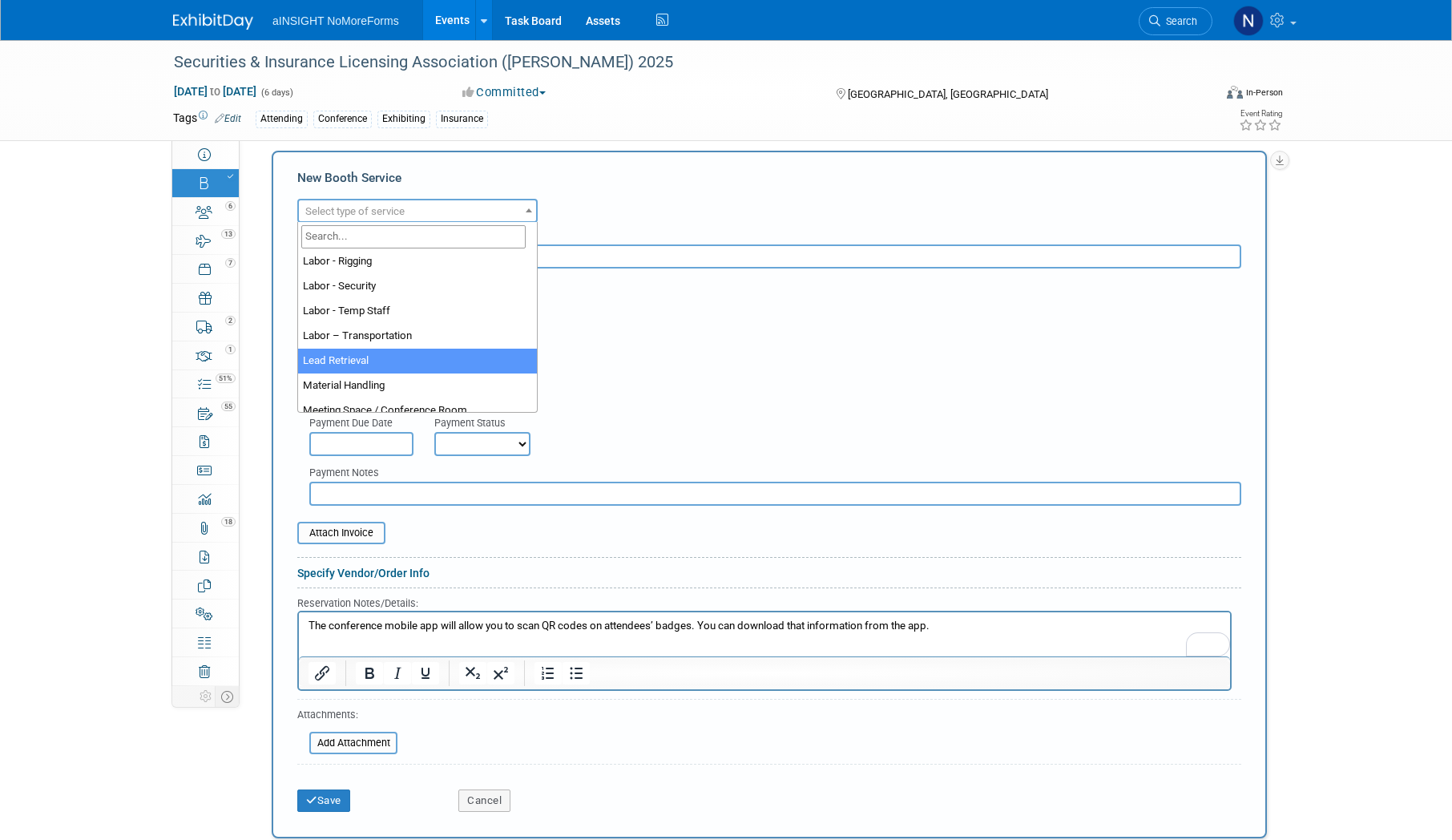
select select "7"
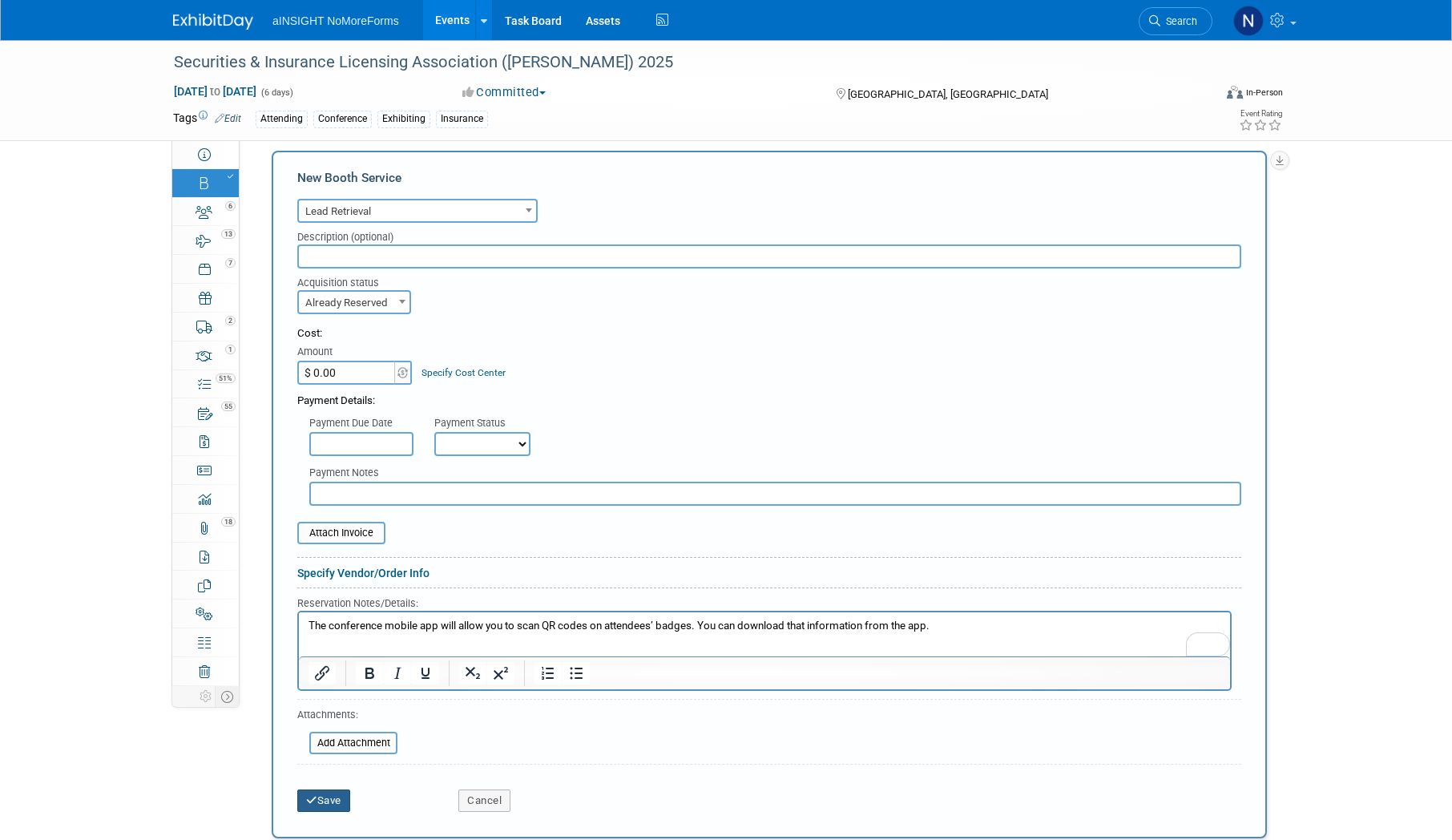
click at [325, 791] on button "Save" at bounding box center [324, 800] width 53 height 22
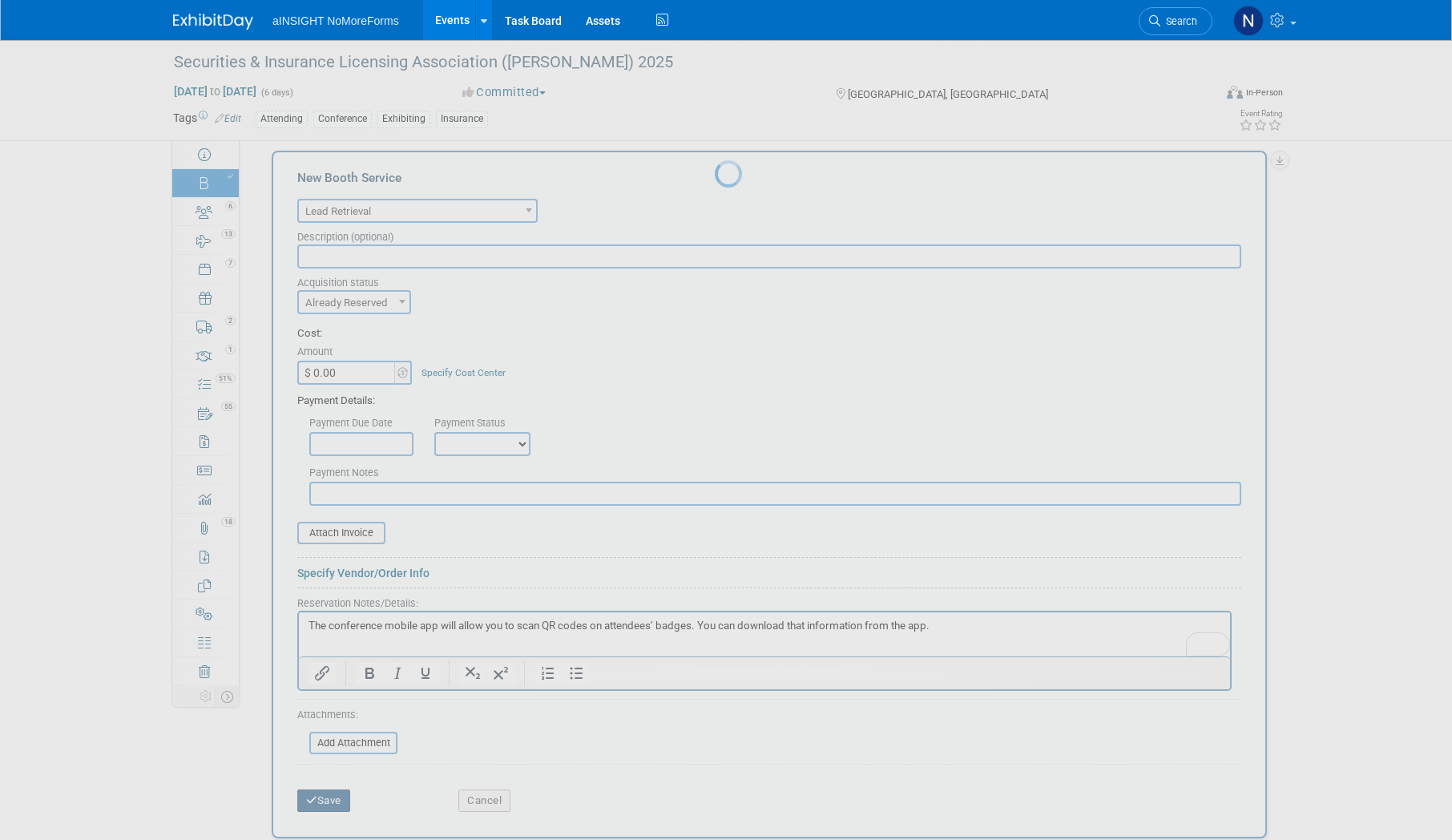
scroll to position [1052, 0]
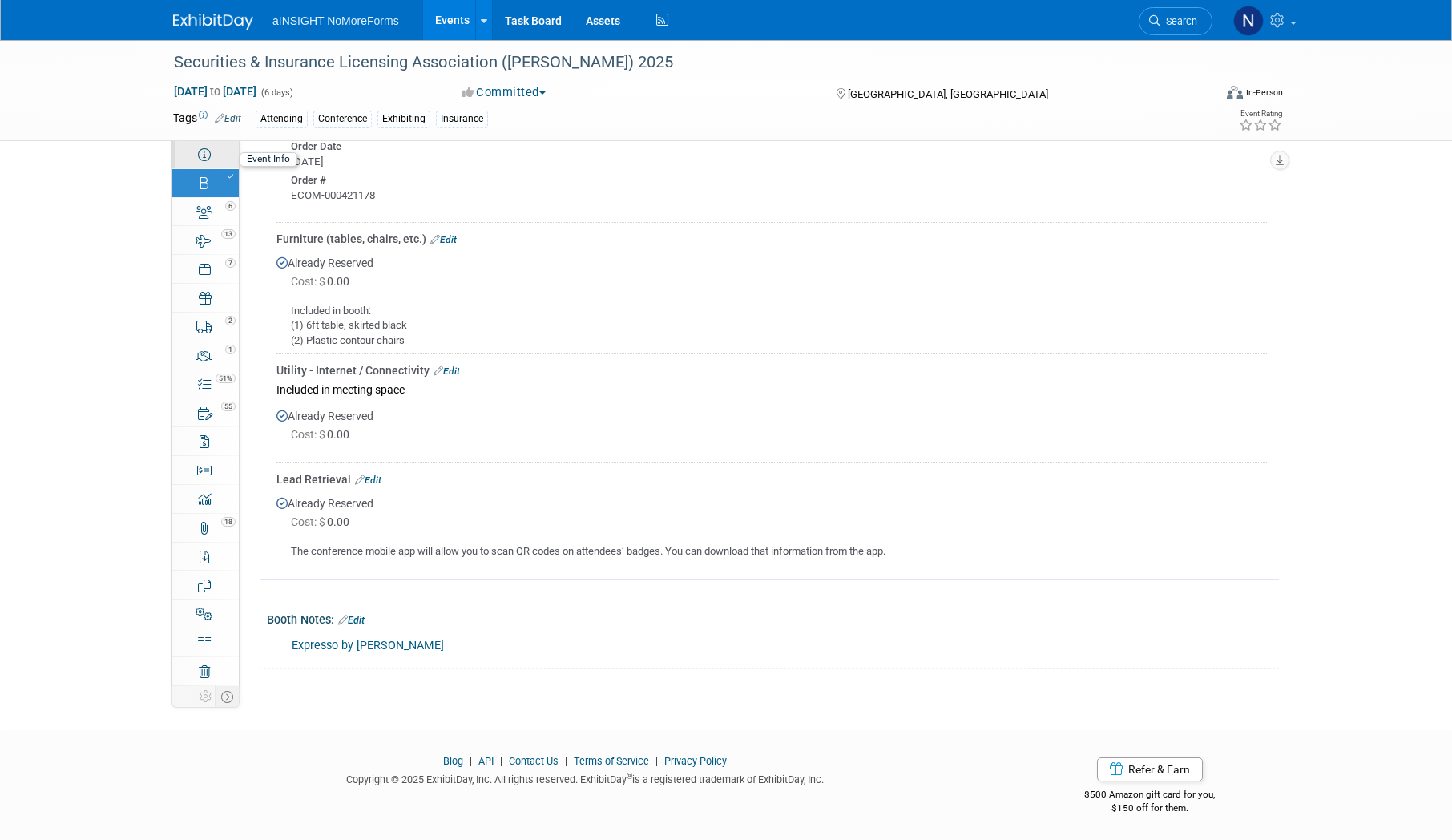
click at [216, 158] on link "Event Information" at bounding box center [205, 154] width 66 height 28
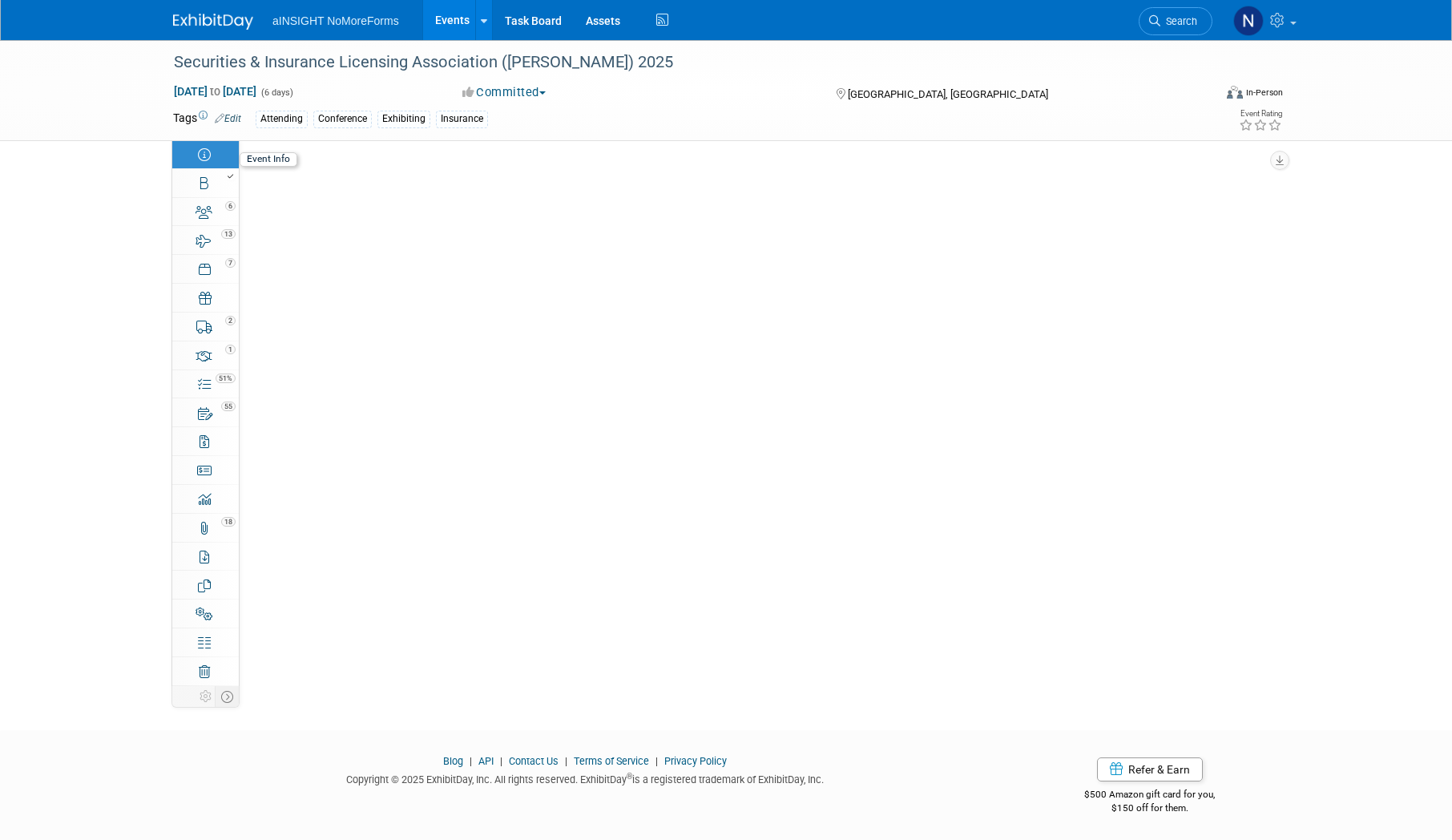
scroll to position [0, 0]
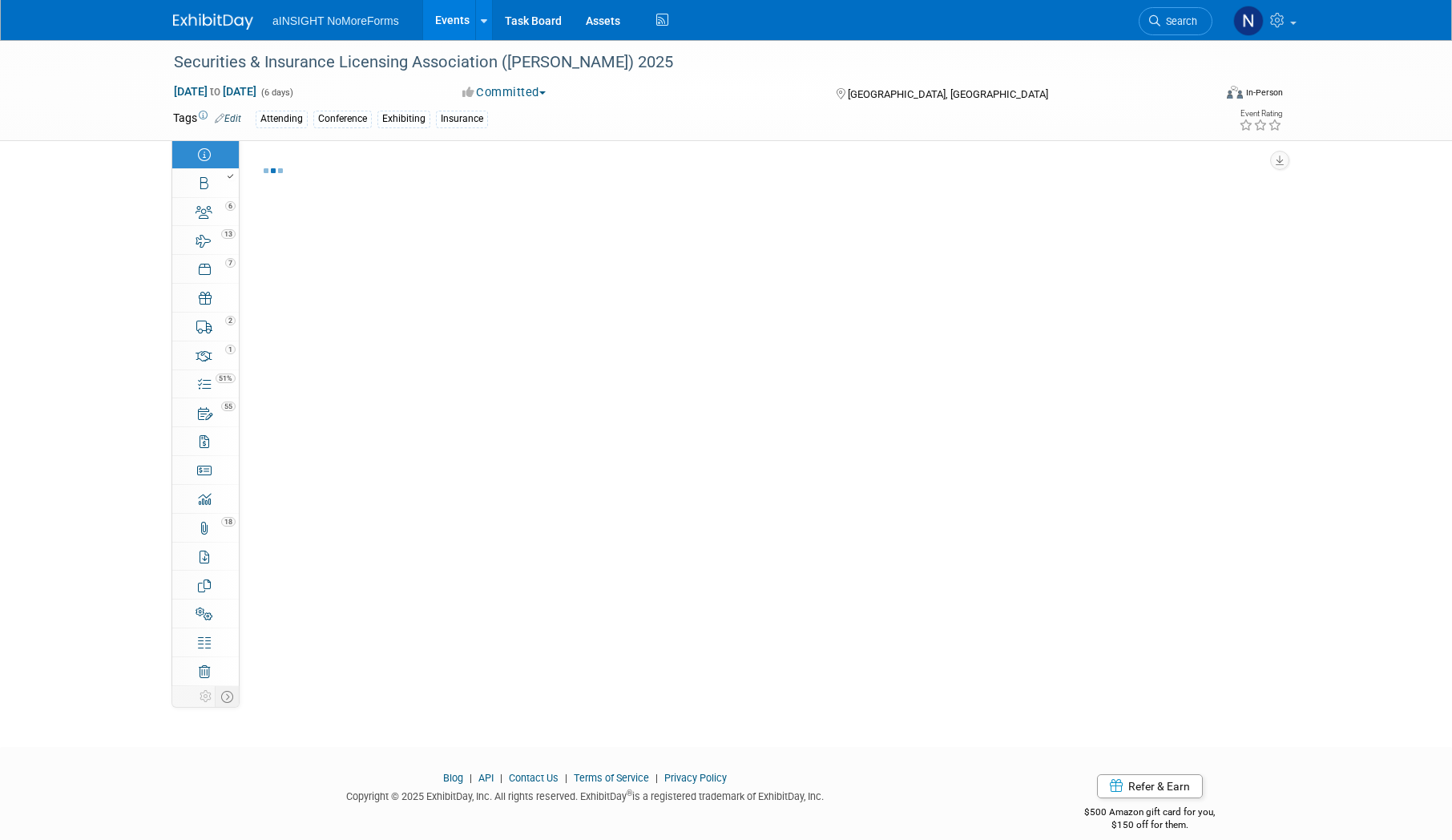
select select "NoMoreForms"
select select "Conference & Expo"
select select "Insurance"
select select "Yes"
select select "No"
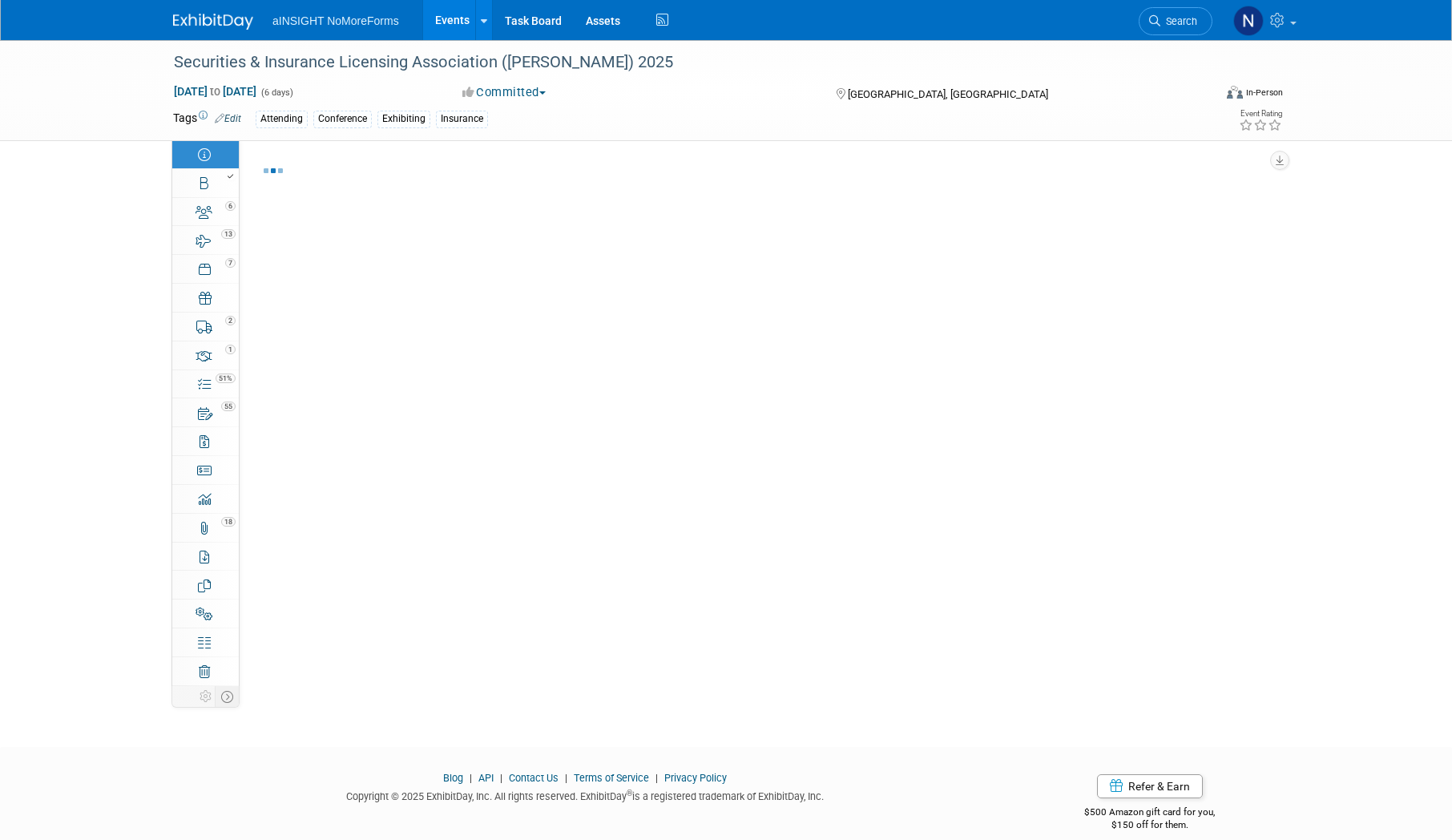
select select "Yes"
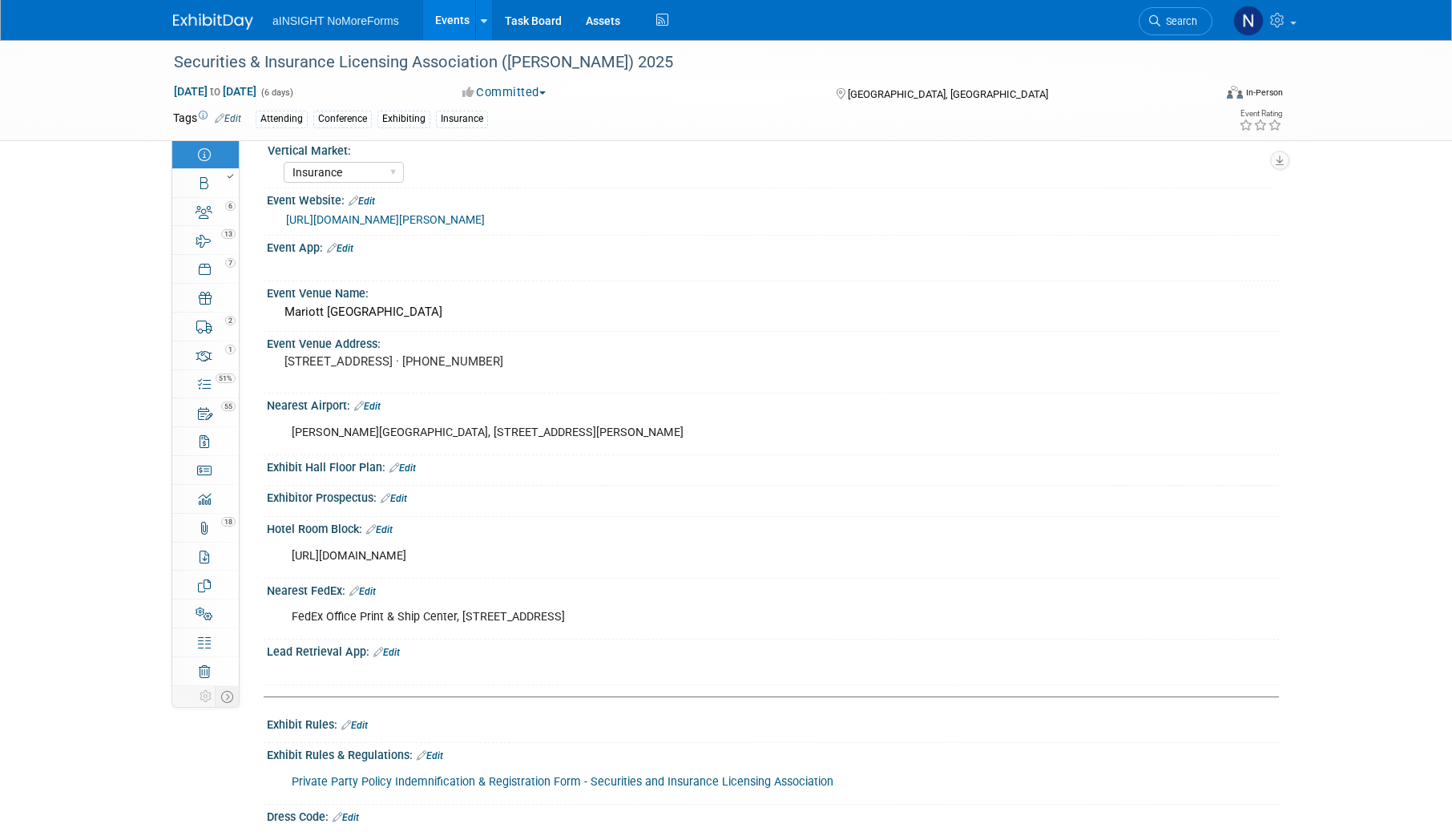
scroll to position [160, 0]
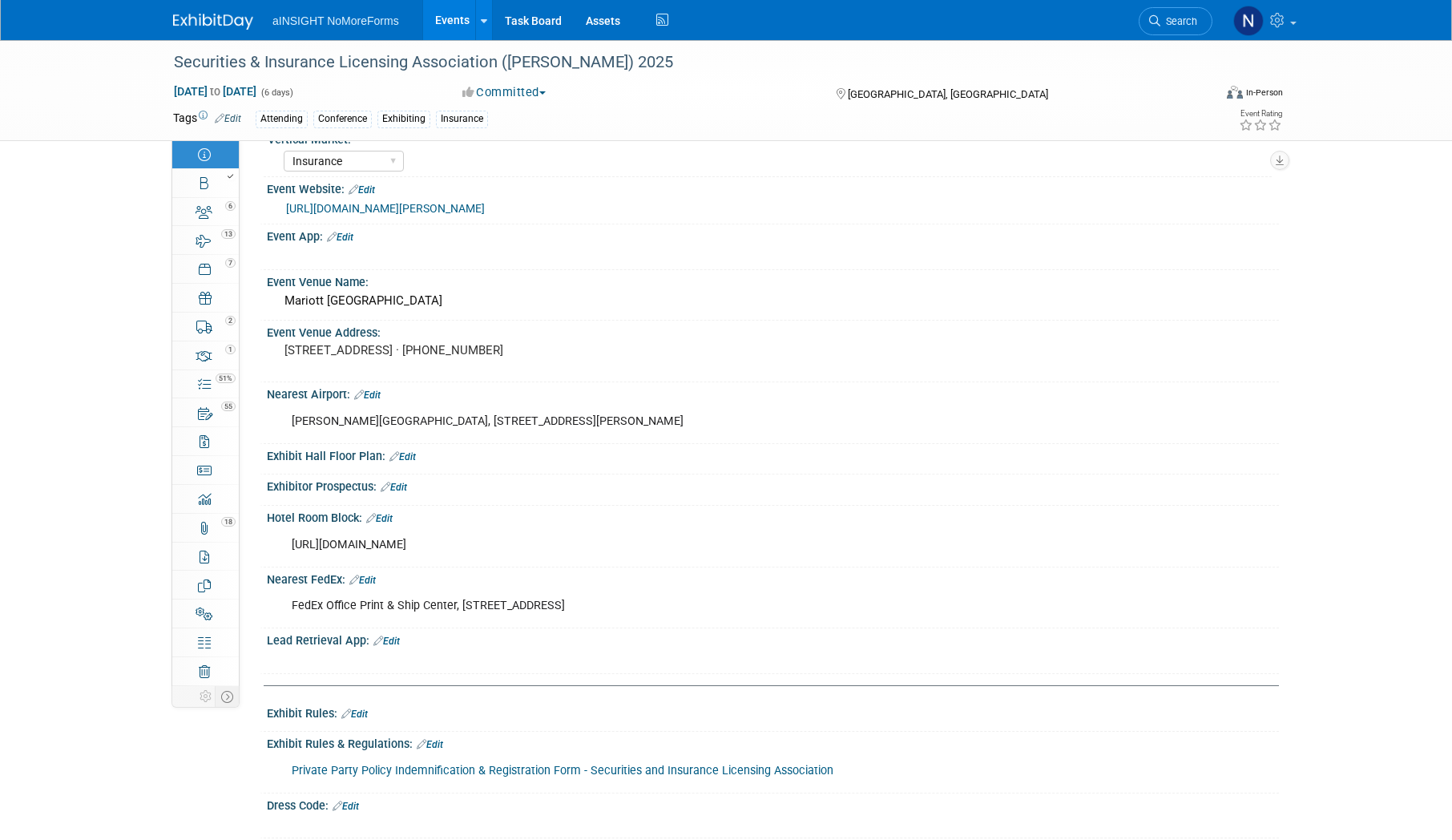
click at [386, 641] on link "Edit" at bounding box center [387, 641] width 27 height 12
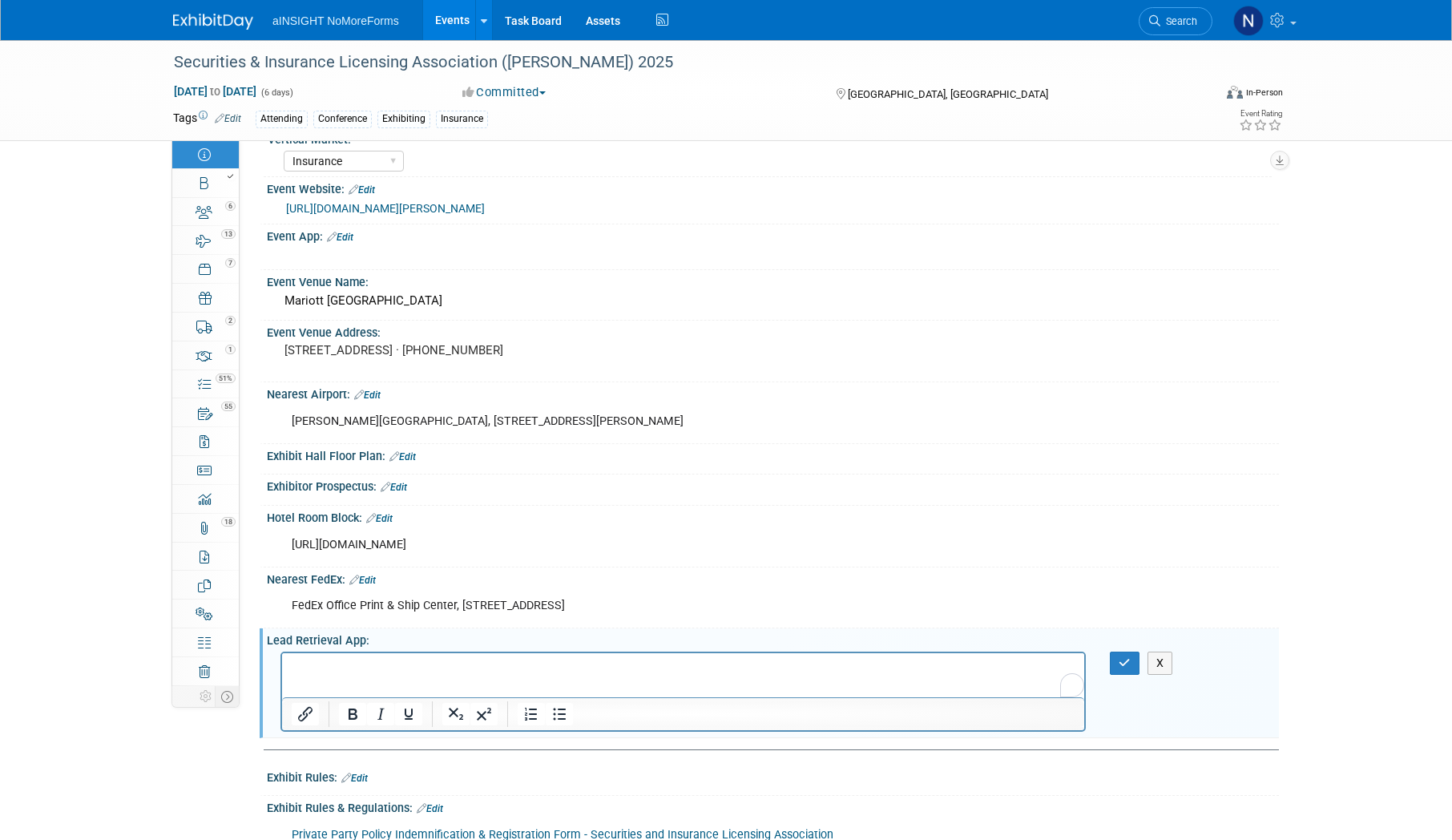
scroll to position [0, 0]
drag, startPoint x: 322, startPoint y: 660, endPoint x: 537, endPoint y: 1313, distance: 687.5
click at [282, 660] on html "· The conference mobile app will allow you to scan QR codes on attendees’ badge…" at bounding box center [684, 663] width 802 height 22
click at [1123, 666] on icon "button" at bounding box center [1125, 662] width 12 height 12
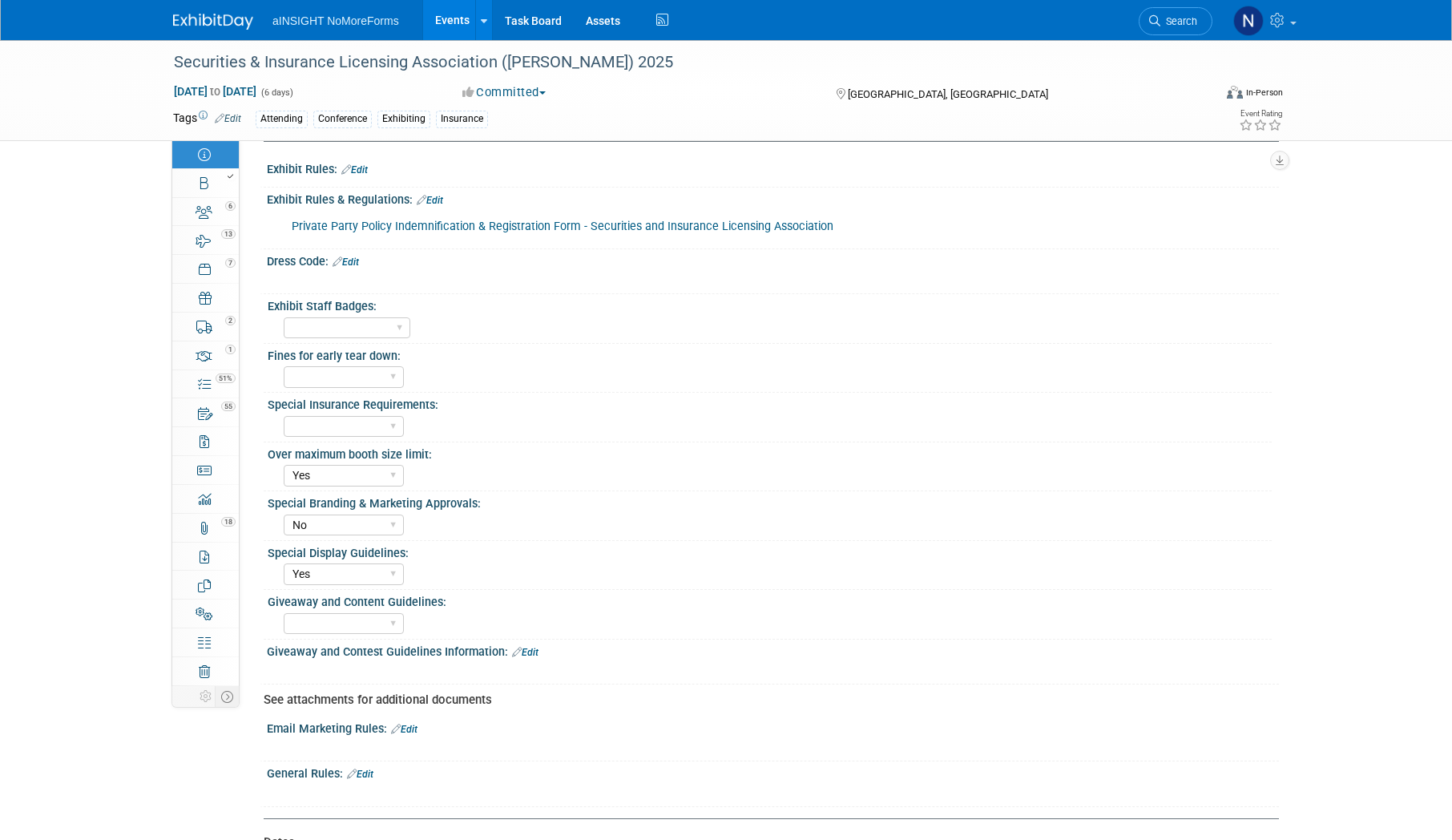
scroll to position [721, 0]
click at [512, 653] on icon at bounding box center [516, 651] width 10 height 11
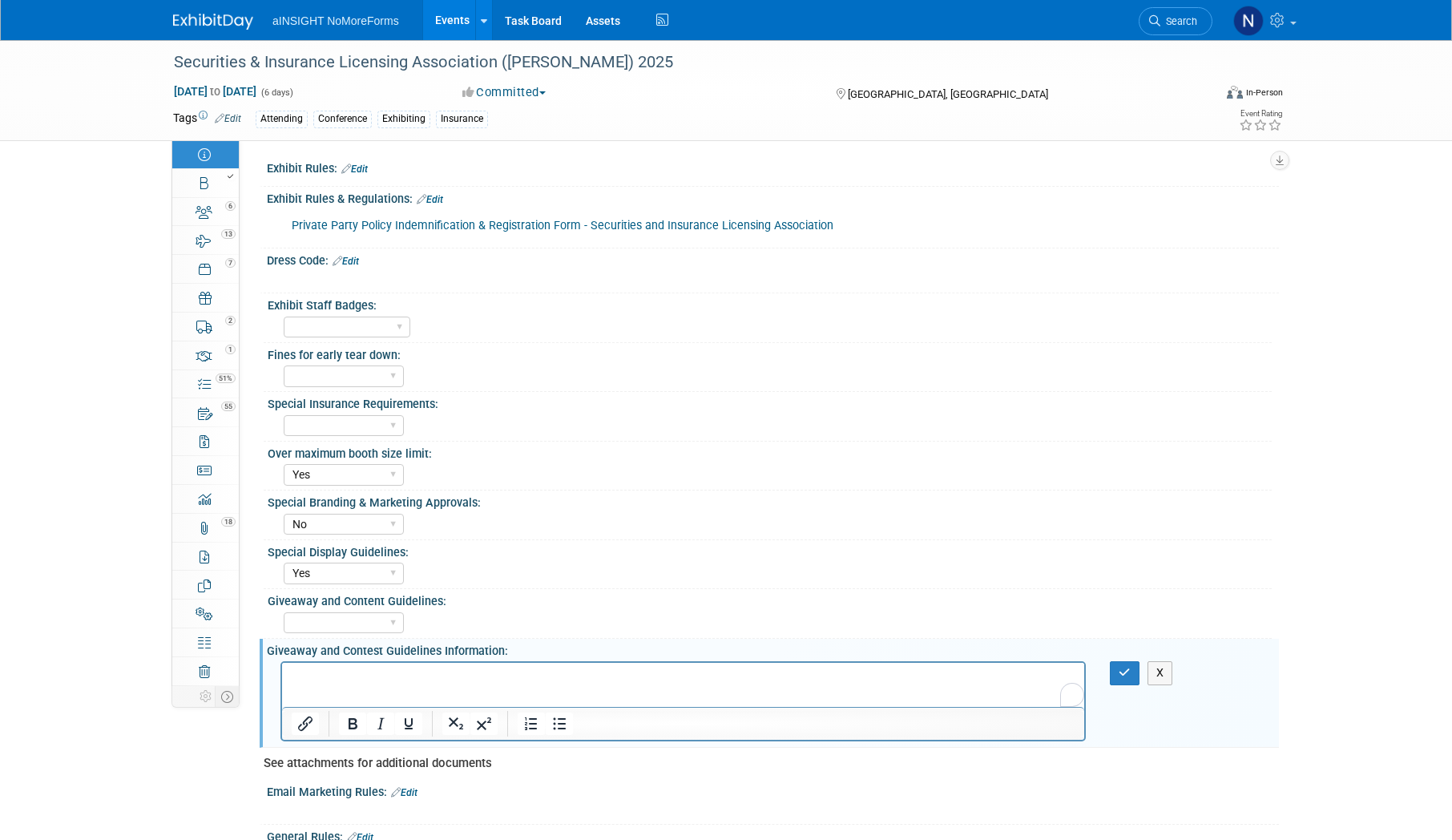
scroll to position [0, 0]
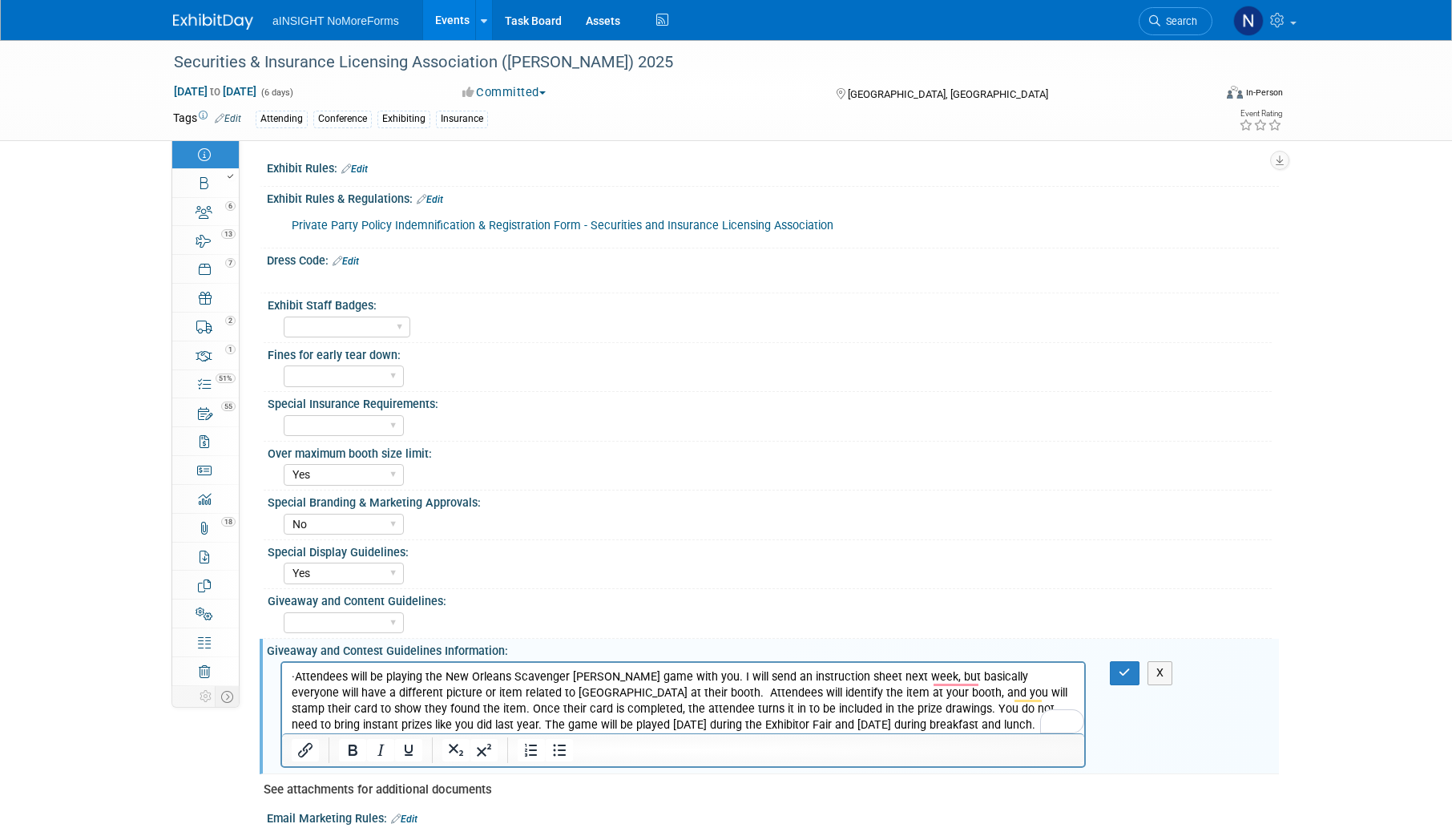
drag, startPoint x: 318, startPoint y: 675, endPoint x: 202, endPoint y: 675, distance: 116.0
click at [282, 675] on html "· Attendees will be playing the New Orleans Scavenger Hunt game with you. I wil…" at bounding box center [684, 698] width 802 height 71
click at [1124, 668] on icon "button" at bounding box center [1125, 672] width 12 height 12
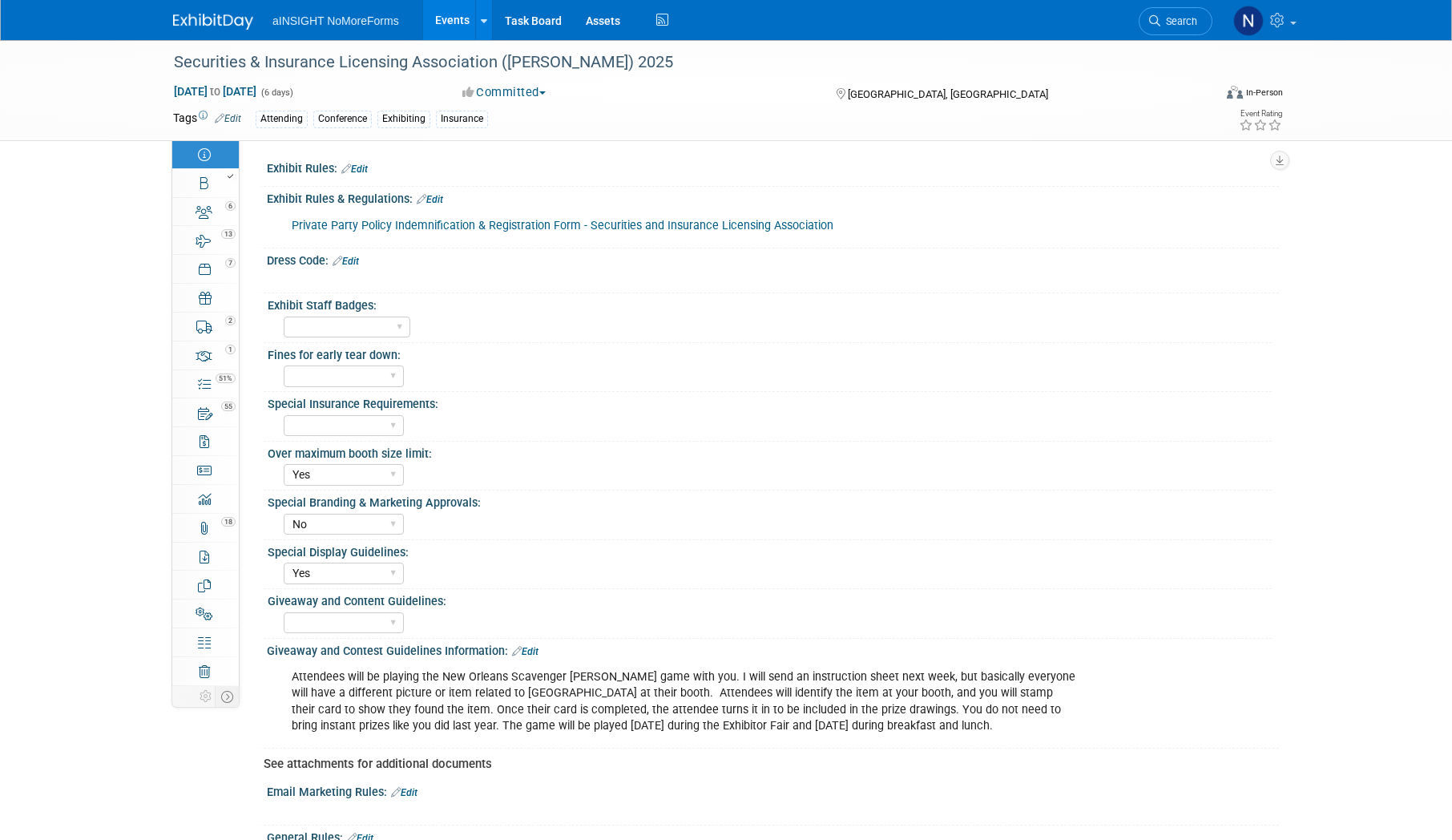
click at [522, 649] on link "Edit" at bounding box center [525, 651] width 27 height 12
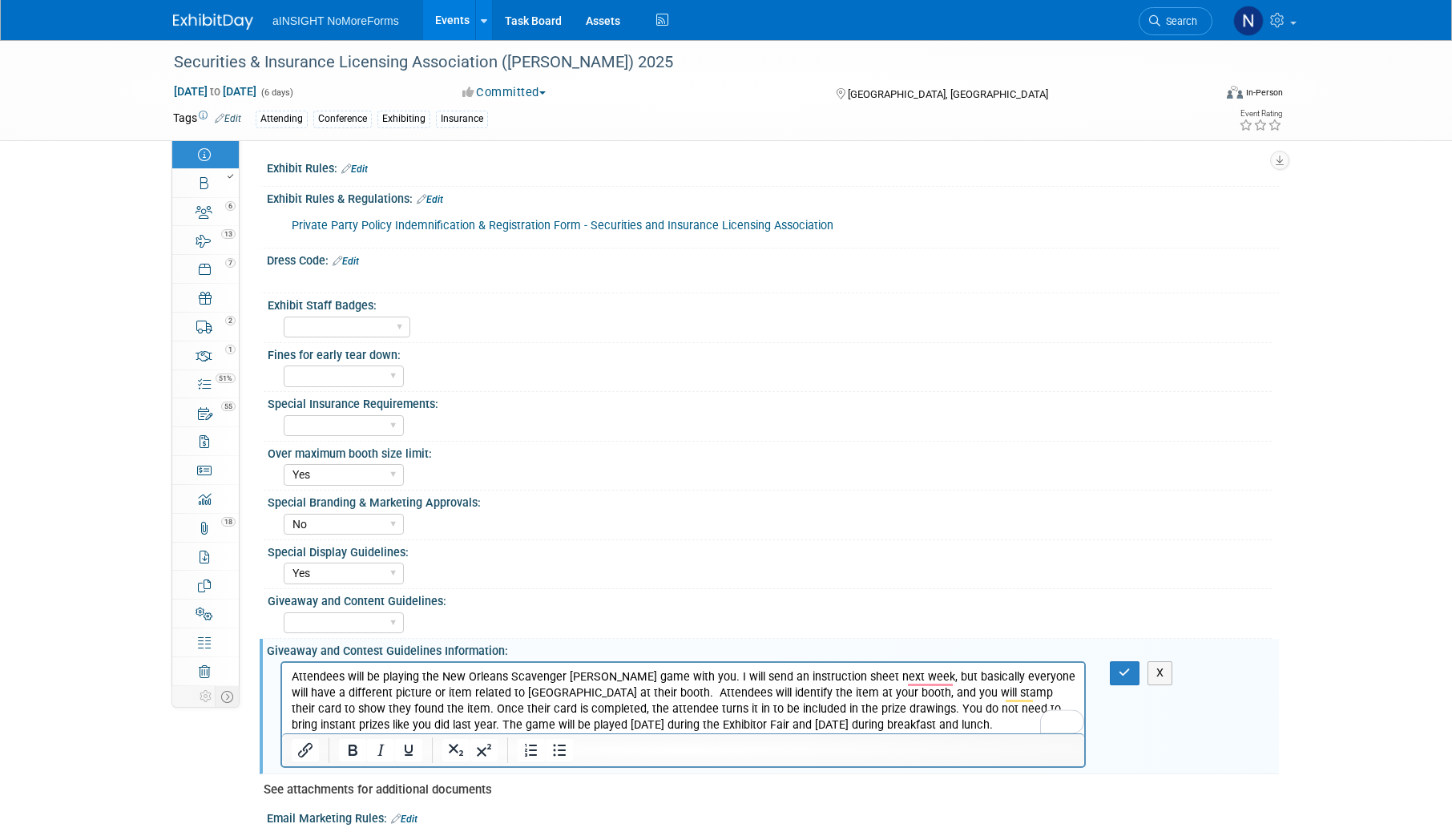
click at [868, 712] on p "Attendees will be playing the New Orleans Scavenger Hunt game with you. I will …" at bounding box center [683, 701] width 784 height 64
drag, startPoint x: 823, startPoint y: 708, endPoint x: 356, endPoint y: 726, distance: 467.3
click at [356, 726] on p "Attendees will be playing the New Orleans Scavenger Hunt game with you. I will …" at bounding box center [683, 701] width 784 height 64
click at [357, 752] on icon "Bold" at bounding box center [353, 750] width 9 height 12
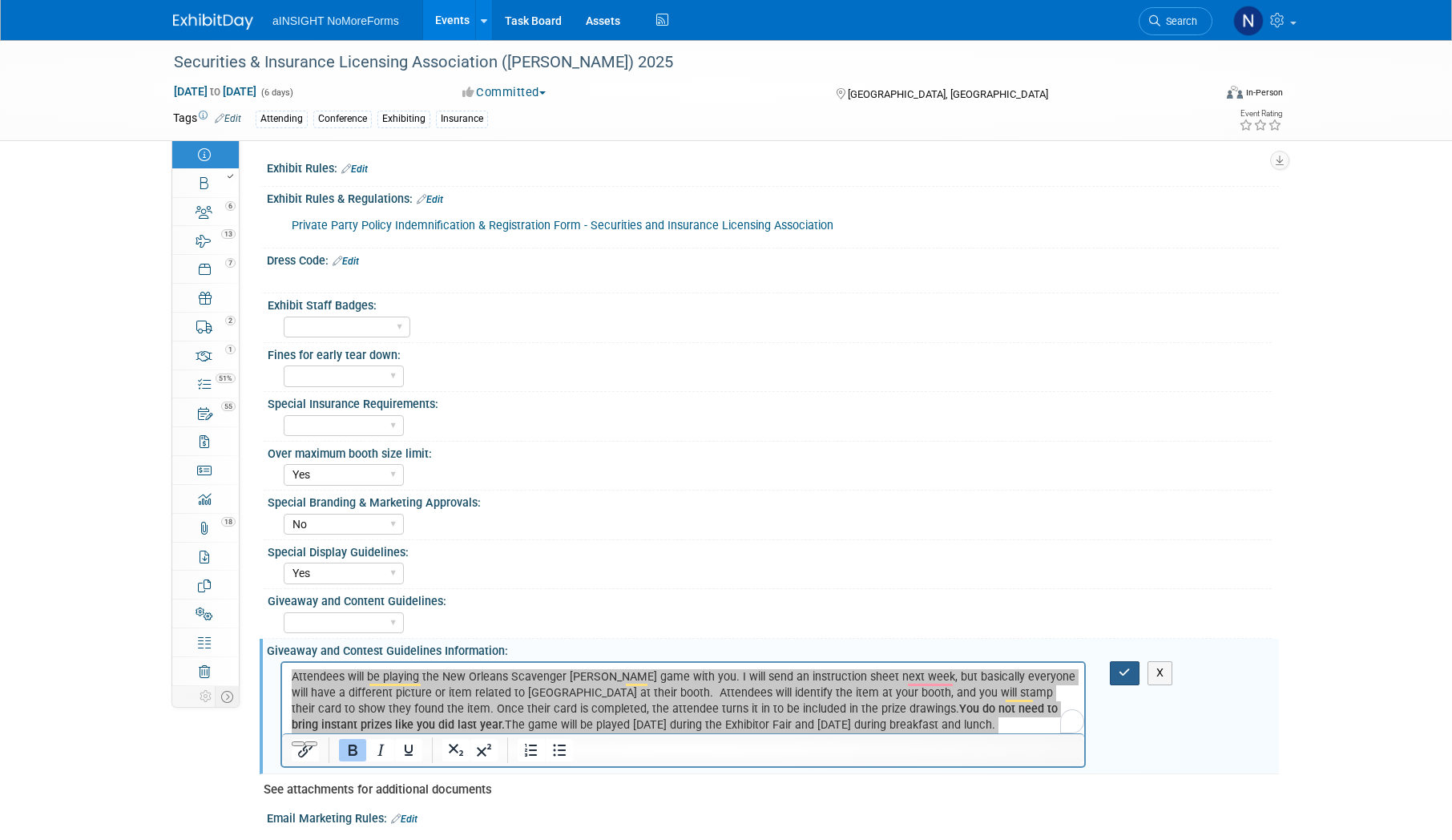
click at [1124, 673] on icon "button" at bounding box center [1125, 672] width 12 height 12
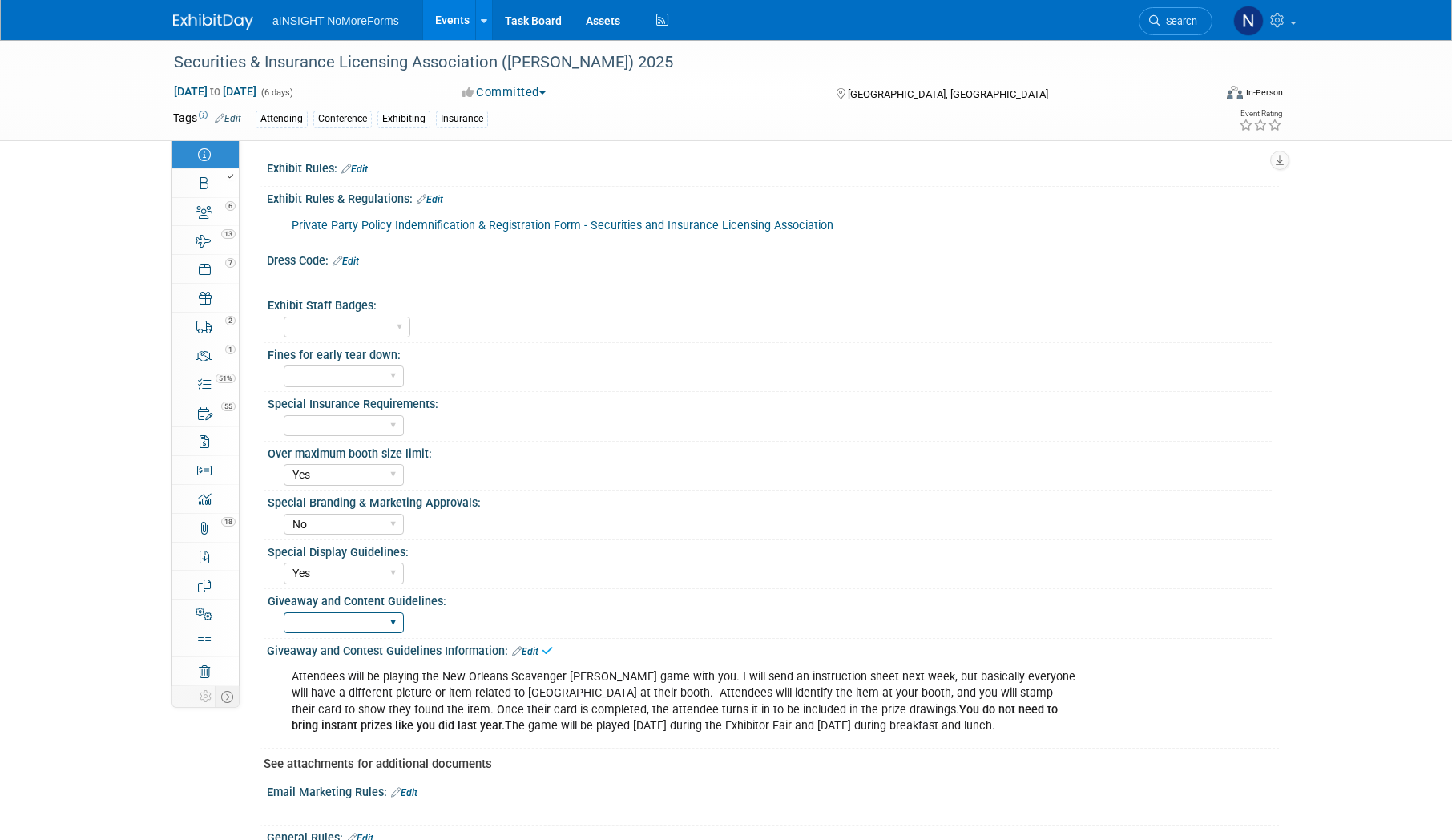
click at [336, 628] on select "Yes No" at bounding box center [344, 623] width 120 height 21
select select "Yes"
click at [283, 613] on select "Yes No" at bounding box center [344, 623] width 120 height 21
click at [356, 432] on select "Yes No" at bounding box center [344, 426] width 120 height 21
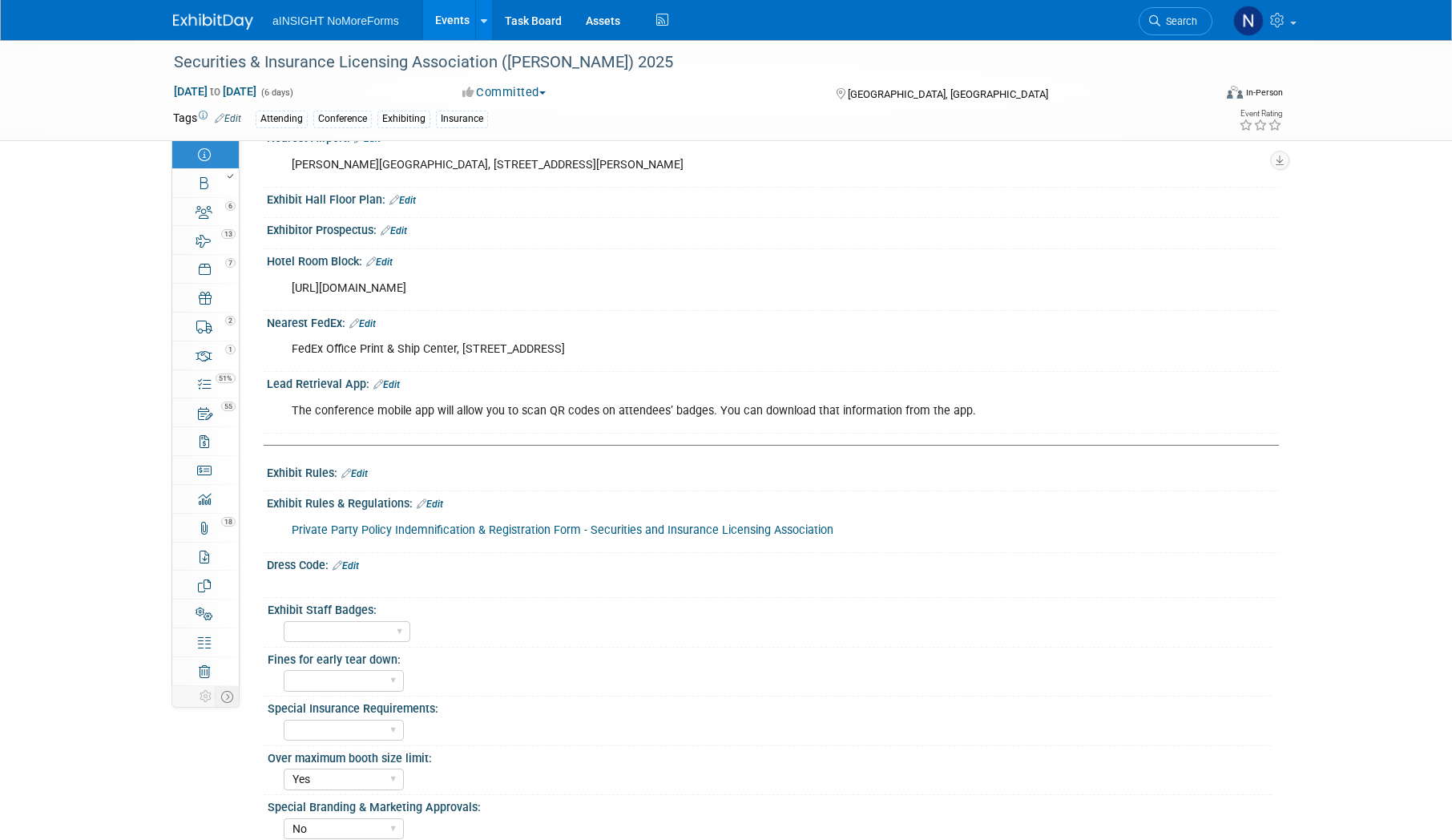
scroll to position [320, 0]
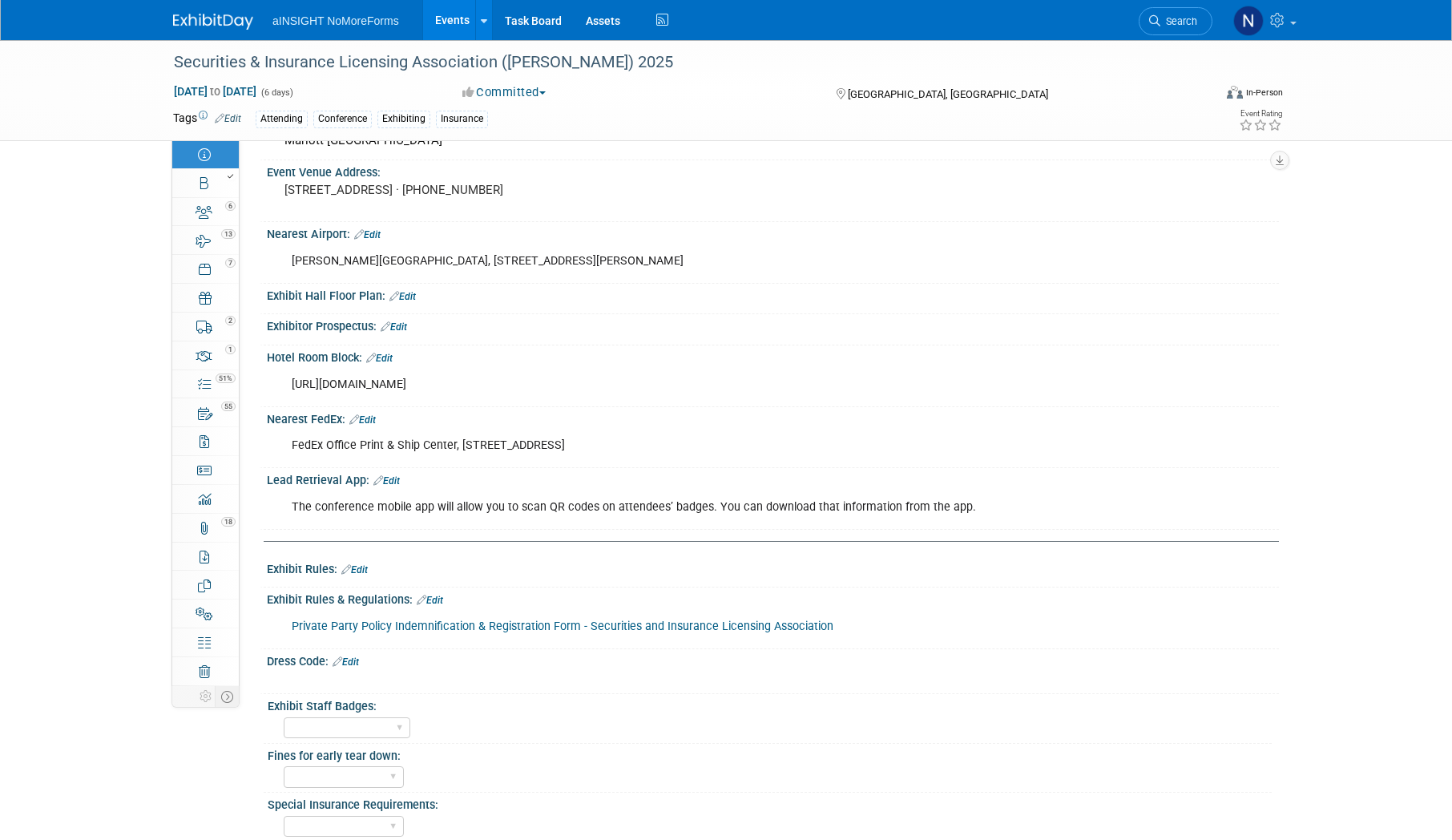
click at [398, 298] on icon at bounding box center [394, 297] width 10 height 11
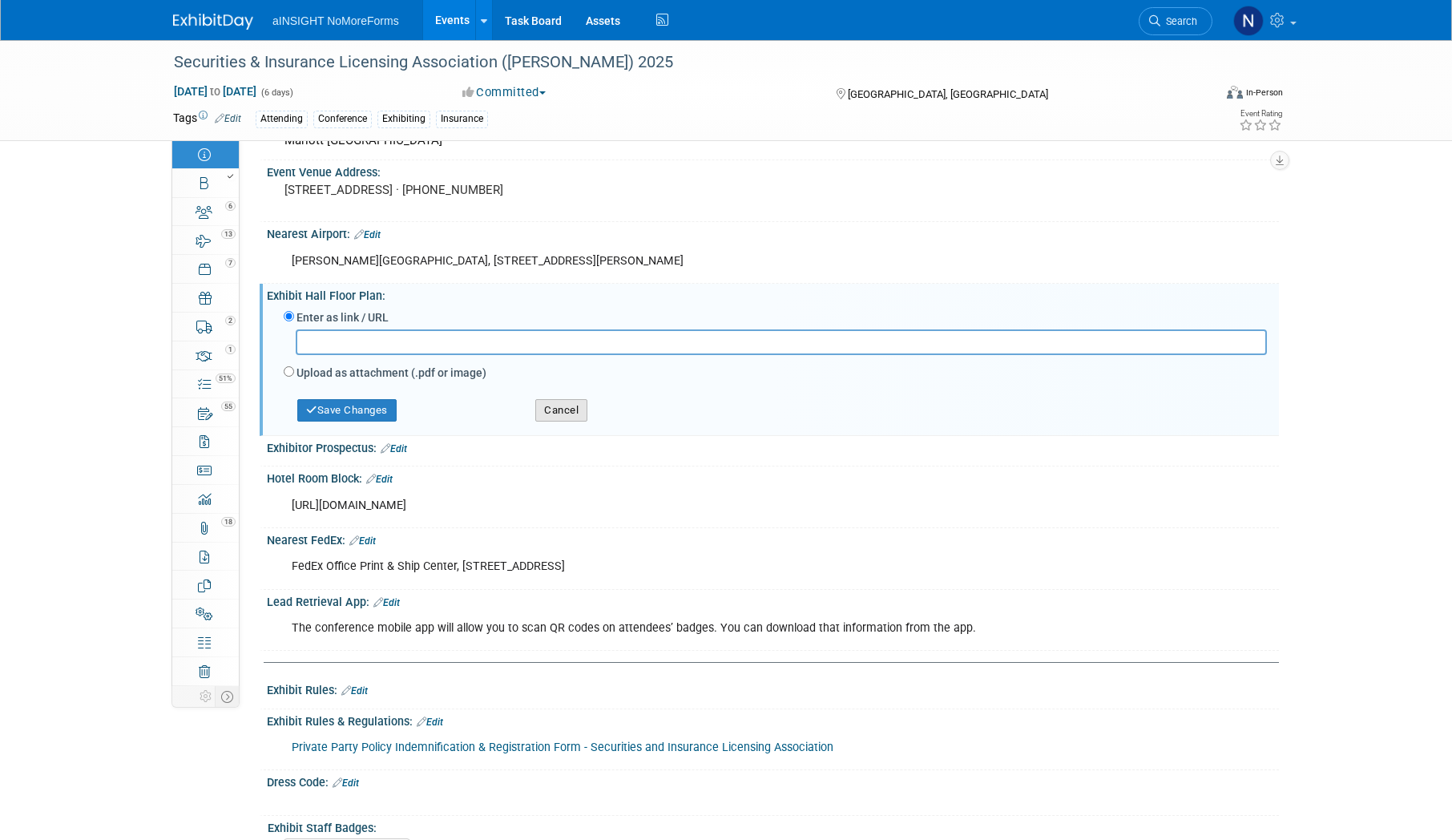
click at [559, 414] on button "Cancel" at bounding box center [561, 410] width 52 height 22
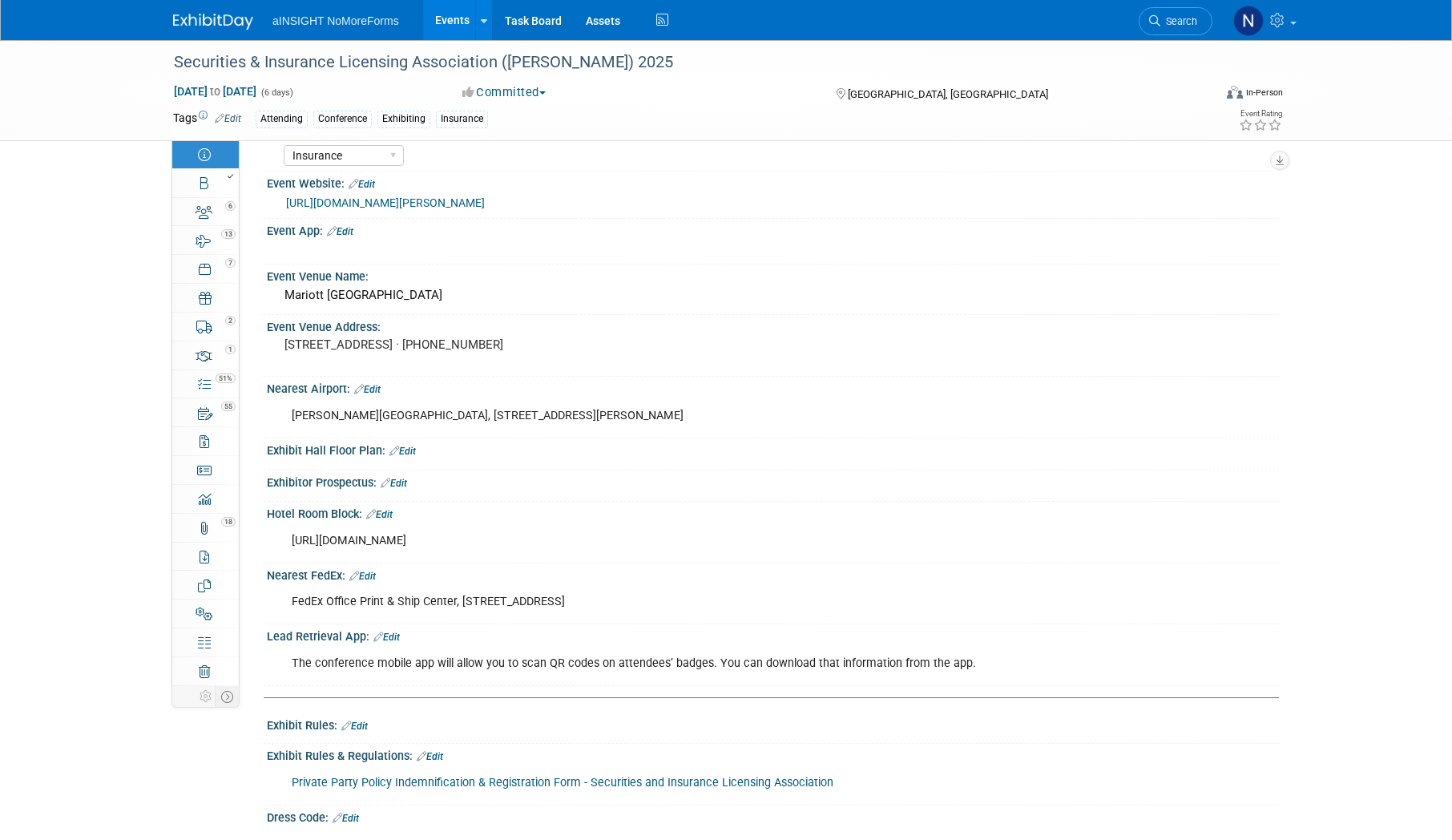
scroll to position [160, 0]
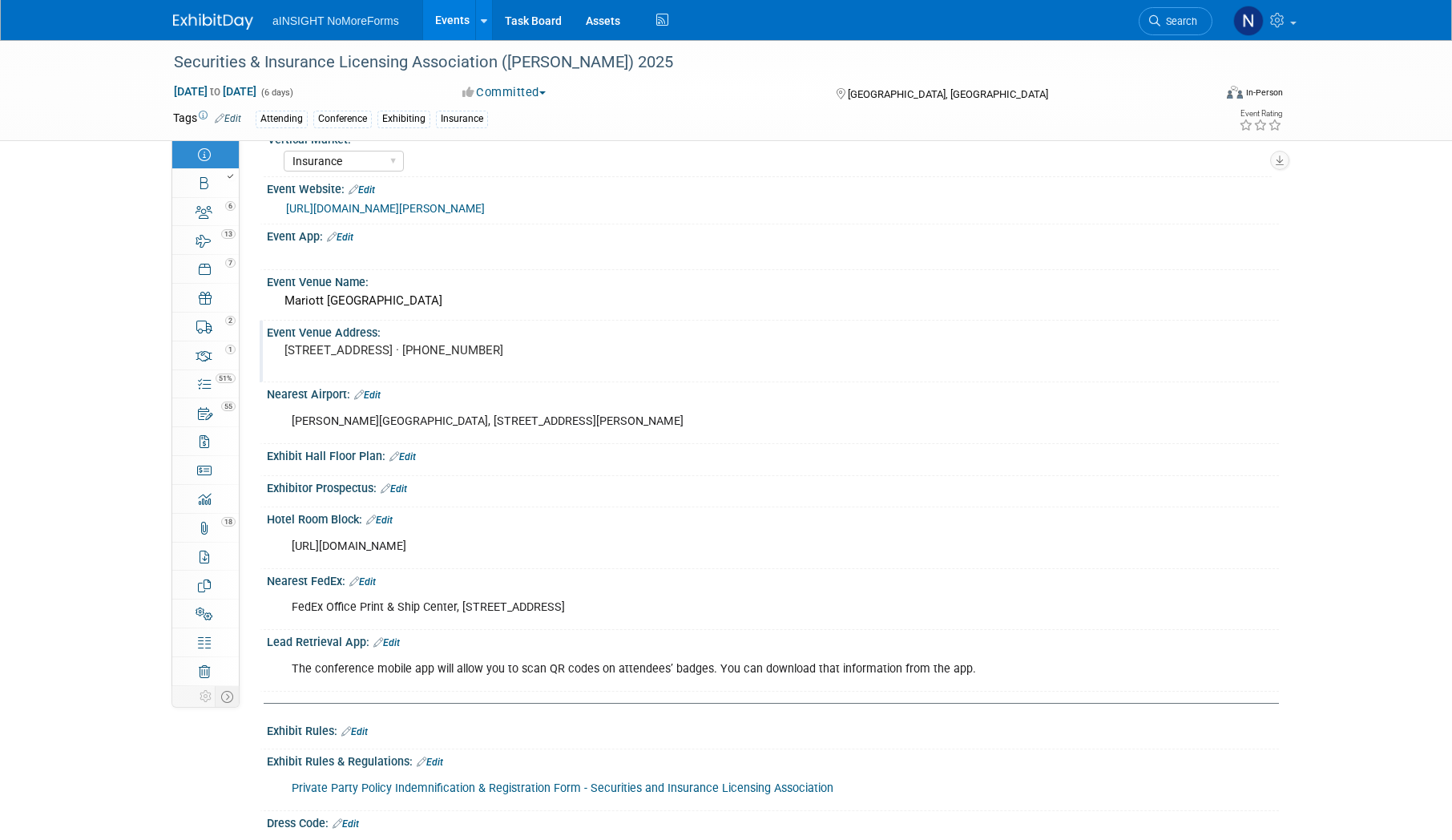
click at [368, 335] on div "Event Venue Address:" at bounding box center [772, 330] width 1012 height 20
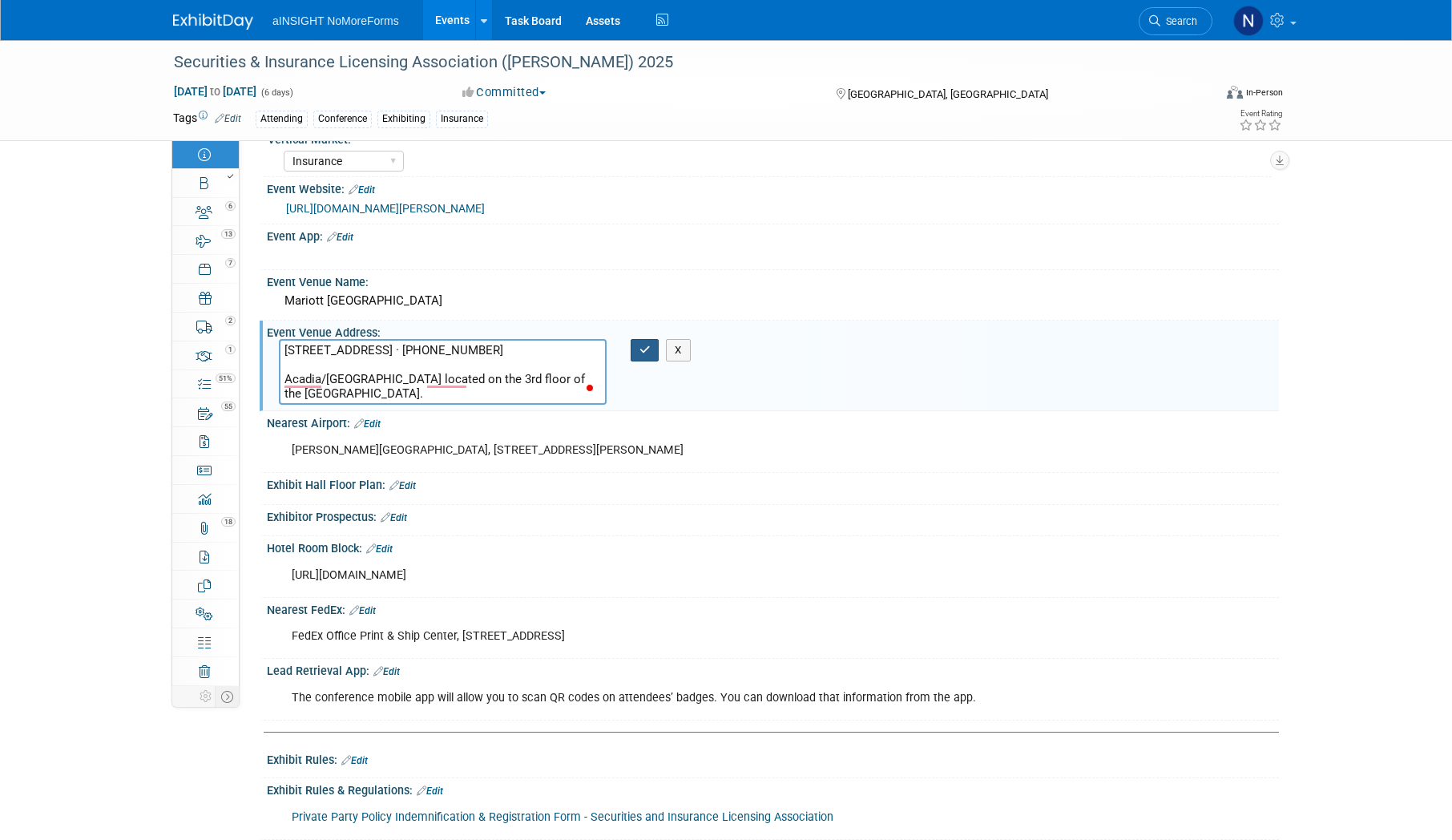
type textarea "555 Canal St, New Orleans, LA 70130 · (504) 581-1000 Acadia/Bissonet Ballroom l…"
click at [636, 353] on button "button" at bounding box center [645, 350] width 29 height 22
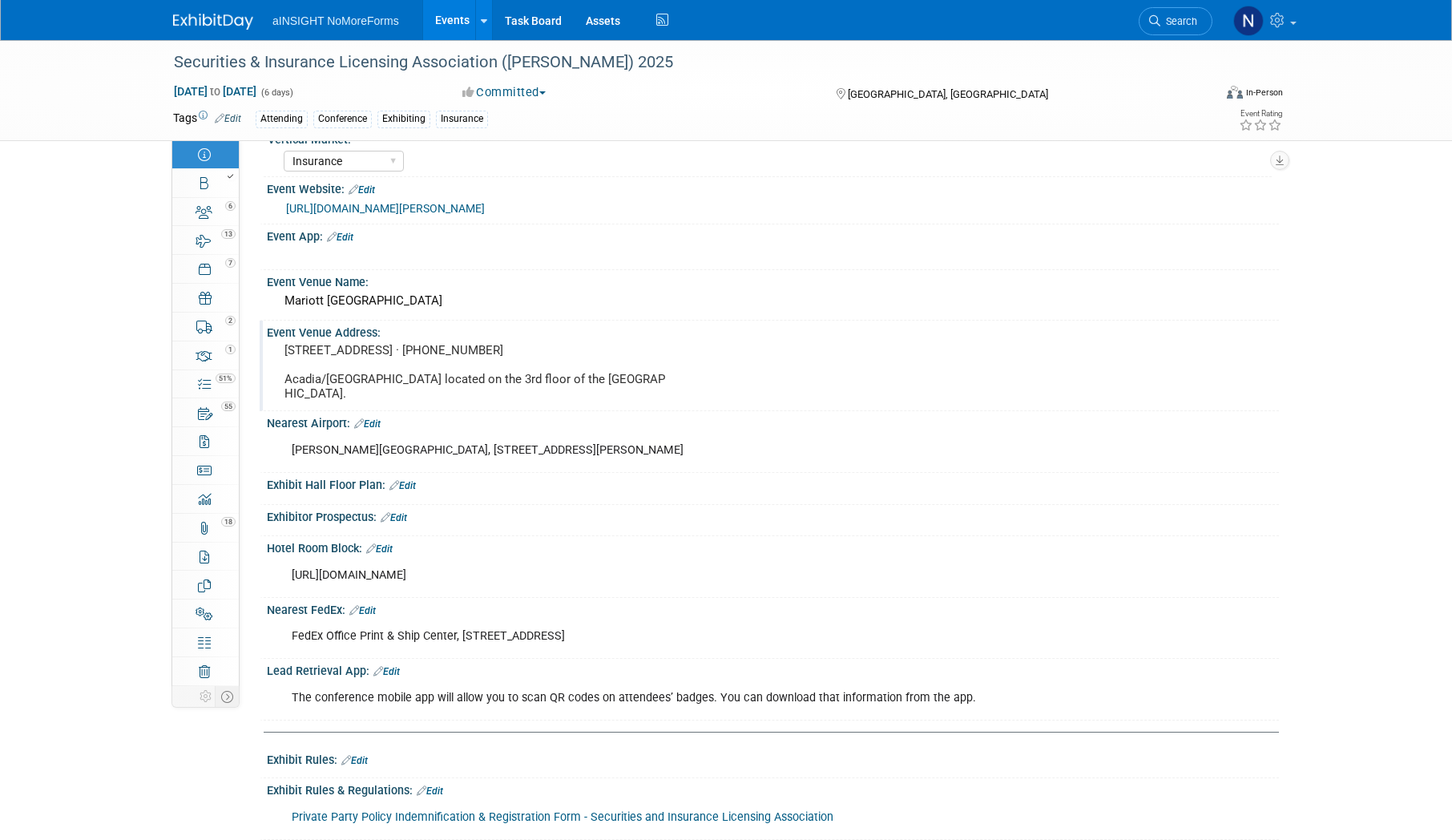
click at [446, 19] on link "Events" at bounding box center [452, 19] width 58 height 40
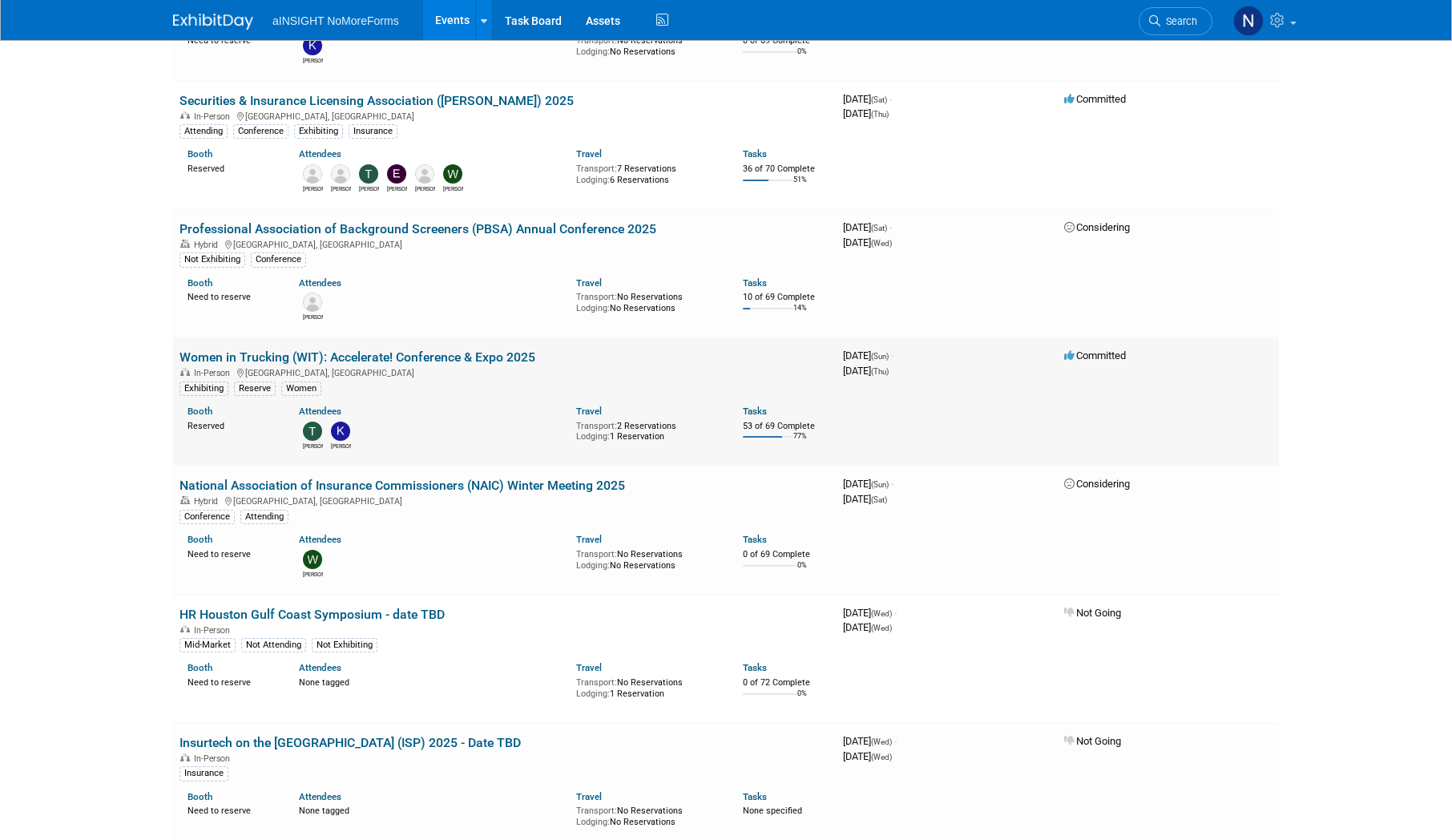
scroll to position [1202, 0]
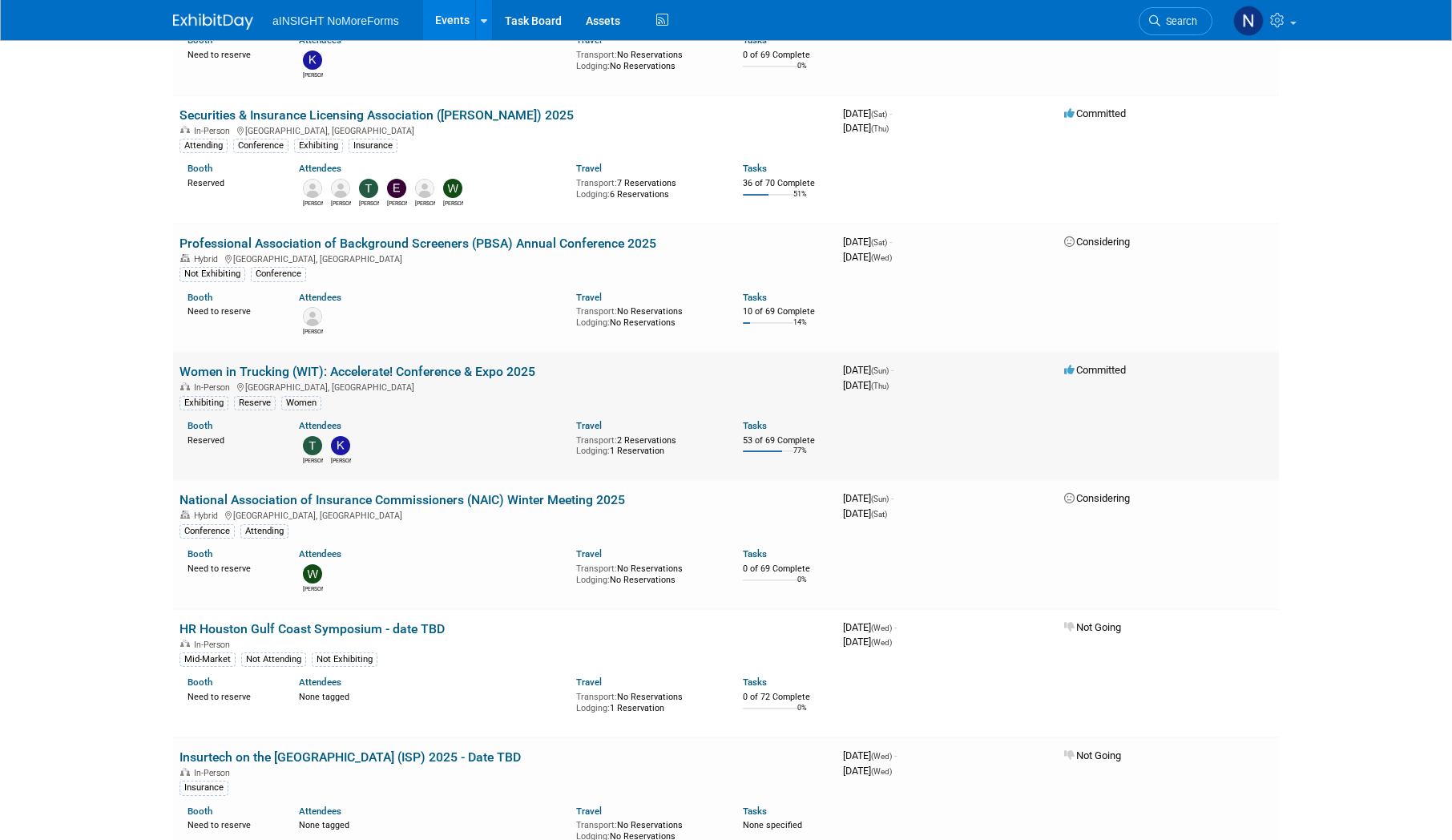
click at [427, 366] on link "Women in Trucking (WIT): Accelerate! Conference & Expo 2025" at bounding box center [358, 371] width 356 height 15
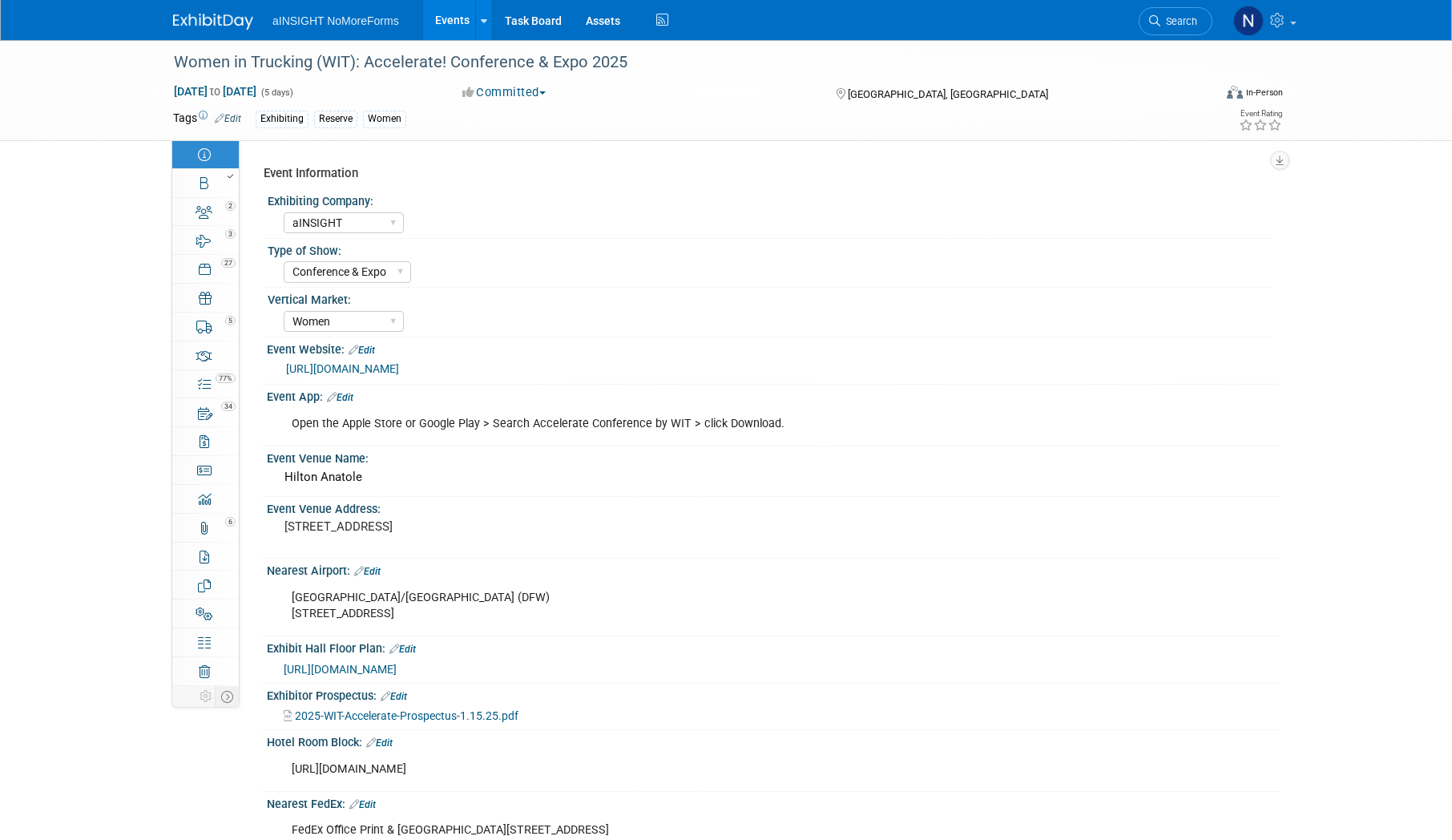
select select "aINSIGHT"
select select "Conference & Expo"
select select "Women"
select select "Full Access"
select select "No"
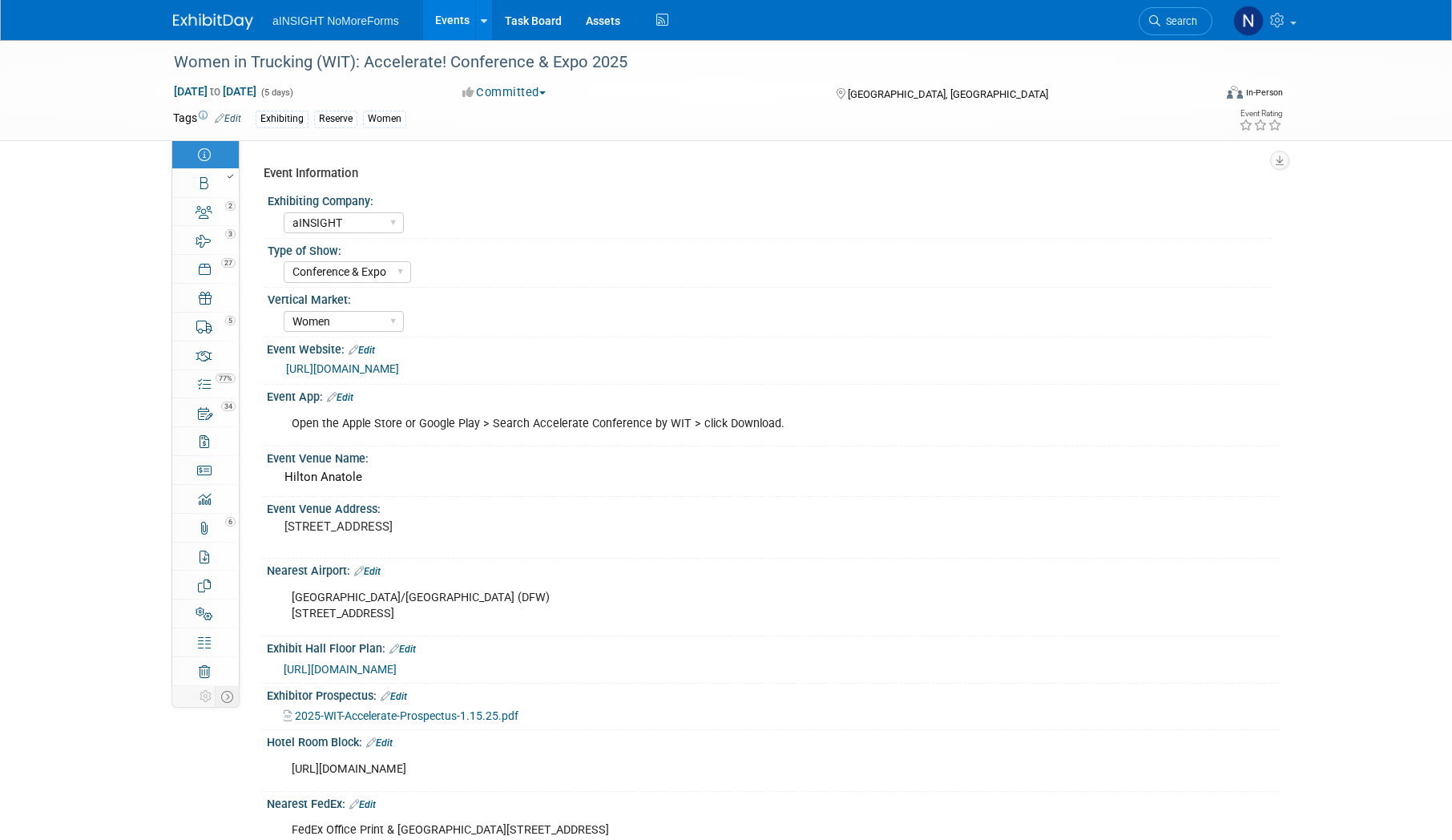
select select "No"
select select "Yes"
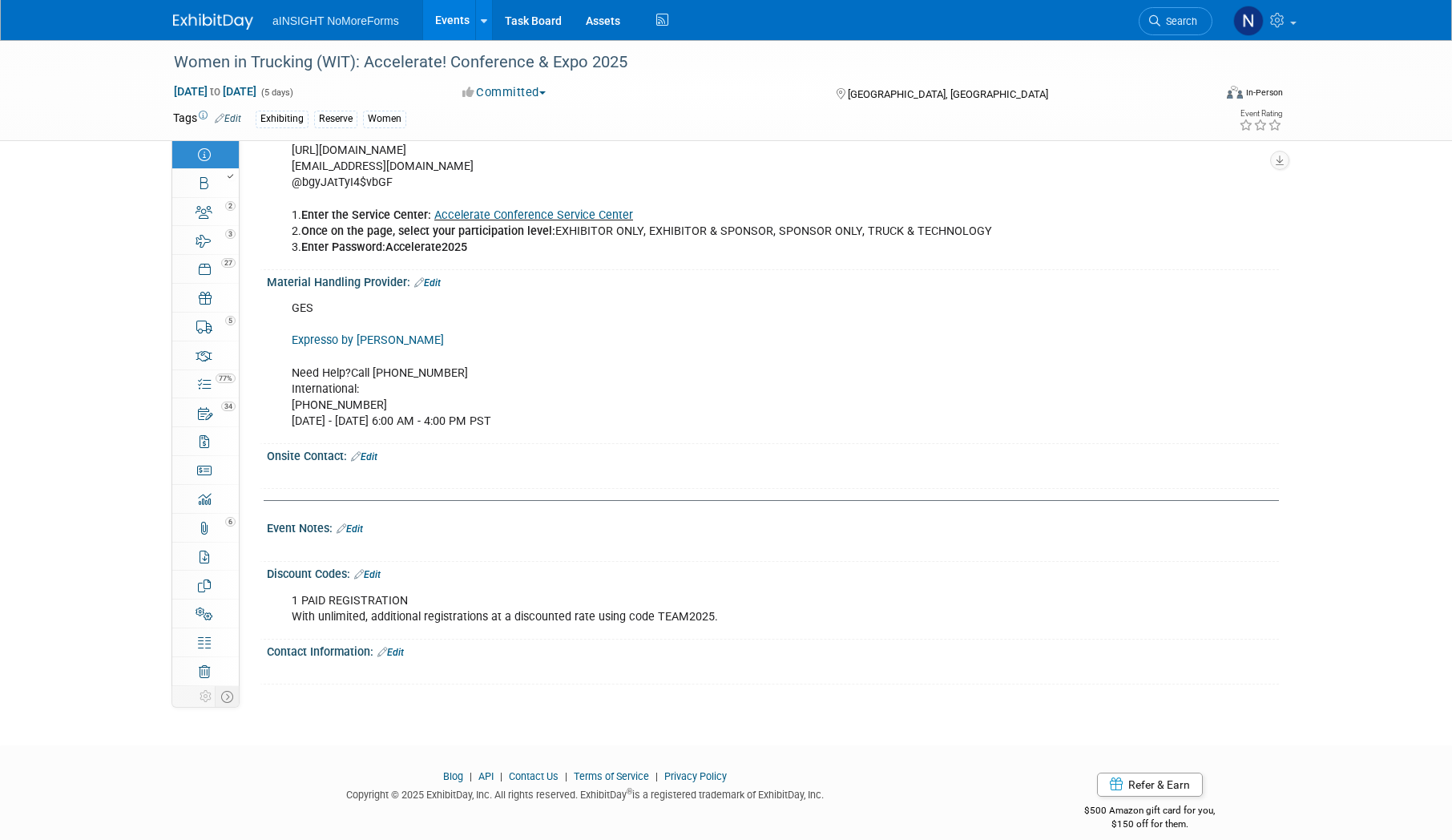
scroll to position [2591, 0]
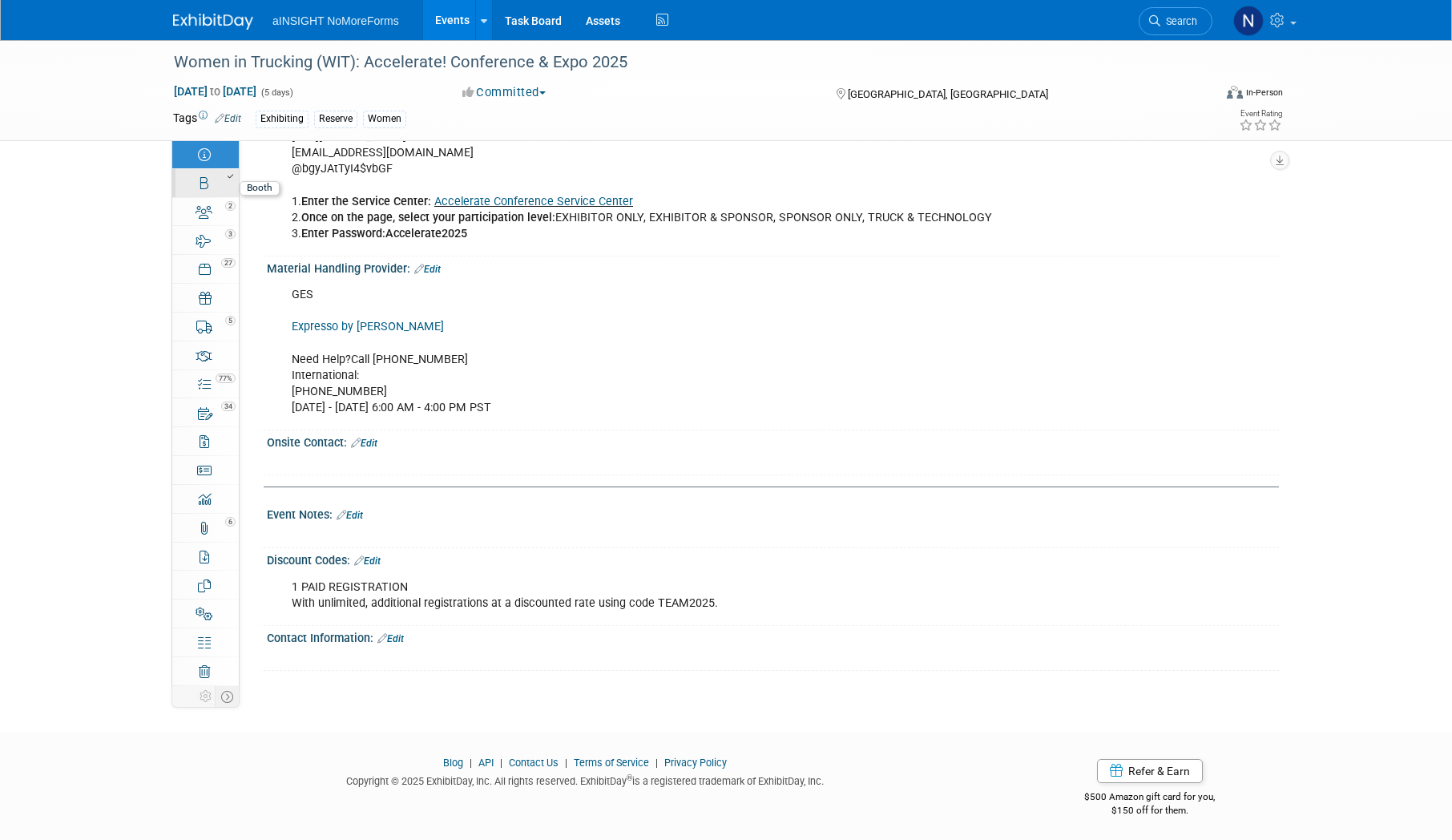
click at [193, 181] on link "Booth" at bounding box center [205, 183] width 66 height 28
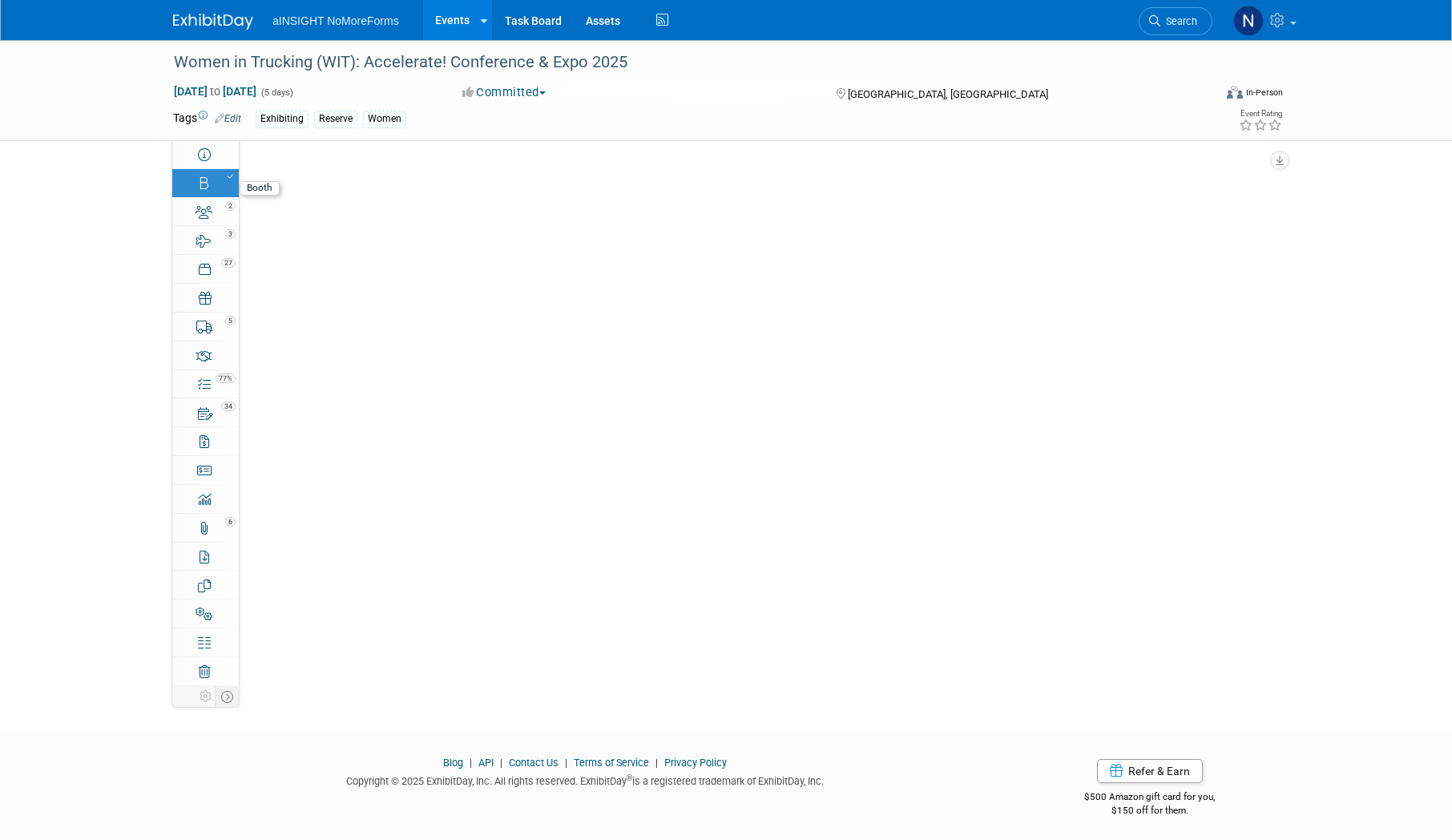
scroll to position [0, 0]
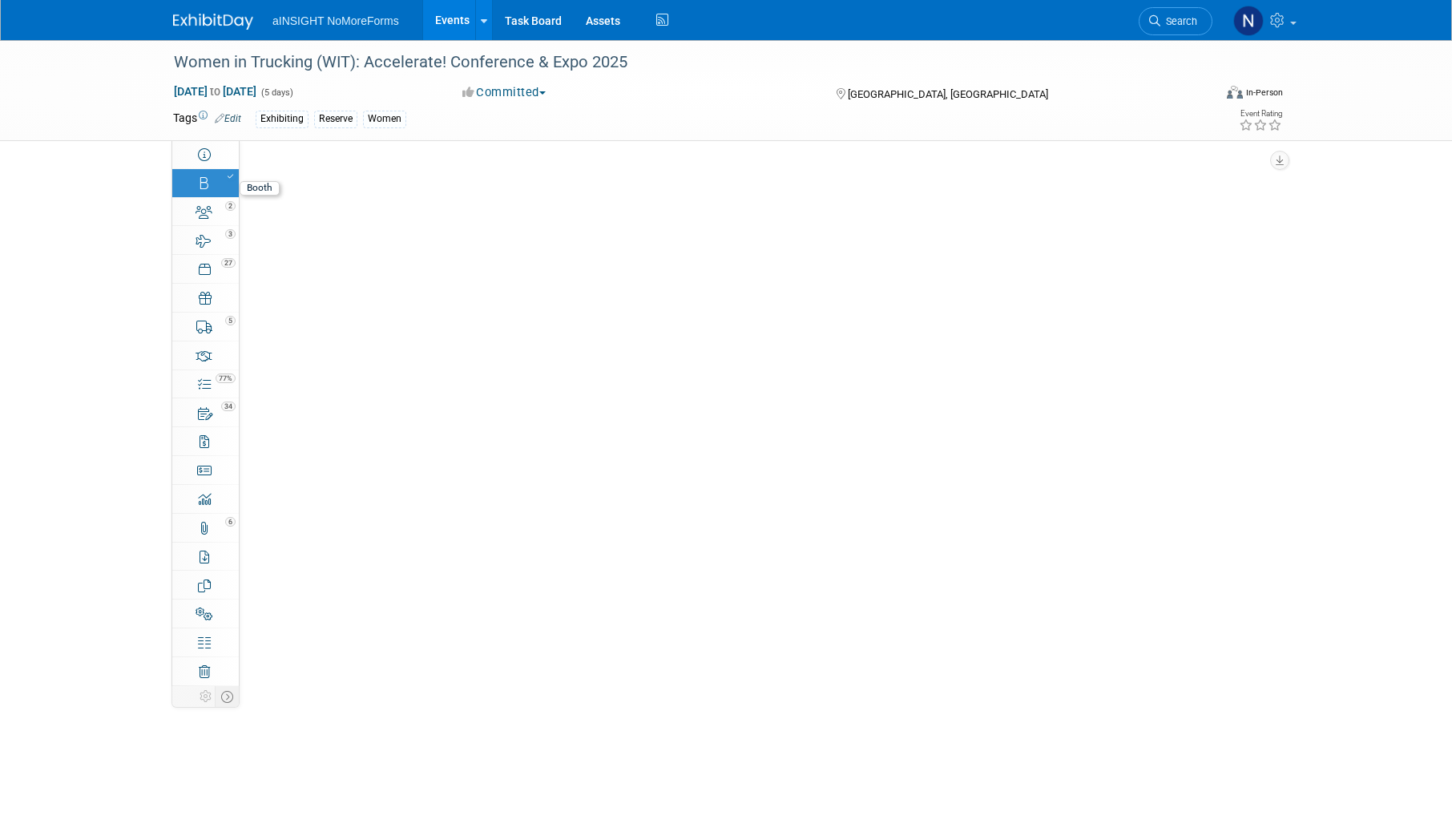
select select "aINSIGHT"
select select "Head of Sales"
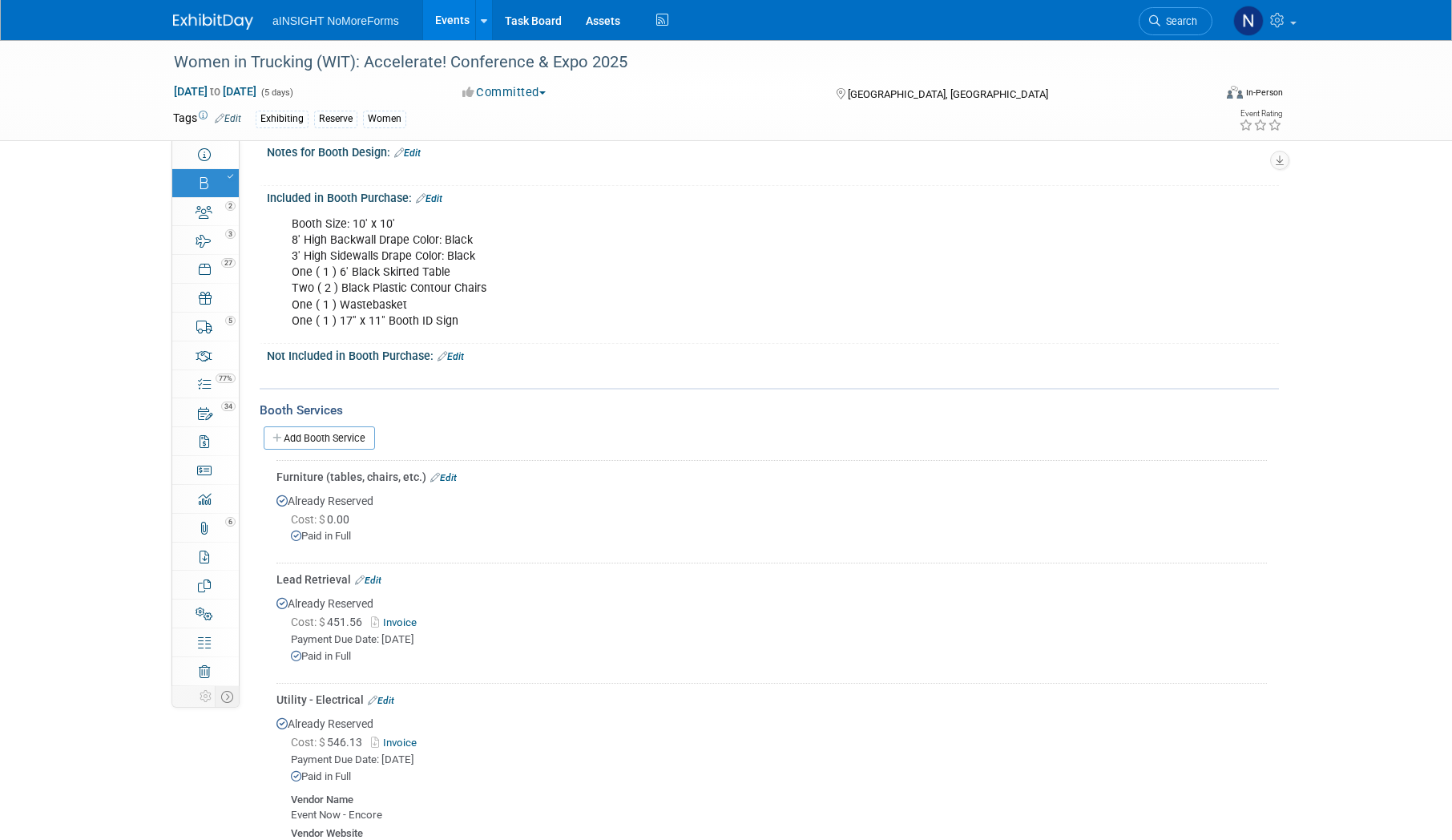
scroll to position [561, 0]
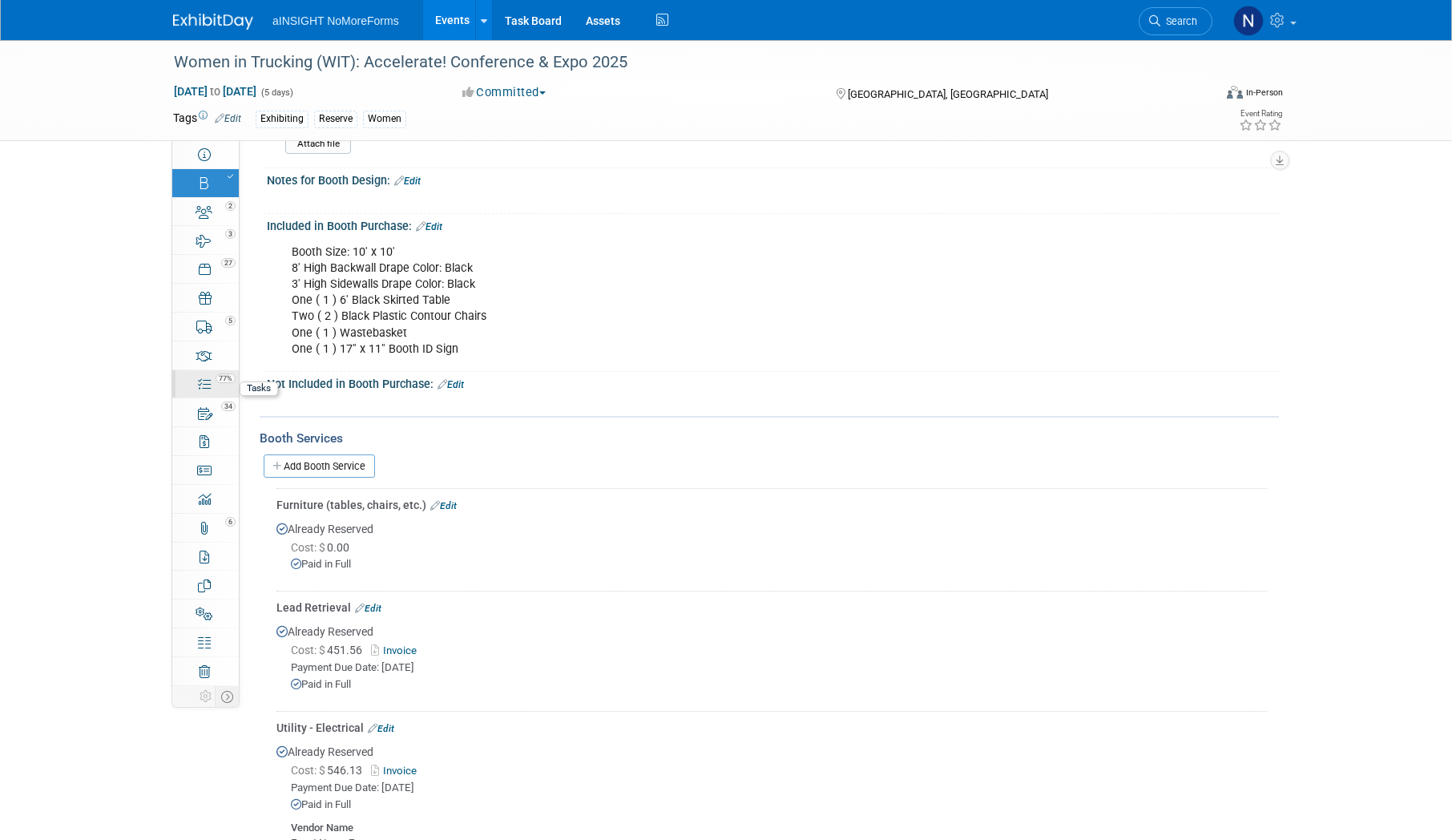
click at [209, 391] on link "77% Tasks 77%" at bounding box center [205, 384] width 66 height 28
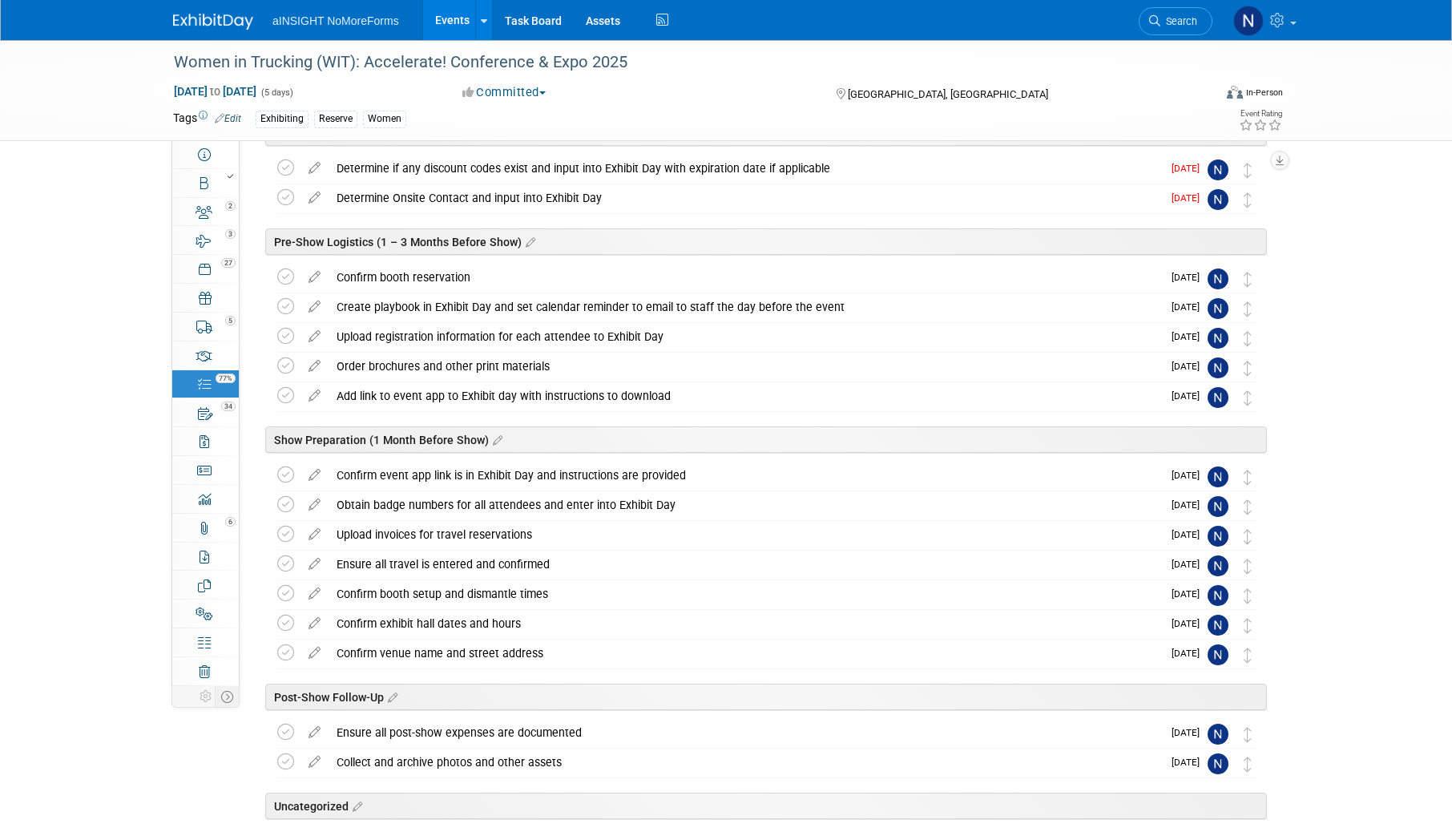
scroll to position [0, 0]
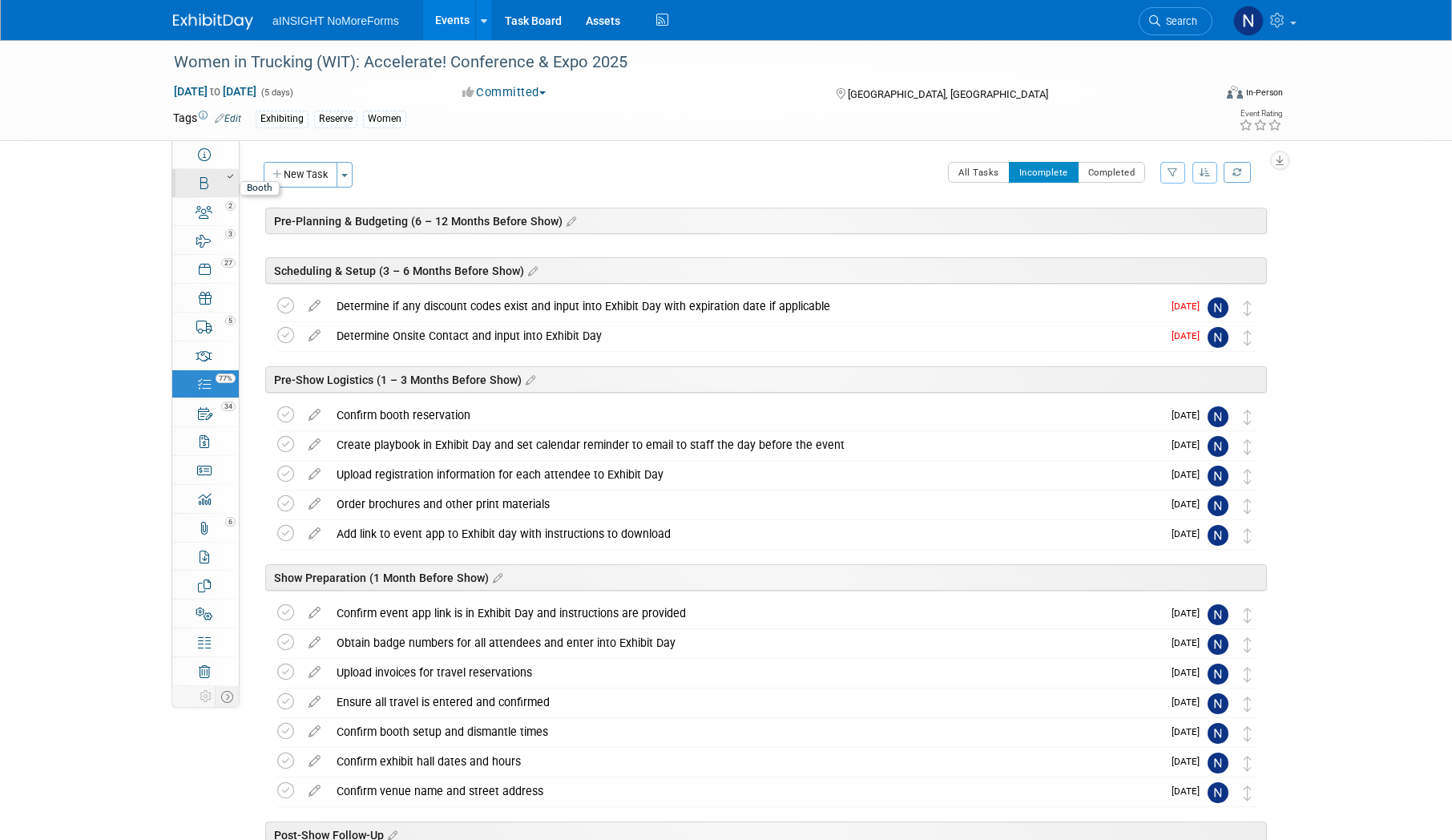
click at [211, 186] on link "Booth" at bounding box center [205, 183] width 66 height 28
select select "aINSIGHT"
select select "Head of Sales"
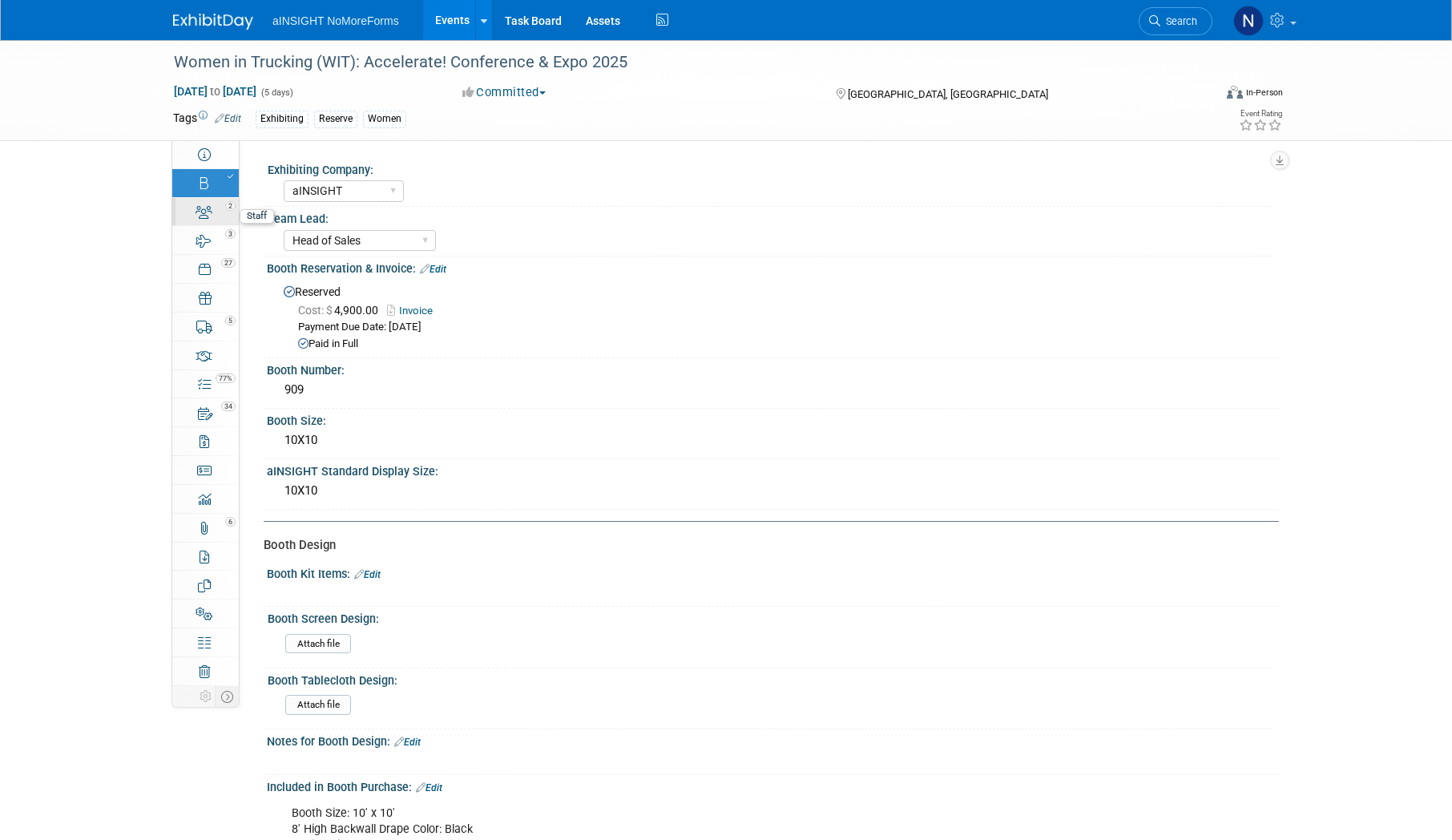
click at [206, 213] on icon at bounding box center [204, 212] width 17 height 12
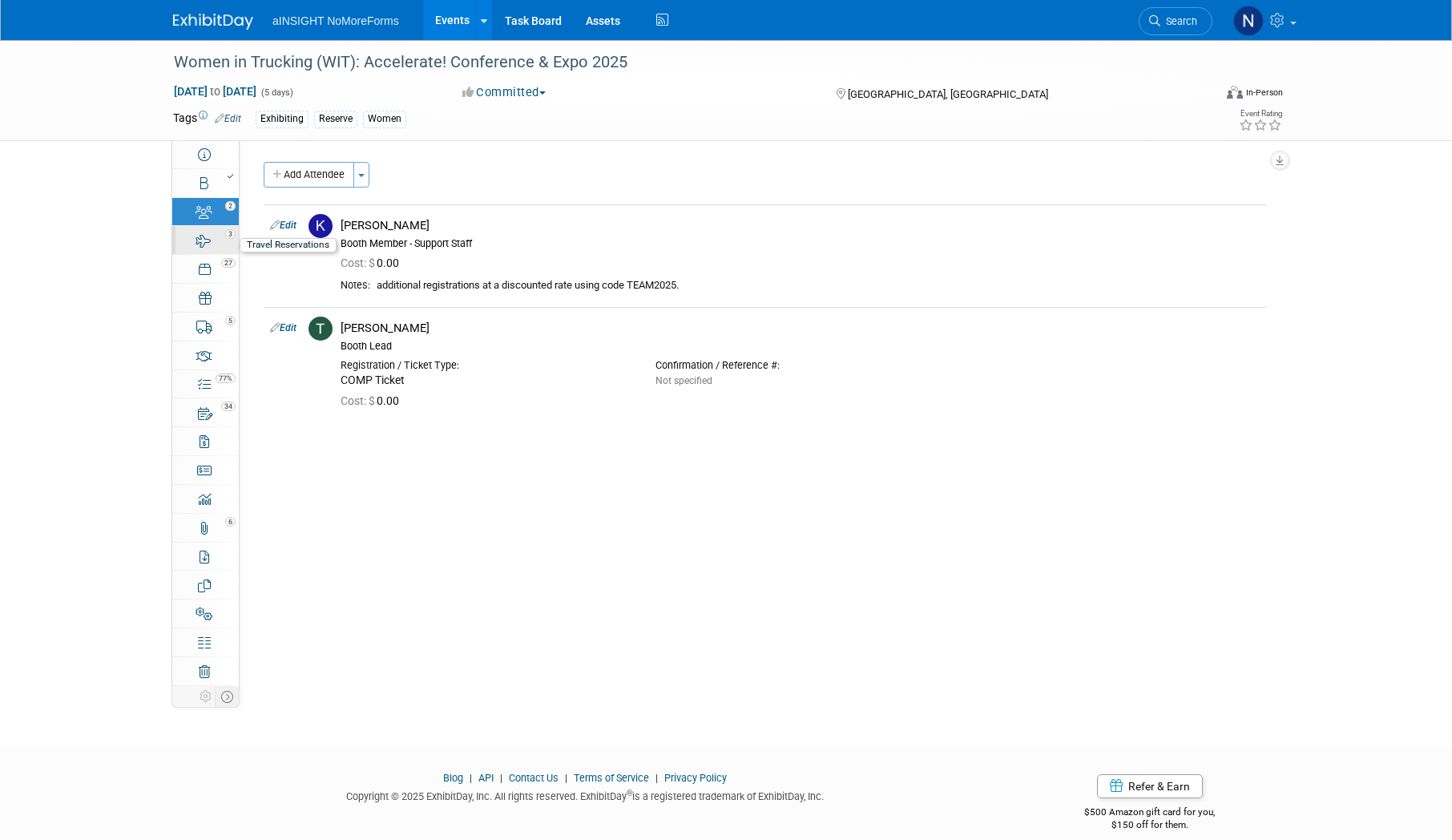
click at [207, 234] on div "3" at bounding box center [211, 233] width 55 height 12
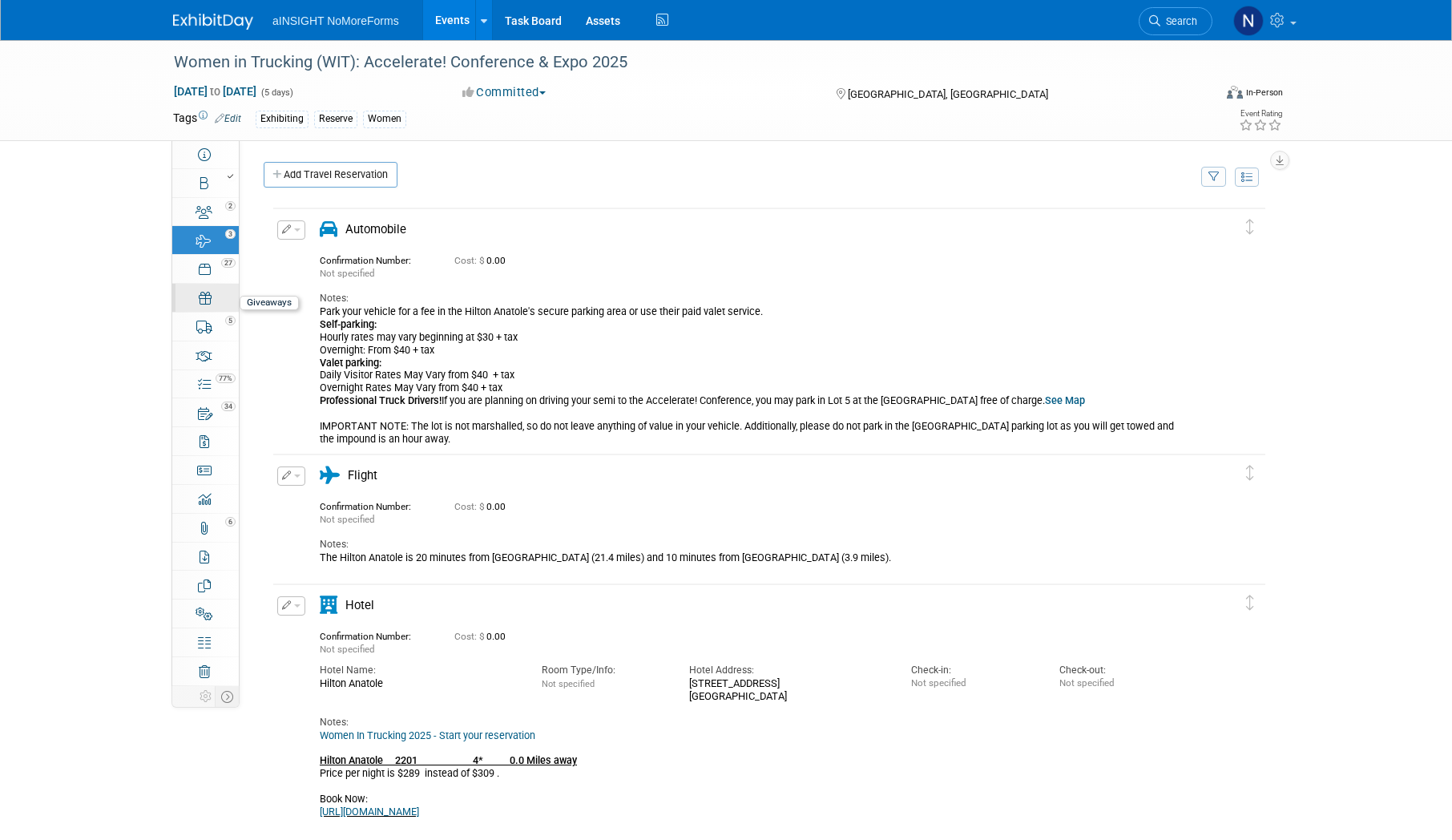
click at [204, 290] on div "0" at bounding box center [211, 290] width 55 height 12
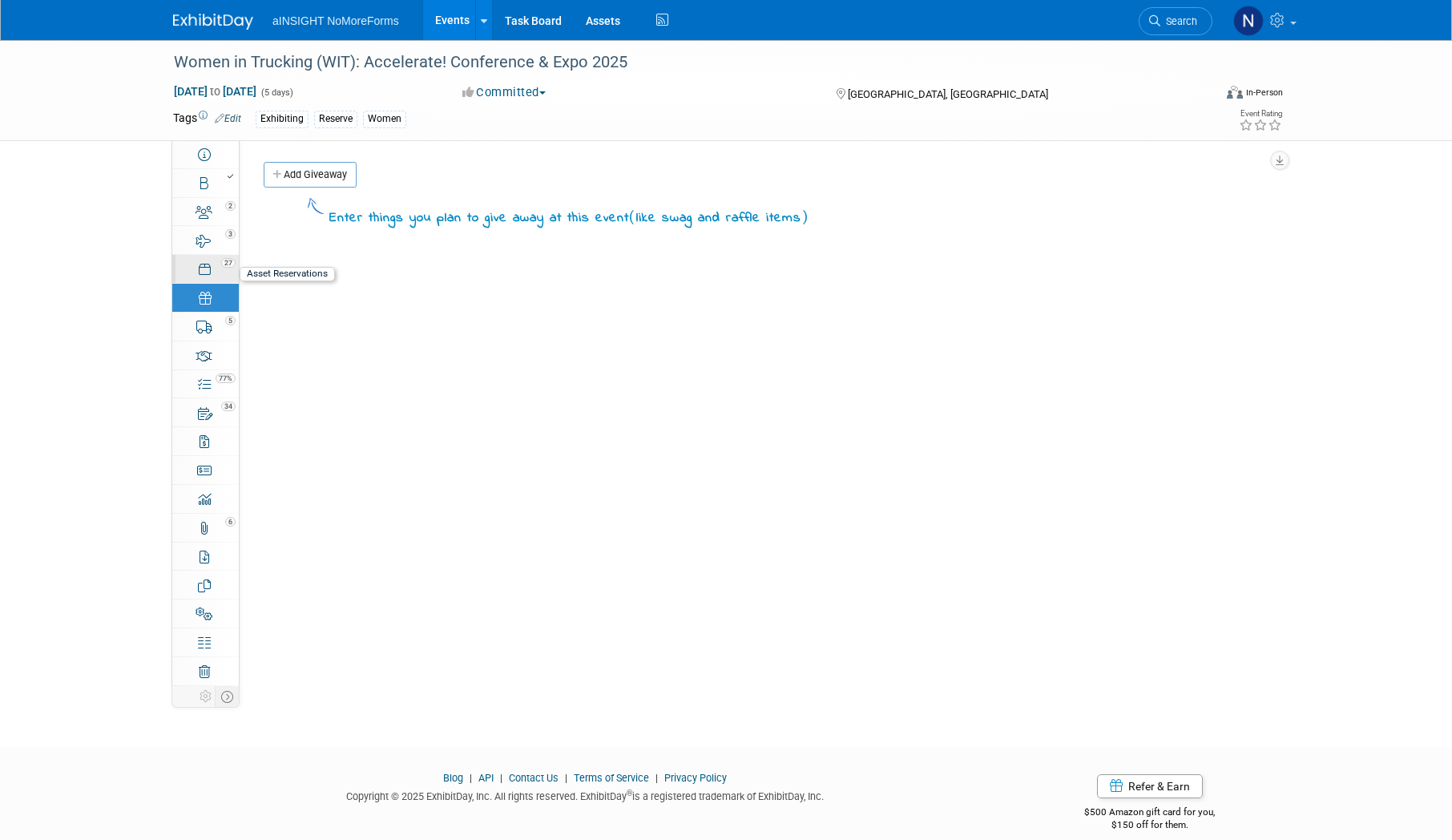
click at [204, 261] on div "27" at bounding box center [211, 262] width 55 height 12
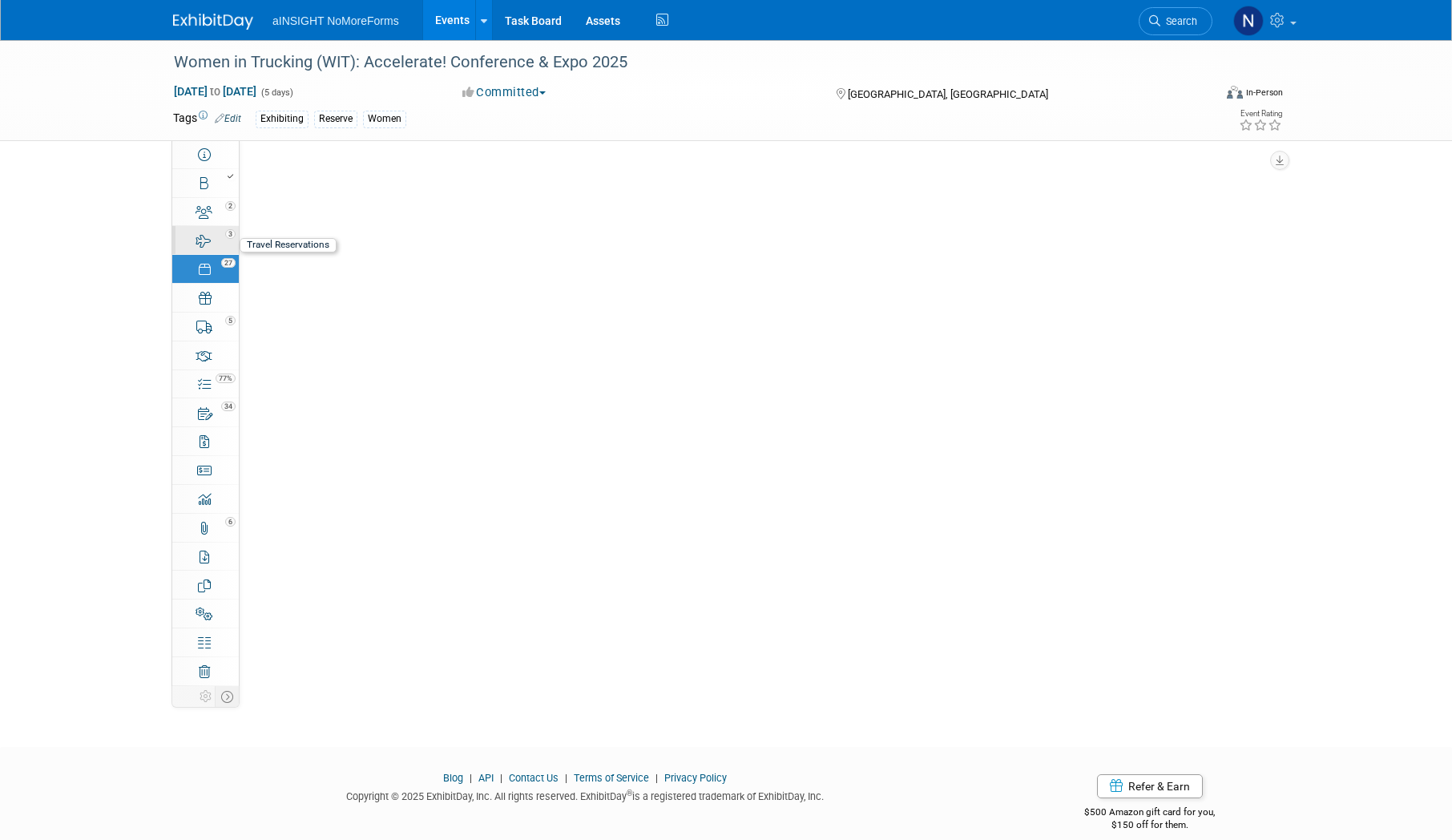
click at [206, 228] on div "3" at bounding box center [211, 233] width 55 height 12
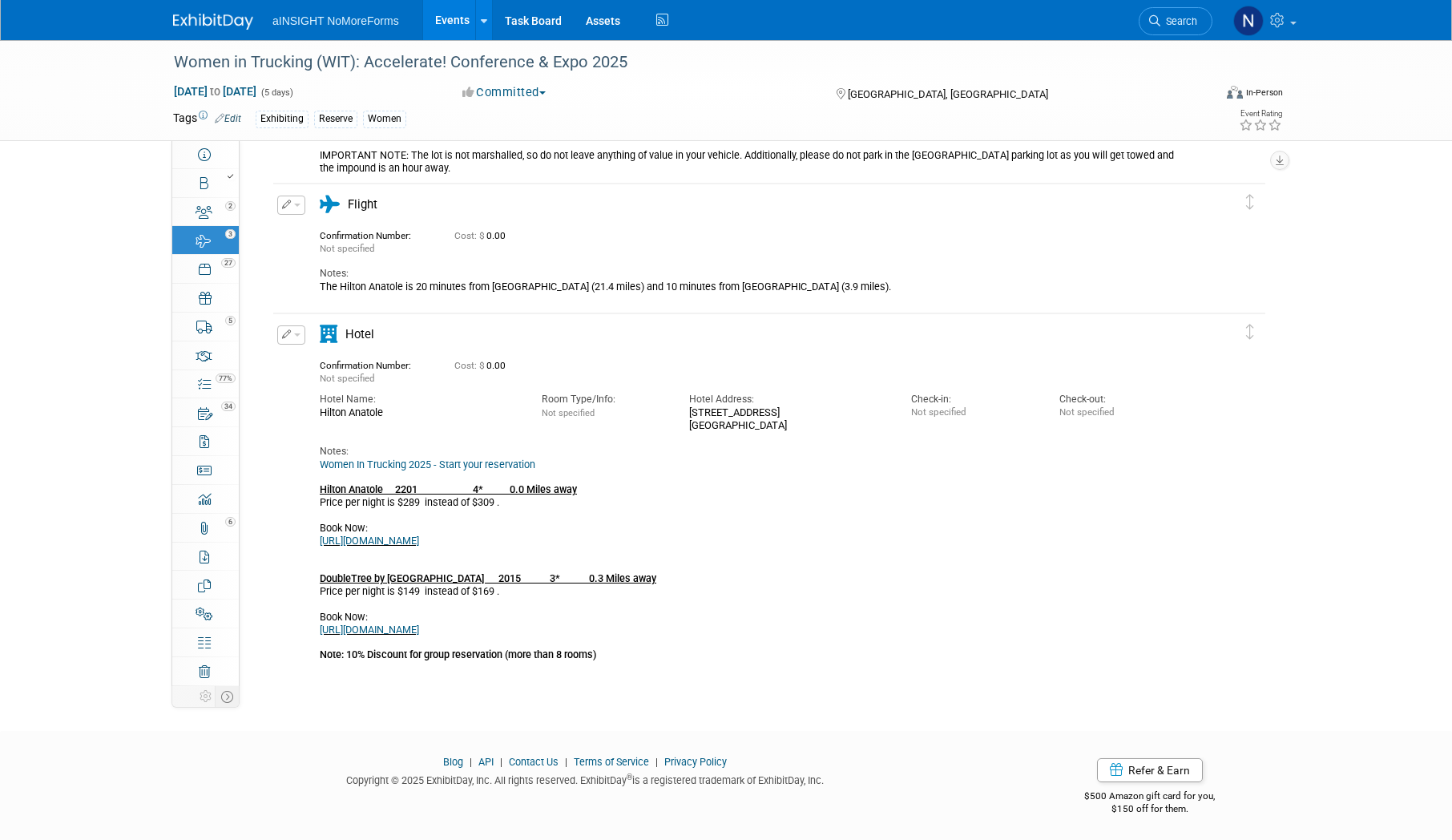
scroll to position [275, 0]
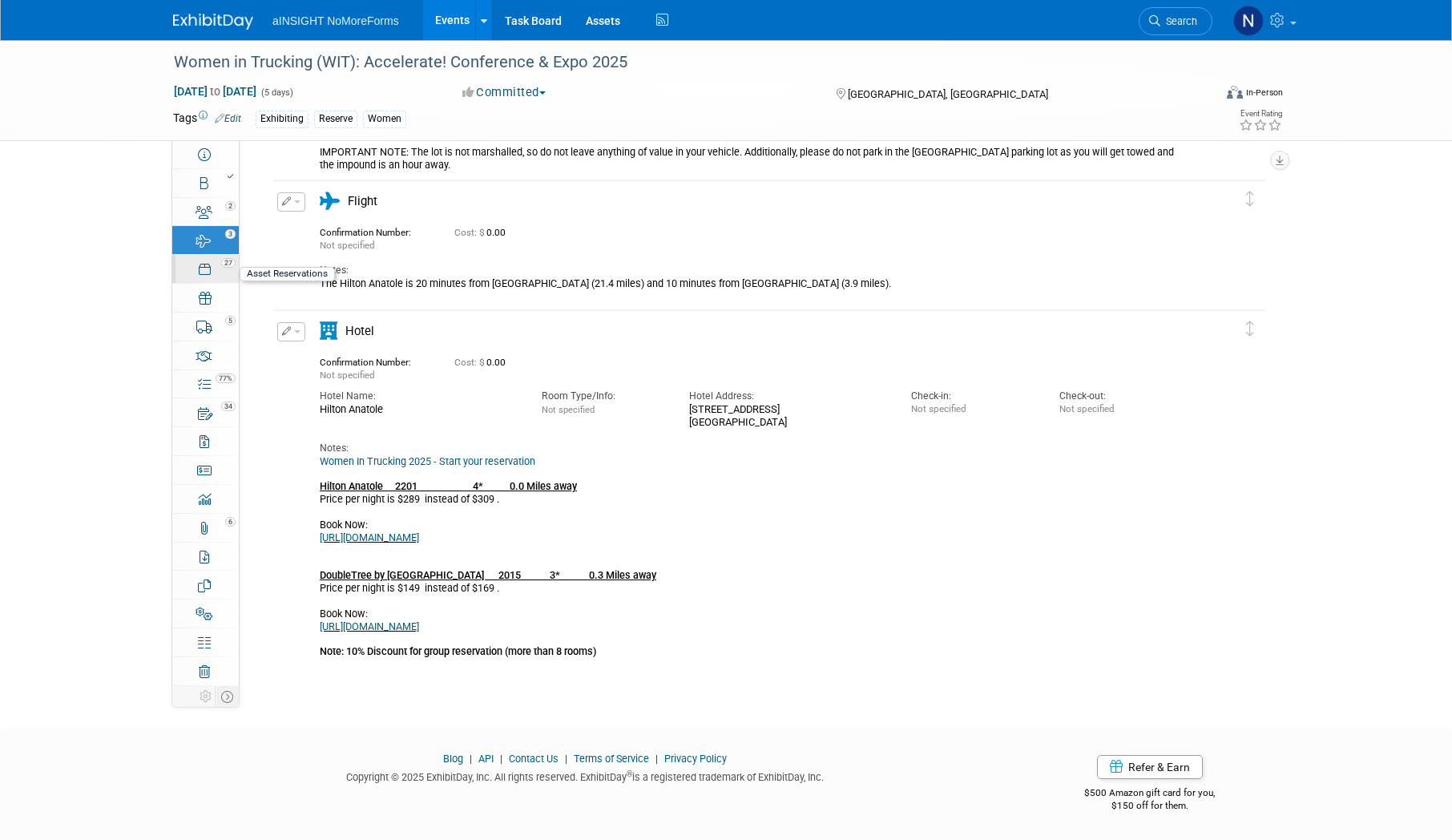
click at [204, 281] on link "27 Asset Reservations 27" at bounding box center [205, 269] width 66 height 28
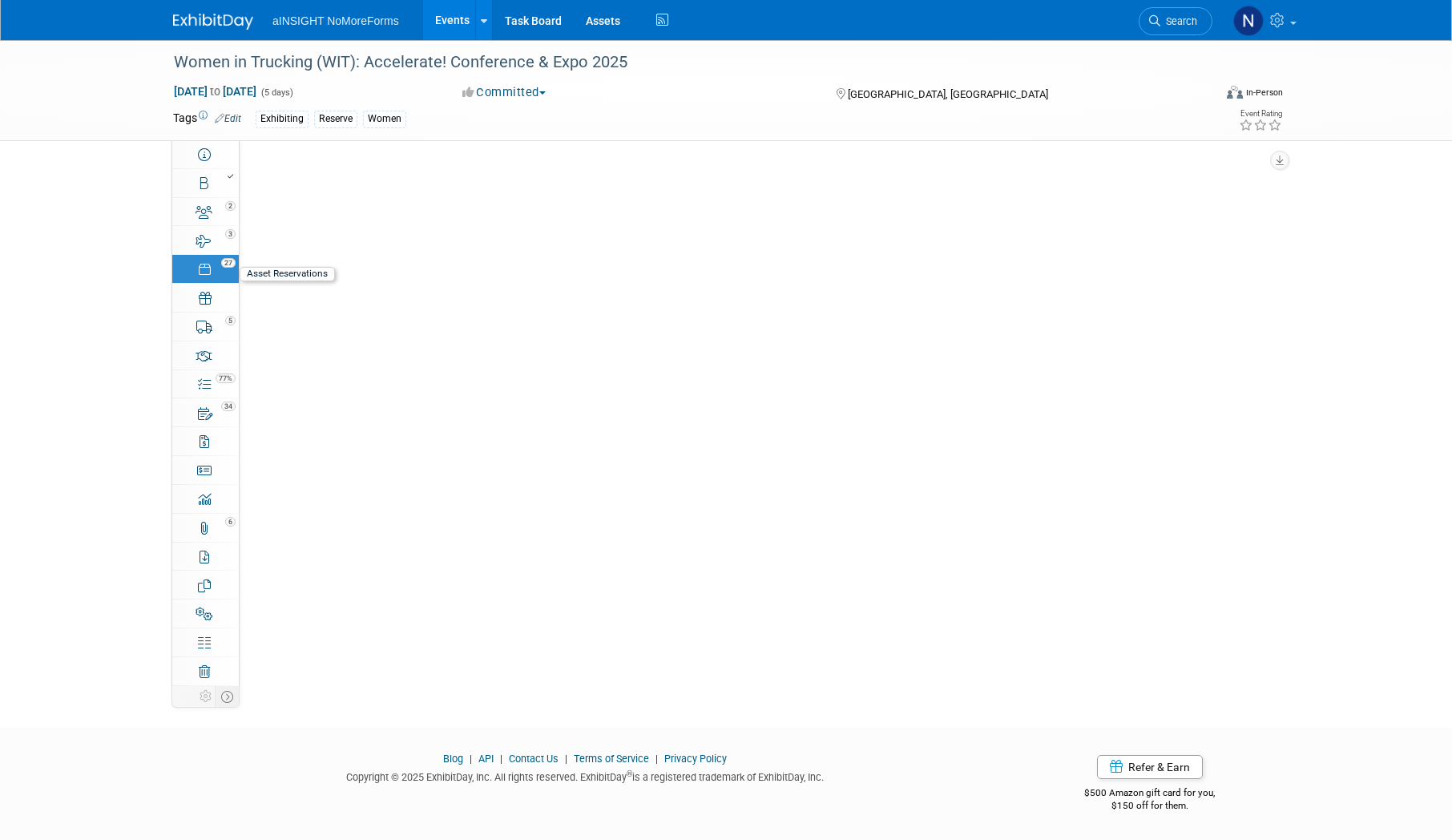
scroll to position [0, 0]
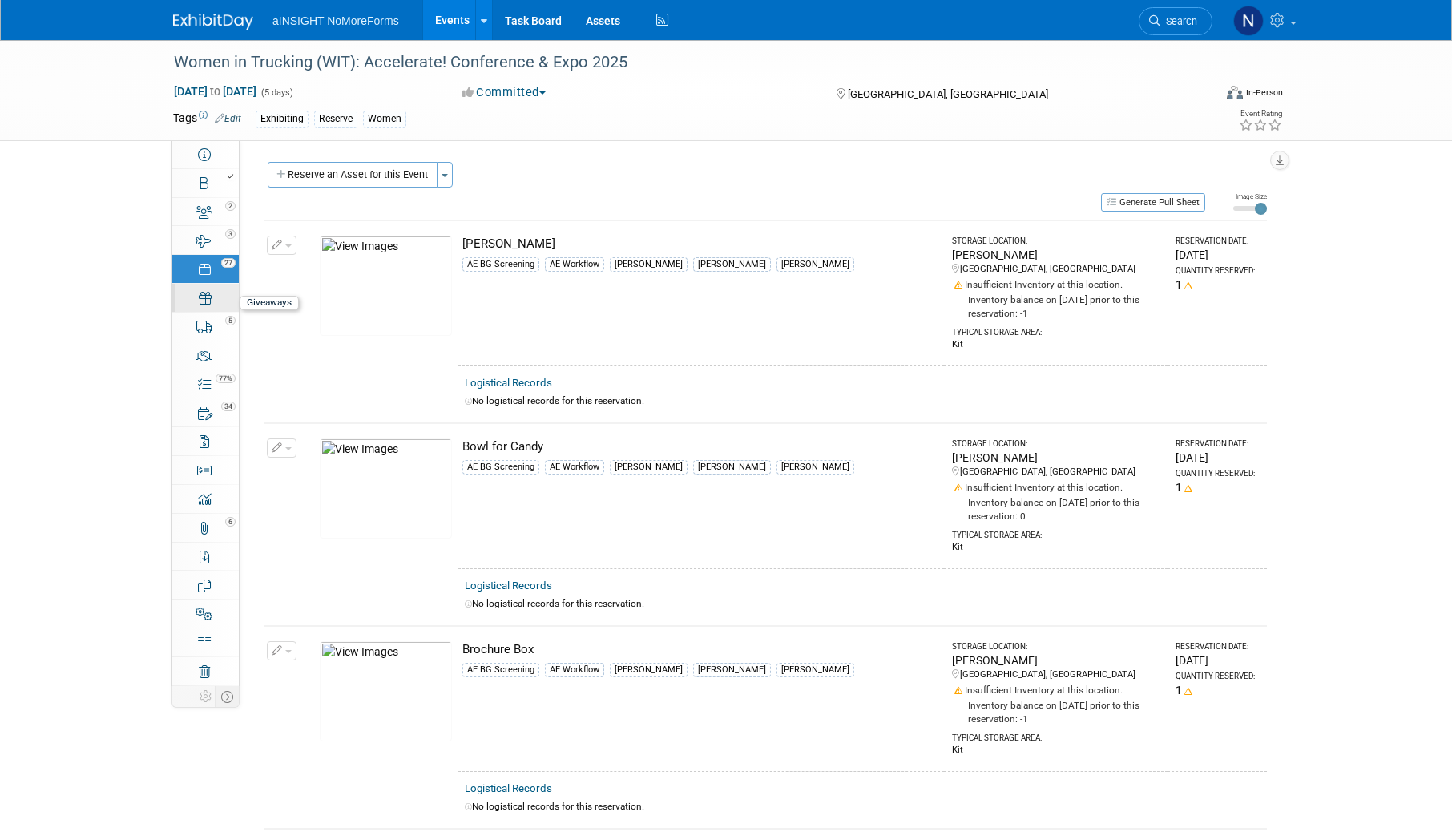
click at [204, 304] on link "0 Giveaways 0" at bounding box center [205, 297] width 66 height 28
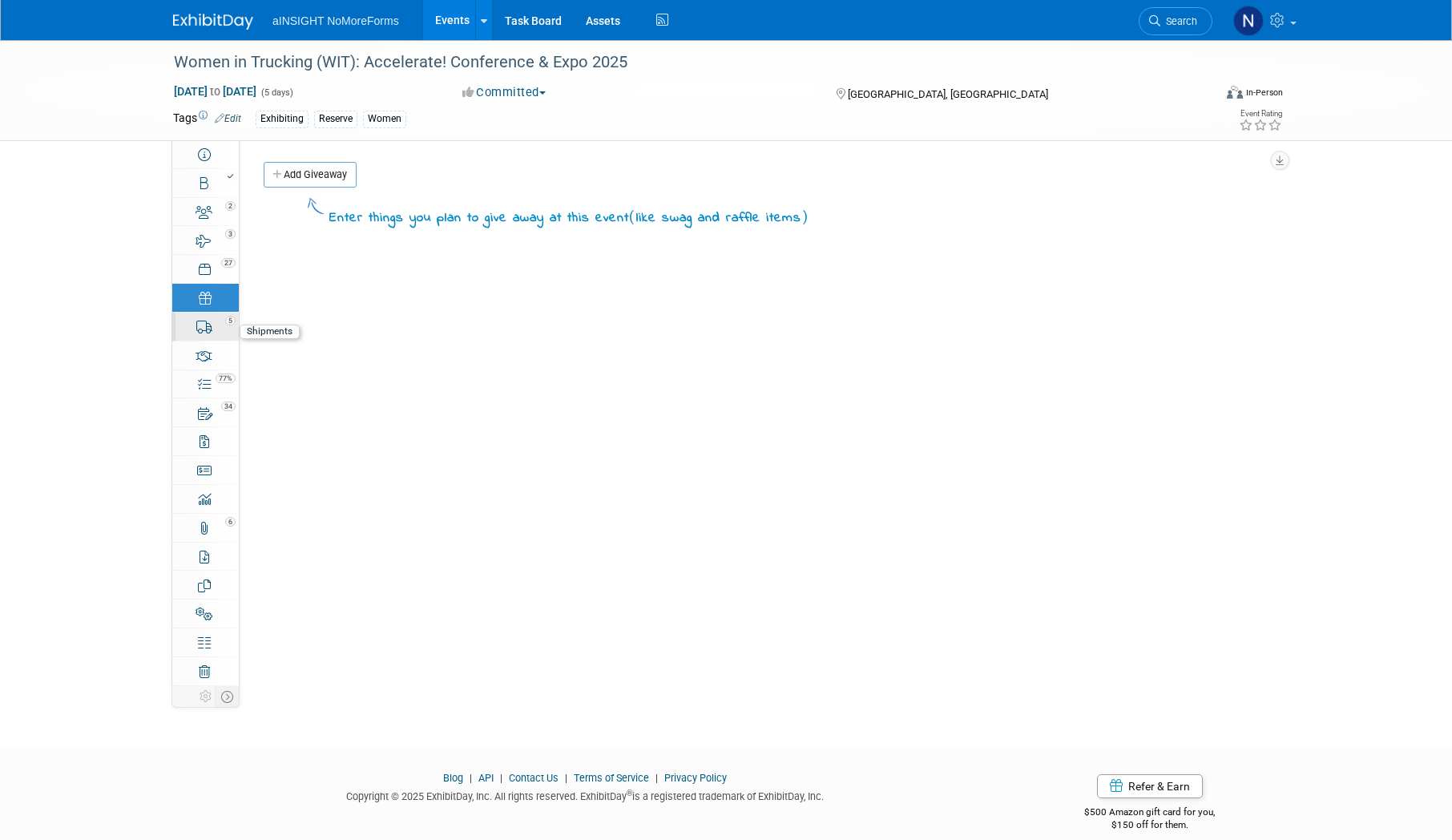
click at [201, 333] on icon at bounding box center [205, 327] width 17 height 12
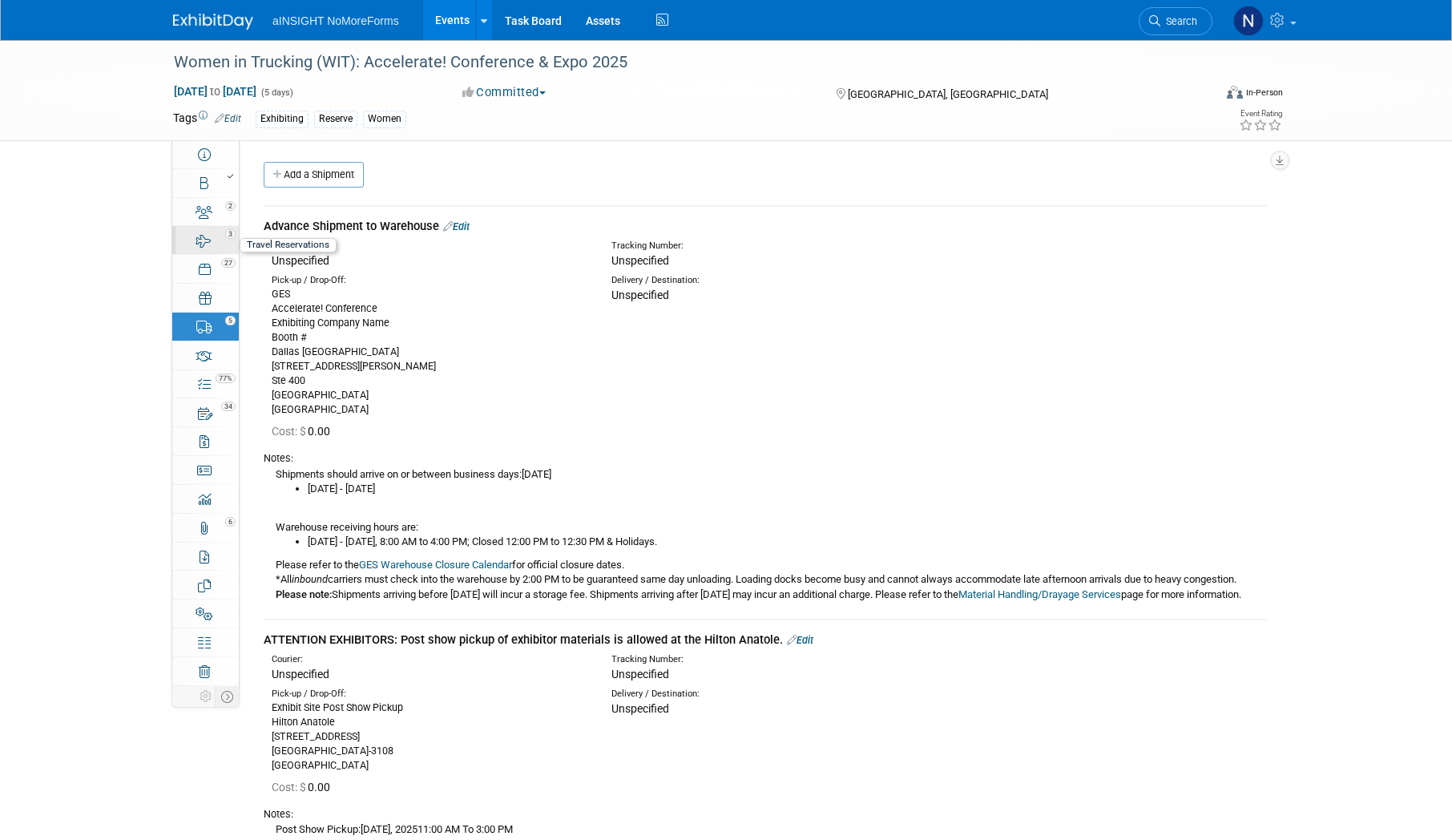
click at [210, 232] on div "3" at bounding box center [211, 233] width 55 height 12
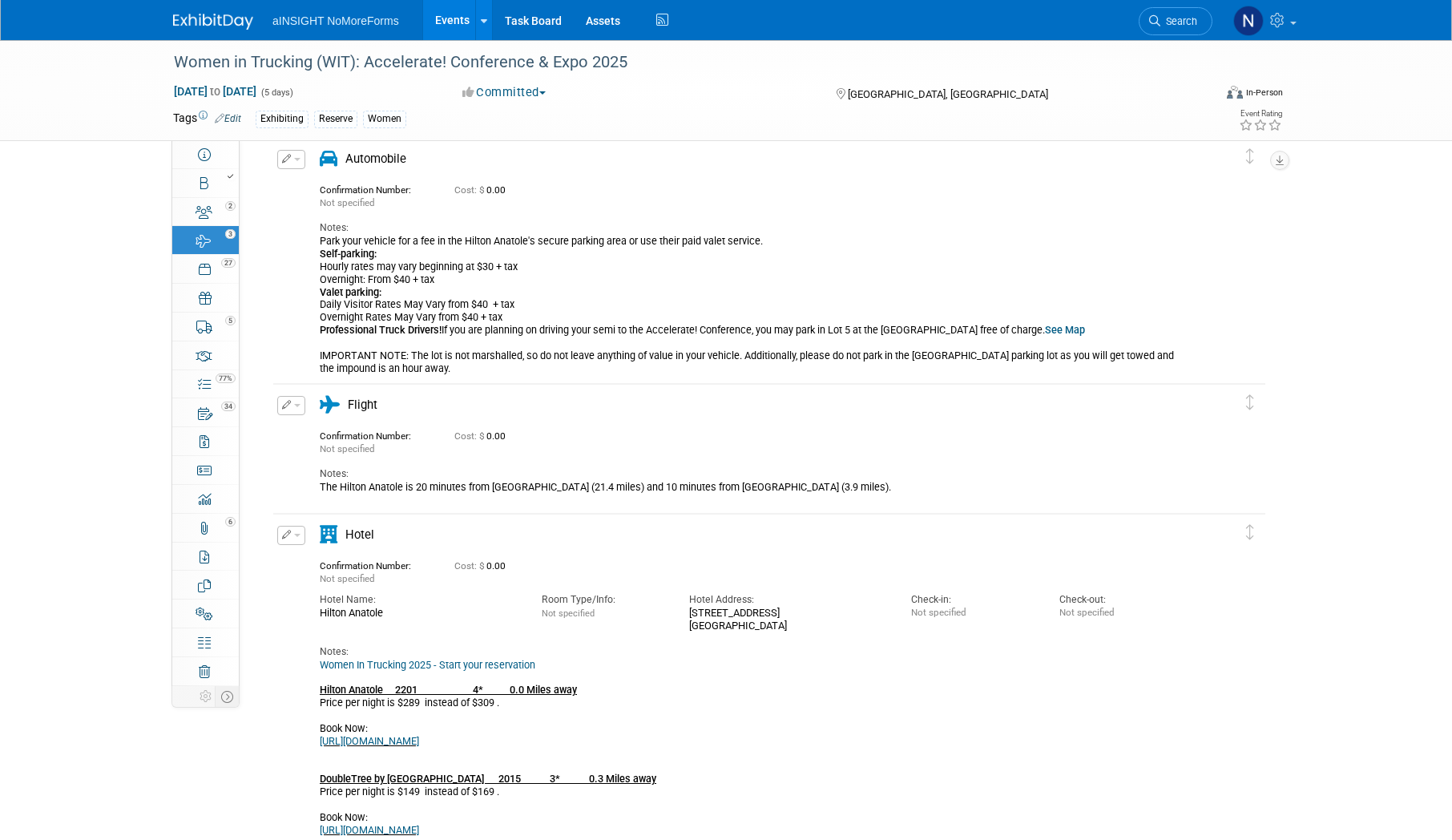
scroll to position [160, 0]
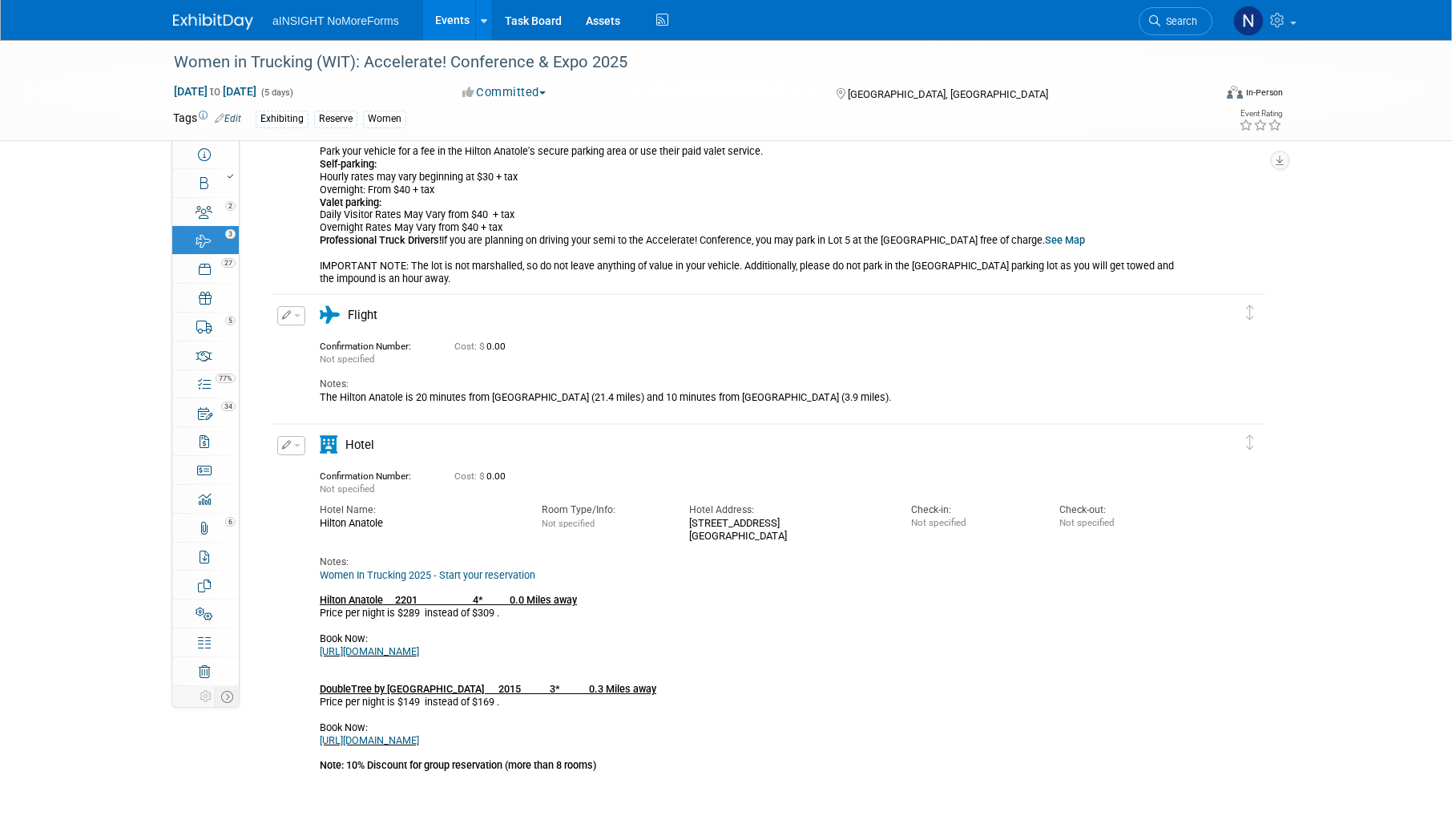
drag, startPoint x: 991, startPoint y: 399, endPoint x: 316, endPoint y: 406, distance: 675.0
click at [316, 406] on div "Edit Reservation Not specified" at bounding box center [757, 360] width 968 height 108
click at [720, 454] on div "Hotel" at bounding box center [752, 449] width 887 height 27
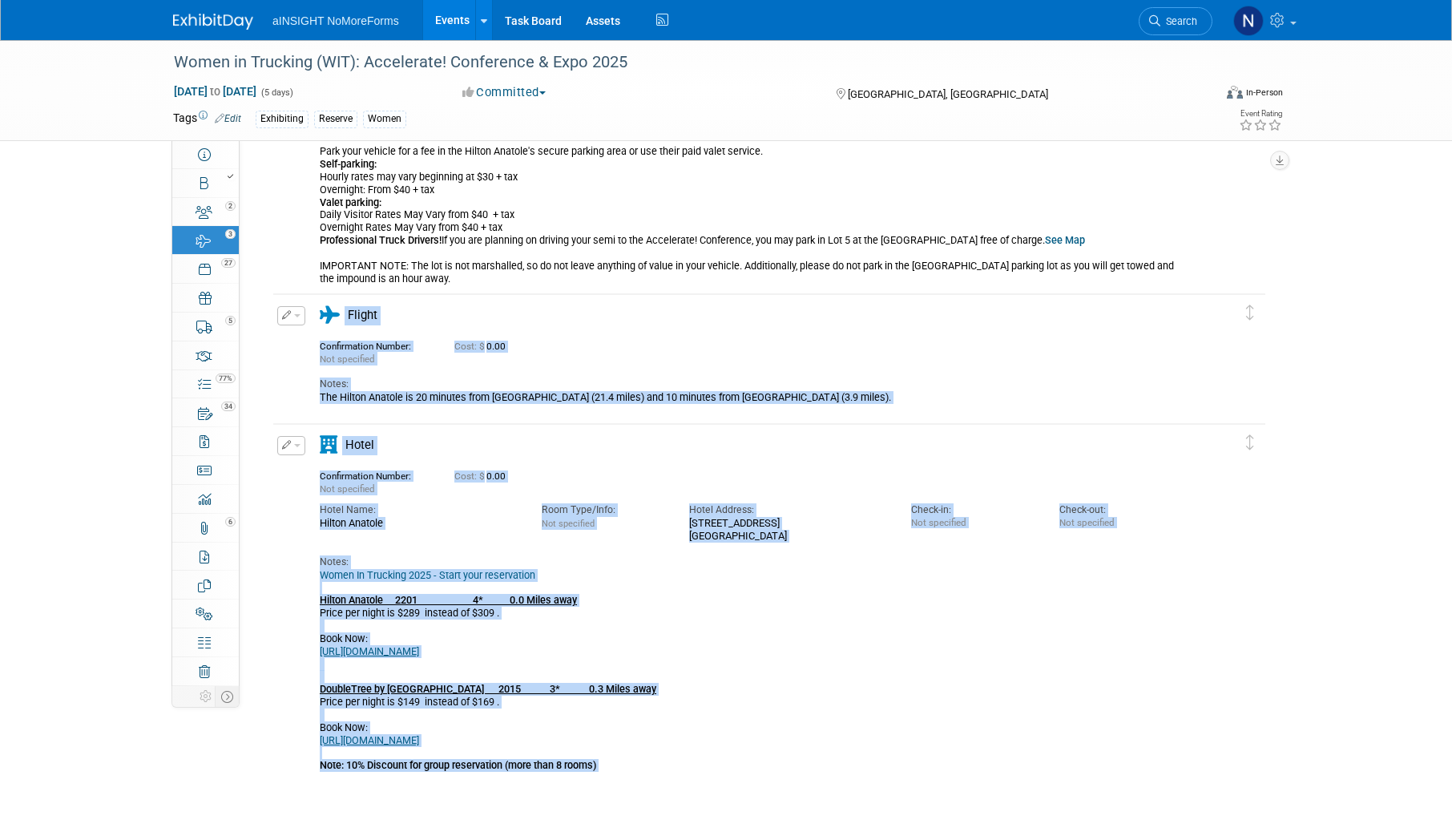
drag, startPoint x: 659, startPoint y: 782, endPoint x: 293, endPoint y: 343, distance: 571.6
click at [293, 343] on div "Women in Trucking (WIT): Accelerate! Conference & Expo 2025 [DATE] to [DATE] (5…" at bounding box center [726, 346] width 1452 height 933
drag, startPoint x: 293, startPoint y: 343, endPoint x: 353, endPoint y: 363, distance: 63.2
copy div "Flight Confirmation Number: Not specified Cost: $ 0.00 Notes: The Hilton Anatol…"
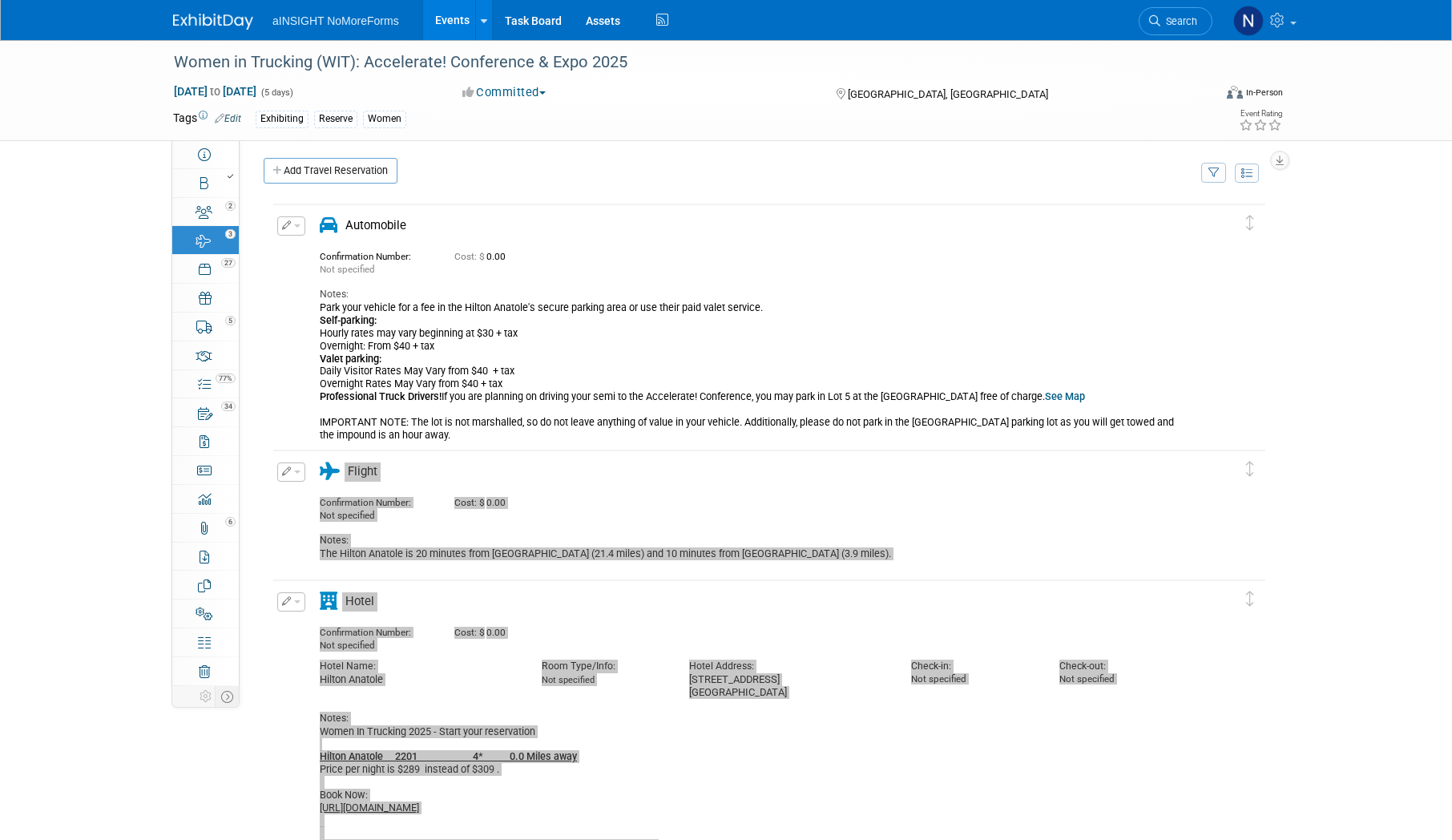
scroll to position [0, 0]
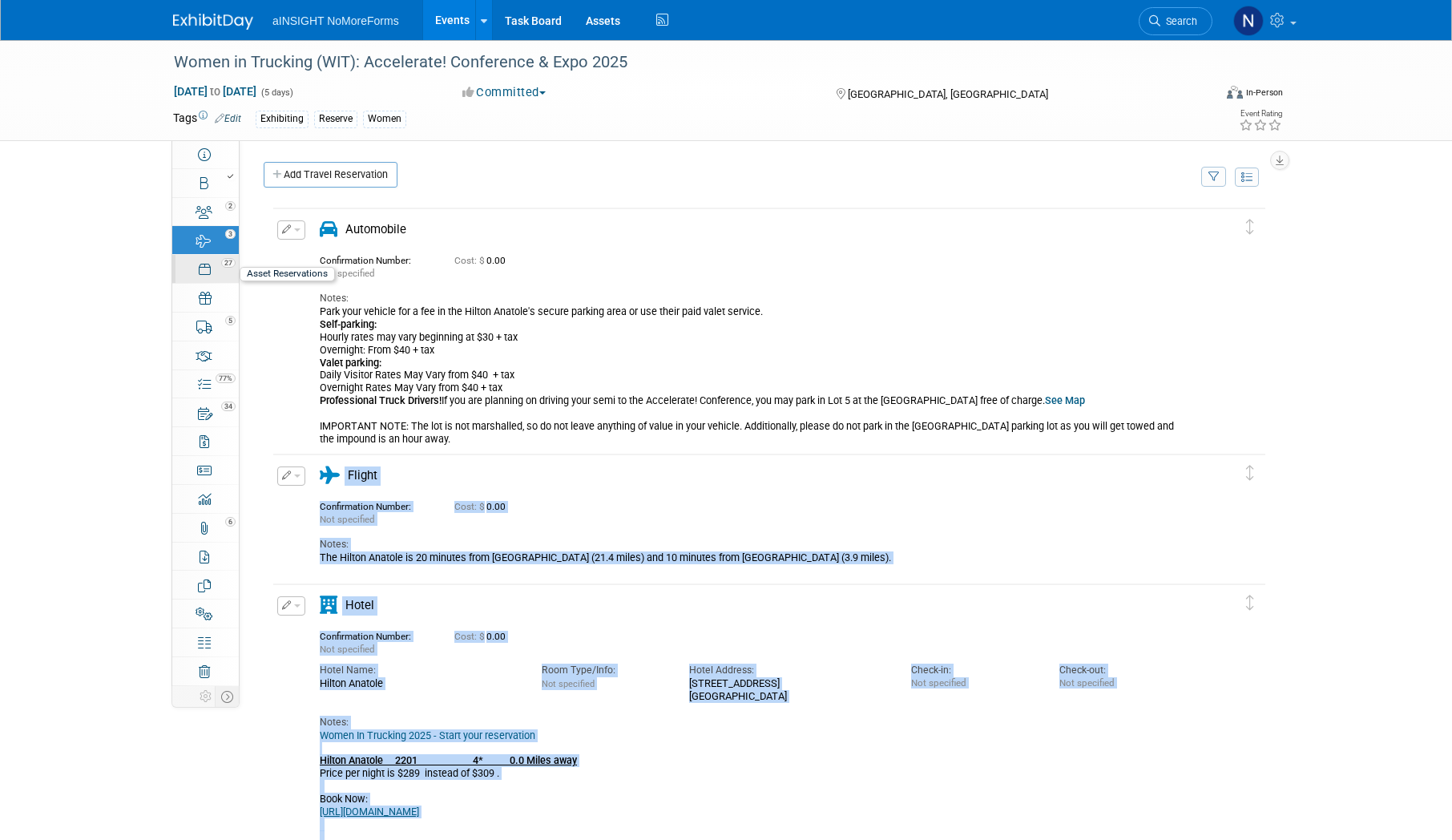
click at [210, 276] on link "27 Asset Reservations 27" at bounding box center [205, 269] width 66 height 28
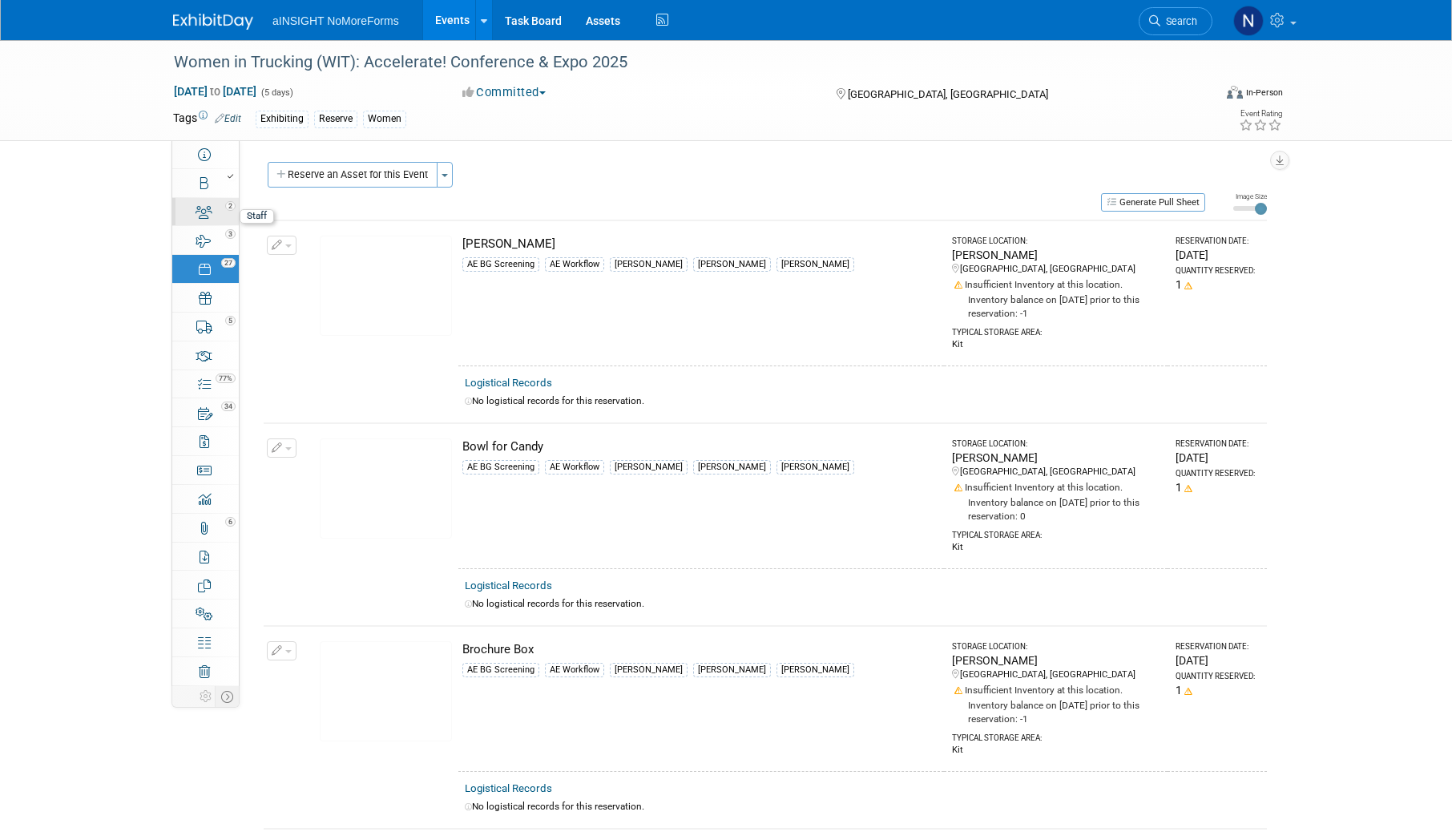
click at [194, 223] on link "2 Staff 2" at bounding box center [205, 212] width 66 height 28
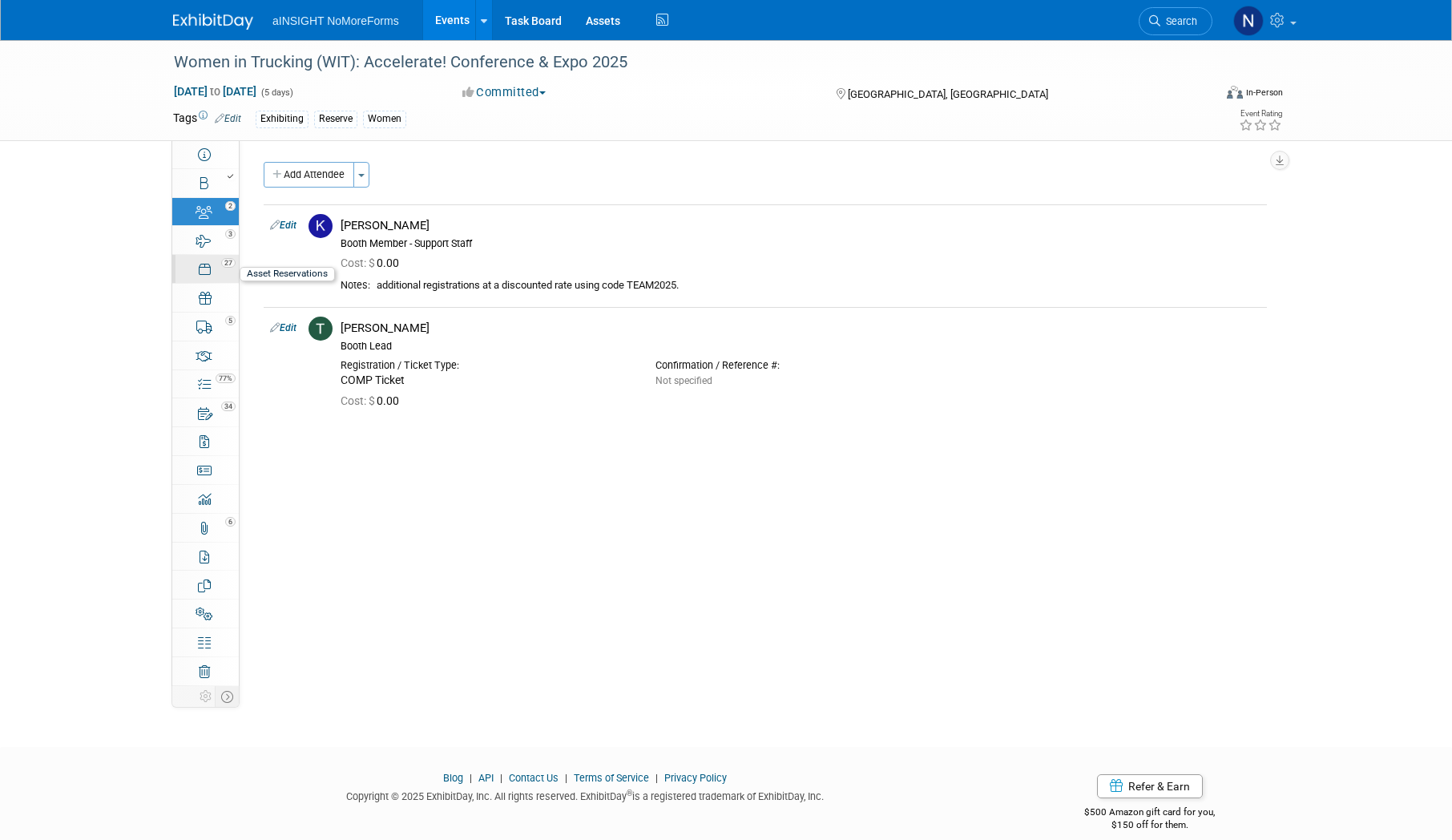
click at [198, 275] on icon at bounding box center [204, 269] width 12 height 12
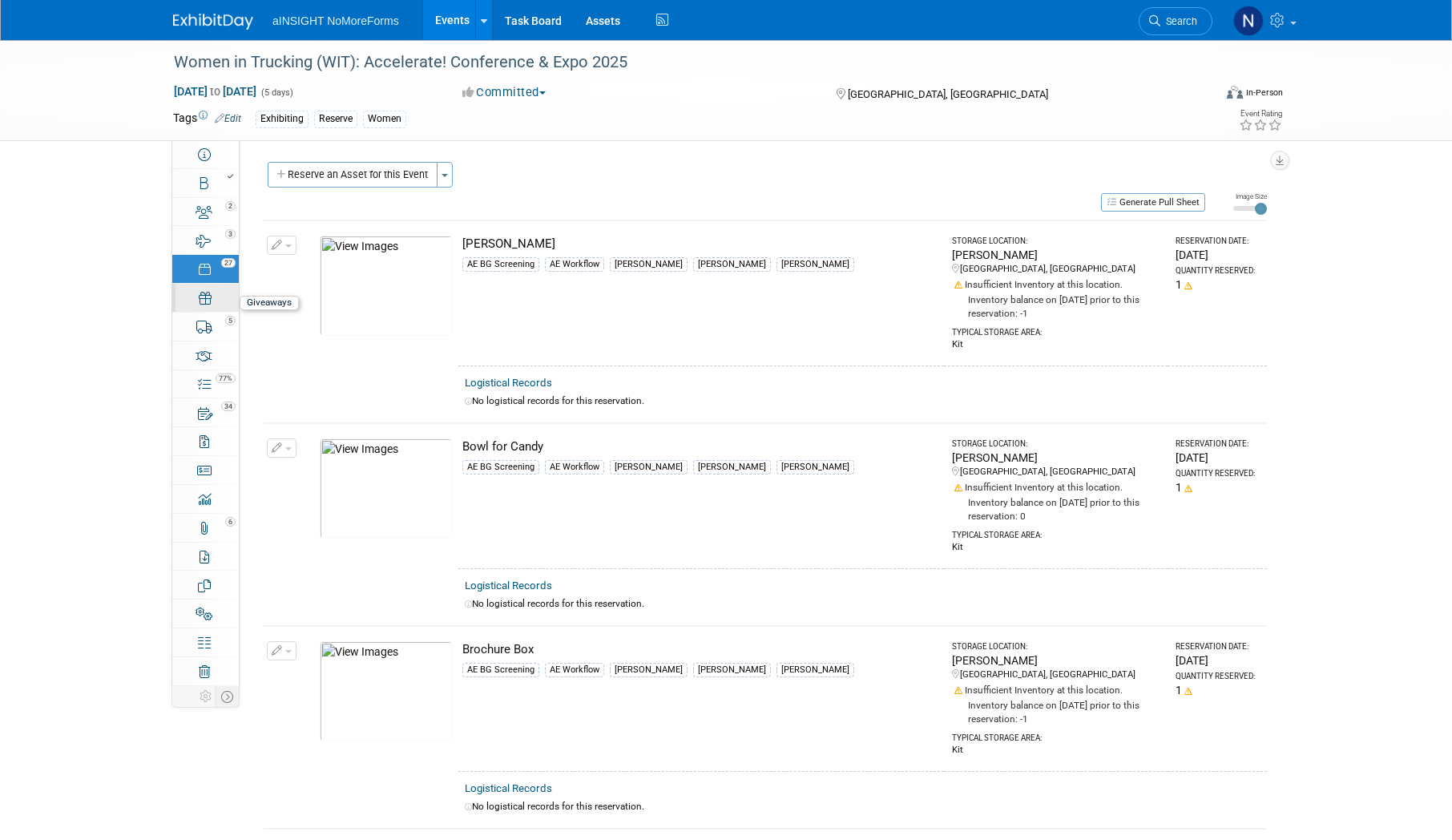
click at [213, 308] on link "0 Giveaways 0" at bounding box center [205, 297] width 66 height 28
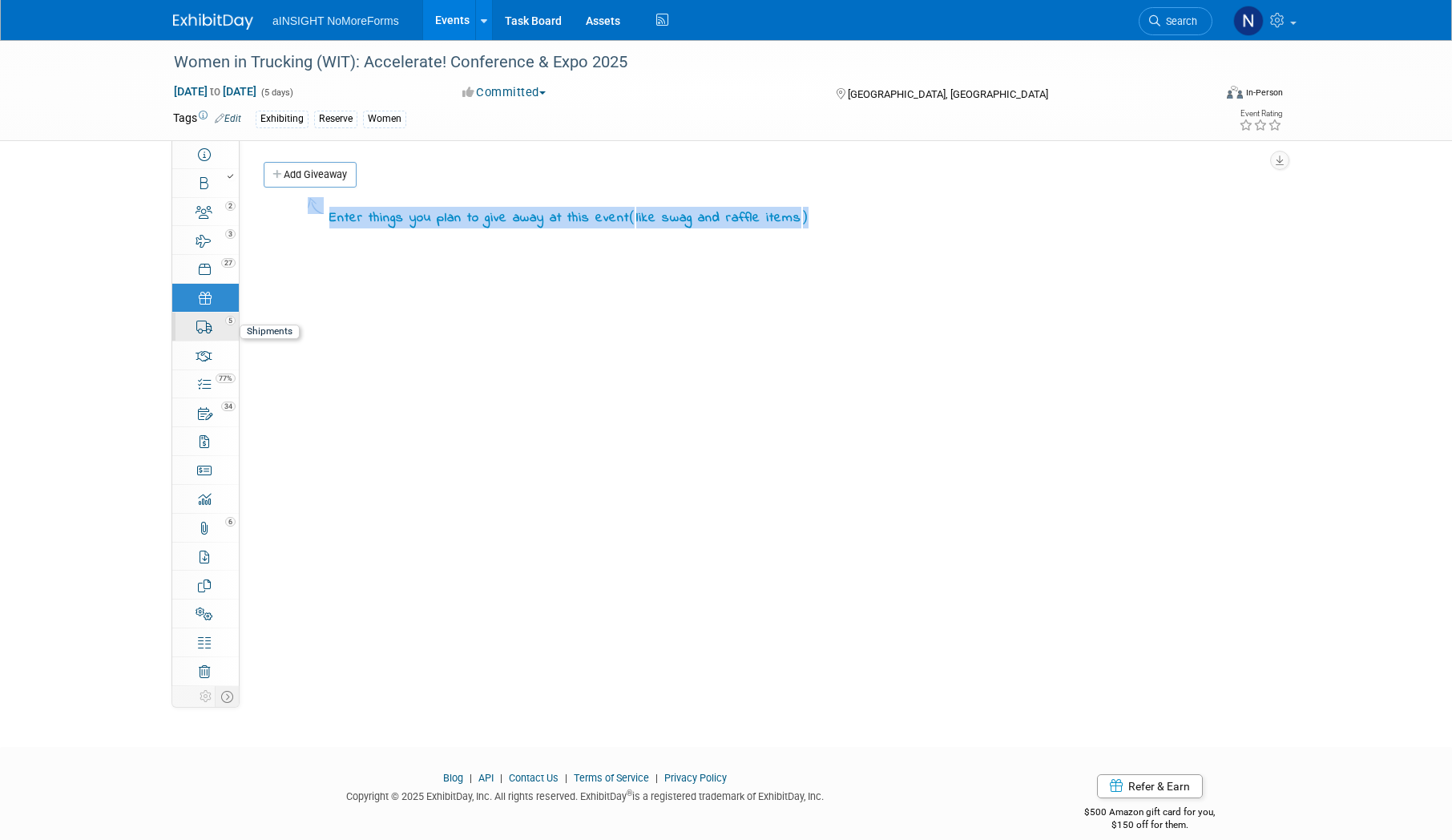
click at [214, 334] on link "5 Shipments 5" at bounding box center [205, 327] width 66 height 28
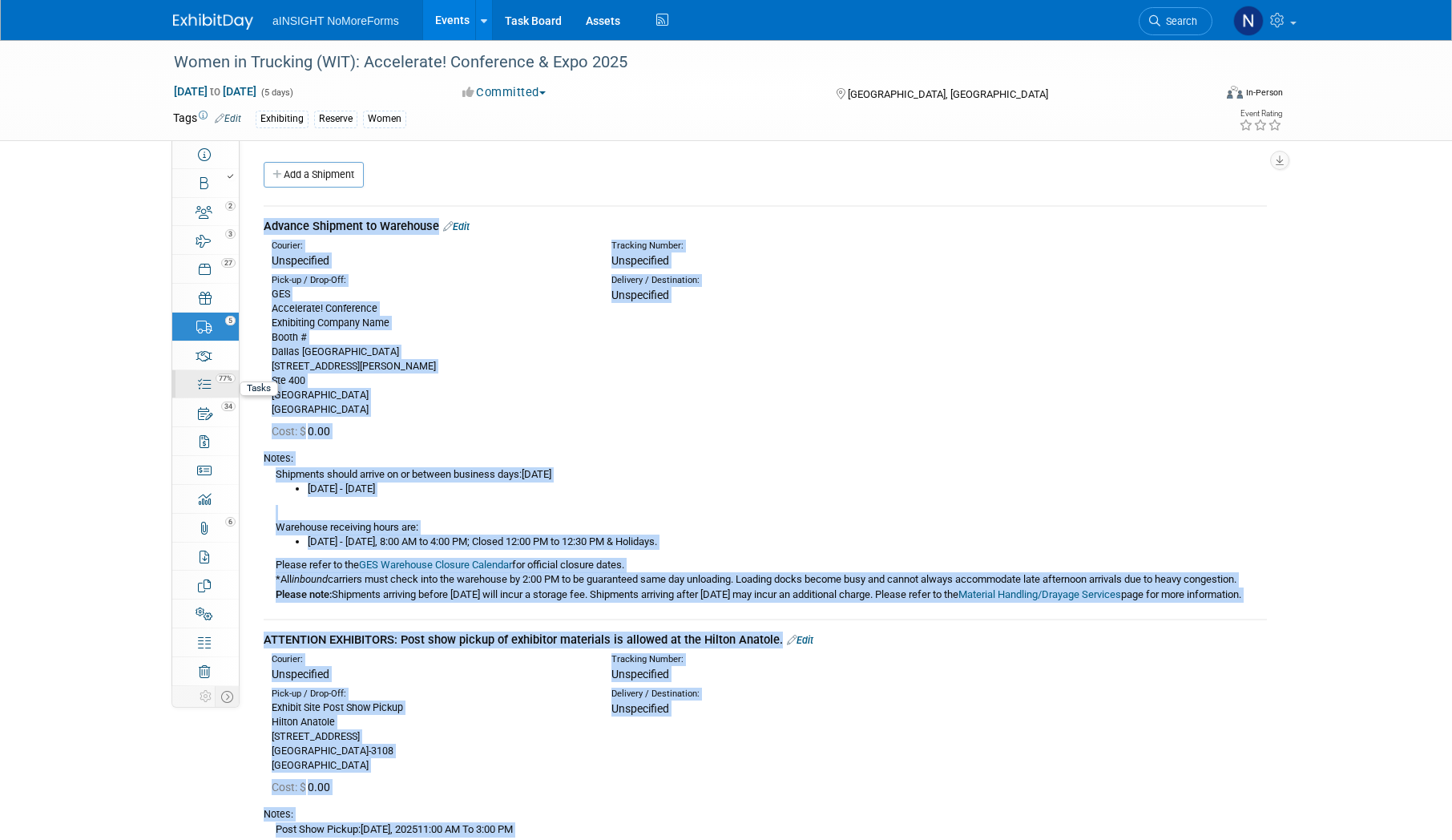
click at [204, 370] on link "77% Tasks 77%" at bounding box center [205, 384] width 66 height 28
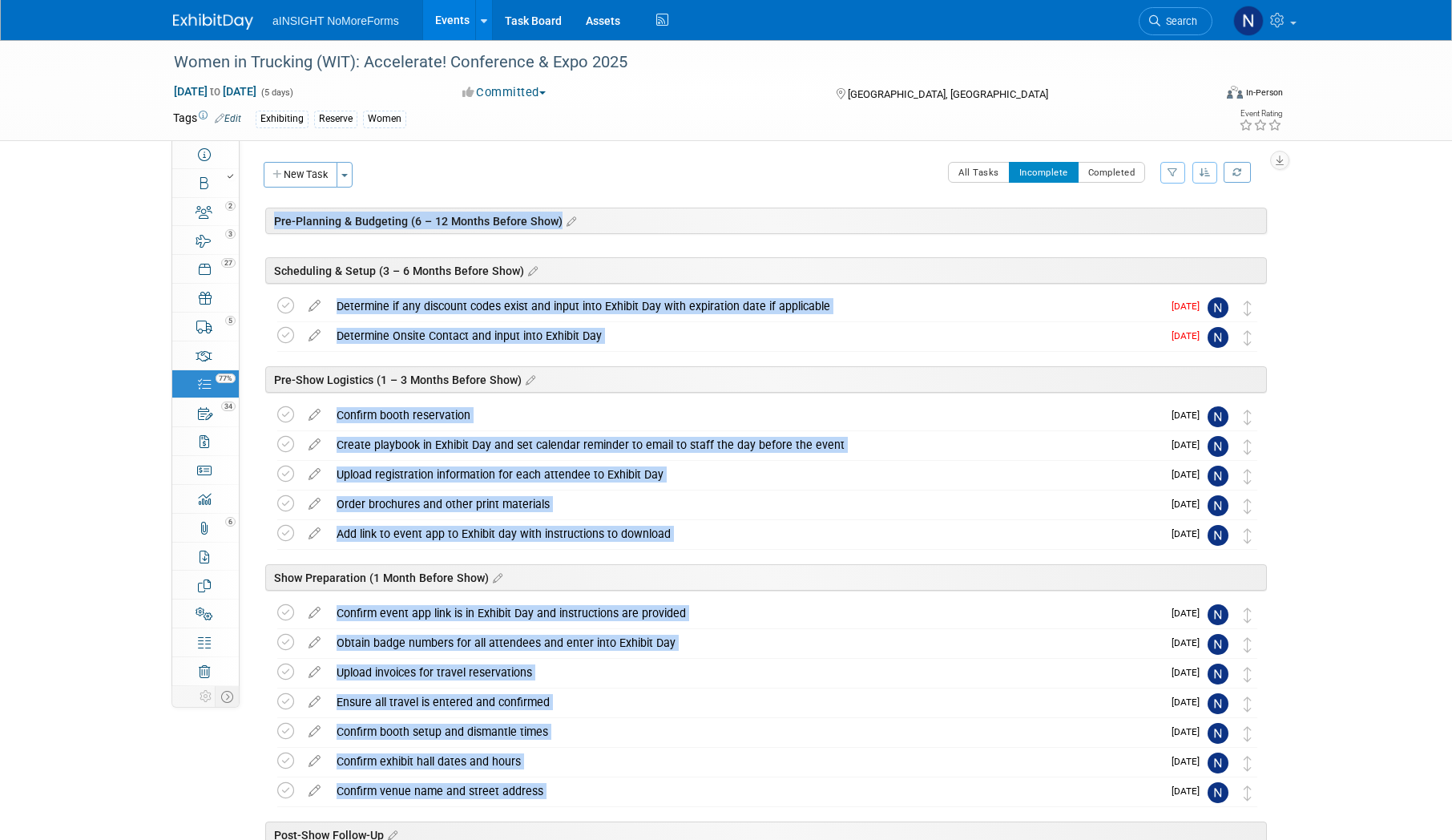
click at [86, 435] on div "Women in Trucking (WIT): Accelerate! Conference & Expo 2025 Nov 9, 2025 to Nov …" at bounding box center [726, 551] width 1452 height 1023
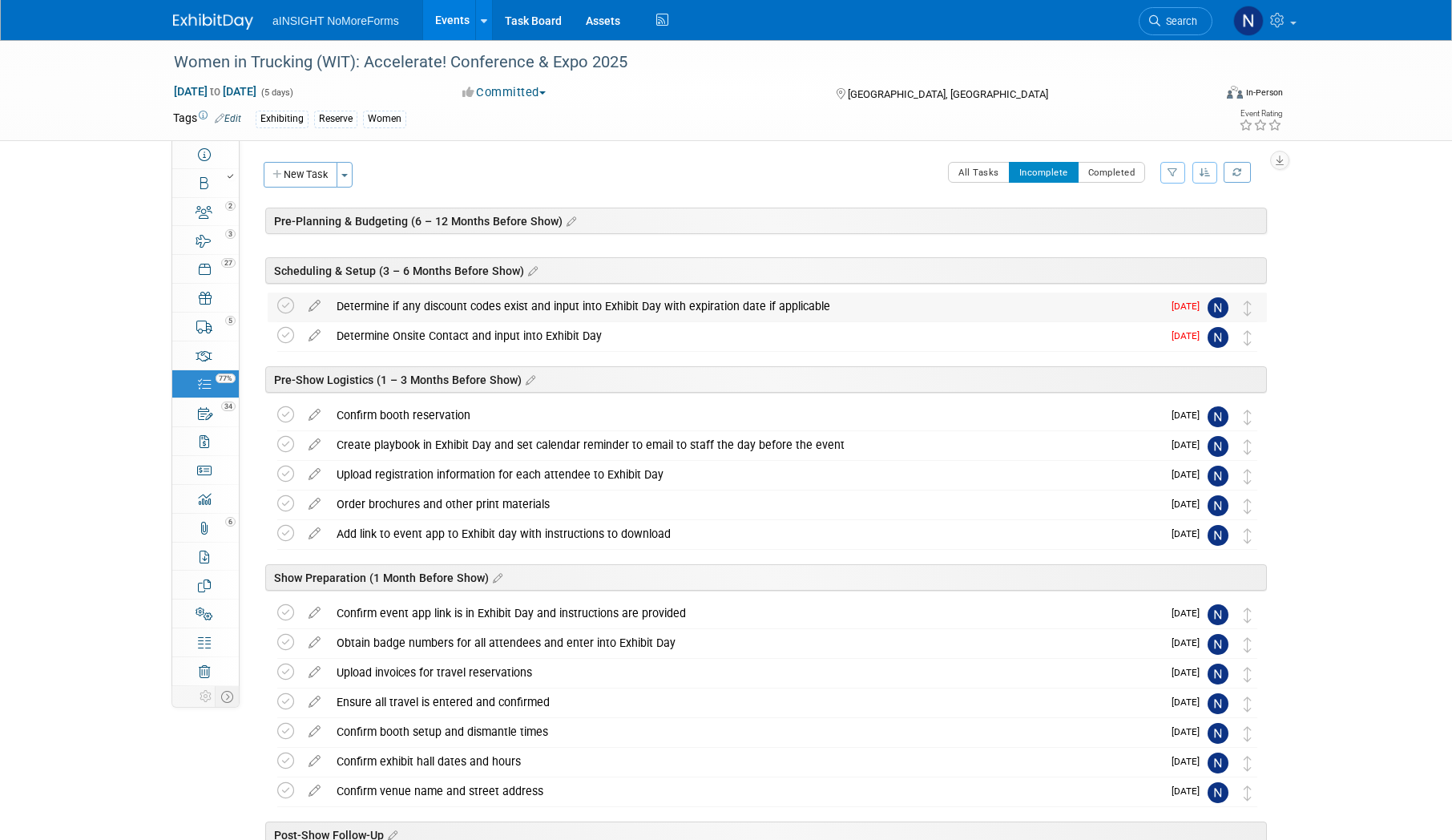
click at [1210, 303] on img at bounding box center [1218, 308] width 21 height 21
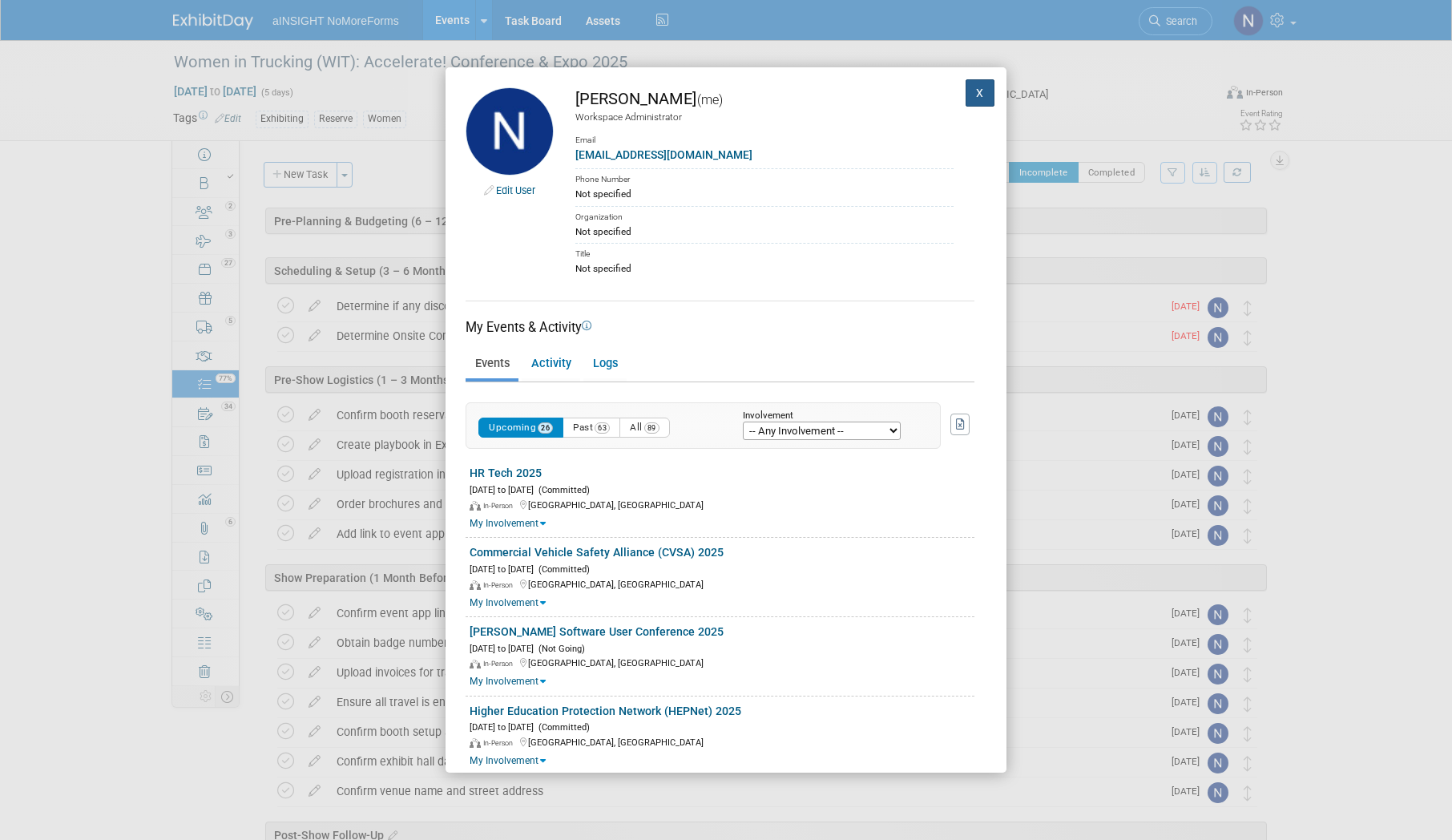
click at [966, 92] on button "X" at bounding box center [980, 93] width 29 height 27
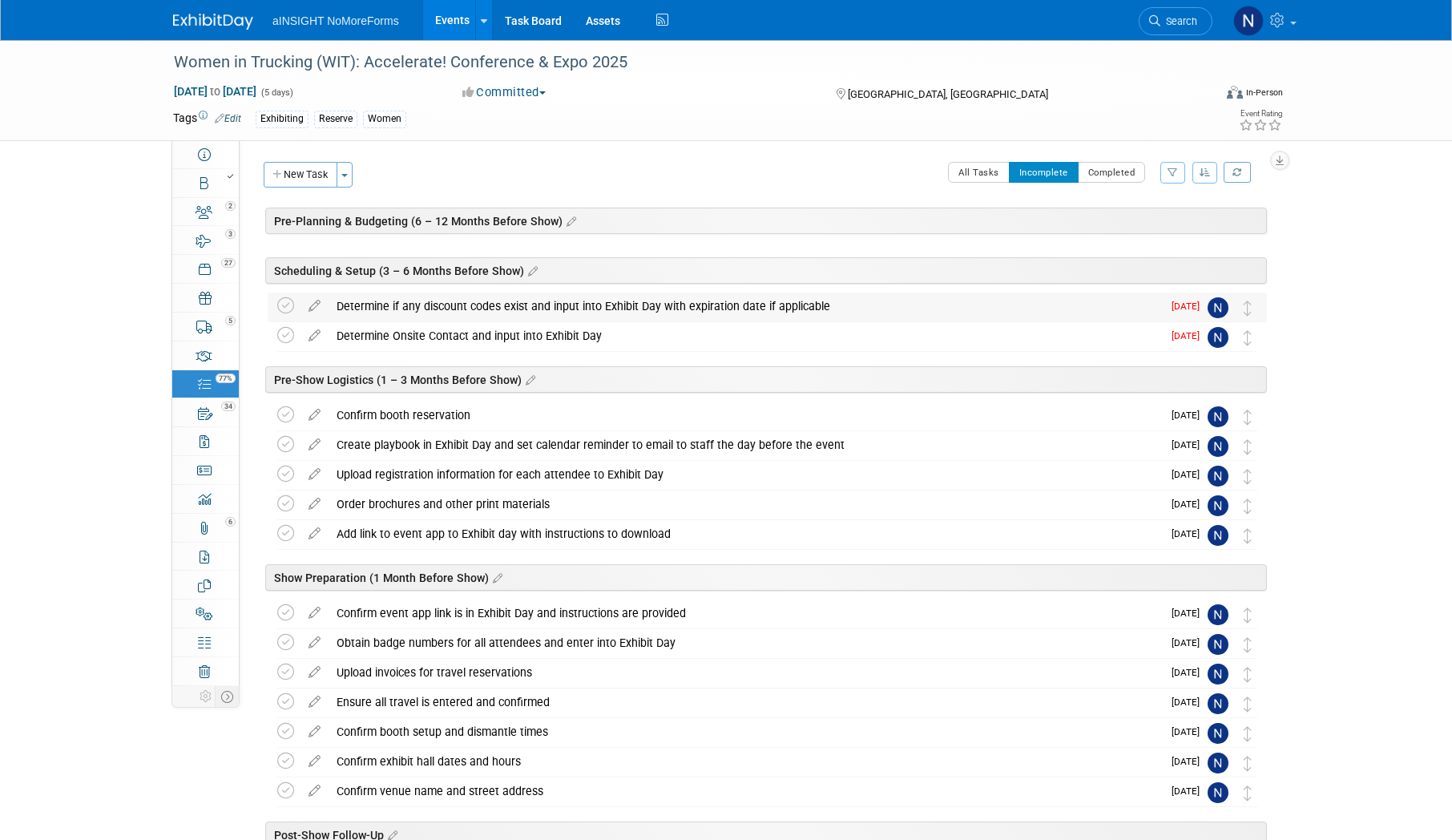
click at [300, 305] on td at bounding box center [289, 306] width 23 height 29
click at [287, 306] on icon at bounding box center [285, 305] width 17 height 17
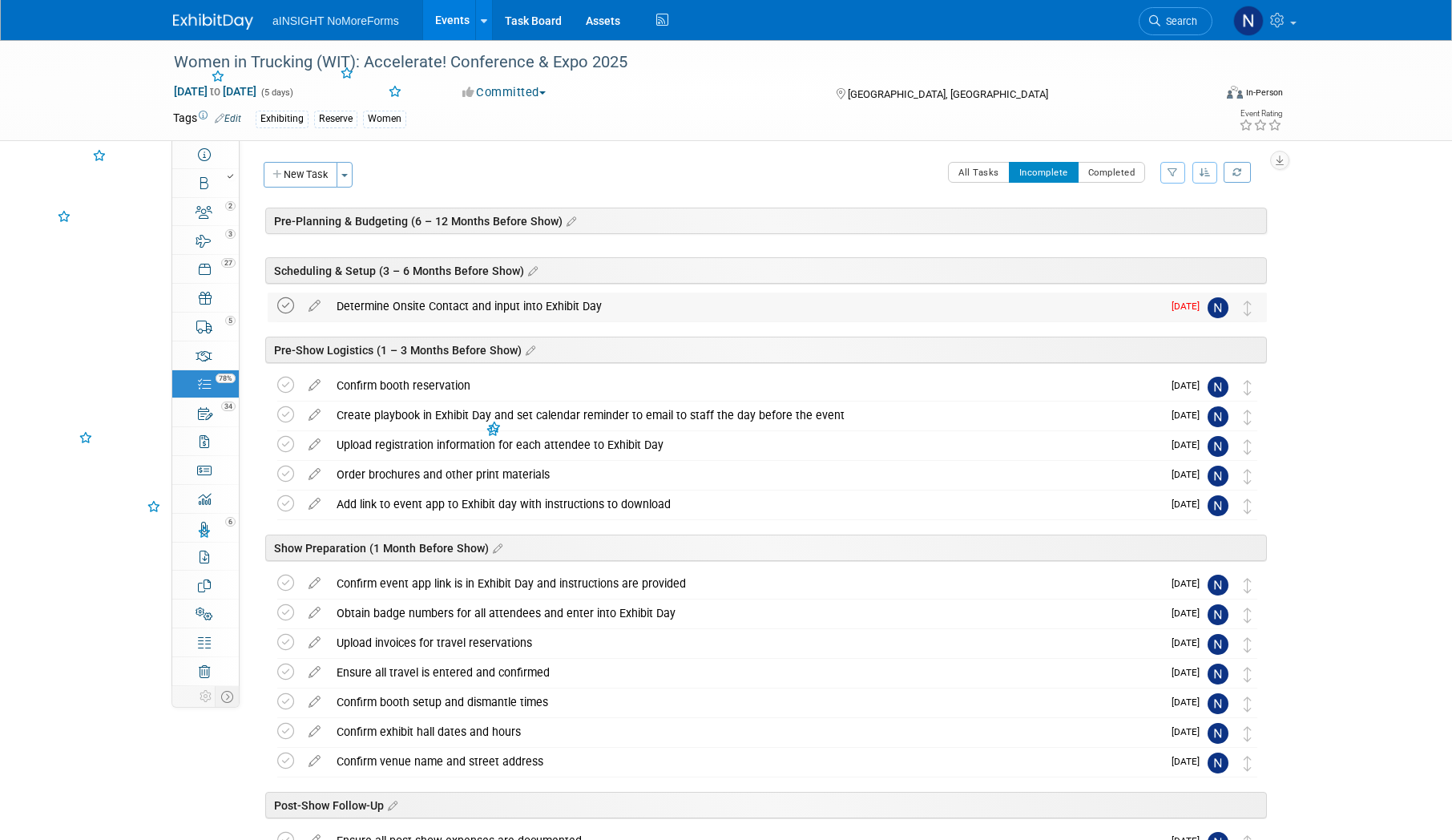
click at [287, 307] on icon at bounding box center [285, 305] width 17 height 17
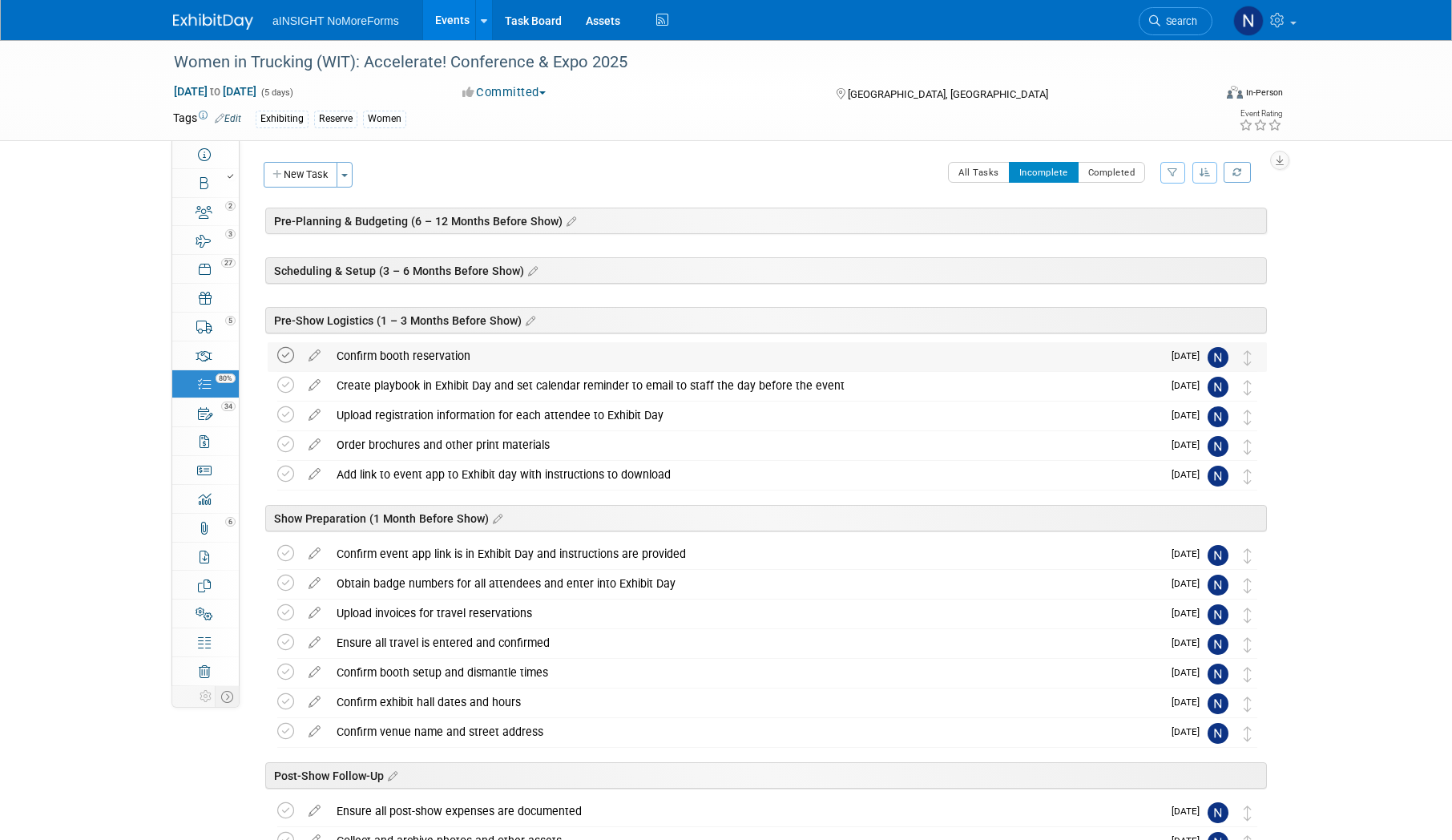
click at [286, 352] on icon at bounding box center [285, 355] width 17 height 17
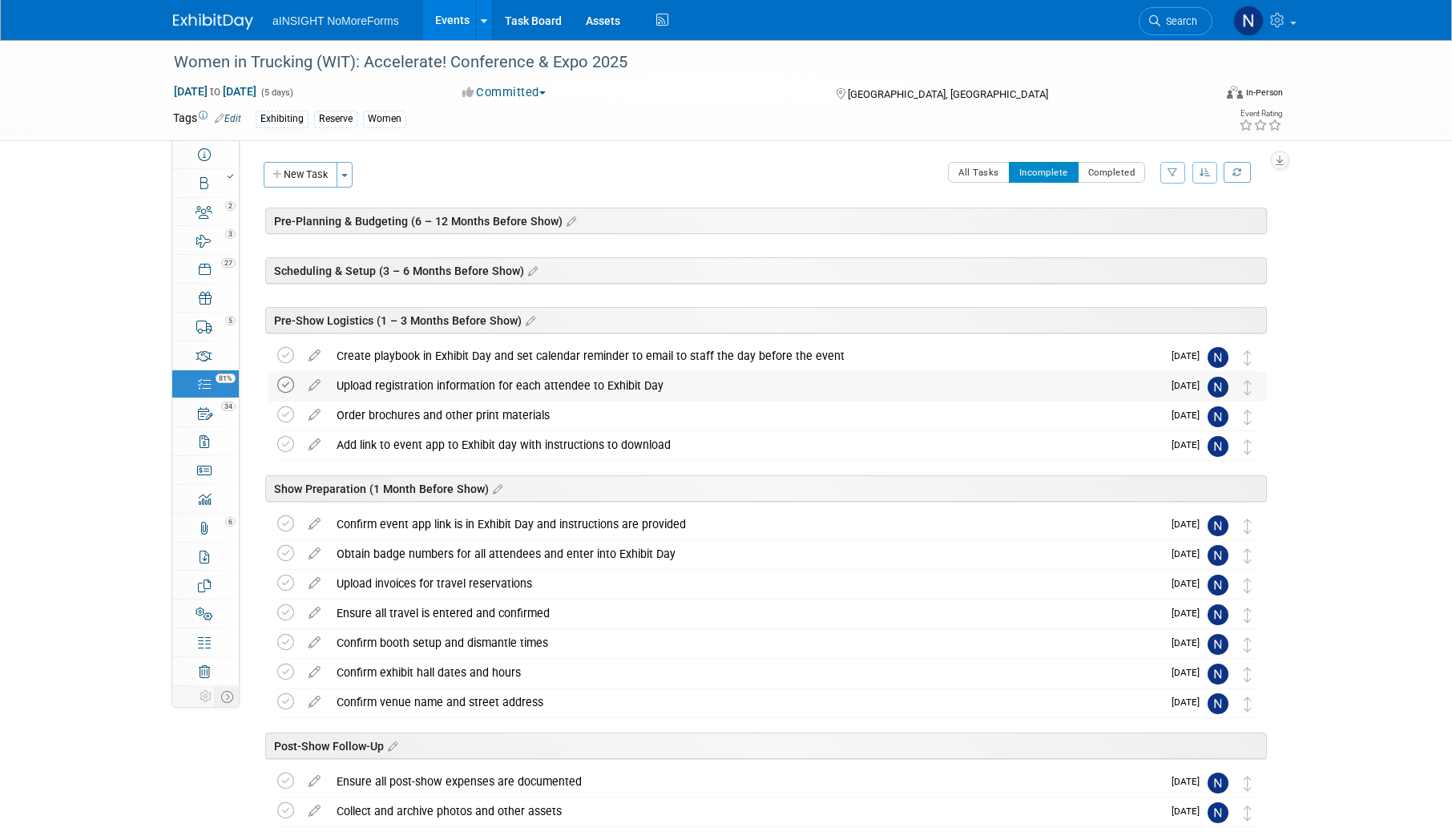
click at [286, 387] on icon at bounding box center [285, 384] width 17 height 17
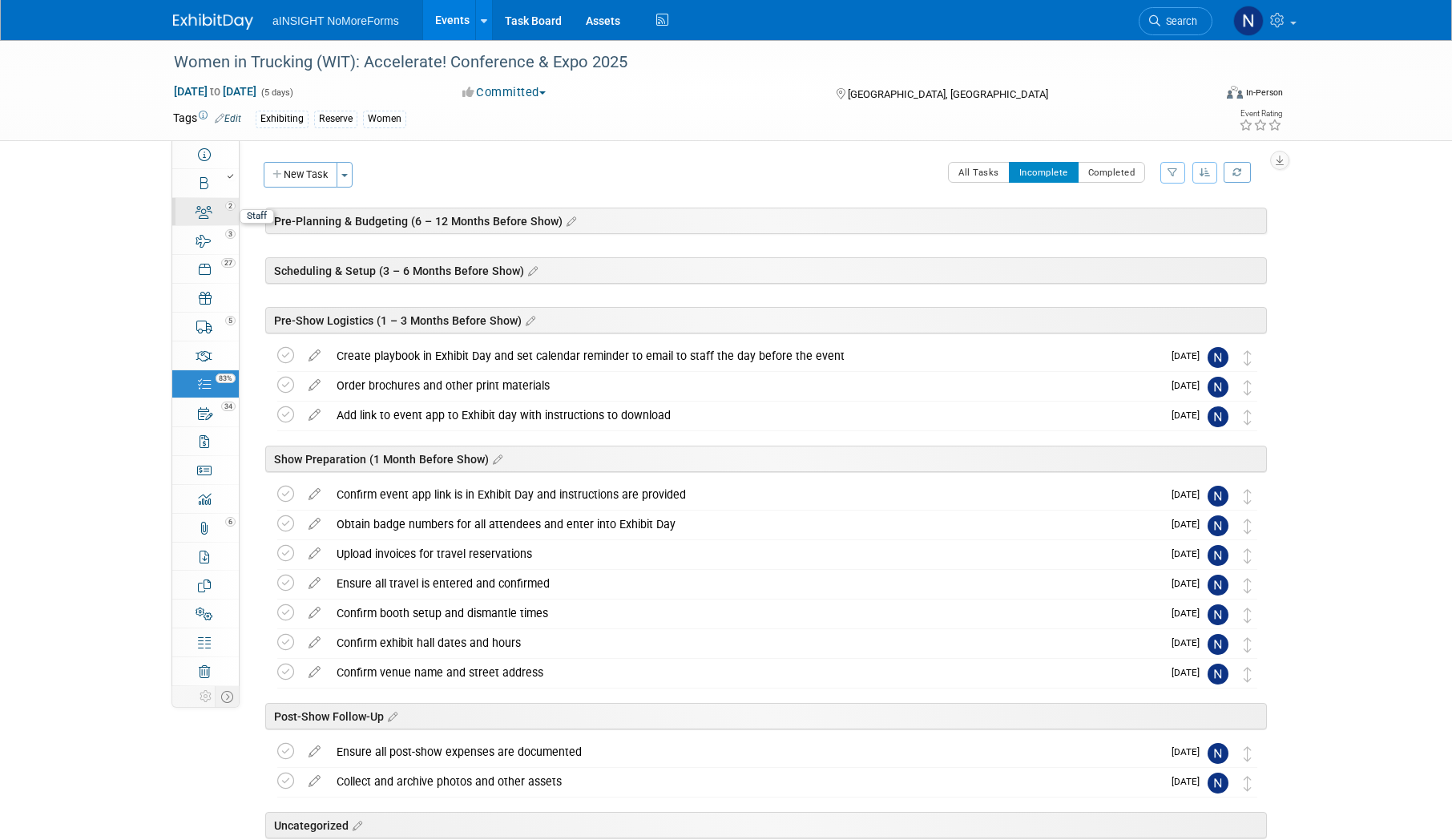
click at [206, 200] on div "2" at bounding box center [211, 204] width 55 height 12
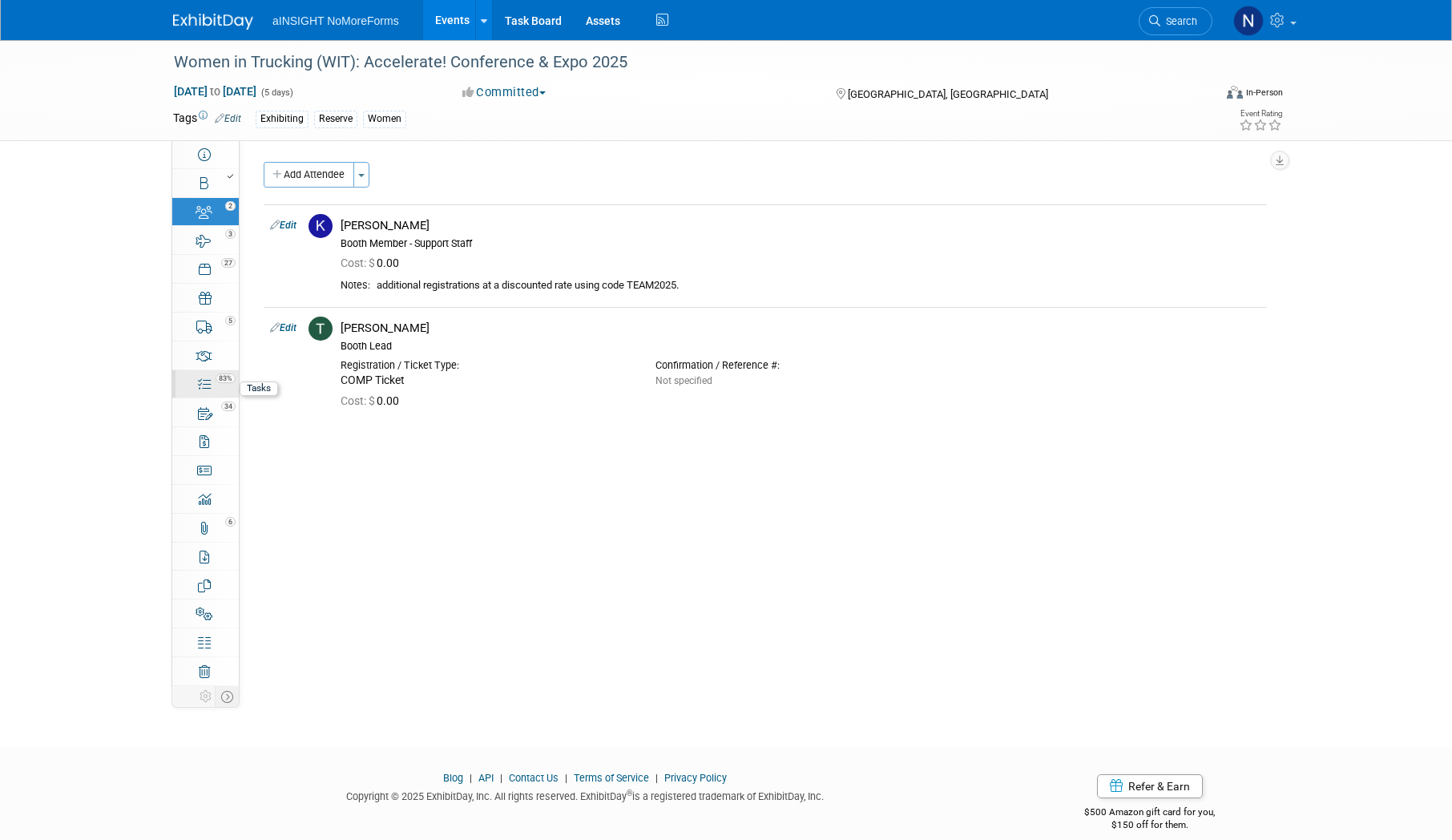
click at [214, 381] on div "83%" at bounding box center [214, 377] width 46 height 12
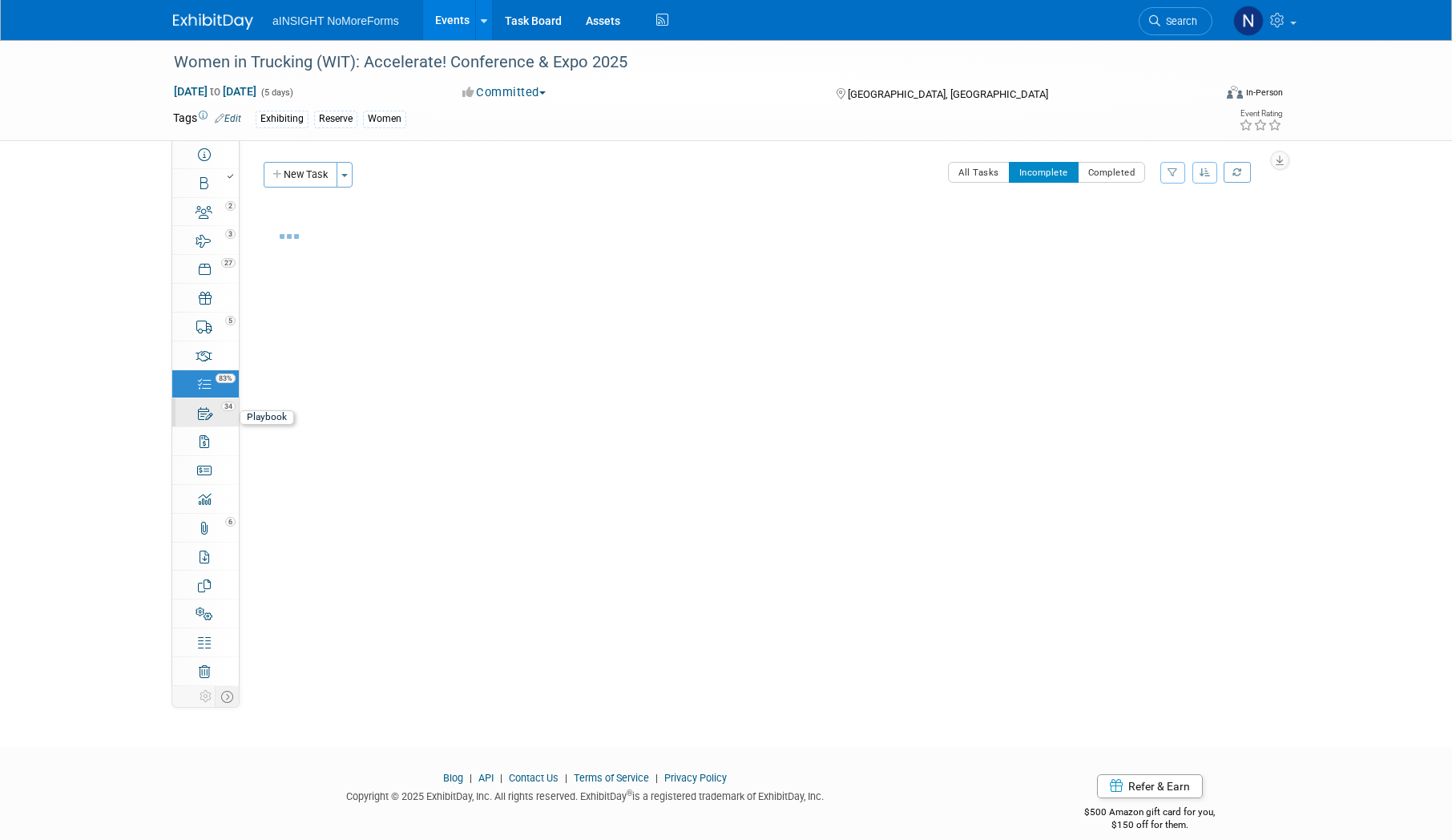
click at [214, 416] on link "34 Playbook 34" at bounding box center [205, 412] width 66 height 28
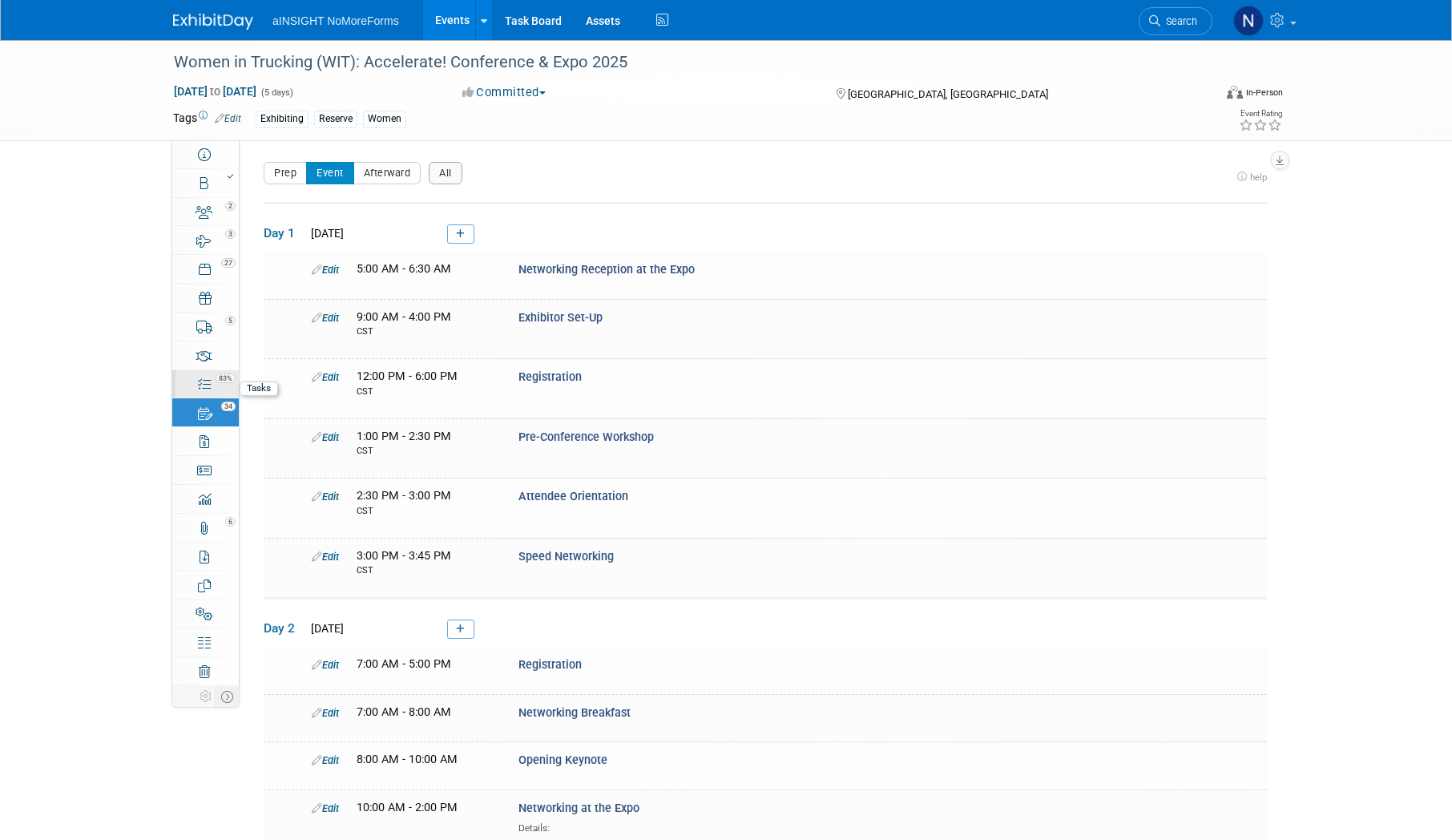
click at [208, 389] on icon at bounding box center [205, 384] width 12 height 12
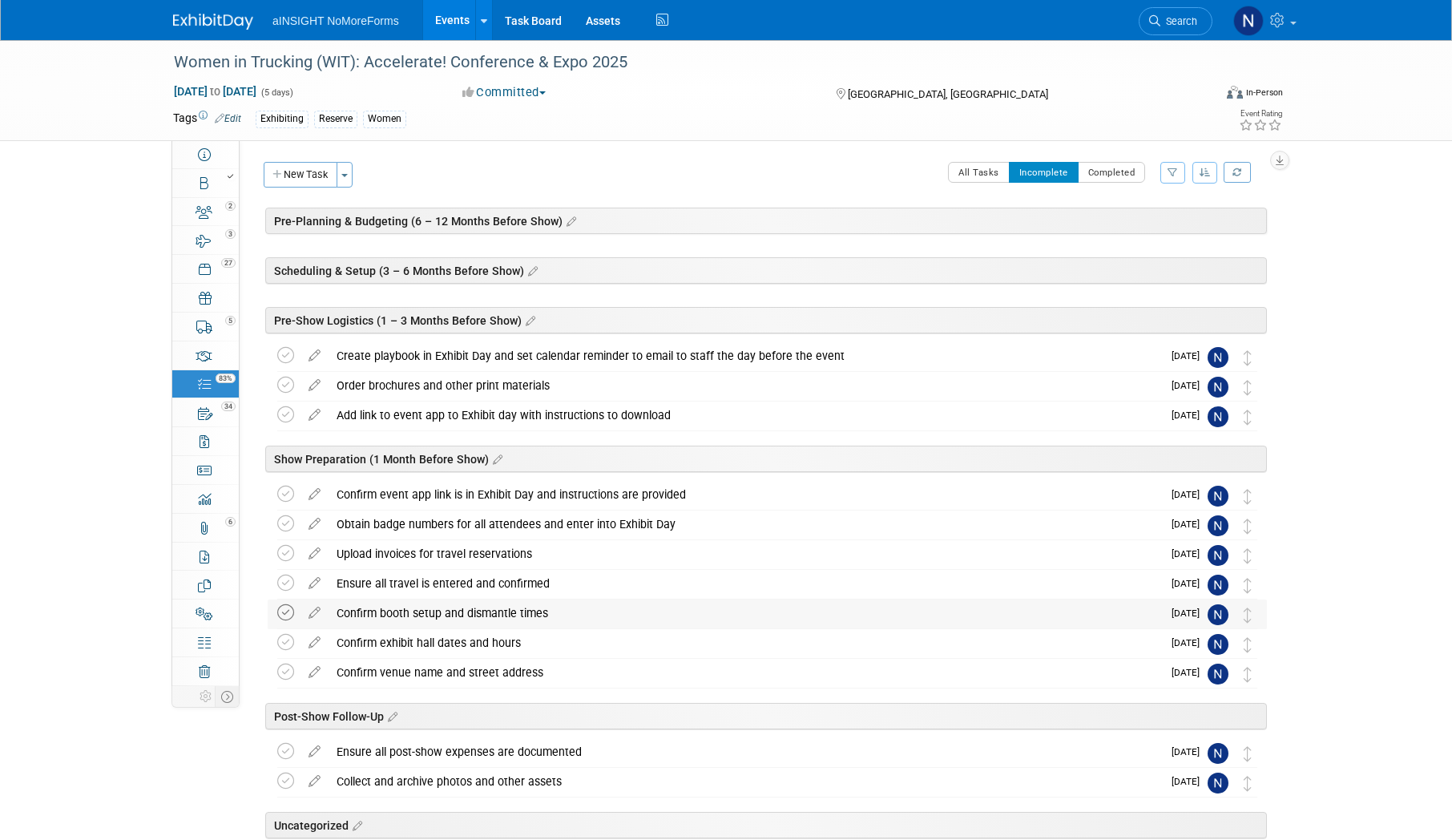
click at [286, 612] on icon at bounding box center [285, 612] width 17 height 17
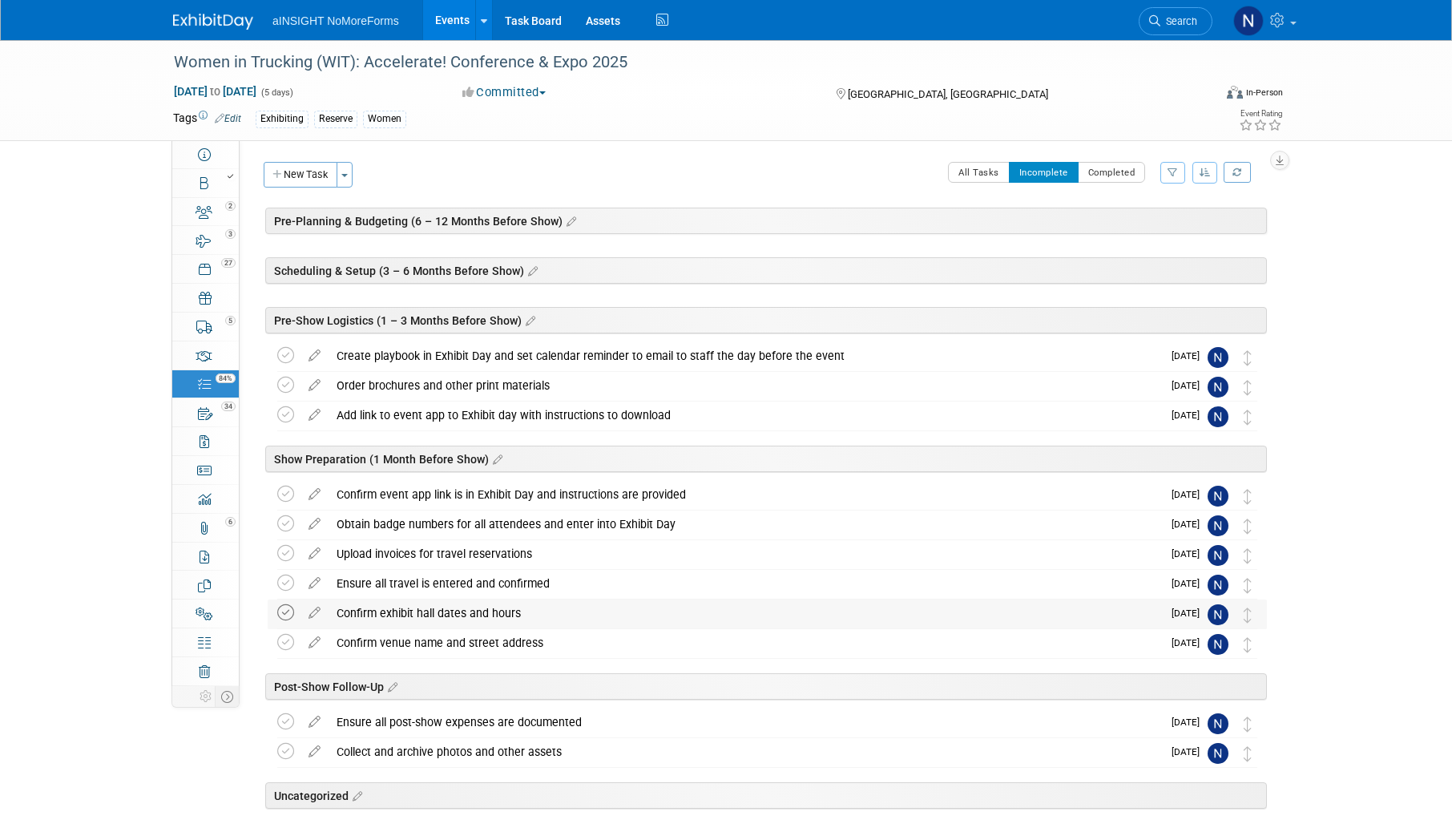
click at [284, 613] on icon at bounding box center [285, 612] width 17 height 17
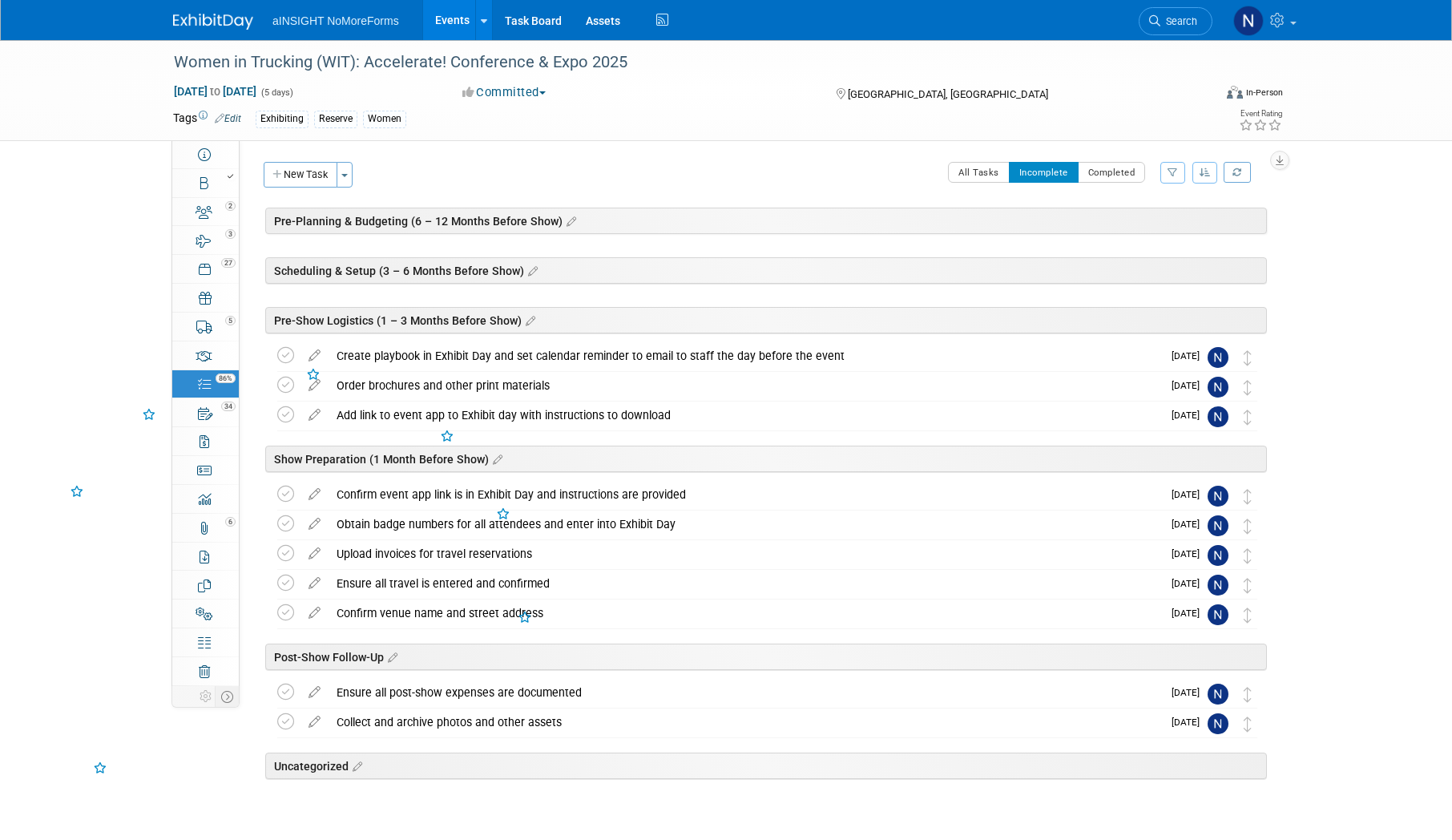
click at [283, 613] on icon at bounding box center [285, 612] width 17 height 17
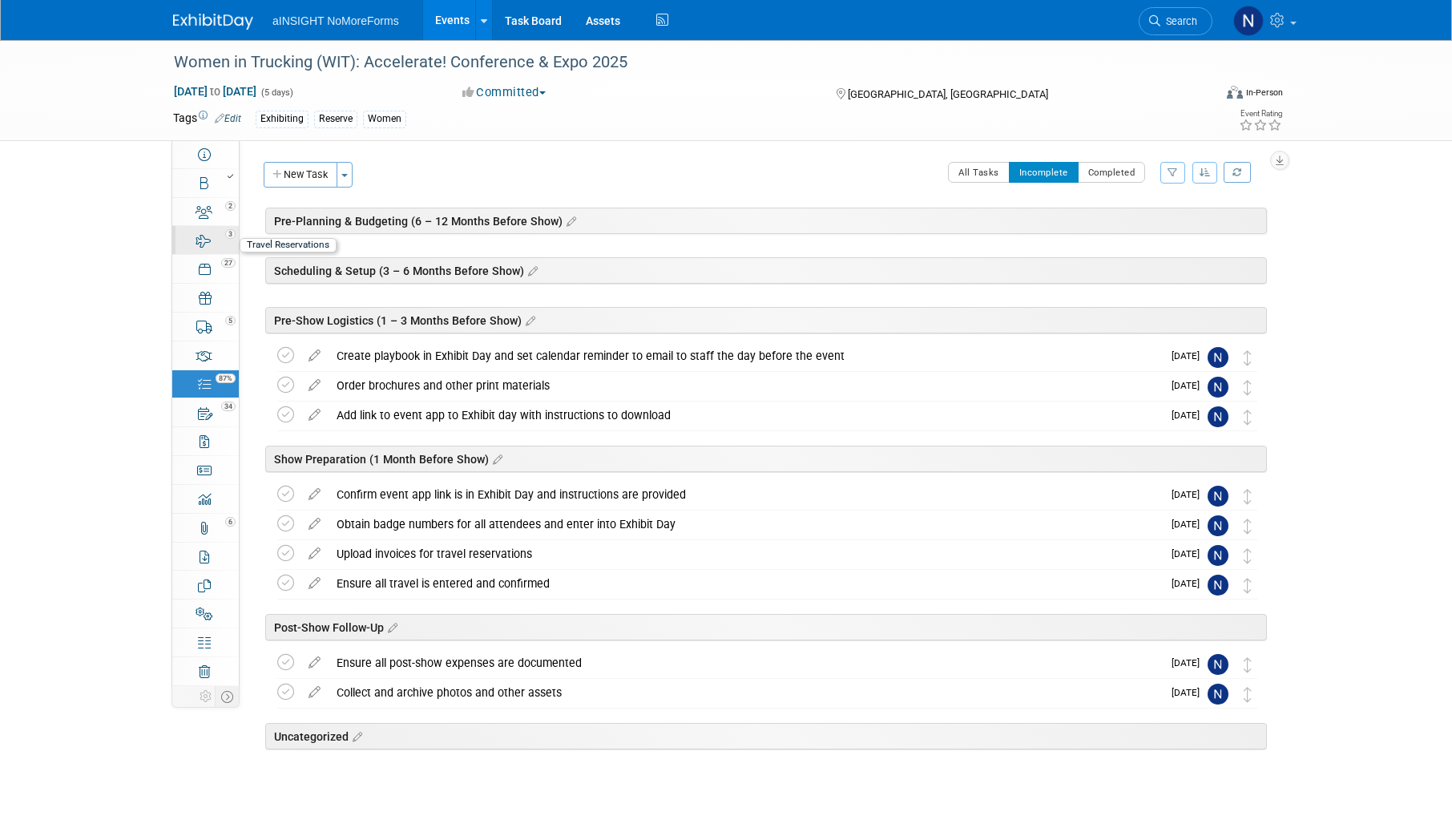
click at [207, 227] on link "3 Travel Reservations 3" at bounding box center [205, 240] width 66 height 28
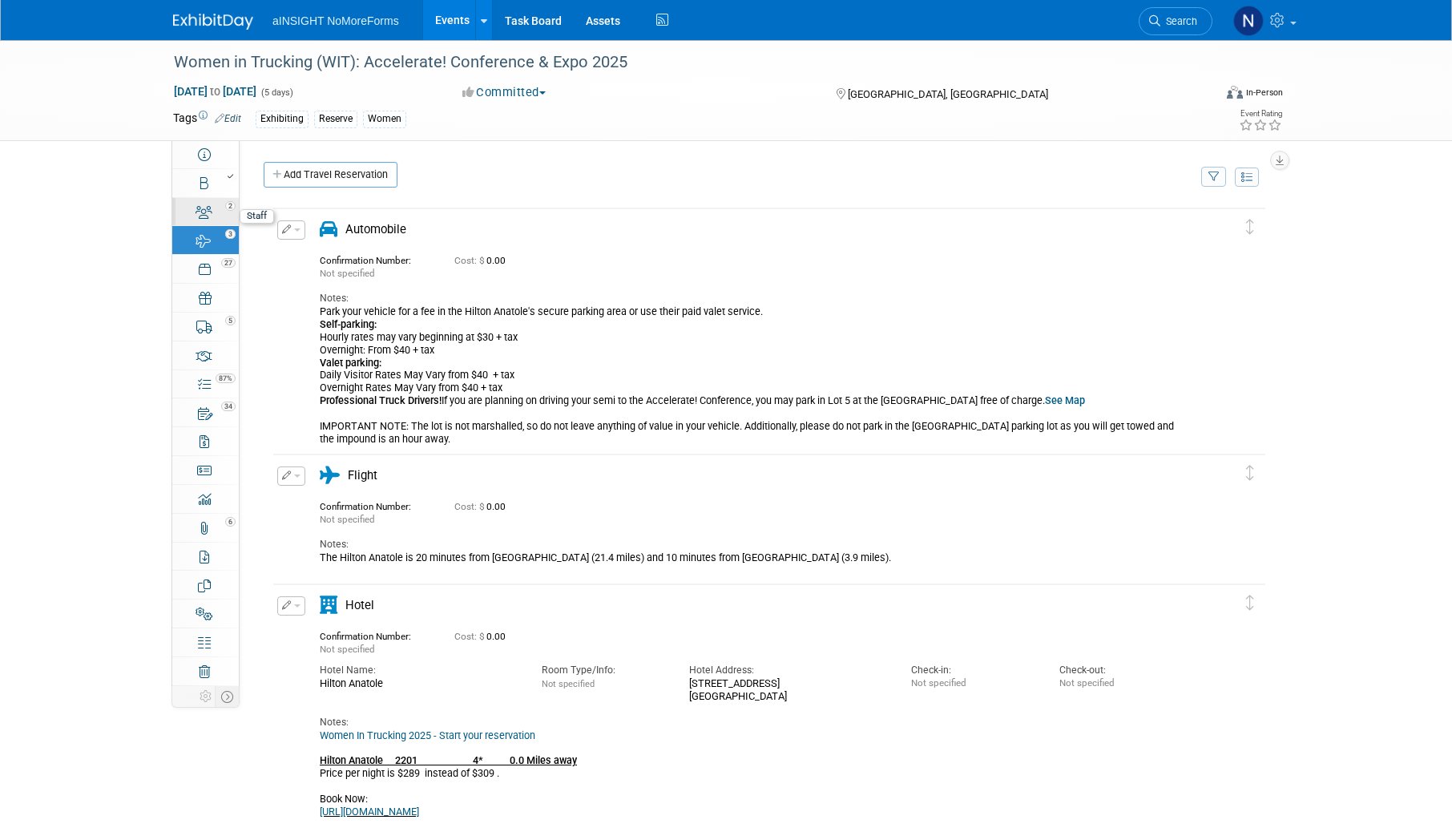
click at [205, 216] on icon at bounding box center [204, 212] width 17 height 12
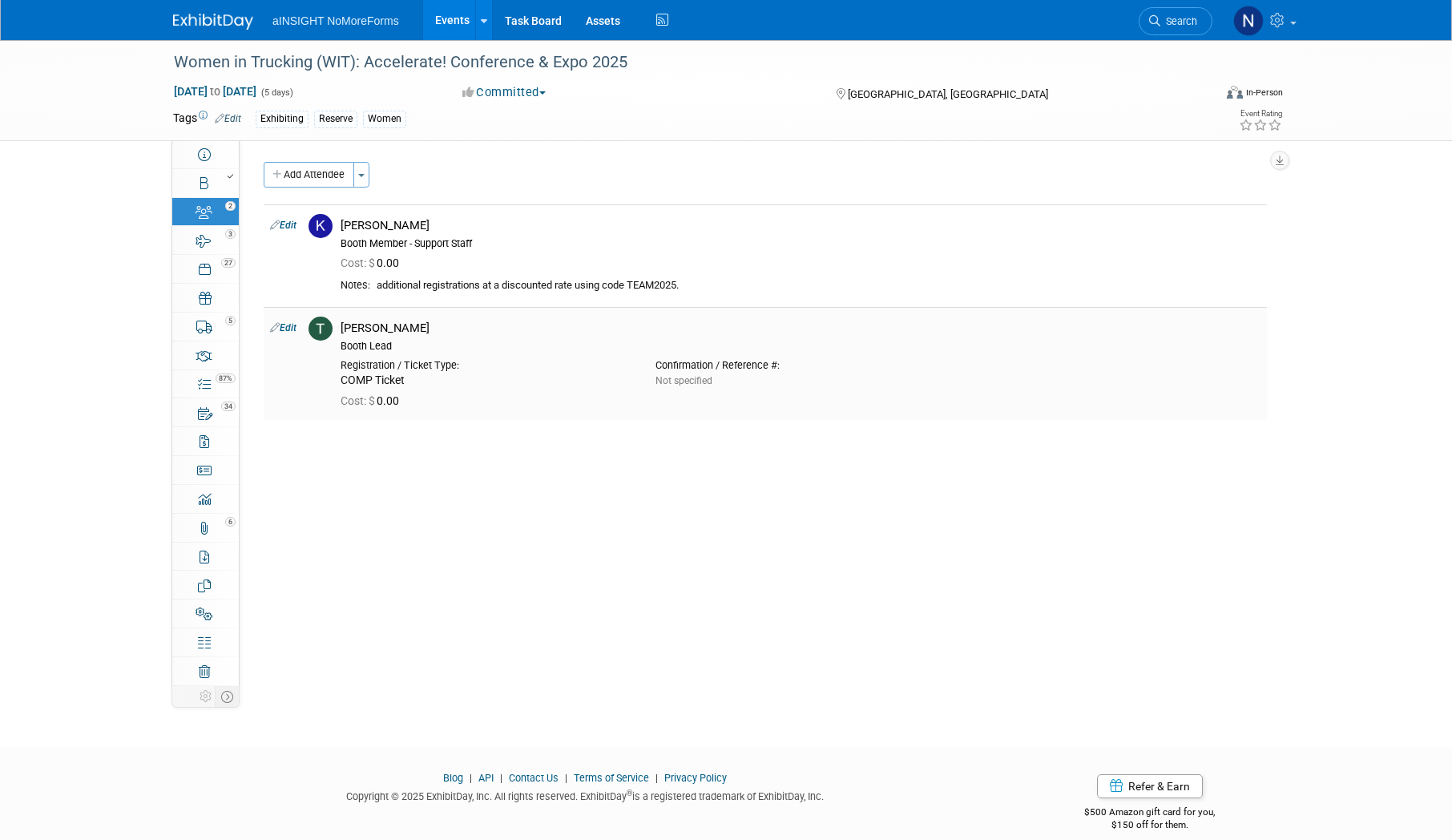
click at [416, 368] on div "Registration / Ticket Type:" at bounding box center [486, 365] width 291 height 12
click at [405, 389] on div "Cost: $ 0.00" at bounding box center [800, 399] width 944 height 23
drag, startPoint x: 367, startPoint y: 367, endPoint x: 358, endPoint y: 356, distance: 14.2
click at [367, 367] on div "Registration / Ticket Type:" at bounding box center [486, 365] width 291 height 12
click at [207, 389] on icon at bounding box center [205, 384] width 12 height 12
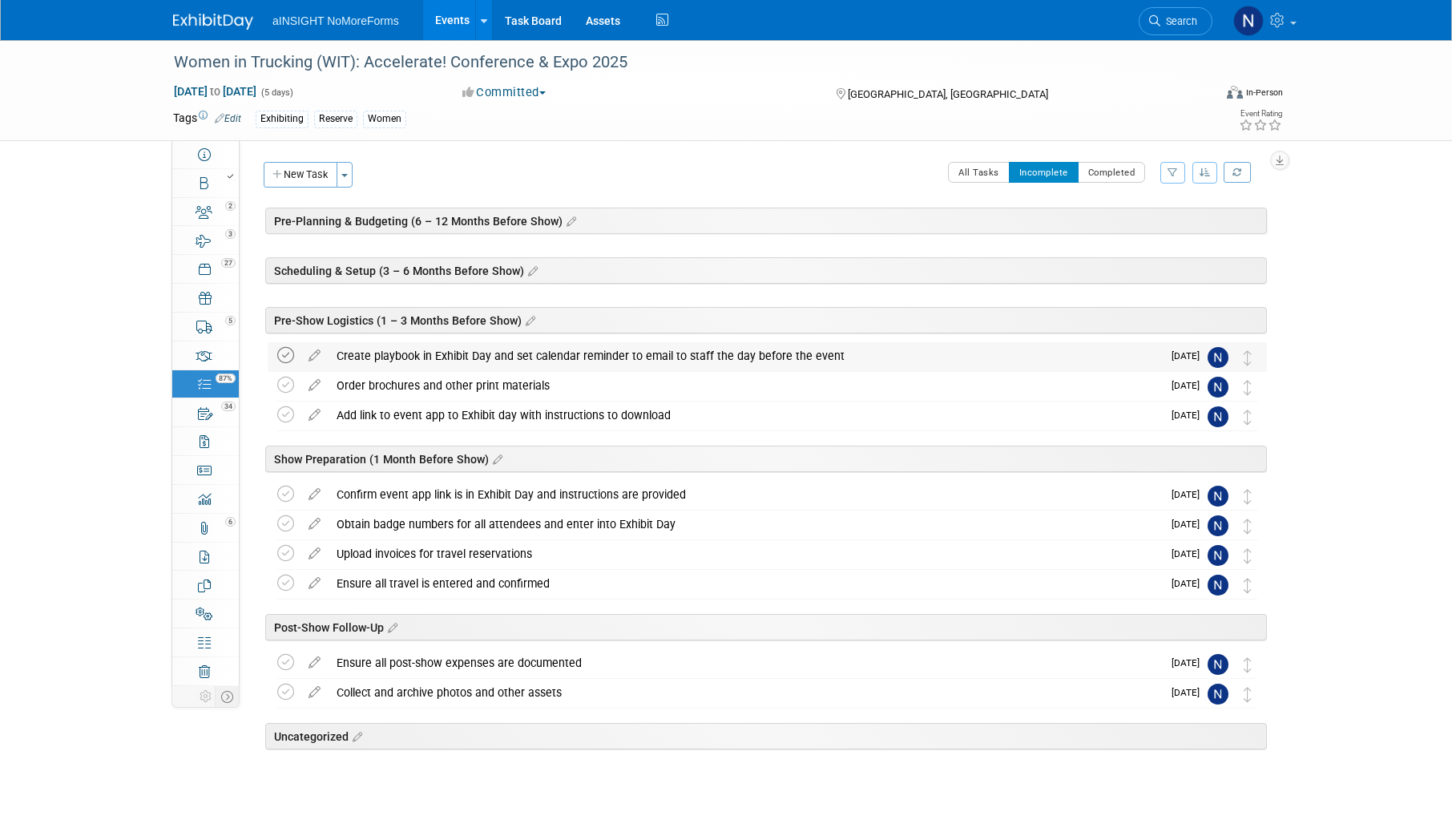
click at [289, 356] on icon at bounding box center [285, 355] width 17 height 17
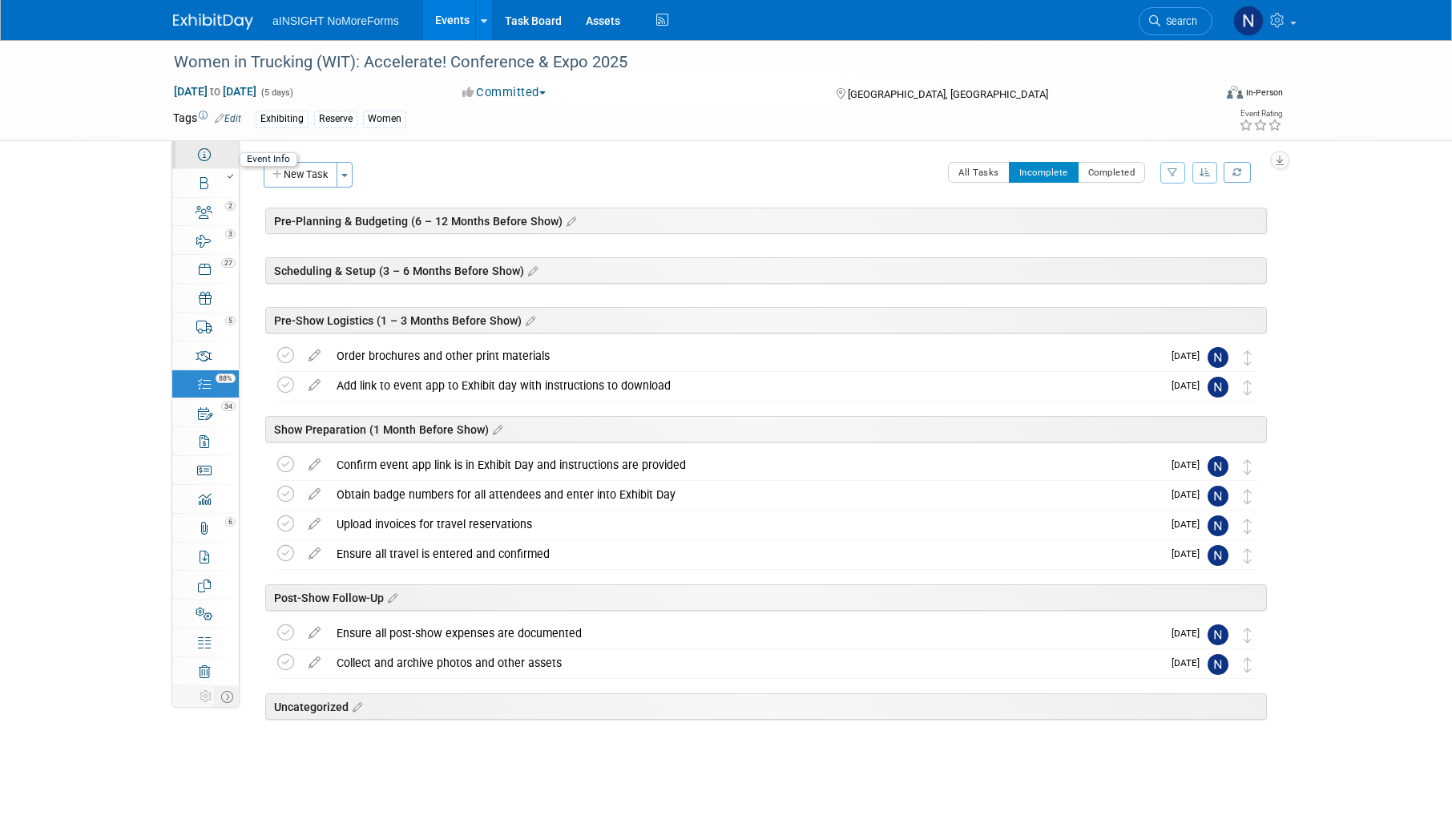
click at [210, 158] on icon at bounding box center [205, 154] width 12 height 12
select select "aINSIGHT"
select select "Conference & Expo"
select select "Women"
select select "Full Access"
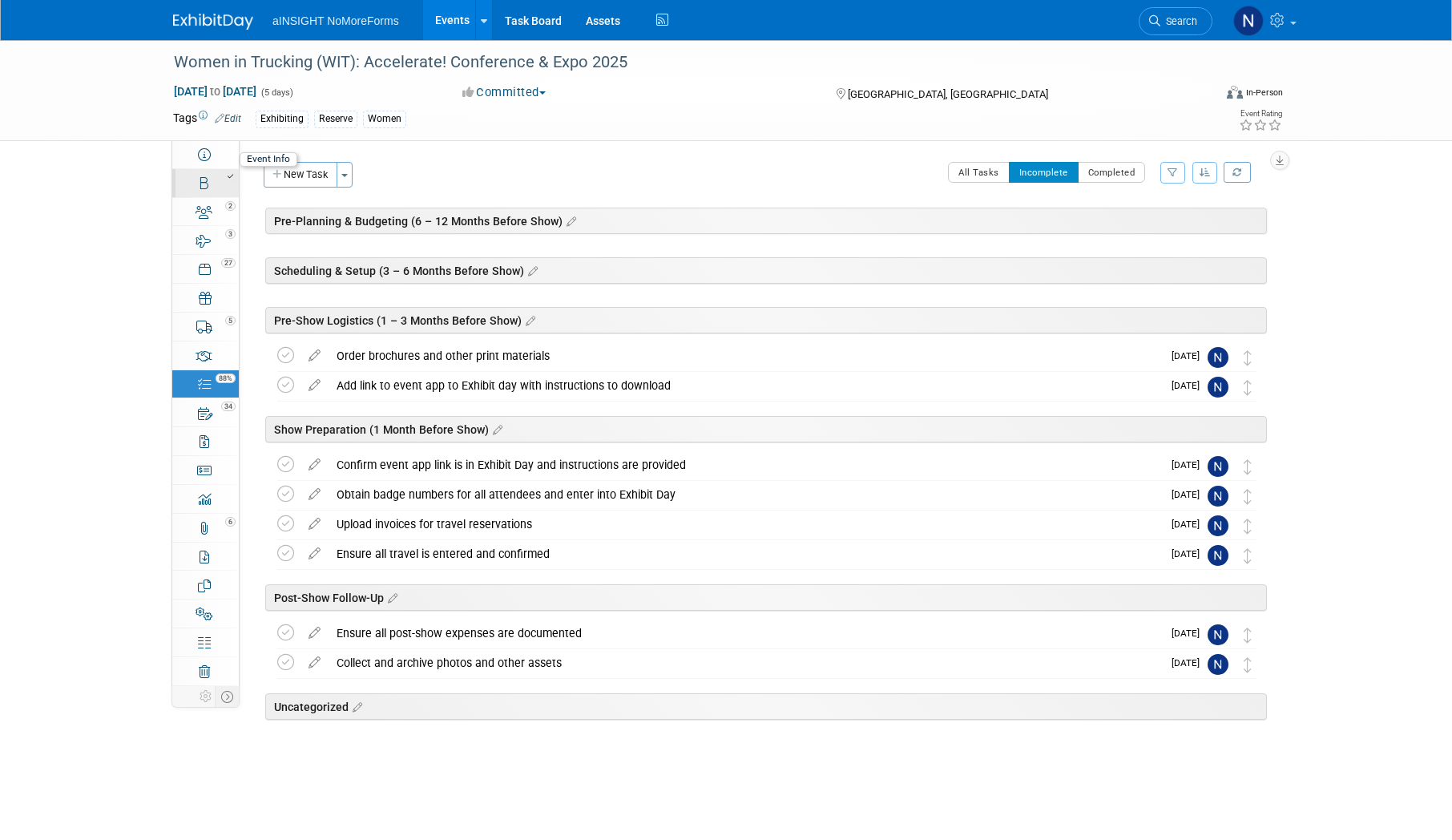
select select "No"
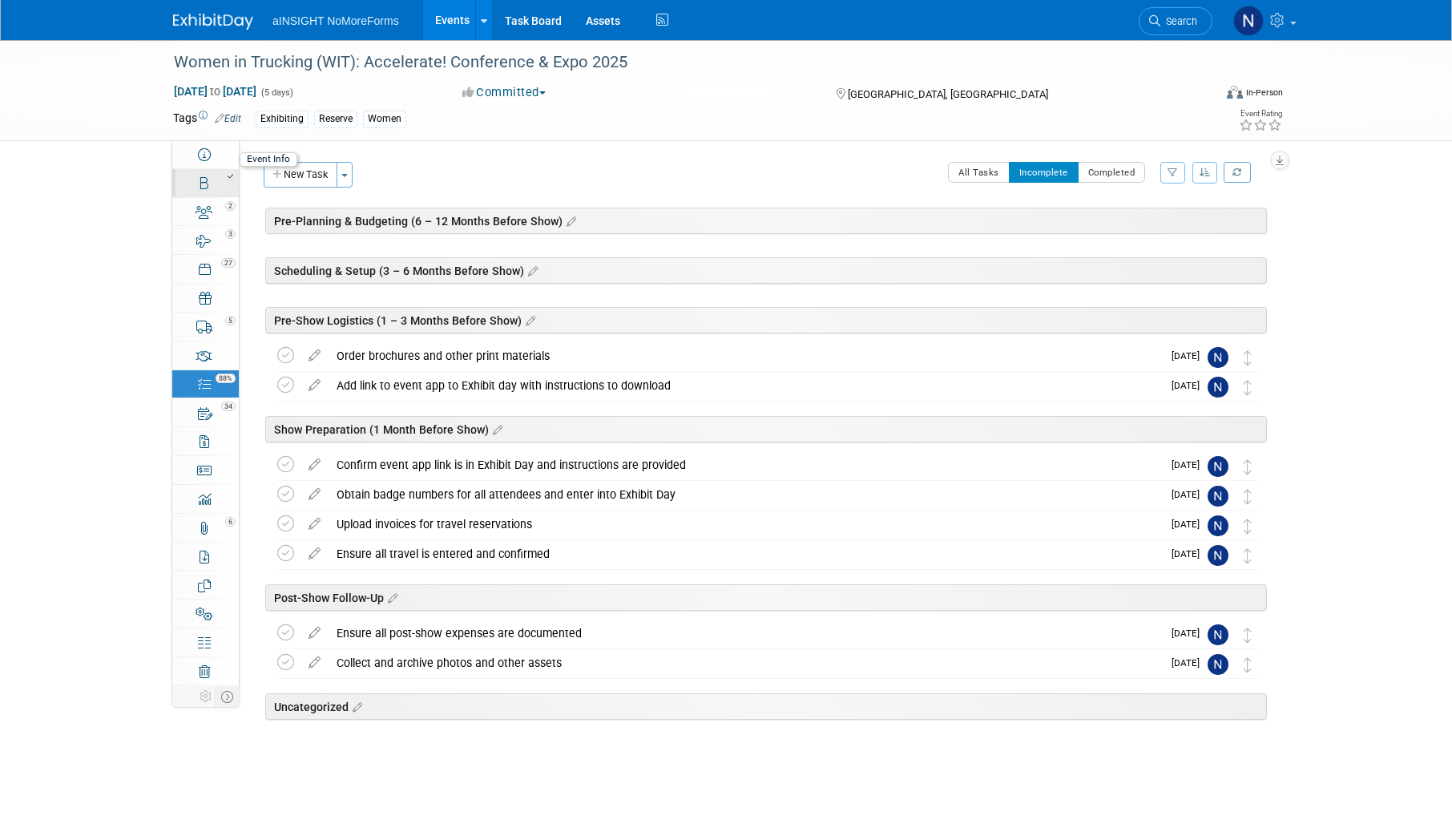
select select "Yes"
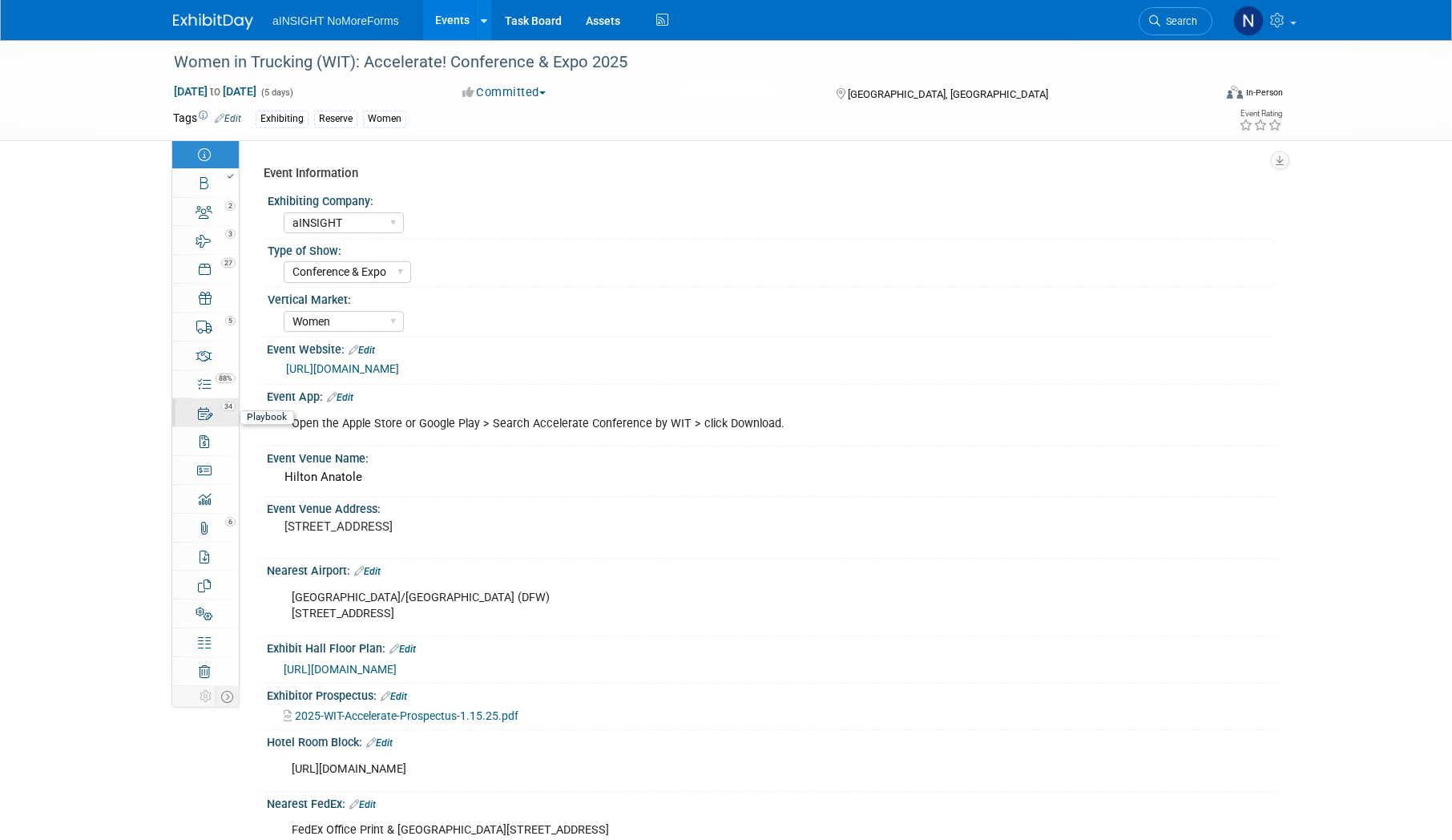
click at [209, 414] on icon at bounding box center [205, 413] width 15 height 12
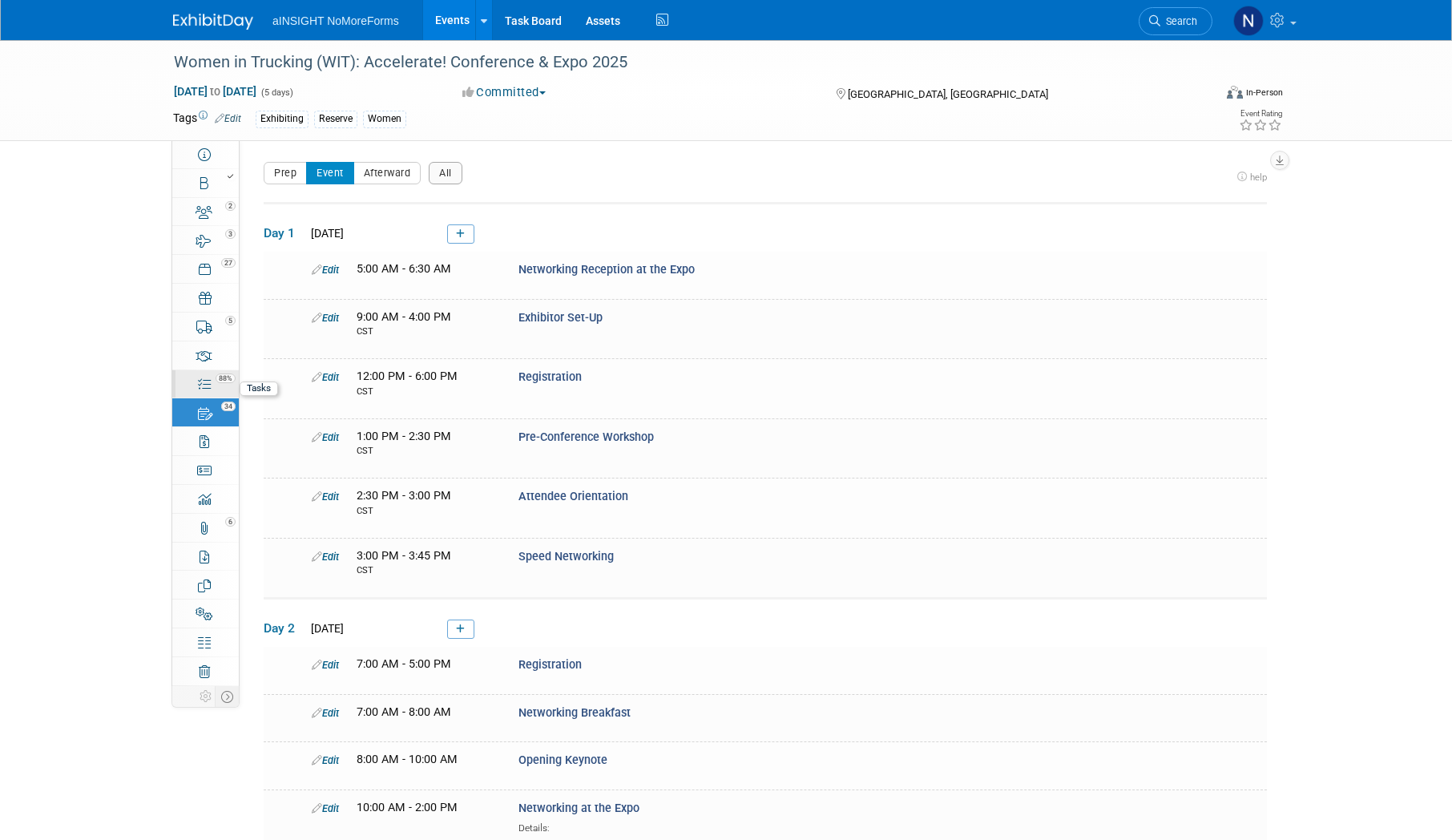
click at [213, 383] on link "88% Tasks 88%" at bounding box center [205, 384] width 66 height 28
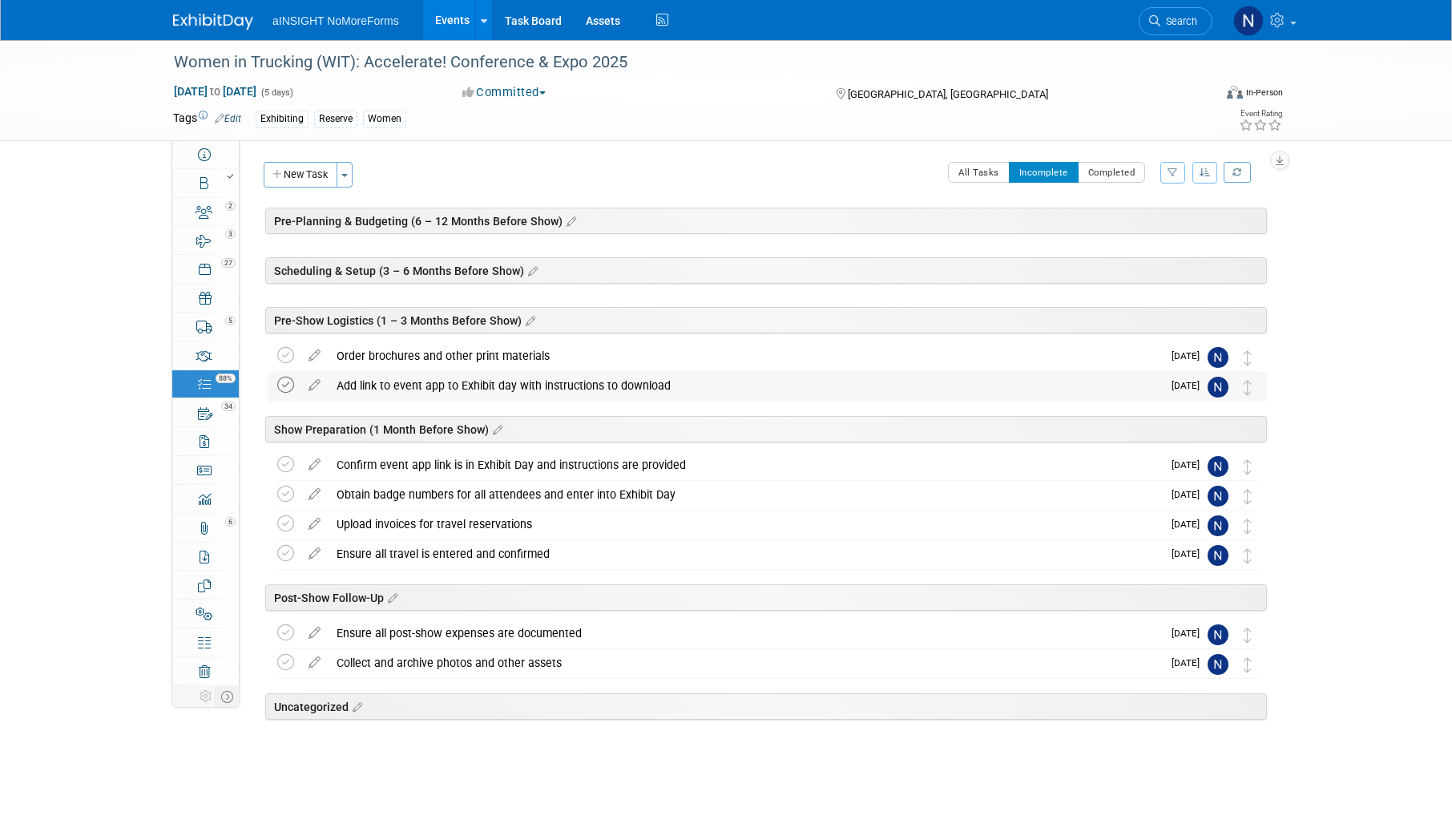
click at [283, 388] on icon at bounding box center [285, 384] width 17 height 17
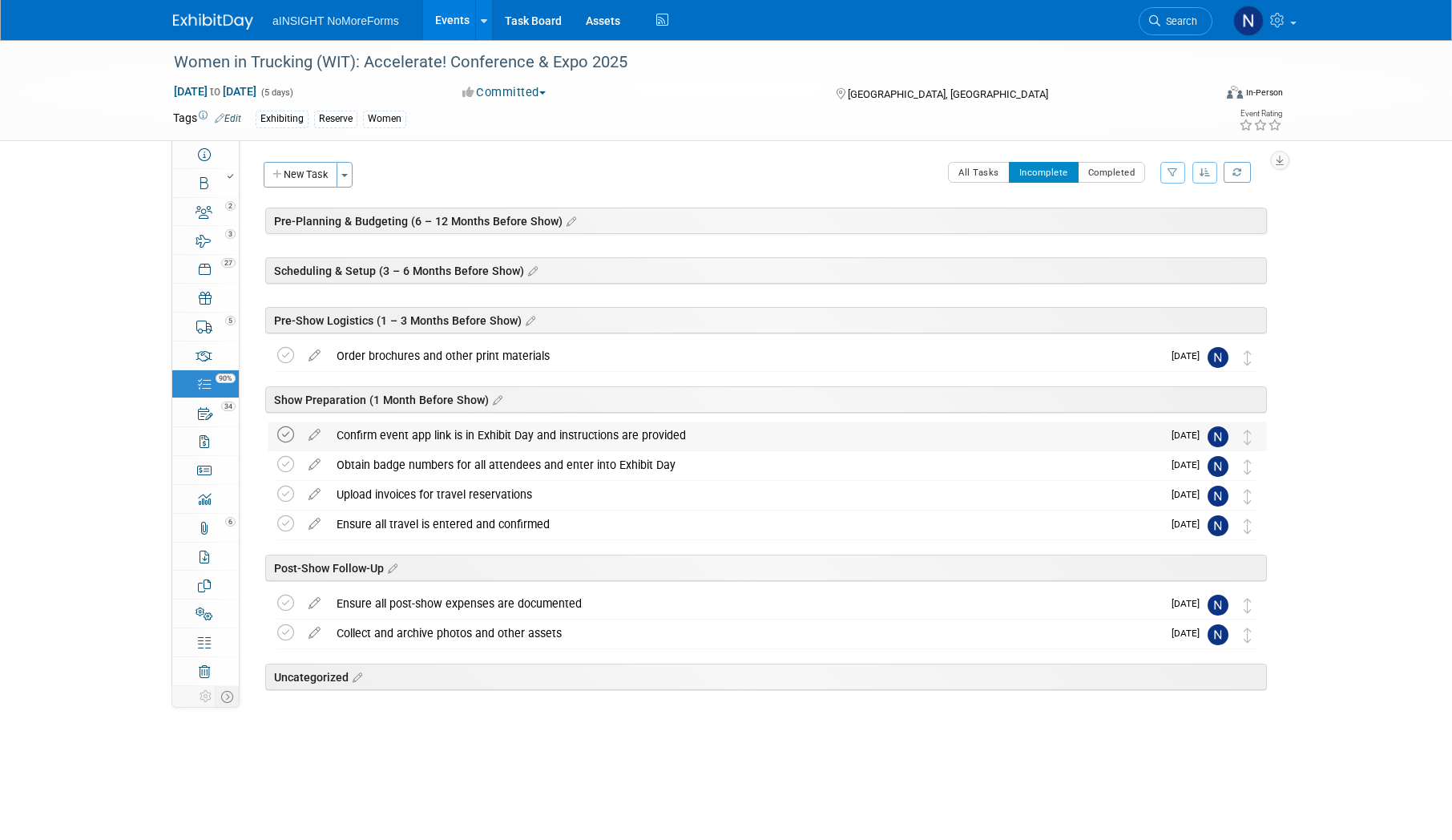
click at [283, 435] on icon at bounding box center [285, 435] width 17 height 17
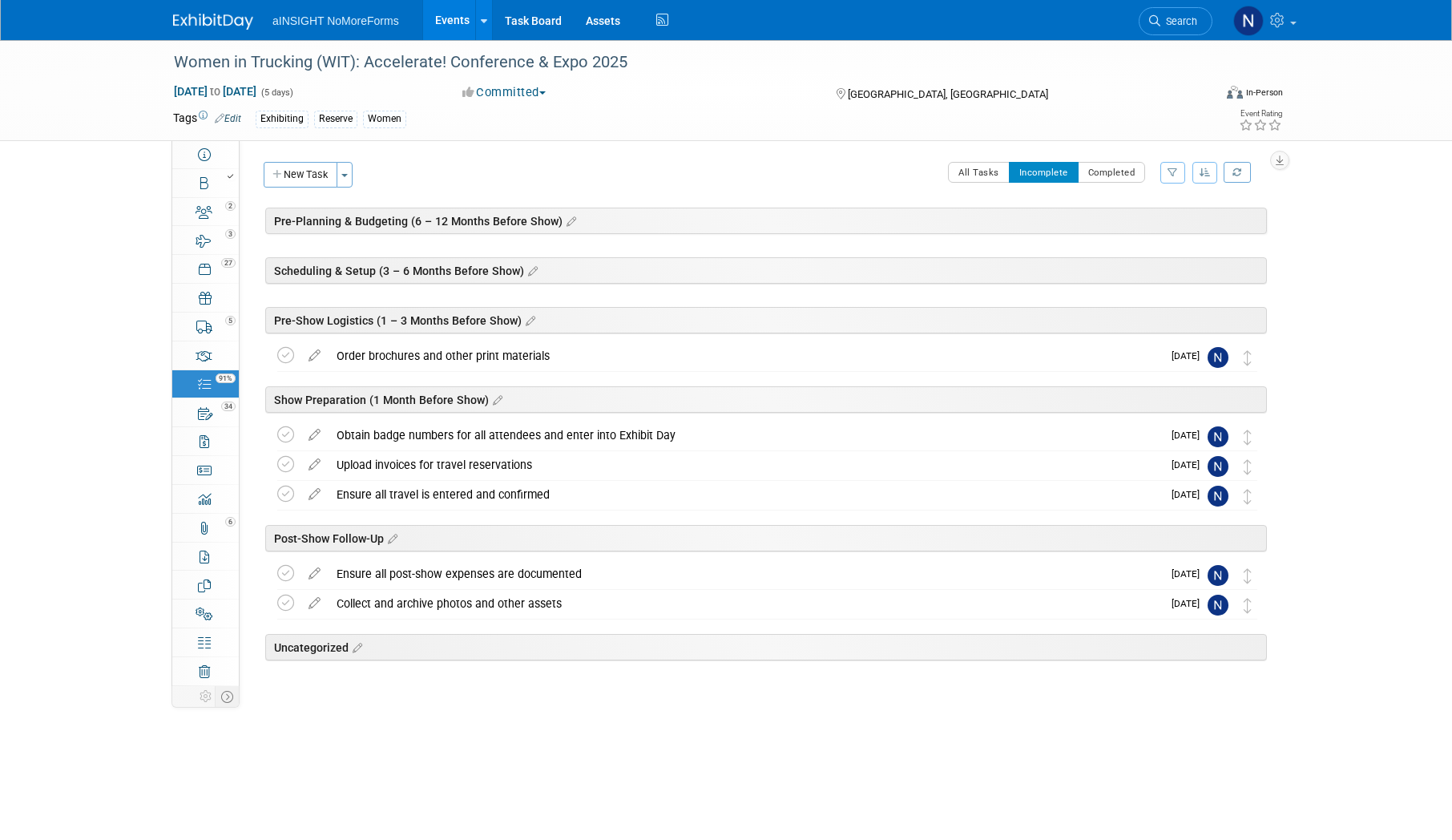
click at [458, 12] on link "Events" at bounding box center [452, 19] width 58 height 40
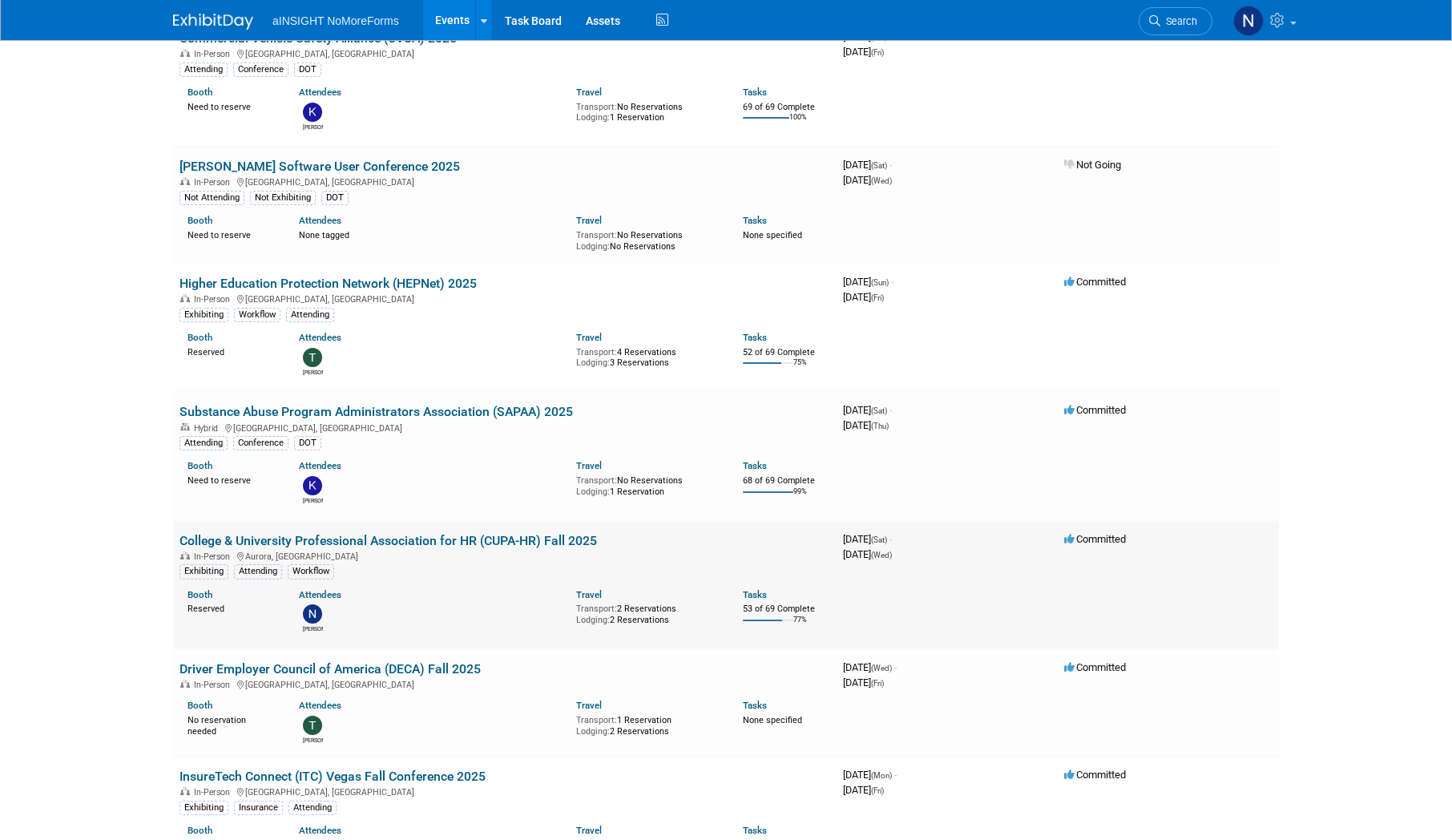
scroll to position [320, 0]
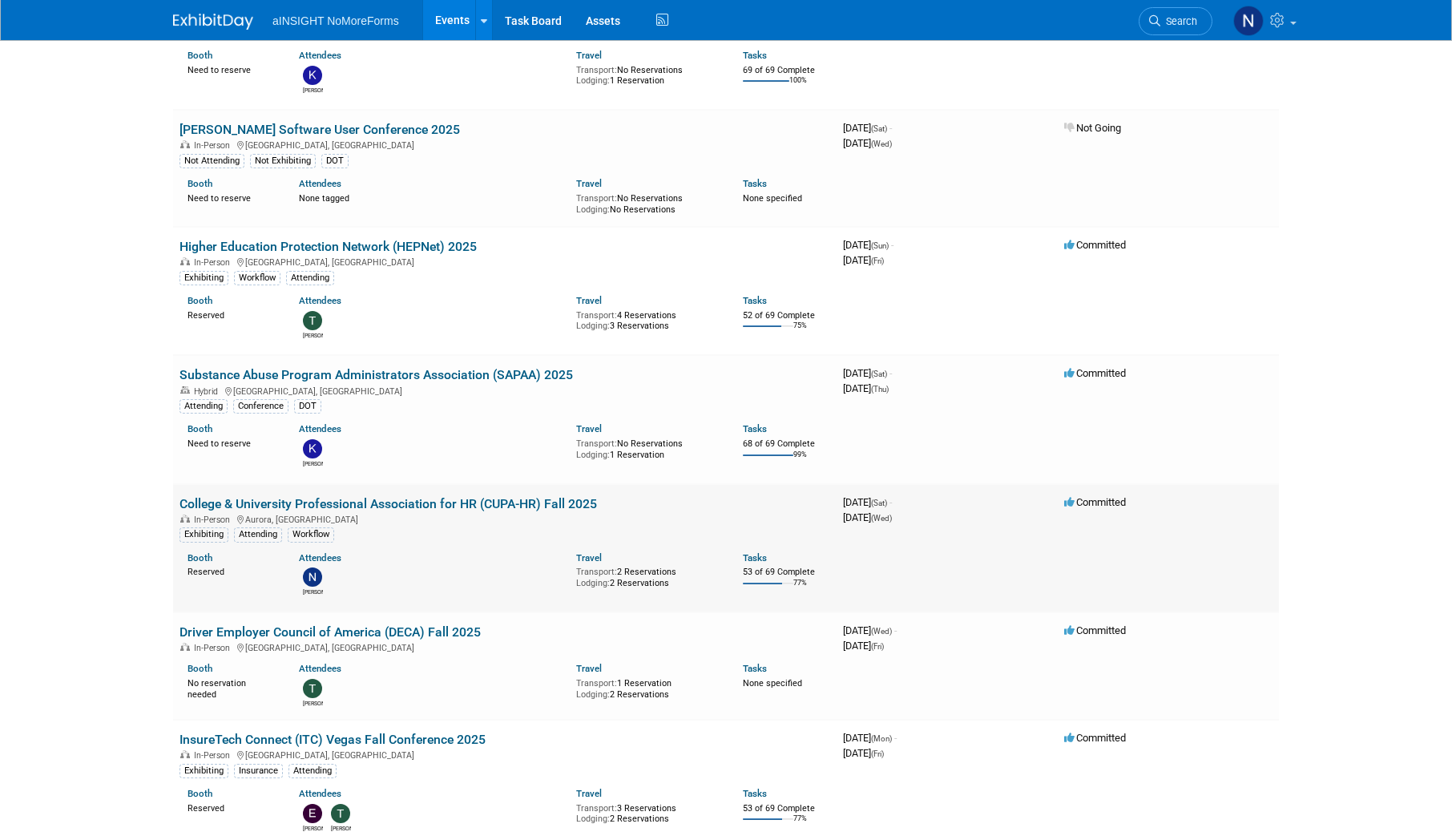
click at [382, 497] on link "College & University Professional Association for HR (CUPA-HR) Fall 2025" at bounding box center [389, 503] width 418 height 15
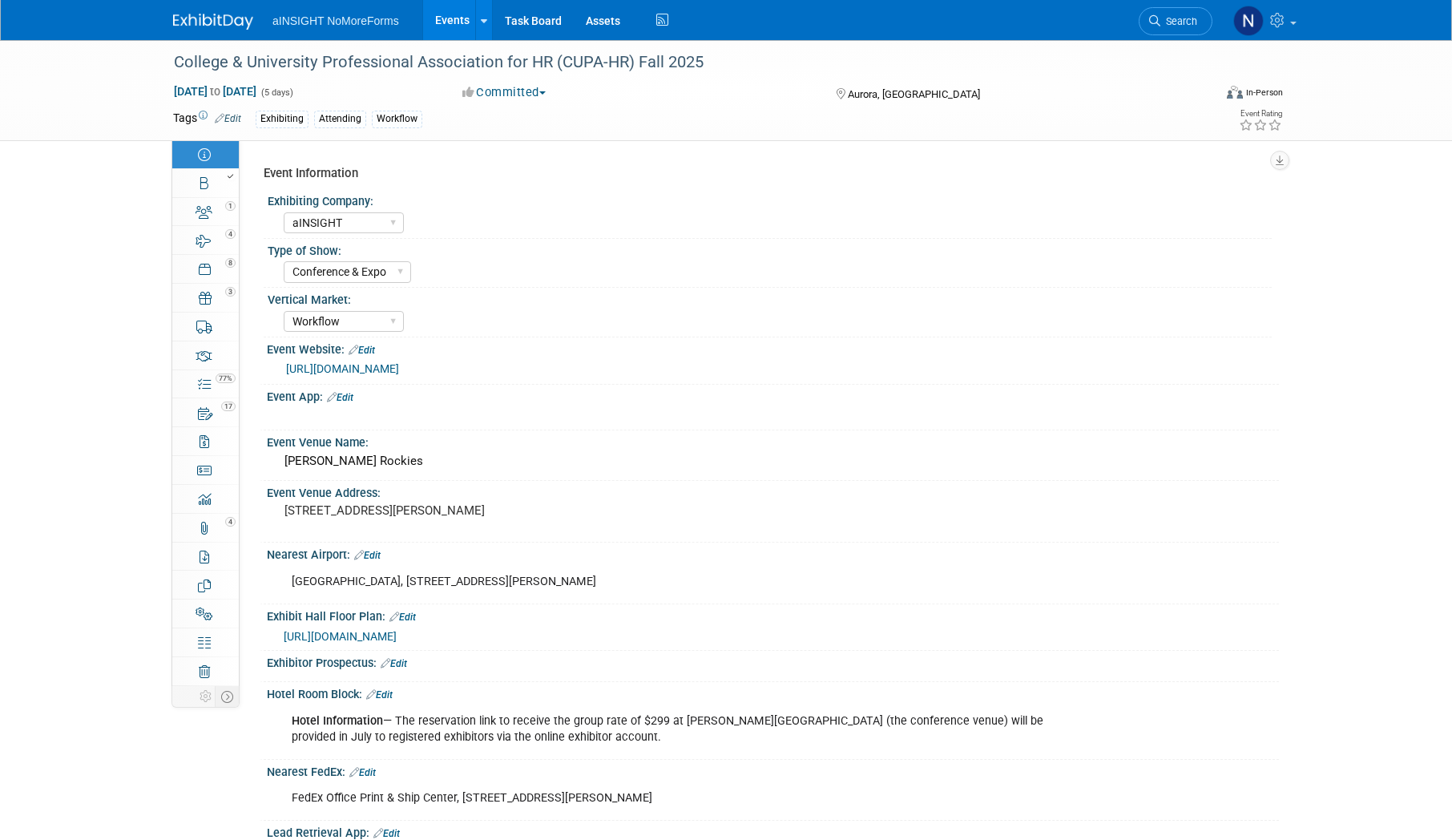
select select "aINSIGHT"
select select "Conference & Expo"
select select "Workflow"
click at [220, 219] on link "1 Staff 1" at bounding box center [205, 212] width 66 height 28
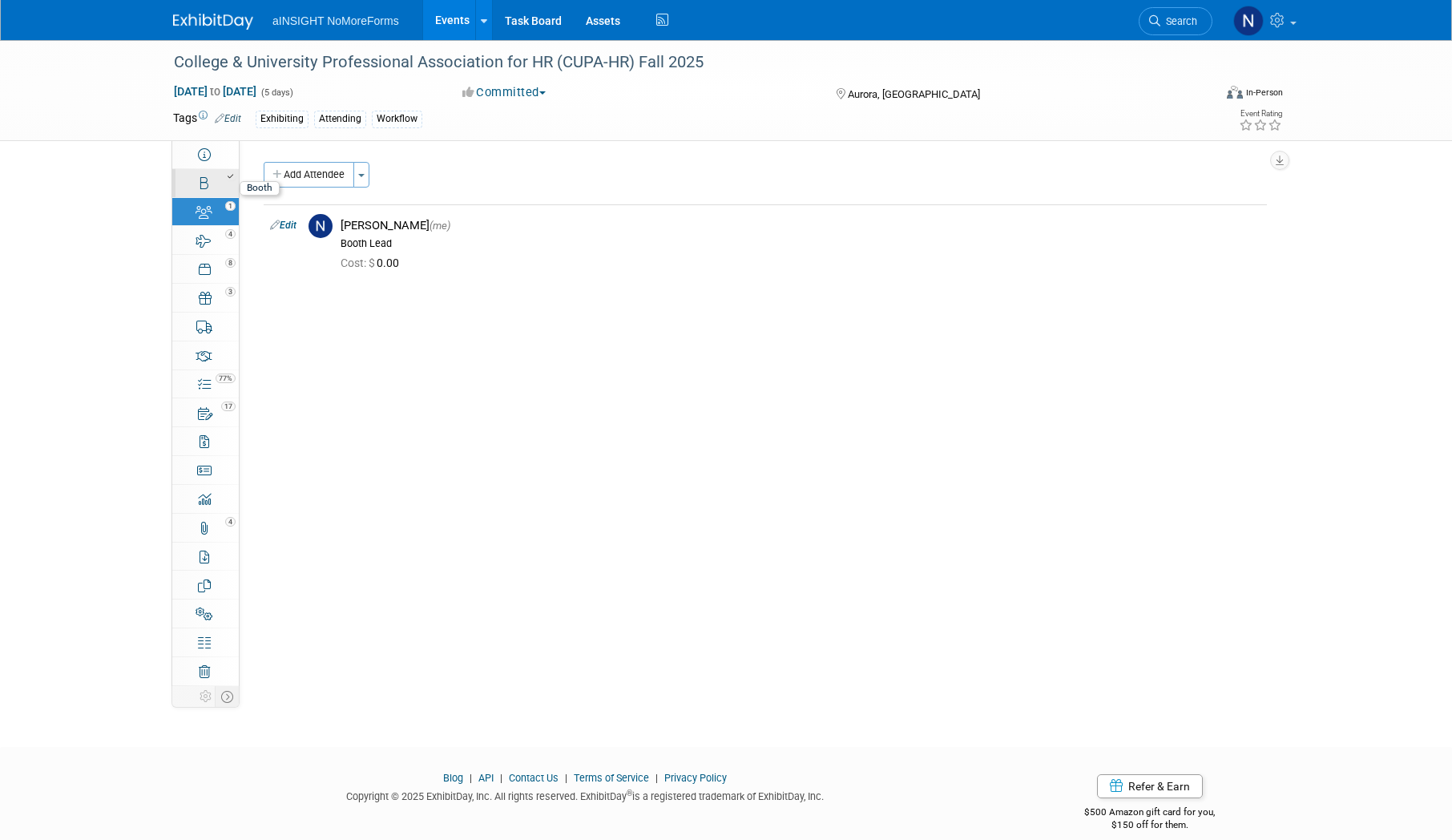
click at [208, 193] on link "Booth" at bounding box center [205, 183] width 66 height 28
select select "aINSIGHT"
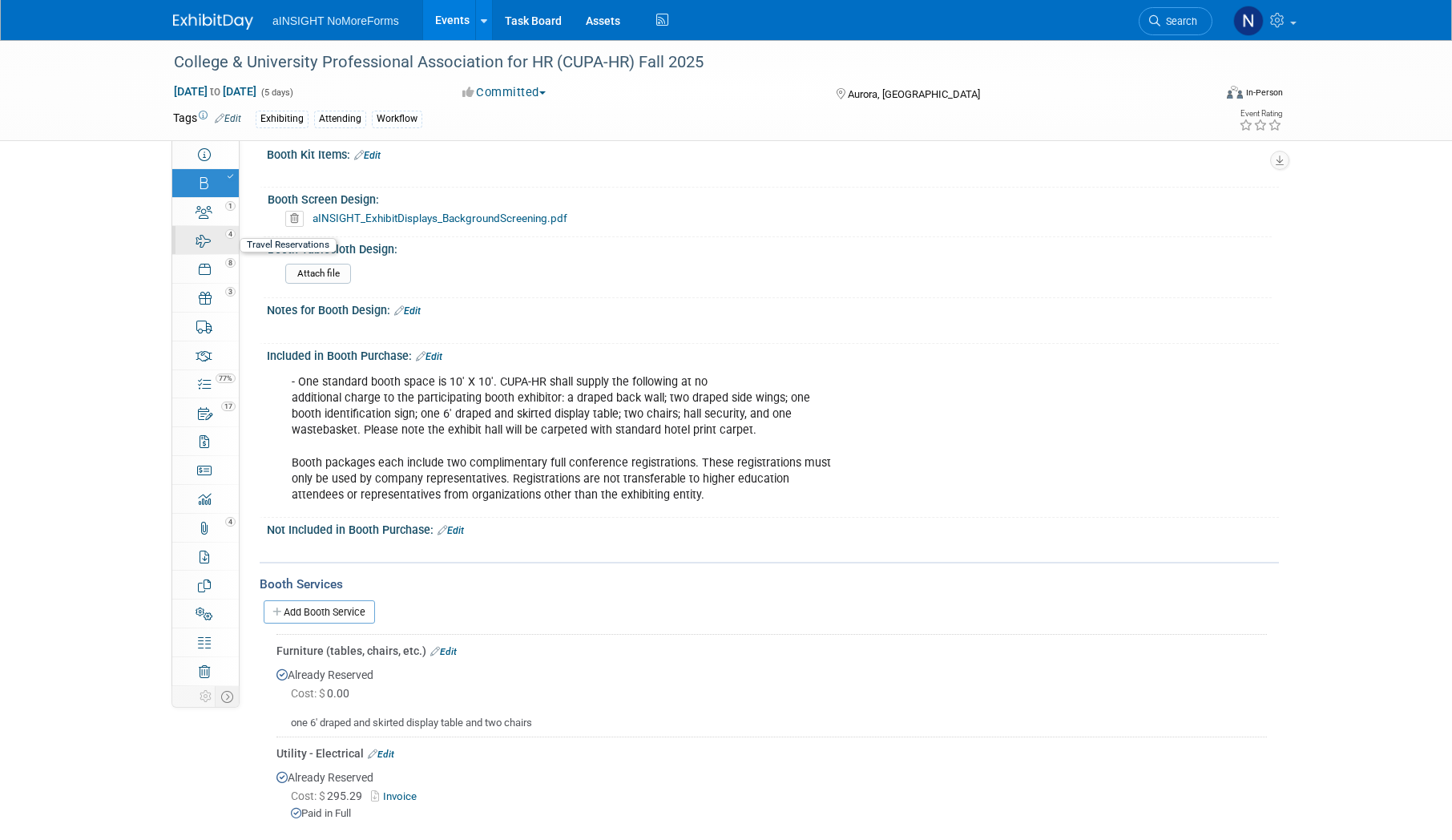
scroll to position [401, 0]
click at [205, 272] on icon at bounding box center [204, 269] width 12 height 12
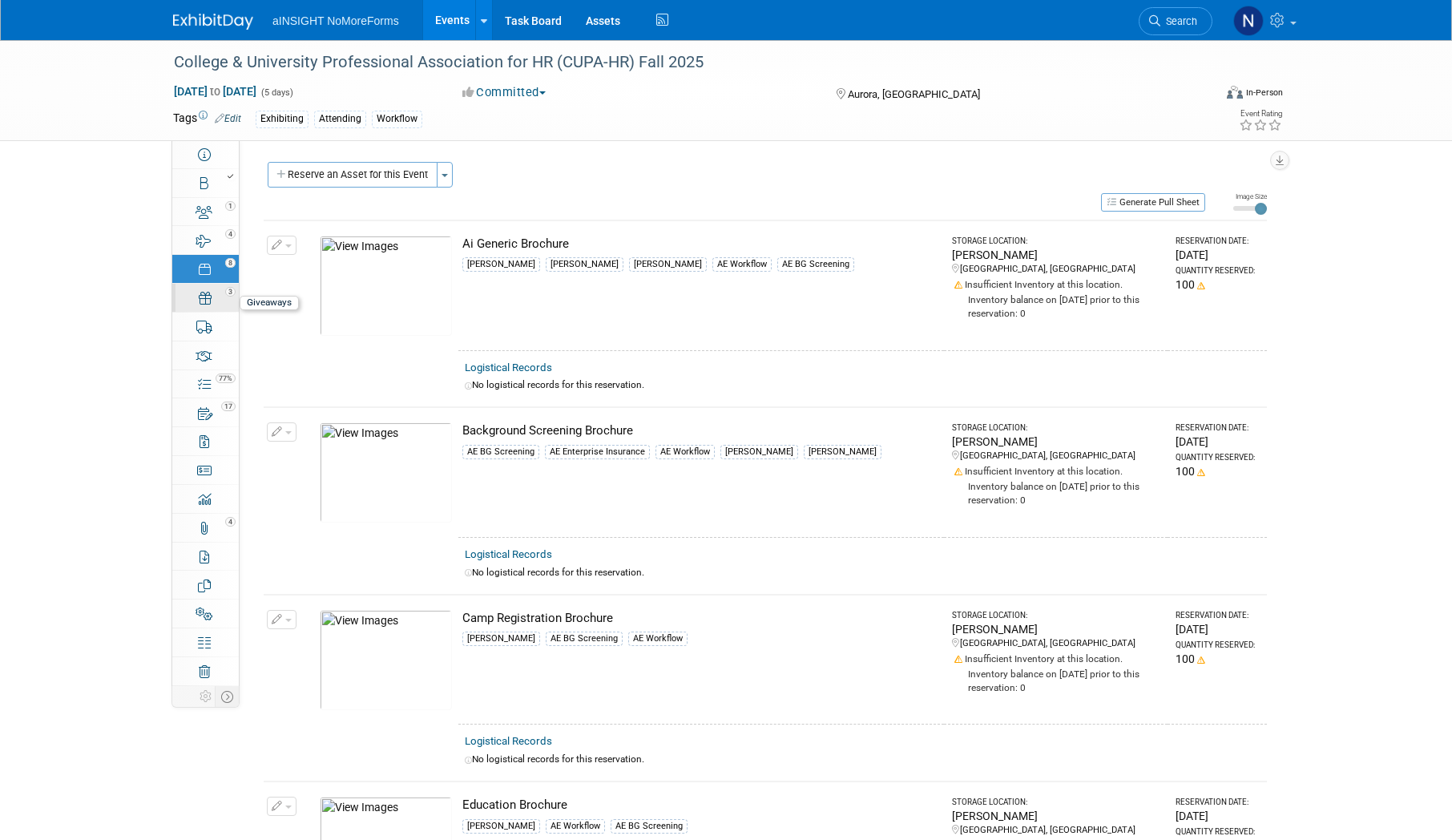
click at [215, 292] on div "3" at bounding box center [211, 290] width 55 height 12
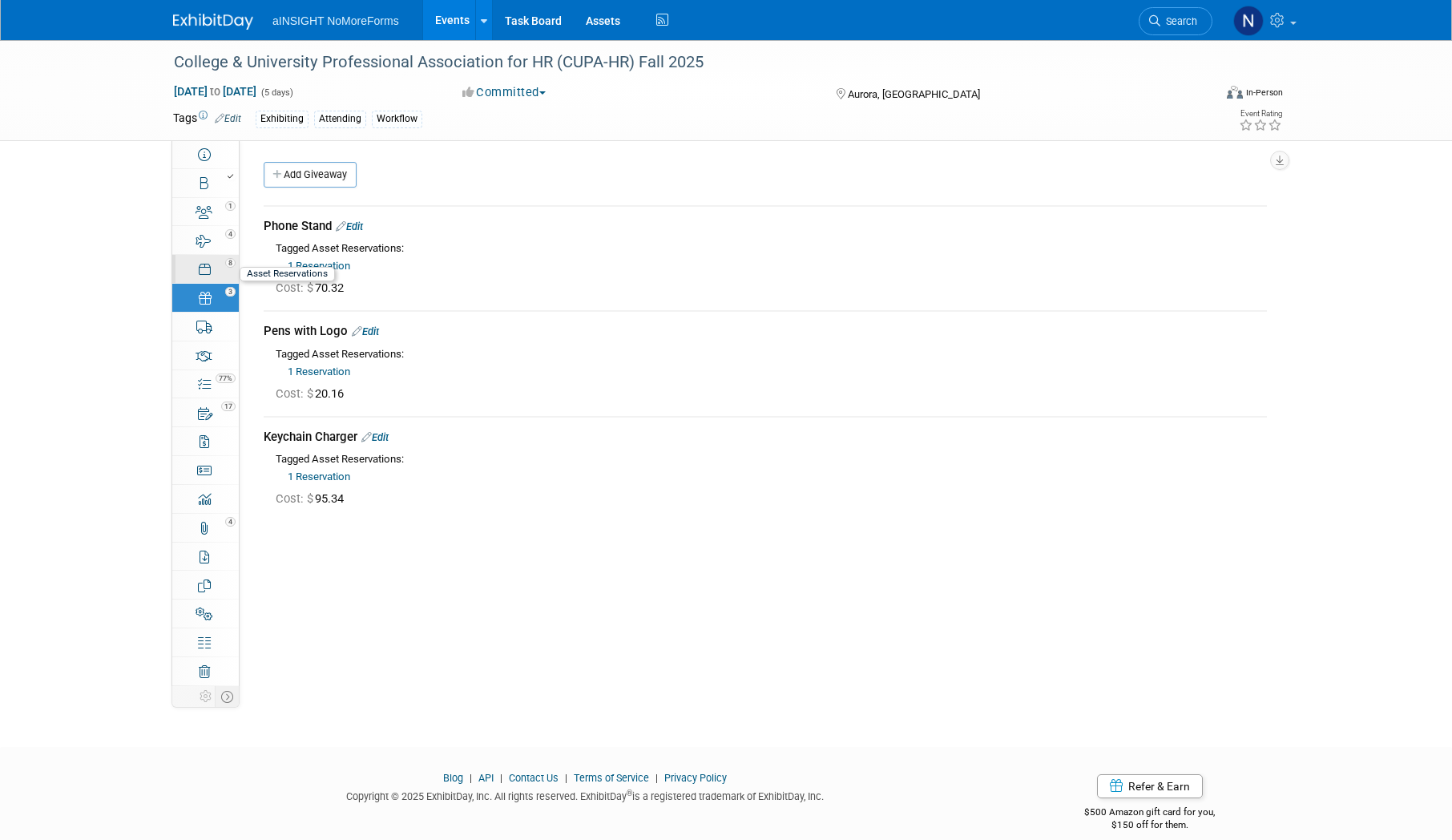
click at [192, 274] on link "8 Asset Reservations 8" at bounding box center [205, 269] width 66 height 28
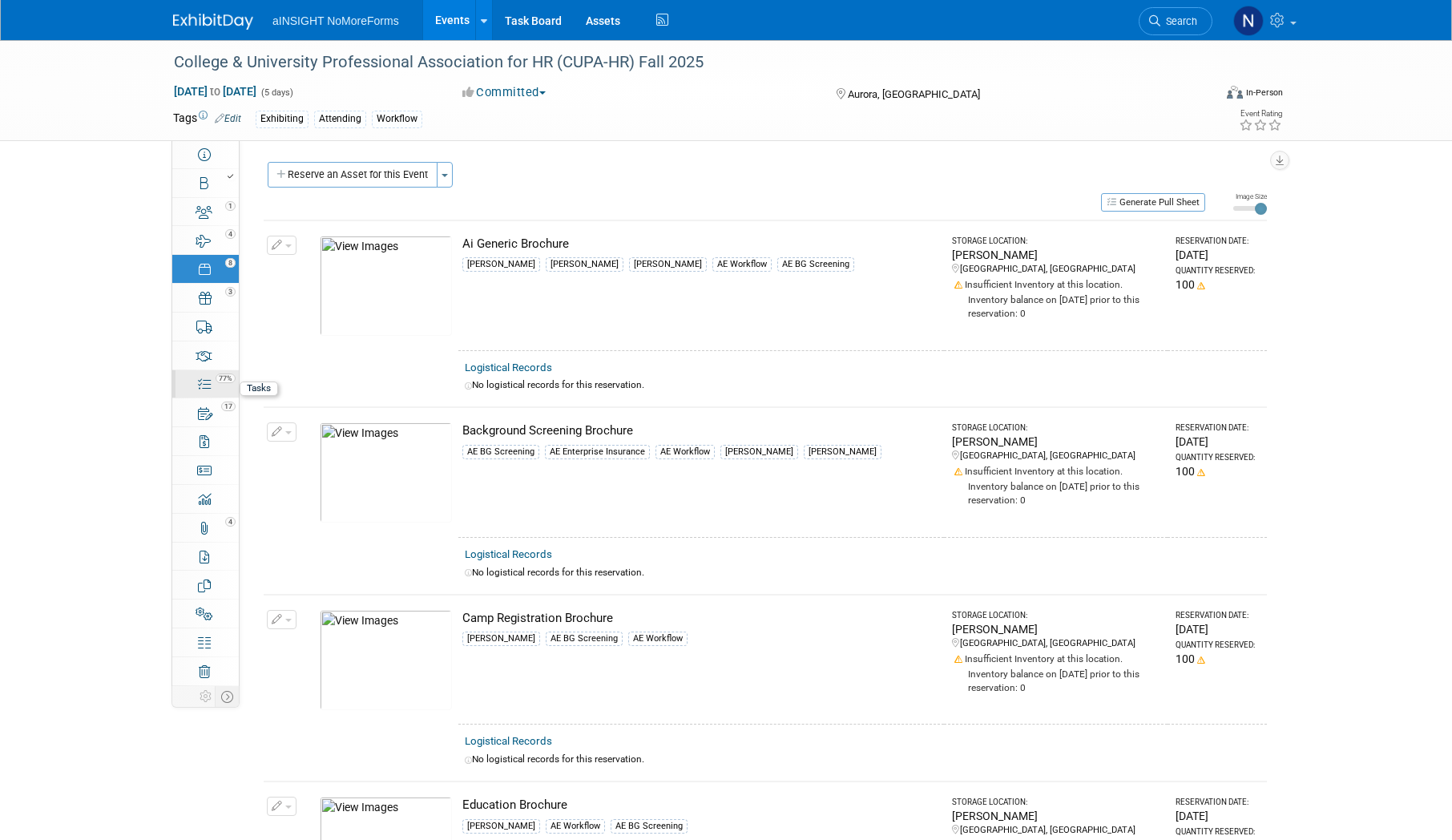
click at [215, 377] on div "77%" at bounding box center [214, 377] width 46 height 12
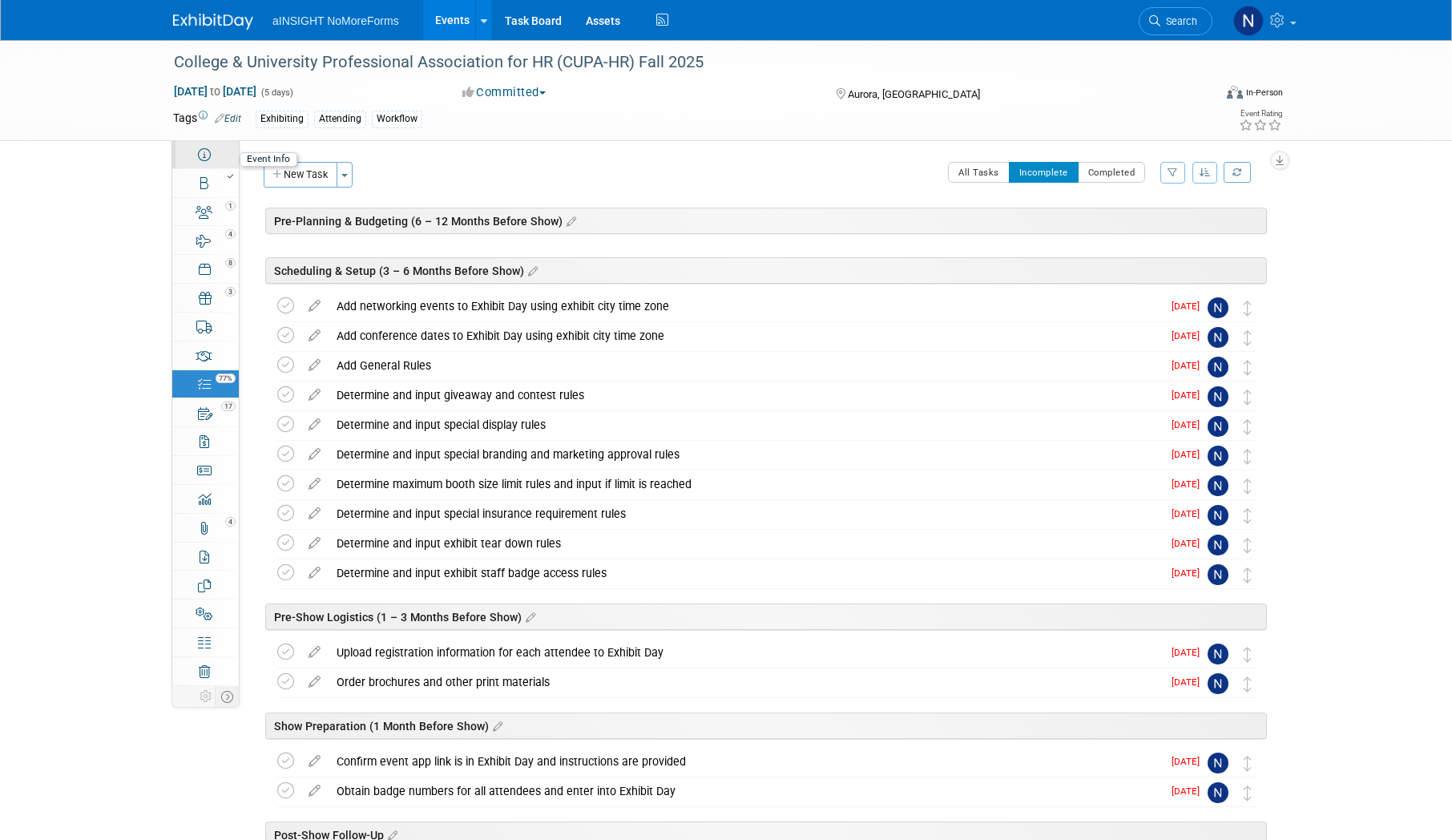
click at [224, 153] on link "Event Information" at bounding box center [205, 154] width 66 height 28
select select "aINSIGHT"
select select "Conference & Expo"
select select "Workflow"
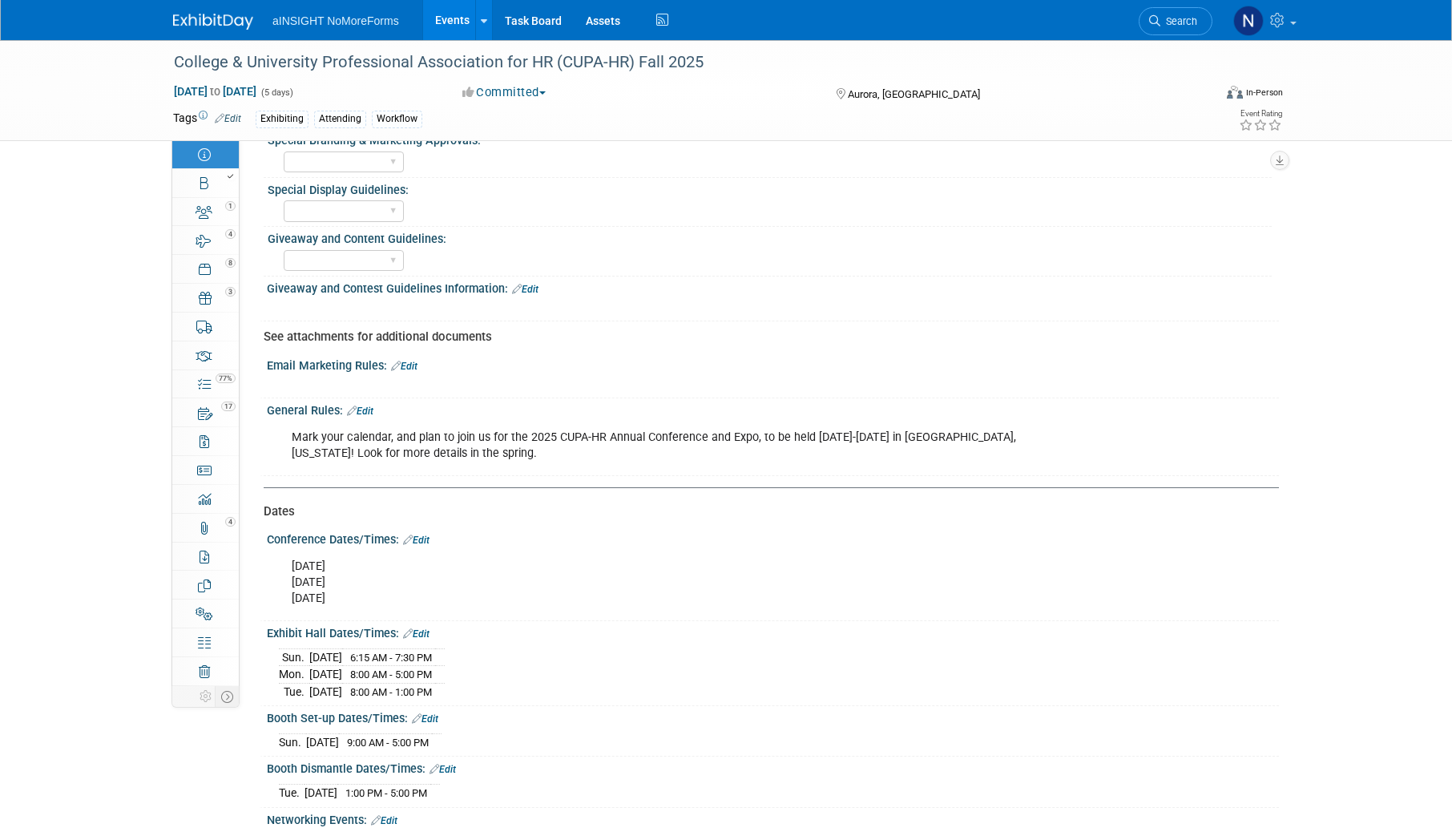
scroll to position [1121, 0]
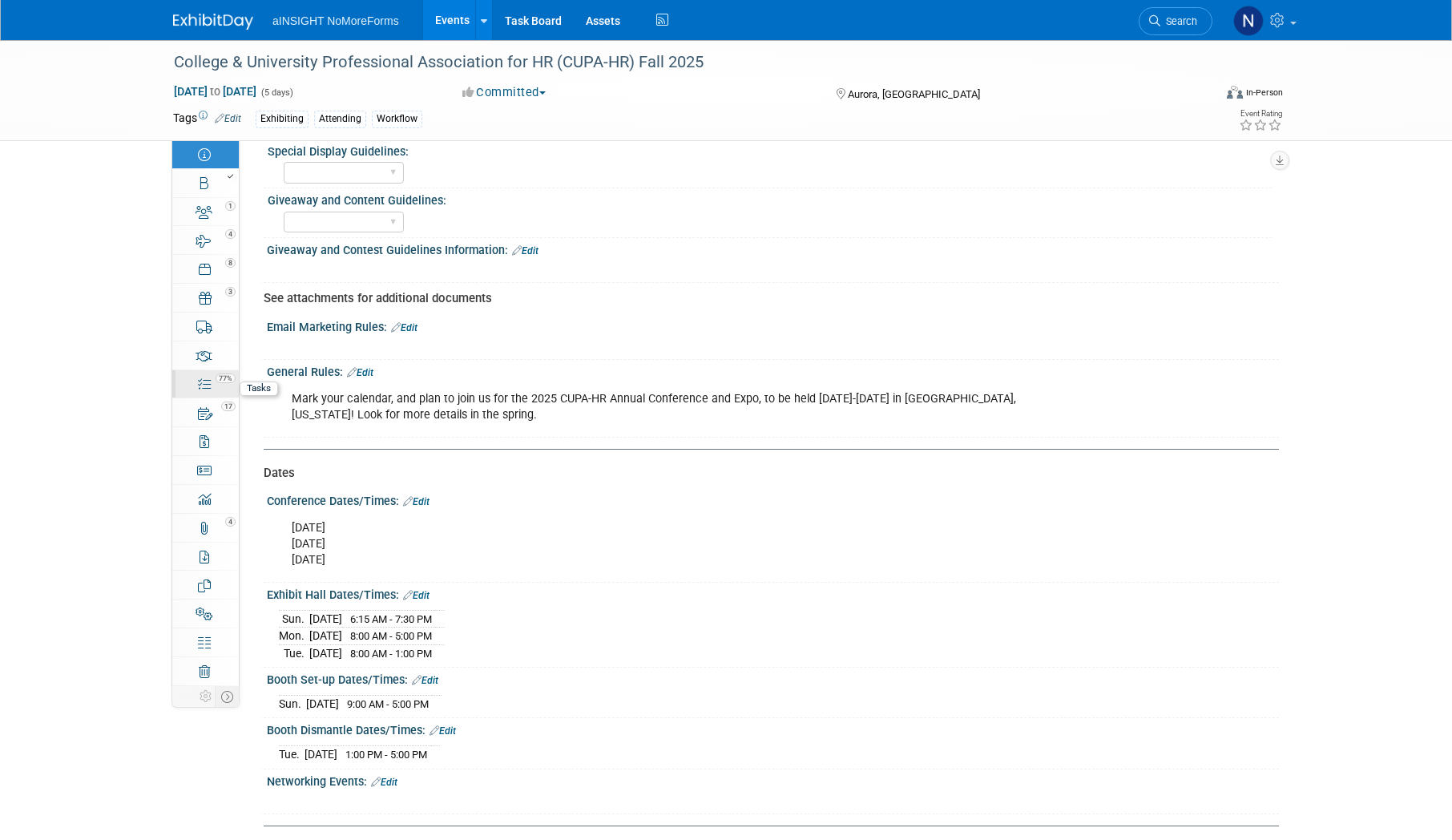
click at [219, 381] on span "77%" at bounding box center [225, 378] width 20 height 10
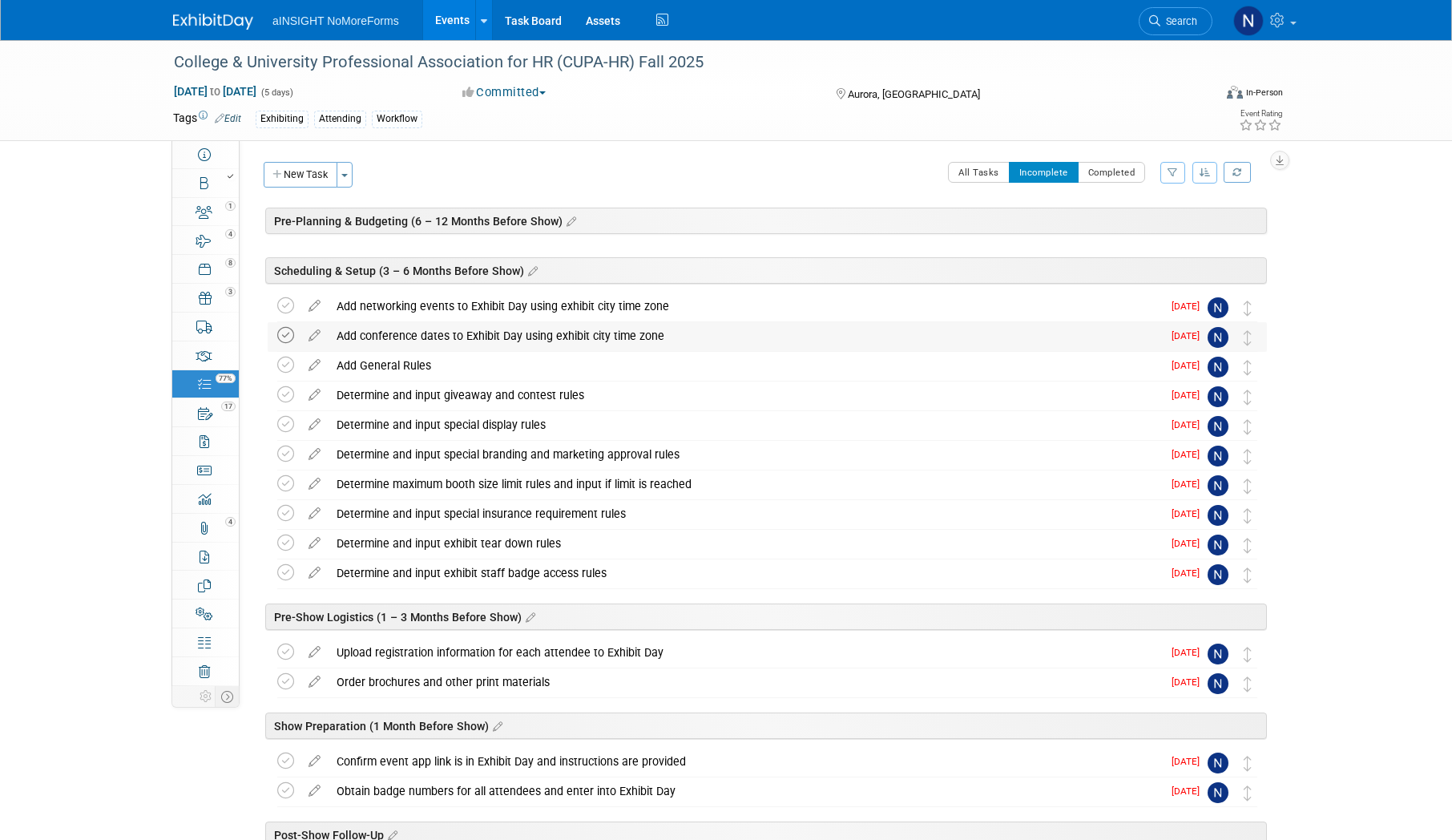
click at [286, 333] on icon at bounding box center [285, 335] width 17 height 17
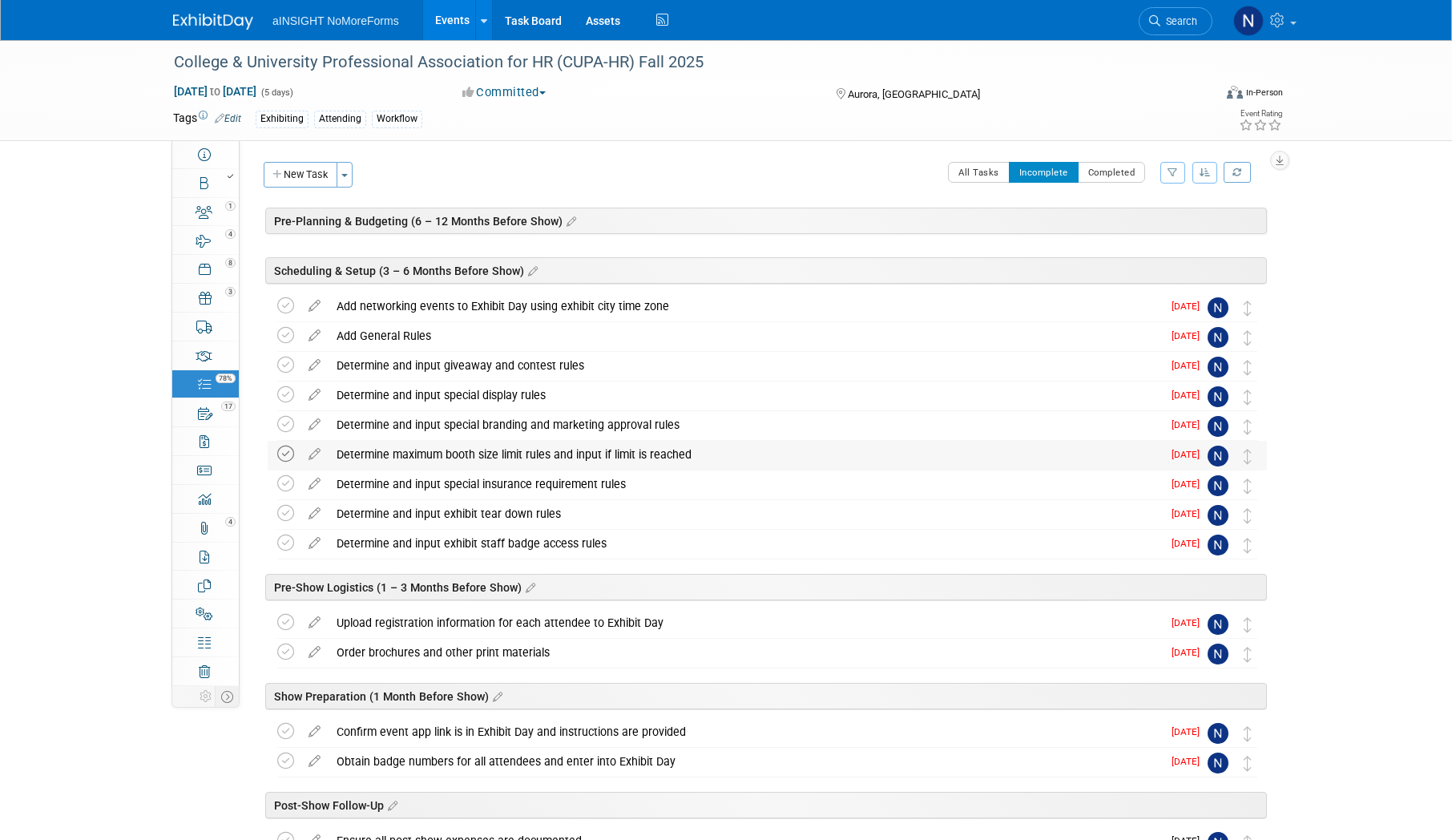
click at [285, 458] on icon at bounding box center [285, 453] width 17 height 17
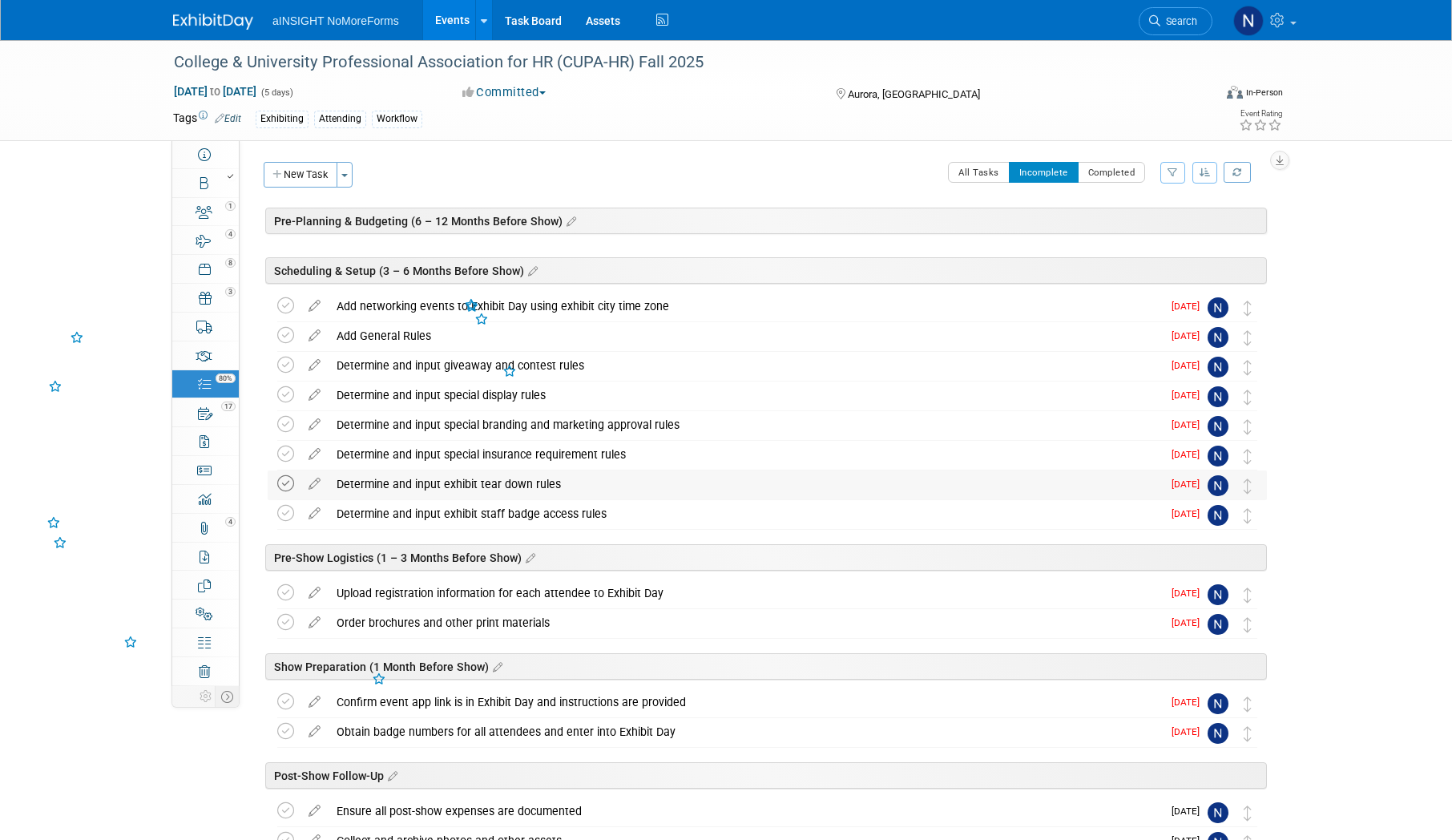
click at [284, 479] on icon at bounding box center [285, 483] width 17 height 17
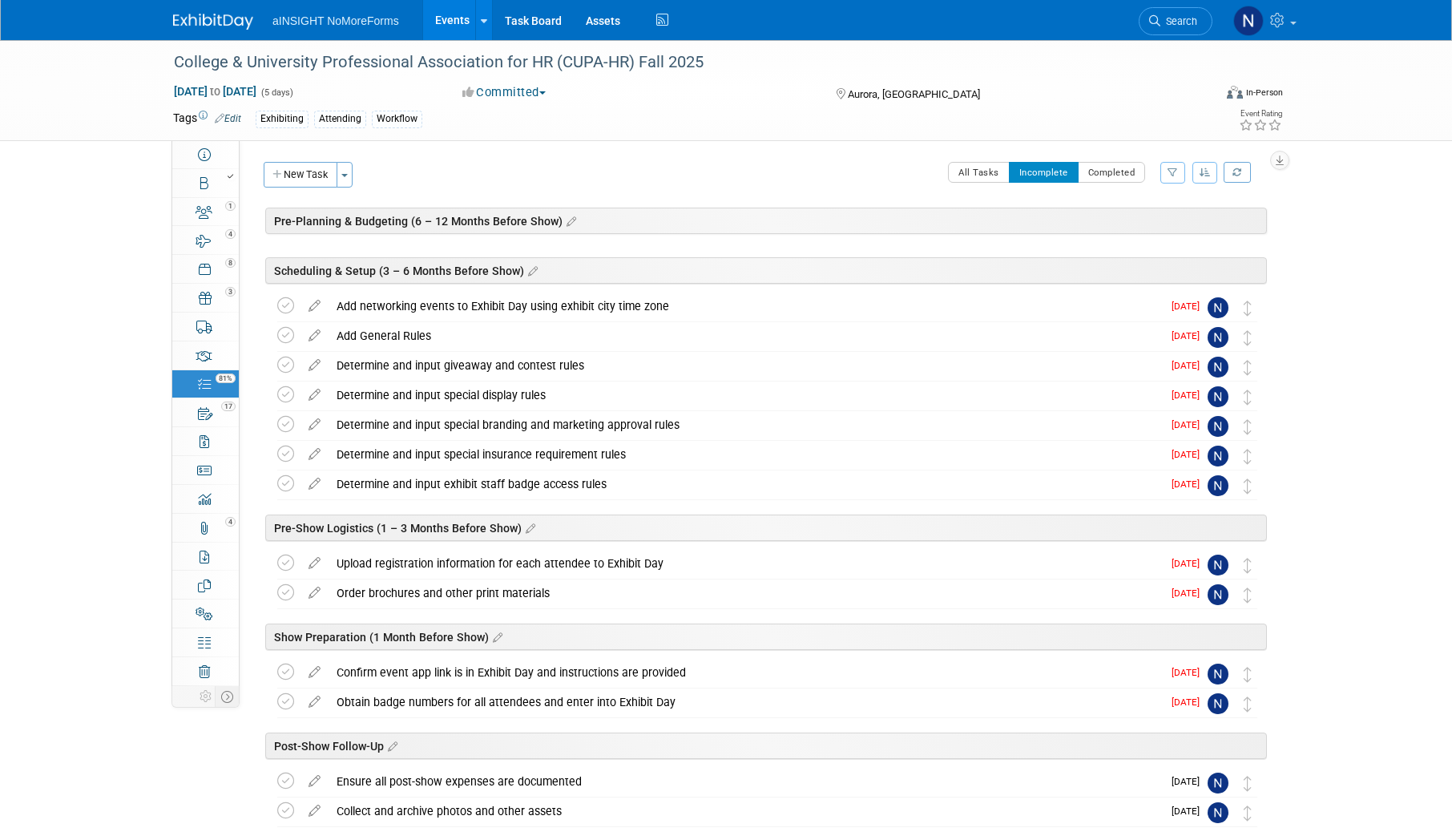
click at [284, 479] on icon at bounding box center [285, 483] width 17 height 17
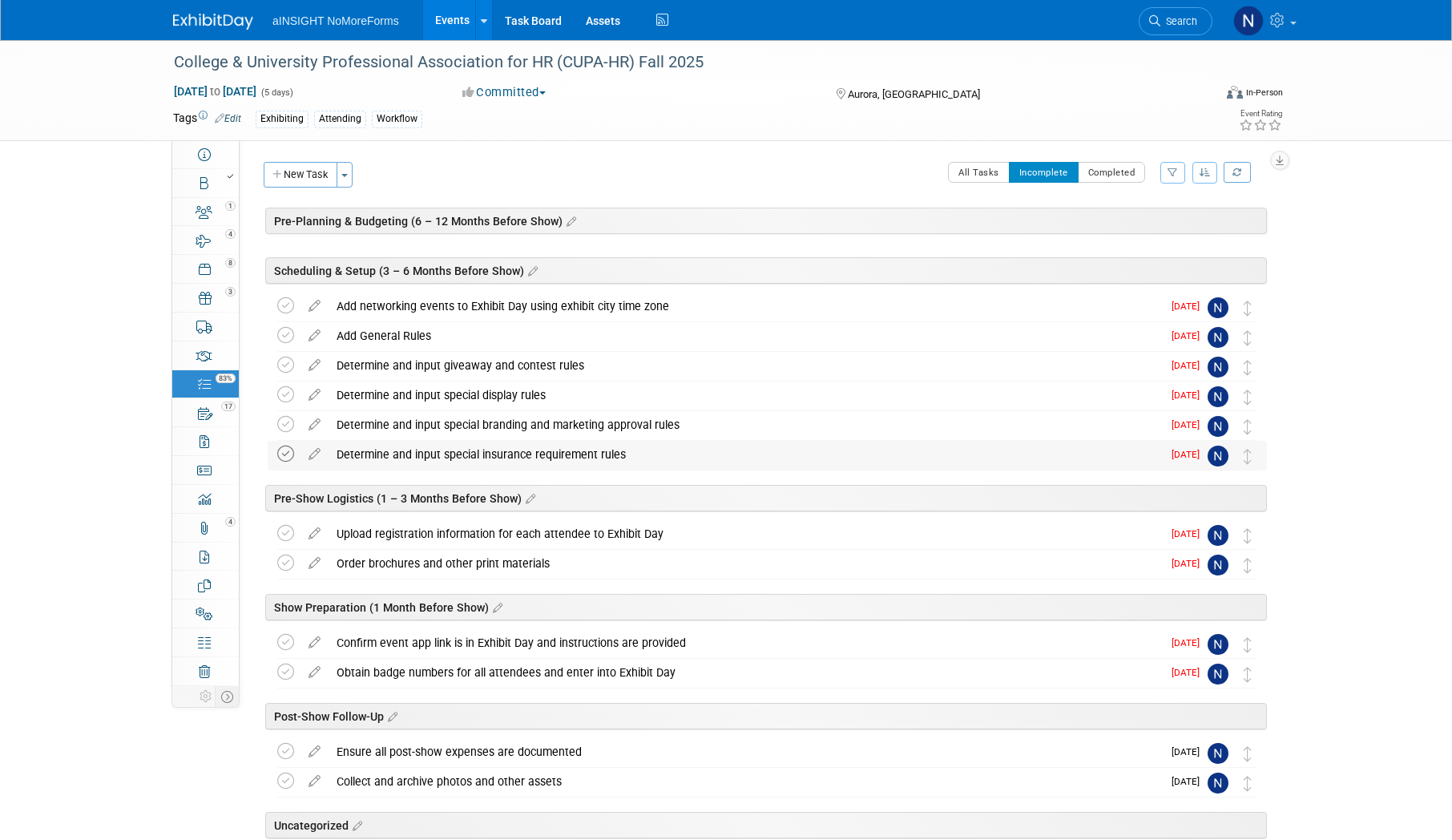
click at [284, 461] on icon at bounding box center [285, 453] width 17 height 17
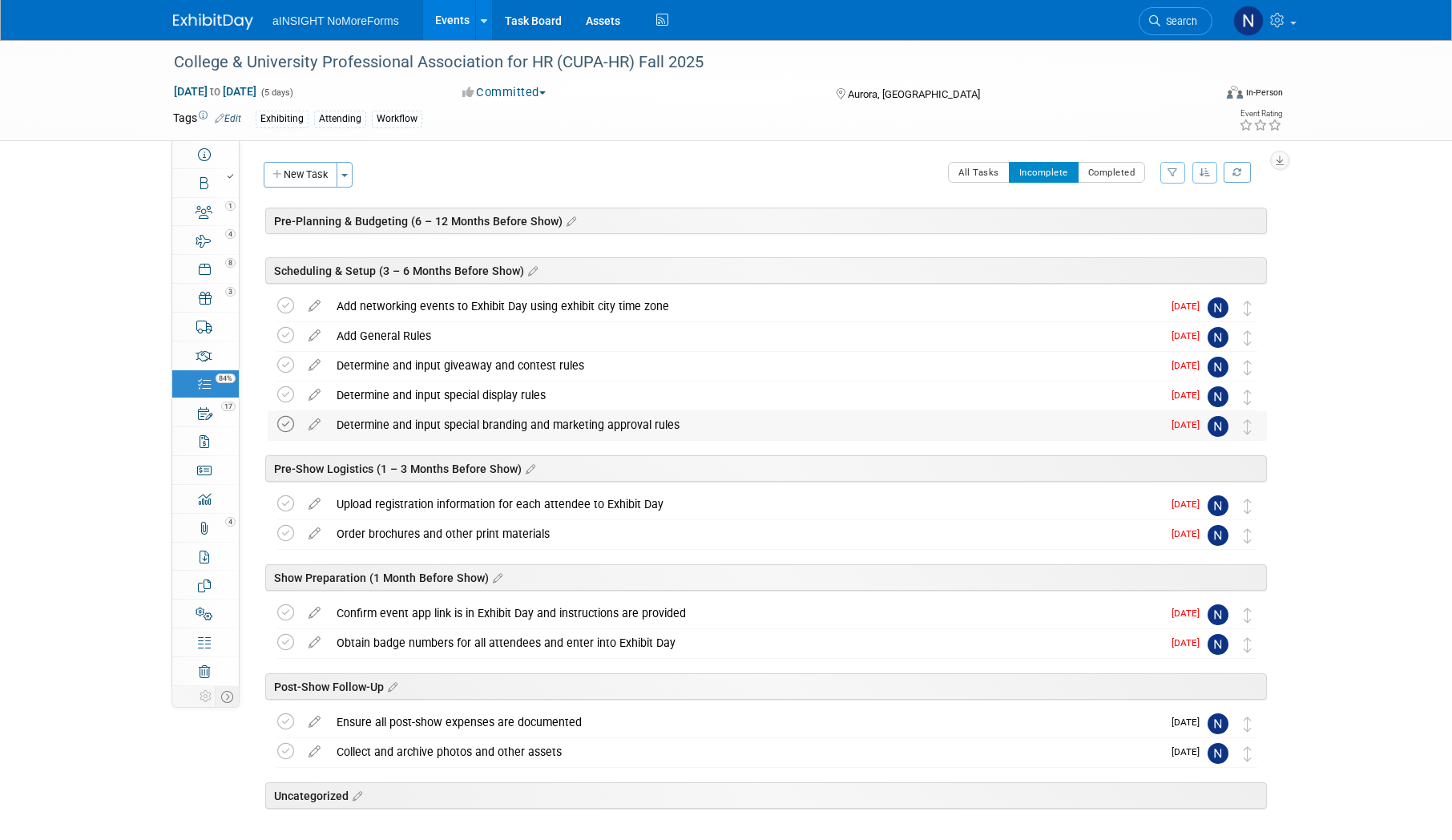
click at [283, 424] on icon at bounding box center [285, 424] width 17 height 17
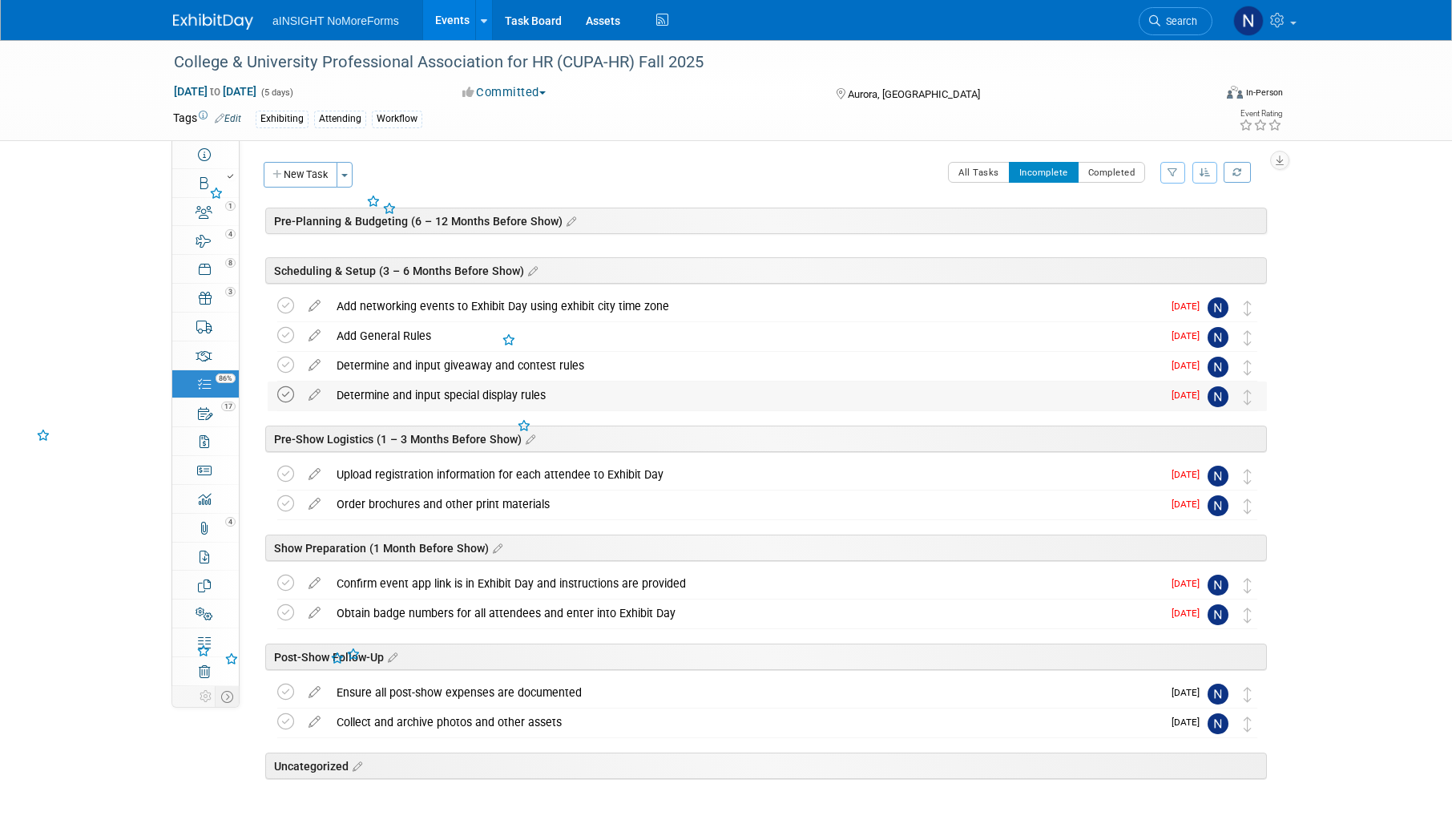
click at [283, 391] on icon at bounding box center [285, 394] width 17 height 17
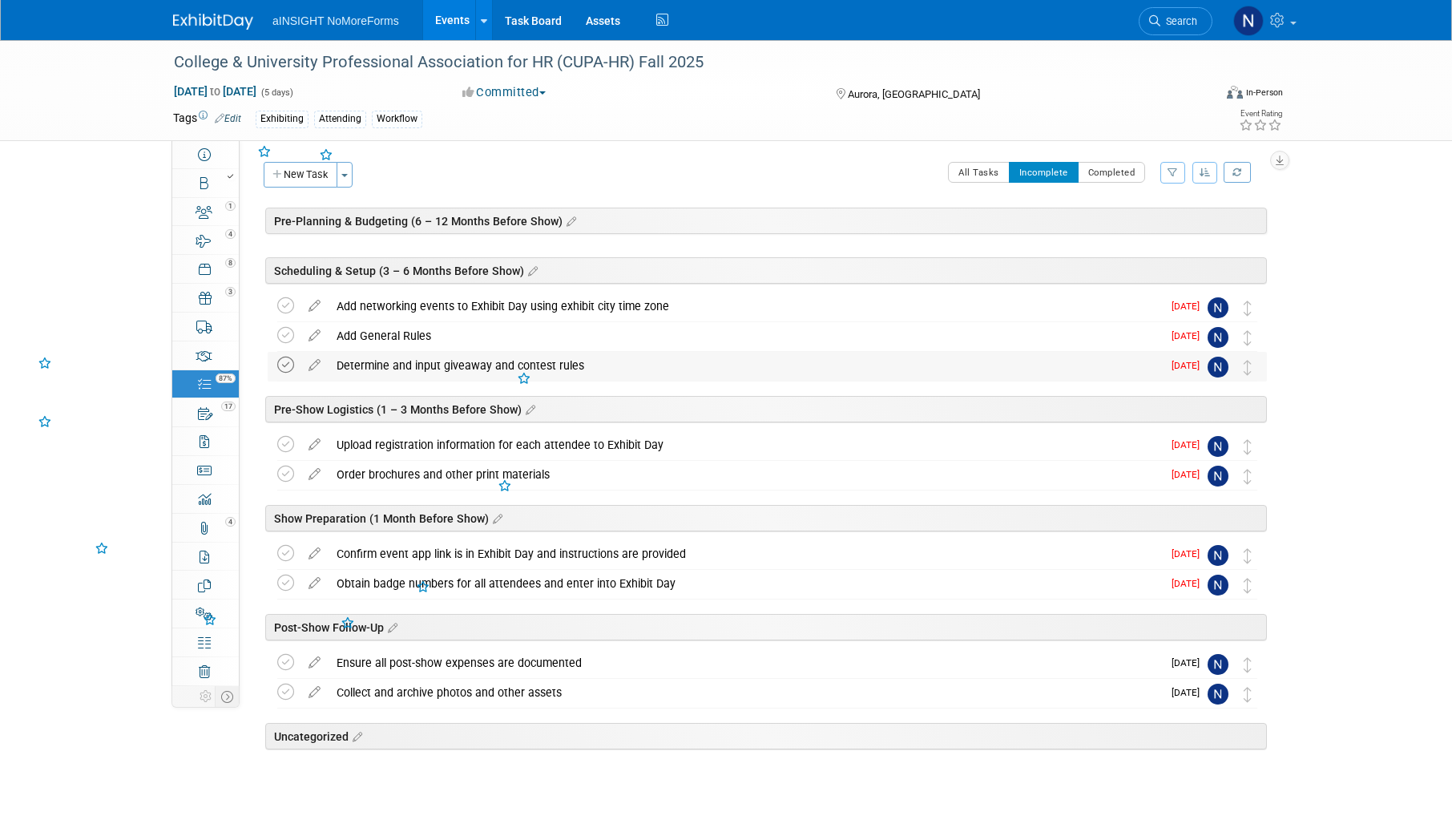
click at [281, 357] on icon at bounding box center [285, 365] width 17 height 17
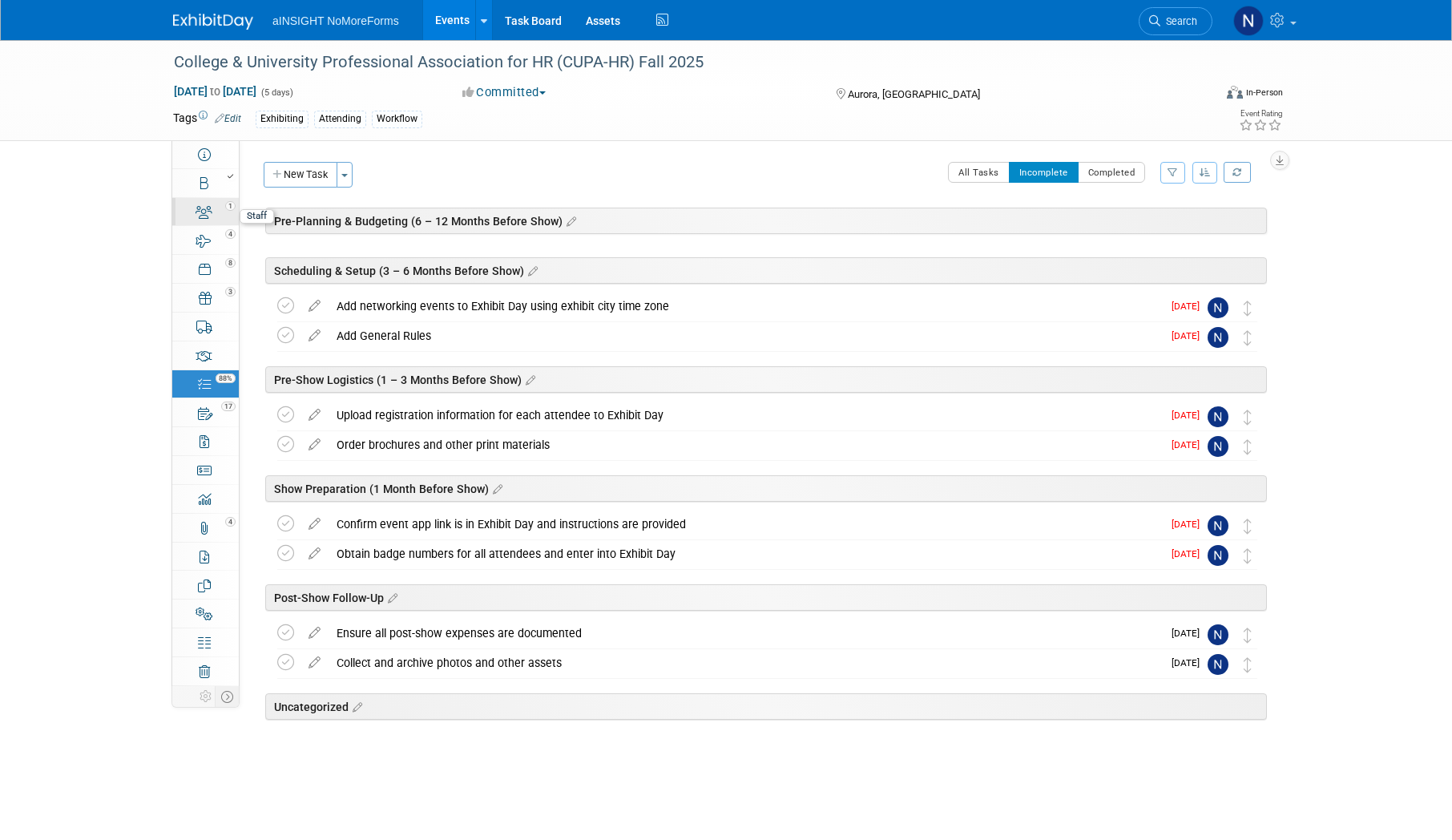
click at [206, 209] on div "1" at bounding box center [211, 204] width 55 height 12
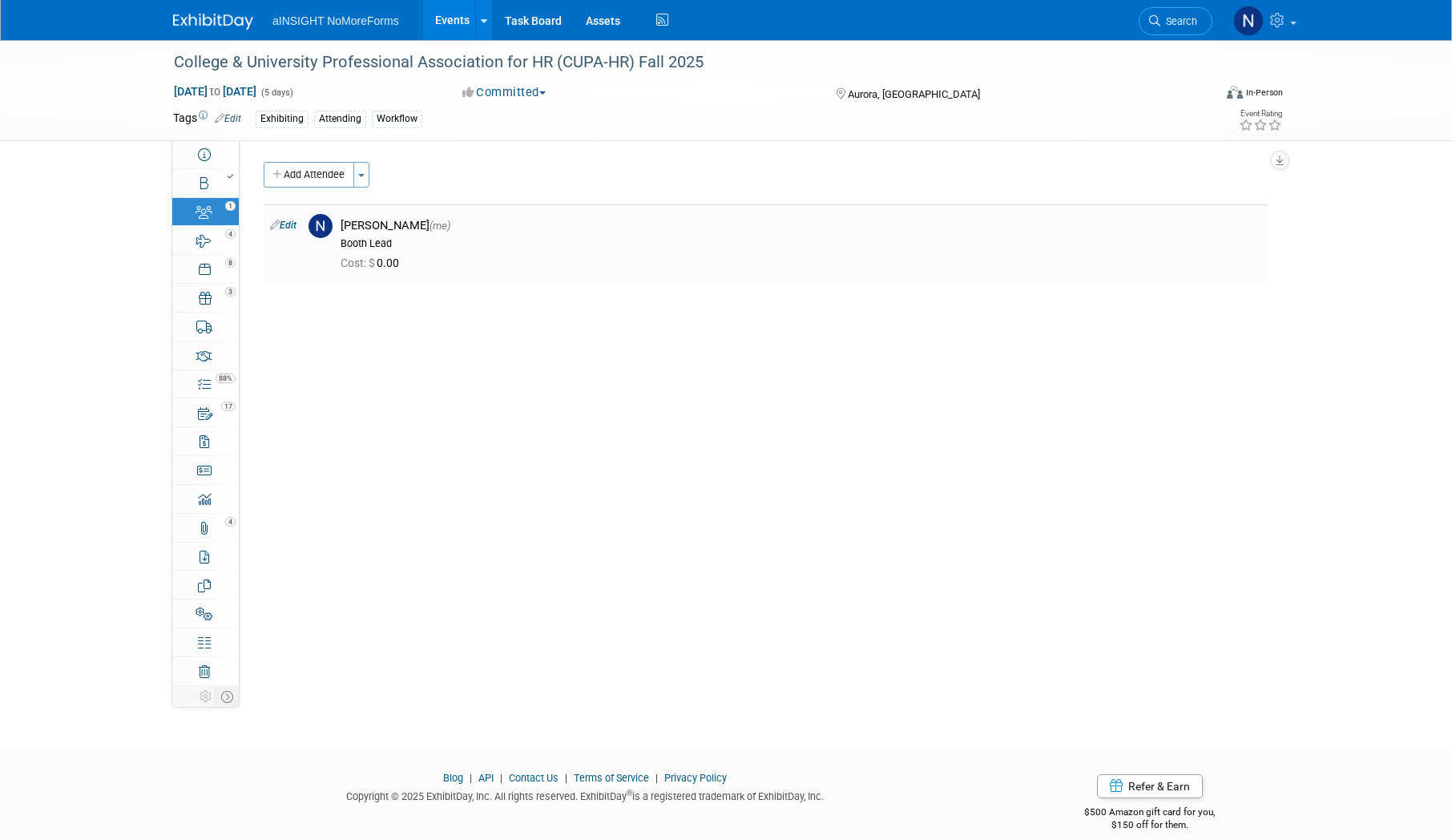
click at [351, 246] on div "Booth Lead" at bounding box center [800, 243] width 920 height 12
click at [200, 383] on icon at bounding box center [205, 384] width 12 height 12
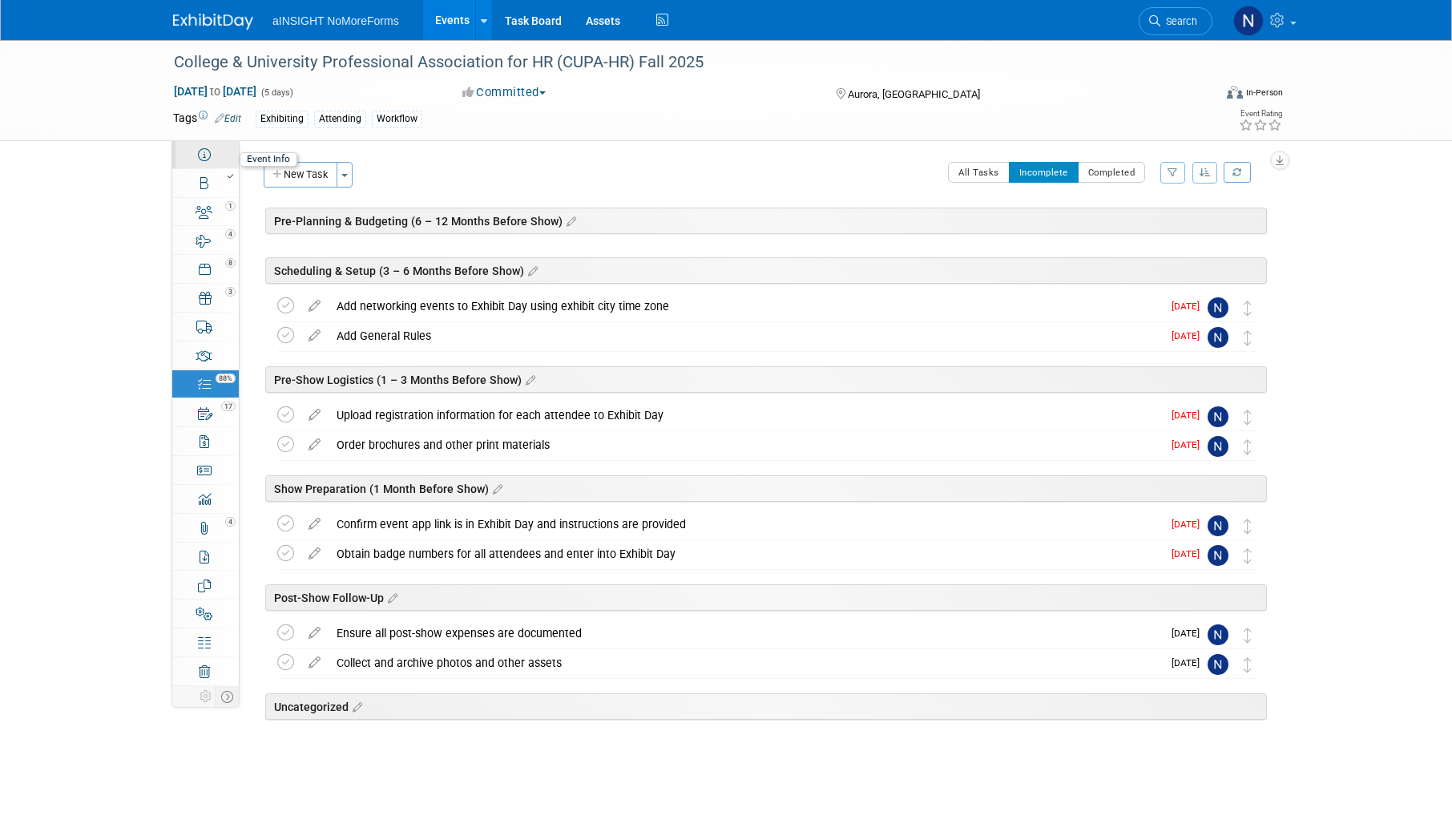
click at [213, 163] on link "Event Information" at bounding box center [205, 154] width 66 height 28
select select "aINSIGHT"
select select "Conference & Expo"
select select "Workflow"
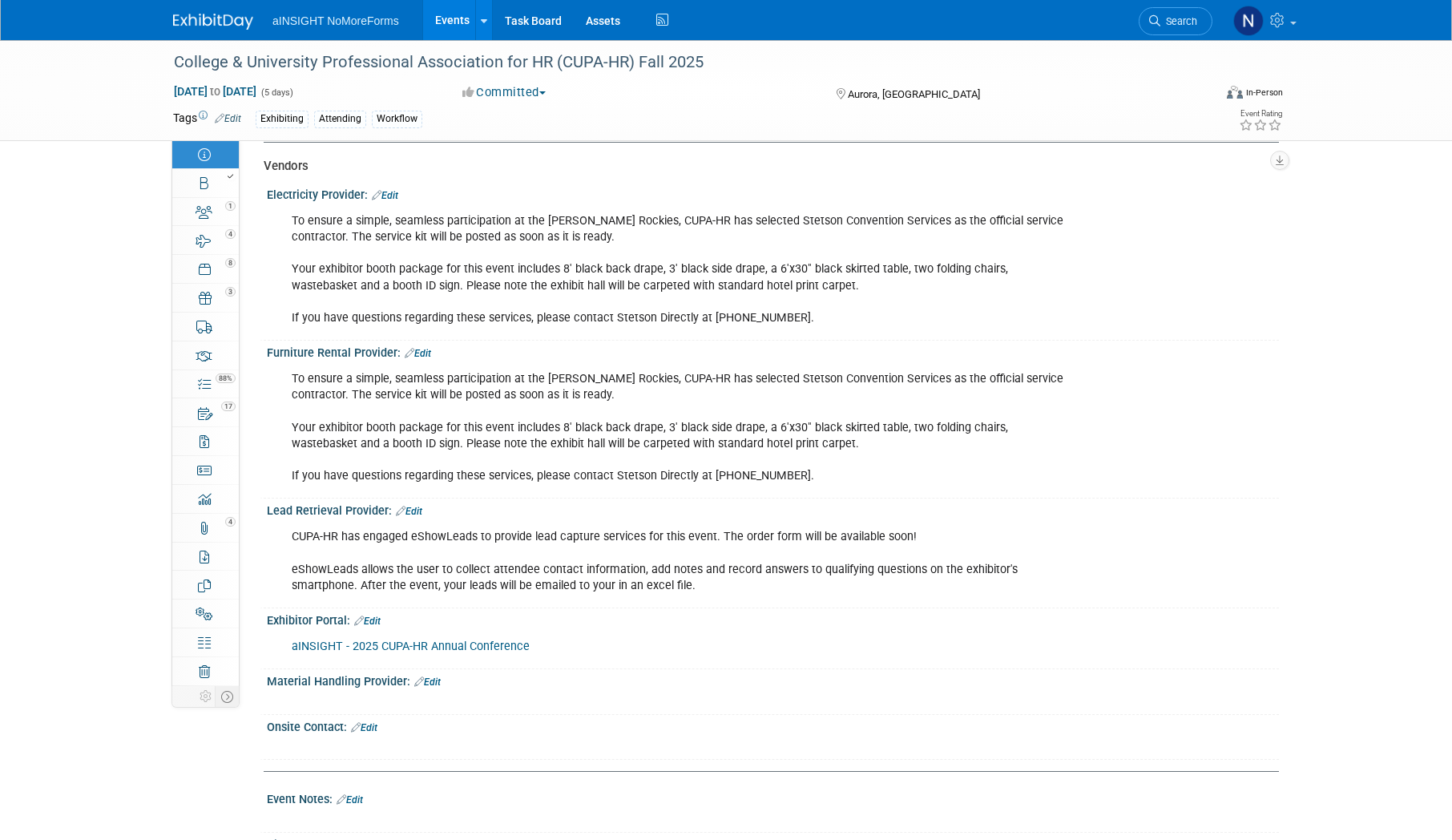
scroll to position [2532, 0]
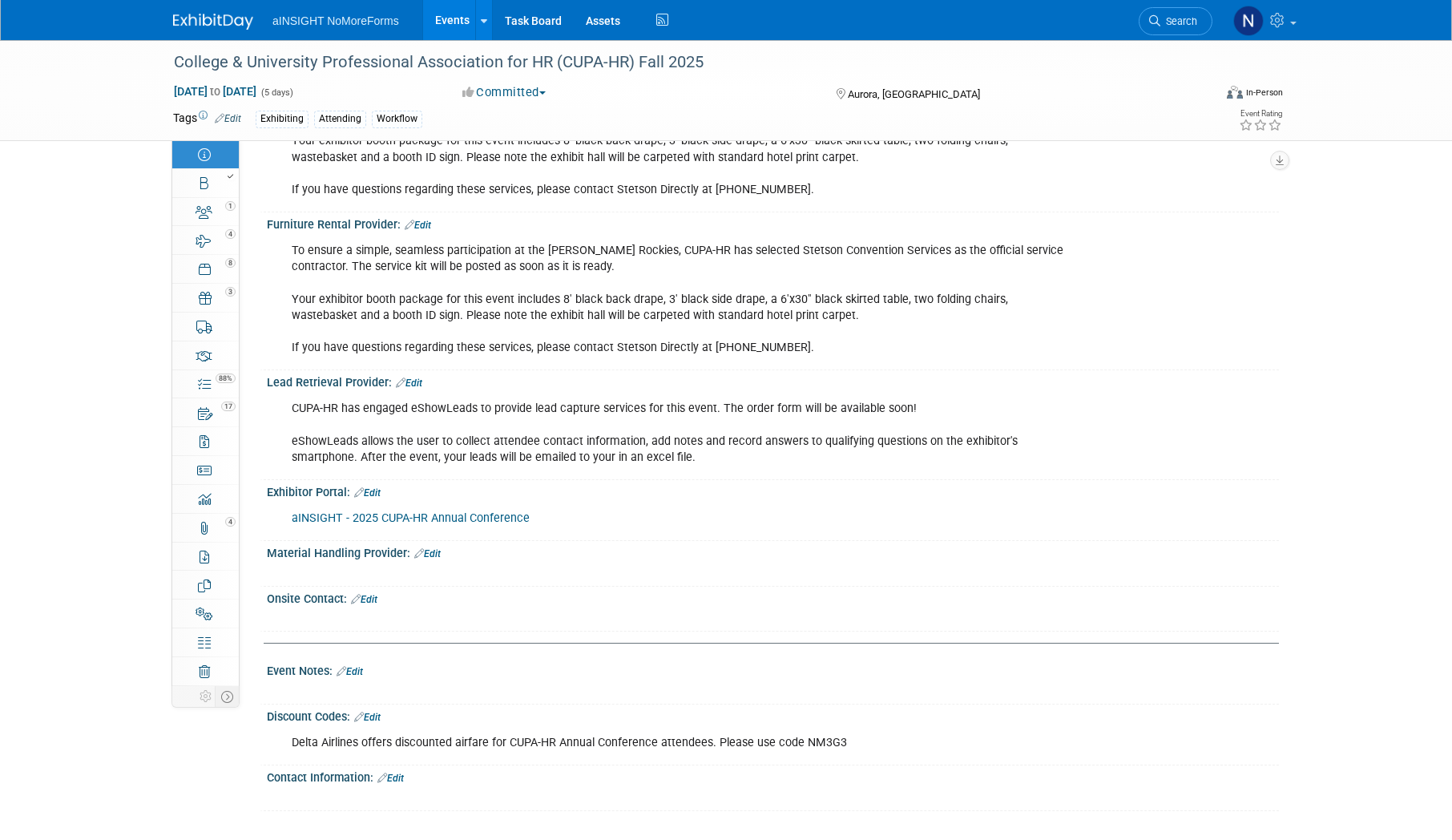
click at [462, 16] on link "Events" at bounding box center [452, 19] width 58 height 40
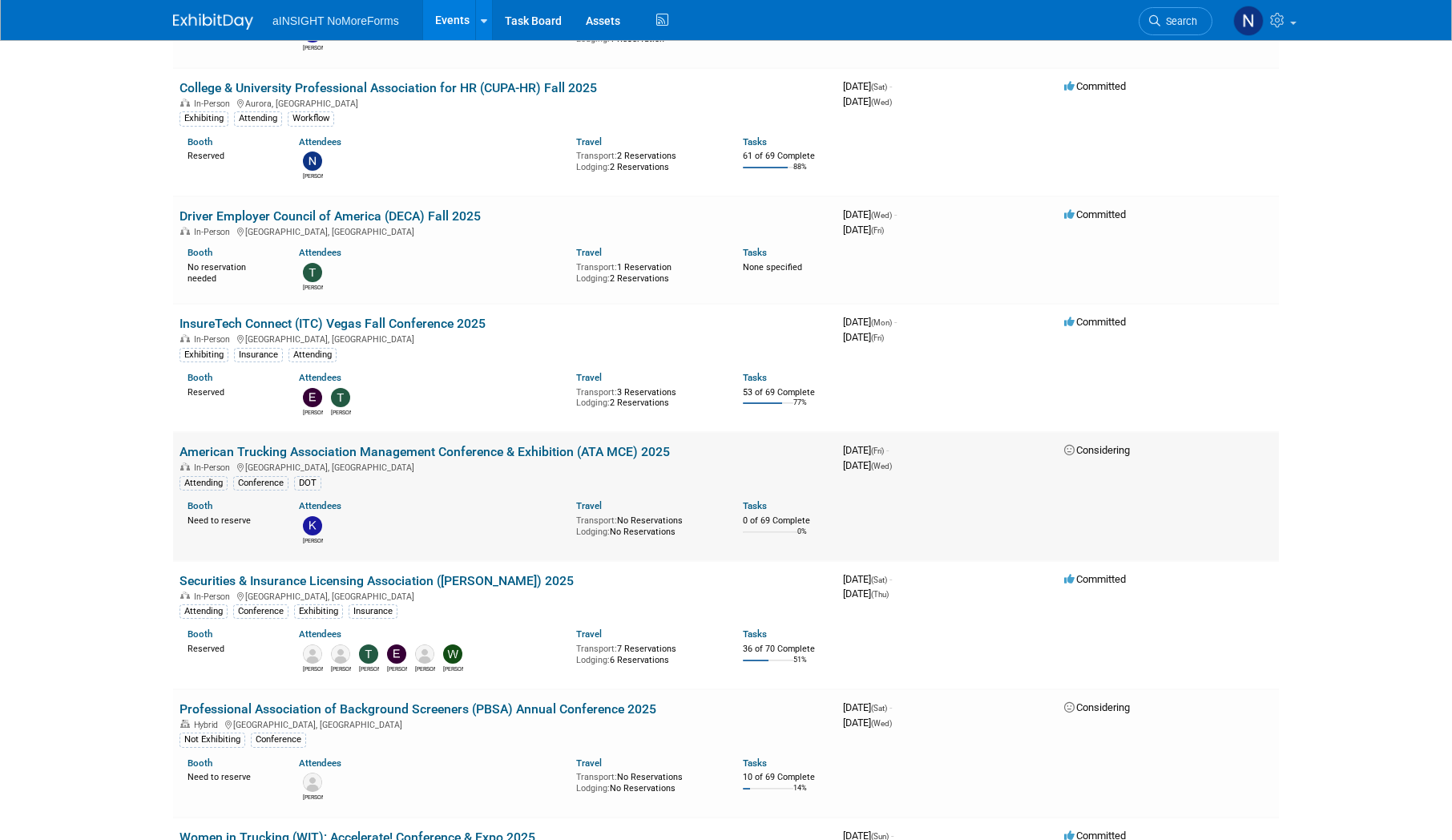
scroll to position [801, 0]
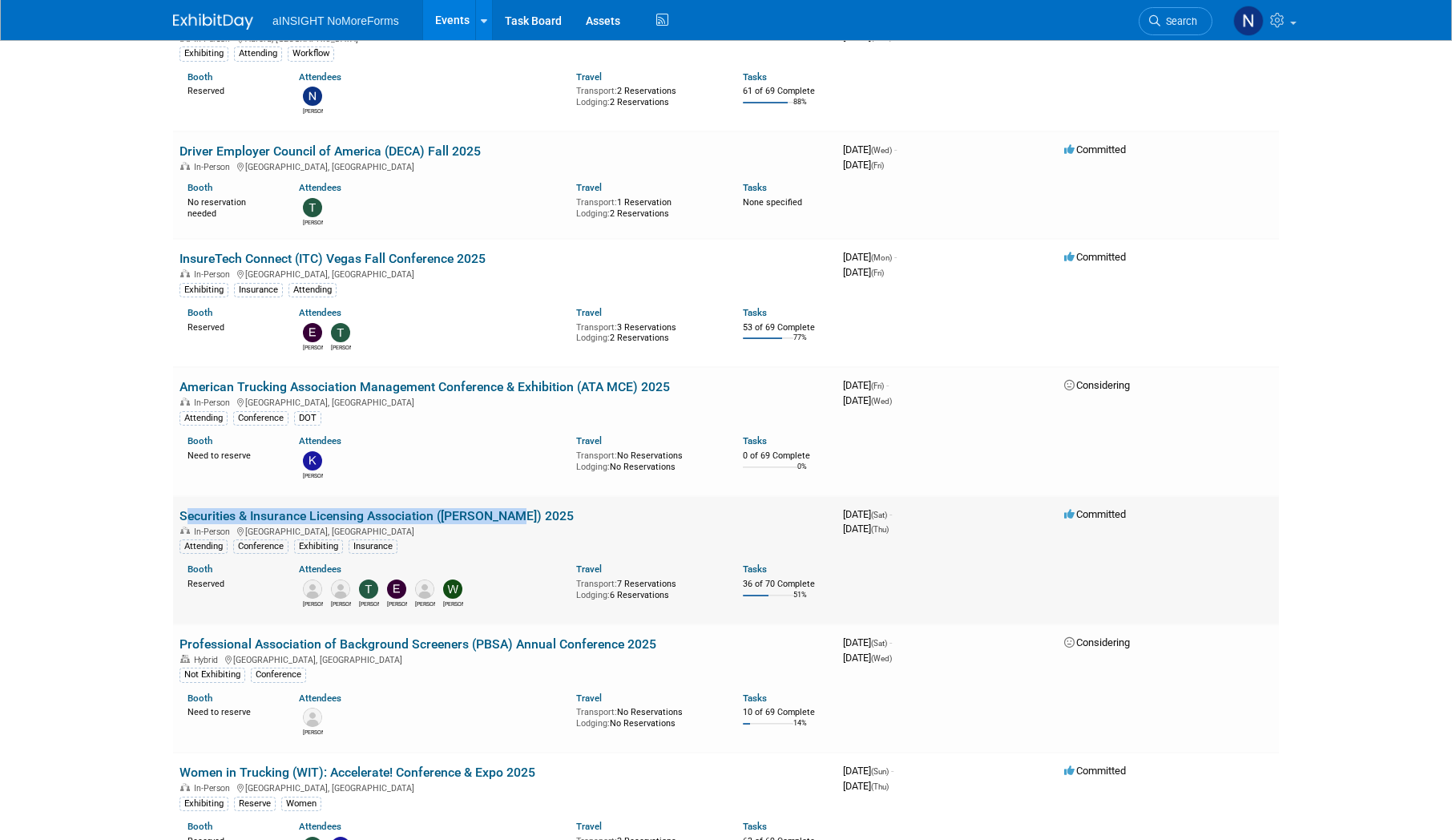
drag, startPoint x: 508, startPoint y: 519, endPoint x: 175, endPoint y: 506, distance: 333.3
click at [175, 506] on td "Securities & Insurance Licensing Association ([PERSON_NAME]) 2025 In-Person [GE…" at bounding box center [505, 559] width 663 height 128
copy link "Securities & Insurance Licensing Association ([PERSON_NAME]) 2025"
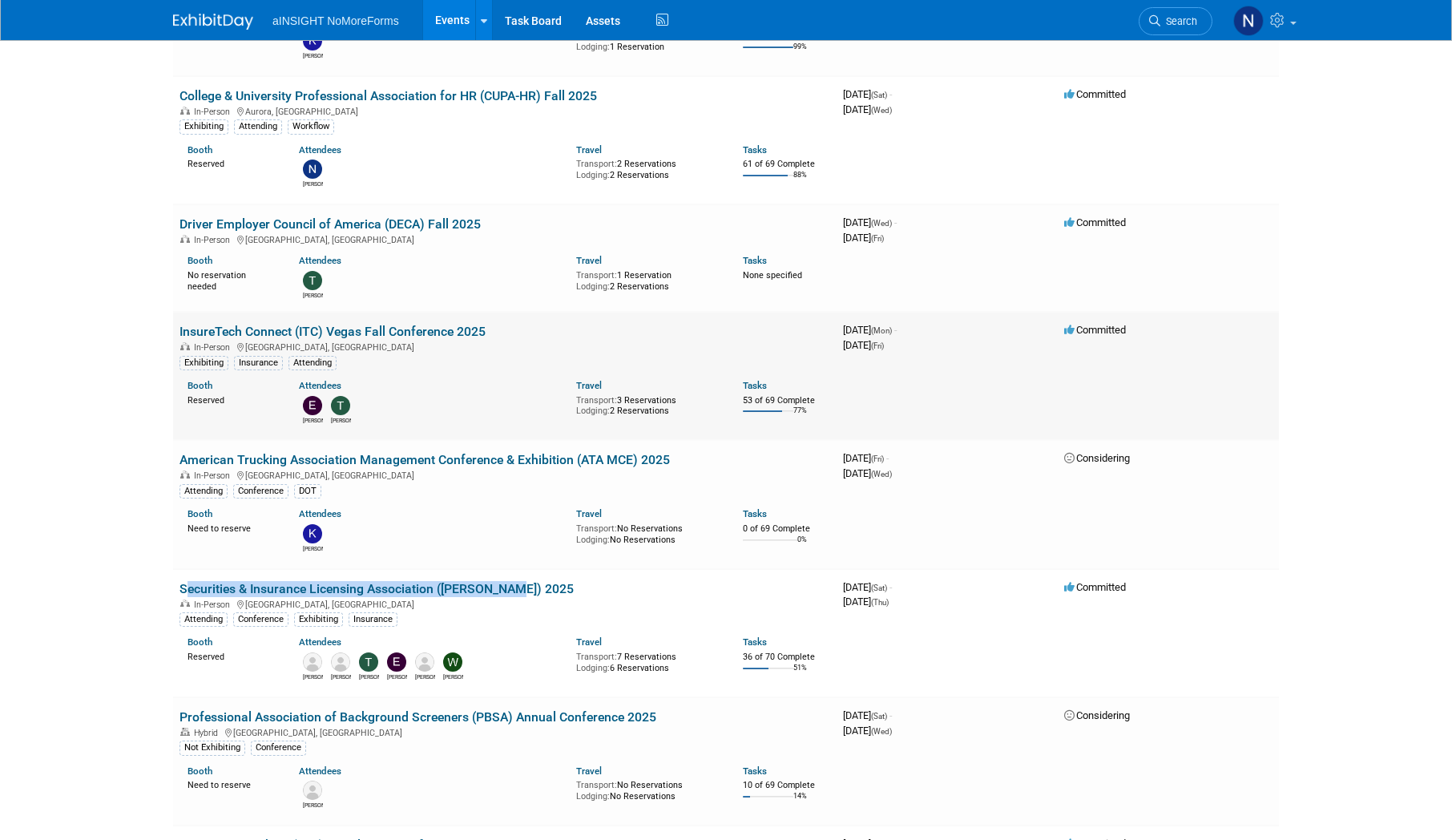
scroll to position [641, 0]
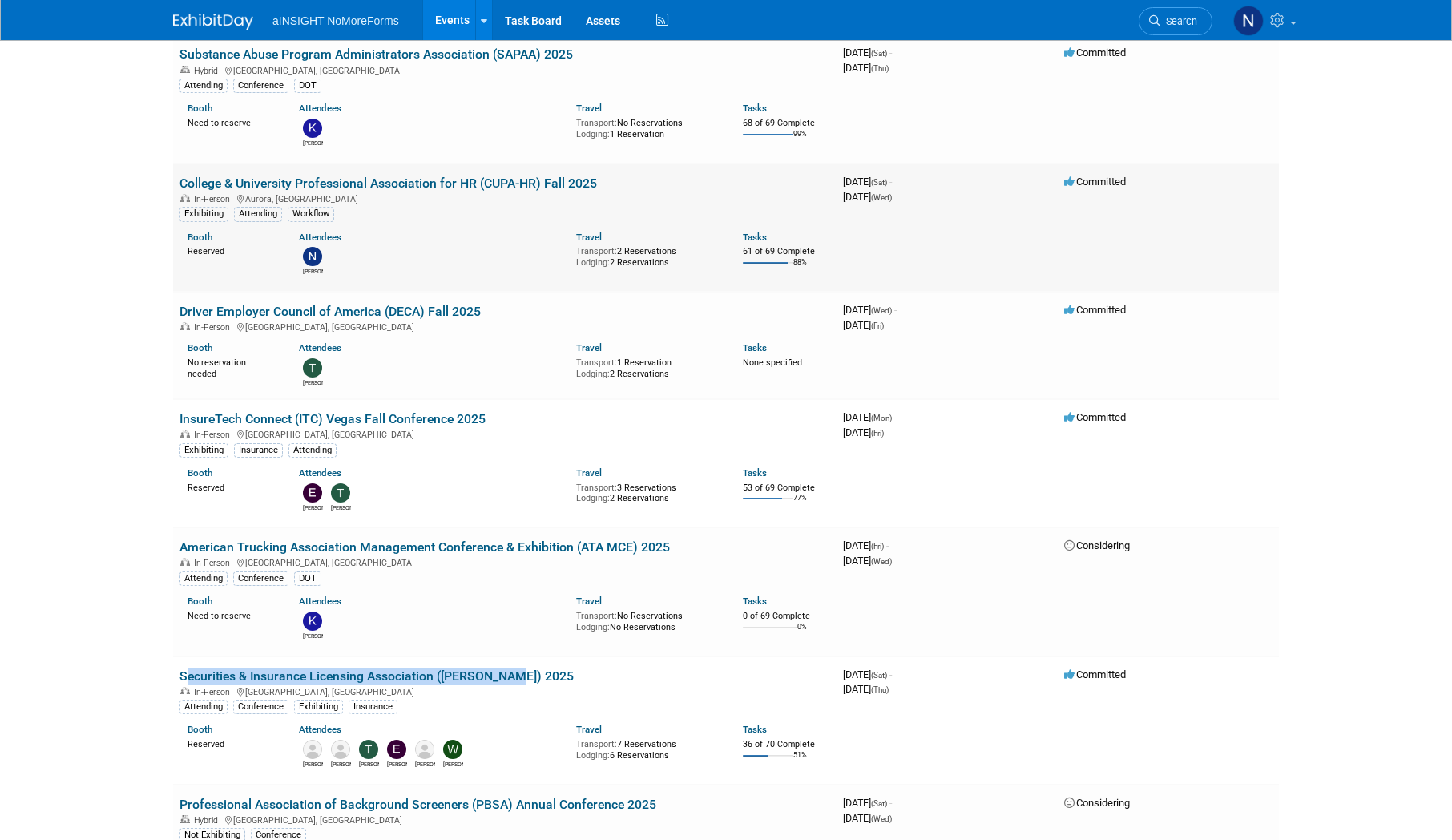
drag, startPoint x: 499, startPoint y: 185, endPoint x: 181, endPoint y: 184, distance: 318.0
click at [181, 184] on td "College & University Professional Association for HR (CUPA-HR) Fall 2025 In-Per…" at bounding box center [505, 227] width 663 height 128
copy link "College & University Professional Association for HR (CUPA-HR) Fall 2025"
click at [354, 318] on link "Driver Employer Council of America (DECA) Fall 2025" at bounding box center [330, 311] width 301 height 15
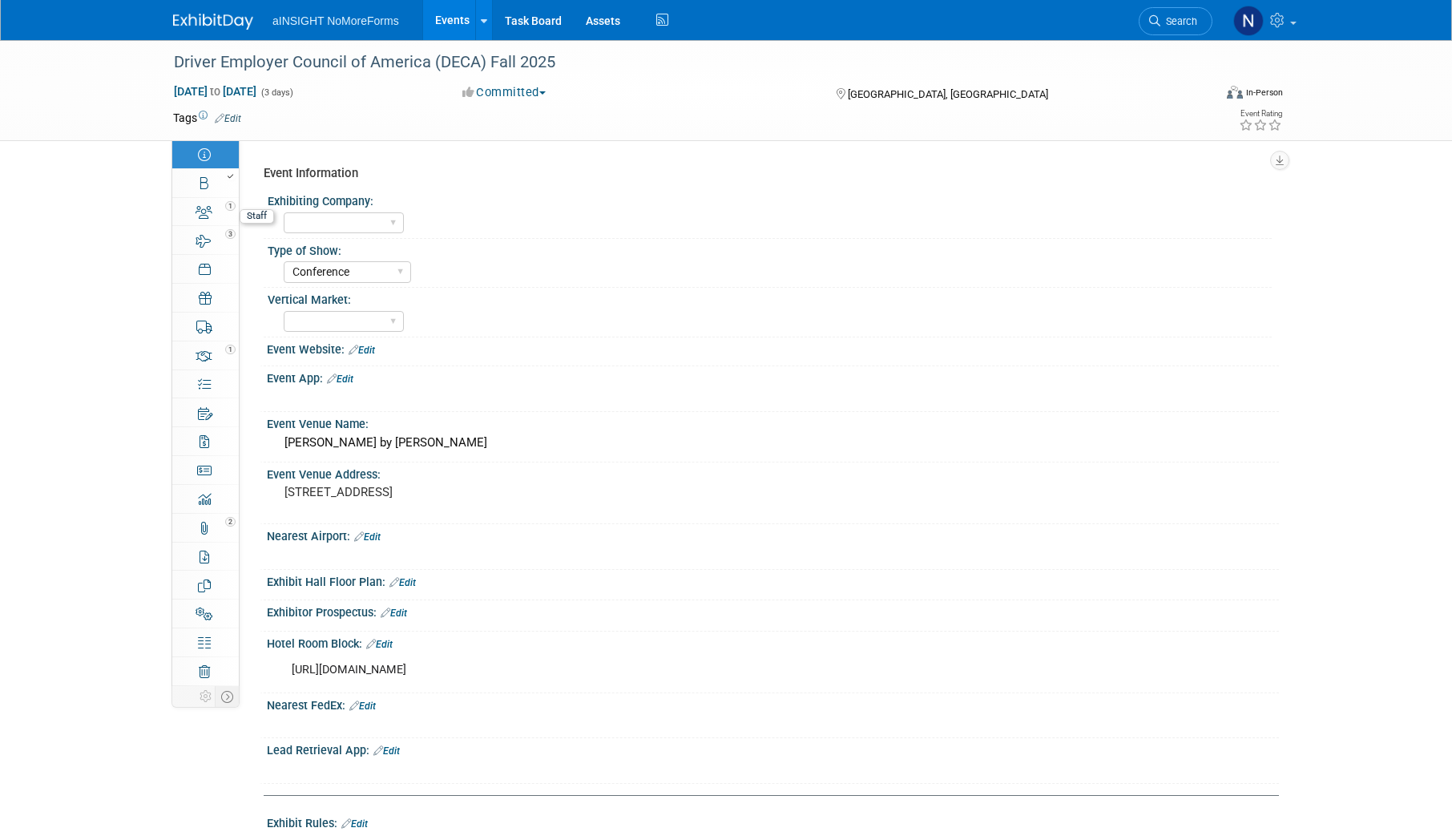
select select "Conference"
click at [214, 192] on link "Booth" at bounding box center [205, 183] width 66 height 28
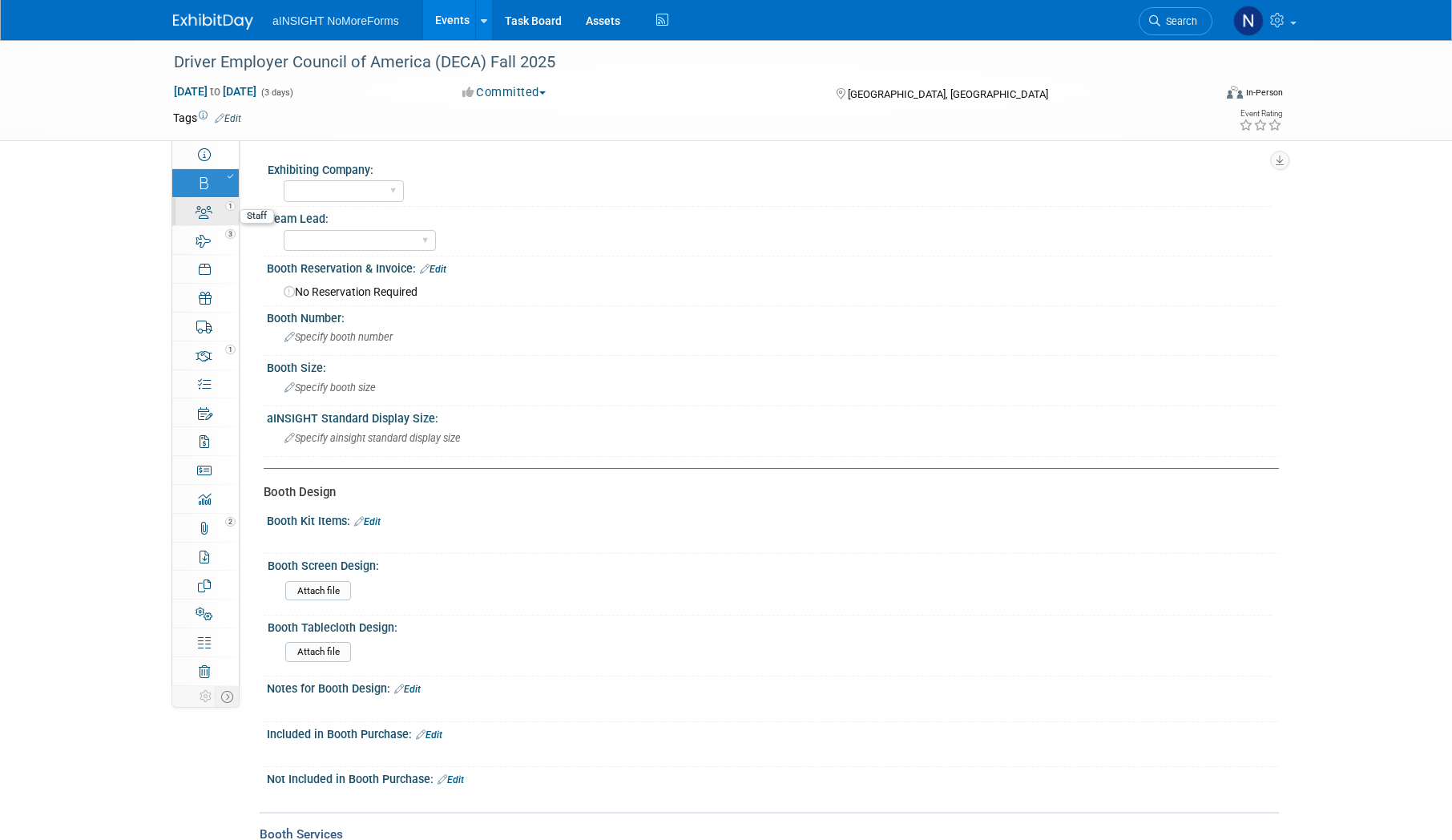
click at [206, 222] on link "1 Staff 1" at bounding box center [205, 212] width 66 height 28
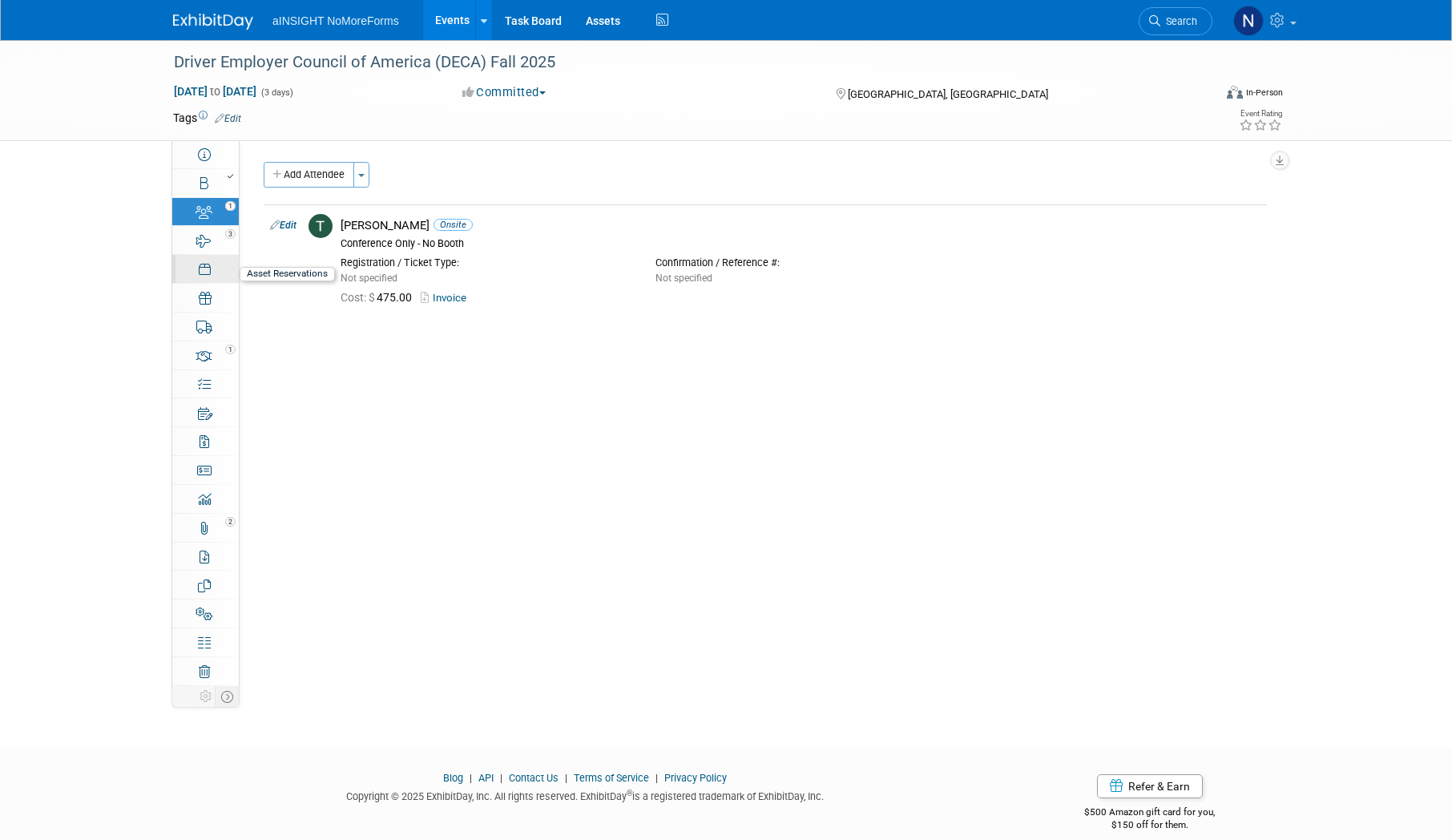
click at [206, 257] on div "0" at bounding box center [211, 262] width 55 height 12
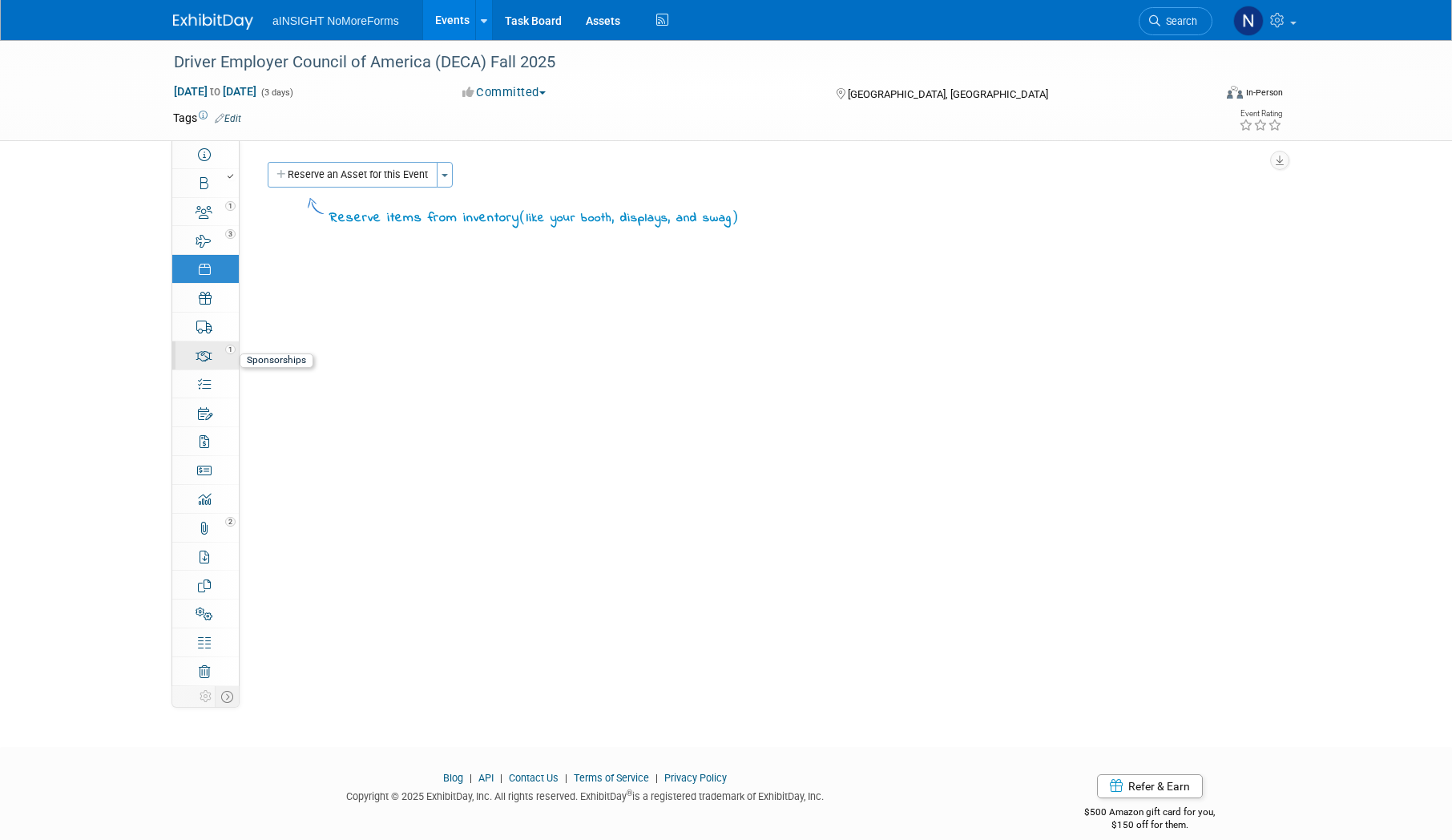
click at [197, 367] on link "1 Sponsorships 1" at bounding box center [205, 356] width 66 height 28
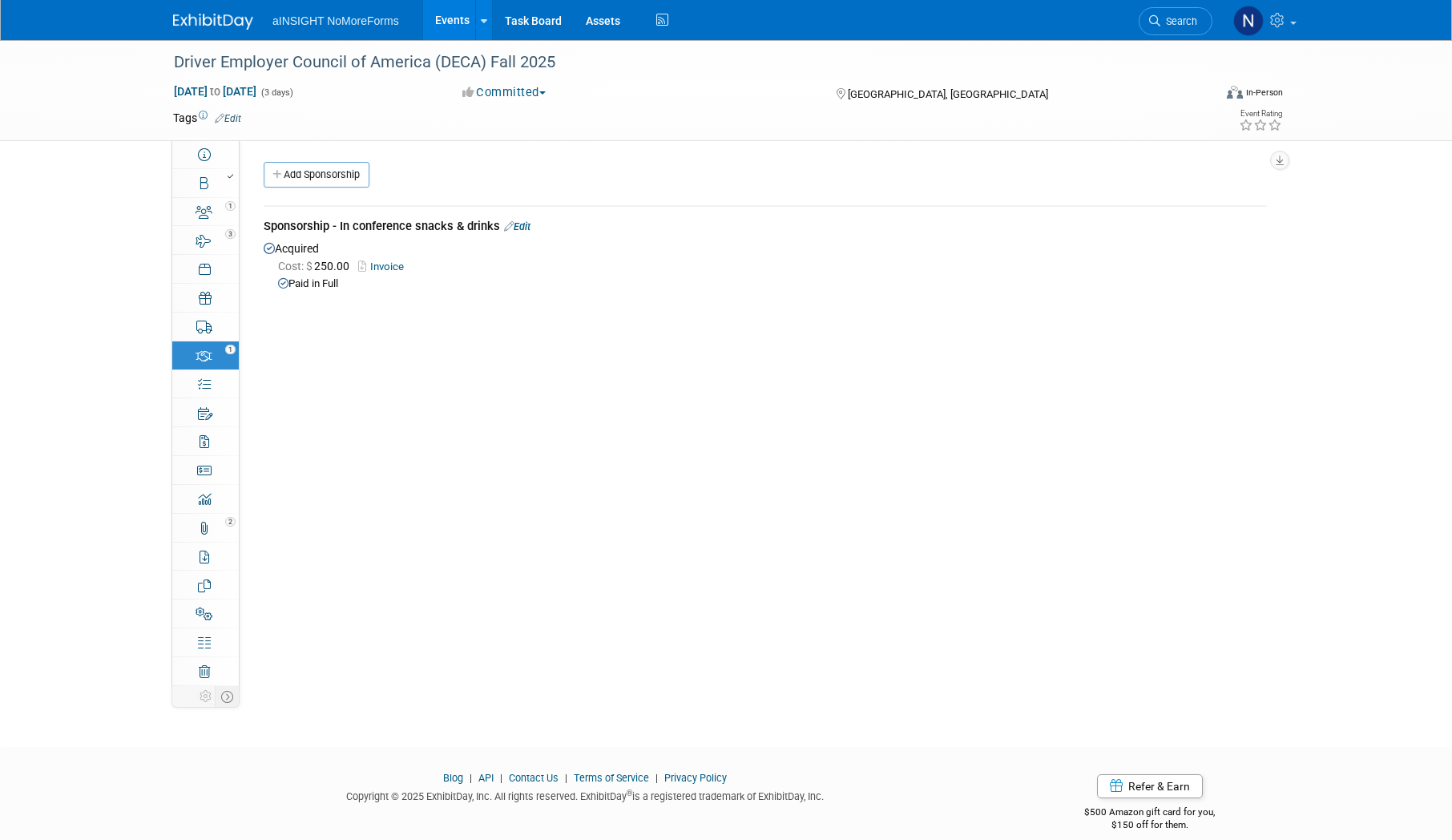
drag, startPoint x: 568, startPoint y: 52, endPoint x: 151, endPoint y: 59, distance: 417.1
click at [151, 59] on div "Driver Employer Council of America (DECA) Fall 2025 [DATE] to [DATE] (3 days) […" at bounding box center [726, 90] width 1452 height 101
copy div "Driver Employer Council of America (DECA) Fall 2025"
click at [214, 249] on link "3 Travel Reservations 3" at bounding box center [205, 240] width 66 height 28
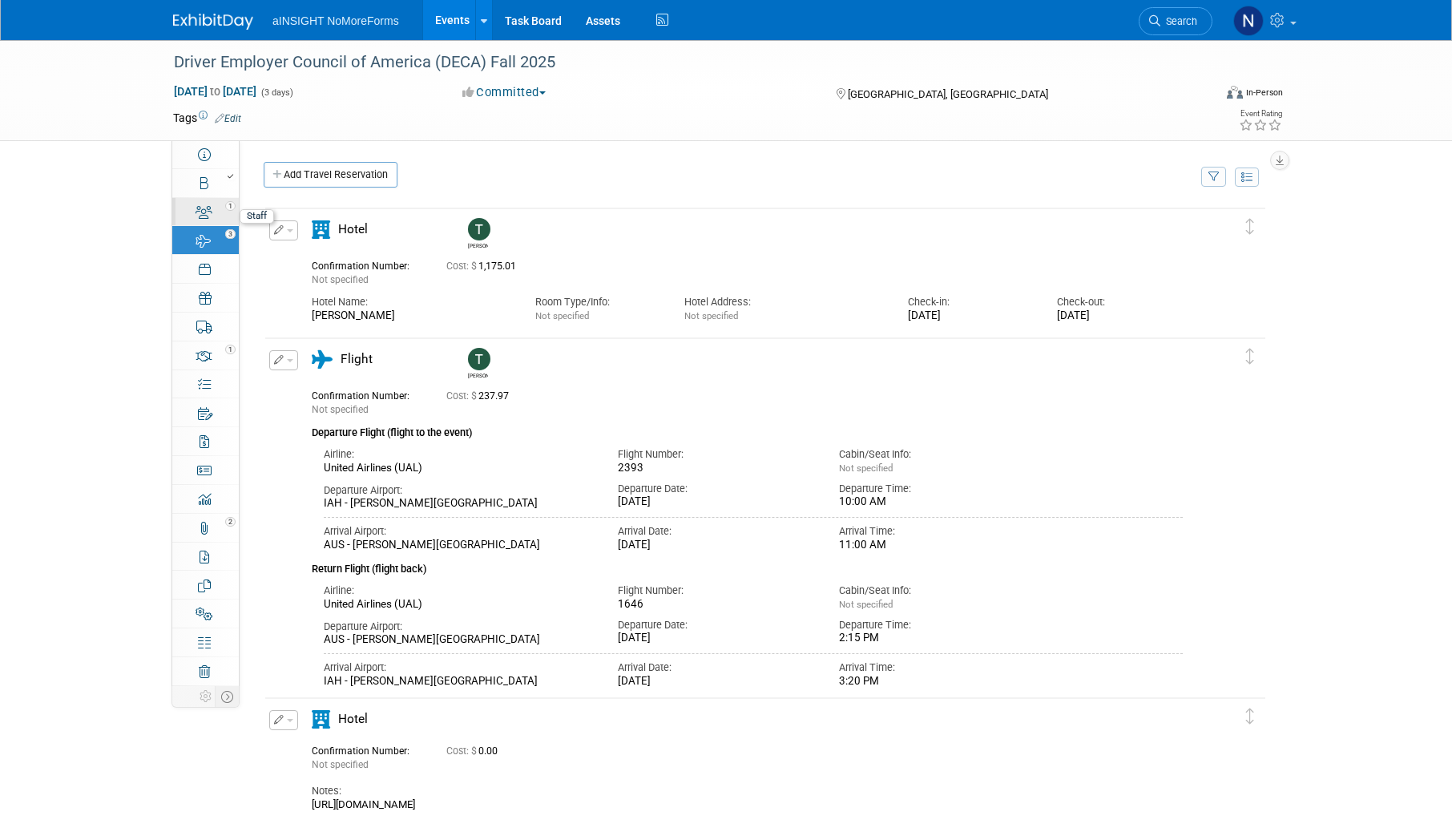
click at [209, 212] on icon at bounding box center [204, 212] width 17 height 12
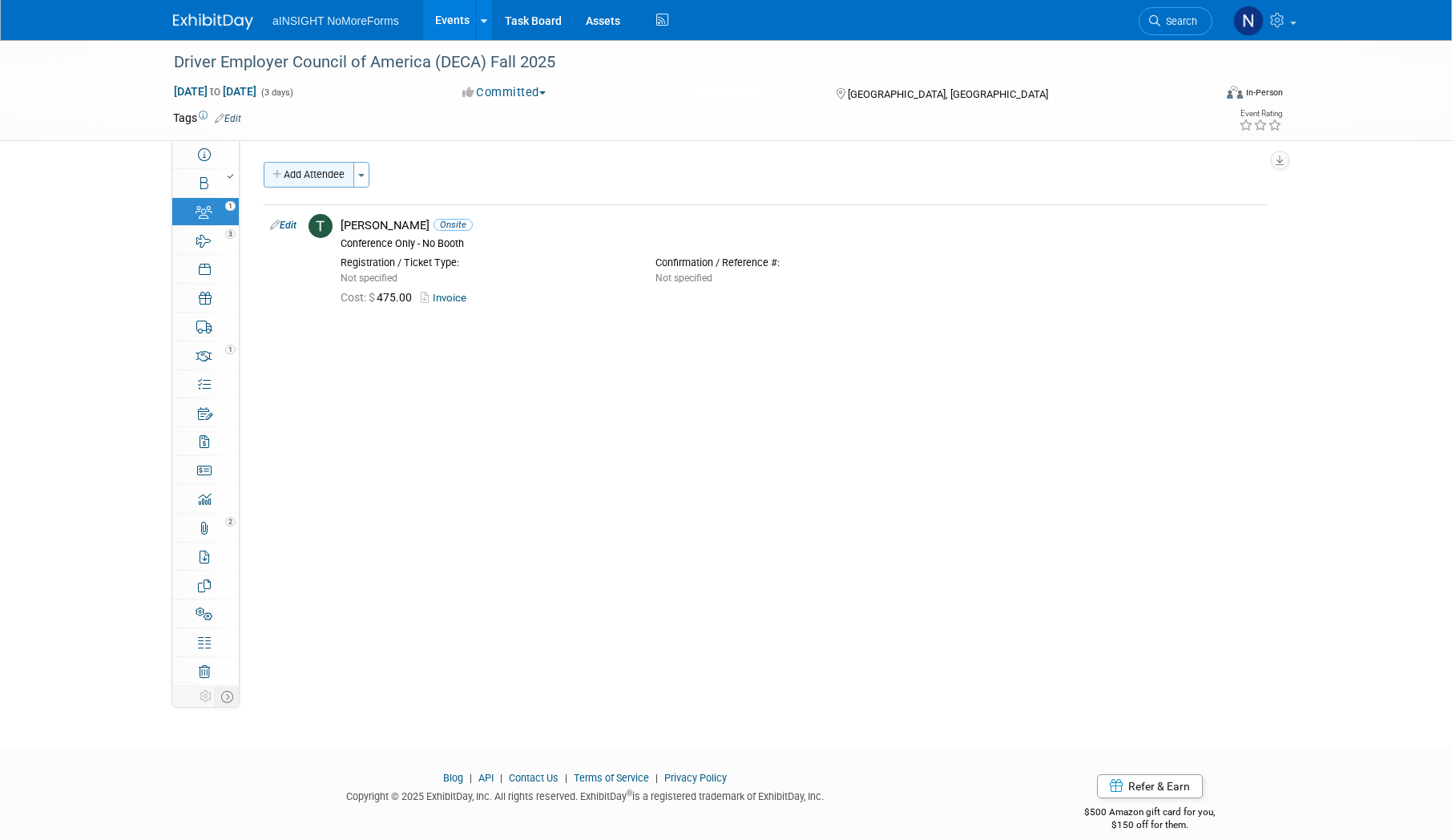
click at [334, 171] on button "Add Attendee" at bounding box center [309, 174] width 90 height 26
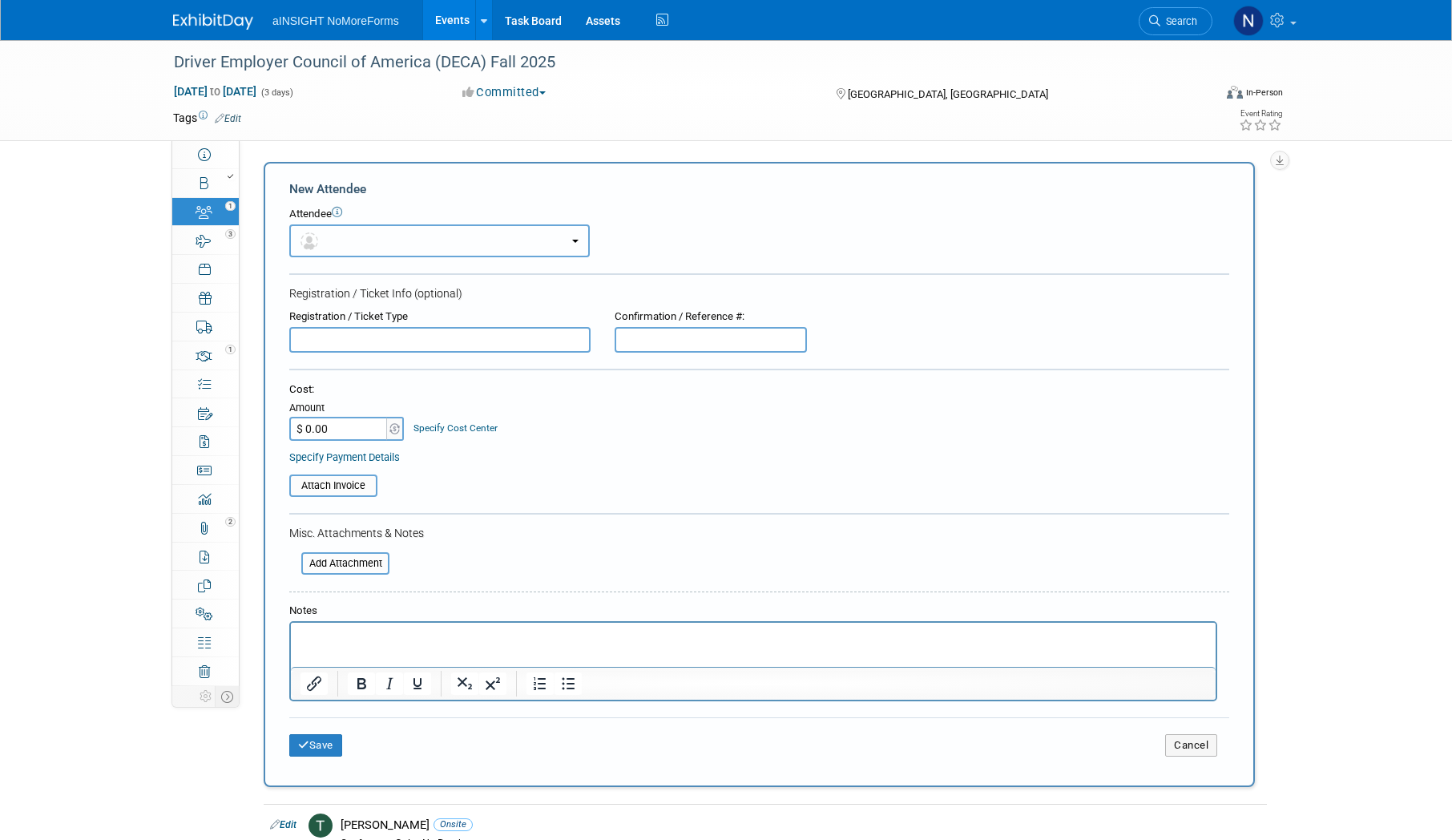
click at [344, 243] on button "button" at bounding box center [439, 240] width 300 height 33
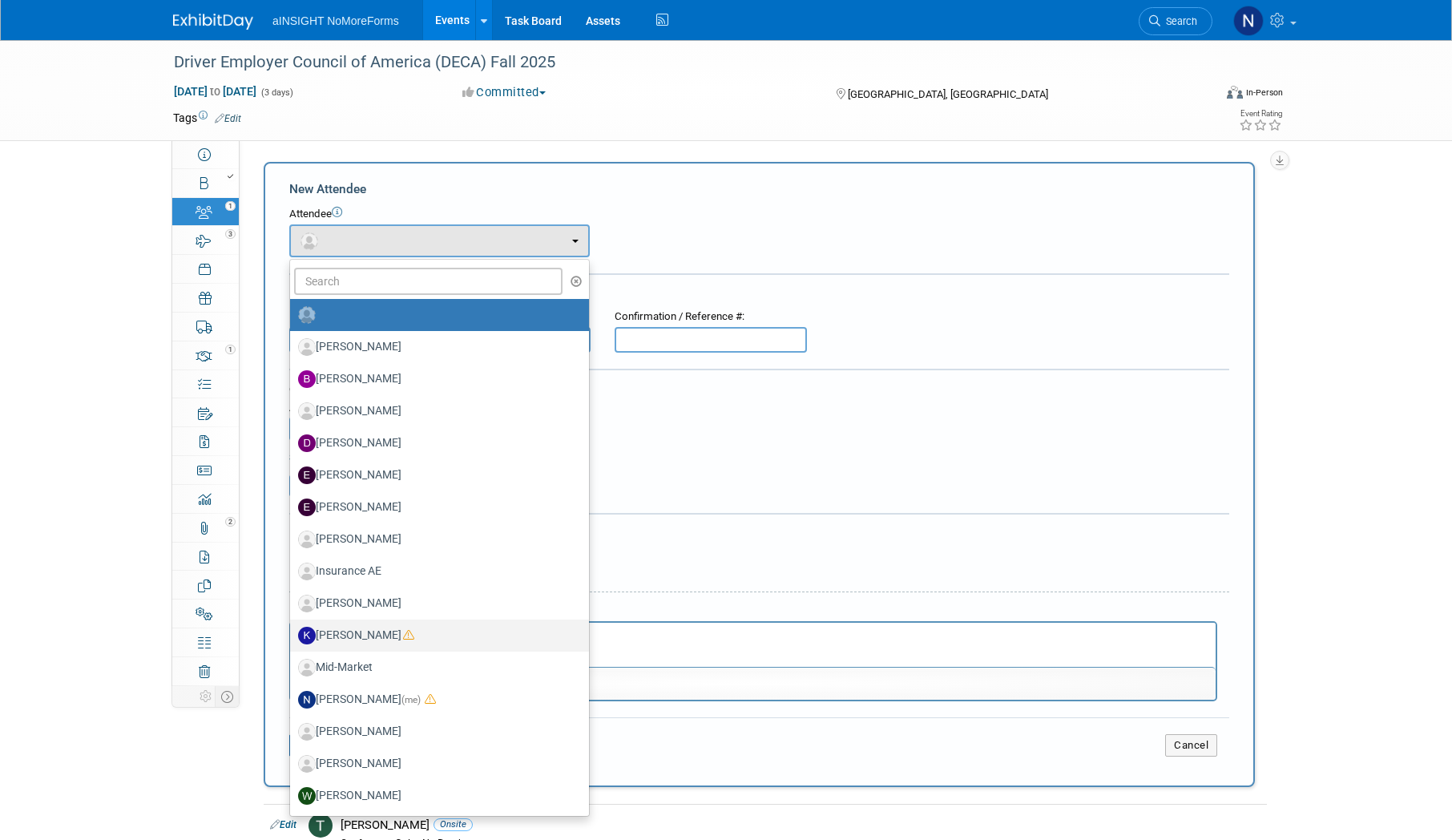
click at [403, 636] on icon at bounding box center [408, 635] width 12 height 12
click at [292, 636] on input "[PERSON_NAME]" at bounding box center [288, 634] width 11 height 11
select select "563fa05b-9a66-488c-b43b-1b4fe6394b46"
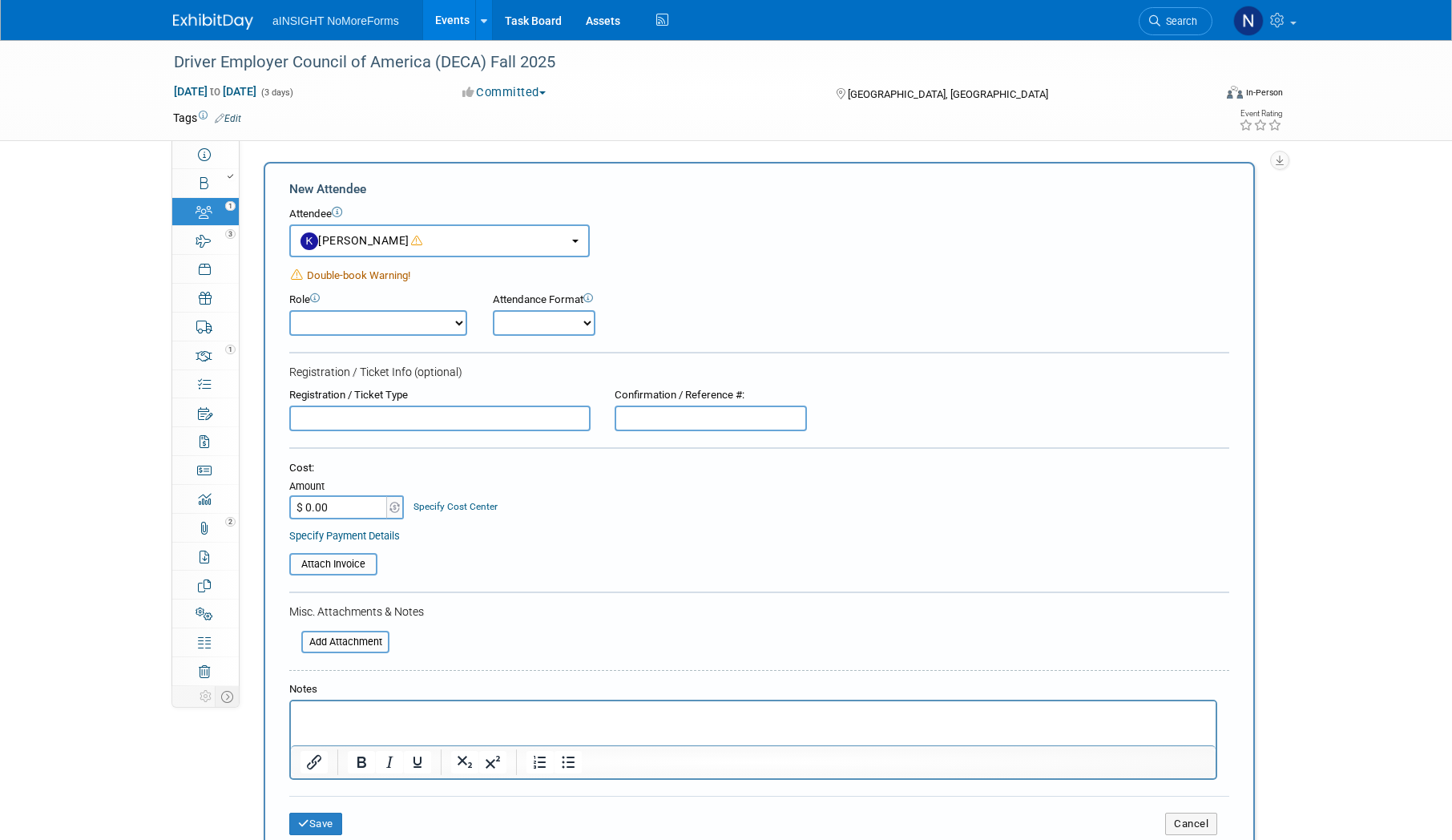
click at [332, 274] on span "Double-book Warning!" at bounding box center [359, 275] width 104 height 12
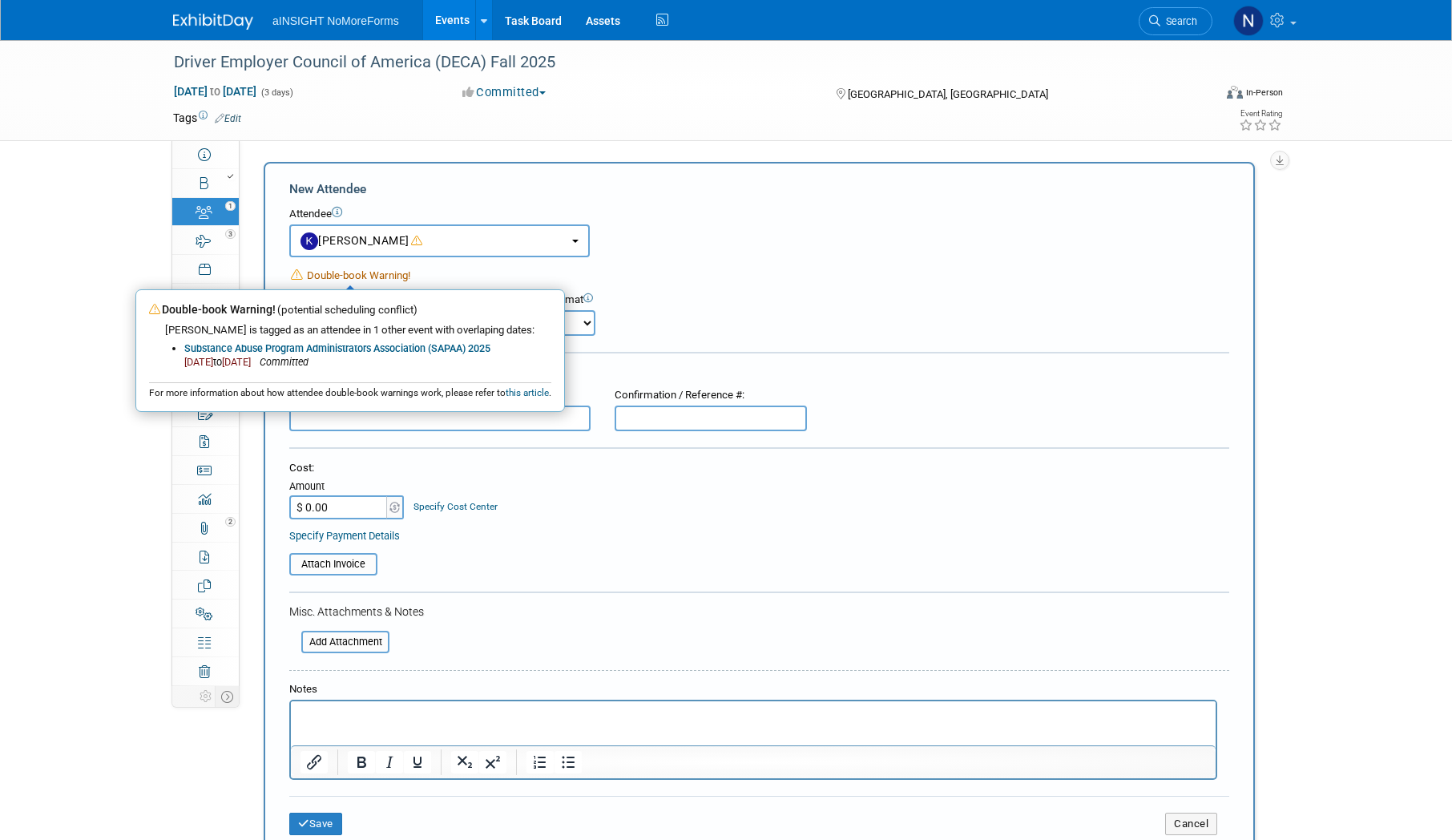
click at [332, 274] on span "Double-book Warning!" at bounding box center [359, 275] width 104 height 12
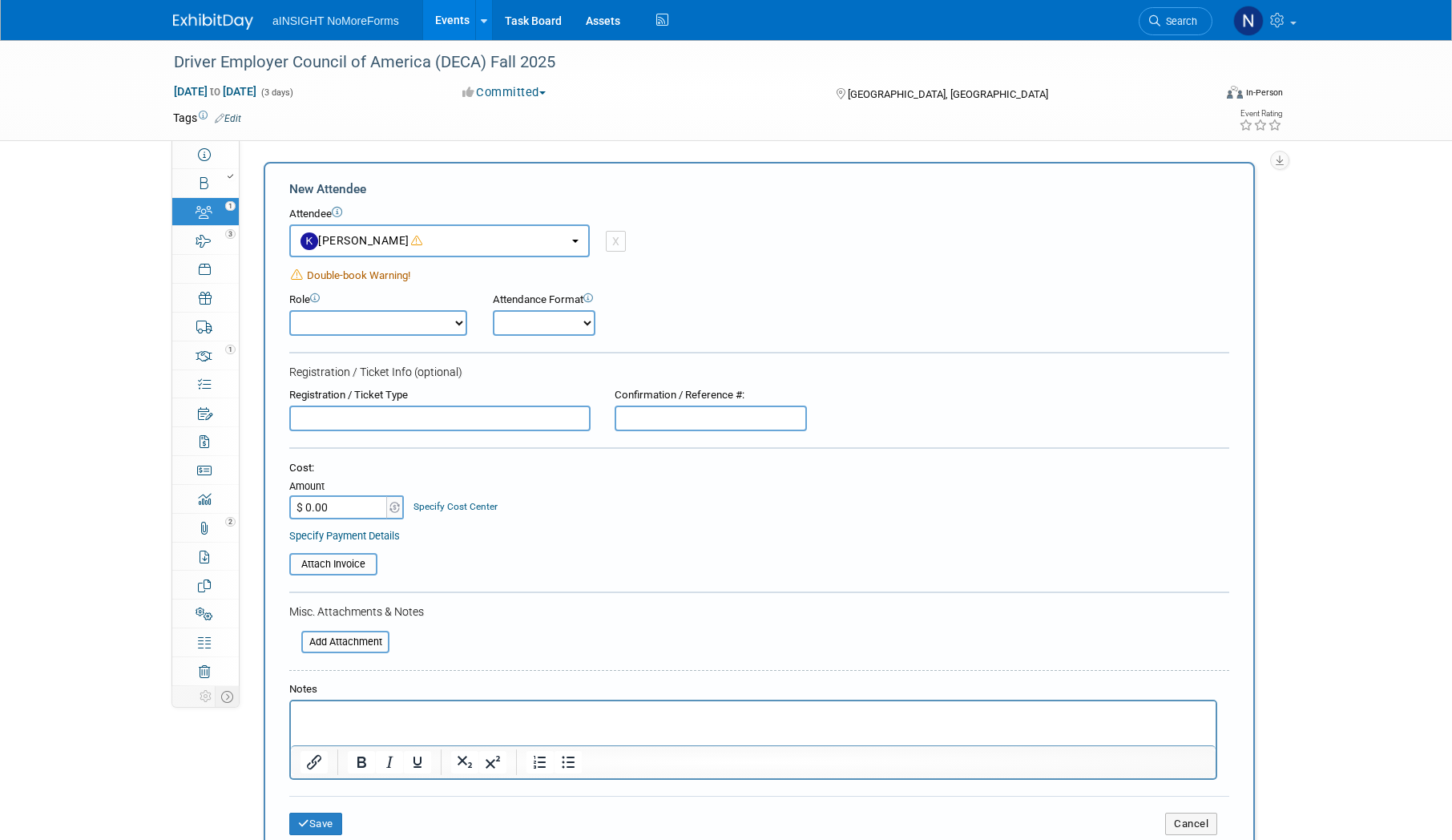
click at [772, 234] on div "Attendee <img src="[URL][DOMAIN_NAME]" style="width: 22px; height: 22px; border…" at bounding box center [760, 232] width 940 height 50
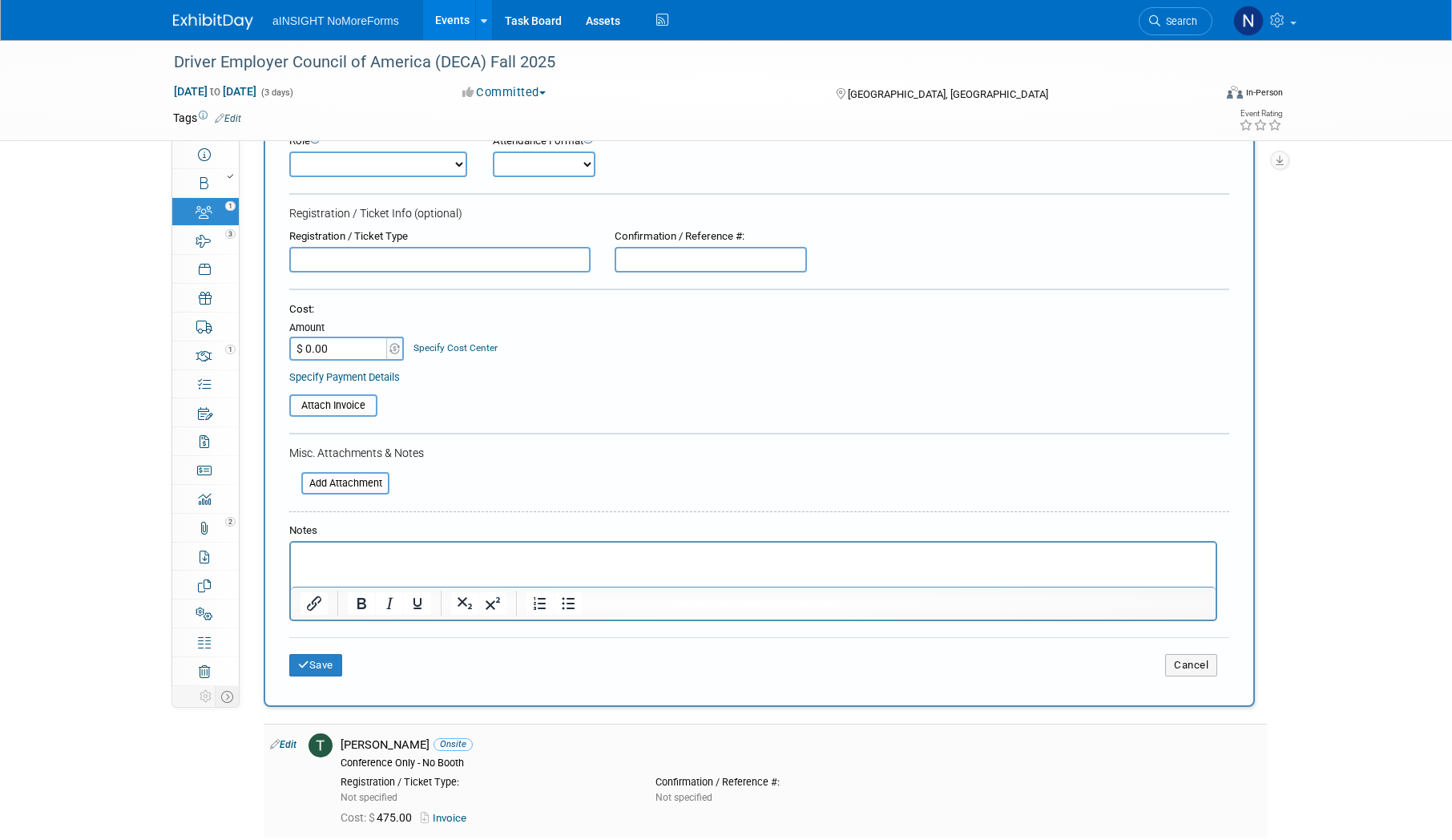
scroll to position [160, 0]
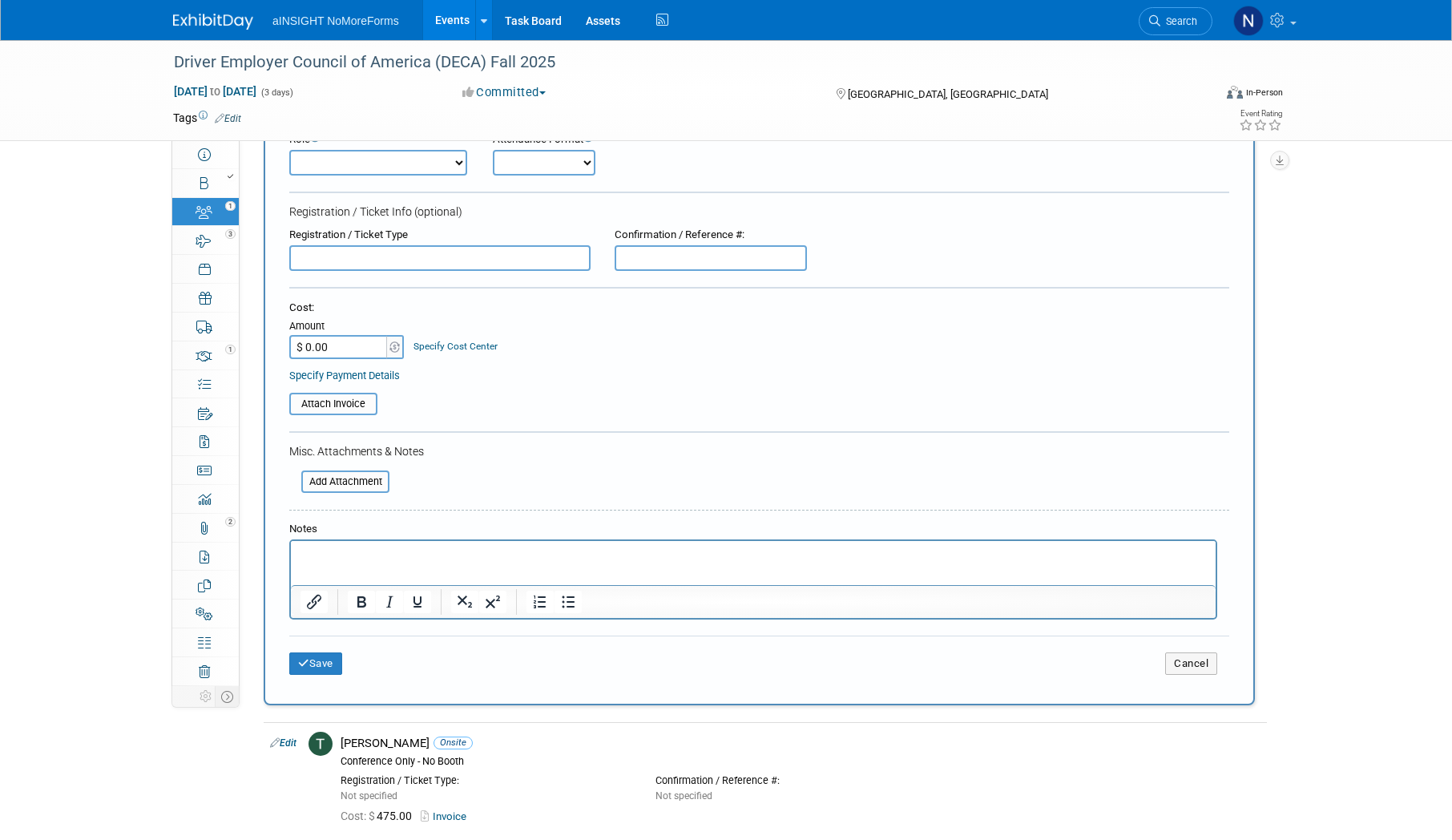
click at [336, 343] on input "$ 0.00" at bounding box center [339, 346] width 100 height 24
click at [328, 344] on input "$ 0.00" at bounding box center [339, 346] width 100 height 24
drag, startPoint x: 328, startPoint y: 344, endPoint x: 258, endPoint y: 354, distance: 70.7
click at [258, 354] on div "Add Attendee Toggle Dropdown Quick -Tag Attendees Apply X (me) select all cancel" at bounding box center [765, 353] width 1027 height 704
click at [342, 401] on input "file" at bounding box center [280, 404] width 190 height 19
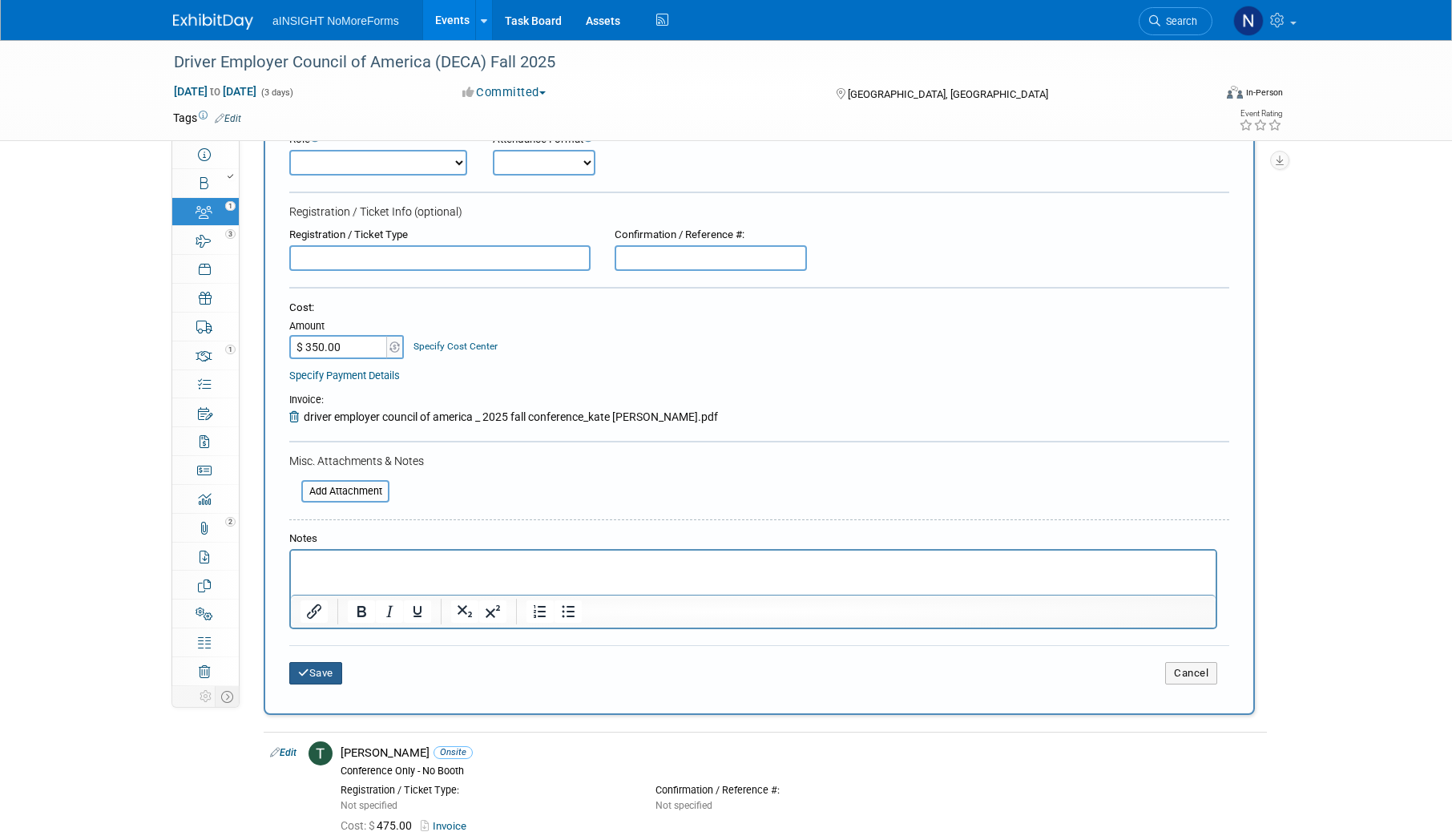
drag, startPoint x: 331, startPoint y: 675, endPoint x: 717, endPoint y: 419, distance: 463.2
click at [717, 419] on form "New Attendee Attendee <img src="[URL][DOMAIN_NAME]" style="width: 22px; height:…" at bounding box center [760, 358] width 940 height 676
click at [314, 347] on input "$ 350.00" at bounding box center [339, 346] width 100 height 24
type input "$ 300.00"
click at [300, 667] on button "Save" at bounding box center [316, 673] width 53 height 22
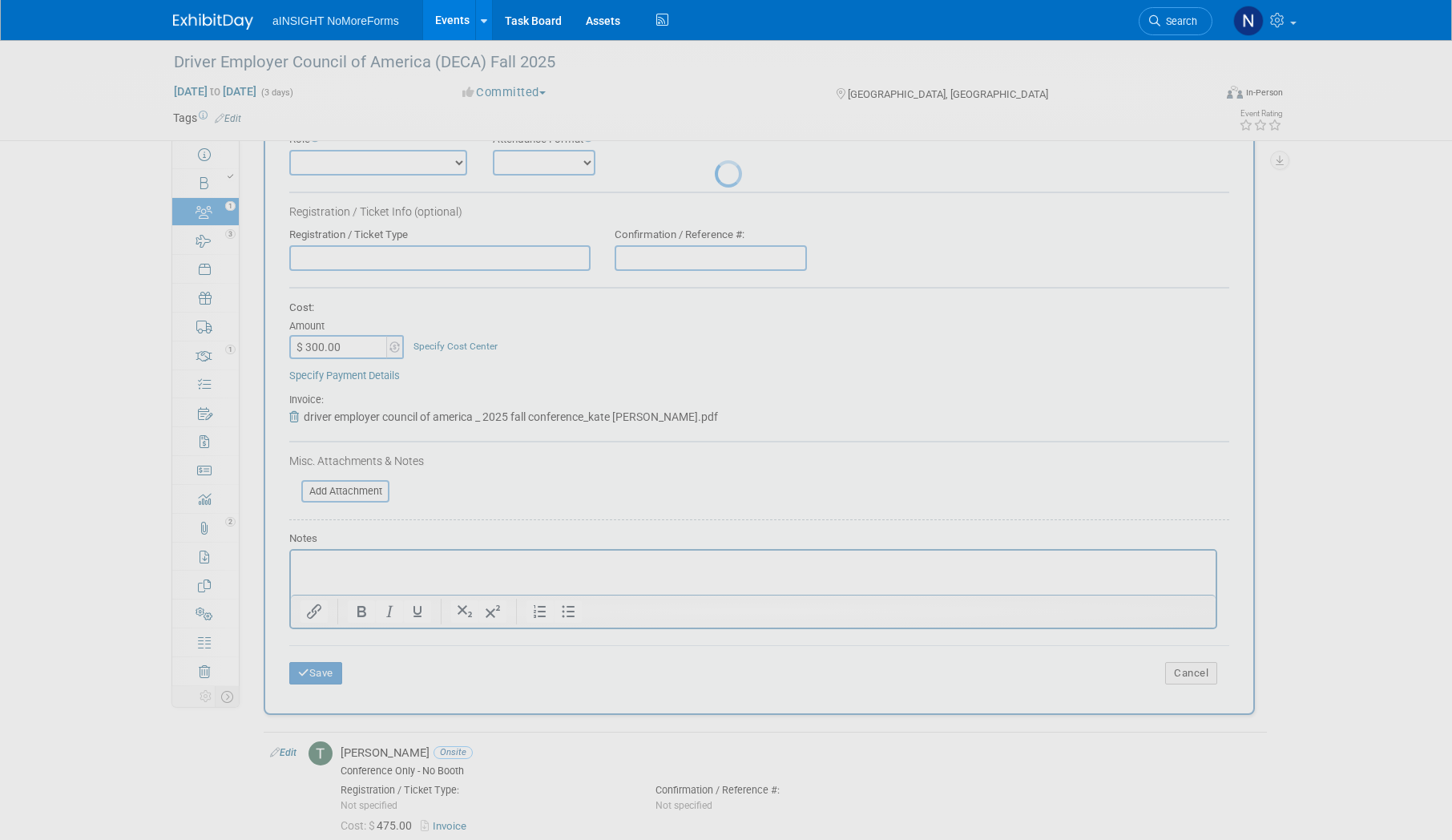
scroll to position [19, 0]
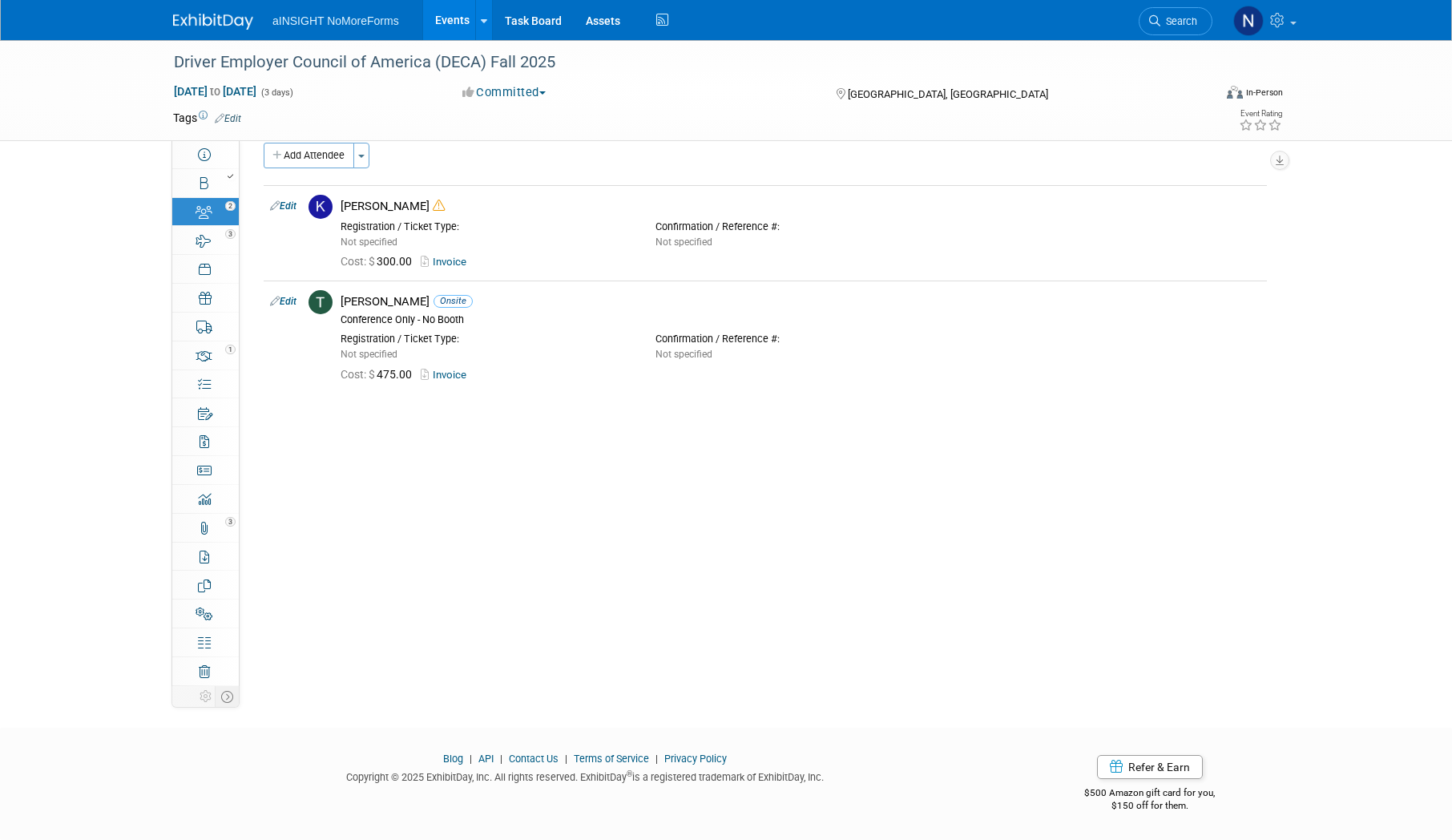
click at [366, 543] on div "Event Information Exhibiting Company: aINSIGHT NoMoreForms Type of Show: Confer…" at bounding box center [760, 394] width 1039 height 545
click at [454, 21] on link "Events" at bounding box center [452, 19] width 58 height 40
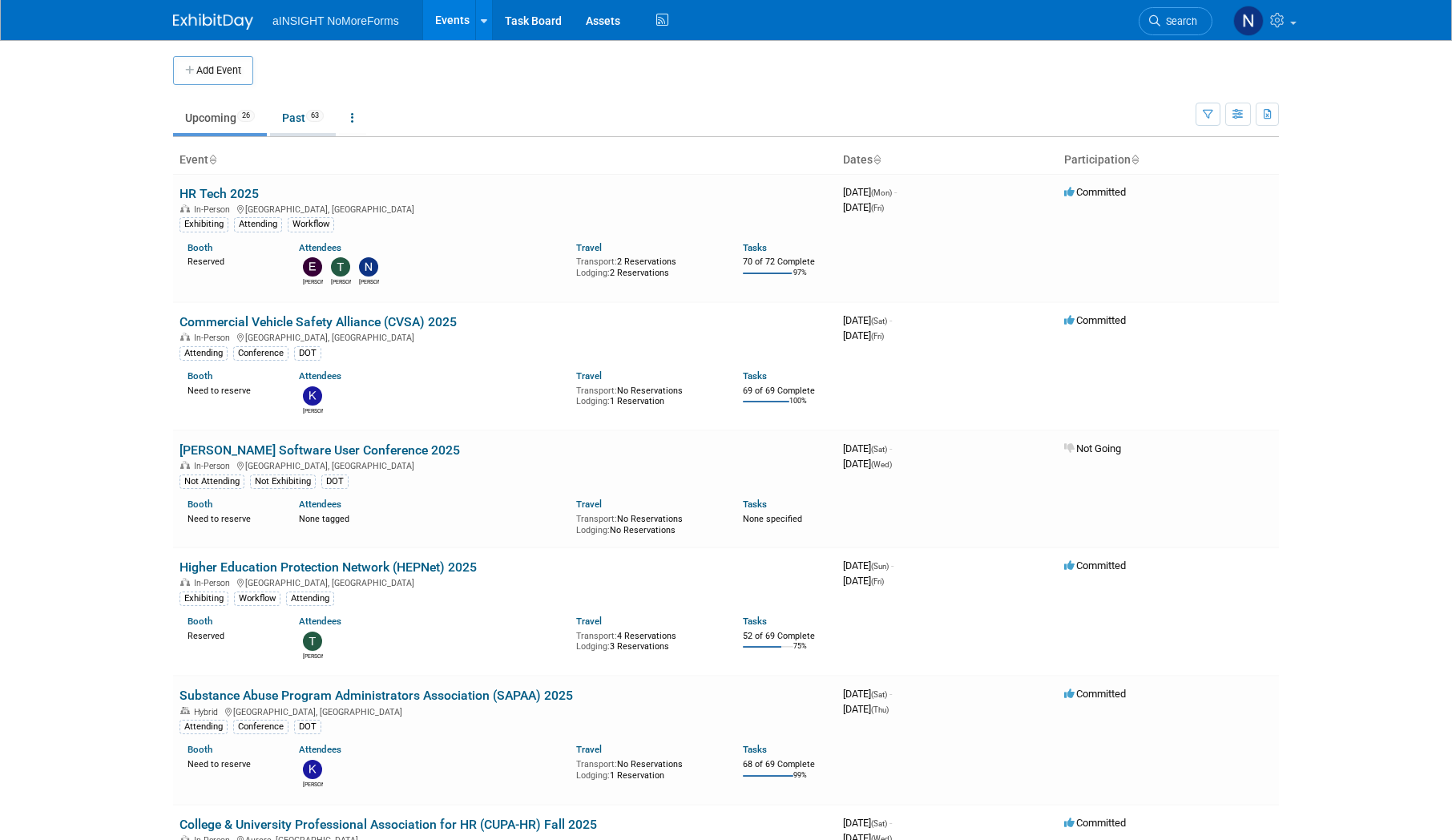
click at [291, 121] on link "Past 63" at bounding box center [303, 118] width 66 height 30
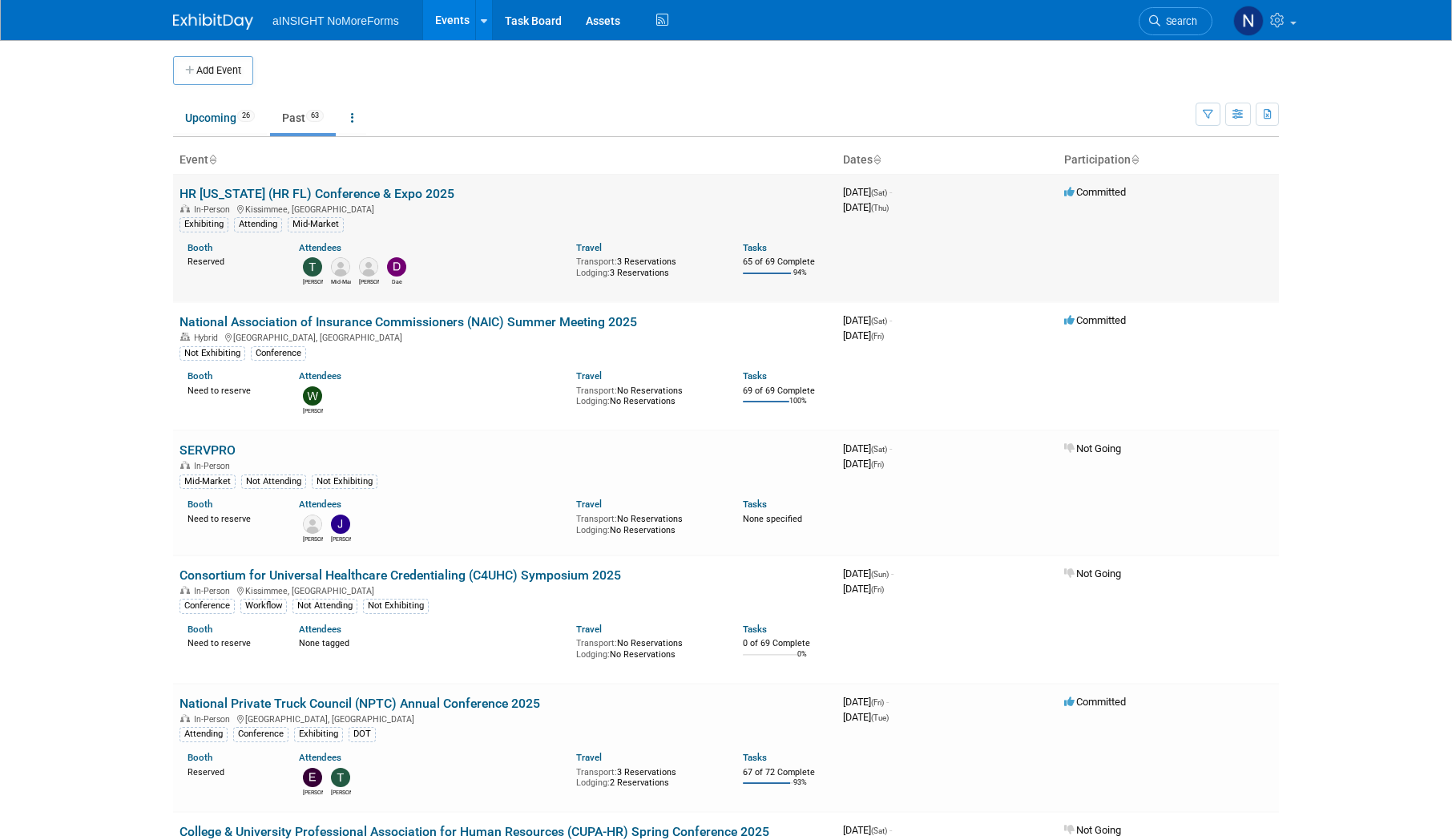
click at [294, 193] on link "HR [US_STATE] (HR FL) Conference & Expo 2025" at bounding box center [317, 193] width 274 height 15
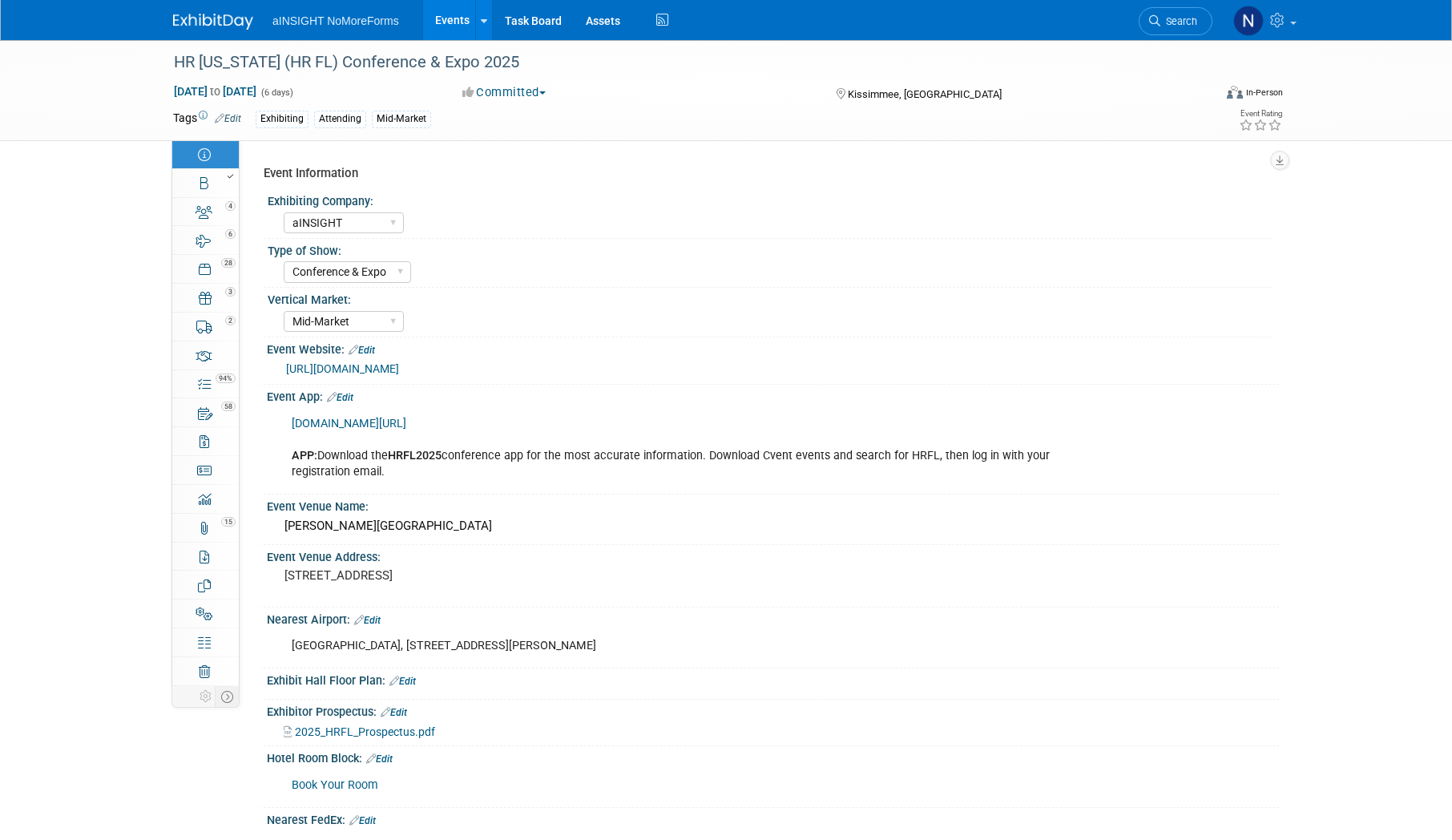
select select "aINSIGHT"
select select "Conference & Expo"
select select "Mid-Market"
select select "Full Access"
select select "Yes"
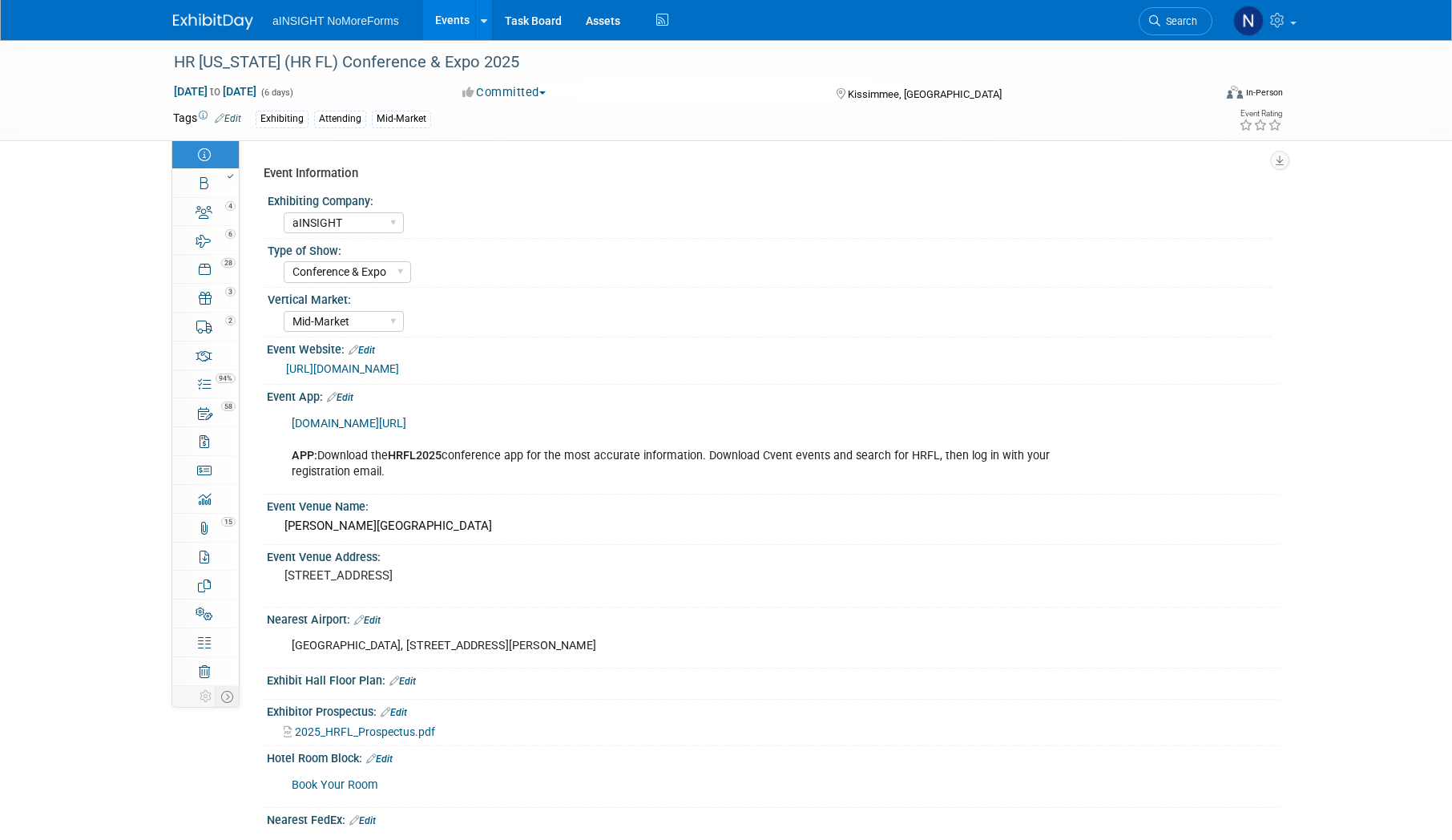
select select "No"
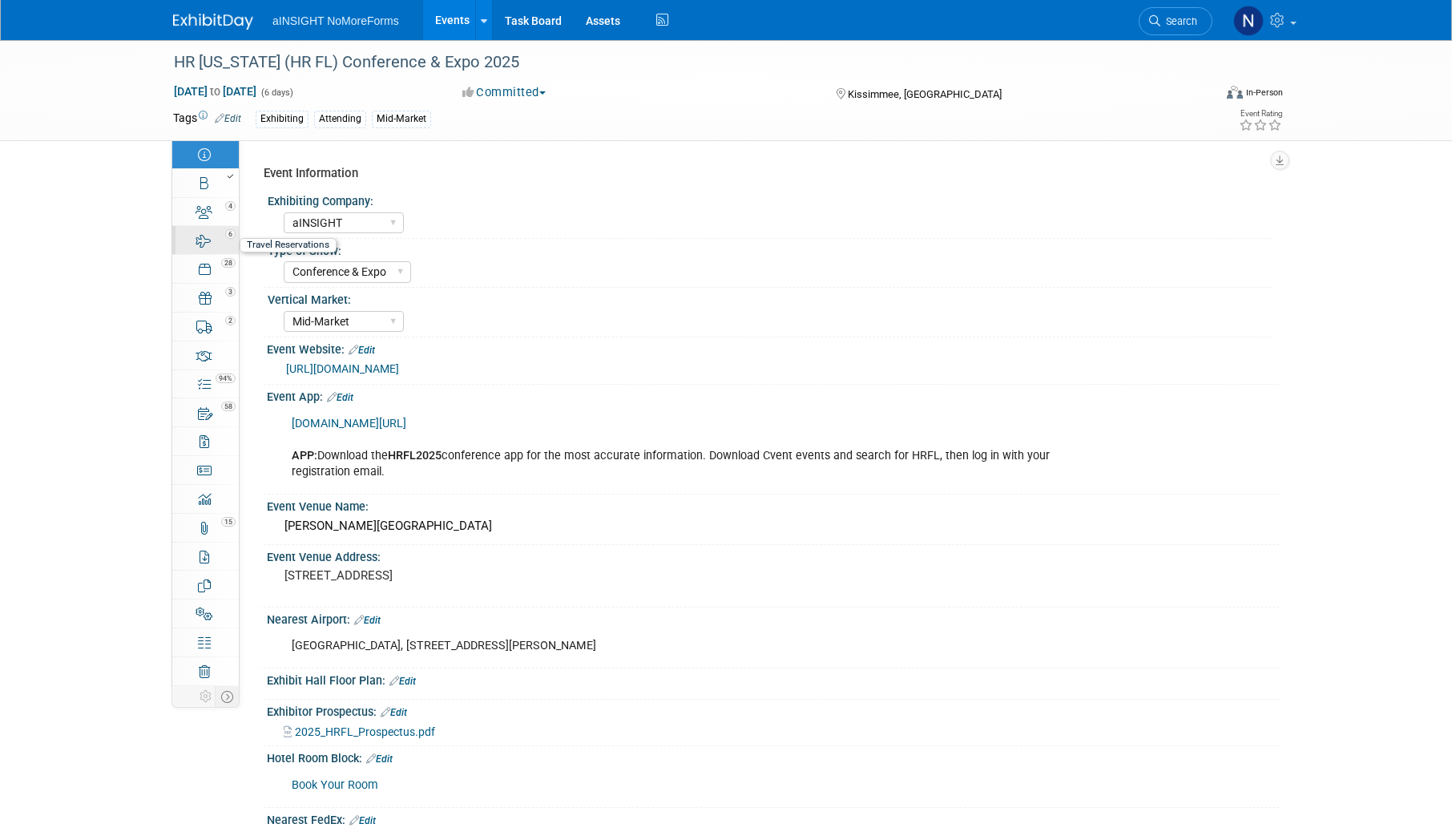
click at [217, 227] on link "6 Travel Reservations 6" at bounding box center [205, 240] width 66 height 28
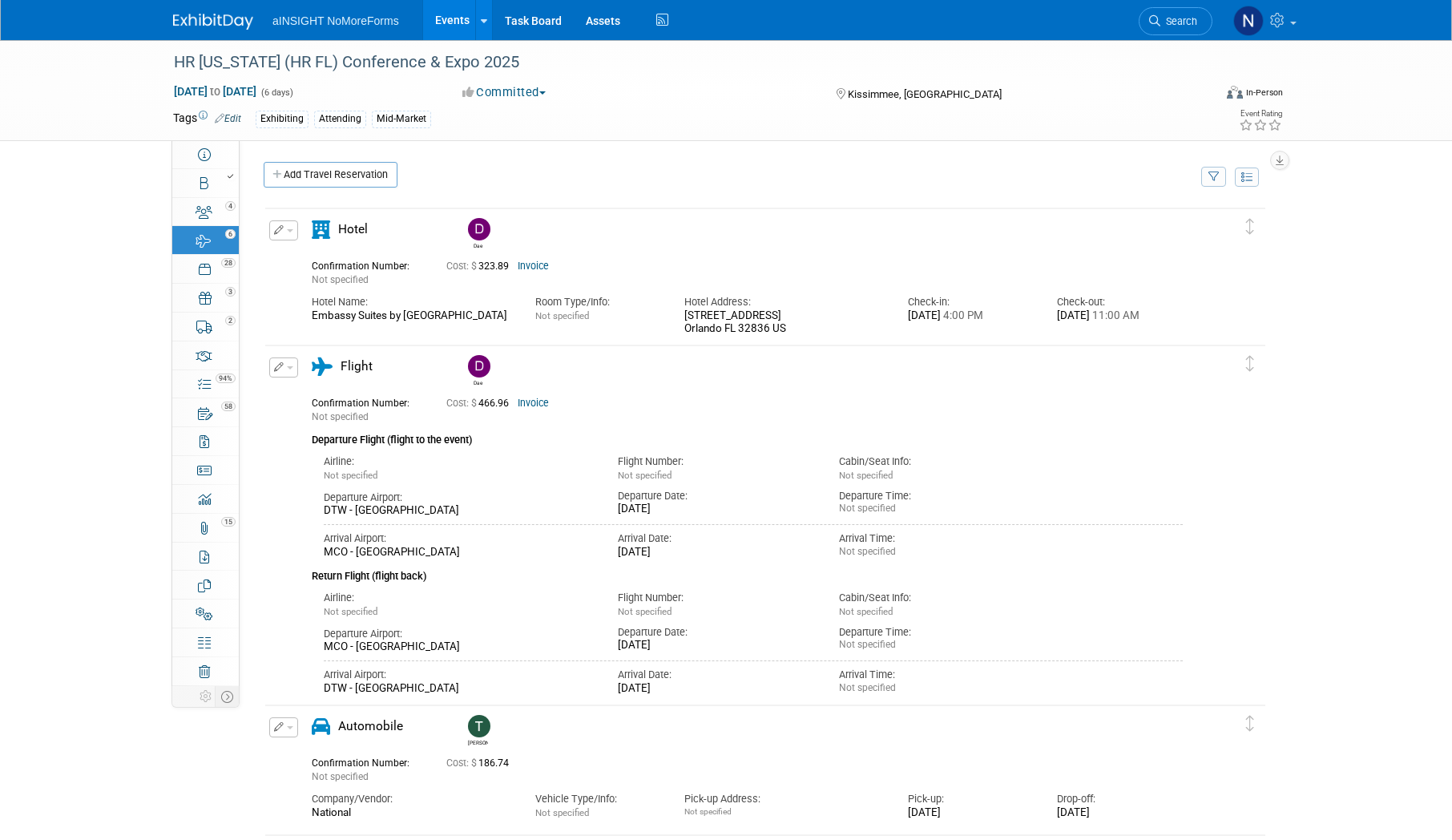
drag, startPoint x: 309, startPoint y: 314, endPoint x: 416, endPoint y: 330, distance: 108.2
click at [416, 323] on div "Hotel Name: Embassy Suites by [GEOGRAPHIC_DATA]" at bounding box center [412, 304] width 224 height 36
drag, startPoint x: 416, startPoint y: 330, endPoint x: 396, endPoint y: 320, distance: 22.4
copy div "Embassy Suites by [GEOGRAPHIC_DATA]"
click at [1105, 400] on div "Cost: $ 466.96 Invoice" at bounding box center [770, 403] width 671 height 19
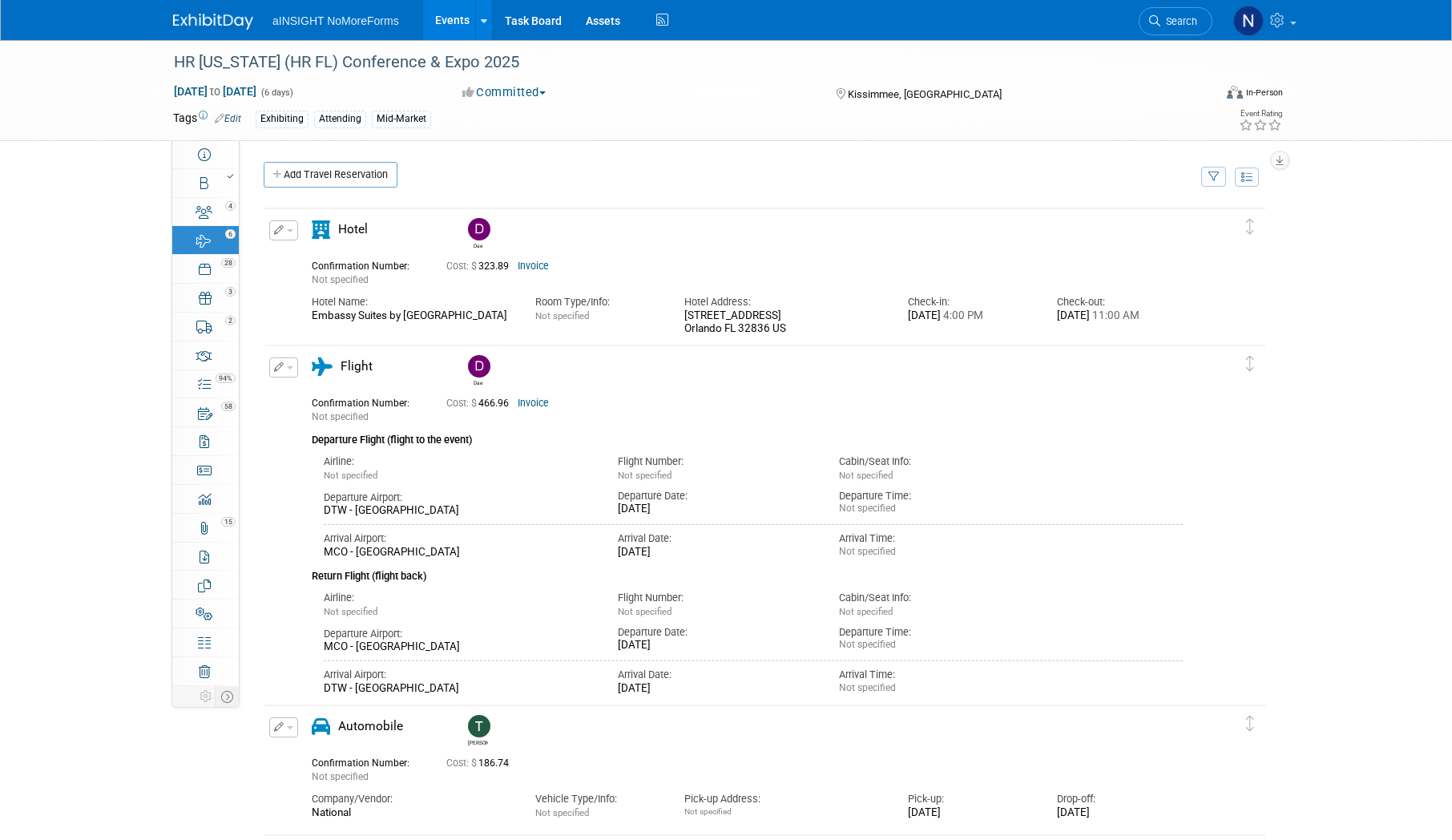
click at [525, 266] on link "Invoice" at bounding box center [533, 266] width 31 height 12
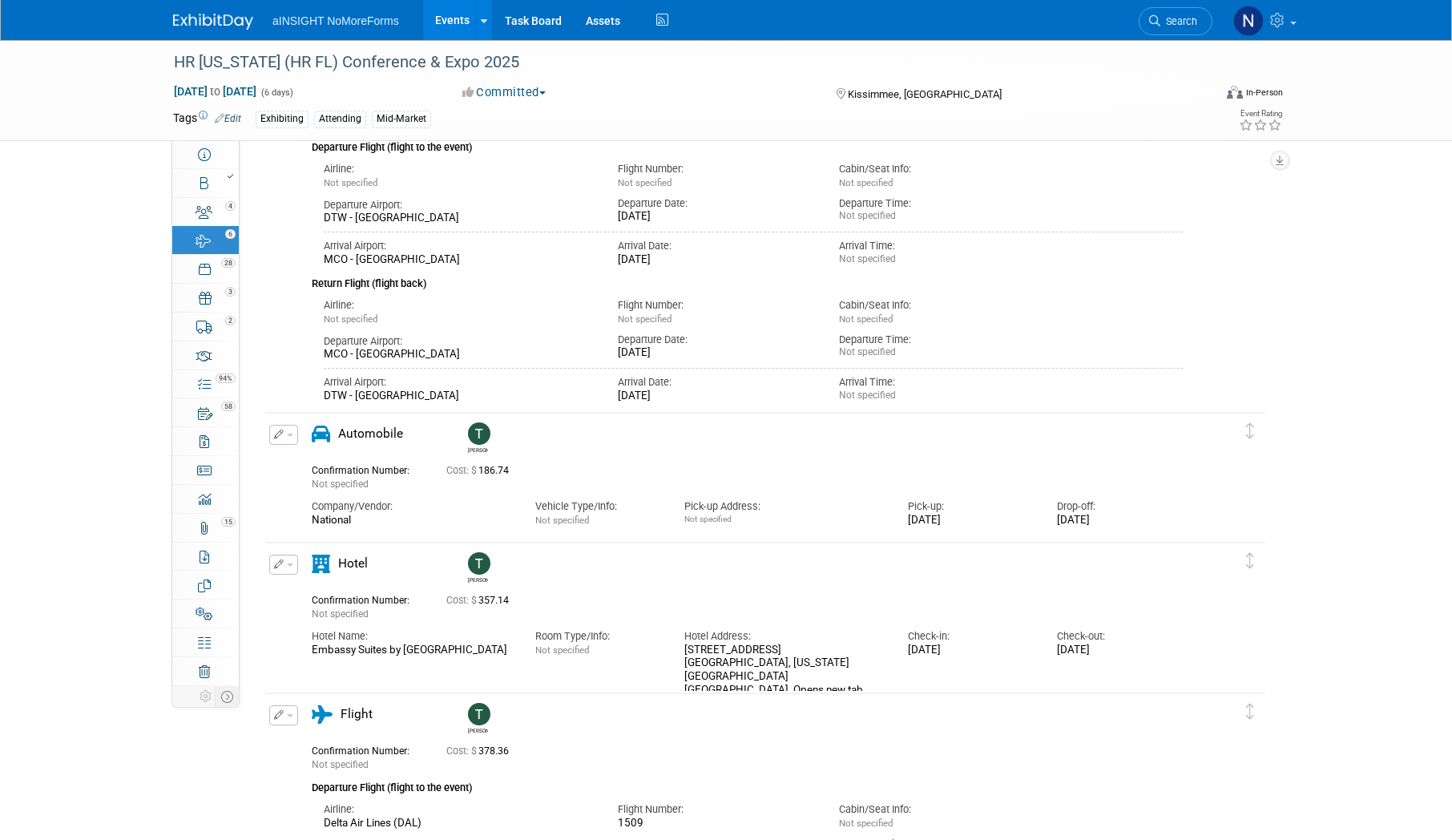
scroll to position [320, 0]
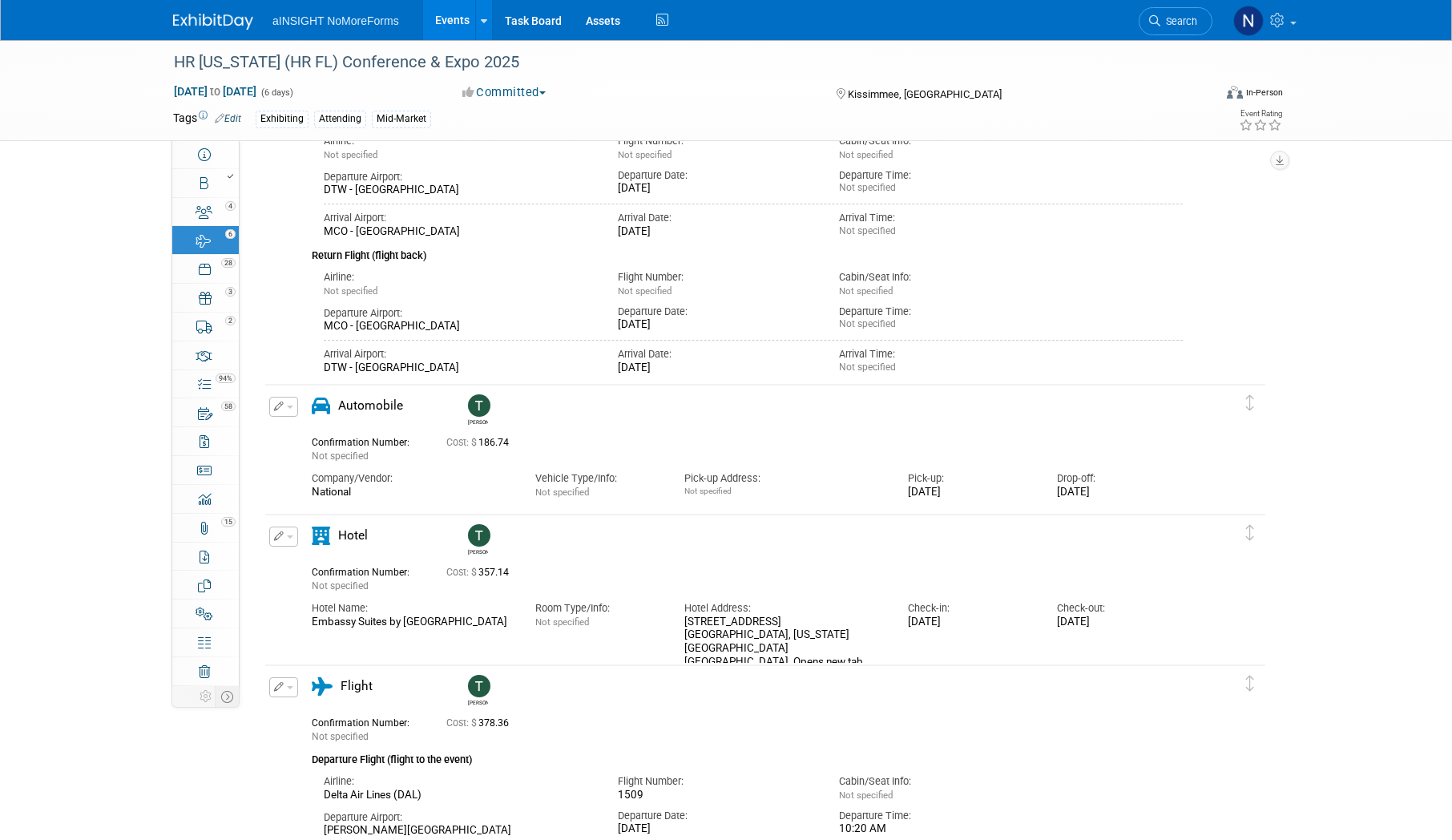
click at [725, 641] on div "[STREET_ADDRESS][US_STATE], Opens new tab" at bounding box center [784, 642] width 199 height 54
click at [1294, 12] on link at bounding box center [1263, 19] width 79 height 40
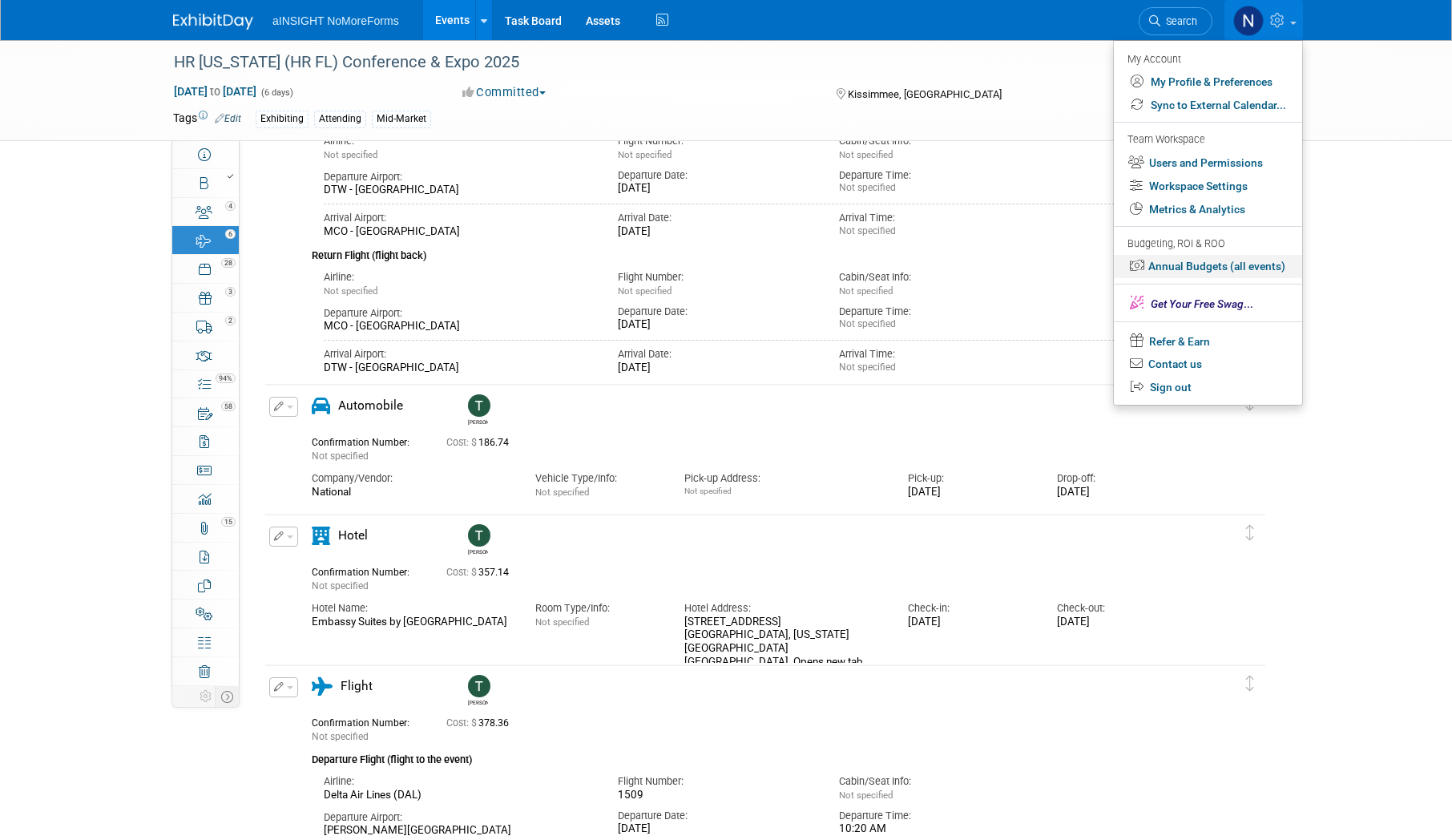
click at [1217, 259] on link "Annual Budgets (all events)" at bounding box center [1208, 266] width 189 height 23
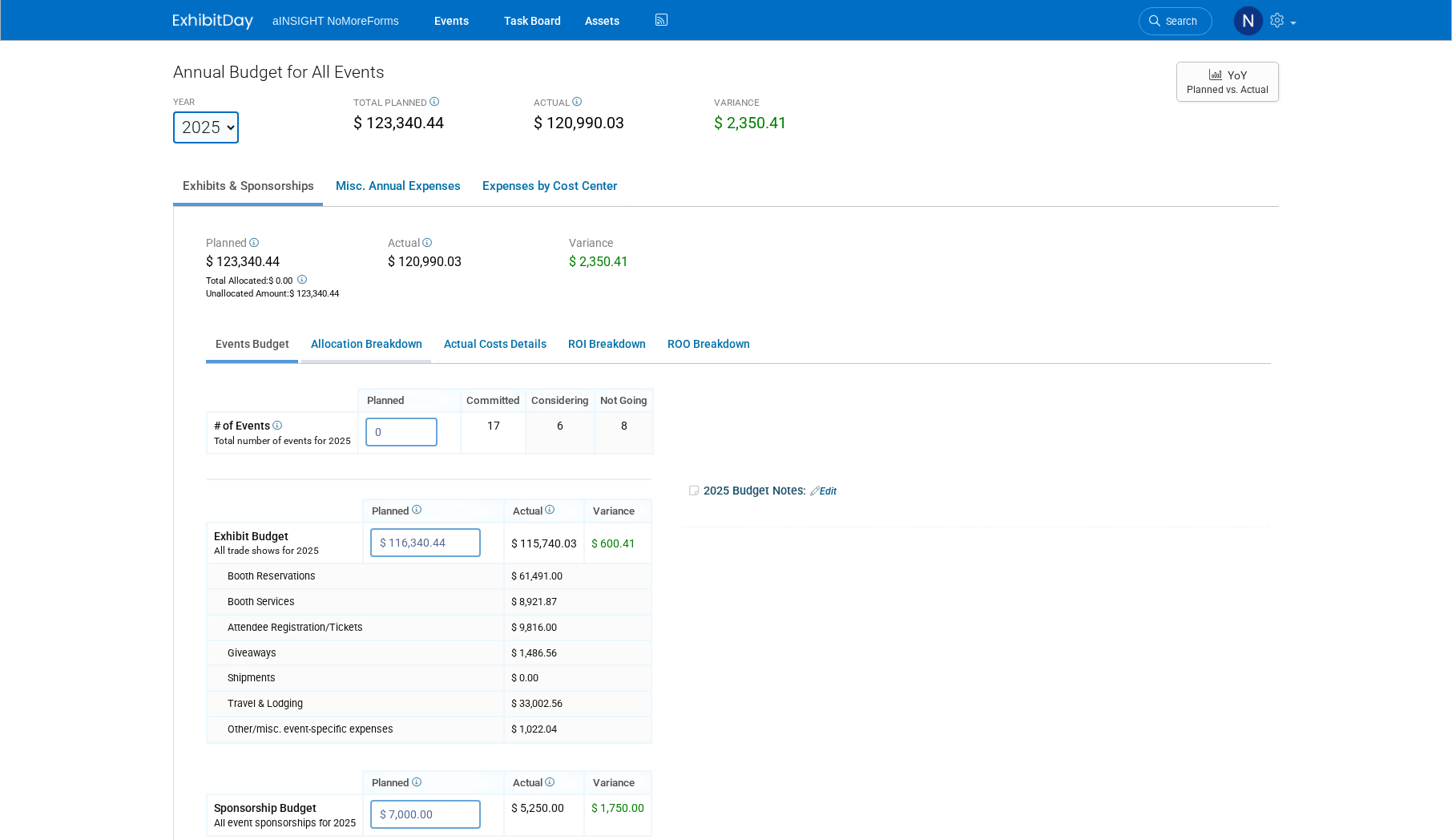
click at [313, 347] on link "Allocation Breakdown" at bounding box center [366, 343] width 130 height 31
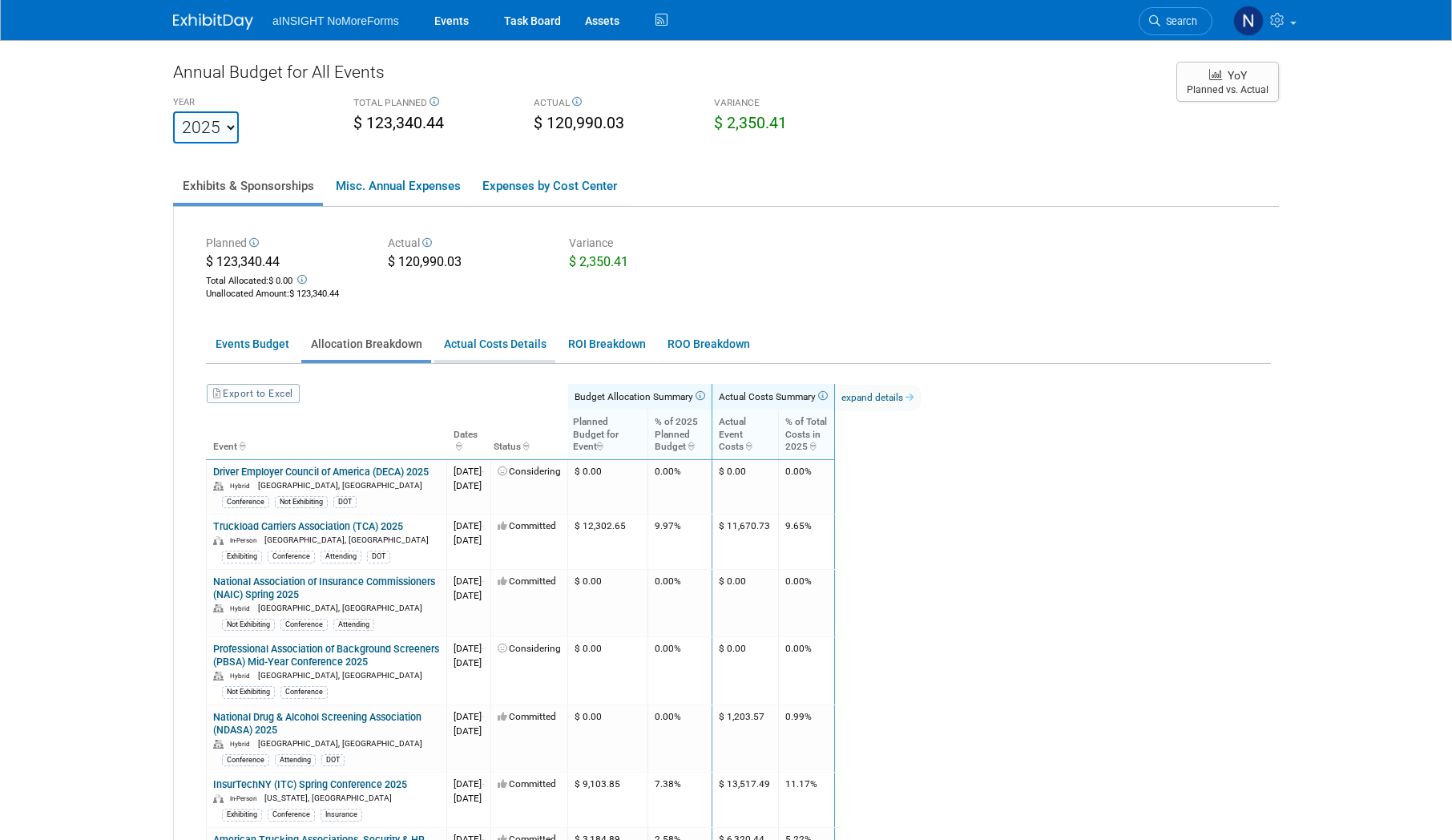
click at [533, 347] on link "Actual Costs Details" at bounding box center [495, 343] width 121 height 31
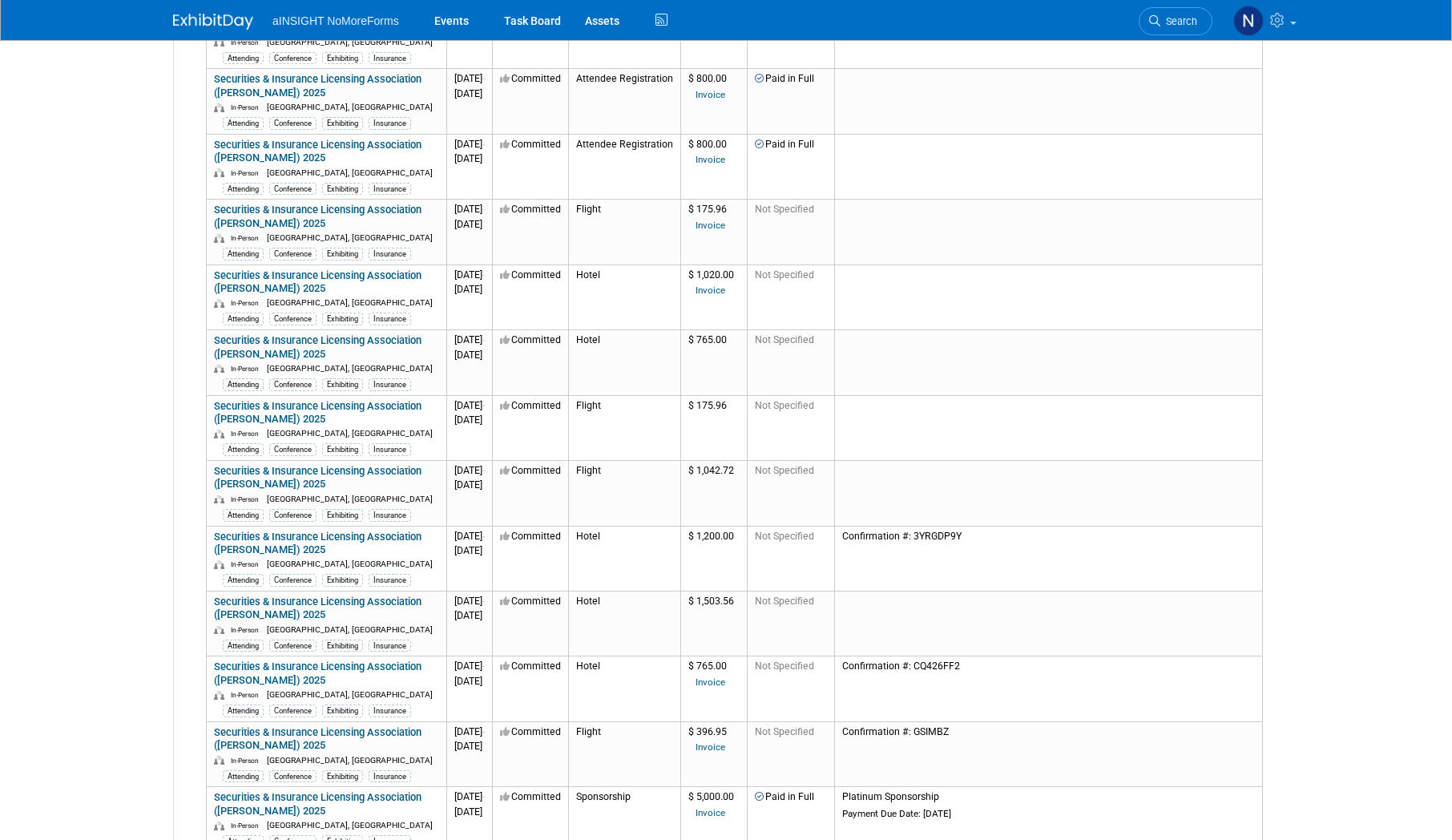
scroll to position [7050, 0]
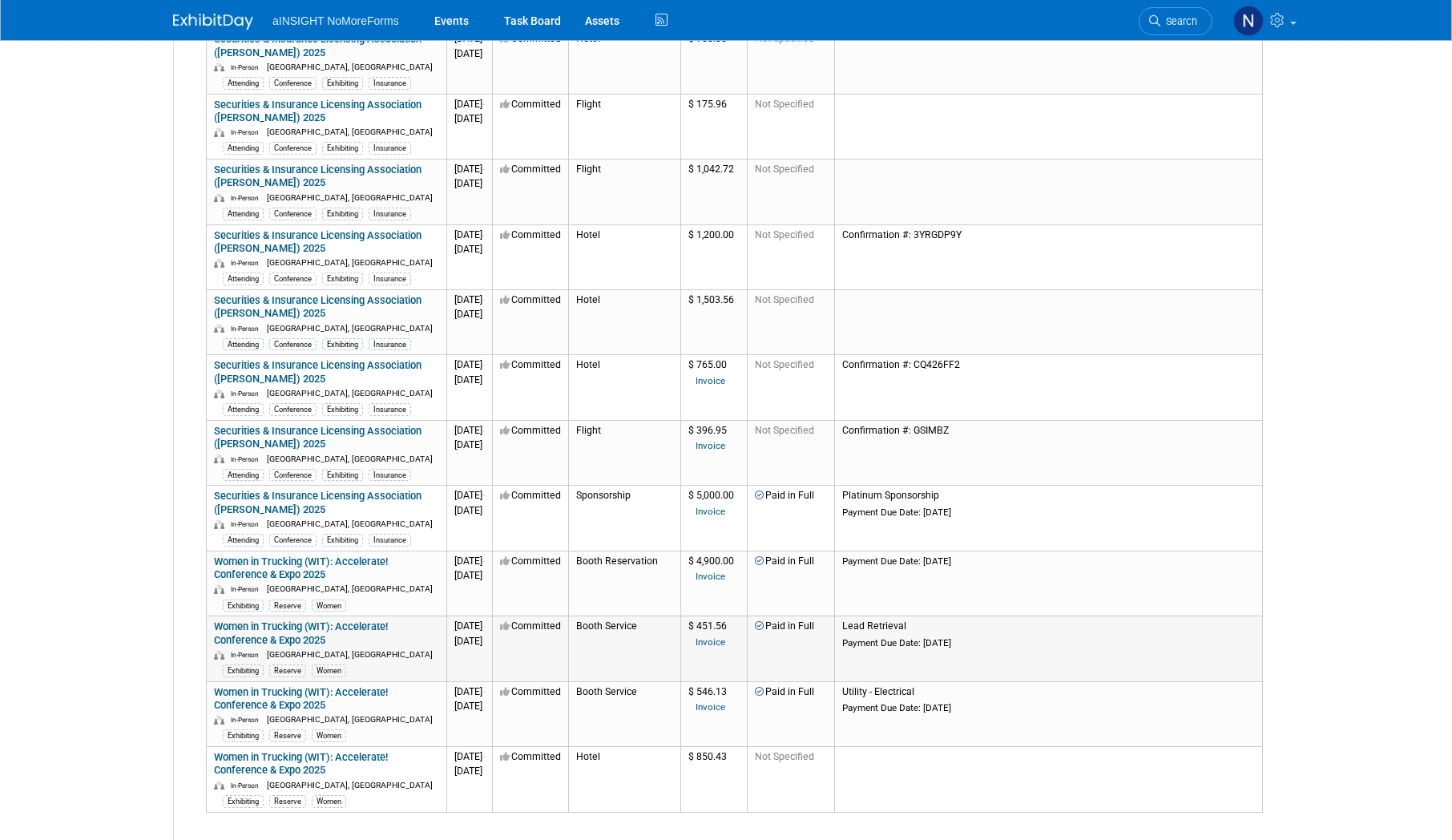
click at [725, 647] on link "Invoice" at bounding box center [710, 642] width 29 height 12
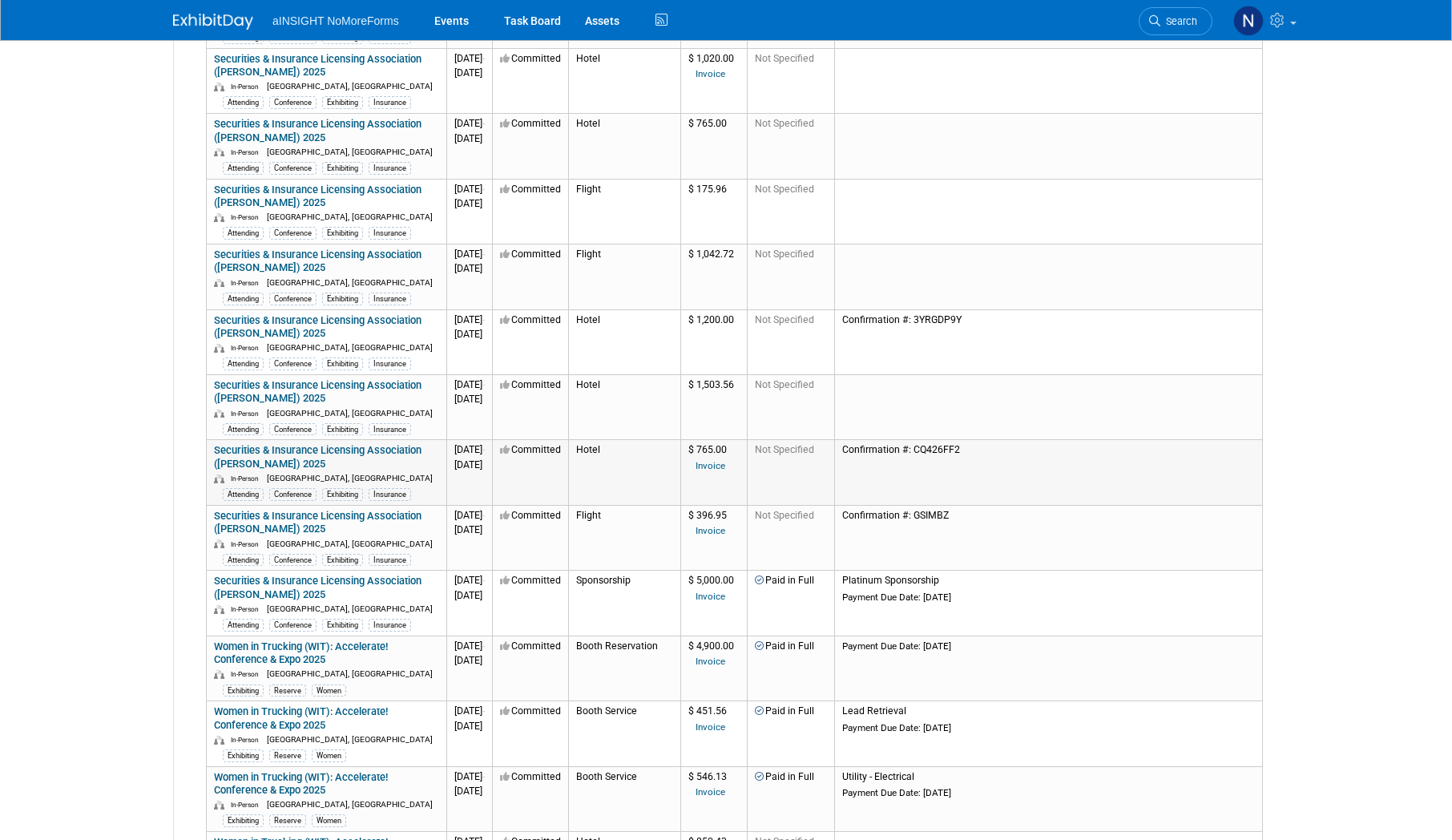
scroll to position [7131, 0]
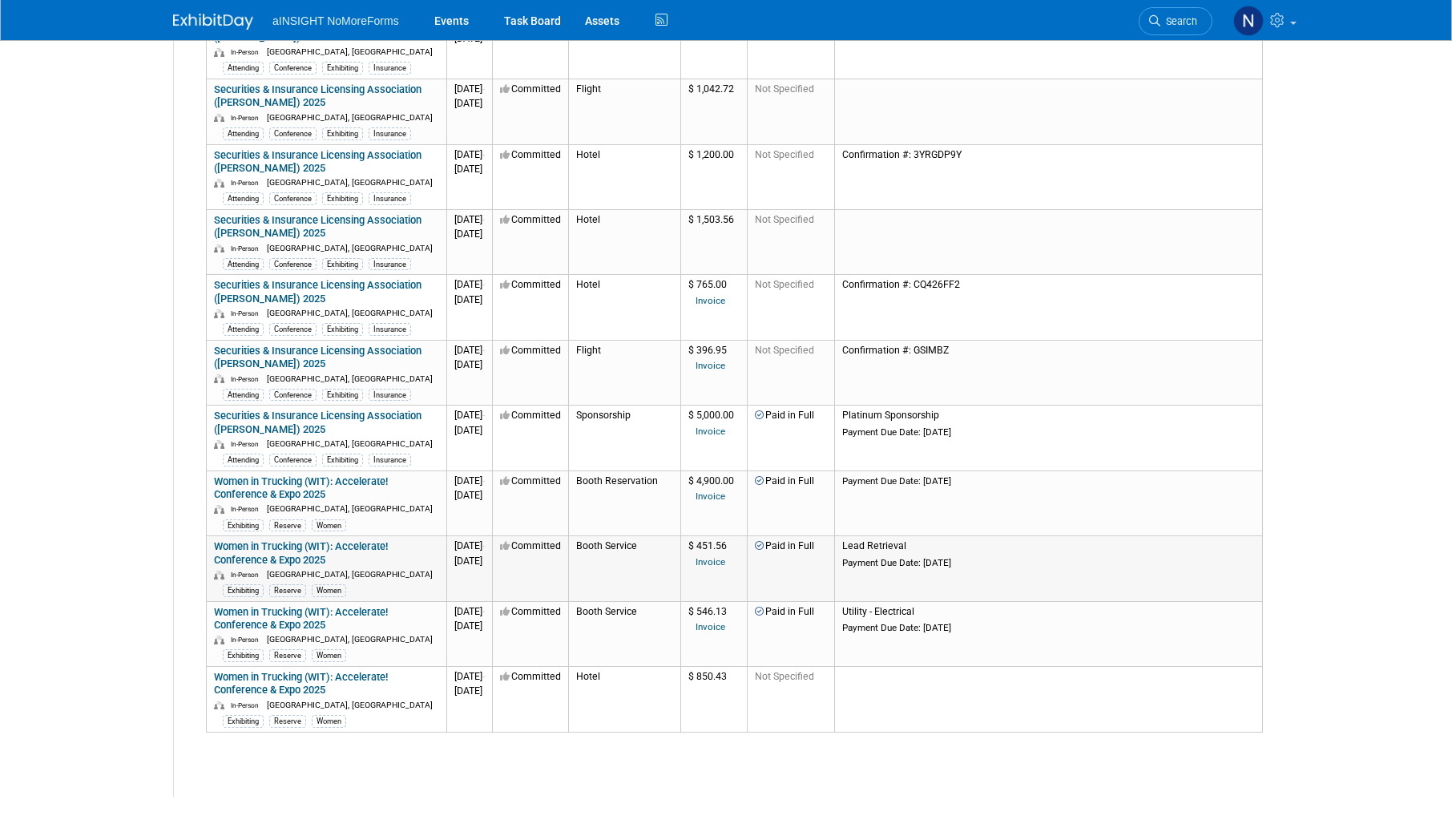
drag, startPoint x: 333, startPoint y: 563, endPoint x: 212, endPoint y: 543, distance: 122.6
click at [212, 543] on td "Women in Trucking (WIT): Accelerate! Conference & Expo 2025 In-Person [GEOGRAPH…" at bounding box center [328, 568] width 241 height 65
copy link "Women in Trucking (WIT): Accelerate! Conference & Expo 2025"
